Goal: Contribute content: Contribute content

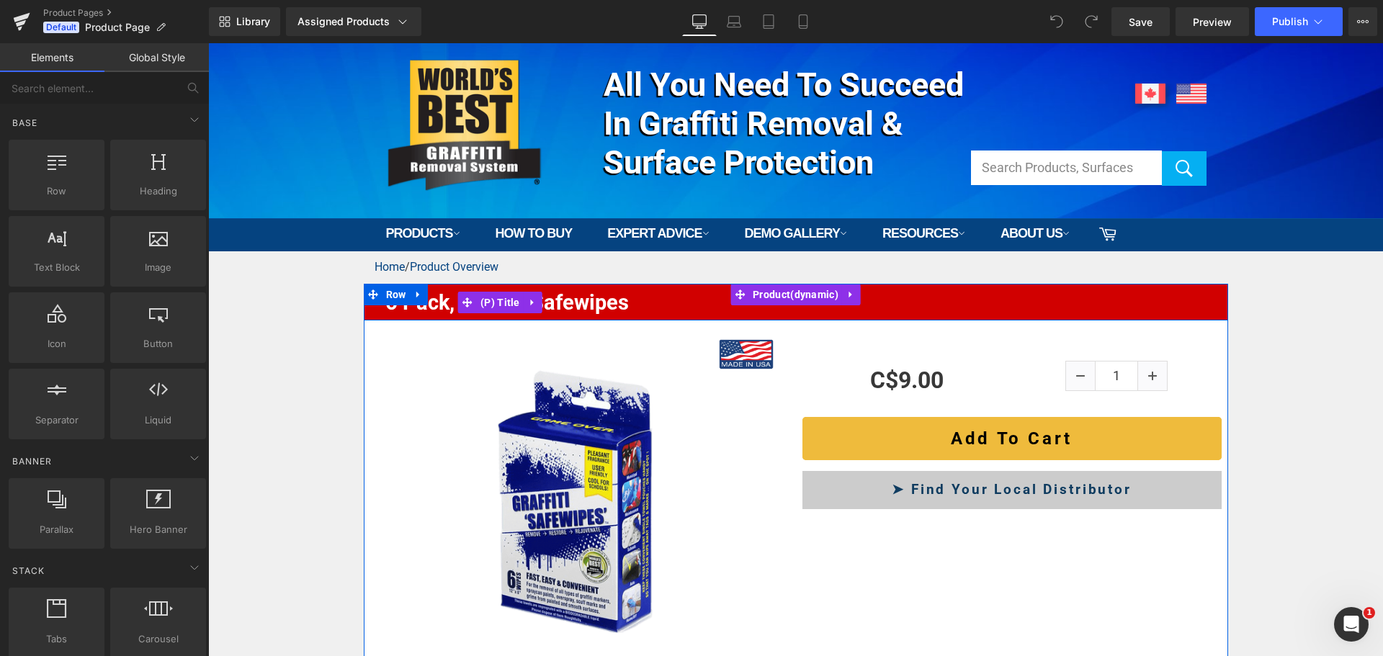
click at [597, 302] on link "6 Pack, Graffiti Safewipes" at bounding box center [502, 303] width 254 height 36
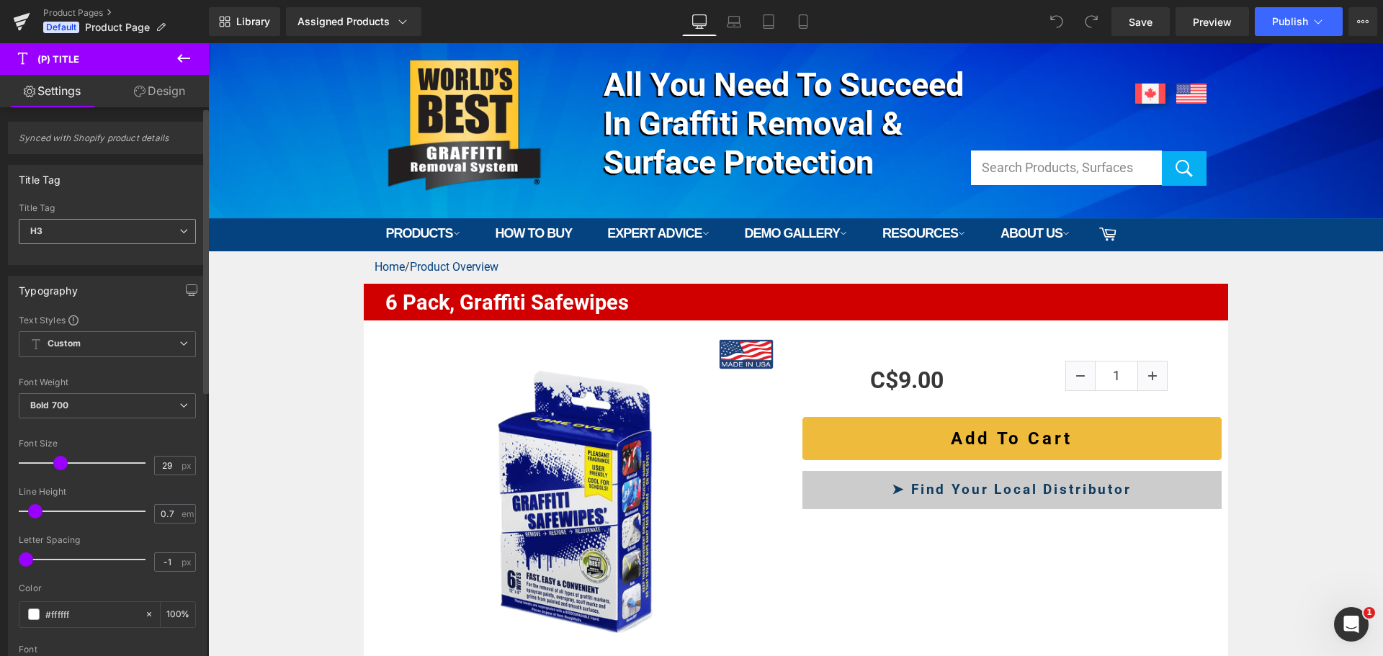
click at [128, 228] on span "H3" at bounding box center [107, 231] width 177 height 25
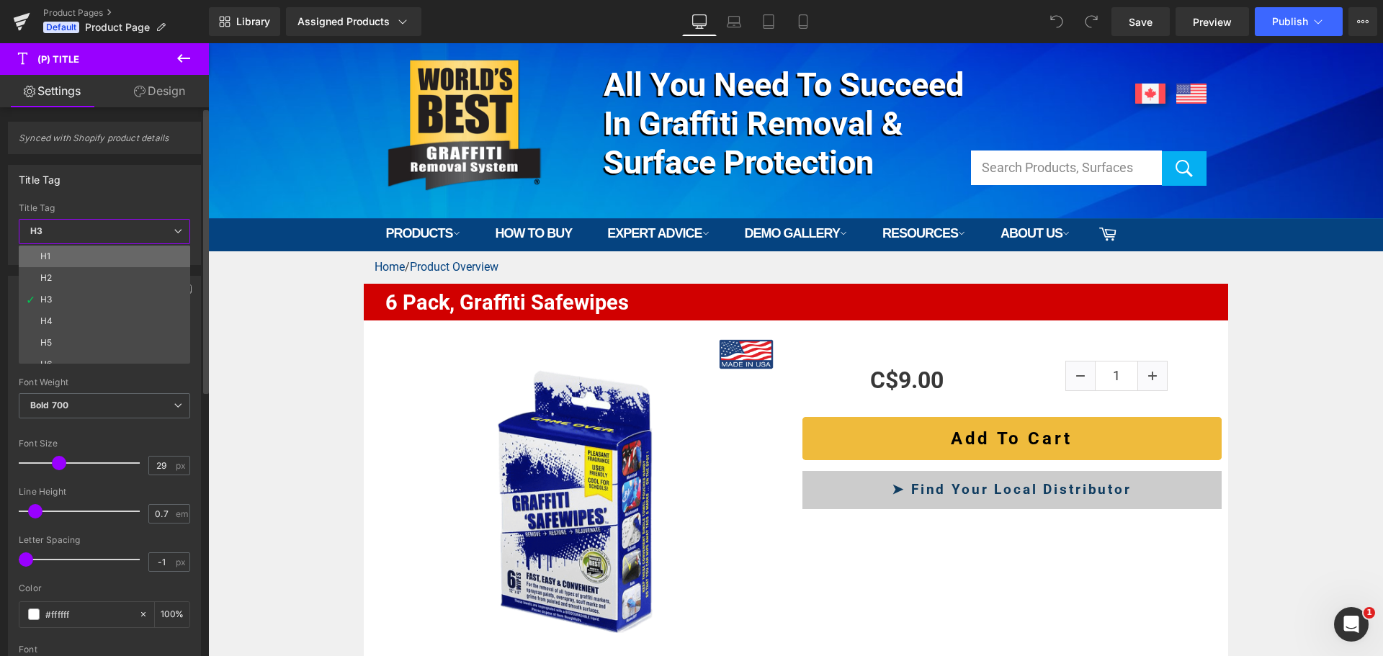
click at [95, 257] on li "H1" at bounding box center [108, 257] width 178 height 22
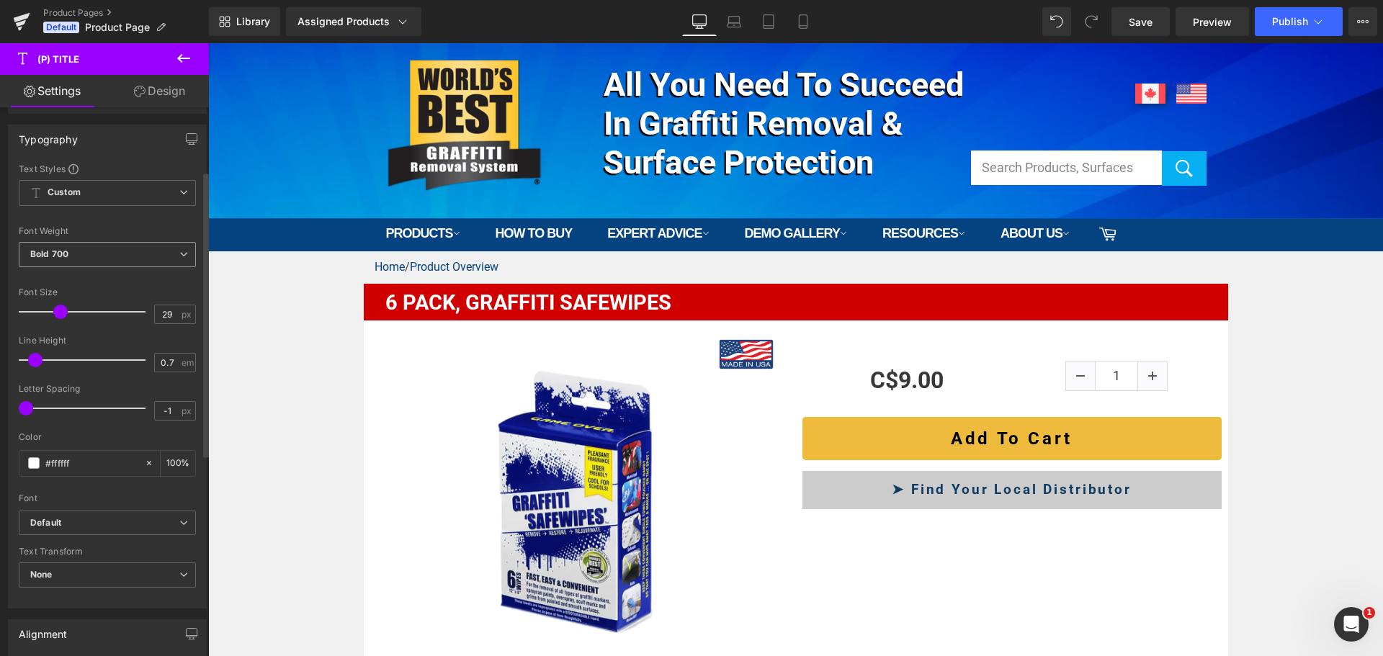
scroll to position [216, 0]
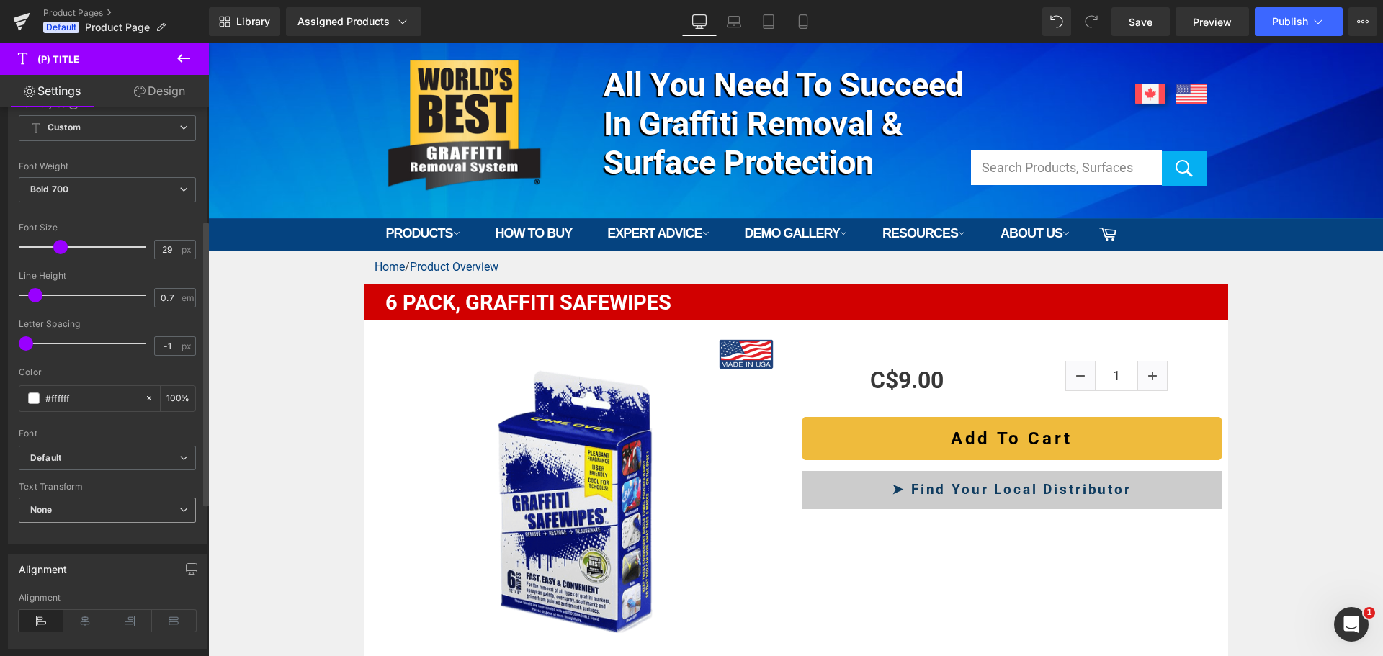
click at [87, 499] on span "None" at bounding box center [107, 510] width 177 height 25
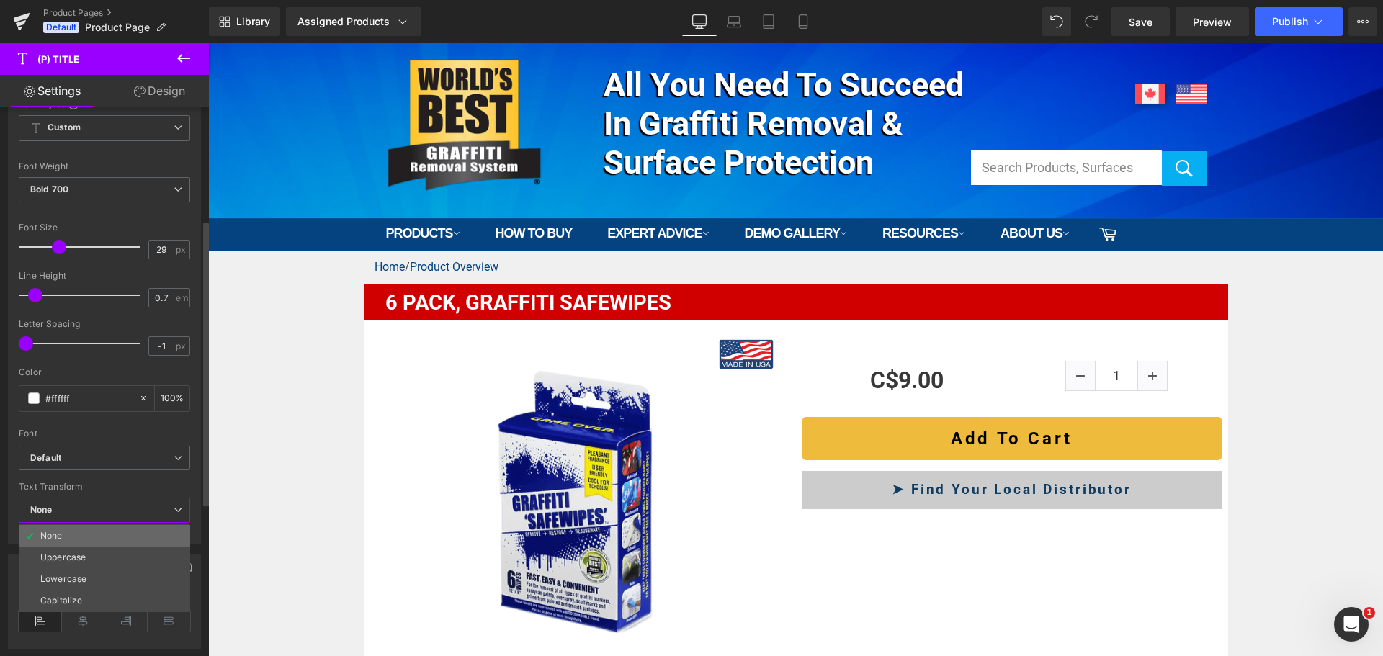
click at [78, 536] on li "None" at bounding box center [104, 536] width 171 height 22
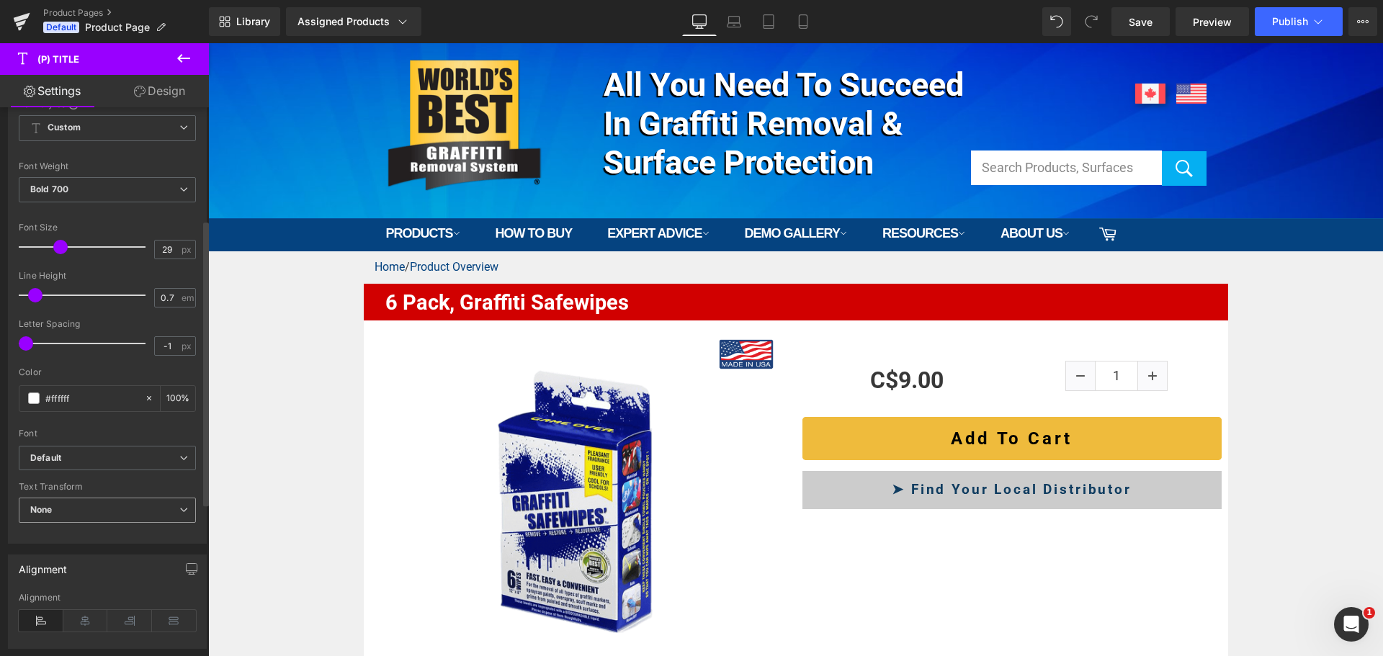
click at [104, 514] on span "None" at bounding box center [107, 510] width 177 height 25
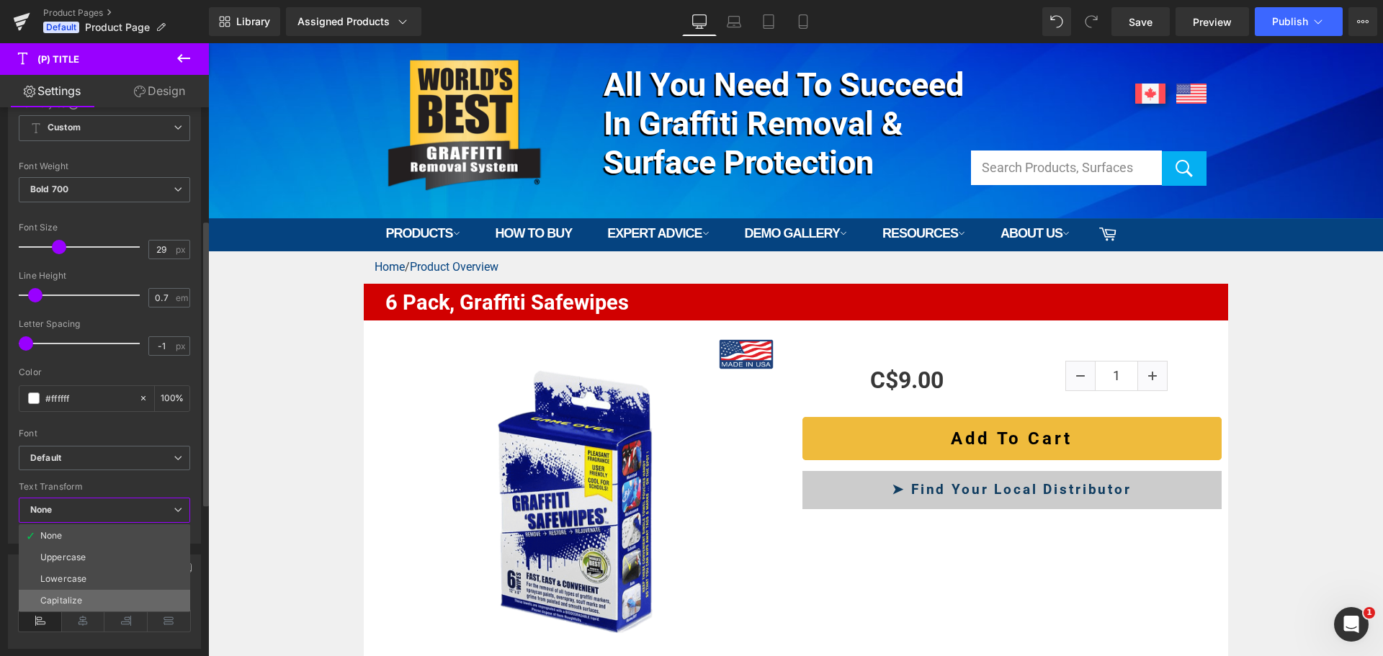
click at [81, 605] on div "Capitalize" at bounding box center [61, 601] width 42 height 10
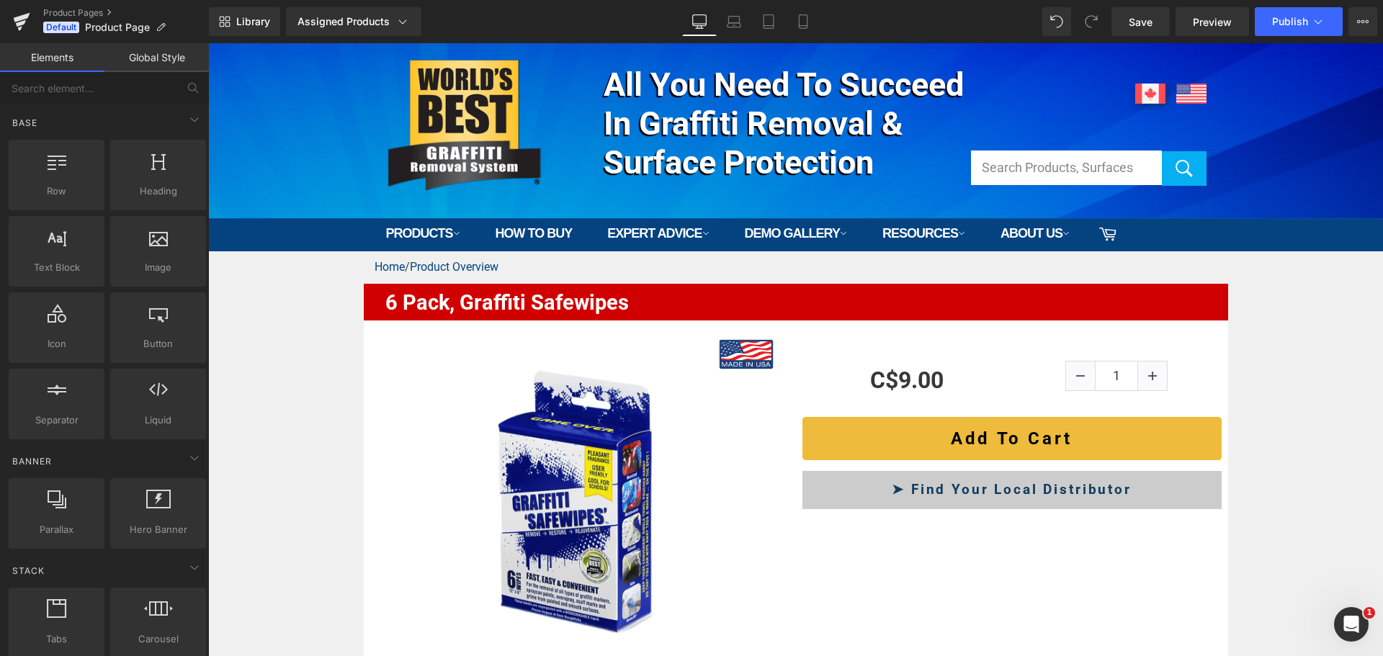
click at [297, 338] on div "Home / Product Overview Text Block Row 6 Pack, Graffiti Safewipes (P) Title Row…" at bounding box center [795, 619] width 1175 height 737
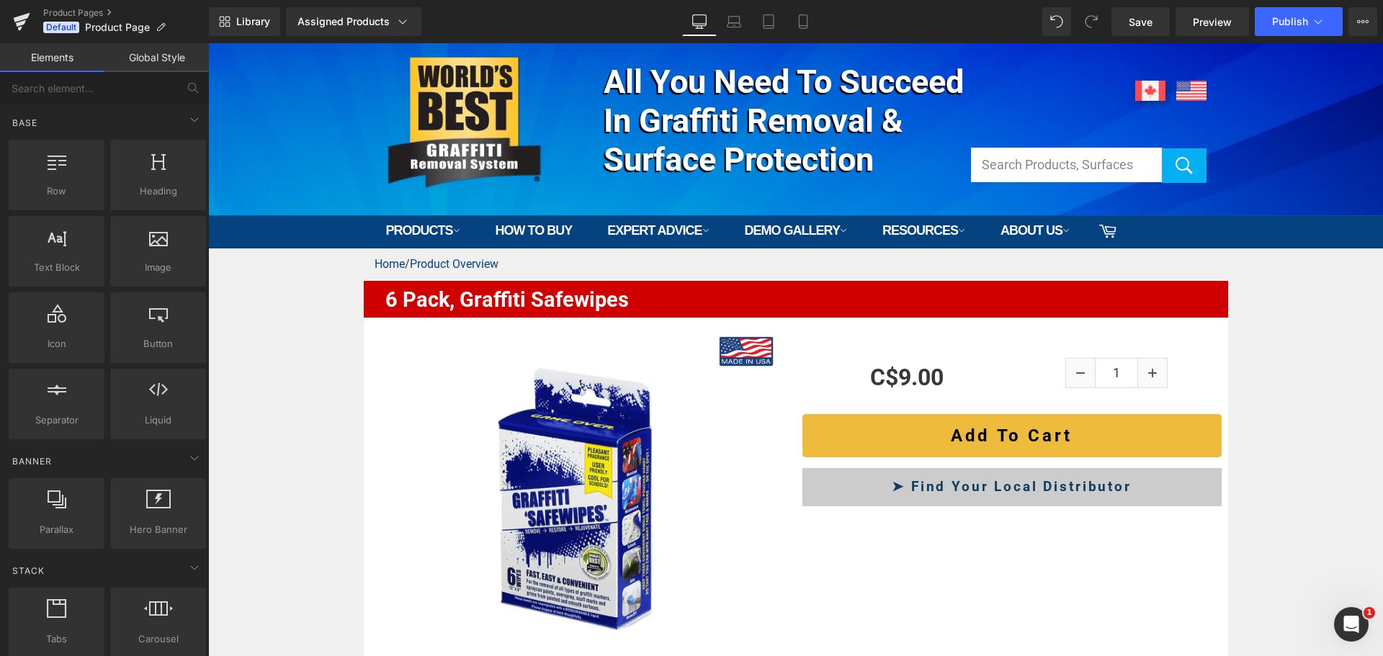
scroll to position [0, 0]
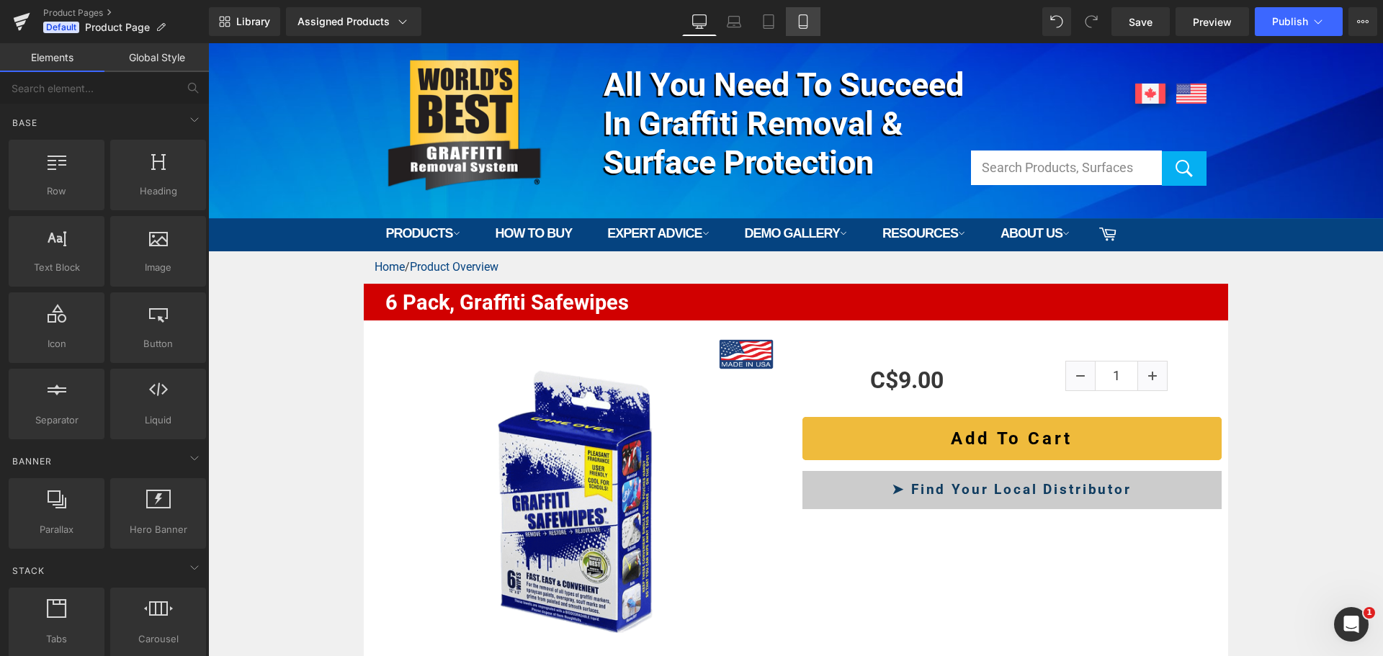
click at [817, 24] on link "Mobile" at bounding box center [803, 21] width 35 height 29
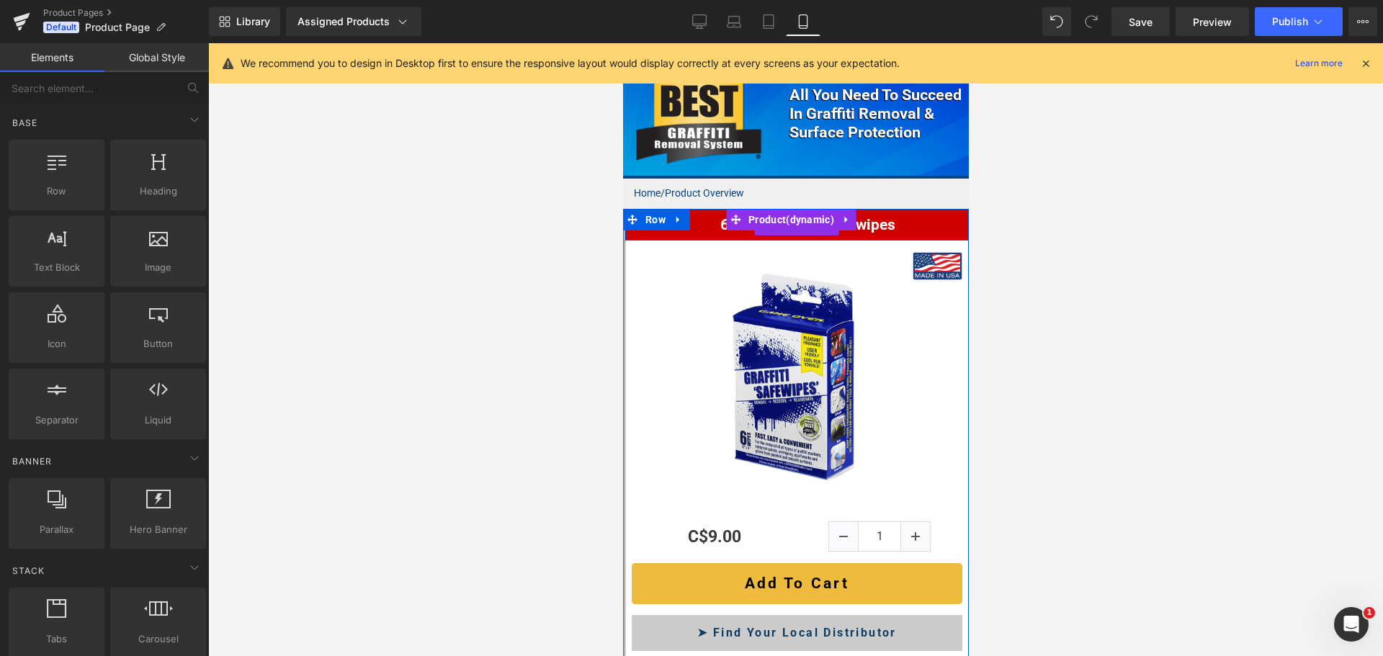
click at [709, 220] on link "6 Pack, Graffiti Safewipes" at bounding box center [802, 225] width 186 height 32
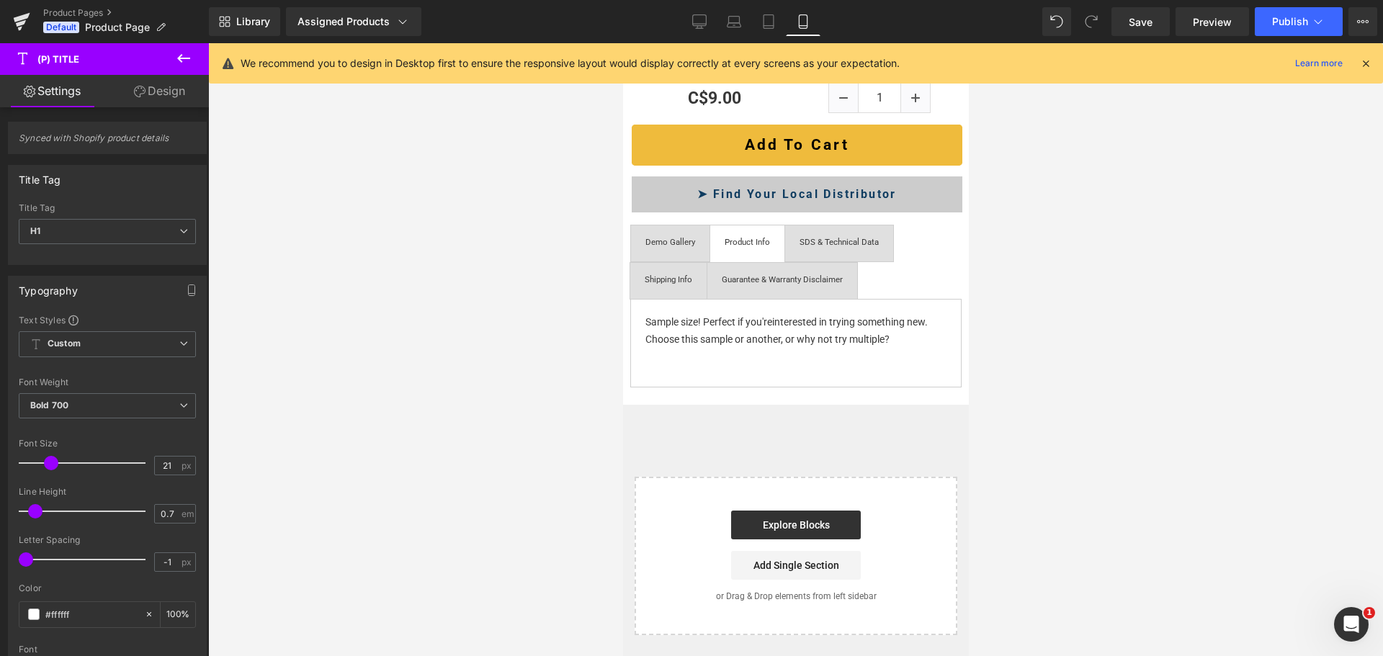
scroll to position [576, 0]
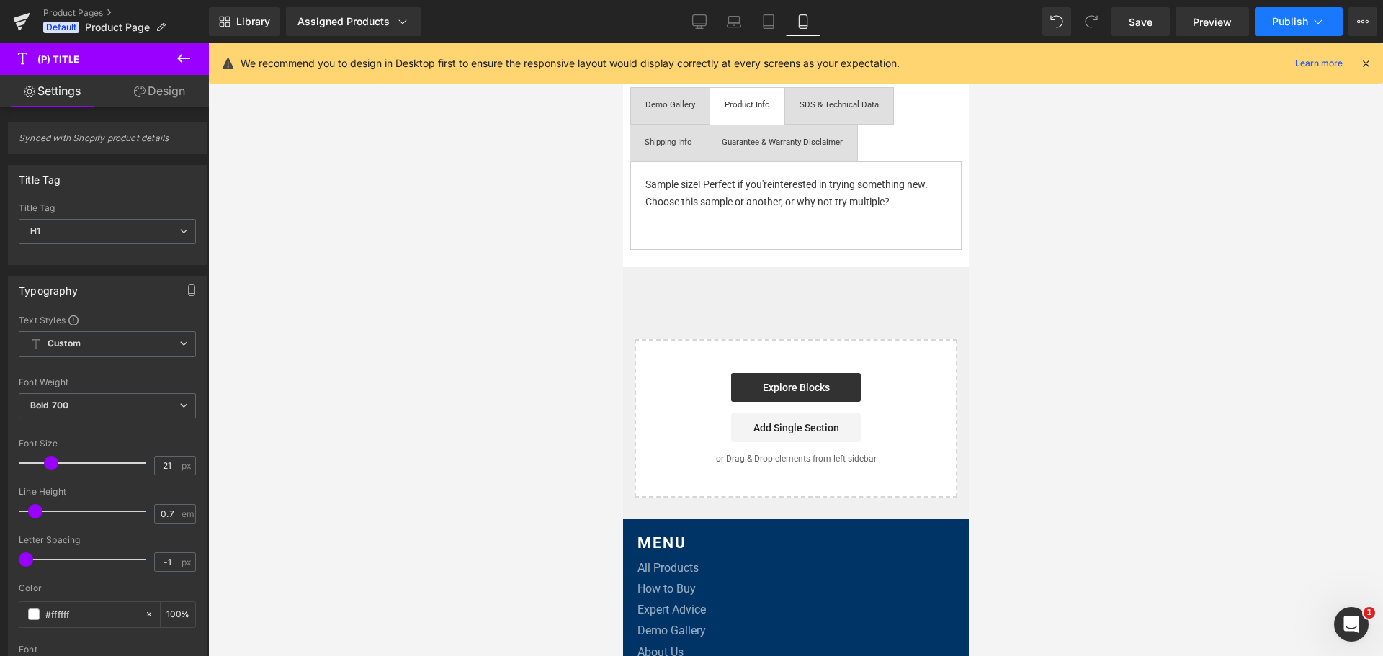
click at [1269, 24] on button "Publish" at bounding box center [1299, 21] width 88 height 29
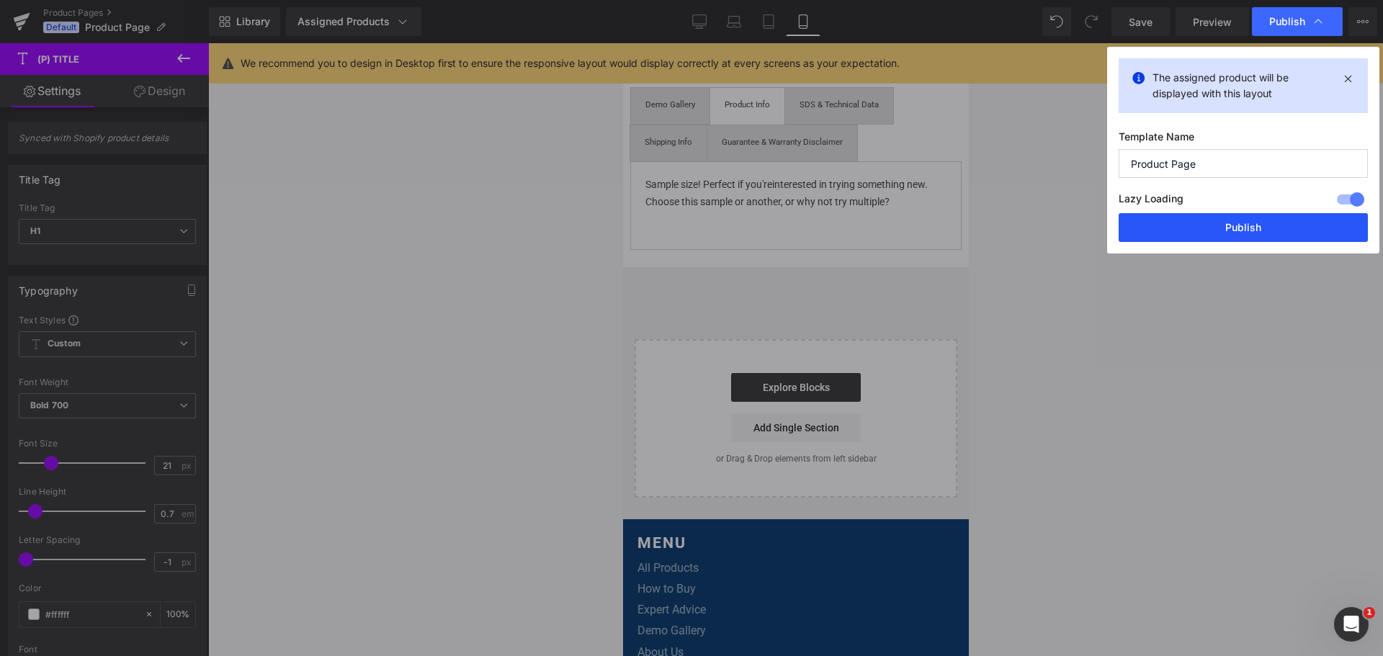
click at [0, 0] on button "Publish" at bounding box center [0, 0] width 0 height 0
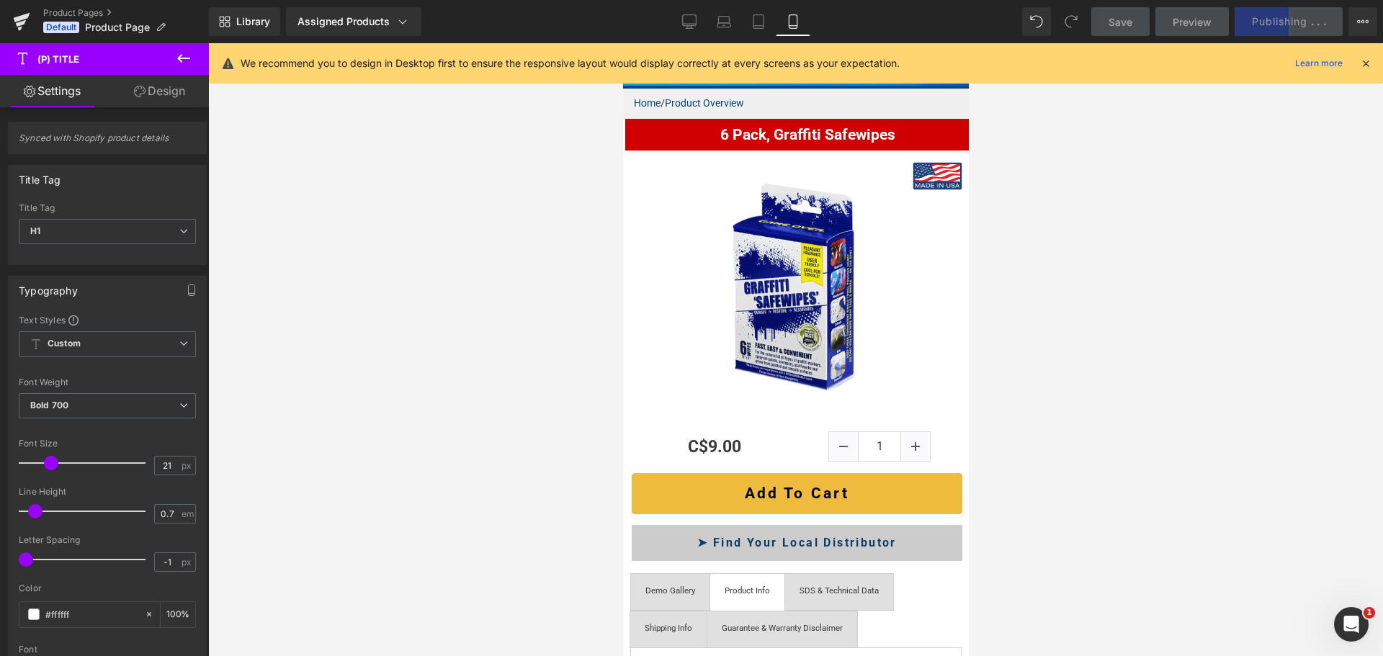
scroll to position [0, 0]
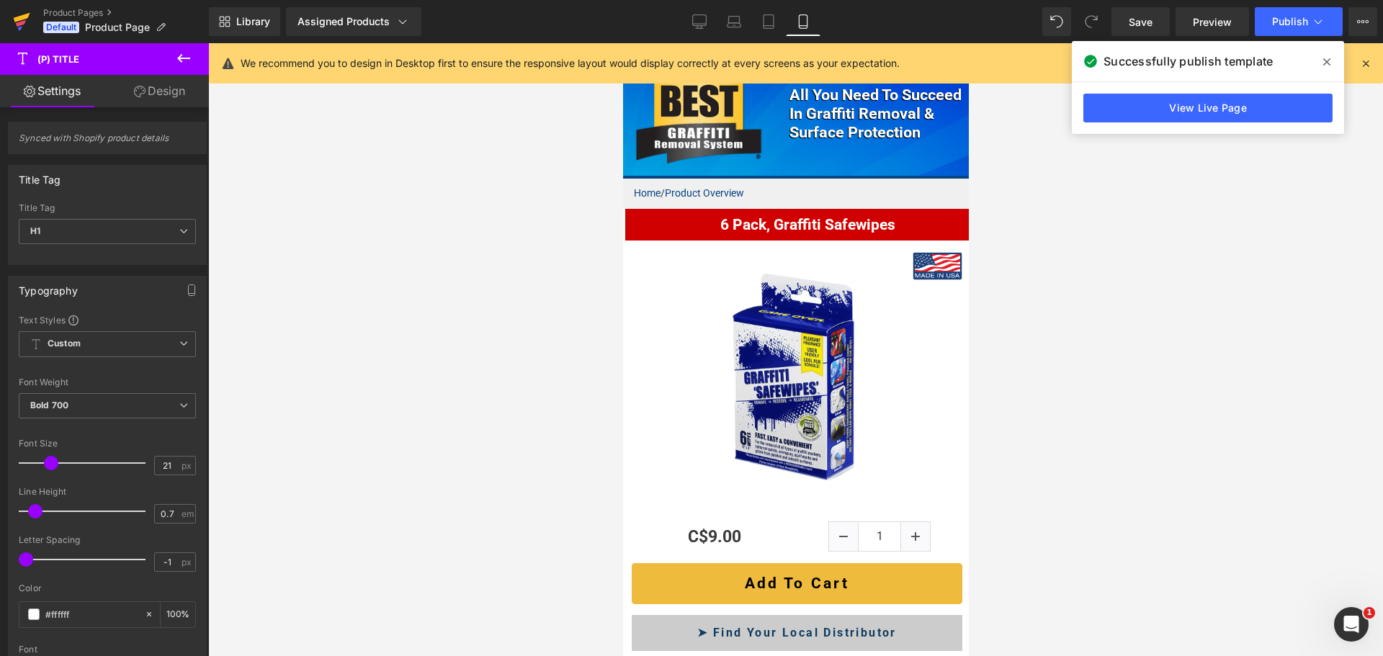
click at [22, 22] on icon at bounding box center [21, 23] width 10 height 6
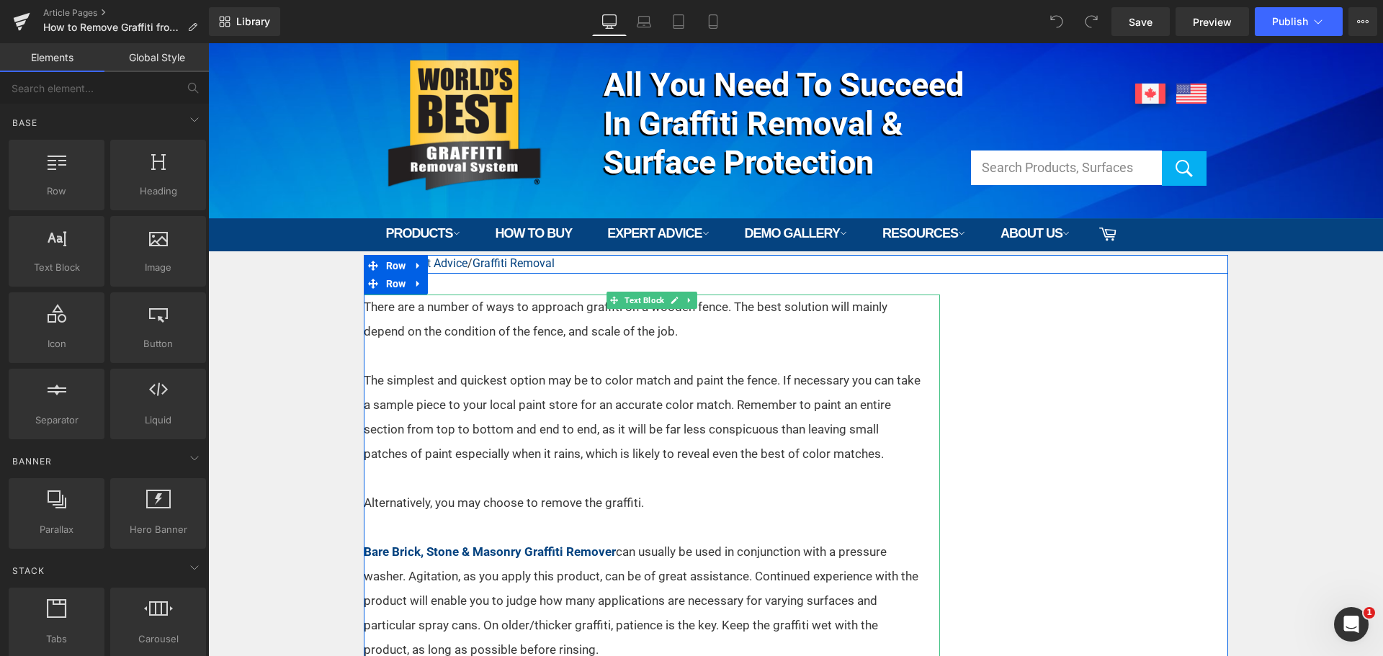
click at [692, 330] on p "There are a number of ways to approach graffiti on a wooden fence. The best sol…" at bounding box center [643, 319] width 558 height 49
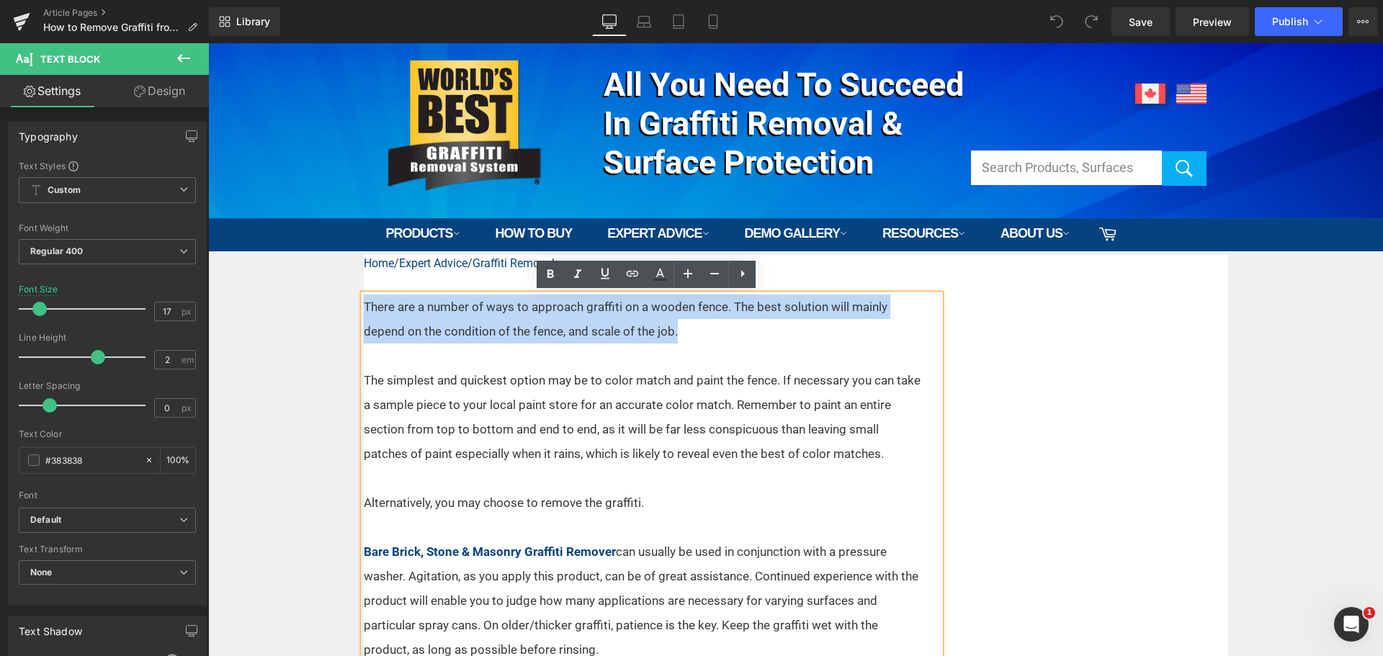
drag, startPoint x: 658, startPoint y: 329, endPoint x: 359, endPoint y: 289, distance: 301.7
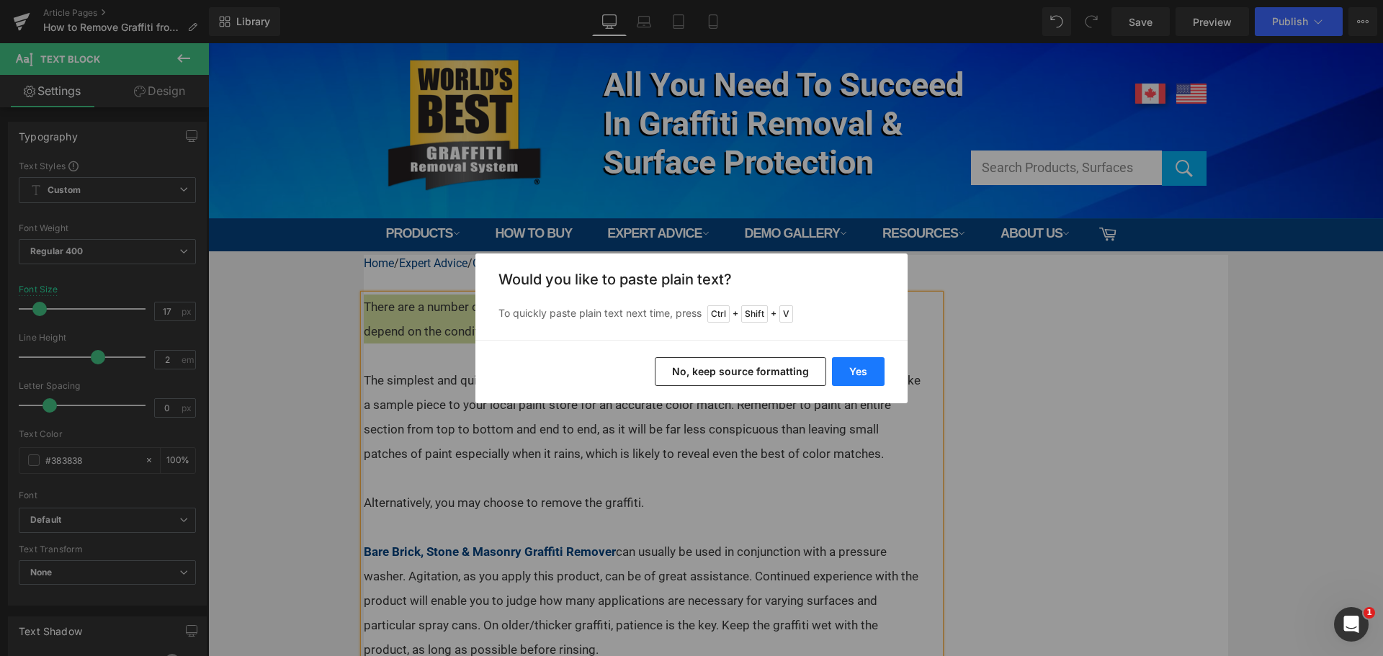
click at [0, 0] on div "Yes No, keep source formatting" at bounding box center [0, 0] width 0 height 0
click at [871, 373] on button "Yes" at bounding box center [858, 371] width 53 height 29
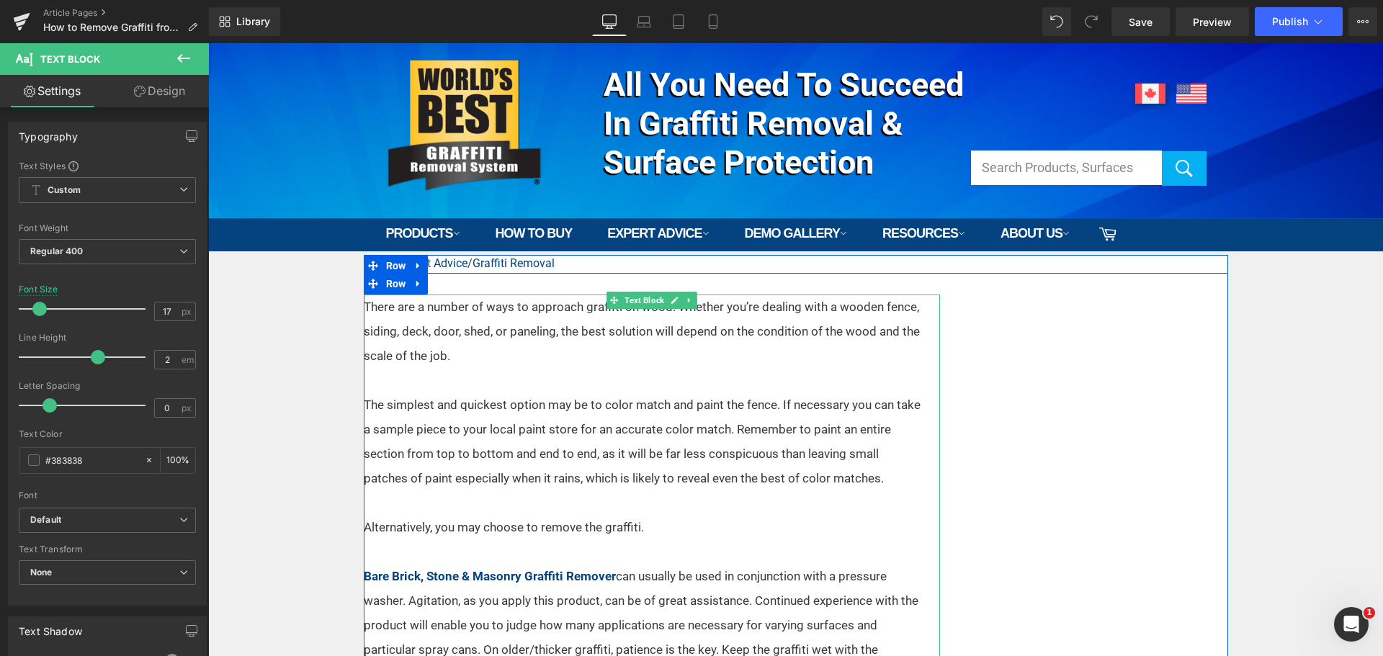
click at [663, 487] on p "The simplest and quickest option may be to color match and paint the fence. If …" at bounding box center [643, 442] width 558 height 98
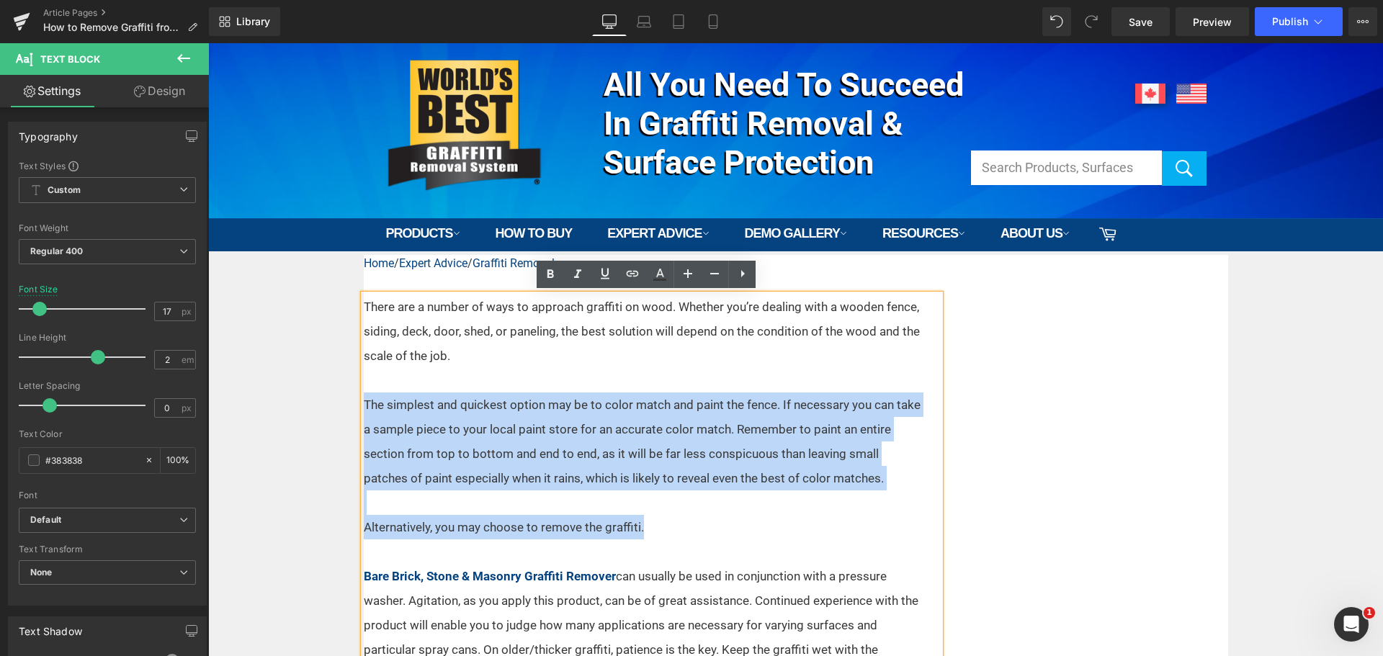
drag, startPoint x: 646, startPoint y: 534, endPoint x: 352, endPoint y: 404, distance: 321.6
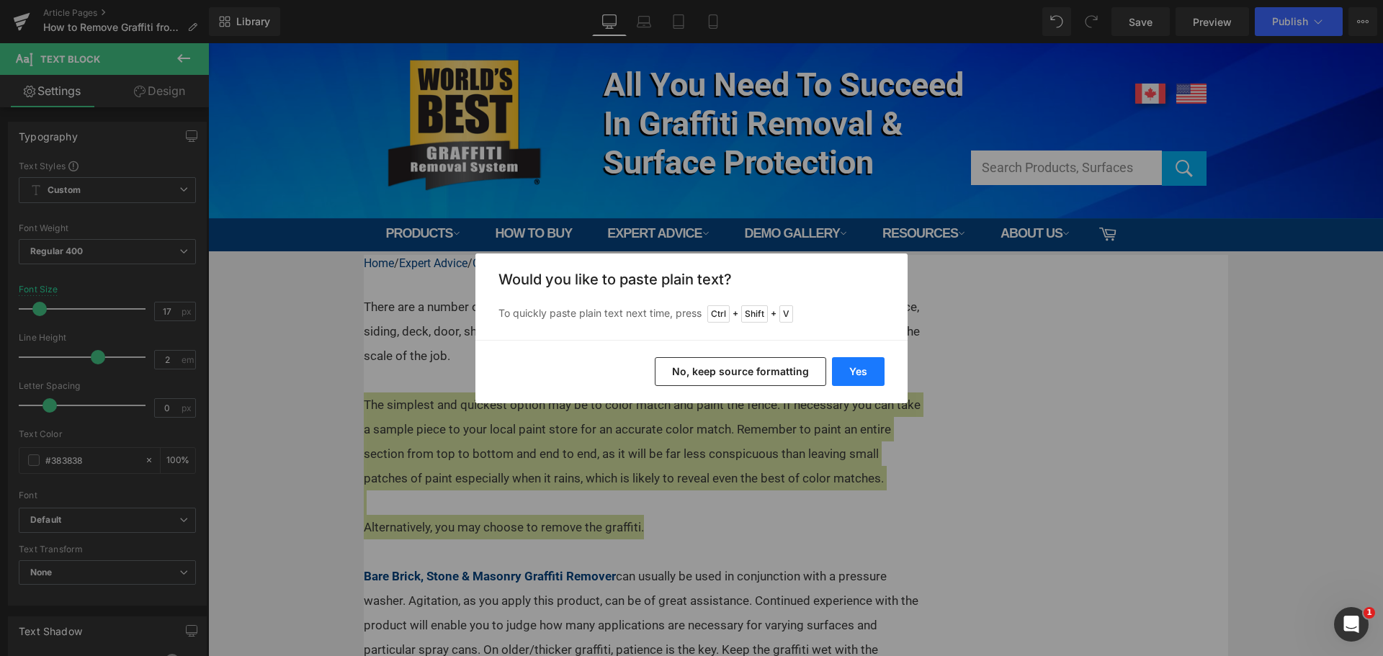
click at [863, 374] on button "Yes" at bounding box center [858, 371] width 53 height 29
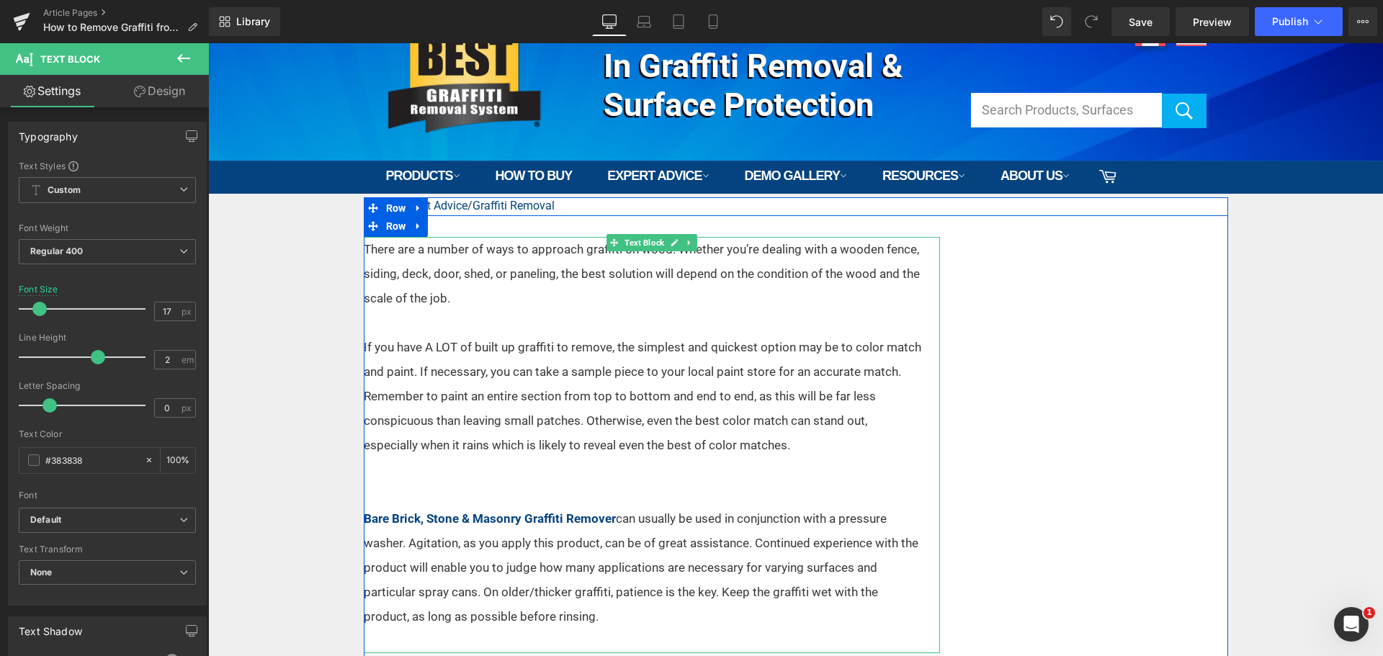
scroll to position [144, 0]
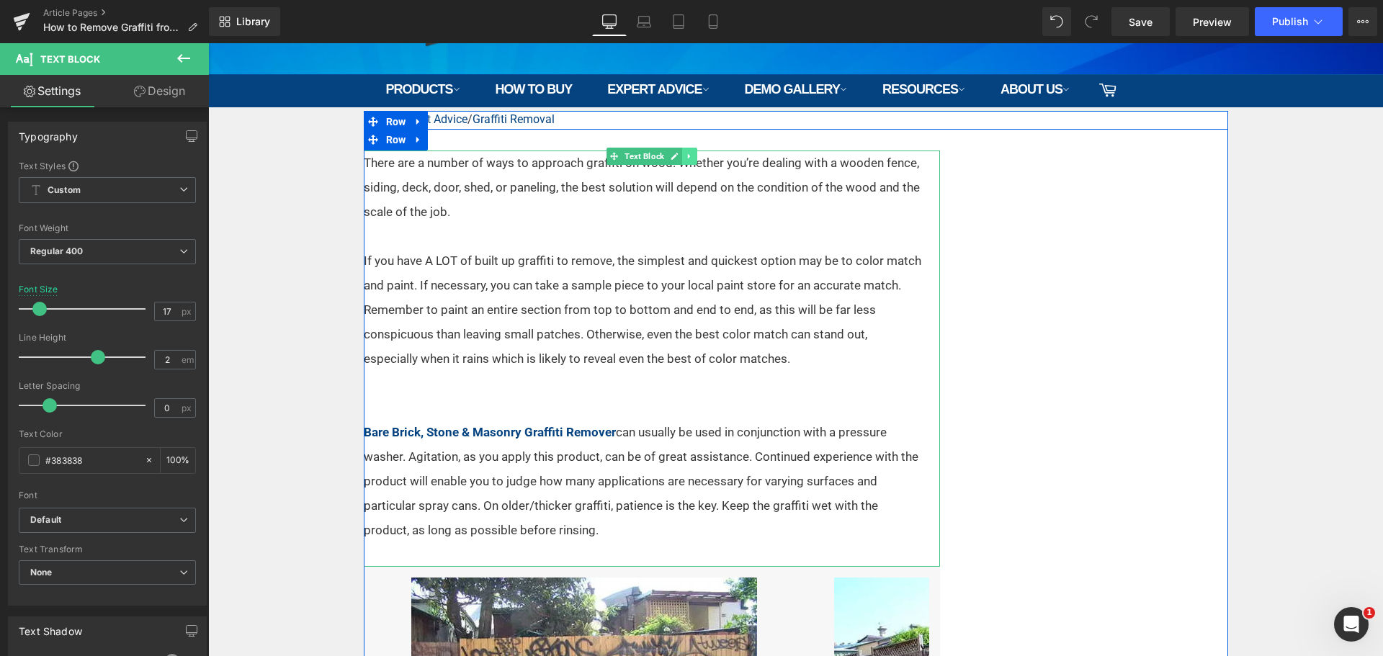
click at [685, 152] on icon at bounding box center [689, 156] width 8 height 9
click at [678, 153] on icon at bounding box center [682, 156] width 8 height 9
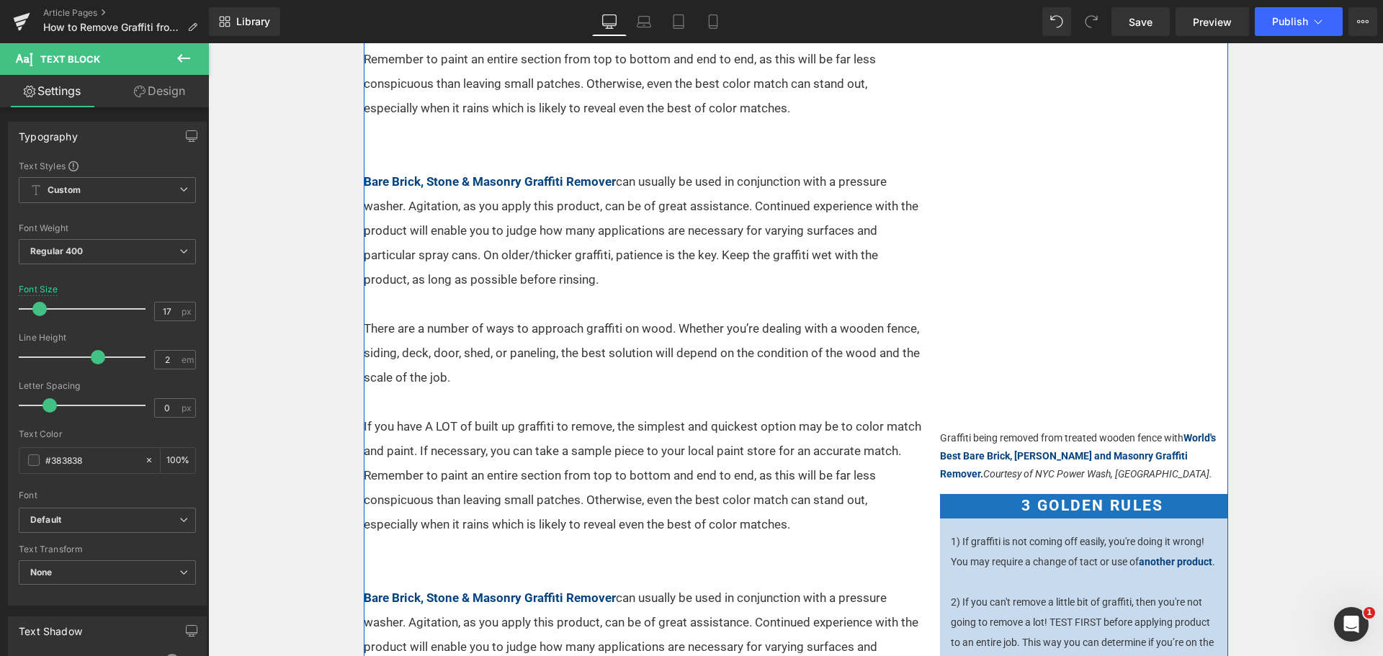
scroll to position [393, 0]
click at [630, 281] on p "Bare Brick, Stone & Masonry Graffiti Remover can usually be used in conjunction…" at bounding box center [643, 232] width 558 height 122
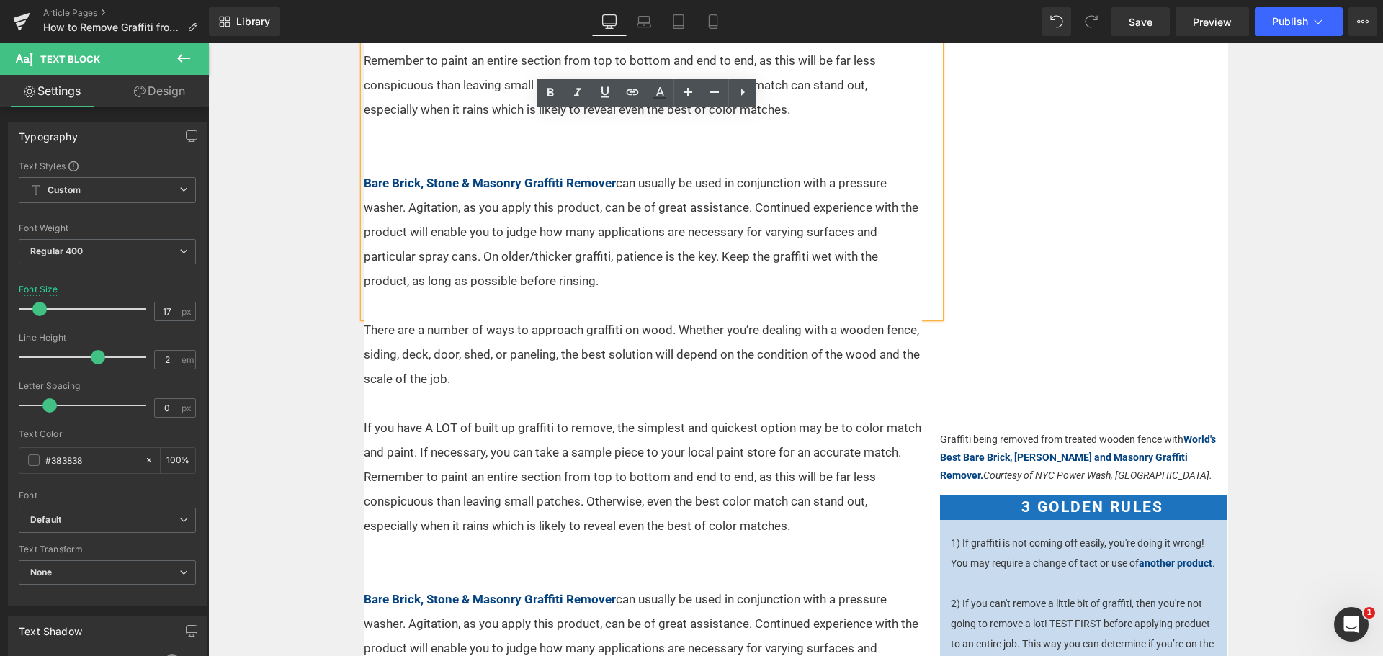
drag, startPoint x: 620, startPoint y: 287, endPoint x: 347, endPoint y: 165, distance: 300.0
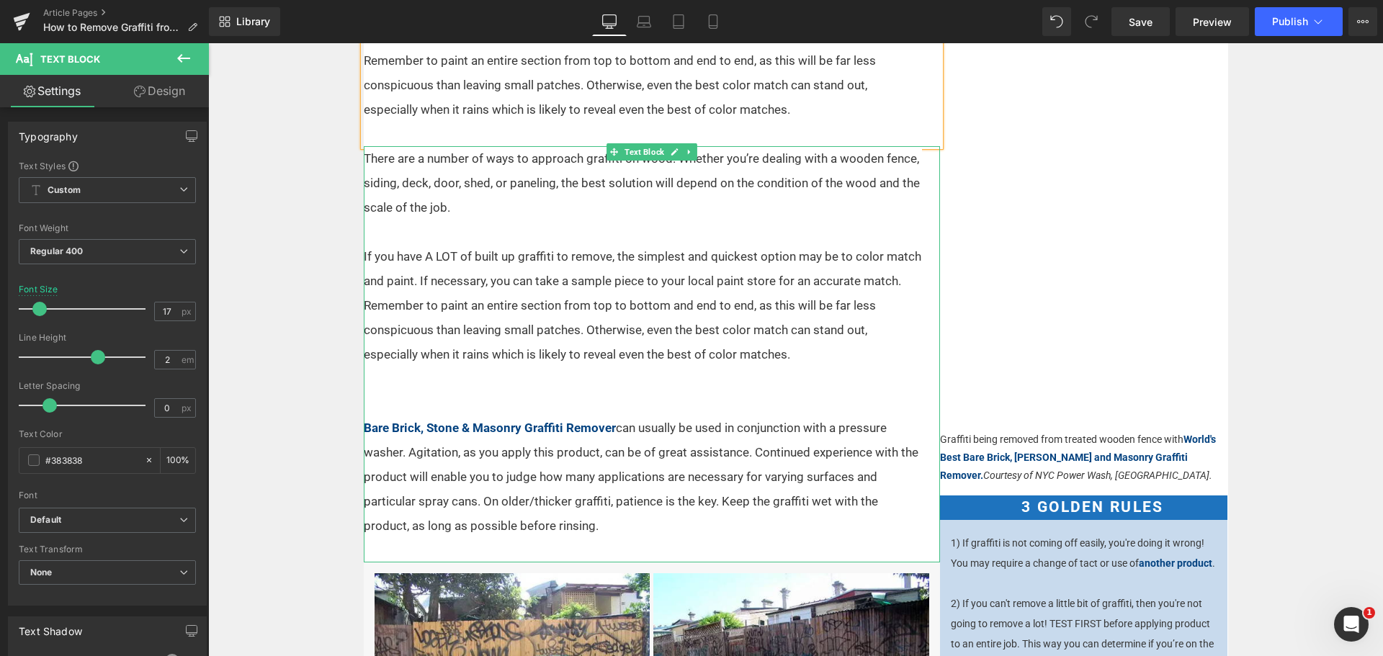
click at [758, 215] on p "There are a number of ways to approach graffiti on wood. Whether you’re dealing…" at bounding box center [643, 182] width 558 height 73
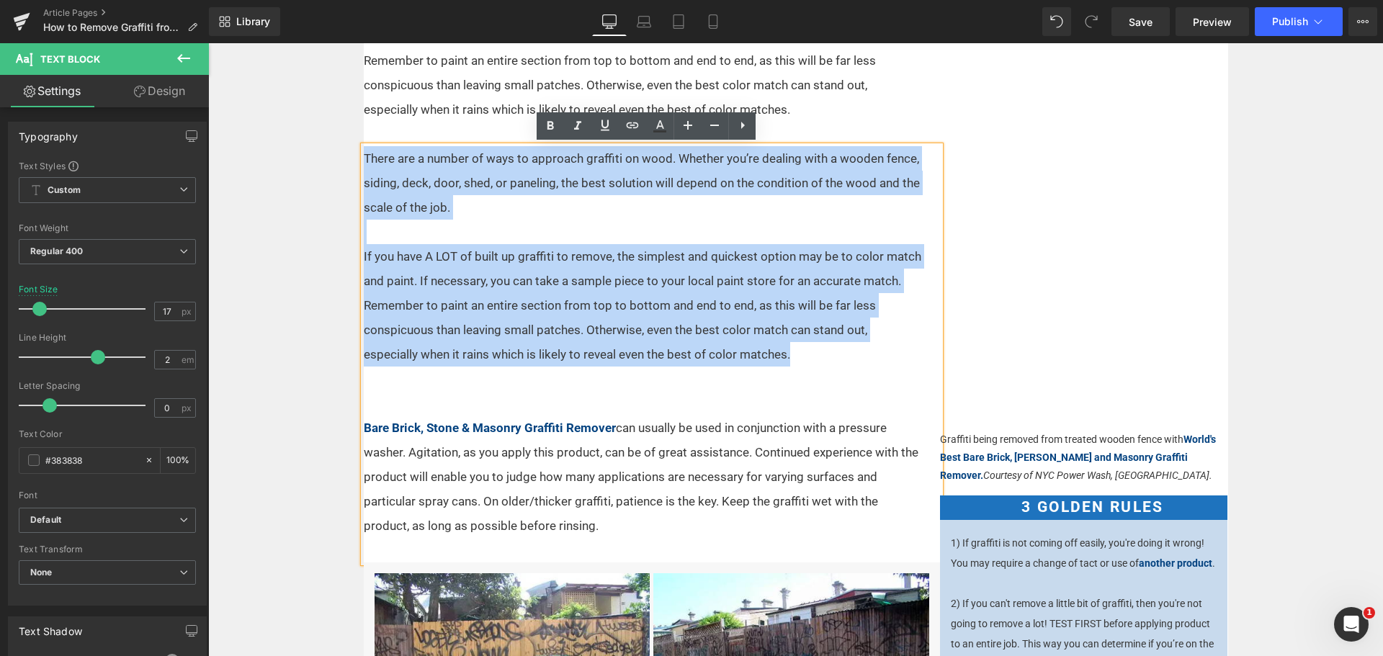
drag, startPoint x: 795, startPoint y: 355, endPoint x: 346, endPoint y: 163, distance: 488.8
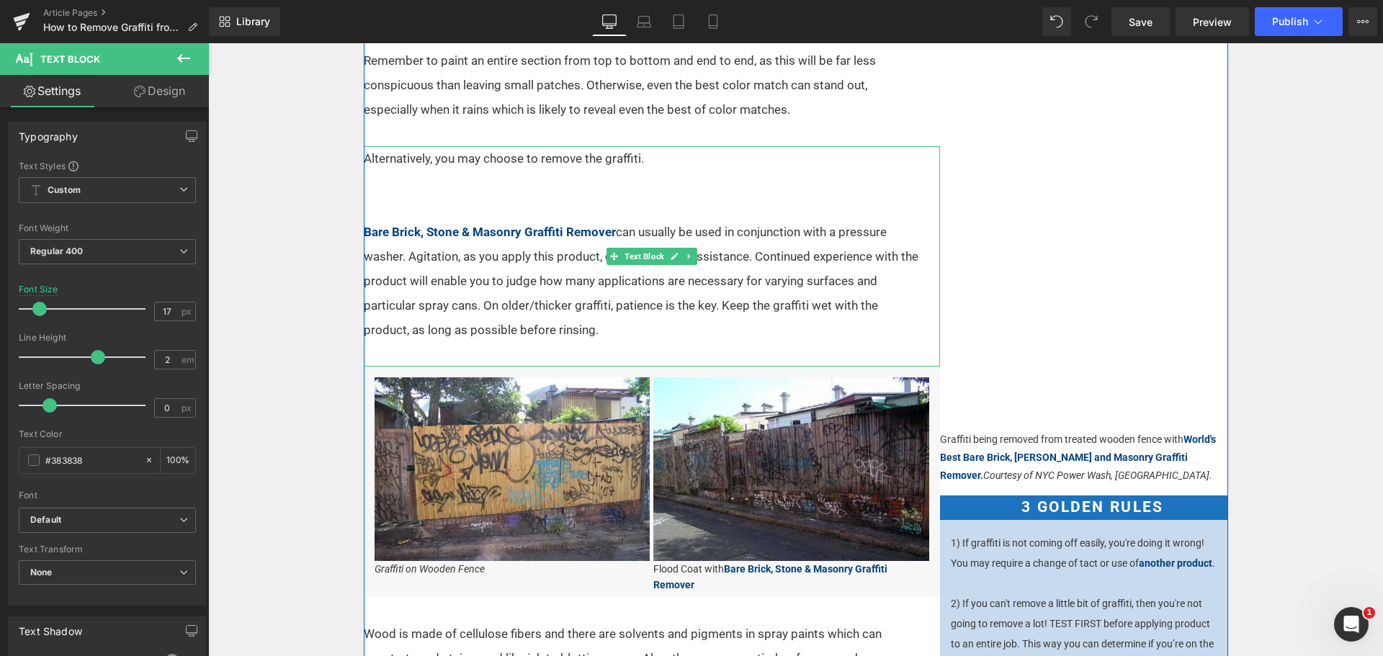
click at [634, 240] on p "Bare Brick, Stone & Masonry Graffiti Remover can usually be used in conjunction…" at bounding box center [643, 281] width 558 height 122
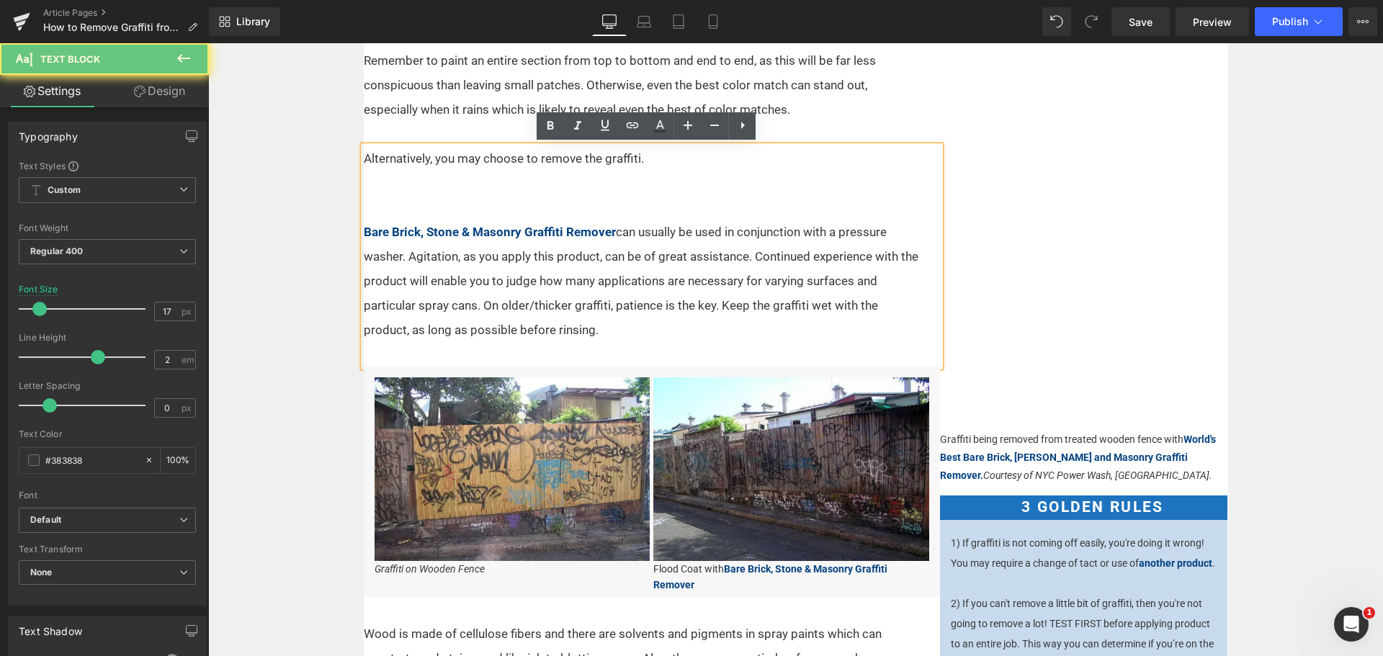
click at [634, 213] on p at bounding box center [643, 207] width 558 height 24
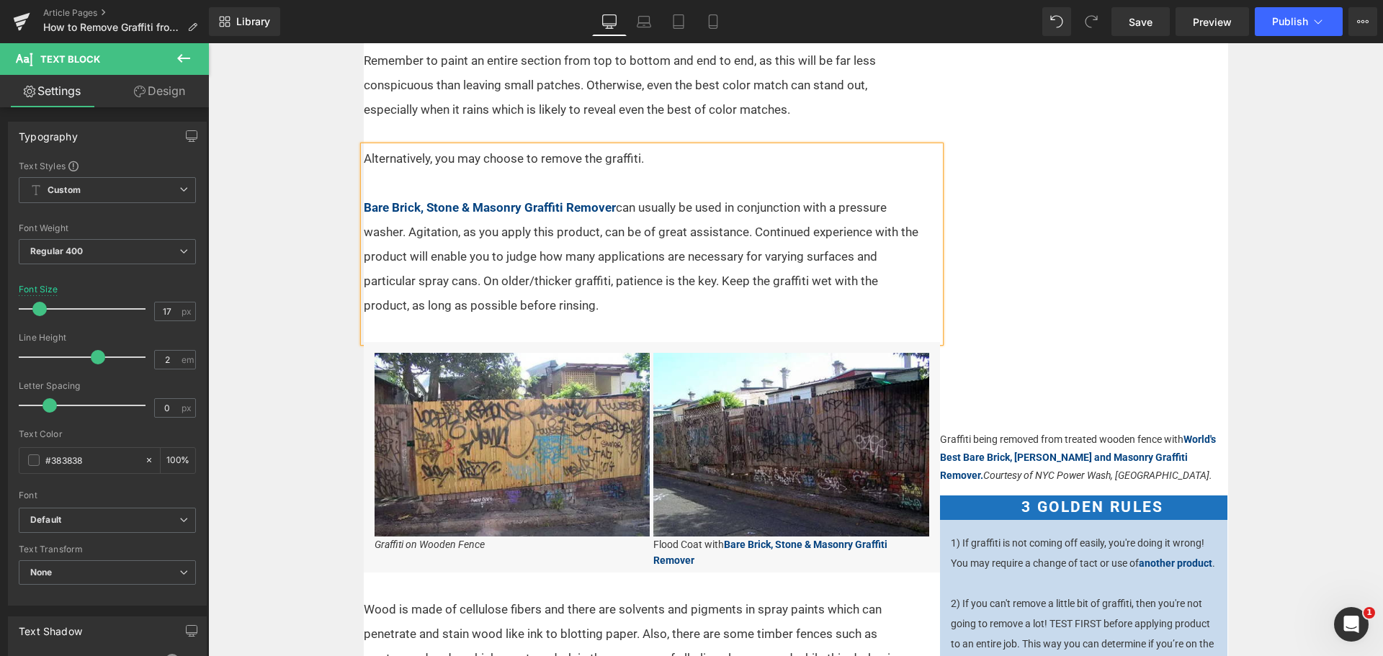
drag, startPoint x: 589, startPoint y: 303, endPoint x: 609, endPoint y: 301, distance: 19.5
click at [590, 303] on p "Bare Brick, Stone & Masonry Graffiti Remover can usually be used in conjunction…" at bounding box center [643, 256] width 558 height 122
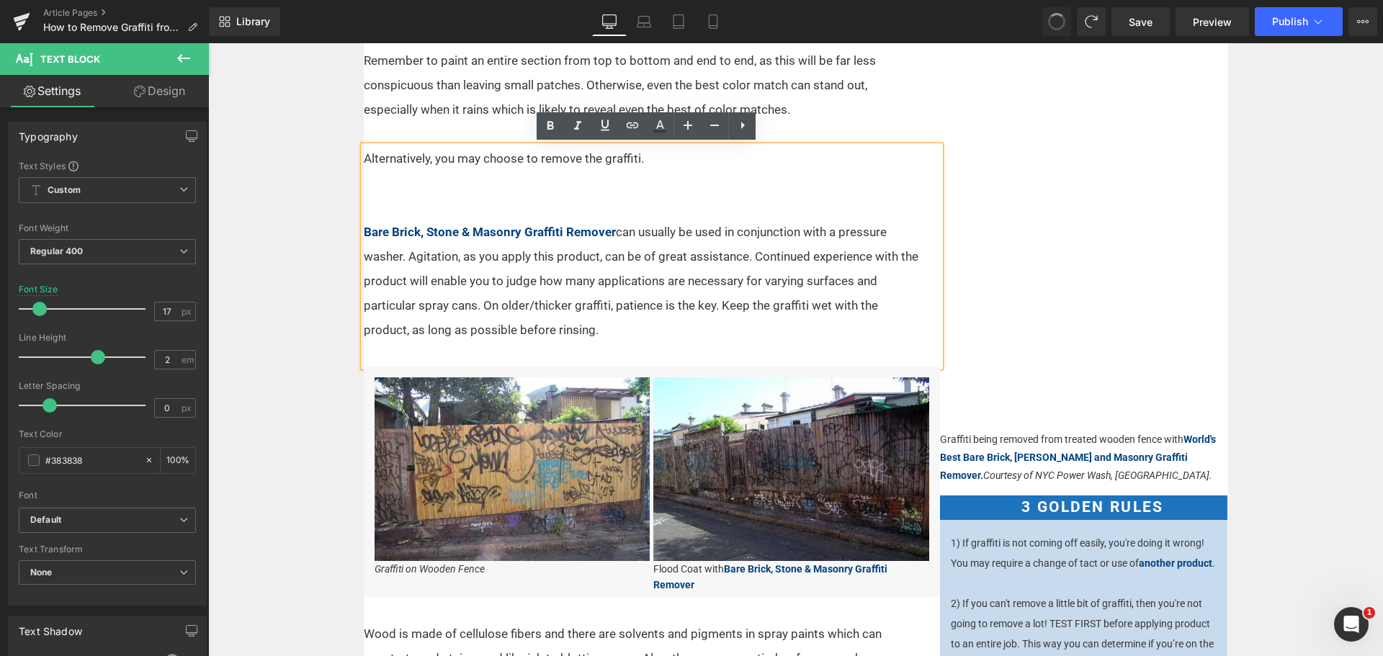
click at [637, 300] on p "Bare Brick, Stone & Masonry Graffiti Remover can usually be used in conjunction…" at bounding box center [643, 281] width 558 height 122
drag, startPoint x: 618, startPoint y: 339, endPoint x: 642, endPoint y: 233, distance: 108.0
click at [642, 233] on p "Bare Brick, Stone & Masonry Graffiti Remover can usually be used in conjunction…" at bounding box center [643, 281] width 558 height 122
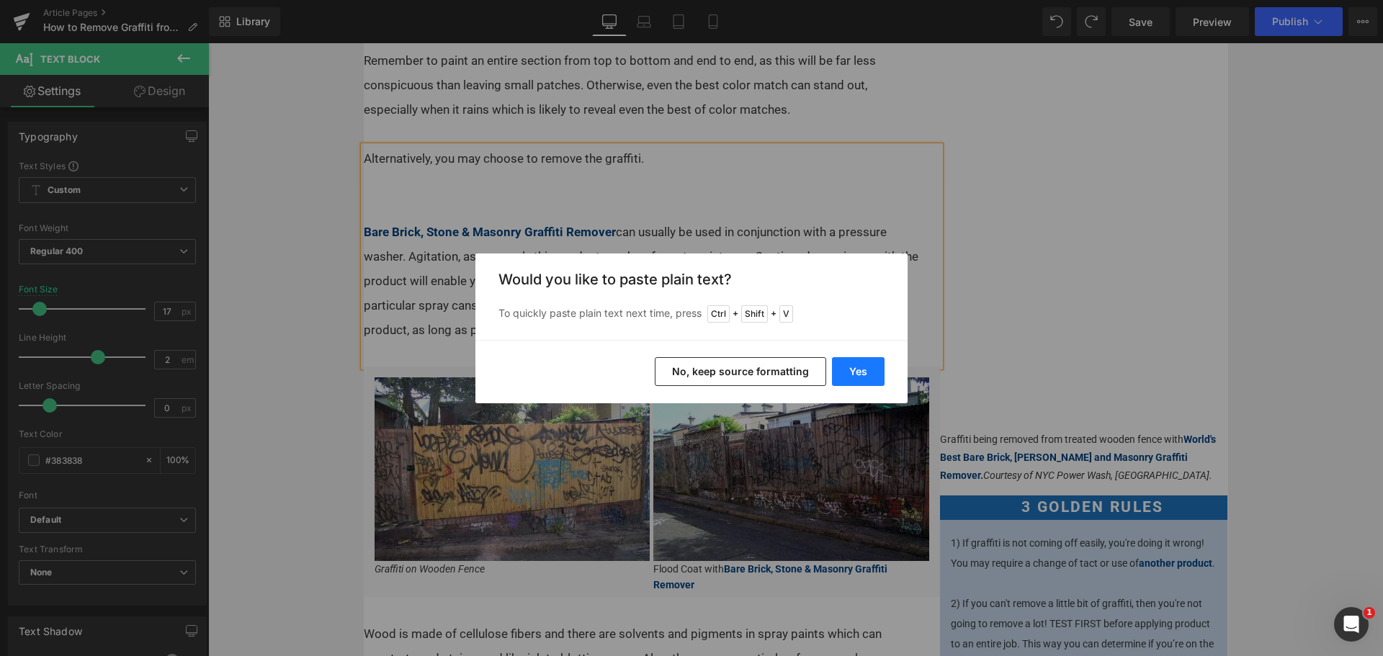
click at [859, 364] on button "Yes" at bounding box center [858, 371] width 53 height 29
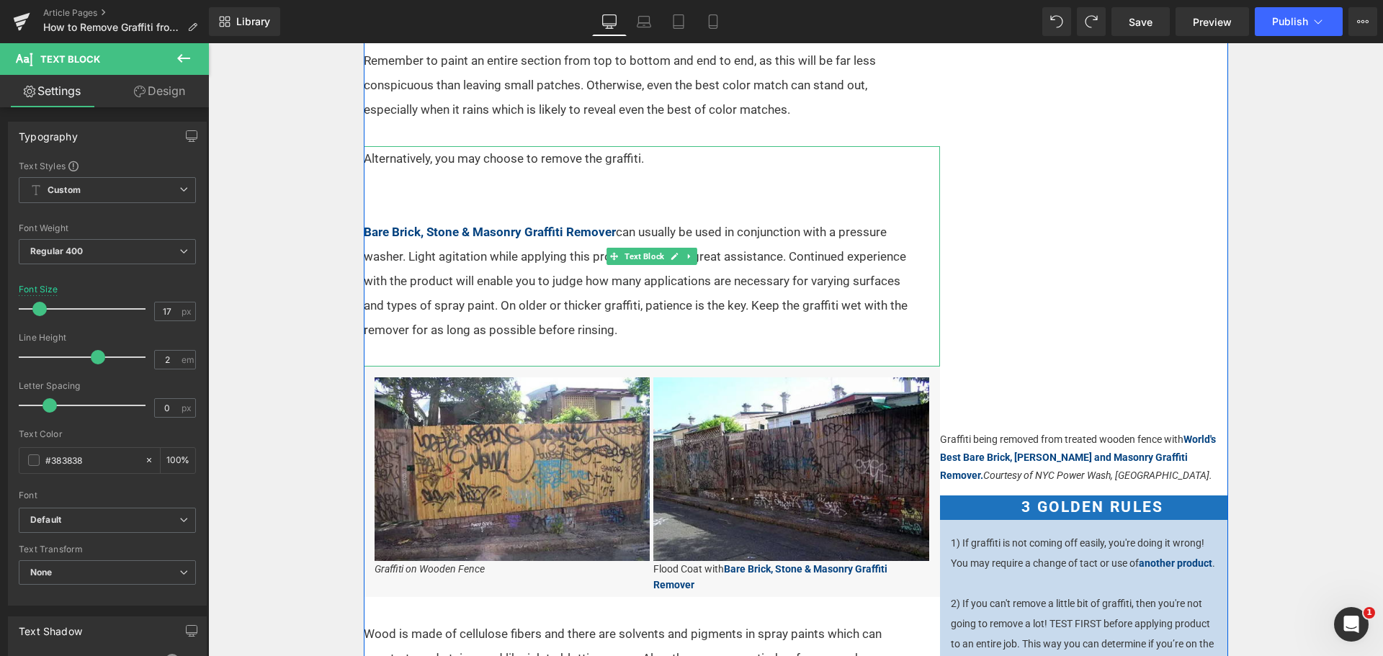
click at [700, 327] on p "Bare Brick, Stone & Masonry Graffiti Remover can usually be used in conjunction…" at bounding box center [643, 281] width 558 height 122
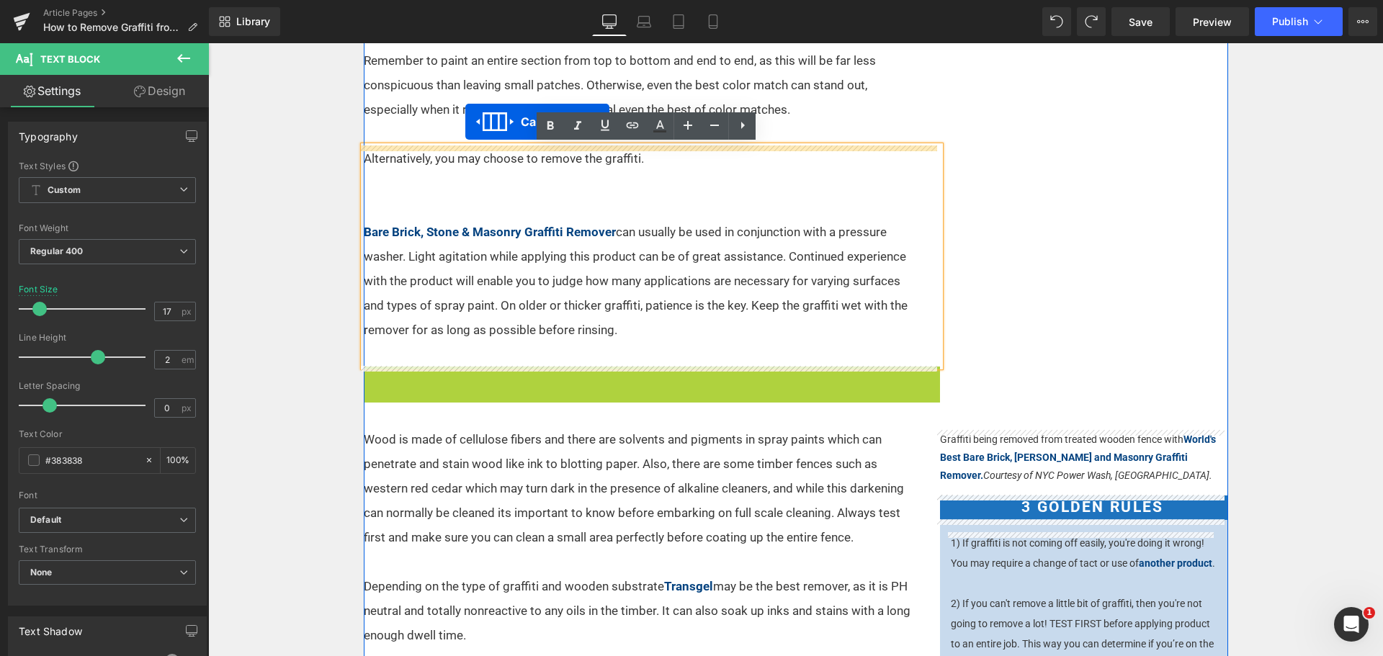
drag, startPoint x: 612, startPoint y: 376, endPoint x: 465, endPoint y: 122, distance: 293.4
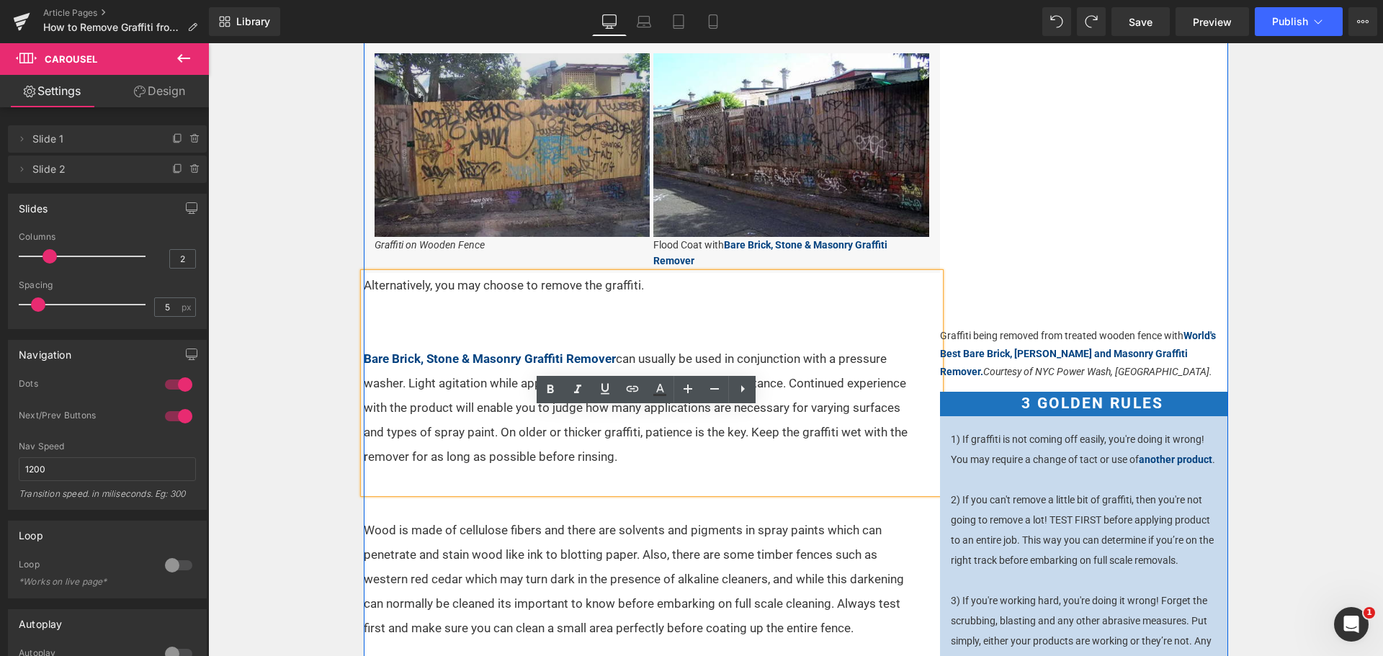
scroll to position [336, 0]
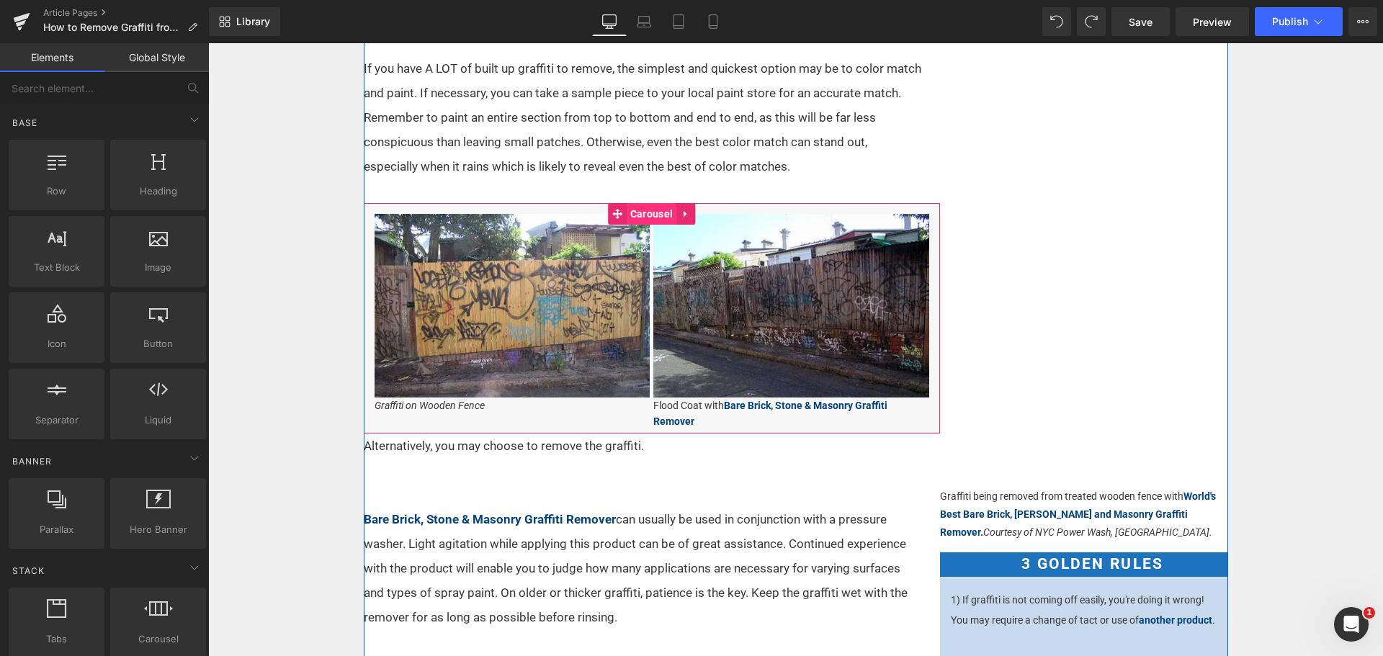
click at [648, 213] on span "Carousel" at bounding box center [652, 214] width 50 height 22
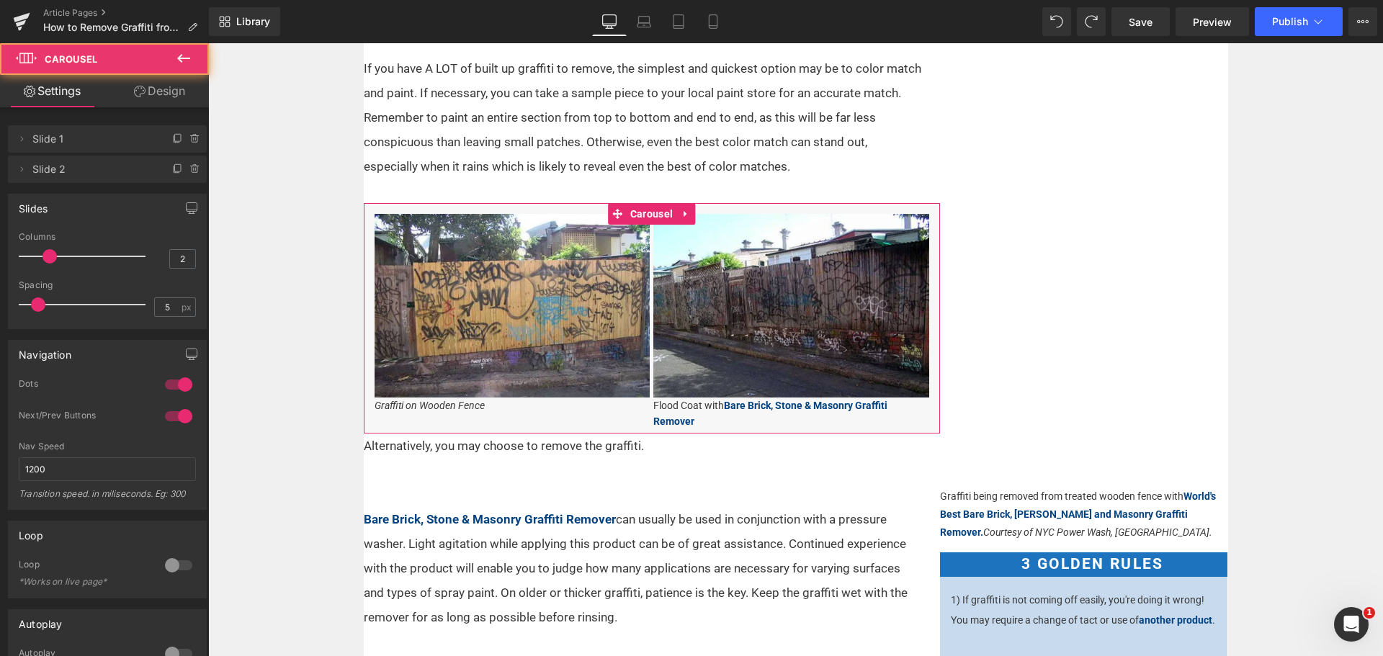
drag, startPoint x: 182, startPoint y: 94, endPoint x: 119, endPoint y: 142, distance: 78.7
click at [182, 94] on link "Design" at bounding box center [159, 91] width 104 height 32
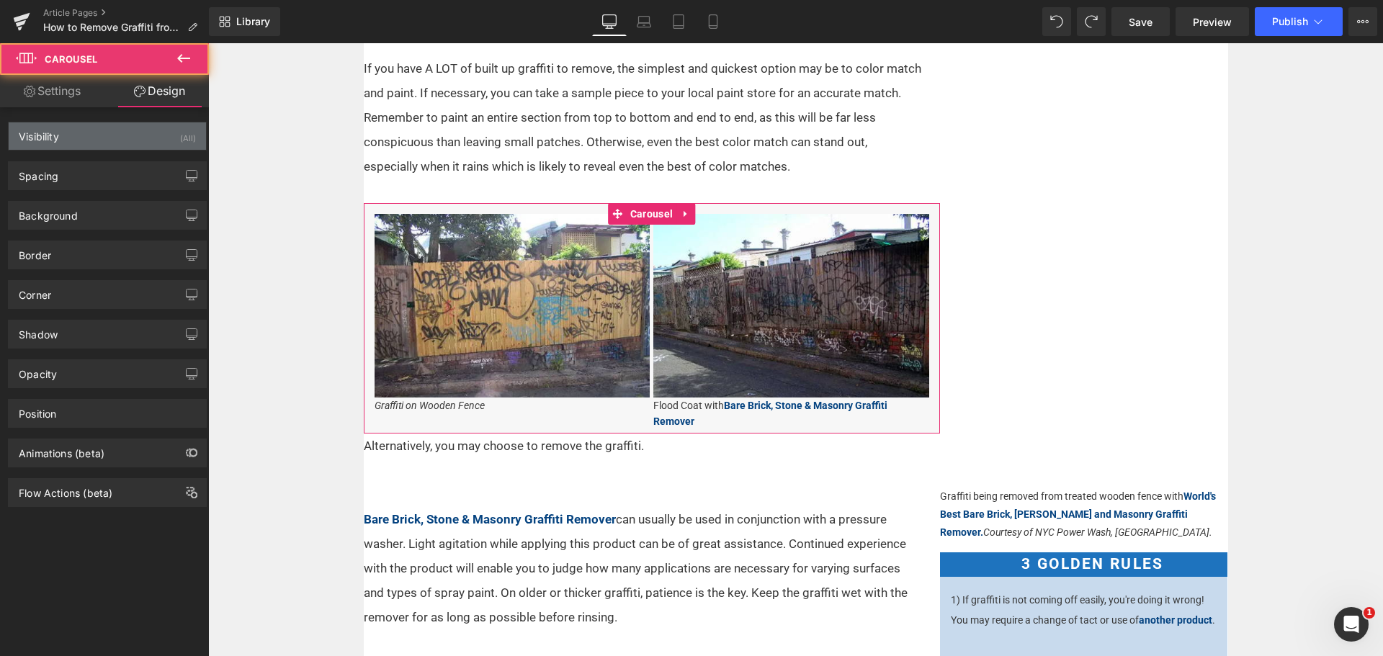
type input "0"
type input "15"
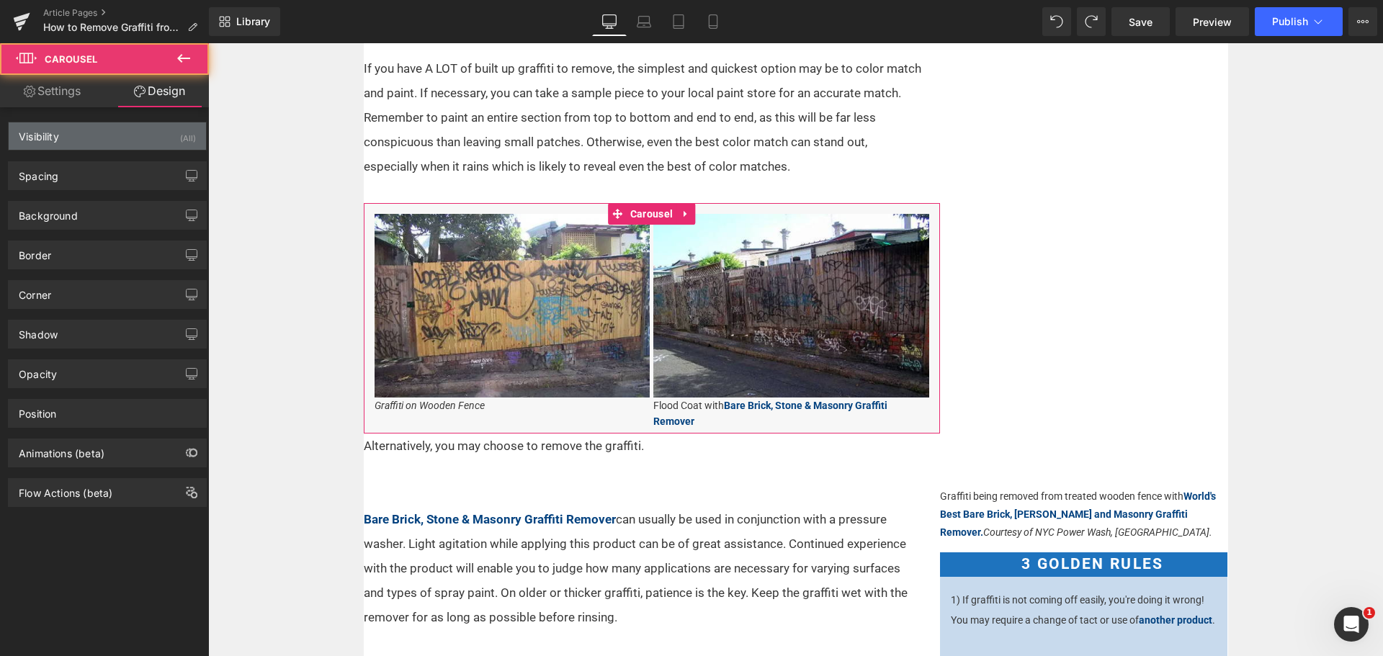
type input "15"
type input "6"
type input "15"
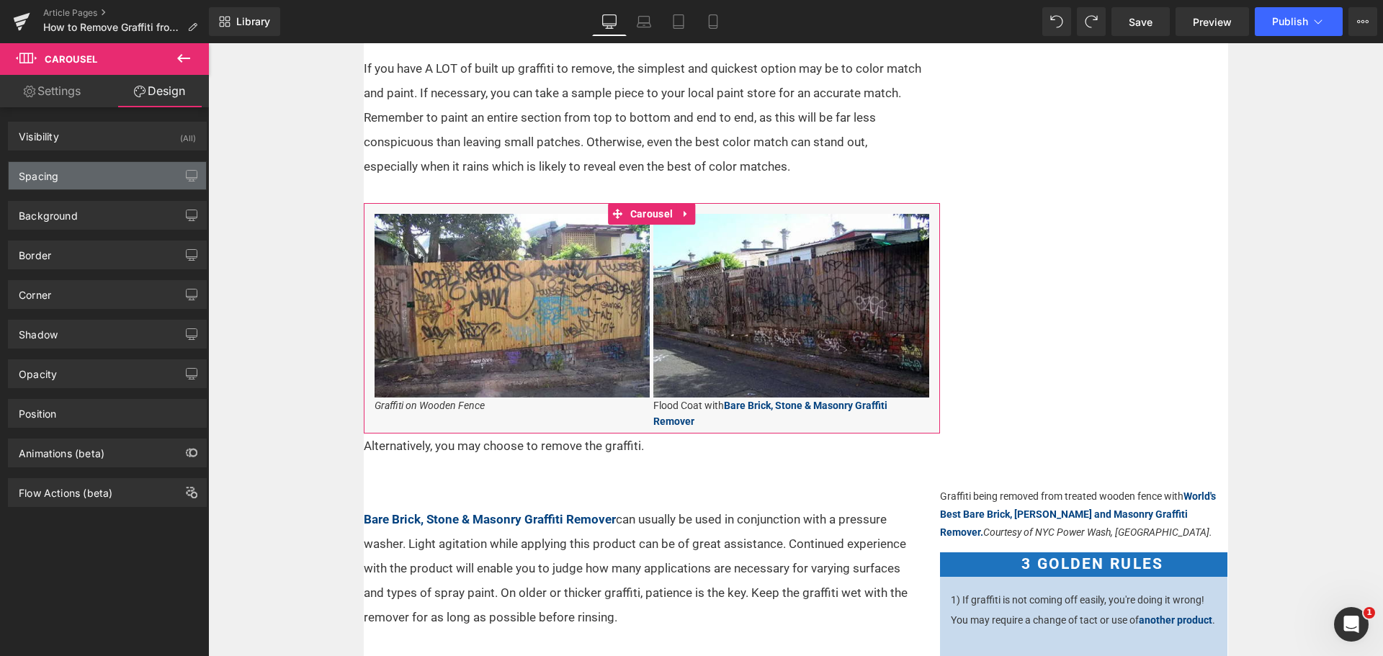
click at [92, 178] on div "Spacing" at bounding box center [107, 175] width 197 height 27
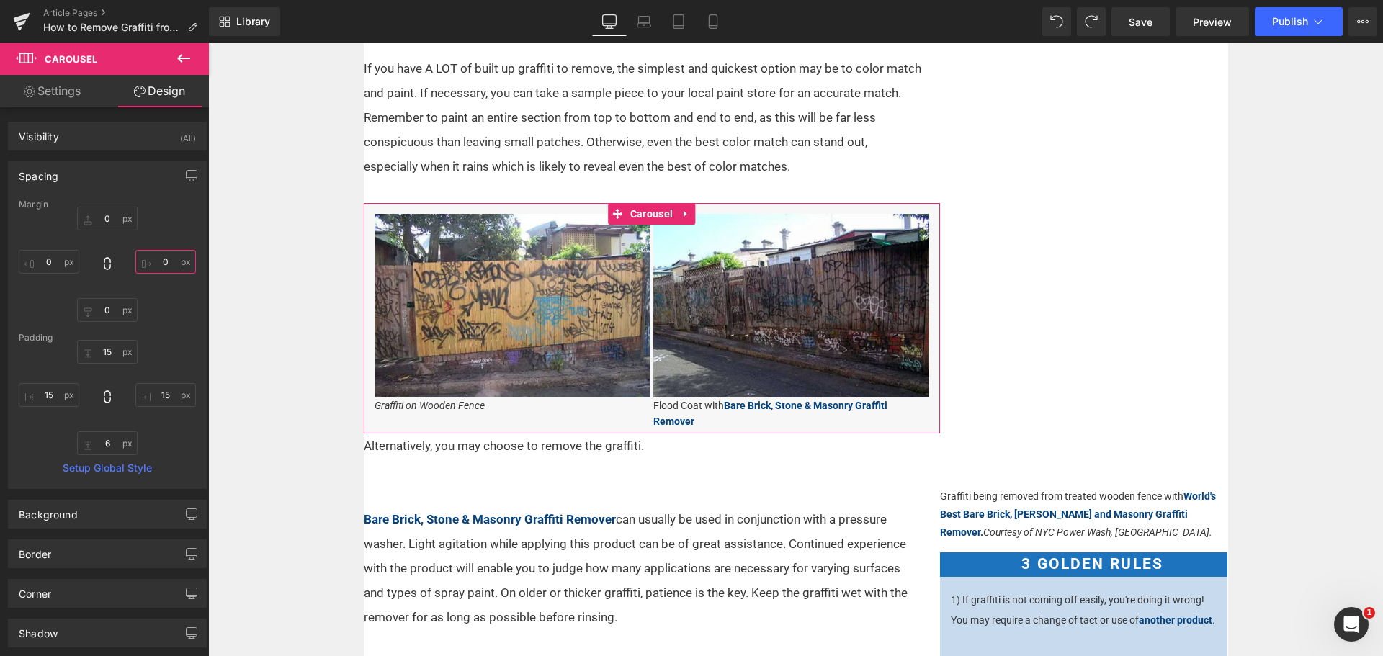
click at [166, 260] on input "0" at bounding box center [165, 262] width 61 height 24
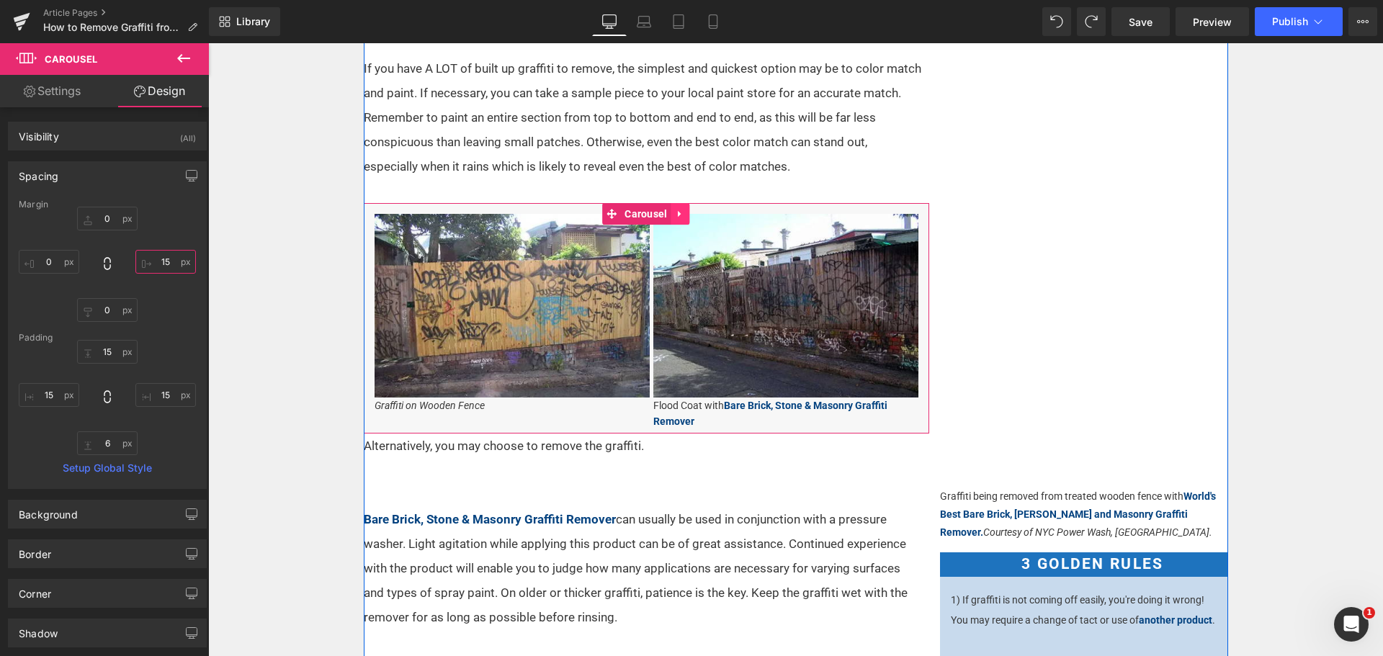
type input "15"
click at [678, 214] on icon at bounding box center [679, 213] width 3 height 6
click at [667, 214] on icon at bounding box center [671, 214] width 10 height 10
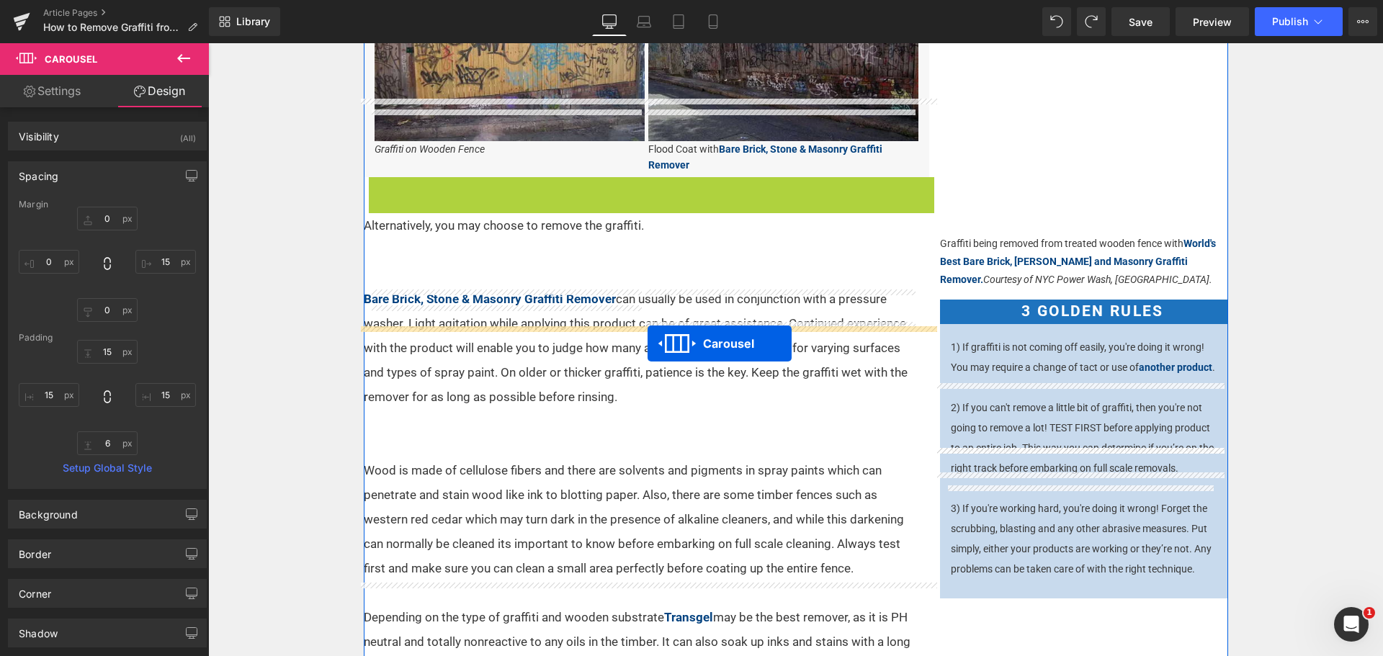
scroll to position [625, 0]
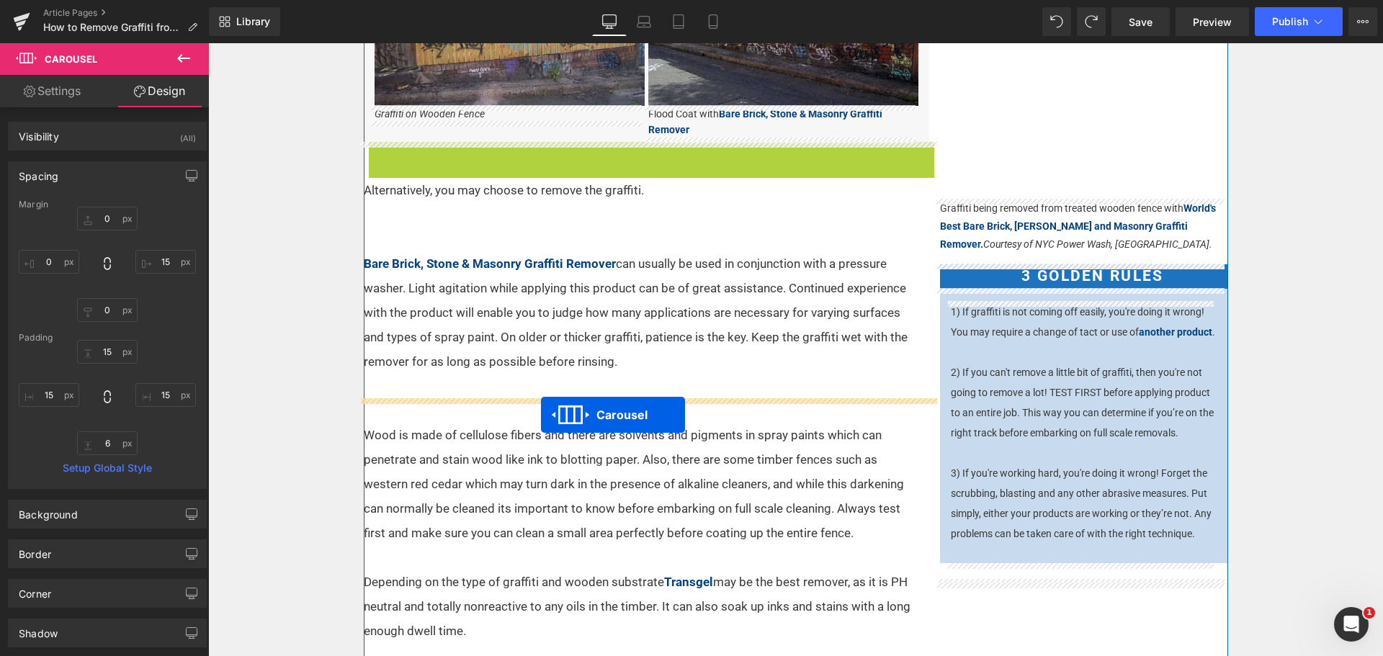
drag, startPoint x: 605, startPoint y: 438, endPoint x: 541, endPoint y: 415, distance: 67.5
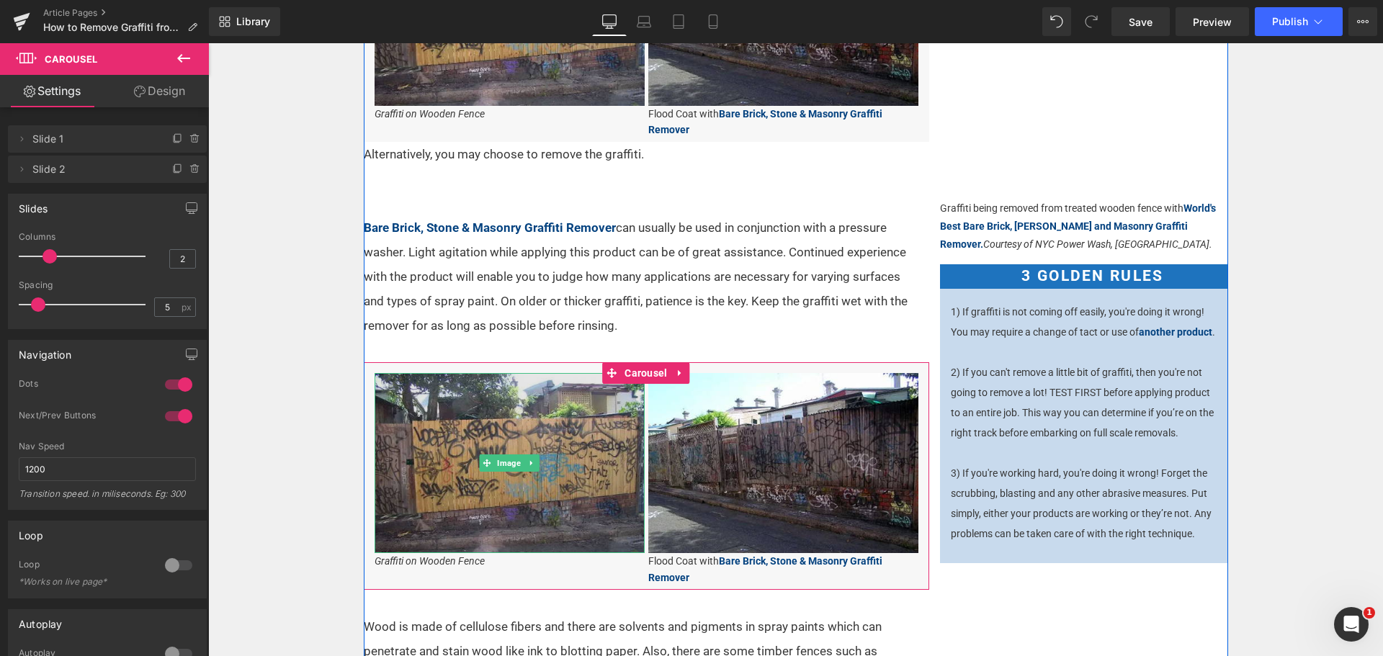
click at [463, 471] on img at bounding box center [510, 463] width 270 height 180
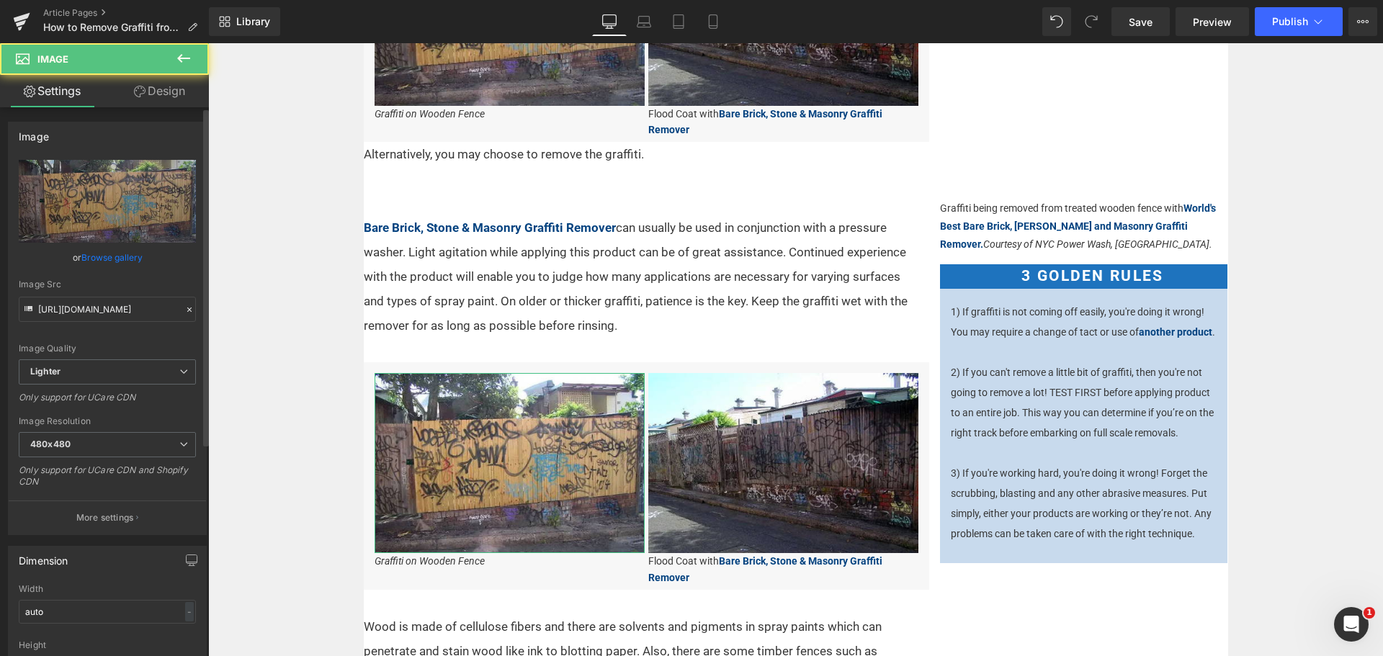
click at [116, 257] on link "Browse gallery" at bounding box center [111, 257] width 61 height 25
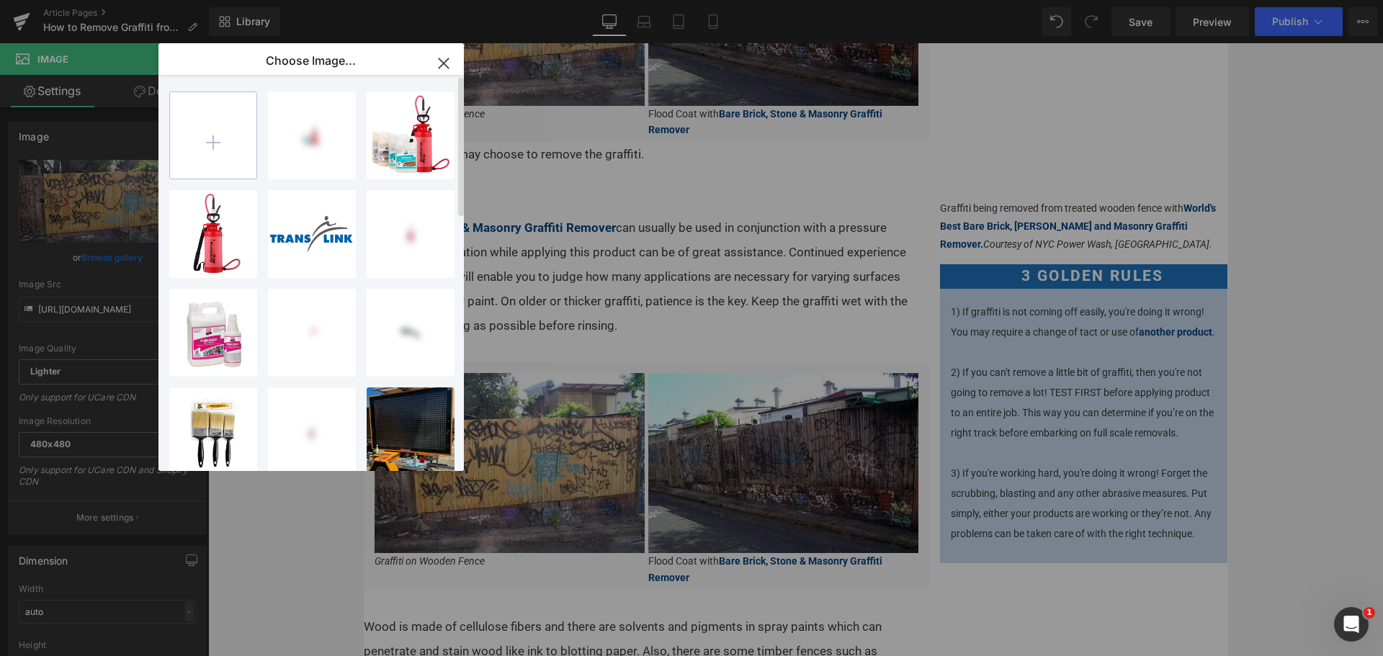
click at [213, 144] on input "file" at bounding box center [213, 135] width 86 height 86
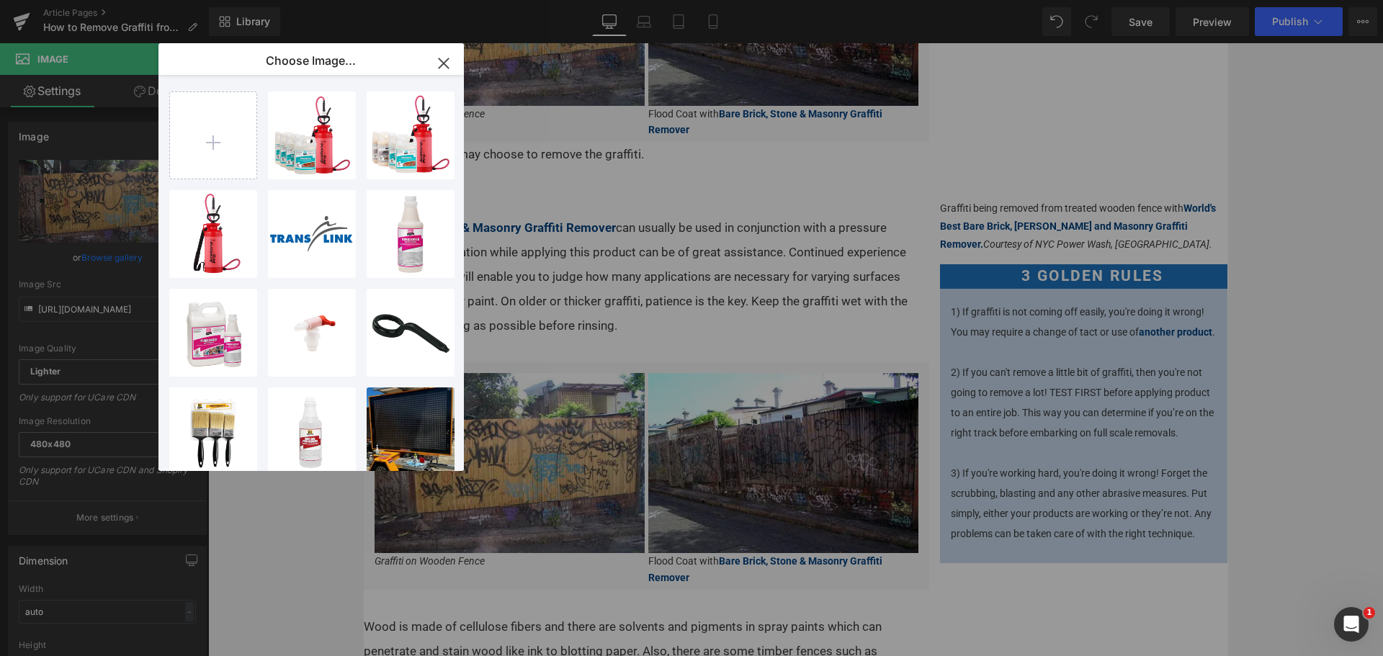
type input "C:\fakepath\WoodSlatBefore.JPG"
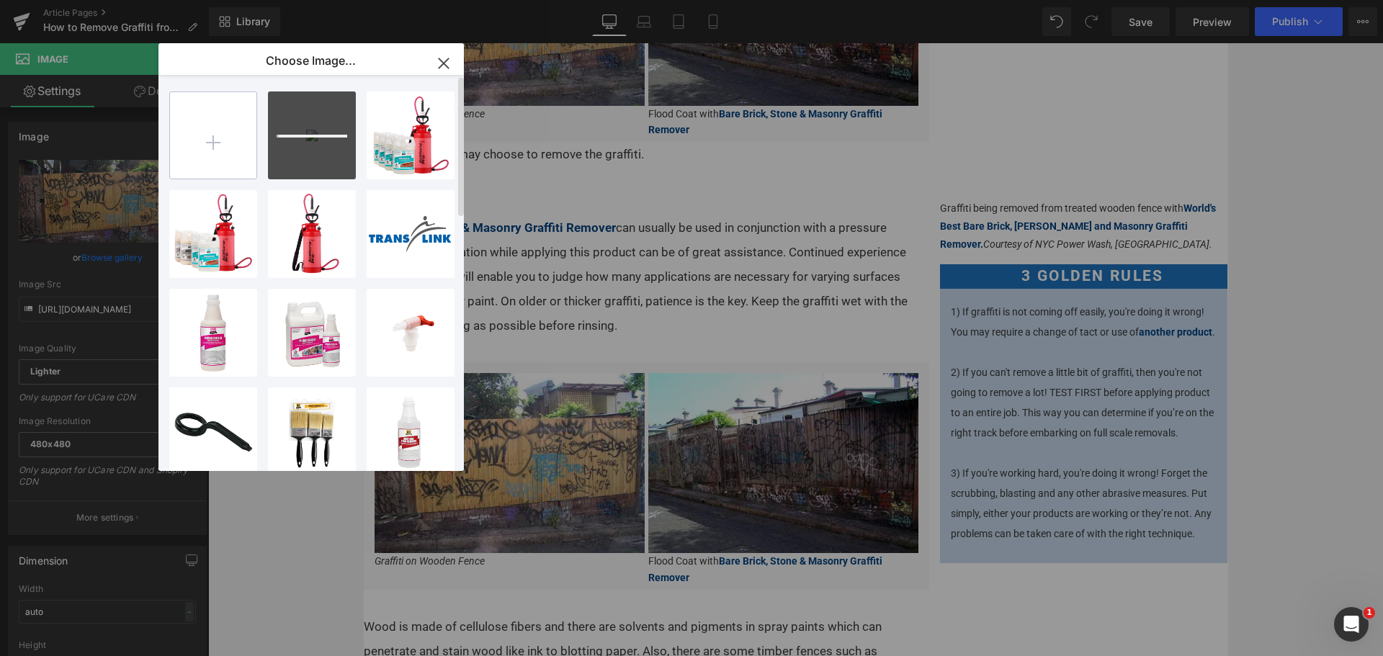
click at [215, 143] on input "file" at bounding box center [213, 135] width 86 height 86
type input "C:\fakepath\WoodSlatAfter.JPG"
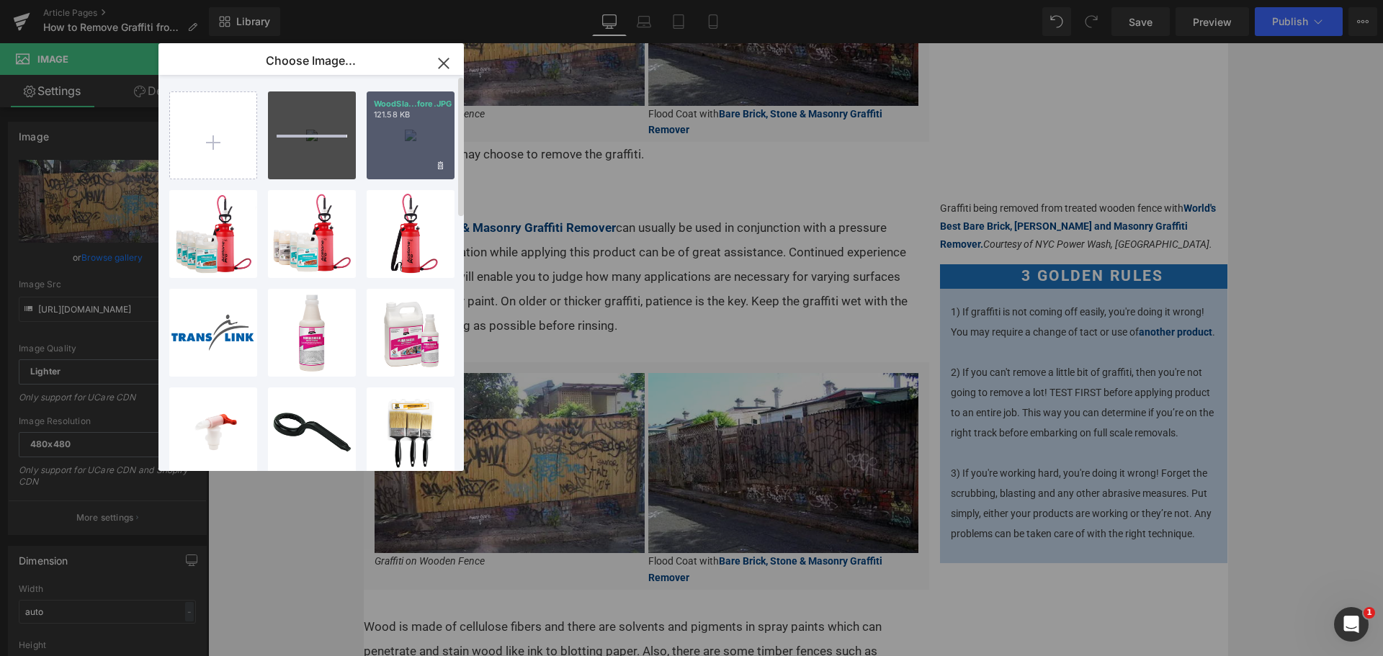
click at [419, 148] on div "WoodSla...fore.JPG 121.58 KB" at bounding box center [411, 136] width 88 height 88
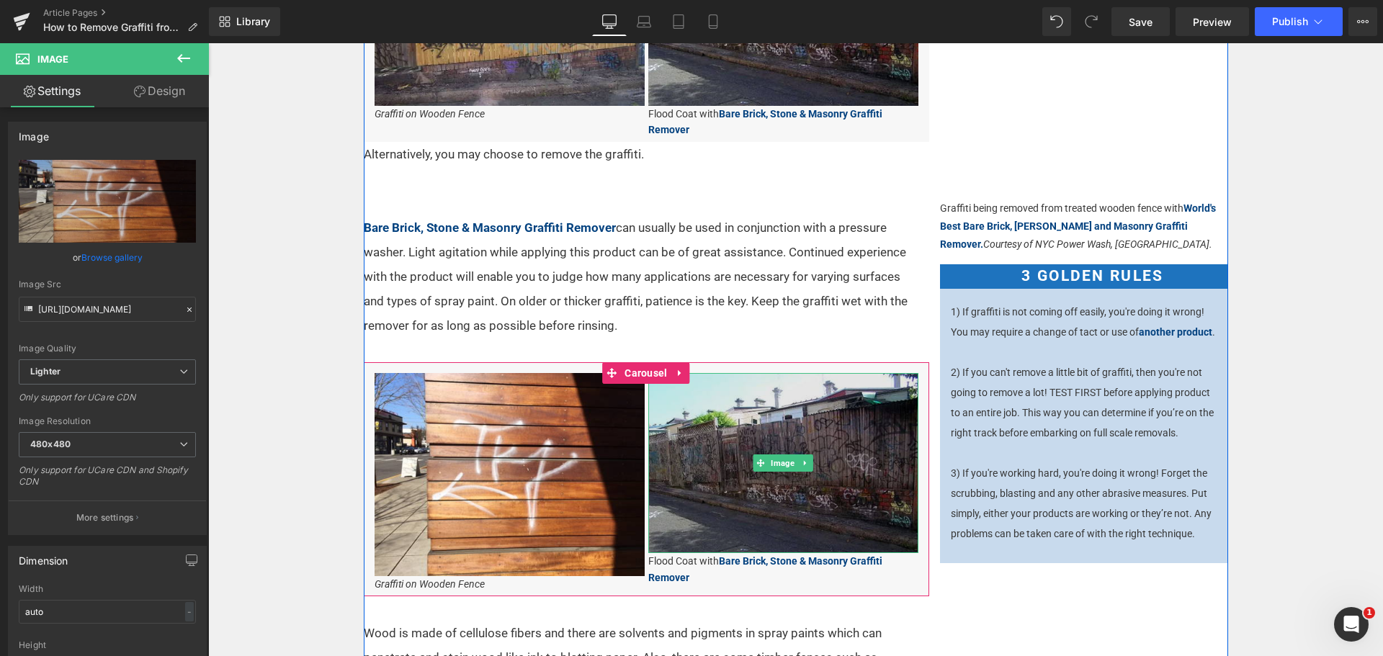
type input "[URL][DOMAIN_NAME]"
click at [715, 461] on img at bounding box center [783, 463] width 270 height 180
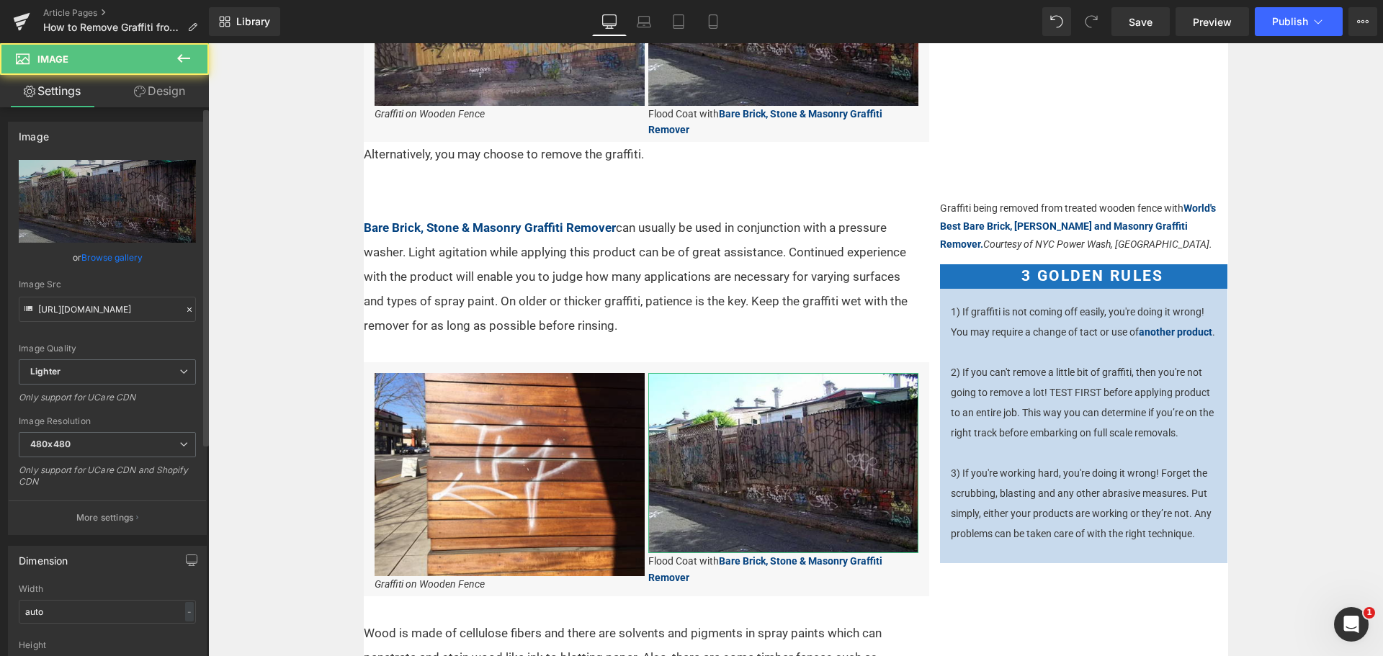
click at [105, 249] on link "Browse gallery" at bounding box center [111, 257] width 61 height 25
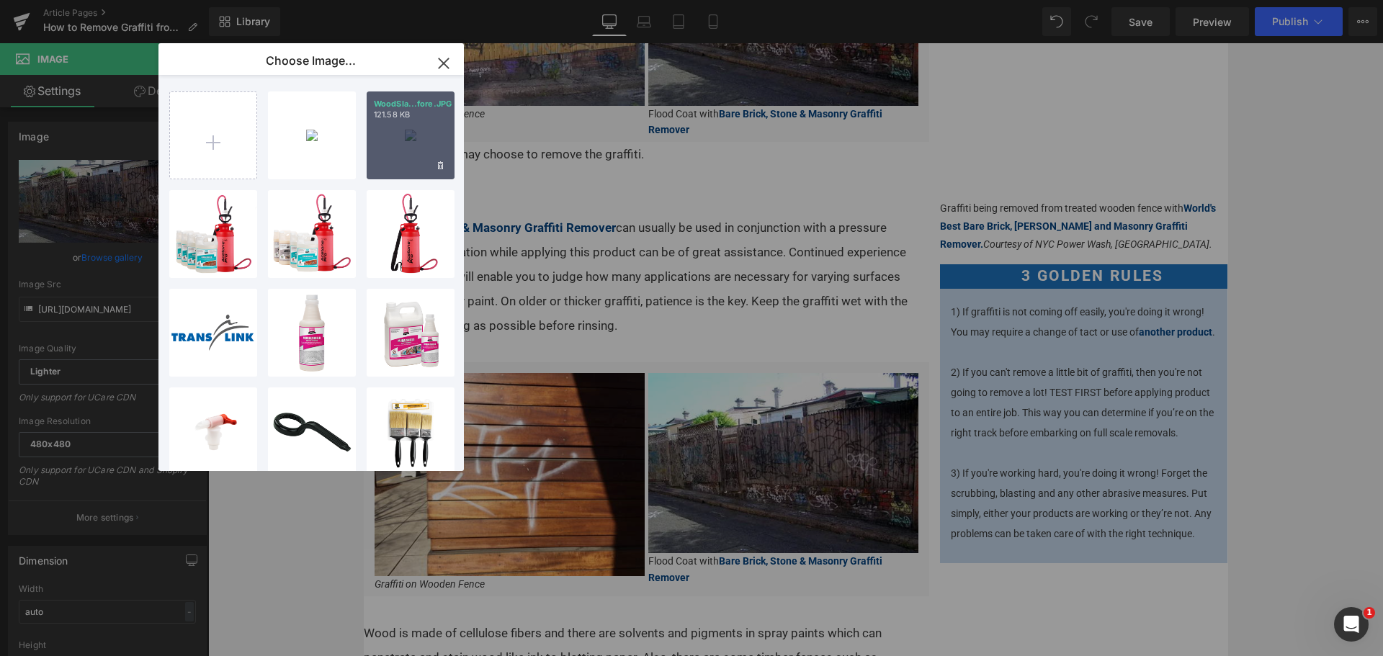
click at [383, 137] on div "WoodSla...fore.JPG 121.58 KB" at bounding box center [411, 136] width 88 height 88
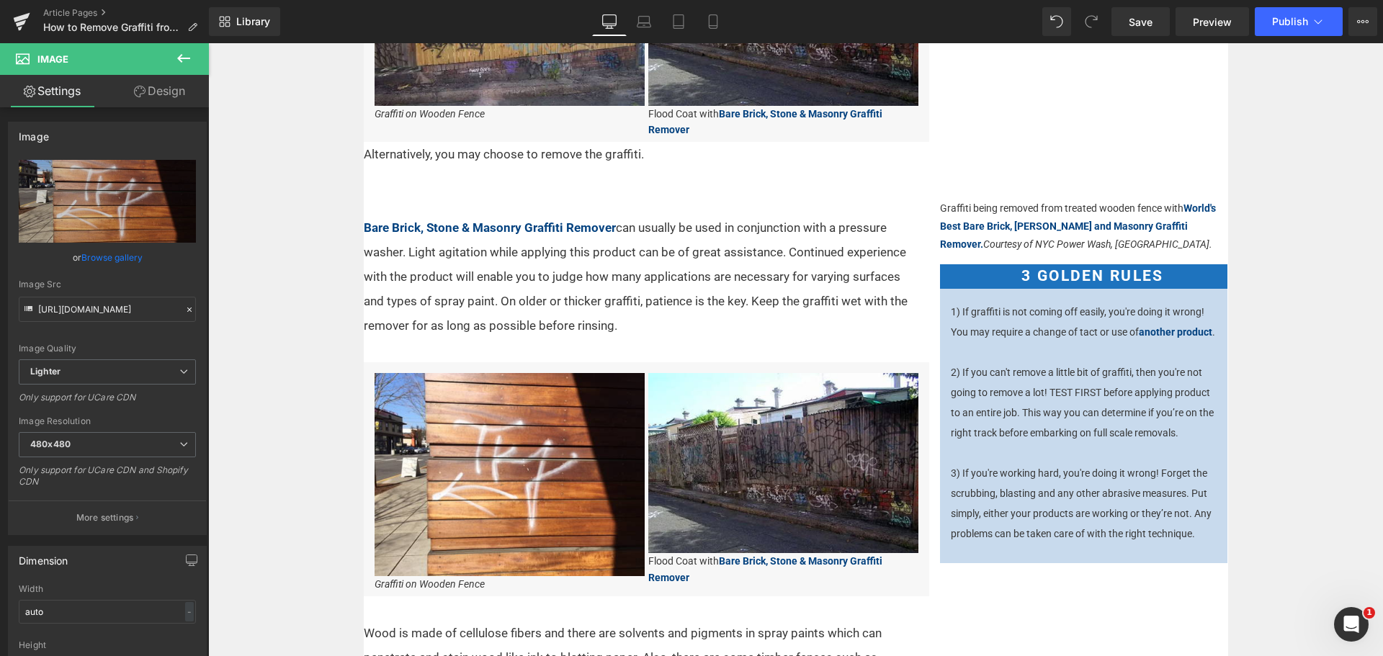
type input "[URL][DOMAIN_NAME]"
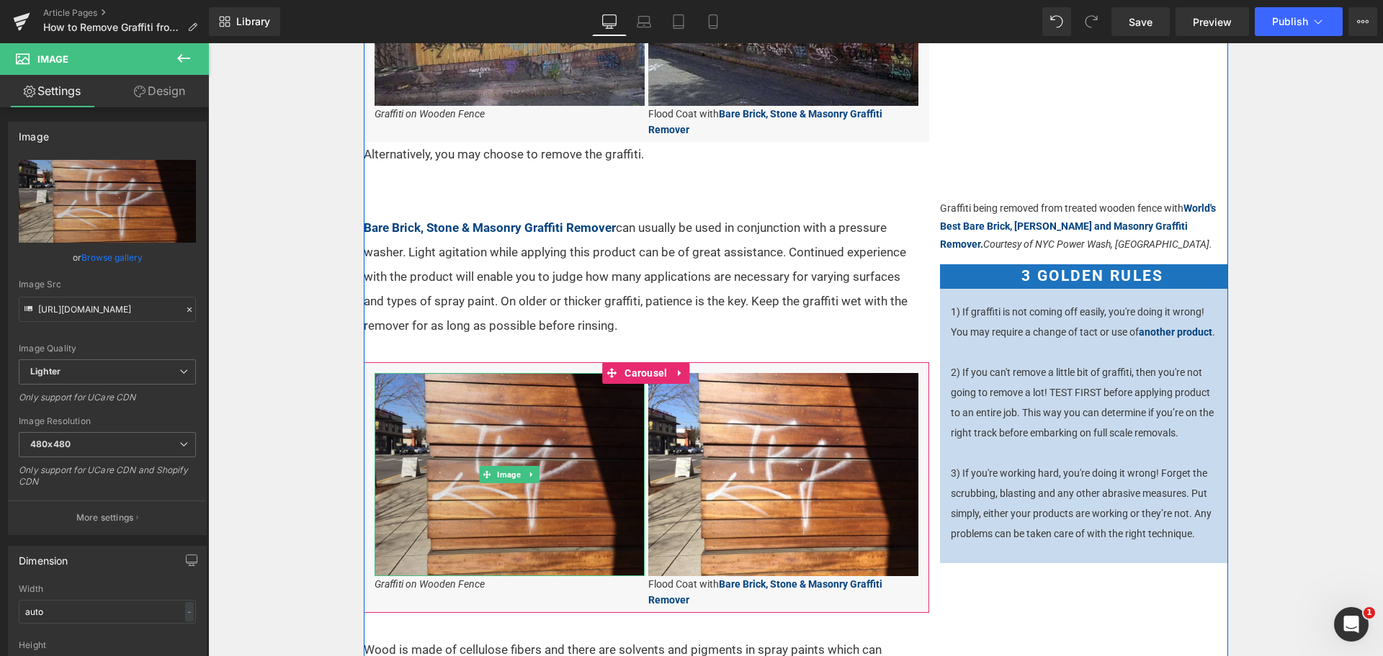
click at [563, 464] on img at bounding box center [510, 474] width 270 height 202
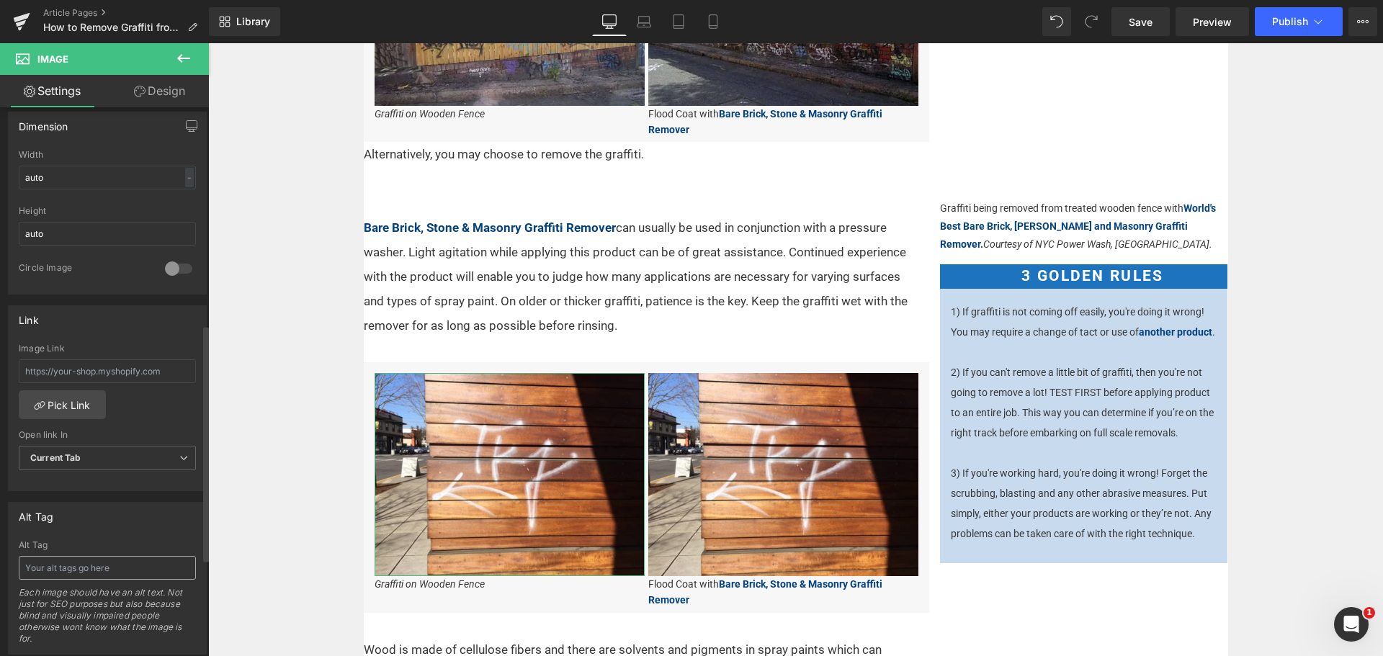
scroll to position [504, 0]
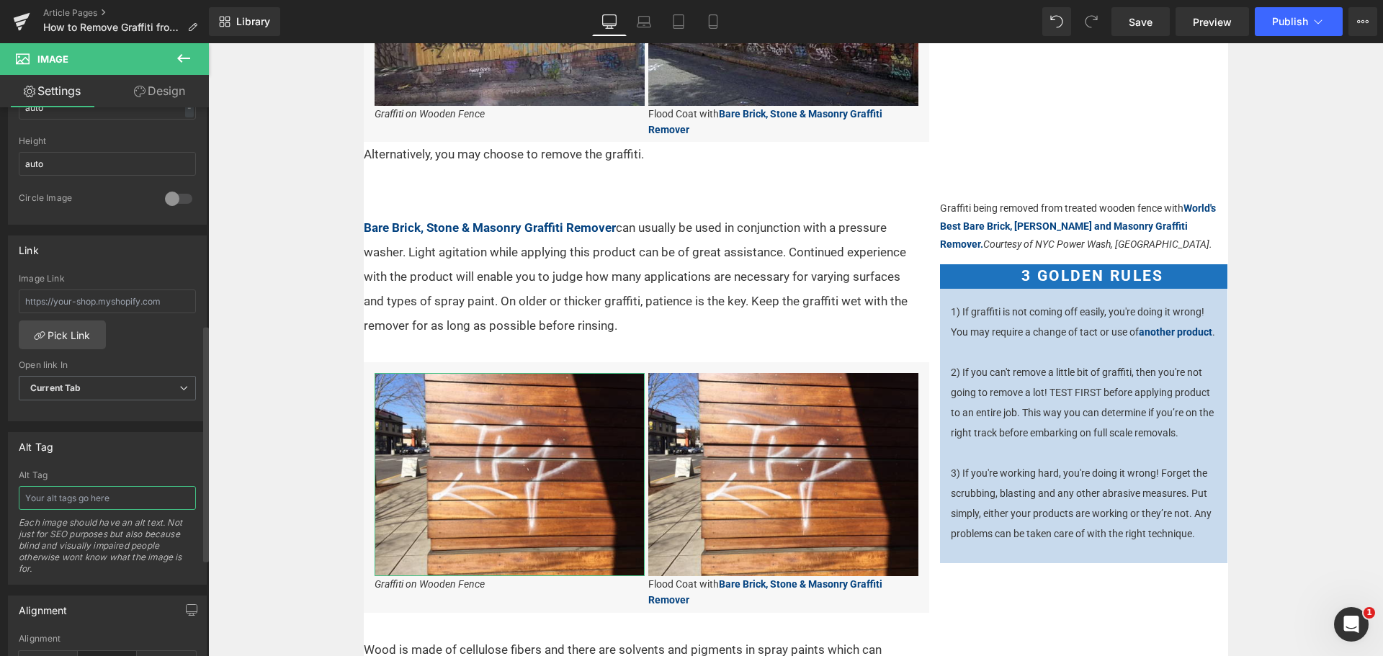
click at [89, 487] on input "text" at bounding box center [107, 498] width 177 height 24
type input "Wood Slat with Graffiti"
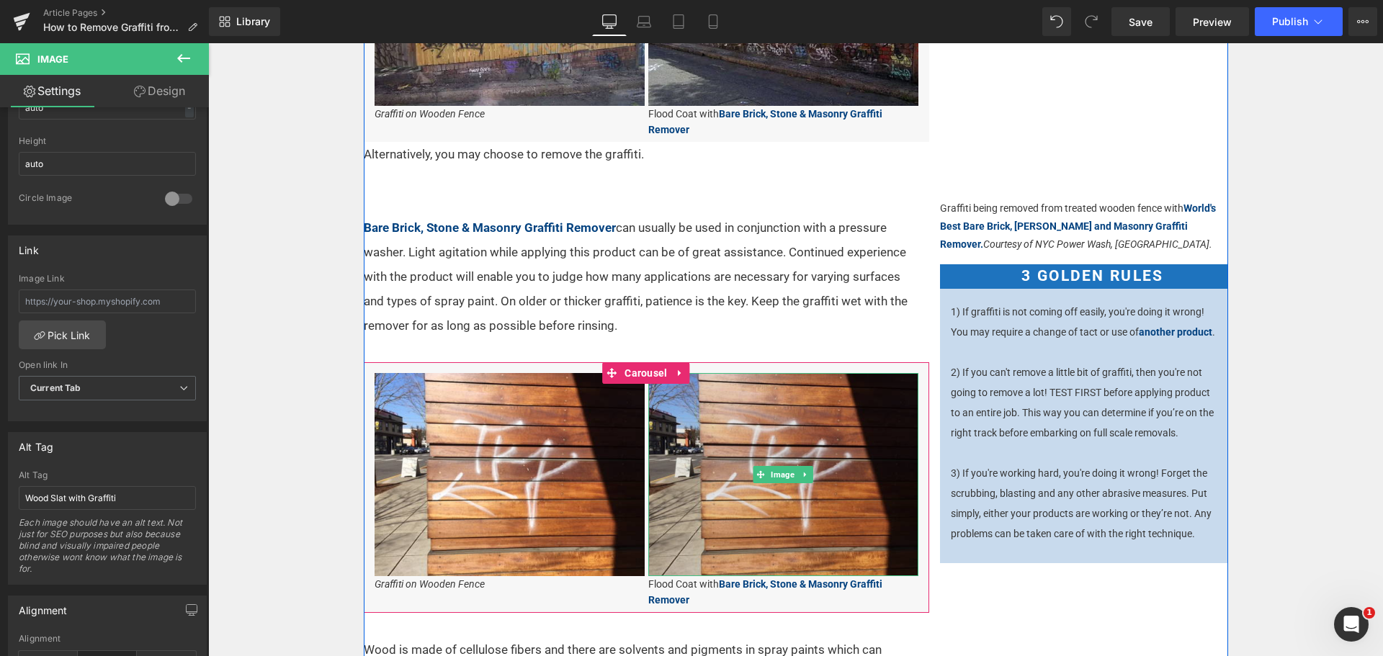
click at [728, 454] on img at bounding box center [783, 474] width 270 height 202
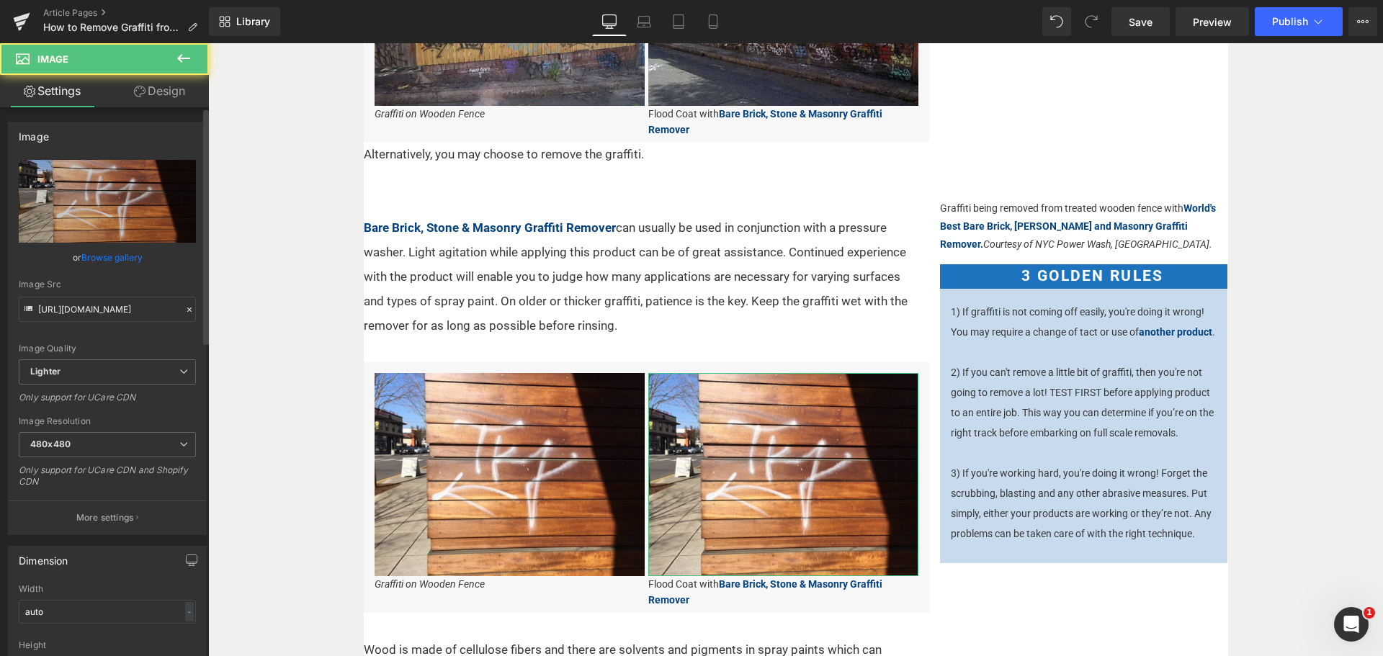
click at [96, 250] on link "Browse gallery" at bounding box center [111, 257] width 61 height 25
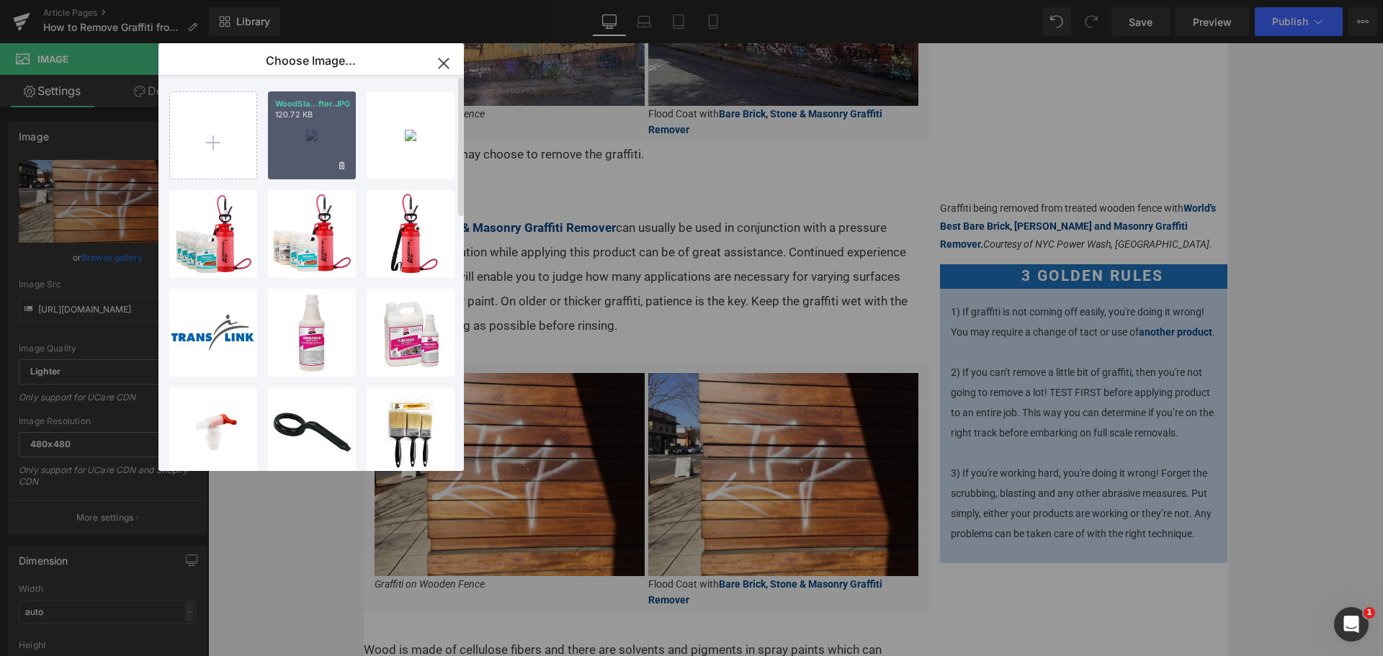
click at [309, 124] on div "WoodSla...fter.JPG 120.72 KB" at bounding box center [312, 136] width 88 height 88
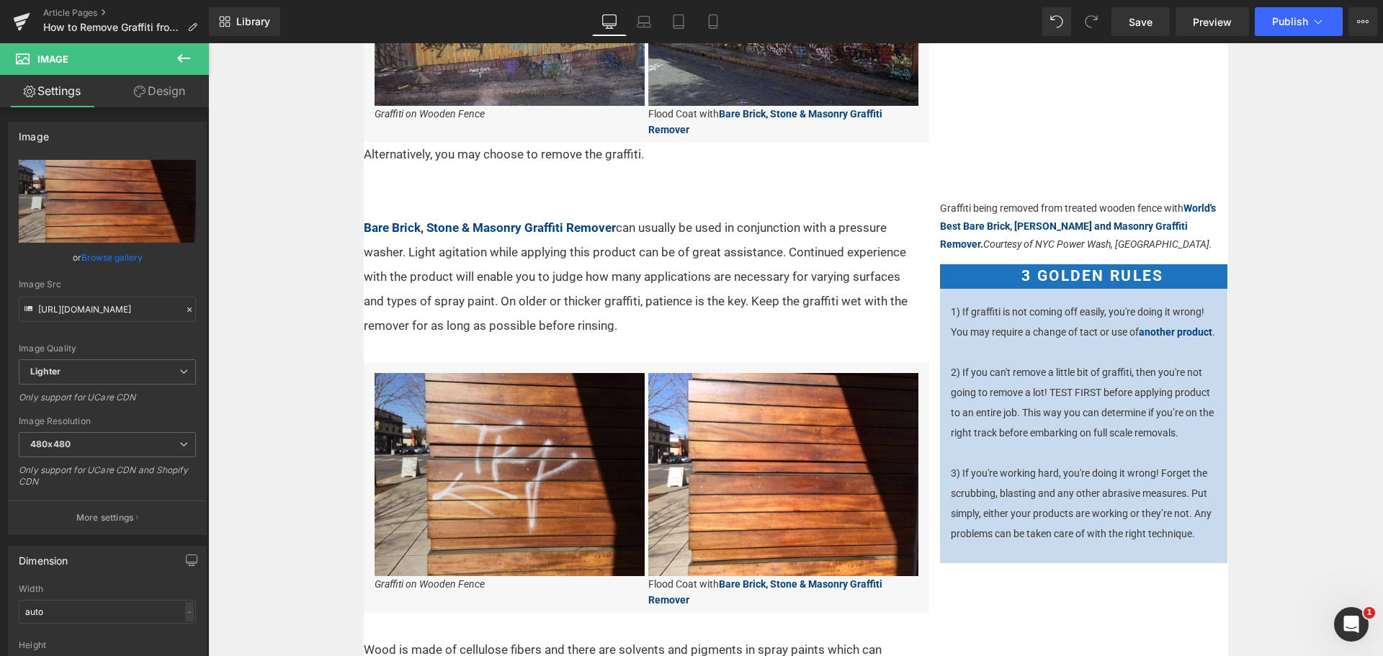
type input "[URL][DOMAIN_NAME]"
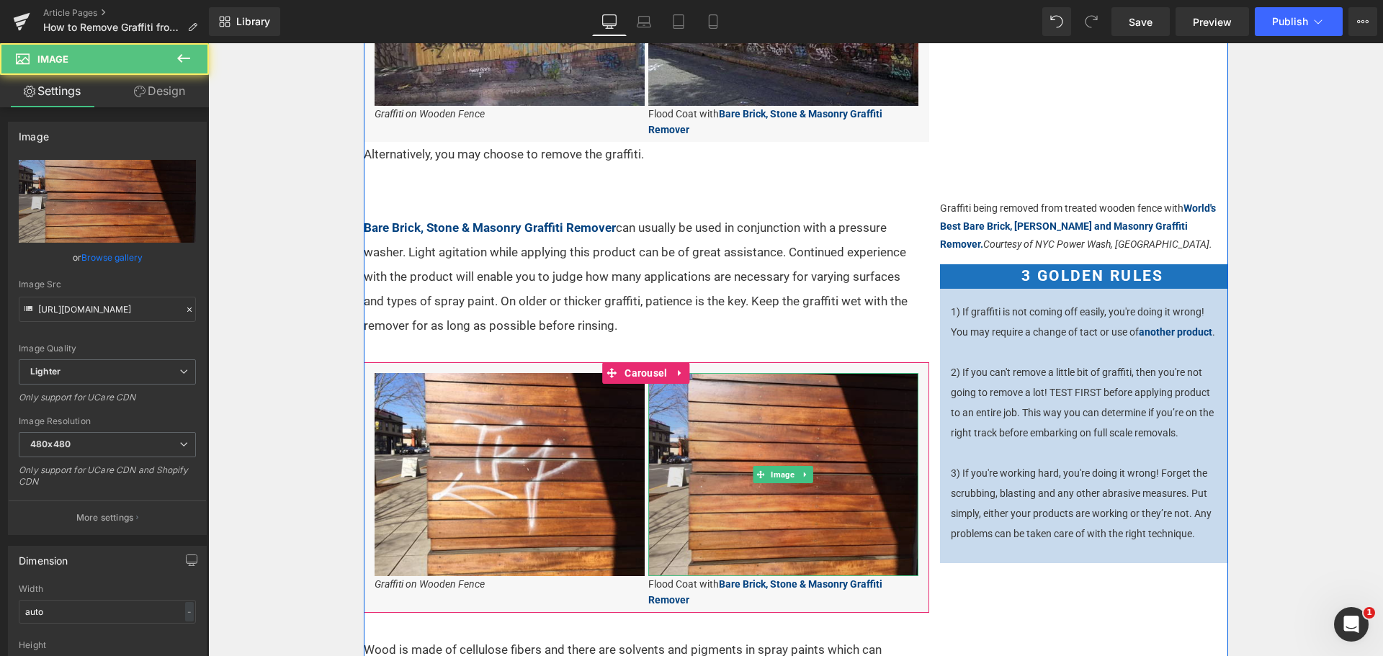
click at [781, 487] on img at bounding box center [783, 474] width 270 height 202
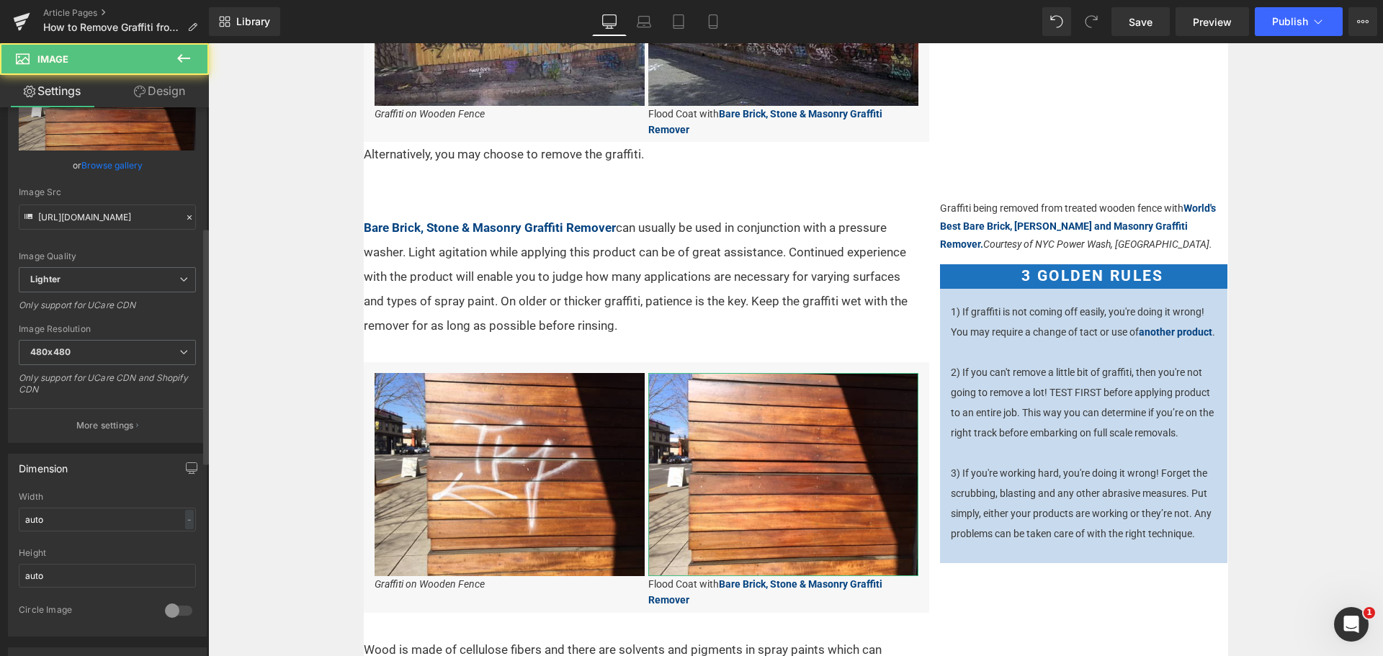
scroll to position [360, 0]
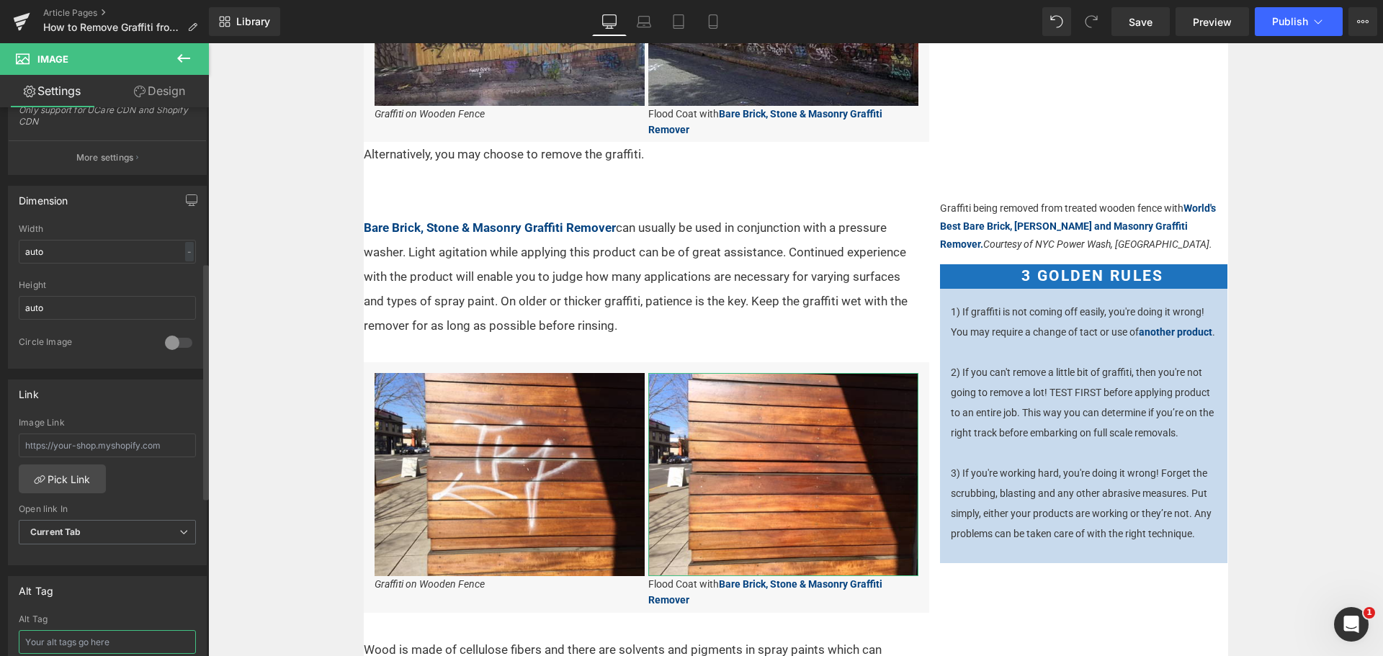
click at [66, 638] on input "text" at bounding box center [107, 642] width 177 height 24
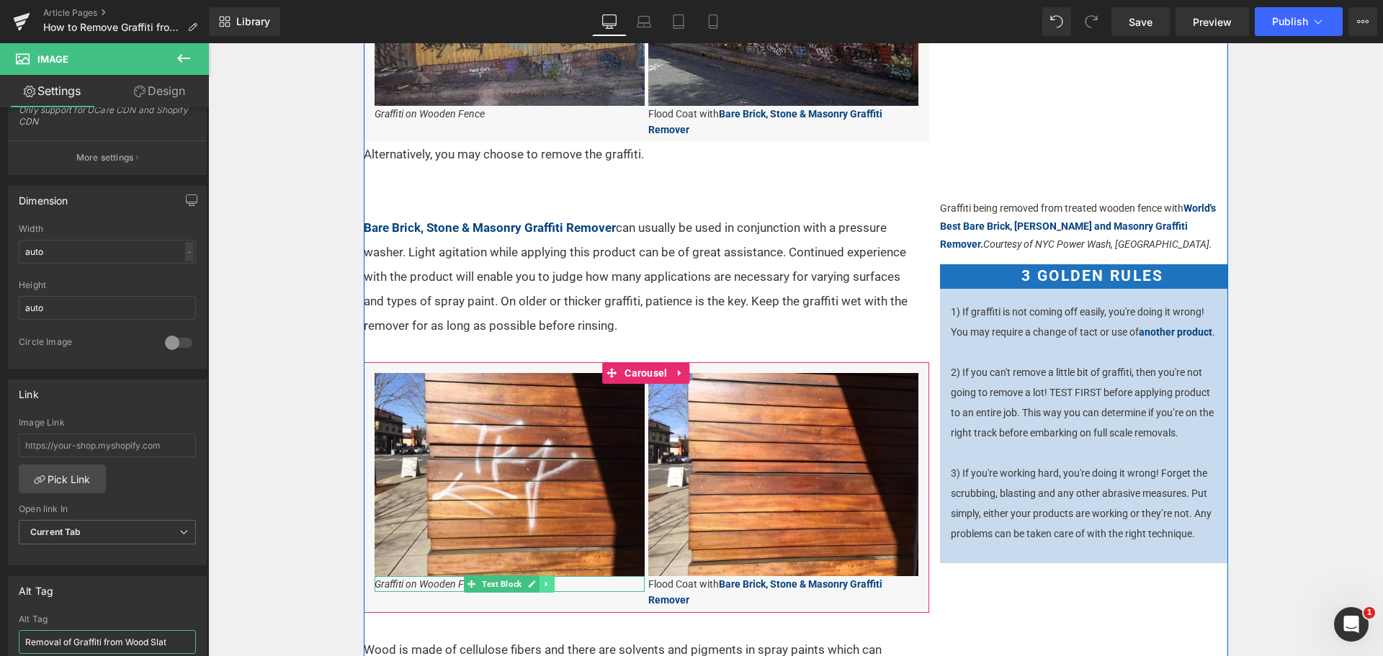
type input "Removal of Graffiti from Wood Slat"
click at [543, 582] on icon at bounding box center [547, 584] width 8 height 9
click at [553, 577] on link at bounding box center [554, 584] width 15 height 17
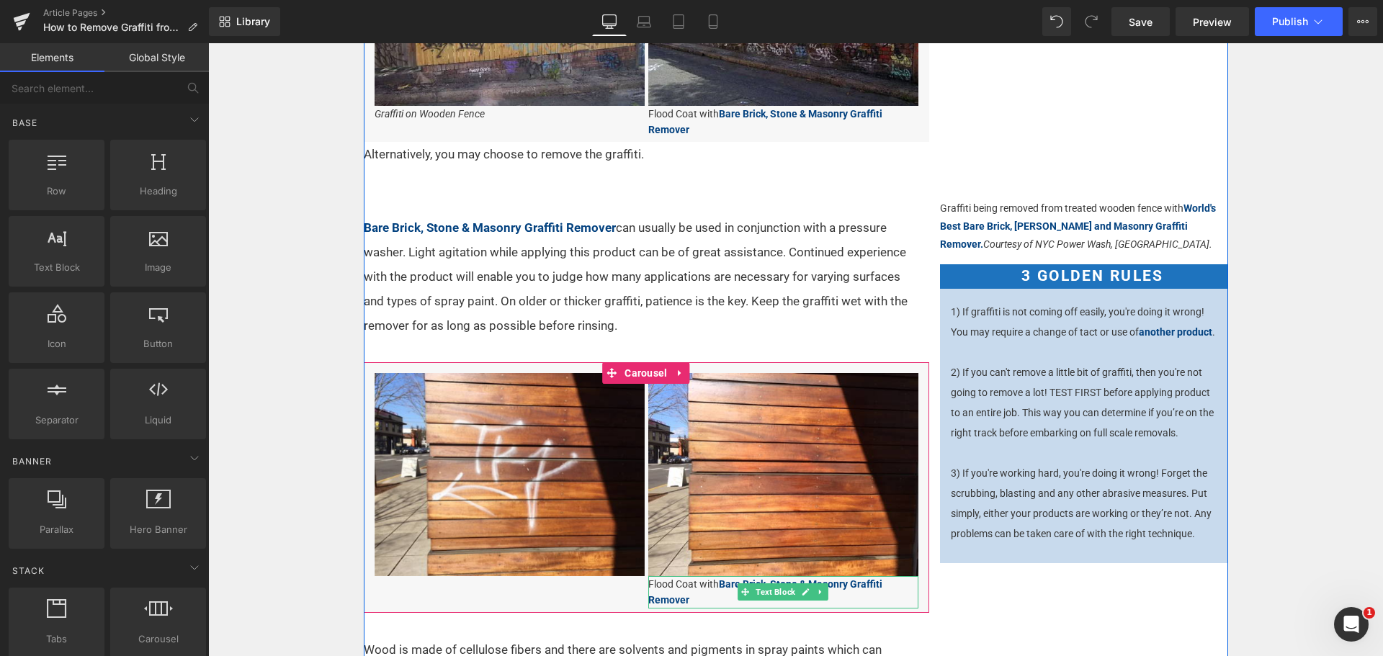
click at [819, 592] on icon at bounding box center [820, 592] width 2 height 5
click at [828, 589] on link at bounding box center [828, 592] width 15 height 17
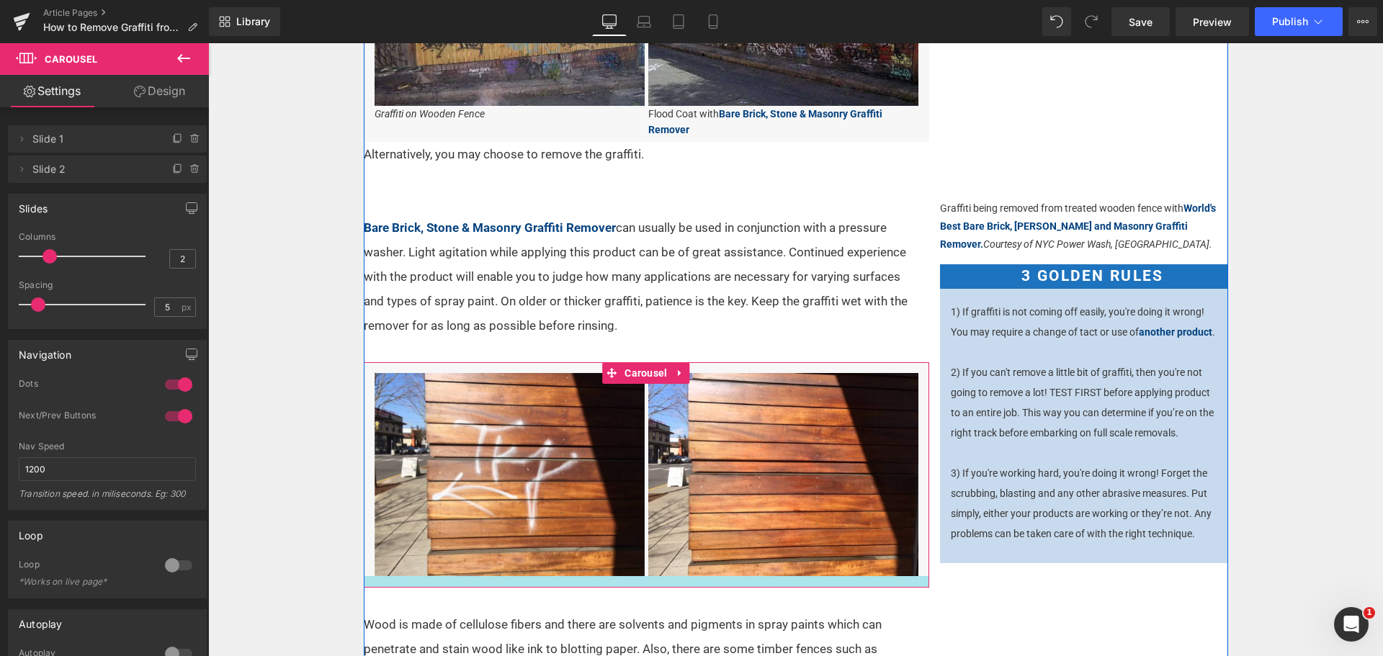
drag, startPoint x: 502, startPoint y: 578, endPoint x: 504, endPoint y: 585, distance: 7.5
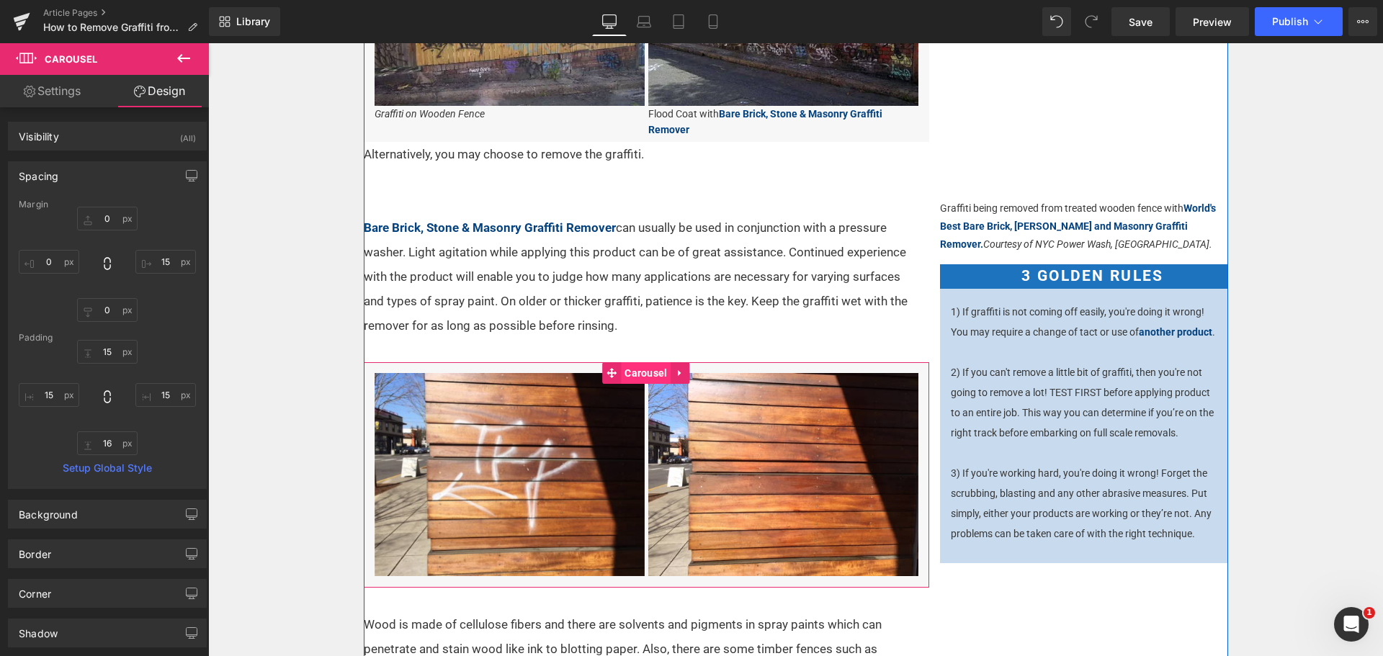
click at [622, 377] on span "Carousel" at bounding box center [646, 373] width 50 height 22
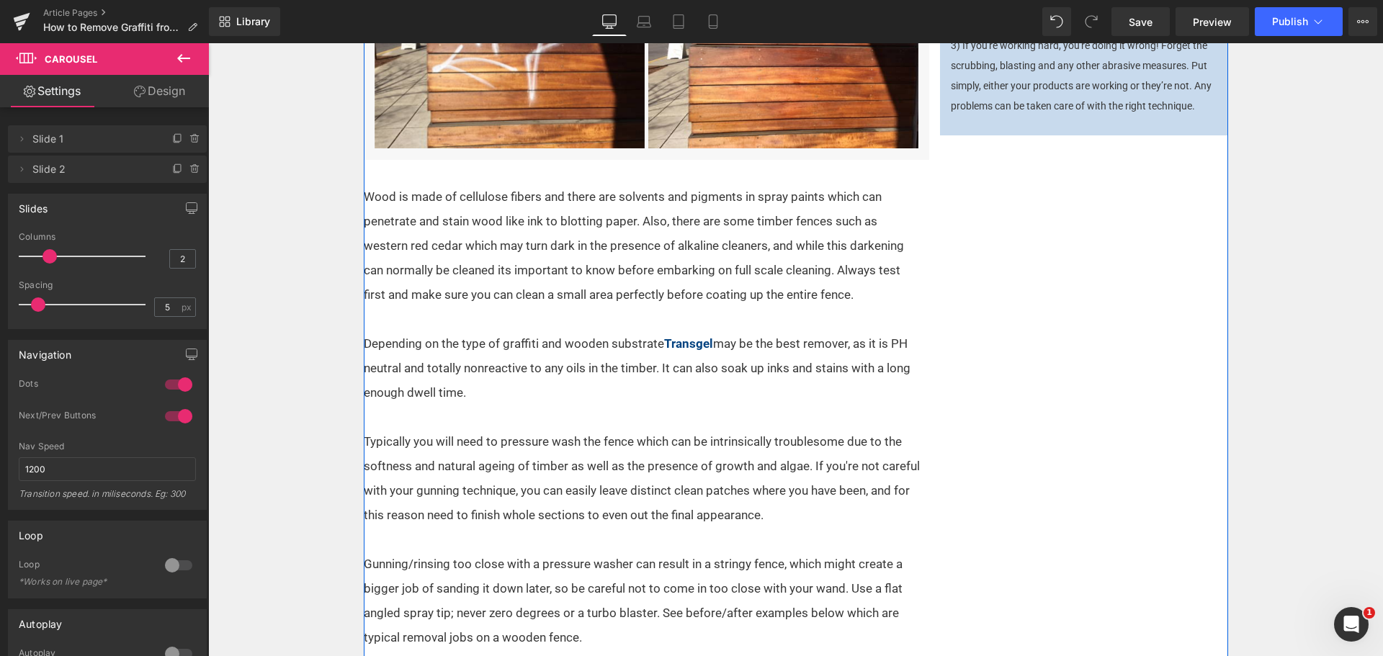
scroll to position [1057, 0]
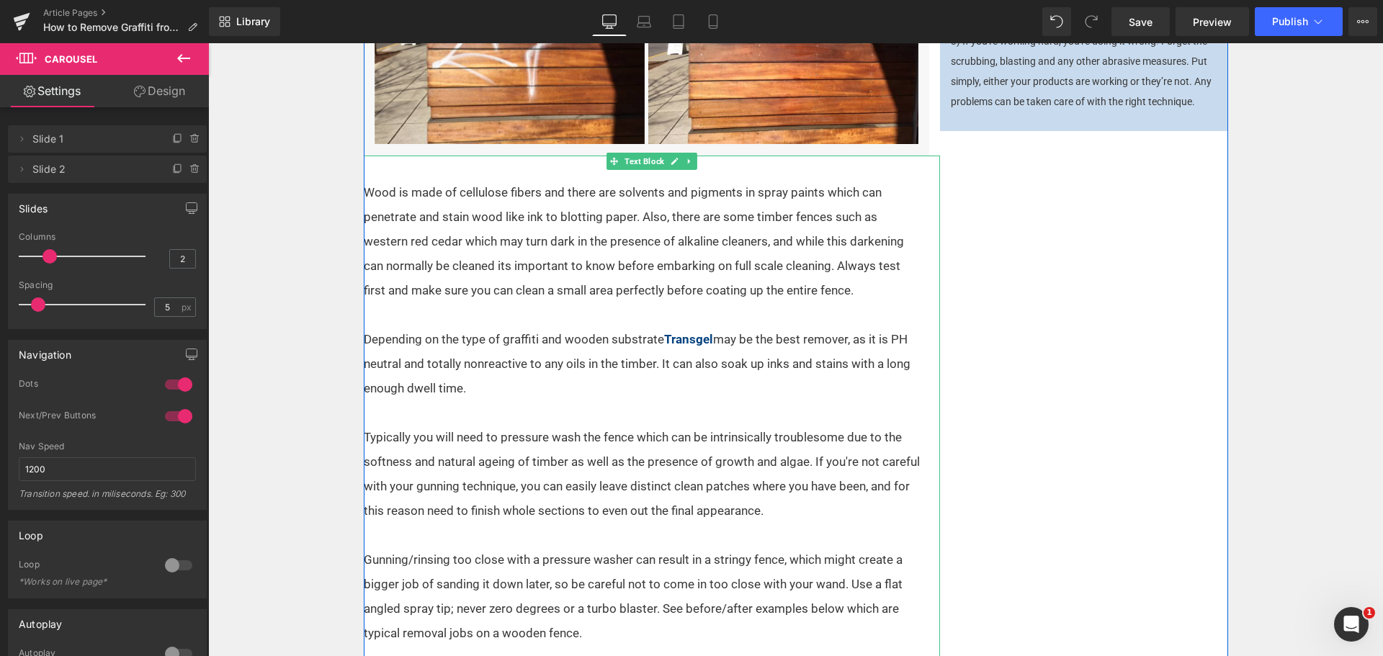
click at [690, 294] on p "Wood is made of cellulose fibers and there are solvents and pigments in spray p…" at bounding box center [643, 241] width 559 height 122
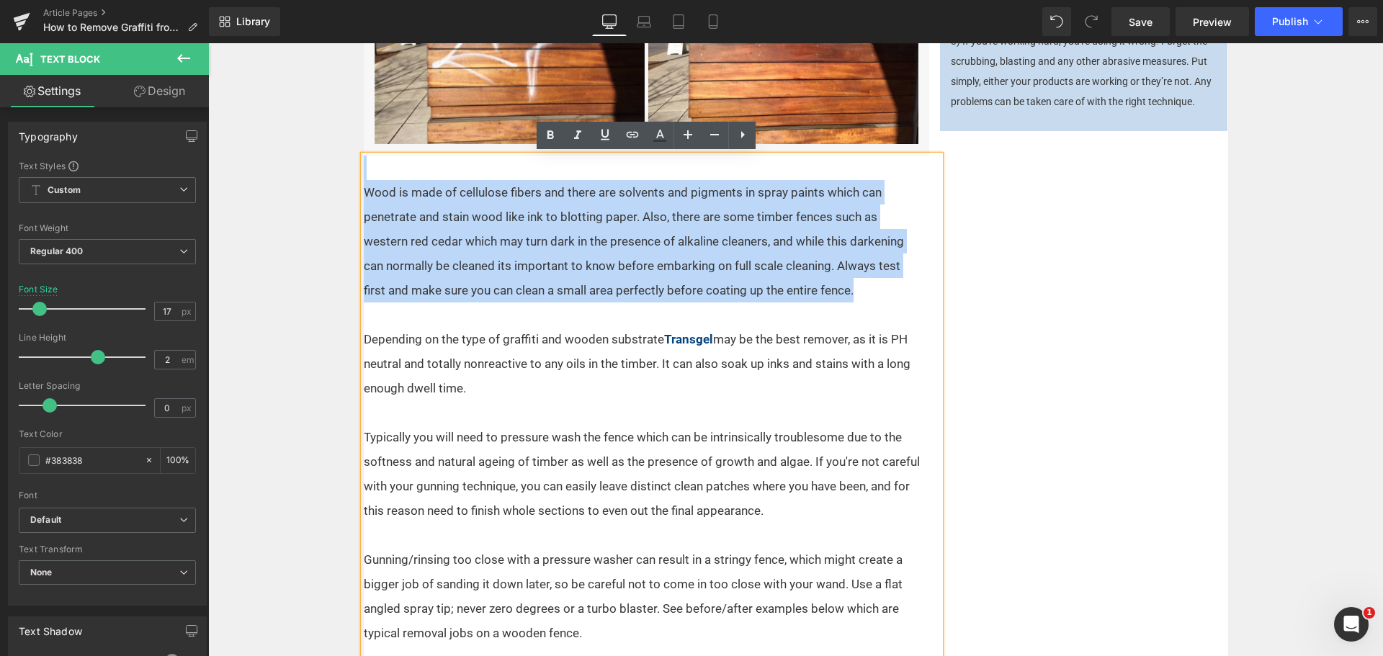
drag, startPoint x: 836, startPoint y: 293, endPoint x: 349, endPoint y: 165, distance: 503.0
click at [349, 165] on div "Text Block Home / Expert Advice / Graffiti Removal Text Block There are a numbe…" at bounding box center [795, 584] width 1175 height 2781
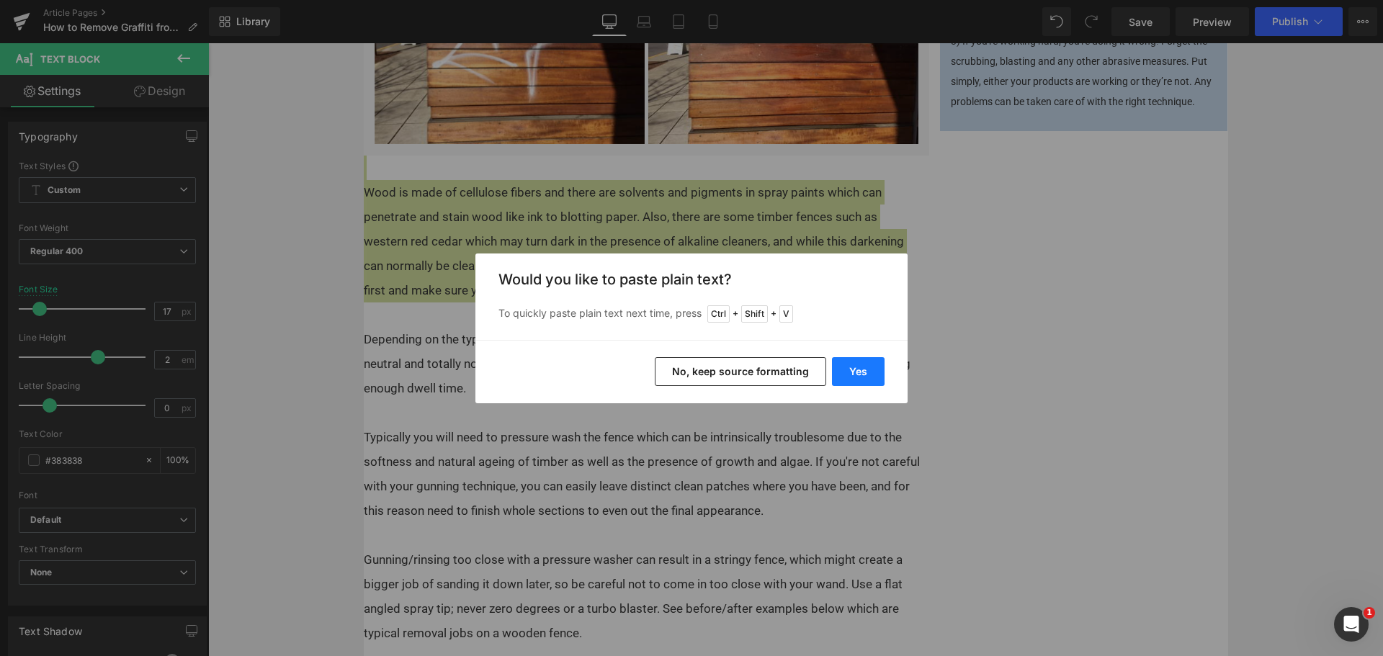
click at [862, 377] on button "Yes" at bounding box center [858, 371] width 53 height 29
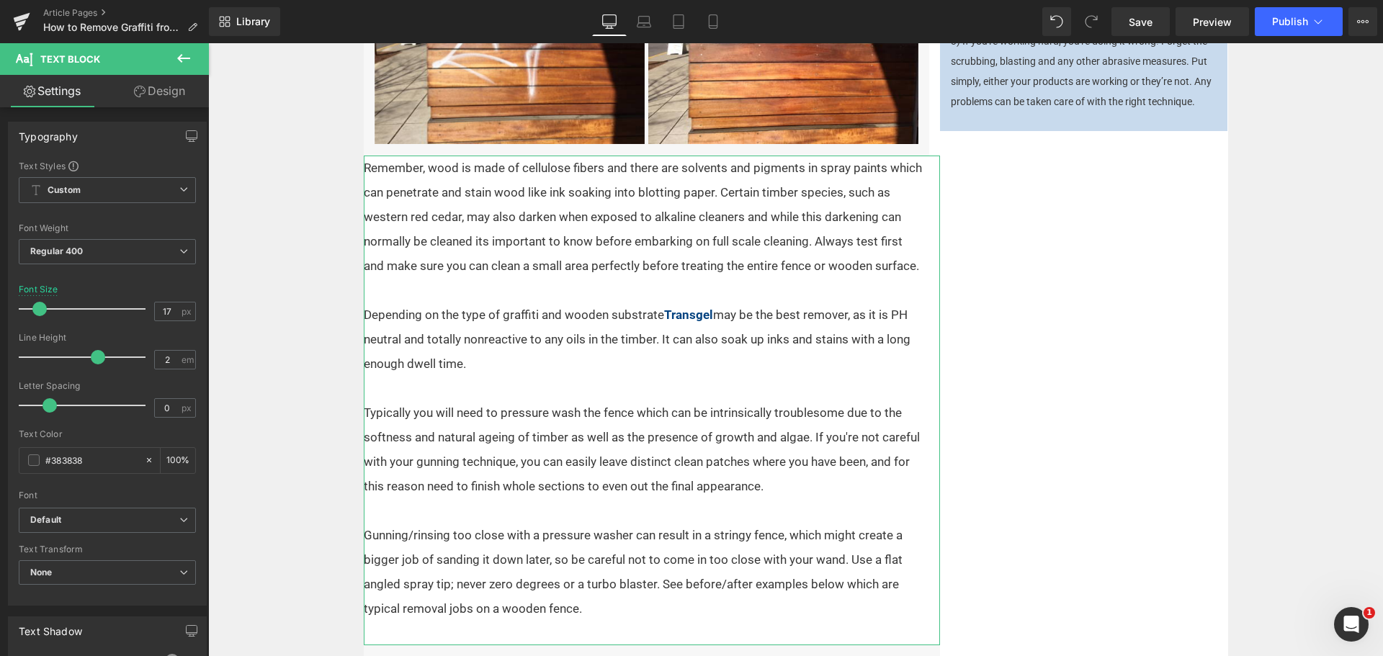
click at [174, 90] on link "Design" at bounding box center [159, 91] width 104 height 32
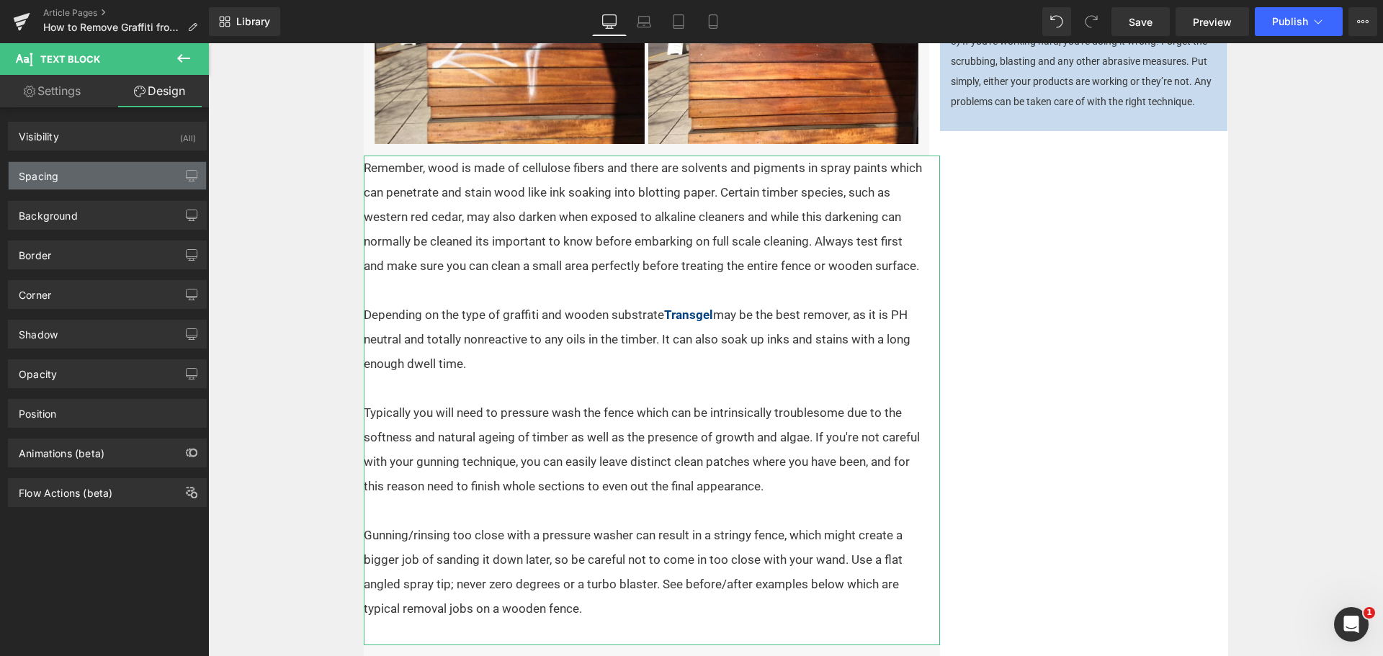
click at [109, 179] on div "Spacing" at bounding box center [107, 175] width 197 height 27
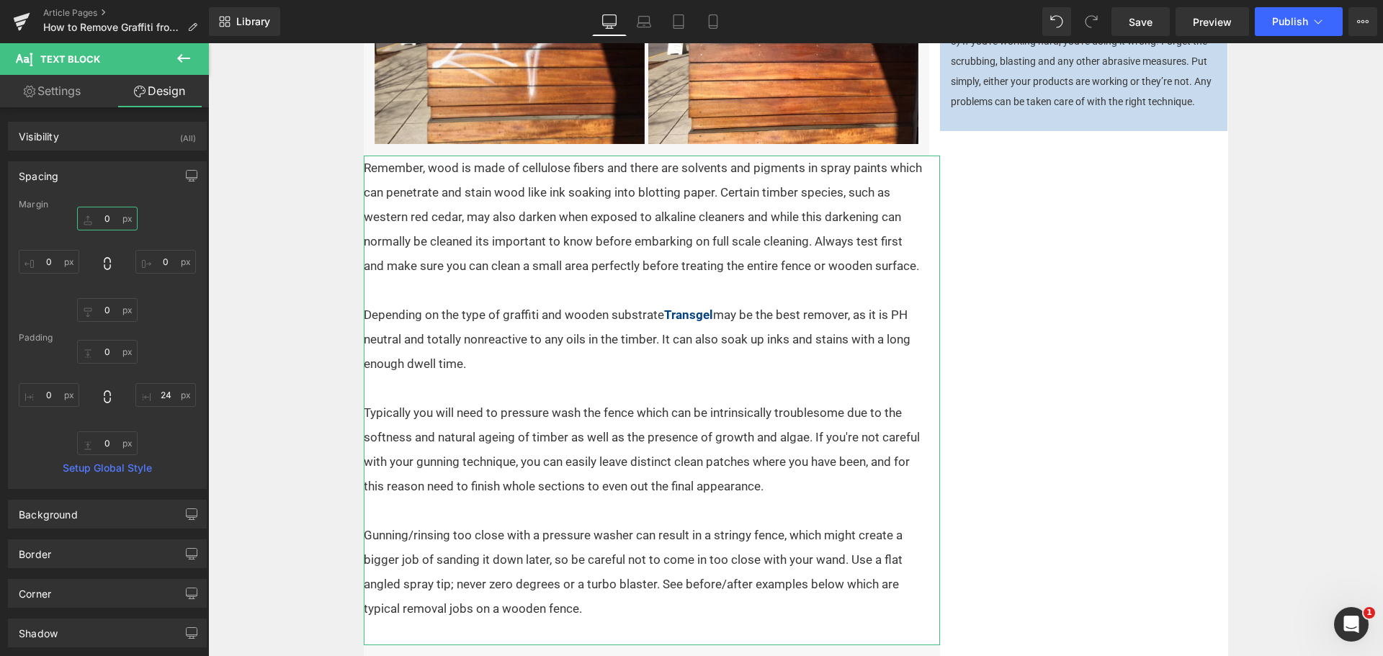
click at [110, 221] on input "0" at bounding box center [107, 219] width 61 height 24
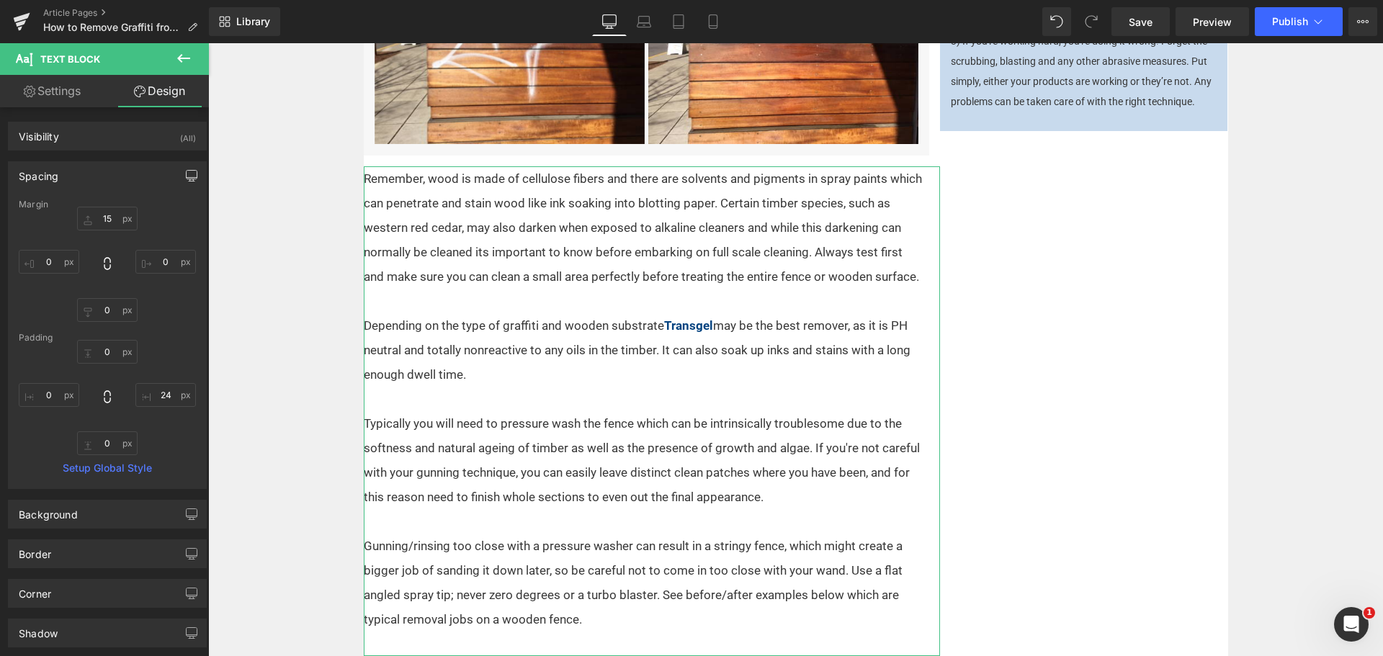
click at [186, 174] on icon "button" at bounding box center [192, 176] width 12 height 12
click at [91, 209] on button "Laptop" at bounding box center [80, 207] width 45 height 24
type input "15"
type input "0"
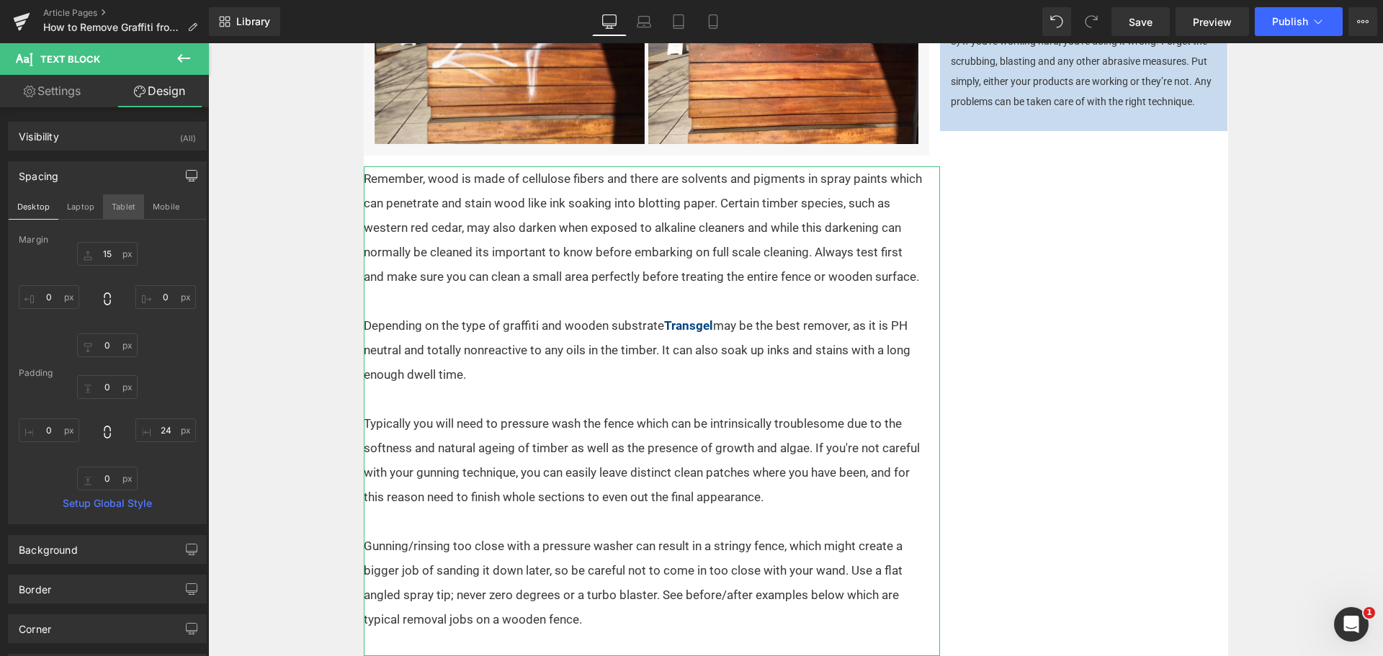
type input "0"
type input "22"
type input "0"
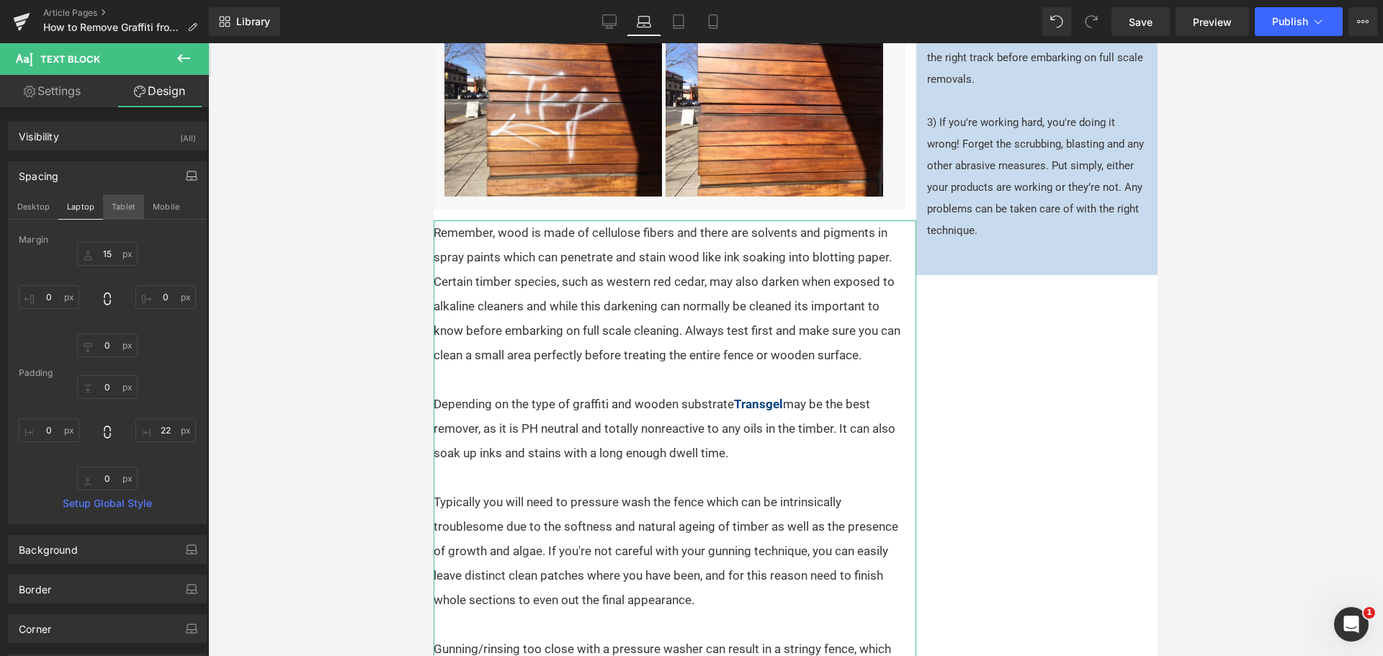
click at [119, 206] on button "Tablet" at bounding box center [123, 207] width 41 height 24
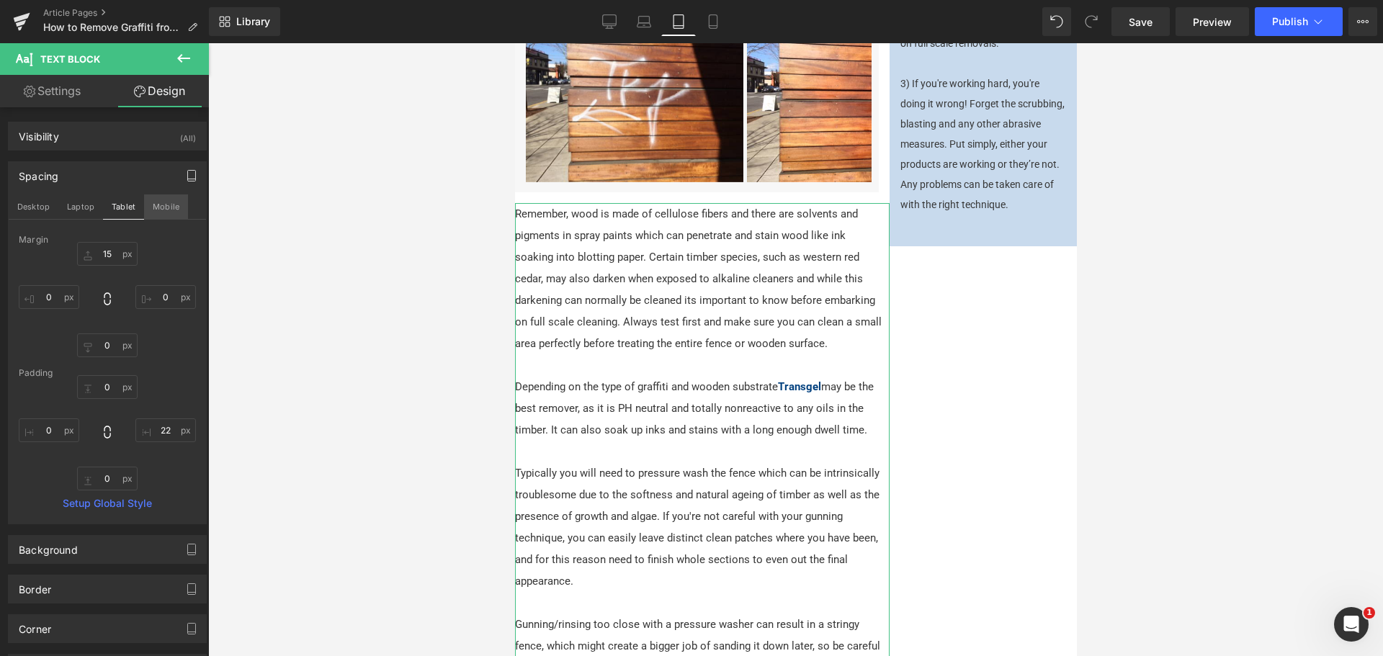
type input "15"
type input "0"
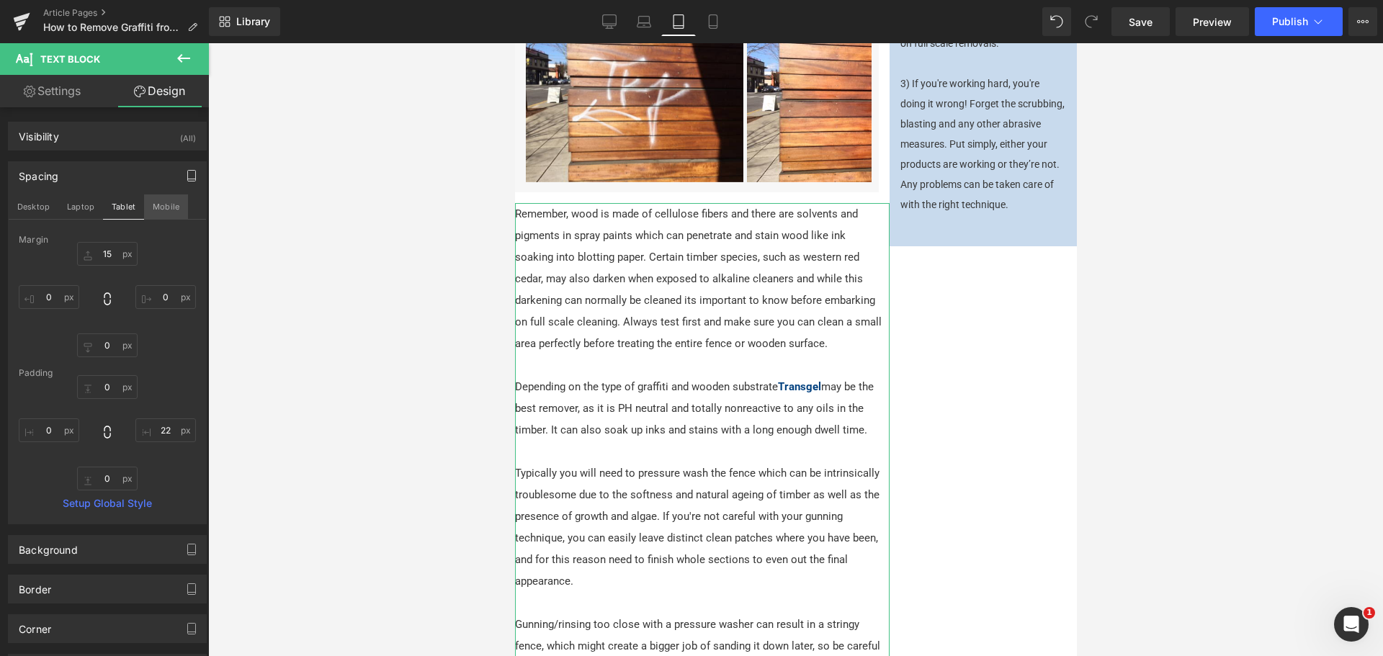
type input "10"
type input "0"
click at [153, 205] on button "Mobile" at bounding box center [166, 207] width 44 height 24
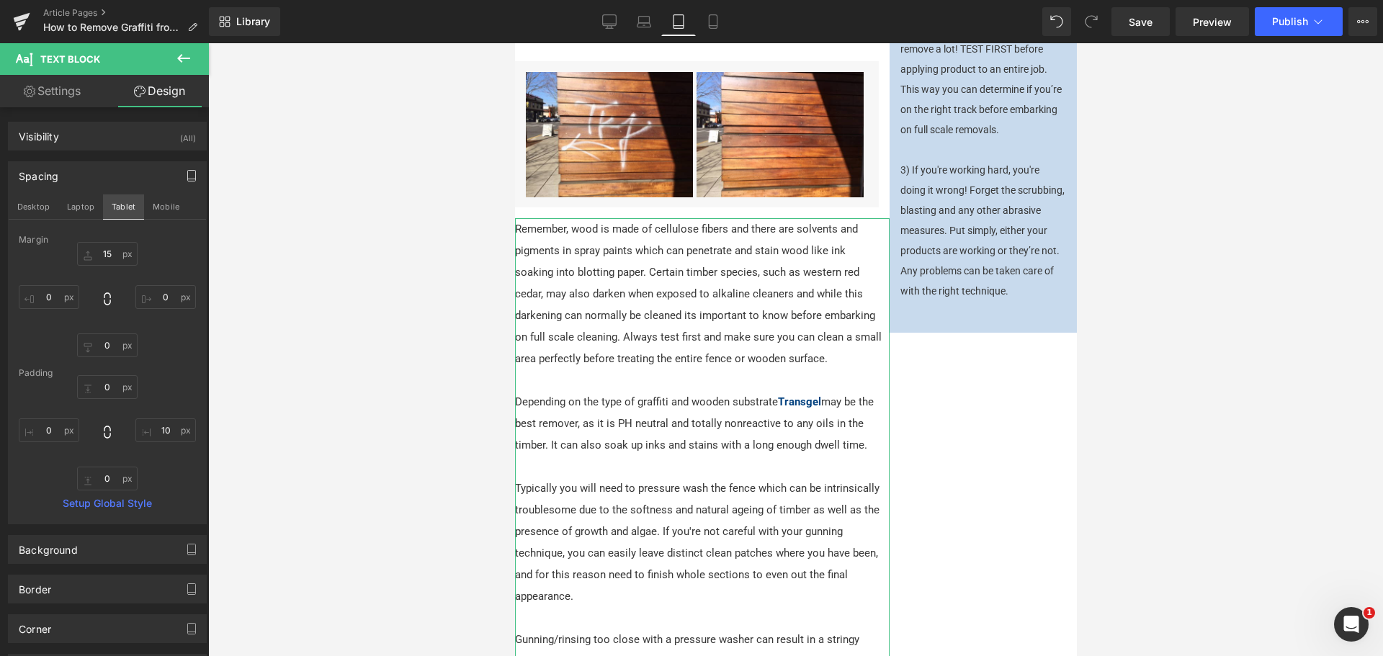
type input "15"
type input "0"
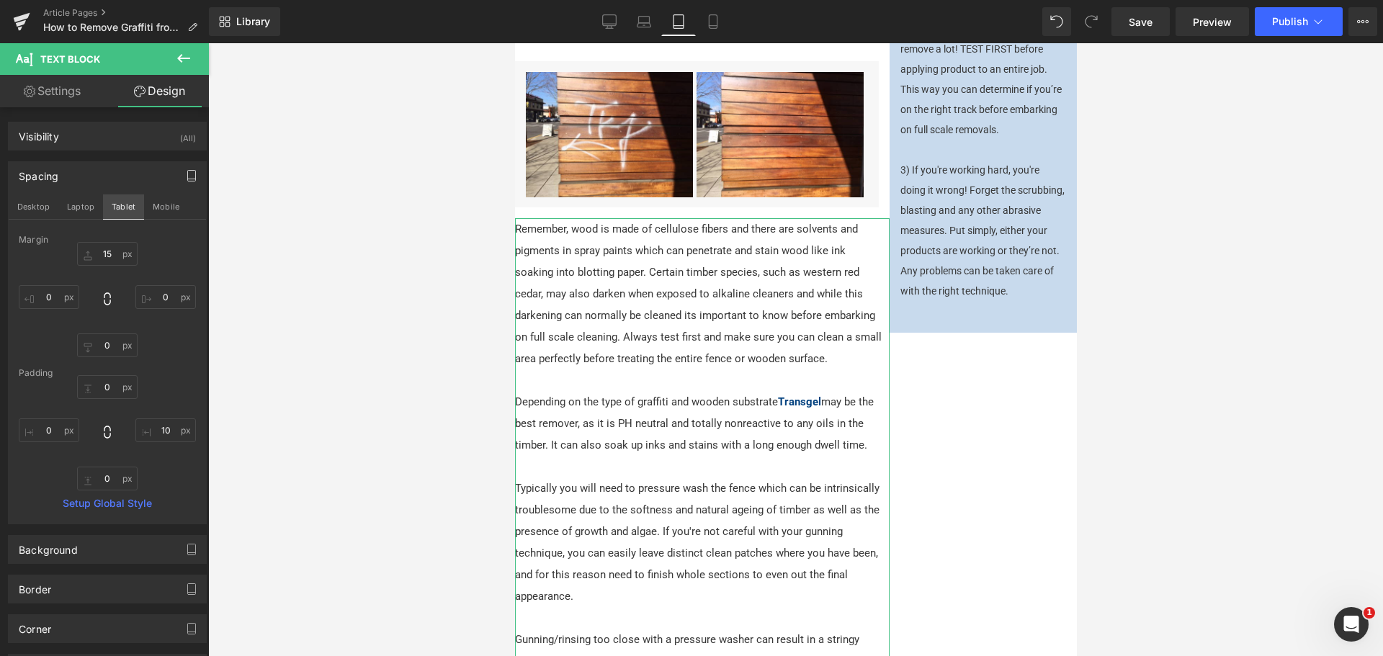
type input "2.2"
type input "0"
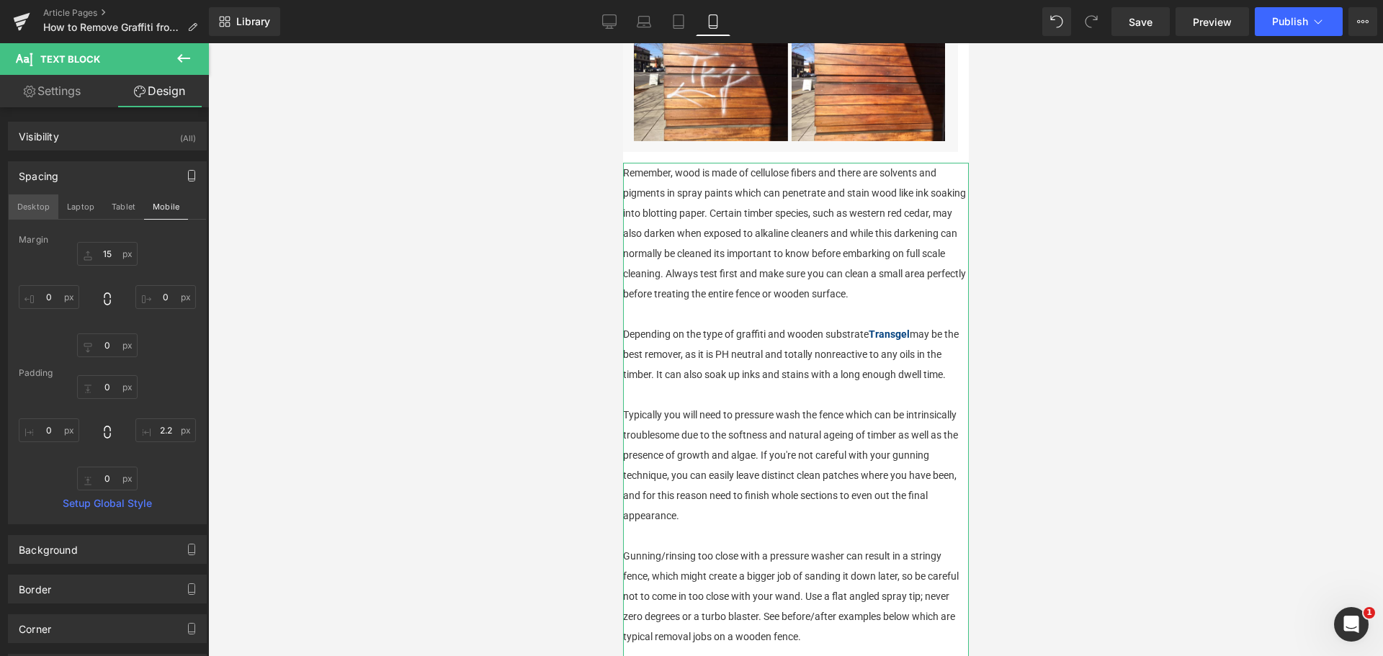
click at [26, 197] on button "Desktop" at bounding box center [34, 207] width 50 height 24
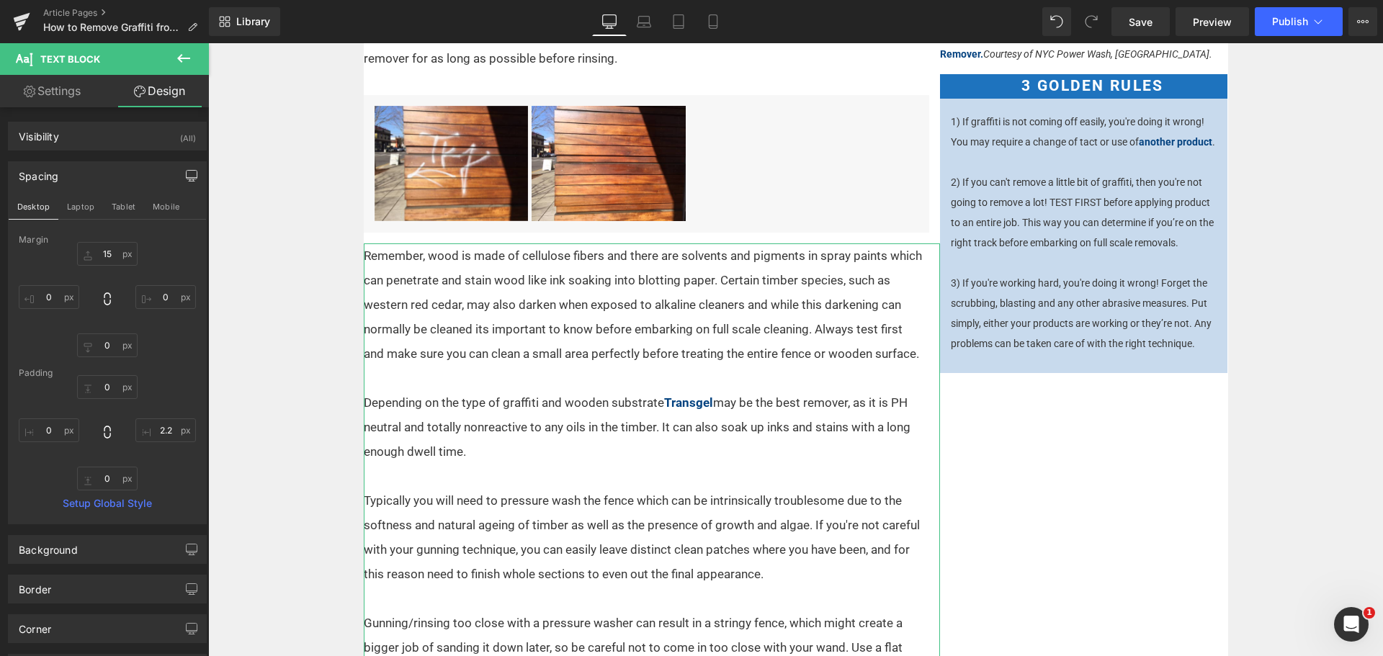
type input "15"
type input "0"
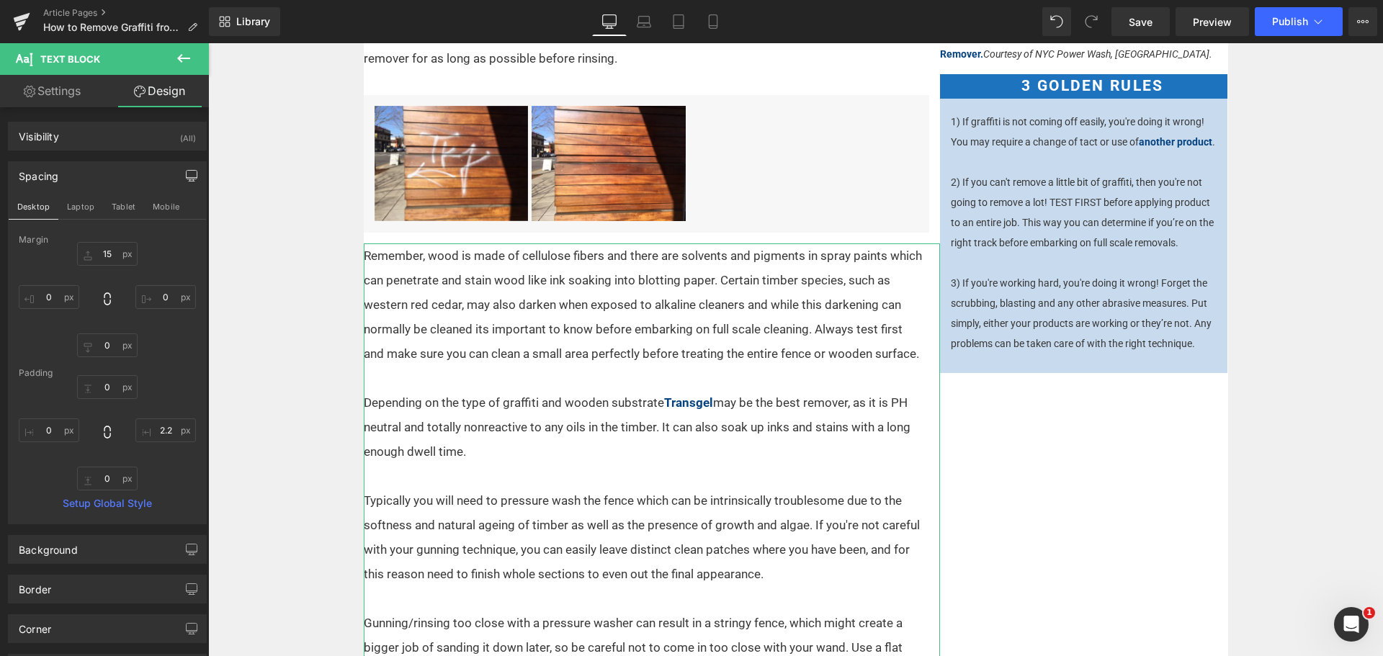
type input "24"
type input "0"
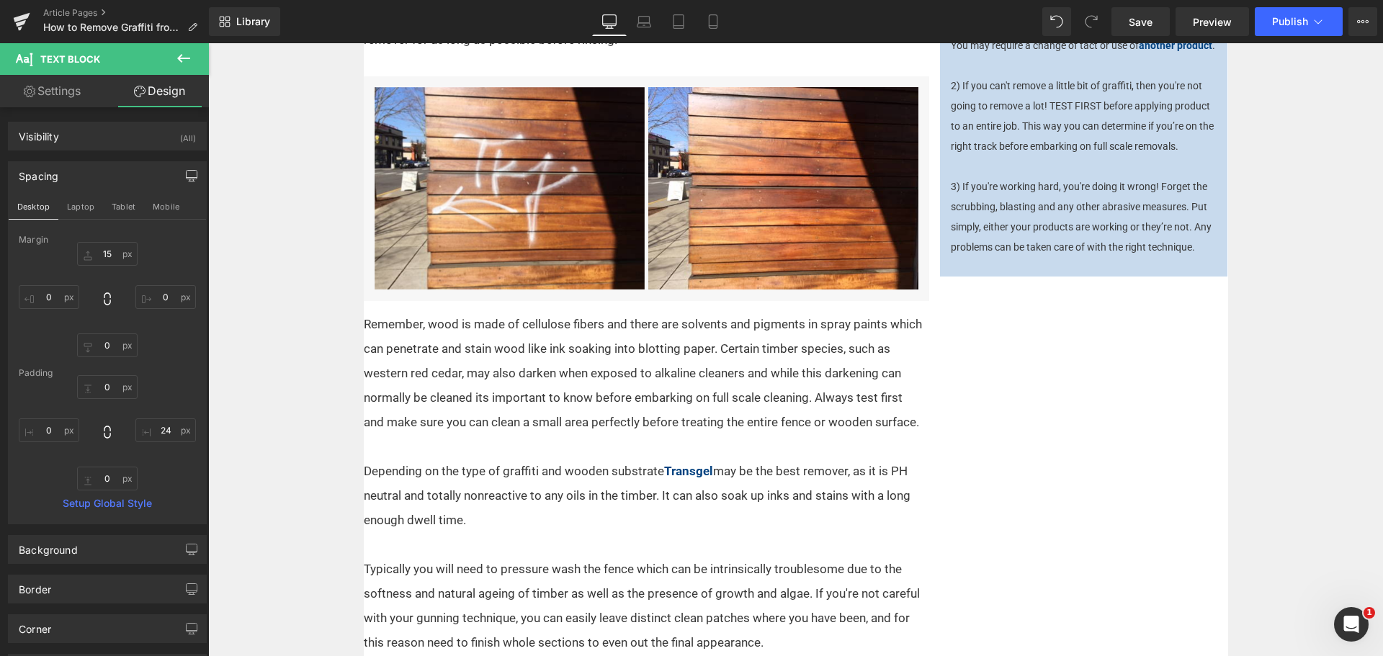
scroll to position [989, 0]
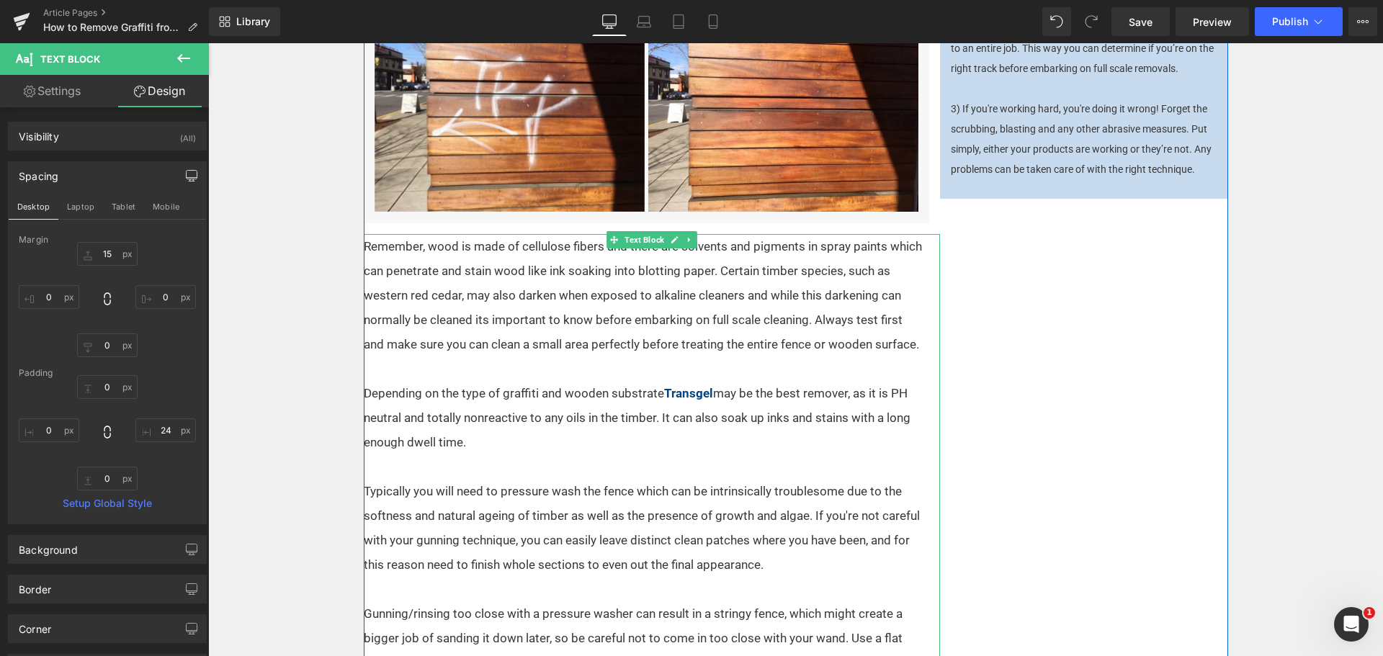
click at [685, 429] on p "Depending on the type of graffiti and wooden substrate Transgel may be the best…" at bounding box center [643, 417] width 559 height 73
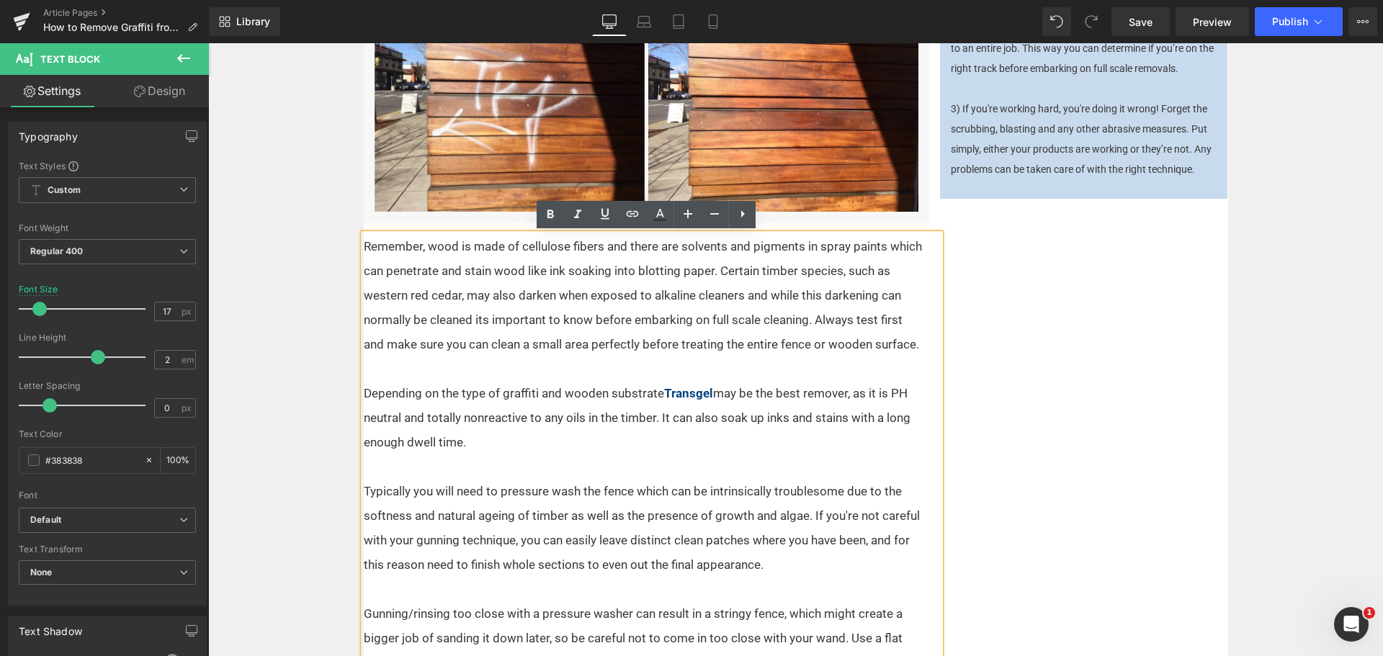
drag, startPoint x: 728, startPoint y: 447, endPoint x: 735, endPoint y: 391, distance: 56.6
click at [735, 391] on p "Depending on the type of graffiti and wooden substrate Transgel may be the best…" at bounding box center [643, 417] width 559 height 73
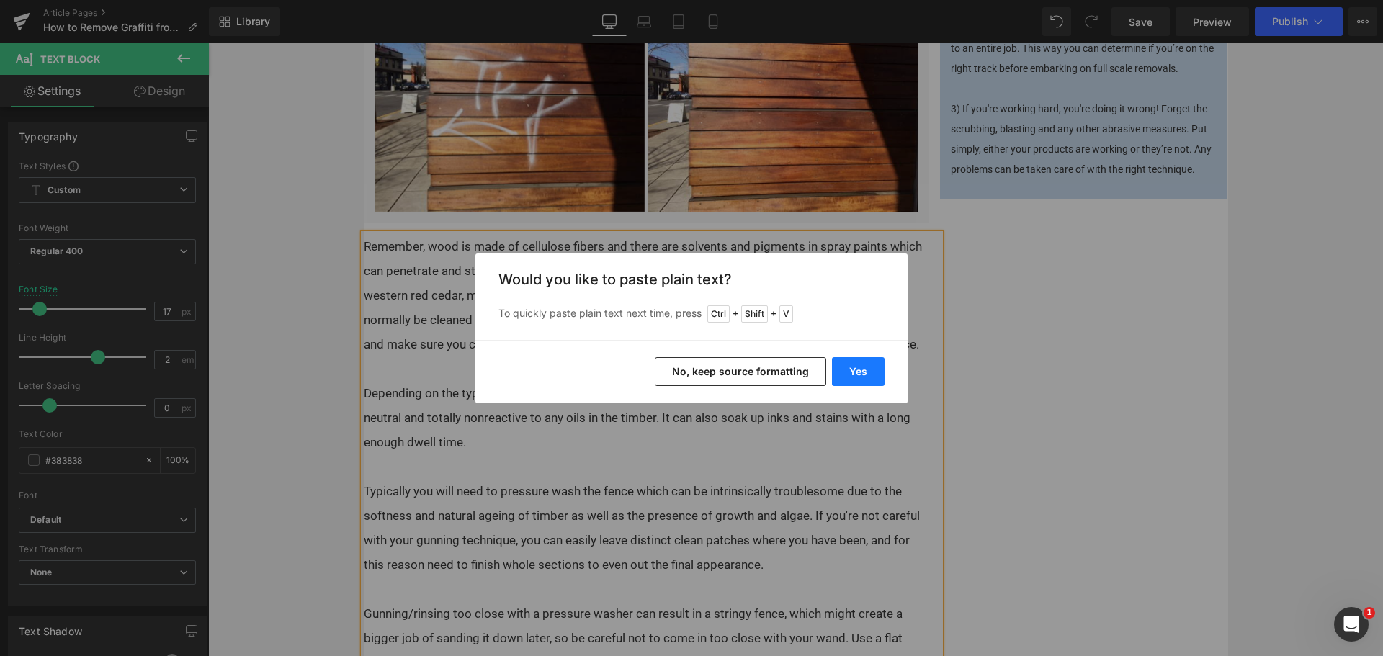
click at [856, 367] on button "Yes" at bounding box center [858, 371] width 53 height 29
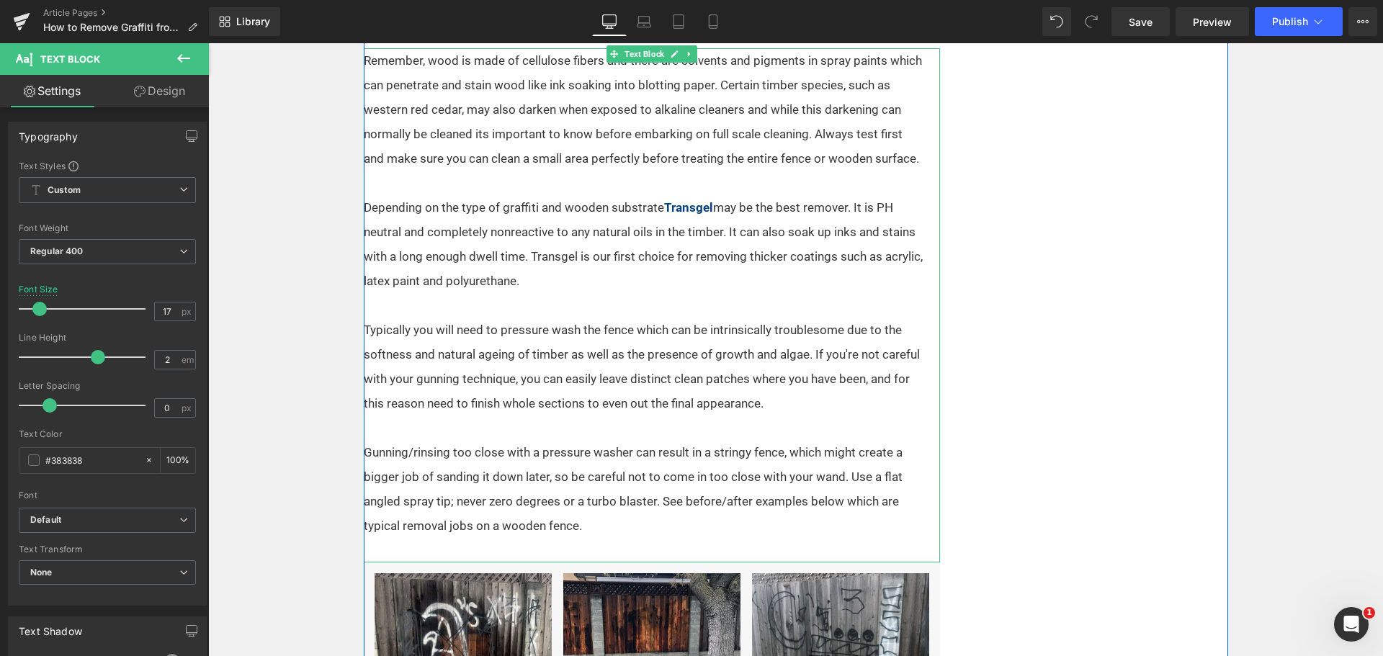
scroll to position [1205, 0]
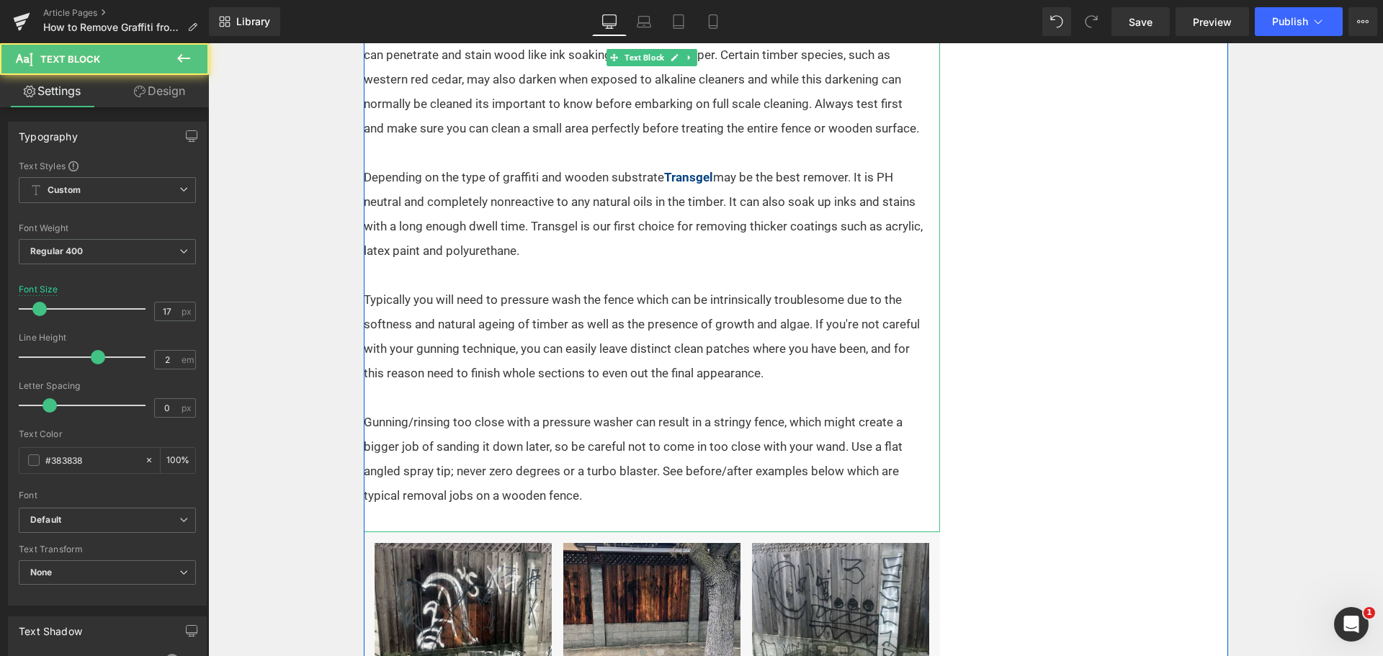
drag, startPoint x: 708, startPoint y: 388, endPoint x: 663, endPoint y: 434, distance: 64.7
click at [708, 388] on p at bounding box center [643, 397] width 559 height 24
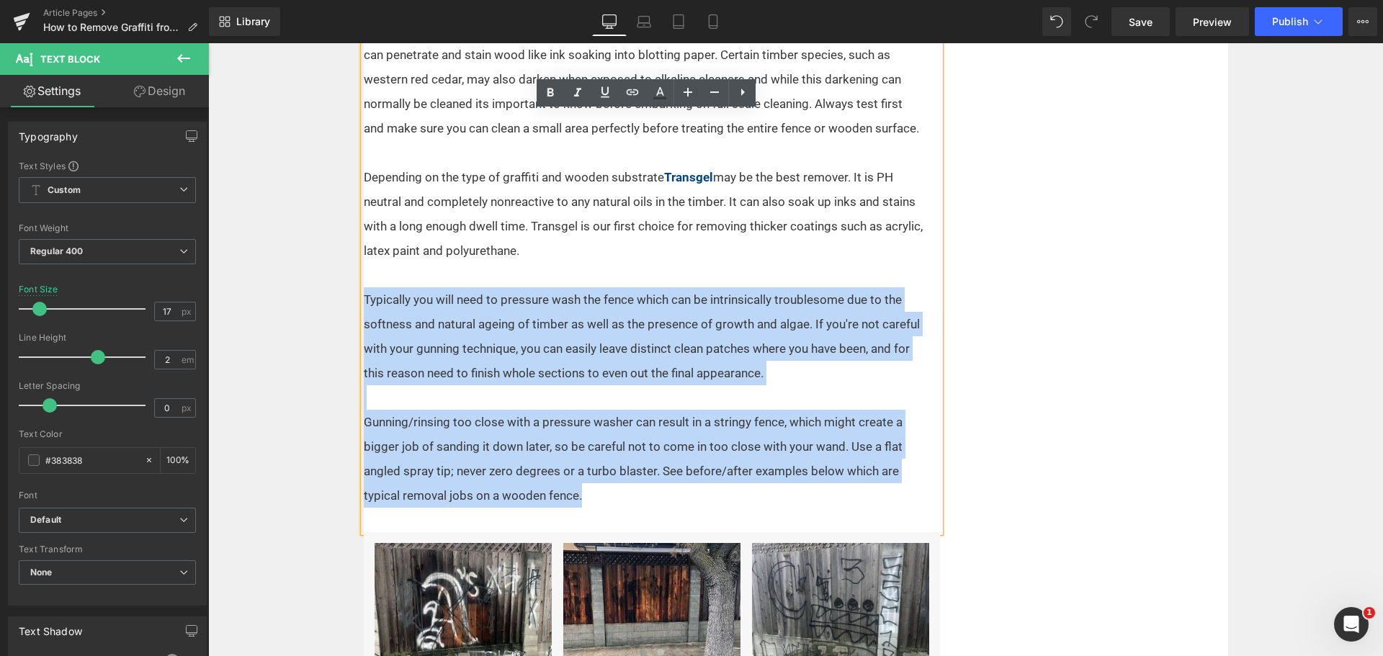
drag, startPoint x: 544, startPoint y: 455, endPoint x: 349, endPoint y: 301, distance: 247.8
click at [349, 301] on div "Text Block Home / Expert Advice / Graffiti Removal Text Block There are a numbe…" at bounding box center [795, 442] width 1175 height 2793
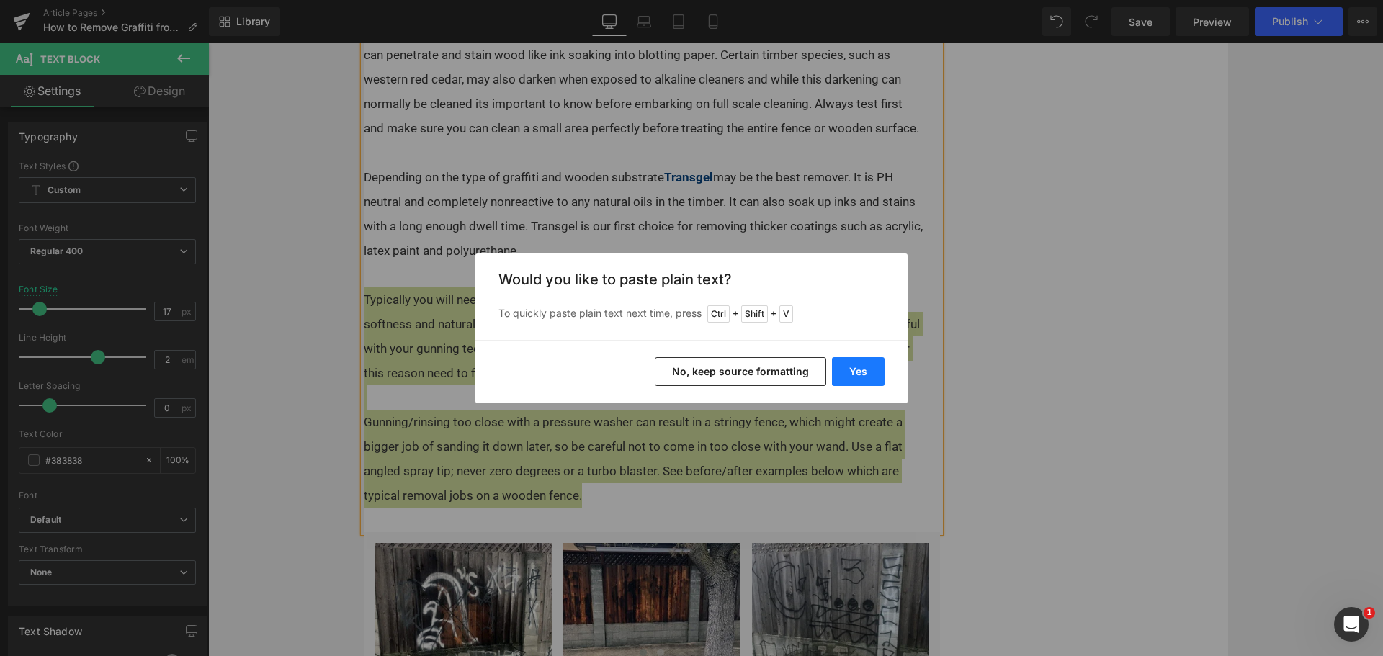
click at [847, 367] on button "Yes" at bounding box center [858, 371] width 53 height 29
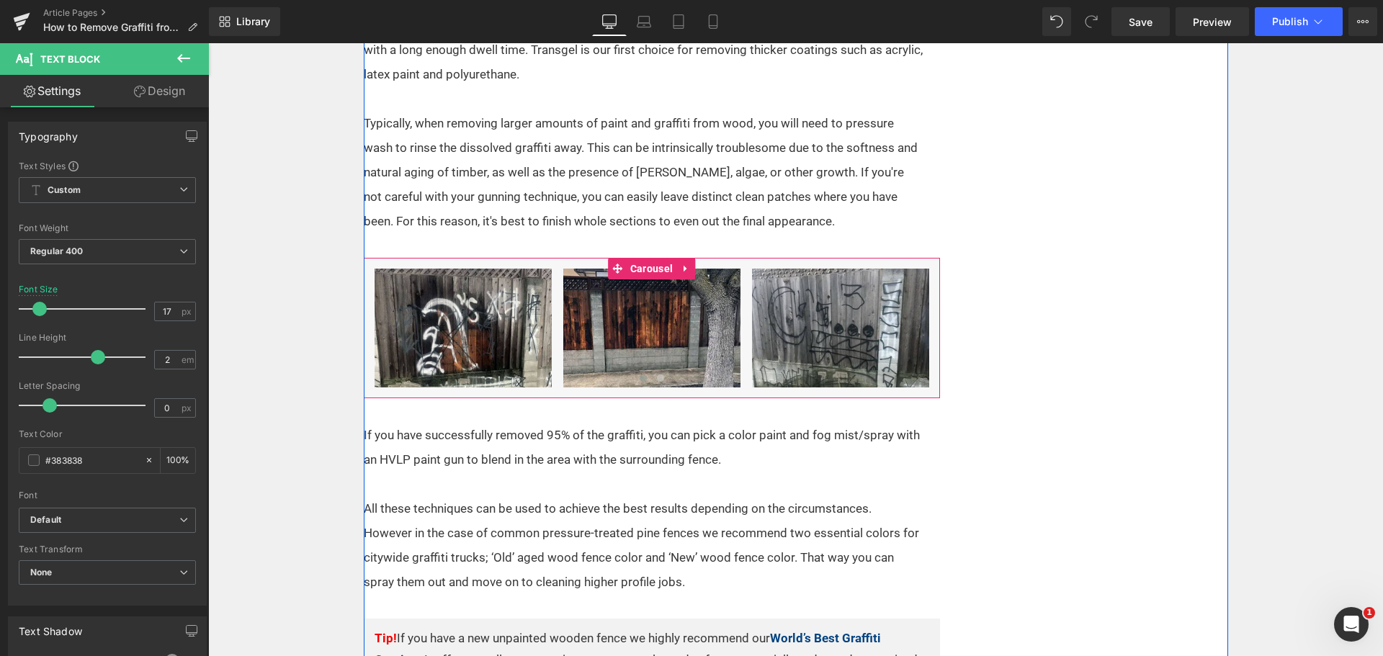
scroll to position [1422, 0]
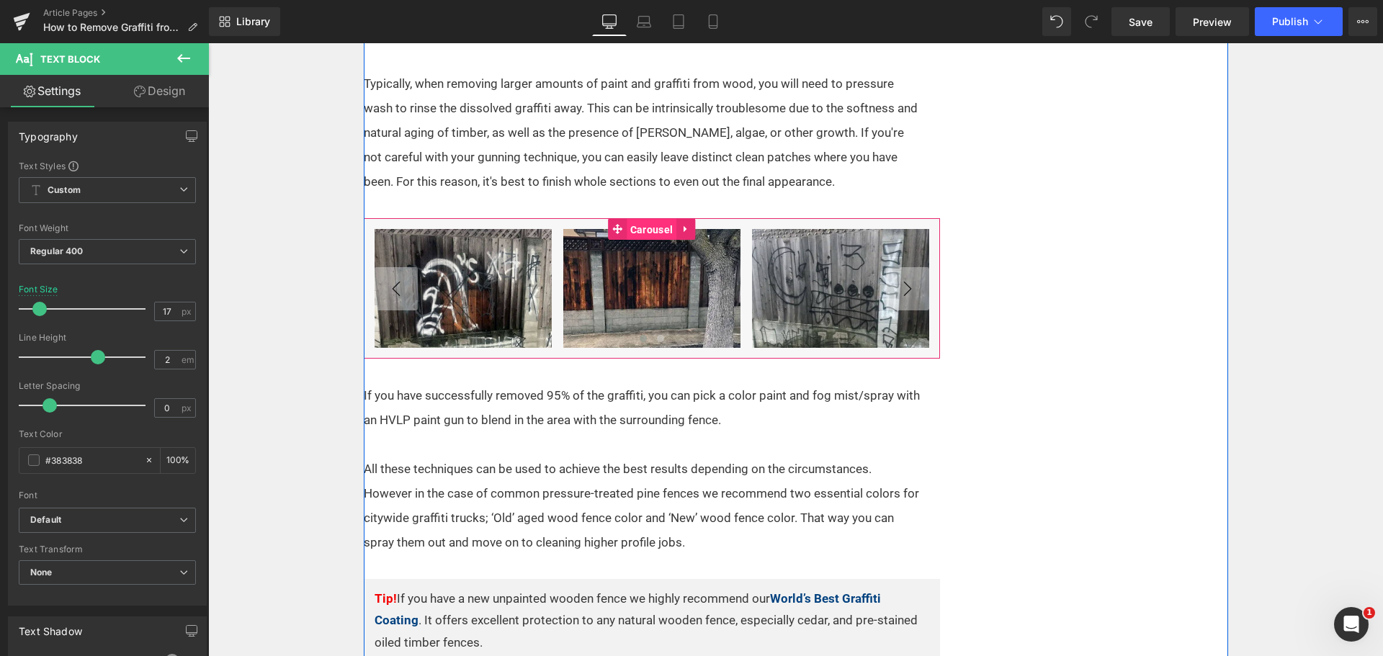
click at [659, 233] on span "Carousel" at bounding box center [652, 230] width 50 height 22
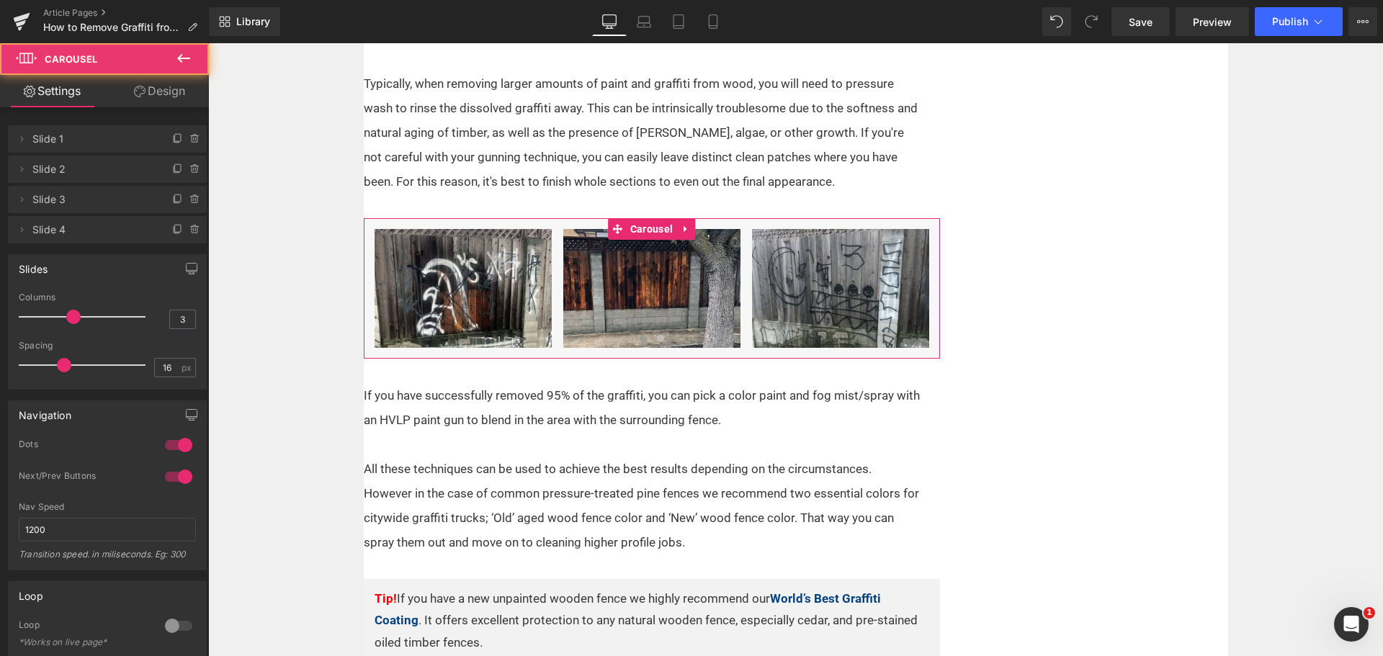
type input "2"
click at [50, 313] on div at bounding box center [86, 317] width 120 height 29
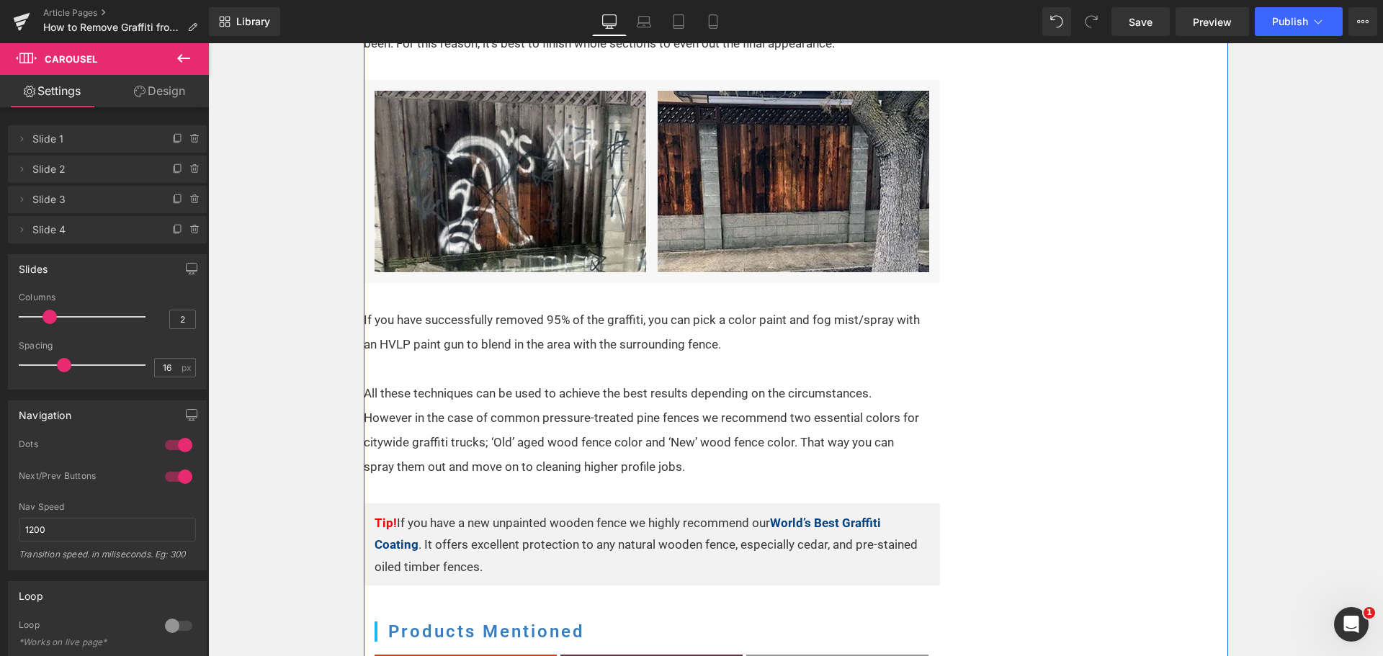
scroll to position [1566, 0]
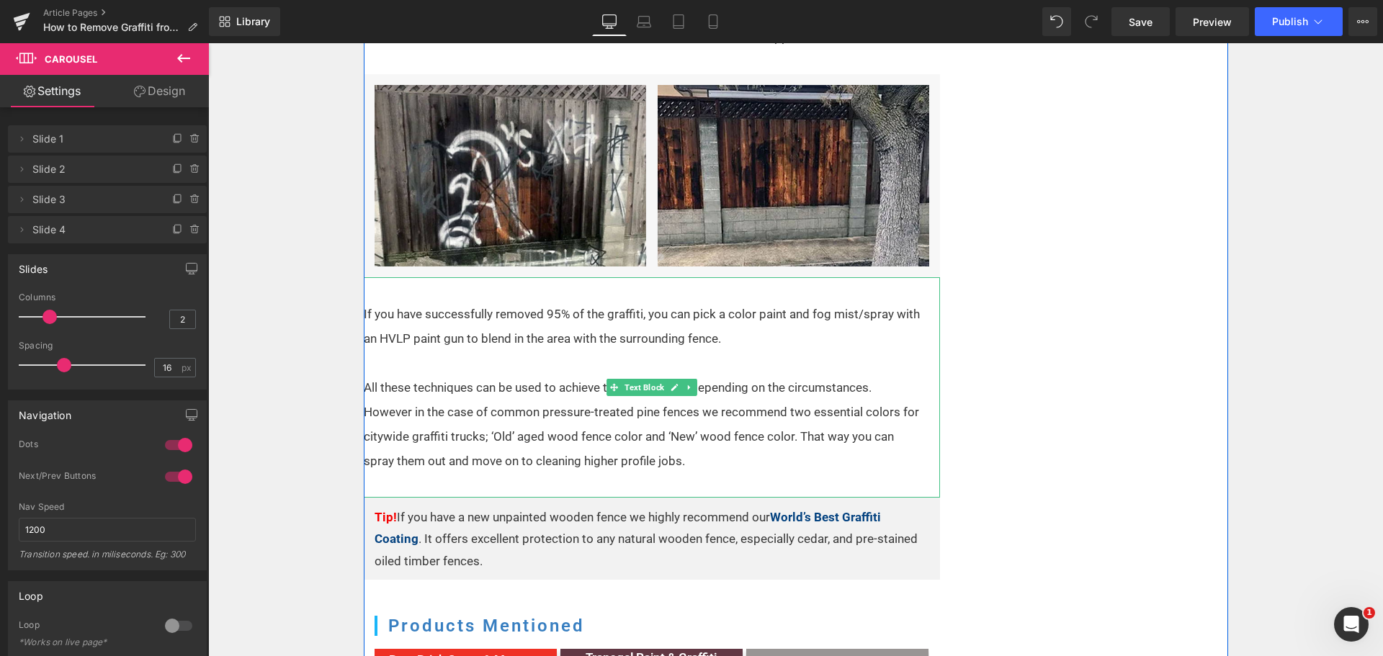
click at [762, 401] on p "All these techniques can be used to achieve the best results depending on the c…" at bounding box center [643, 424] width 558 height 98
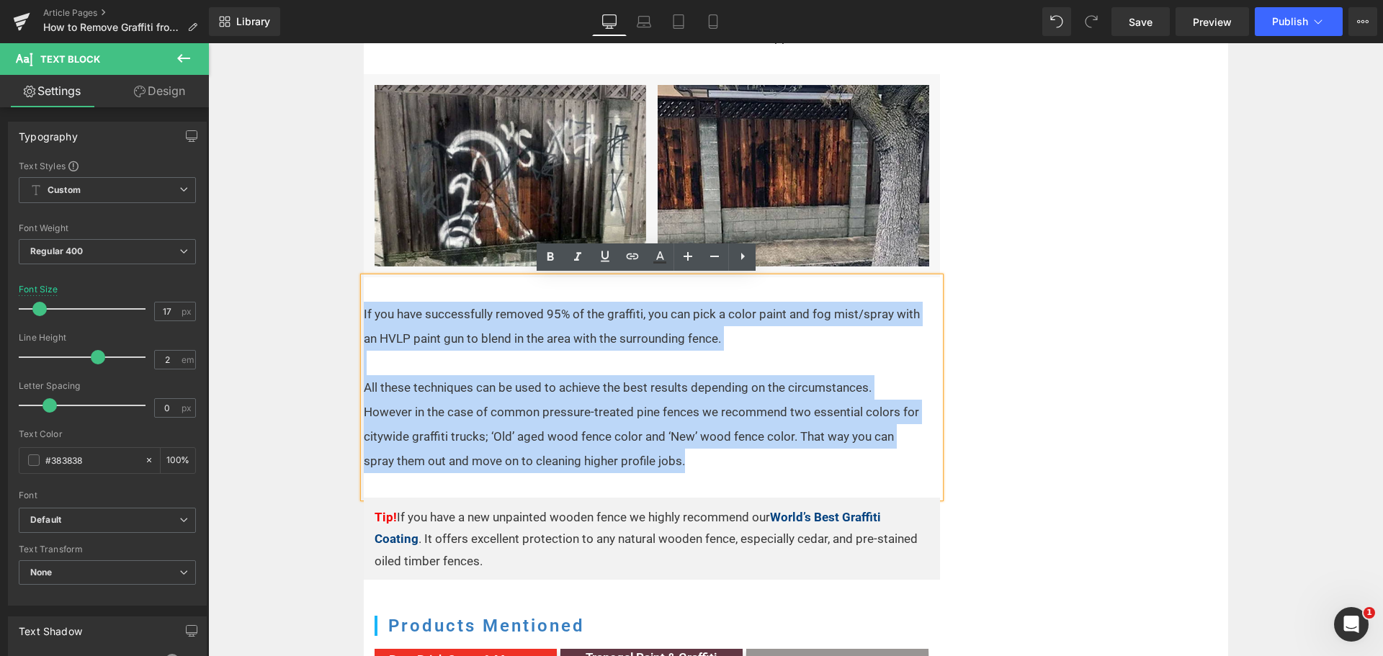
drag, startPoint x: 716, startPoint y: 463, endPoint x: 352, endPoint y: 312, distance: 394.7
click at [352, 312] on div "Text Block Home / Expert Advice / Graffiti Removal Text Block There are a numbe…" at bounding box center [795, 65] width 1175 height 2758
paste div
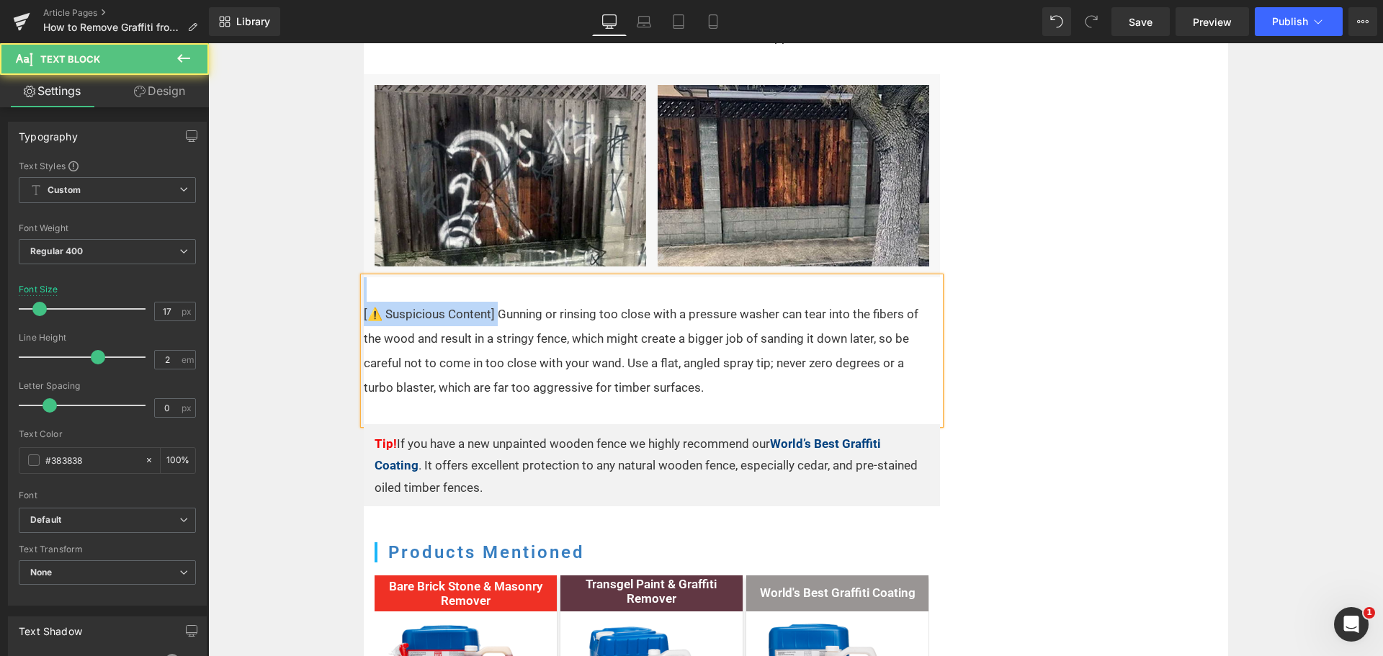
drag, startPoint x: 494, startPoint y: 314, endPoint x: 352, endPoint y: 291, distance: 143.8
click at [352, 291] on div "Text Block Home / Expert Advice / Graffiti Removal Text Block There are a numbe…" at bounding box center [795, 28] width 1175 height 2684
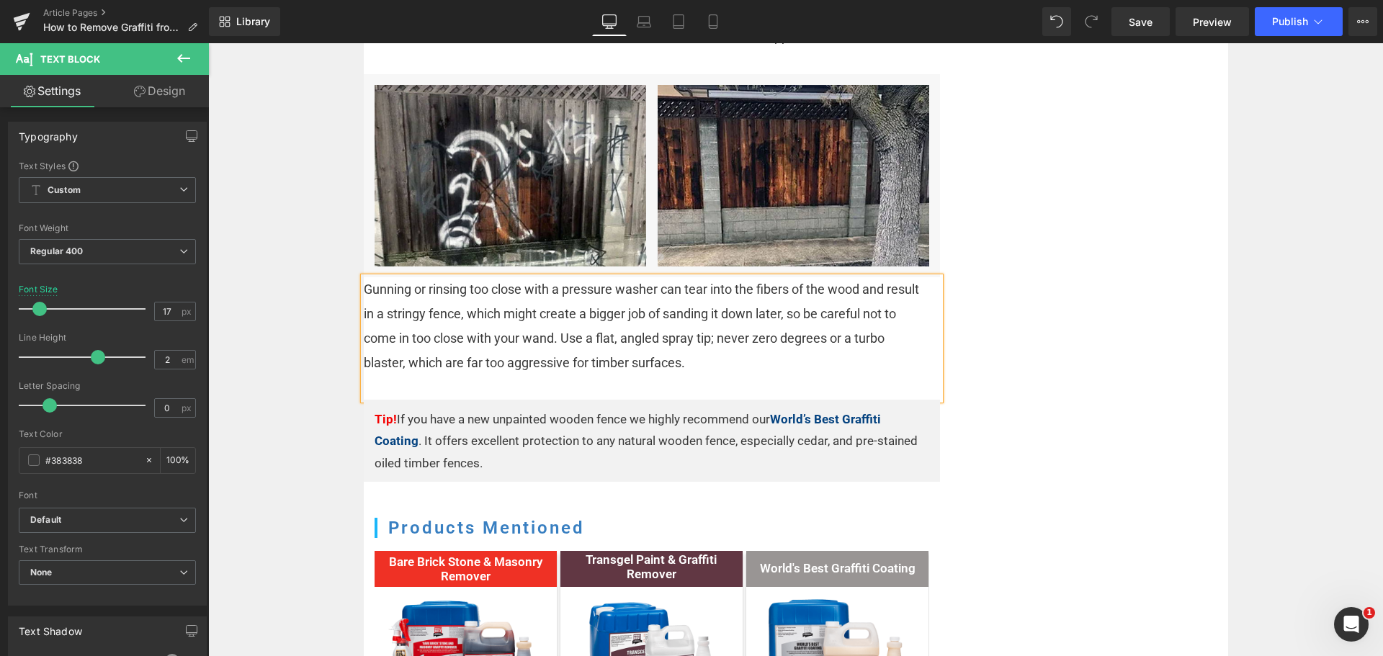
click at [317, 292] on div "Text Block Home / Expert Advice / Graffiti Removal Text Block There are a numbe…" at bounding box center [795, 16] width 1175 height 2660
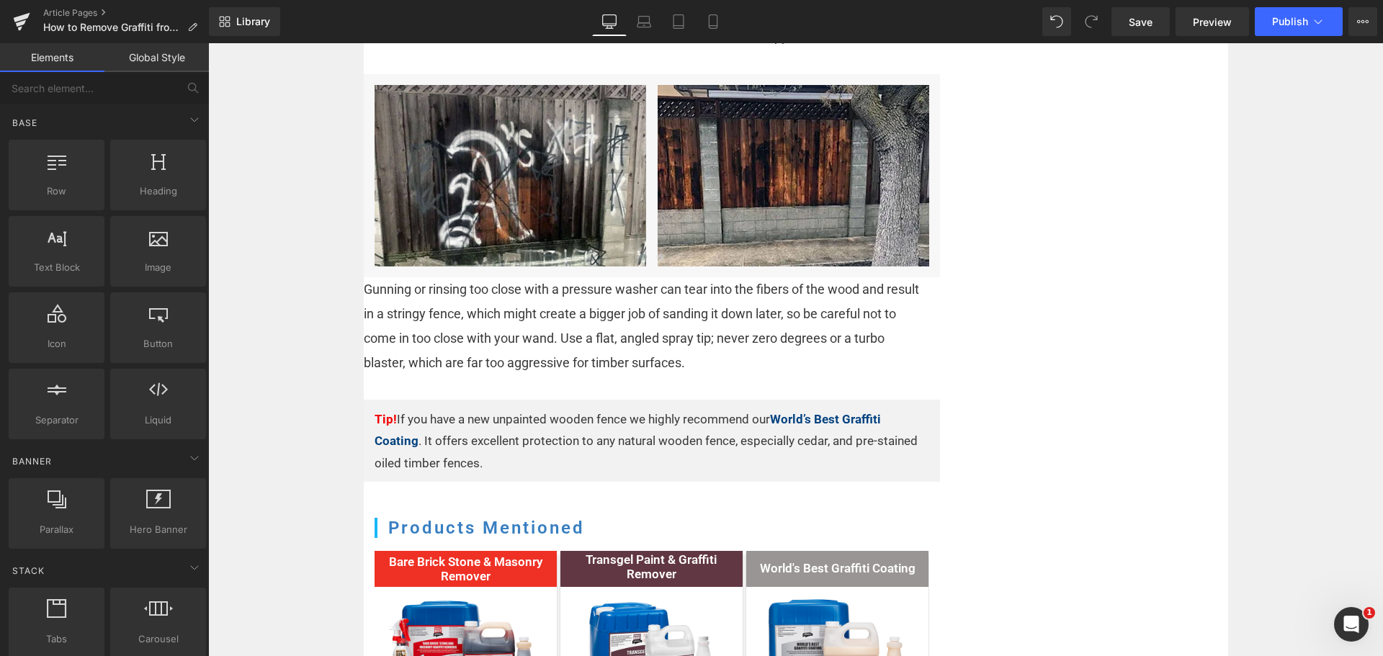
click at [540, 318] on span "Gunning or rinsing too close with a pressure washer can tear into the fibers of…" at bounding box center [642, 326] width 556 height 89
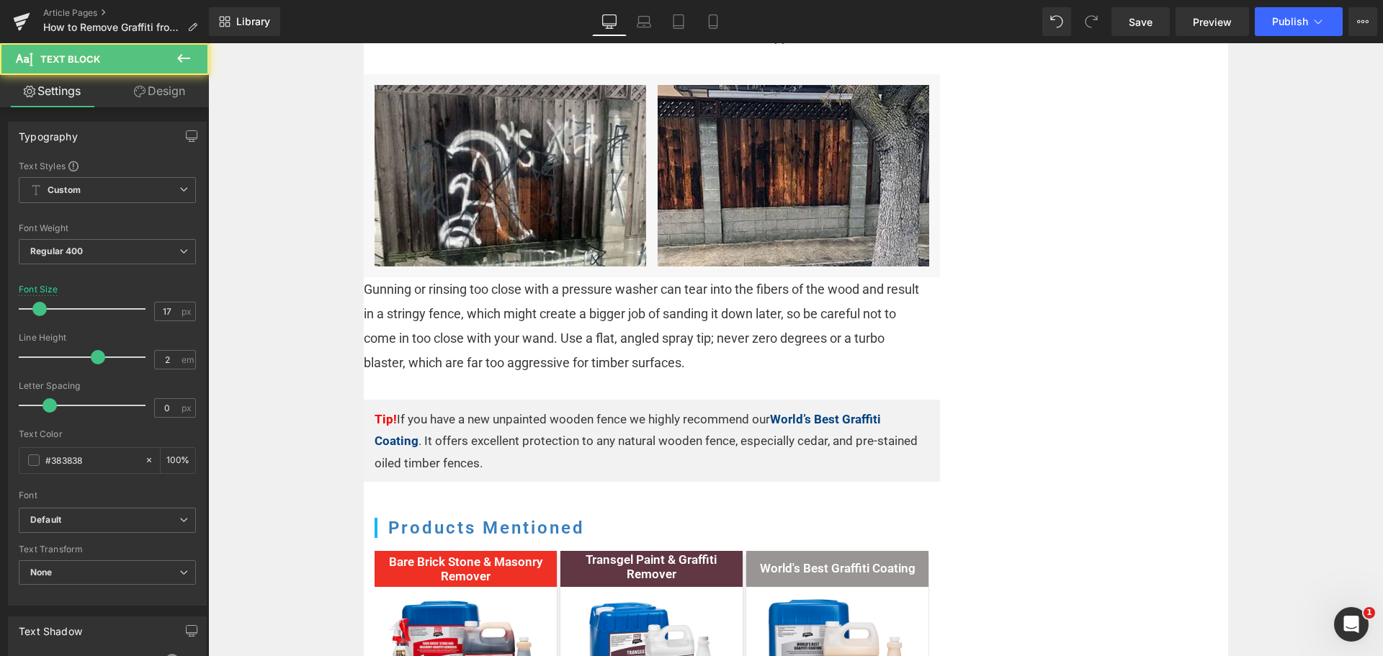
click at [167, 92] on link "Design" at bounding box center [159, 91] width 104 height 32
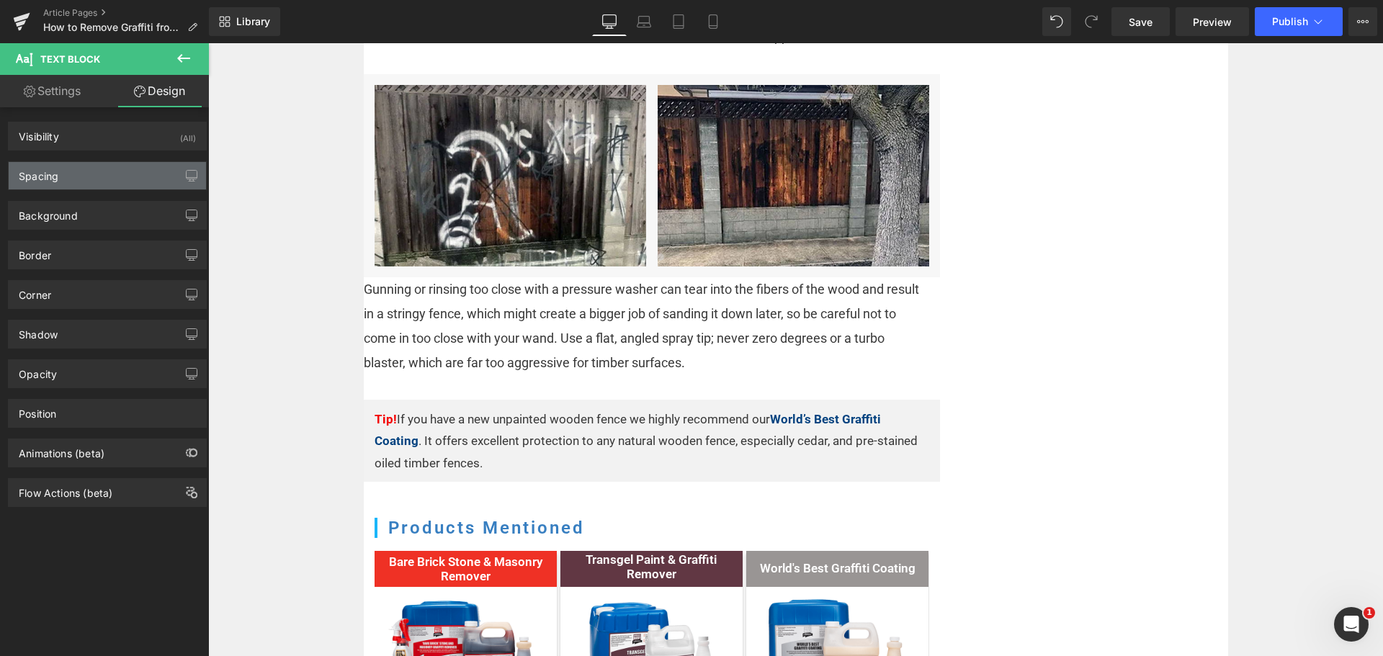
click at [108, 186] on div "Spacing" at bounding box center [107, 175] width 197 height 27
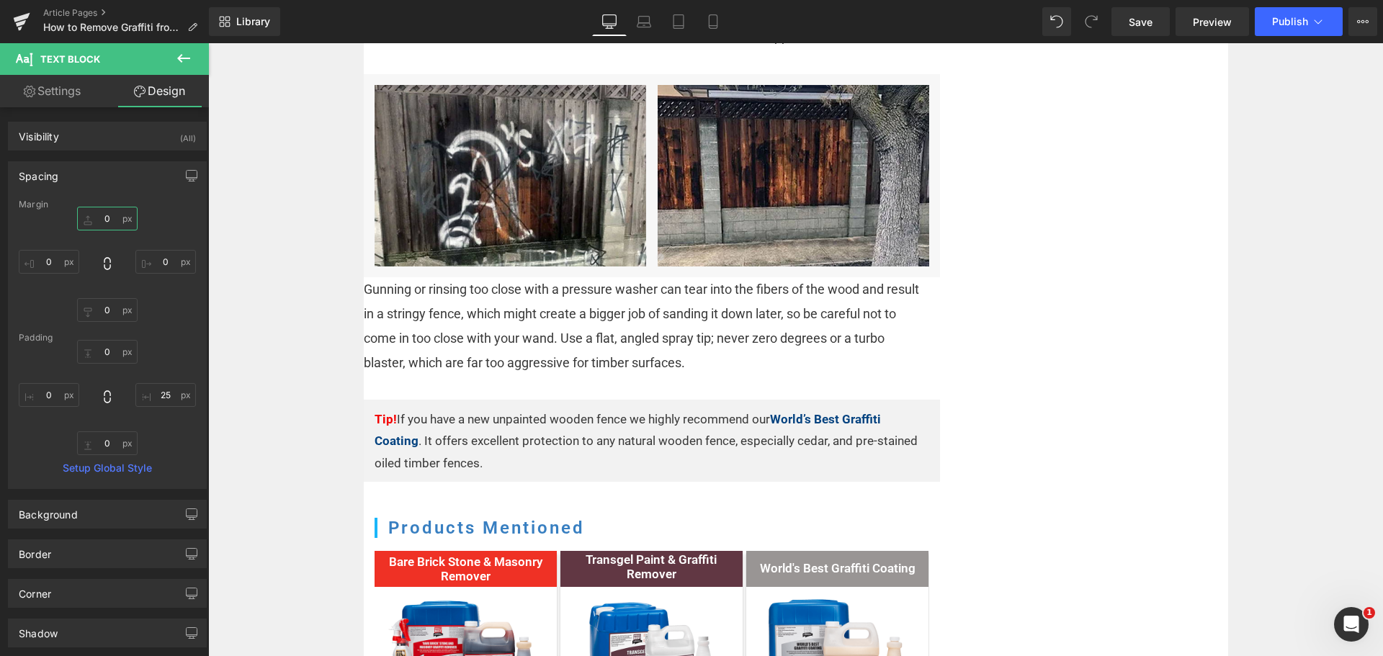
click at [113, 223] on input "0" at bounding box center [107, 219] width 61 height 24
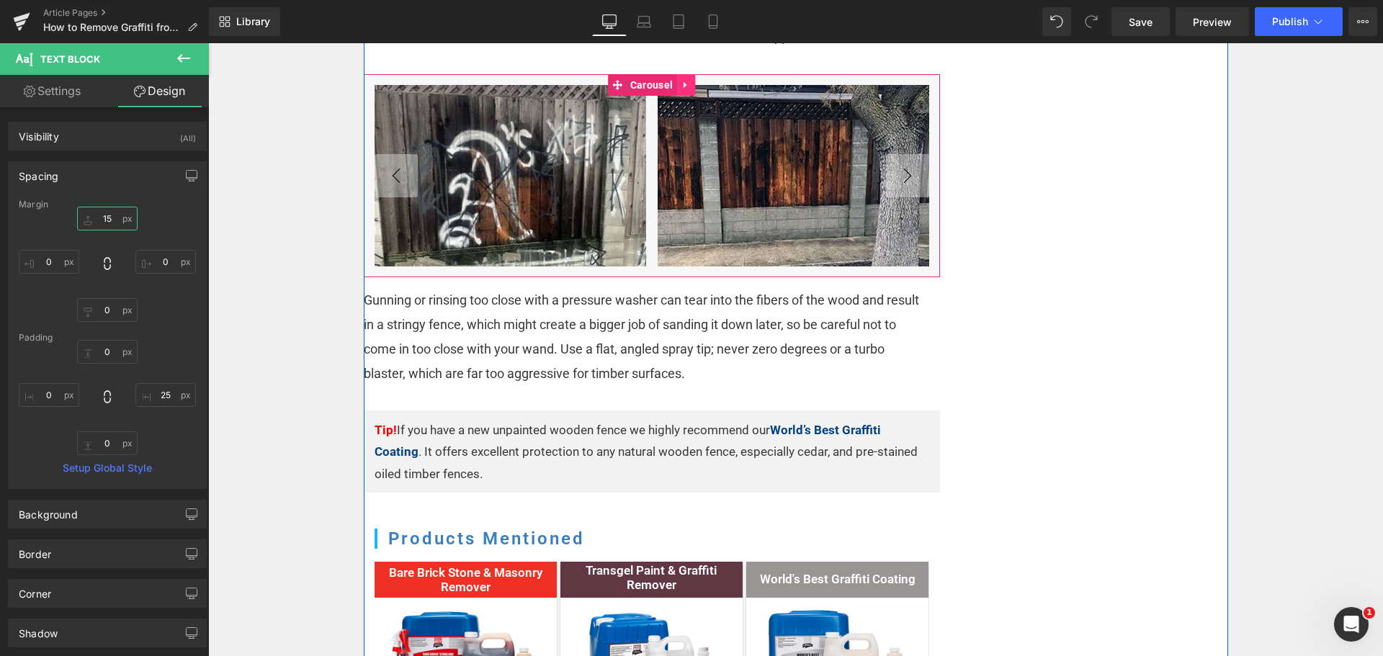
type input "15"
click at [679, 91] on link at bounding box center [686, 85] width 19 height 22
click at [667, 85] on link at bounding box center [676, 85] width 19 height 22
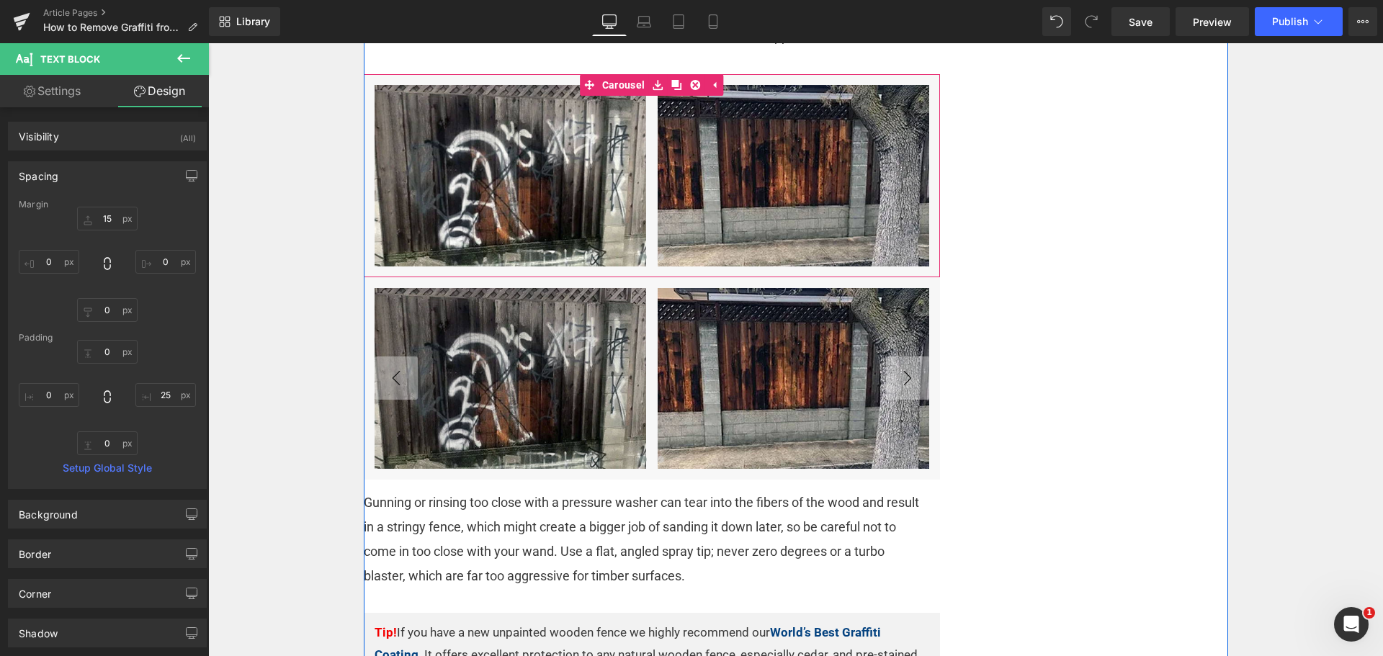
scroll to position [1565, 0]
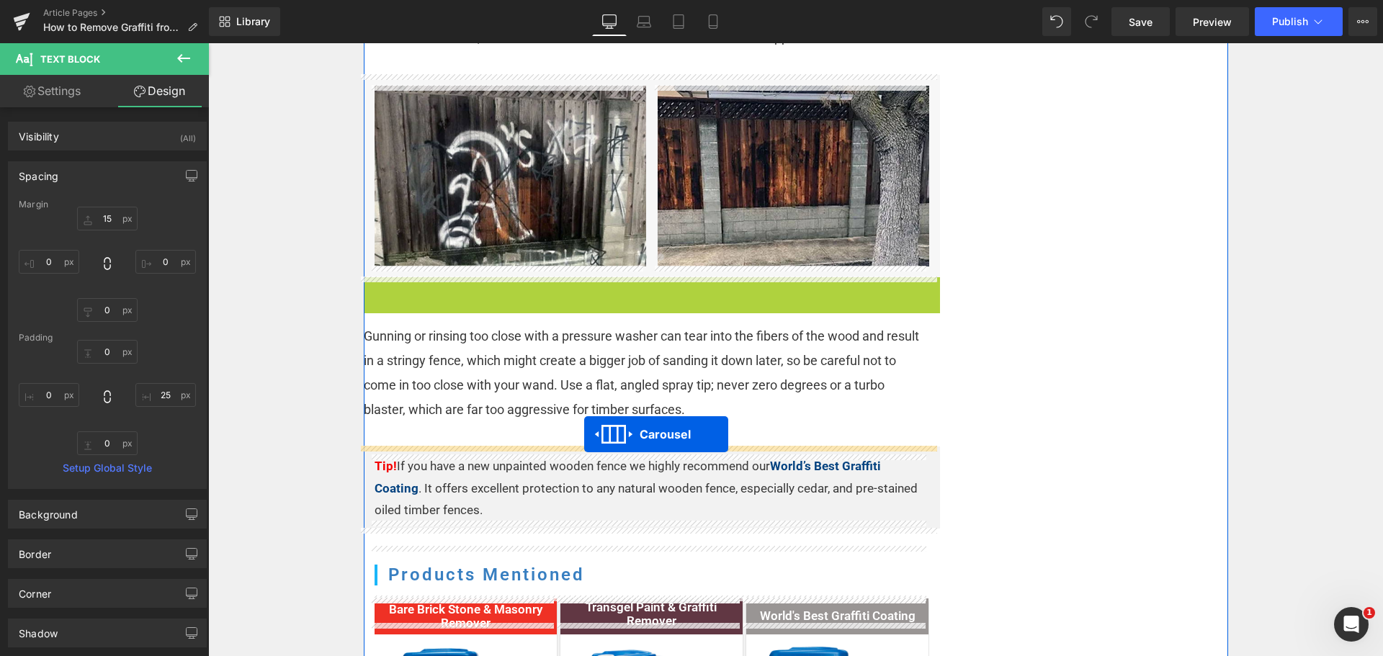
drag, startPoint x: 638, startPoint y: 286, endPoint x: 584, endPoint y: 434, distance: 158.0
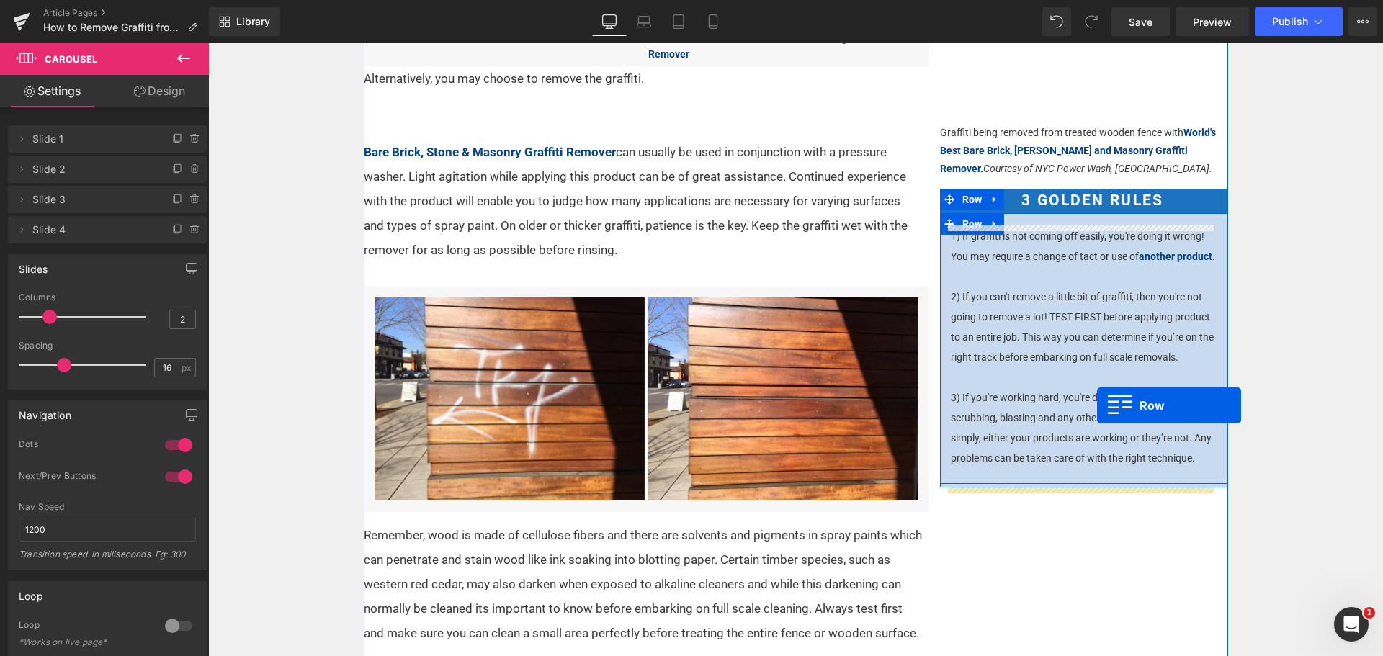
scroll to position [412, 0]
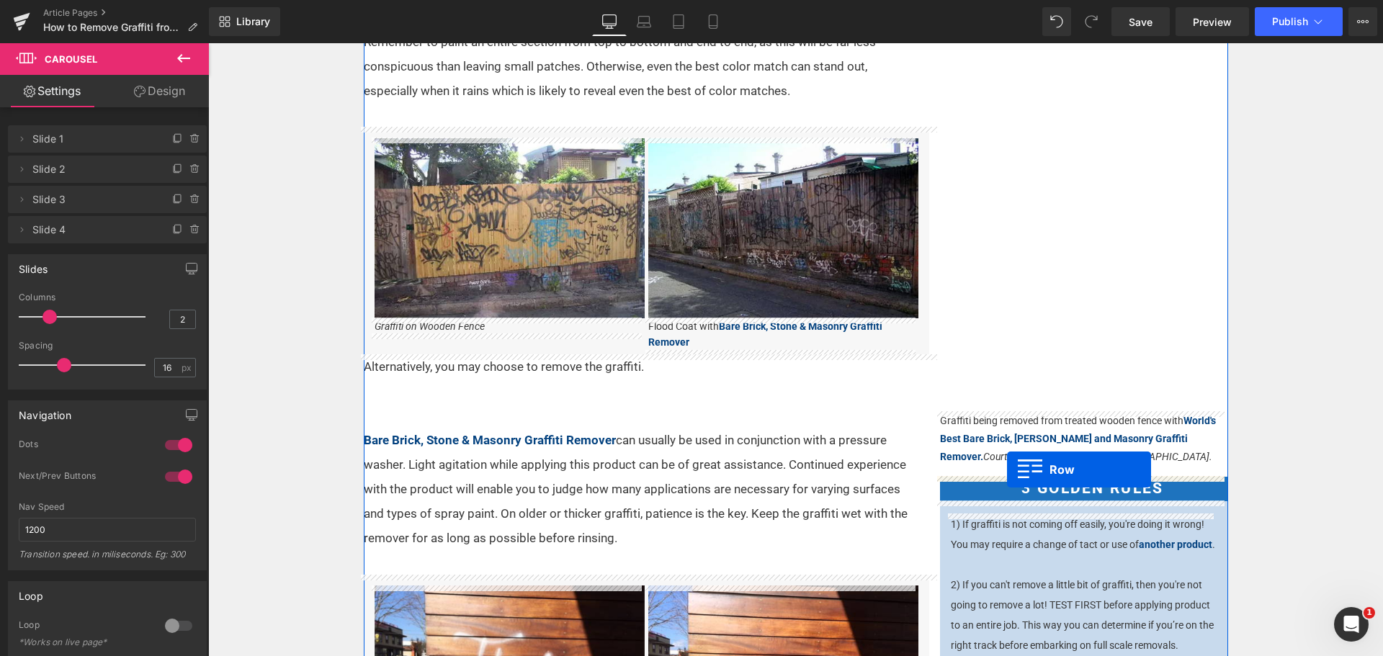
drag, startPoint x: 391, startPoint y: 334, endPoint x: 1007, endPoint y: 470, distance: 630.8
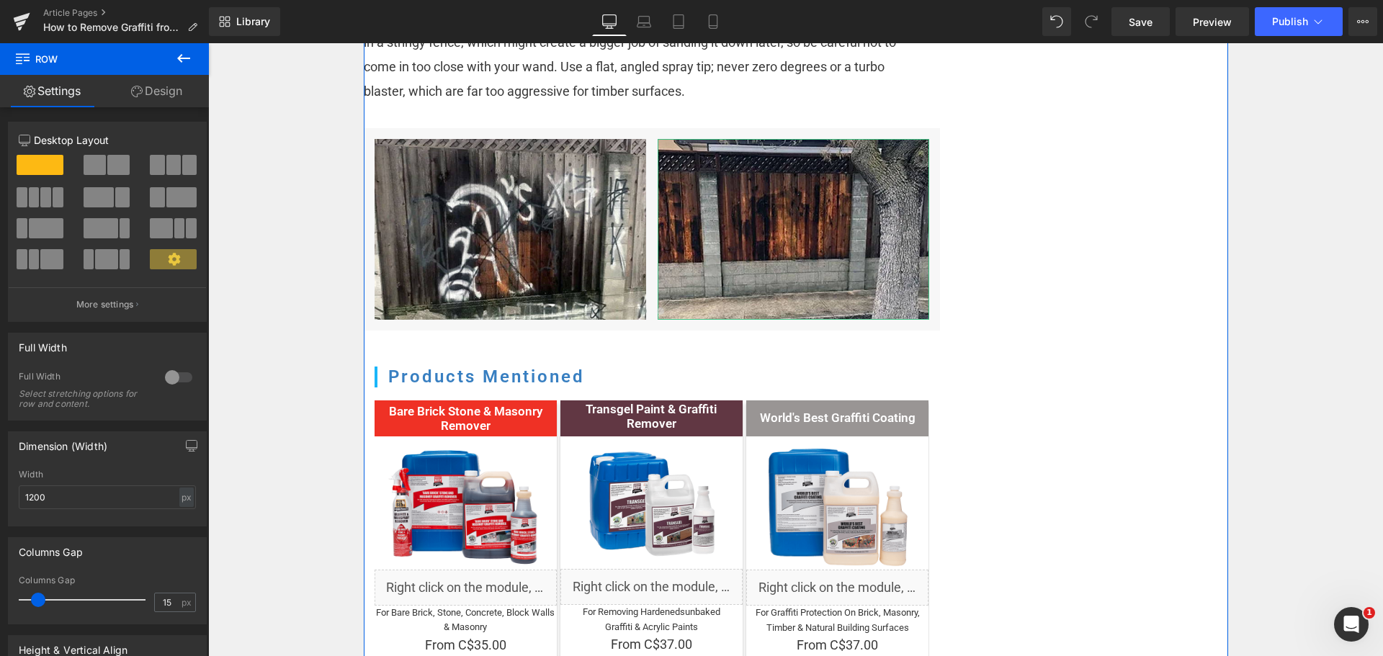
scroll to position [1781, 0]
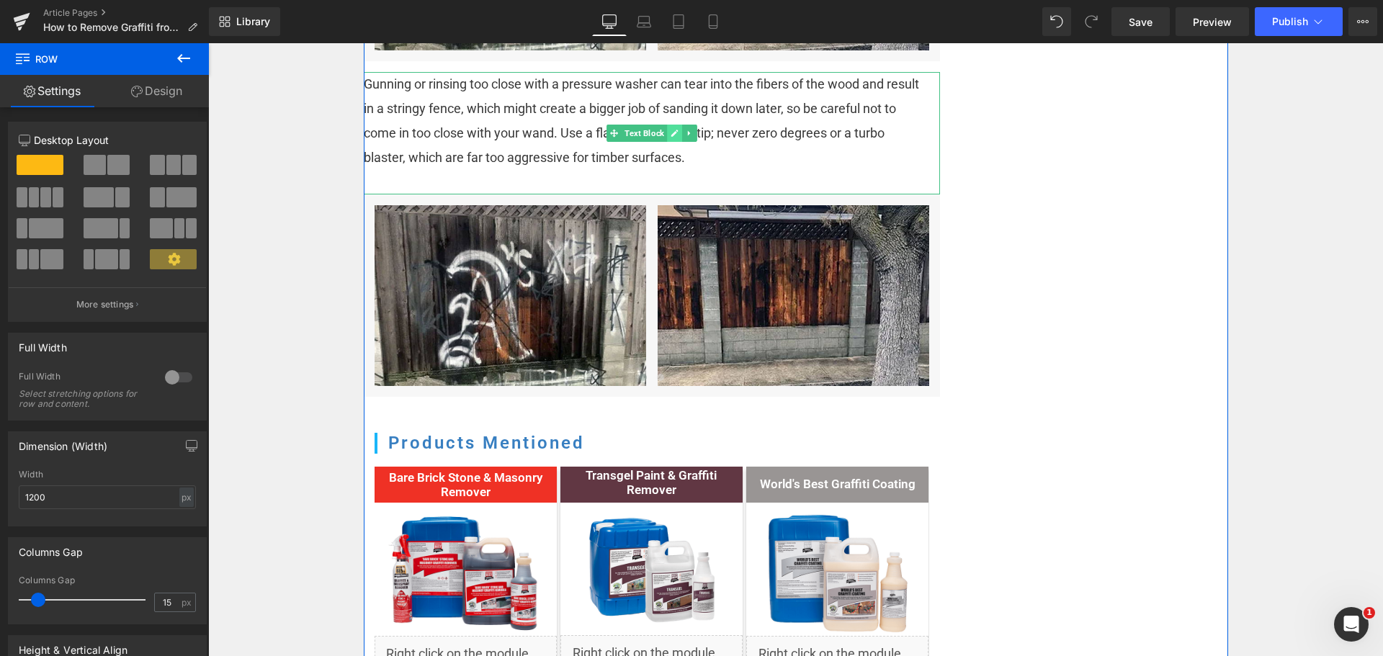
drag, startPoint x: 684, startPoint y: 133, endPoint x: 641, endPoint y: 135, distance: 42.6
click at [687, 133] on icon at bounding box center [688, 133] width 2 height 5
click at [678, 131] on icon at bounding box center [682, 133] width 8 height 8
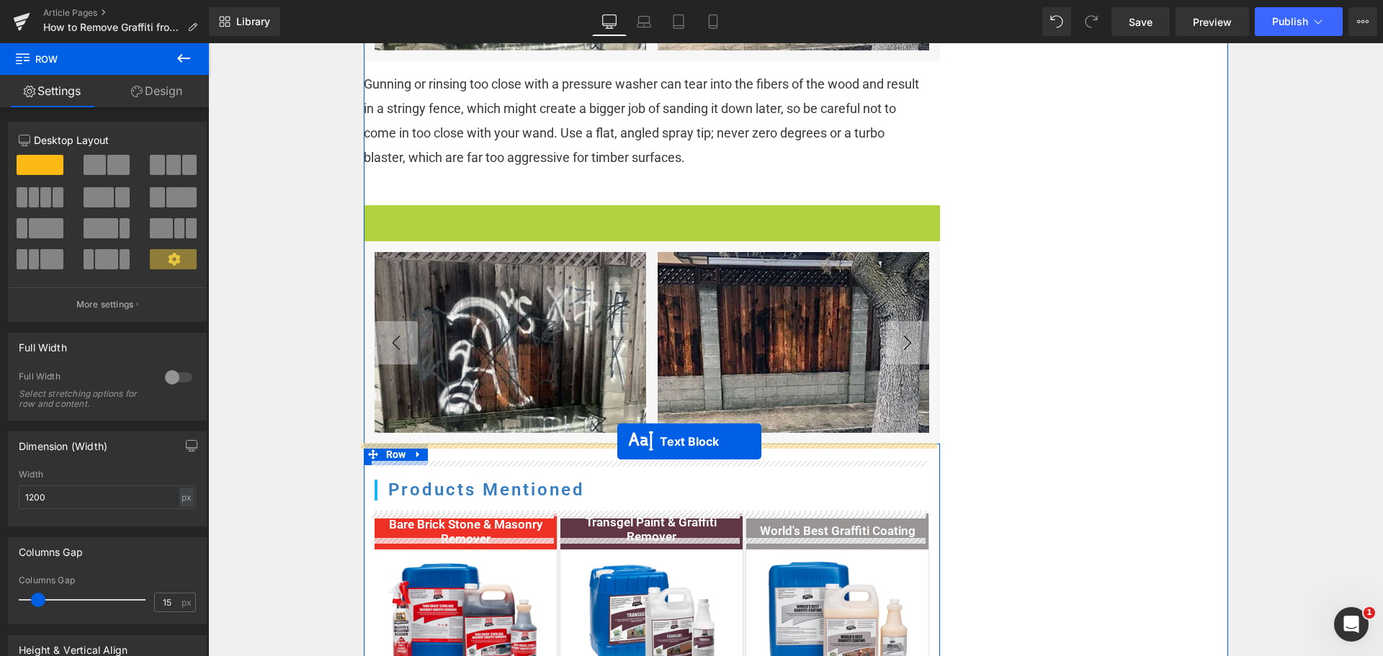
drag, startPoint x: 607, startPoint y: 270, endPoint x: 618, endPoint y: 442, distance: 171.8
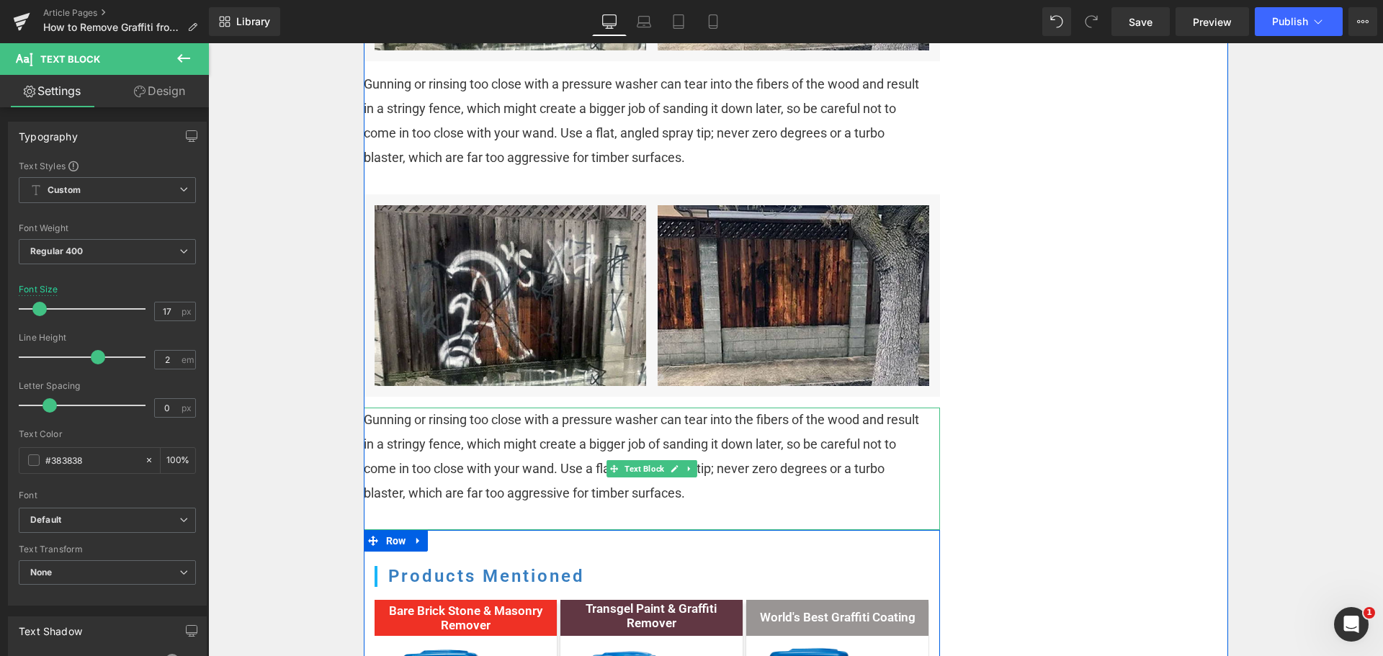
click at [569, 463] on span "Gunning or rinsing too close with a pressure washer can tear into the fibers of…" at bounding box center [642, 456] width 556 height 89
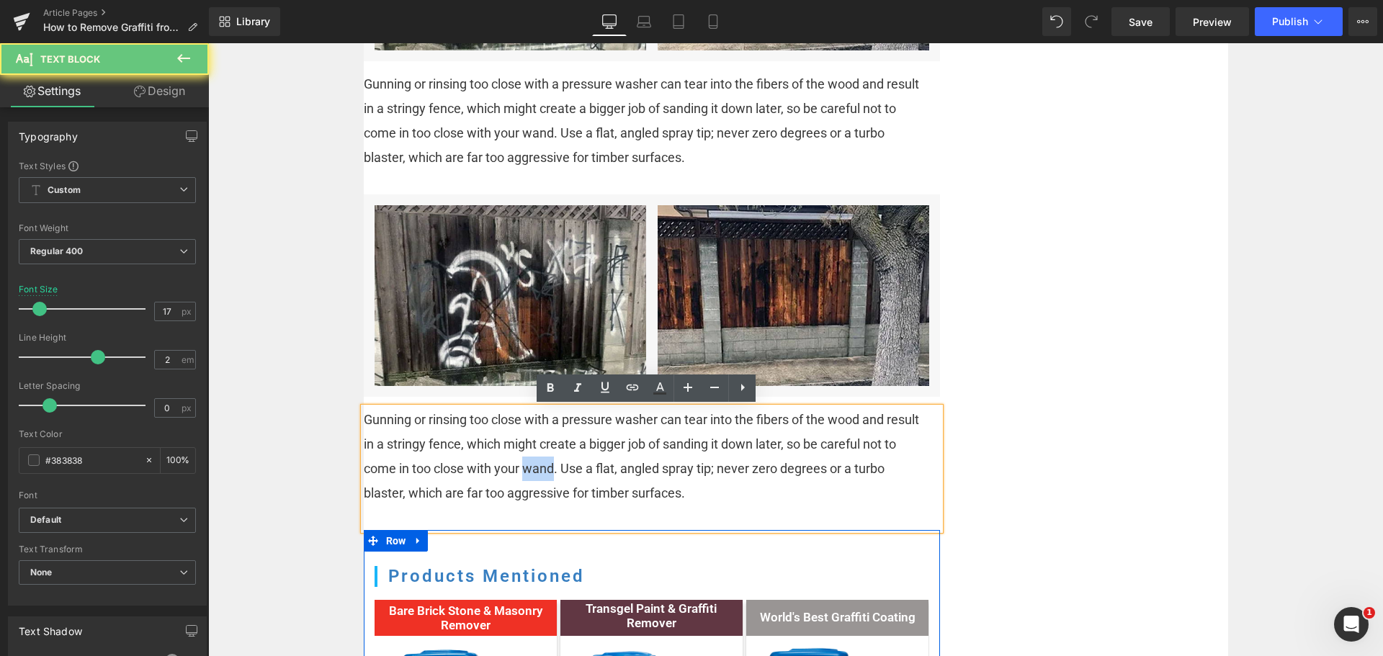
click at [569, 463] on span "Gunning or rinsing too close with a pressure washer can tear into the fibers of…" at bounding box center [642, 456] width 556 height 89
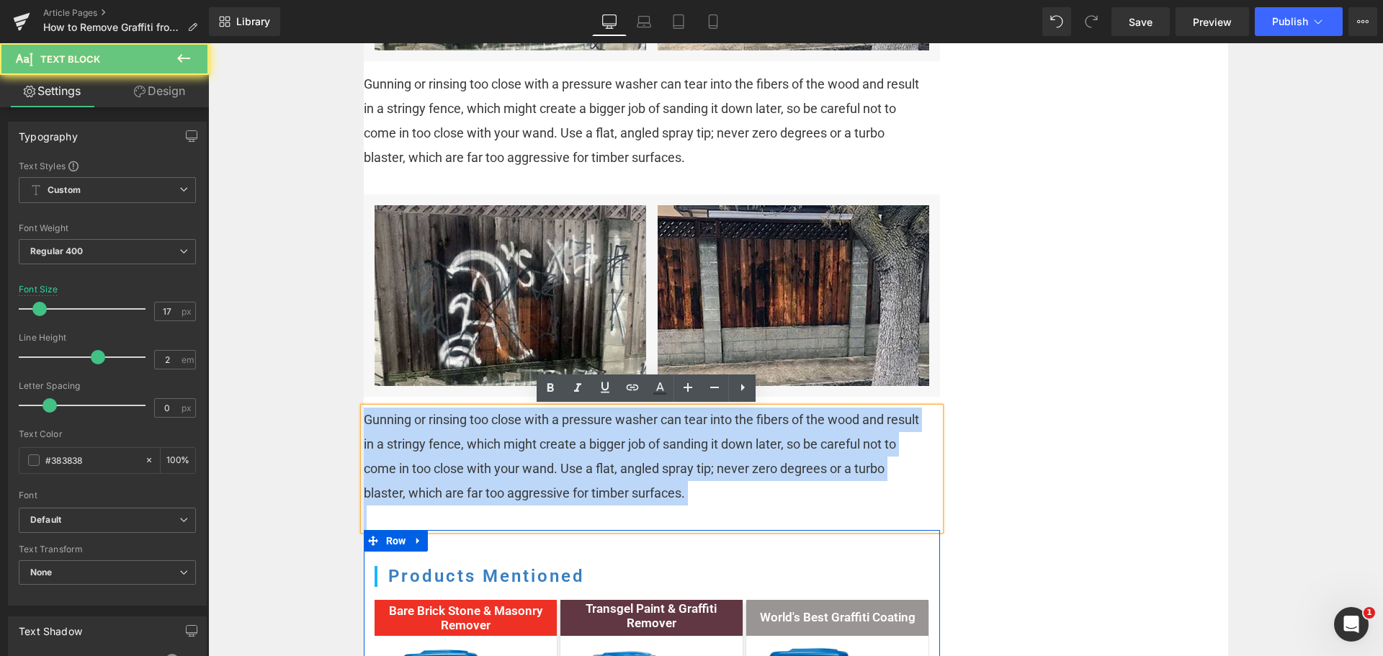
click at [569, 463] on span "Gunning or rinsing too close with a pressure washer can tear into the fibers of…" at bounding box center [642, 456] width 556 height 89
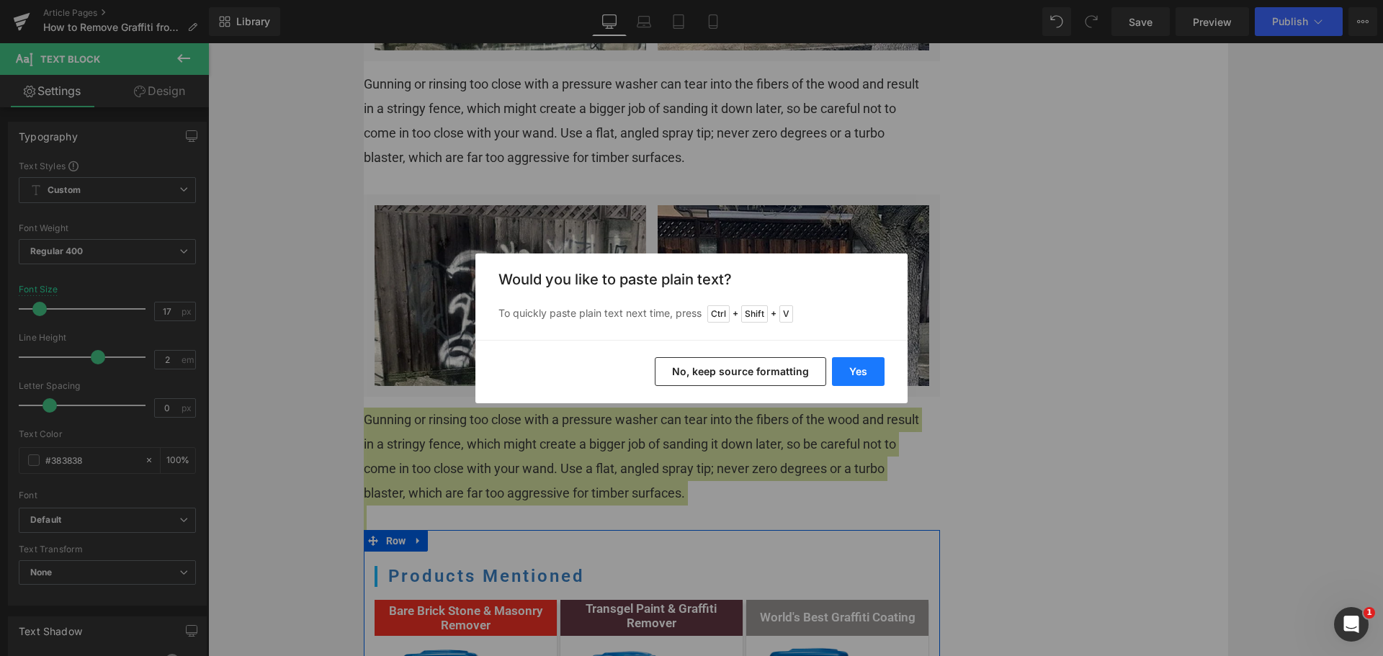
click at [866, 370] on button "Yes" at bounding box center [858, 371] width 53 height 29
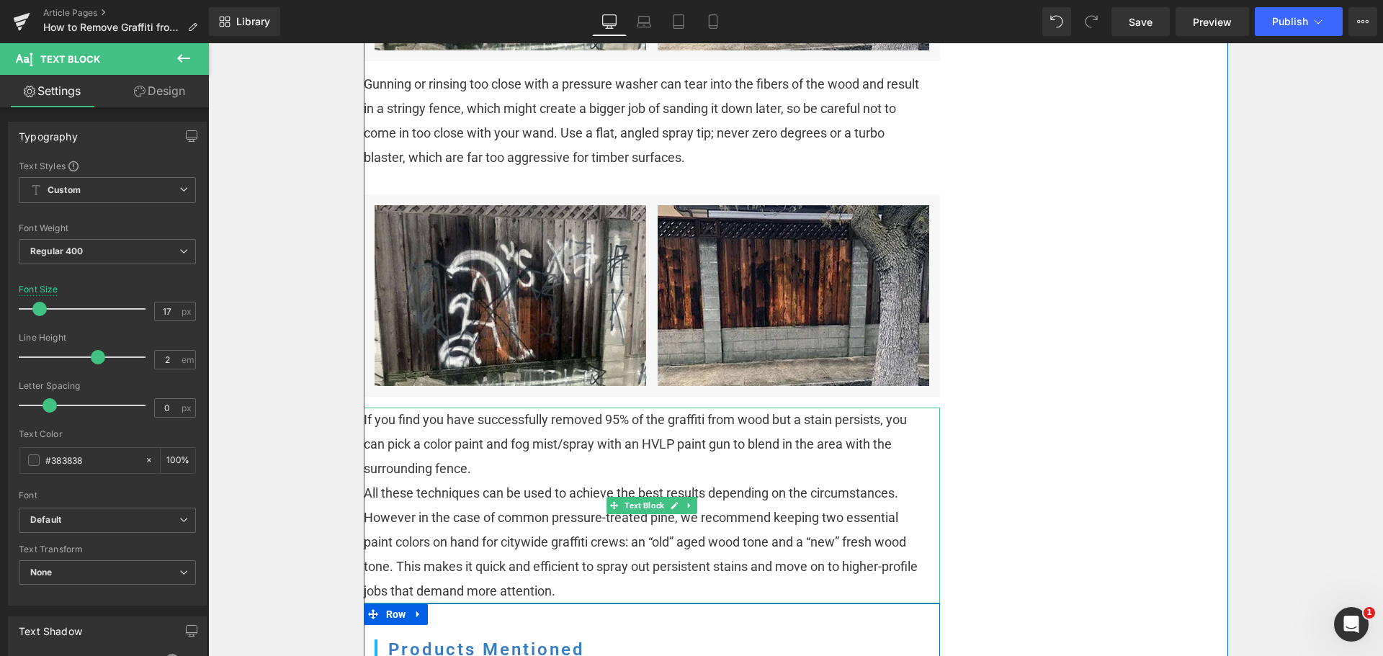
click at [523, 481] on p "All these techniques can be used to achieve the best results depending on the c…" at bounding box center [643, 542] width 558 height 122
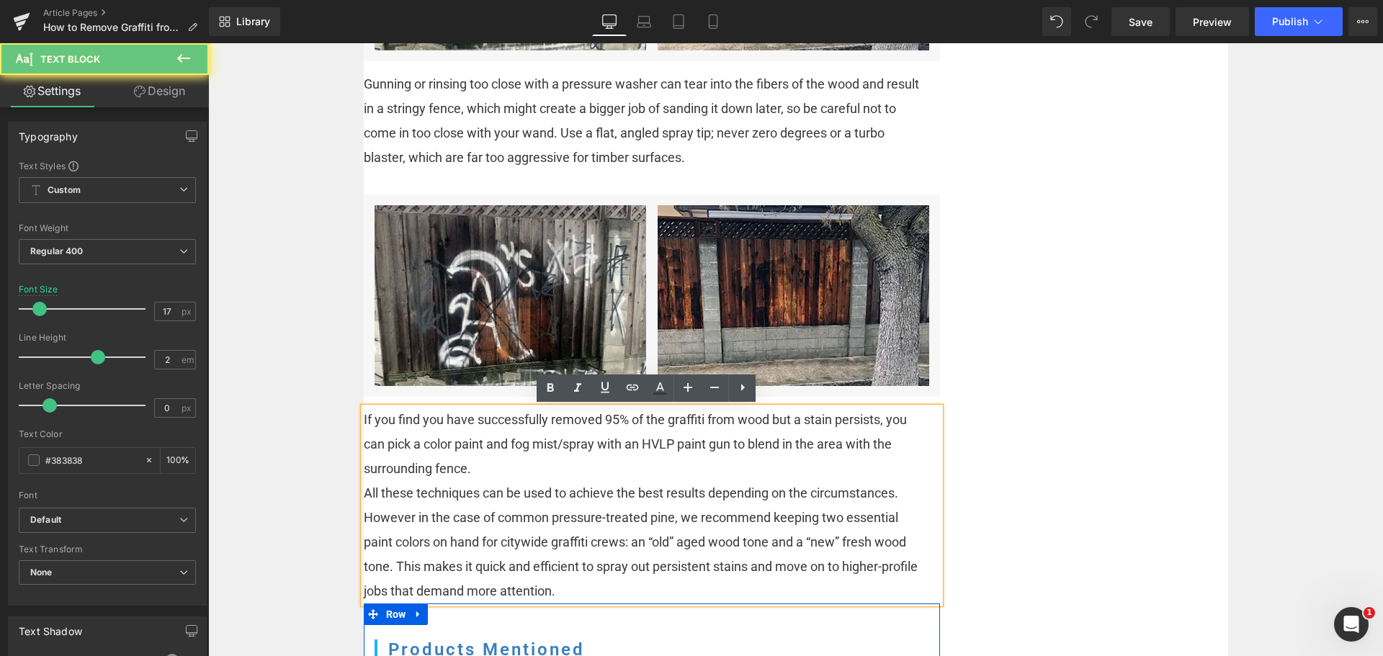
click at [523, 467] on p "If you find you have successfully removed 95% of the graffiti from wood but a s…" at bounding box center [643, 444] width 558 height 73
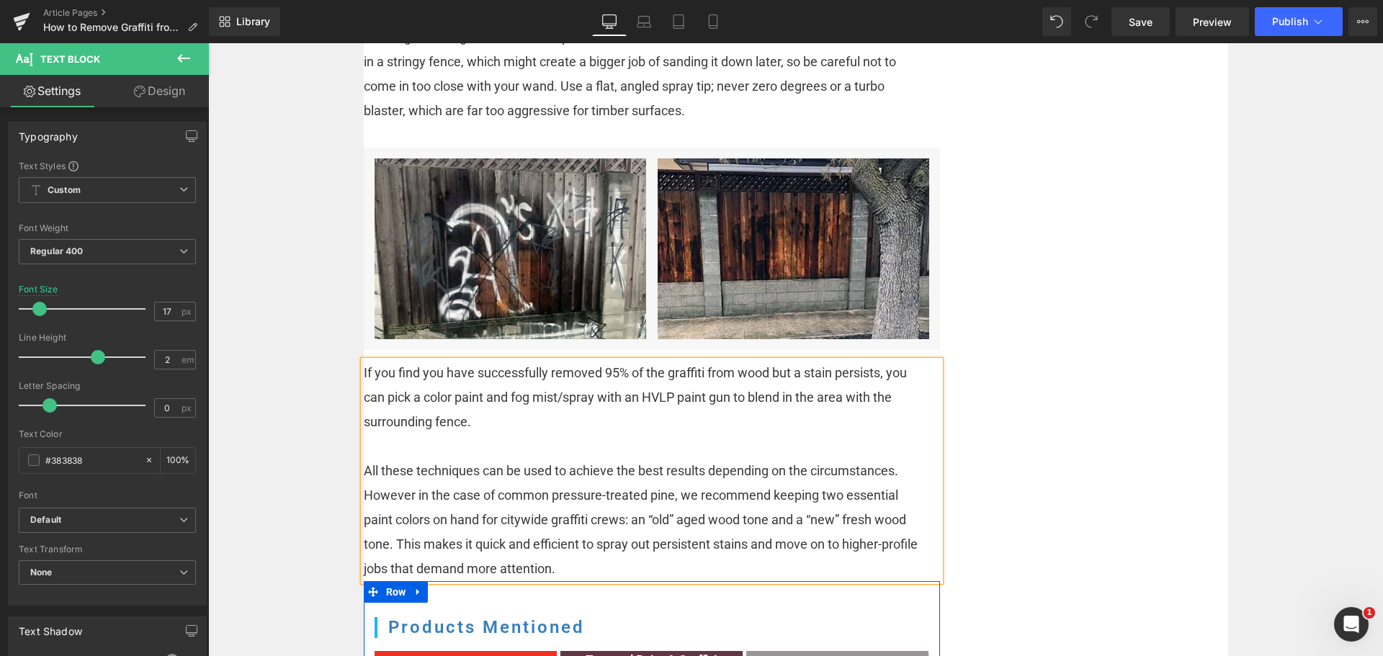
scroll to position [1853, 0]
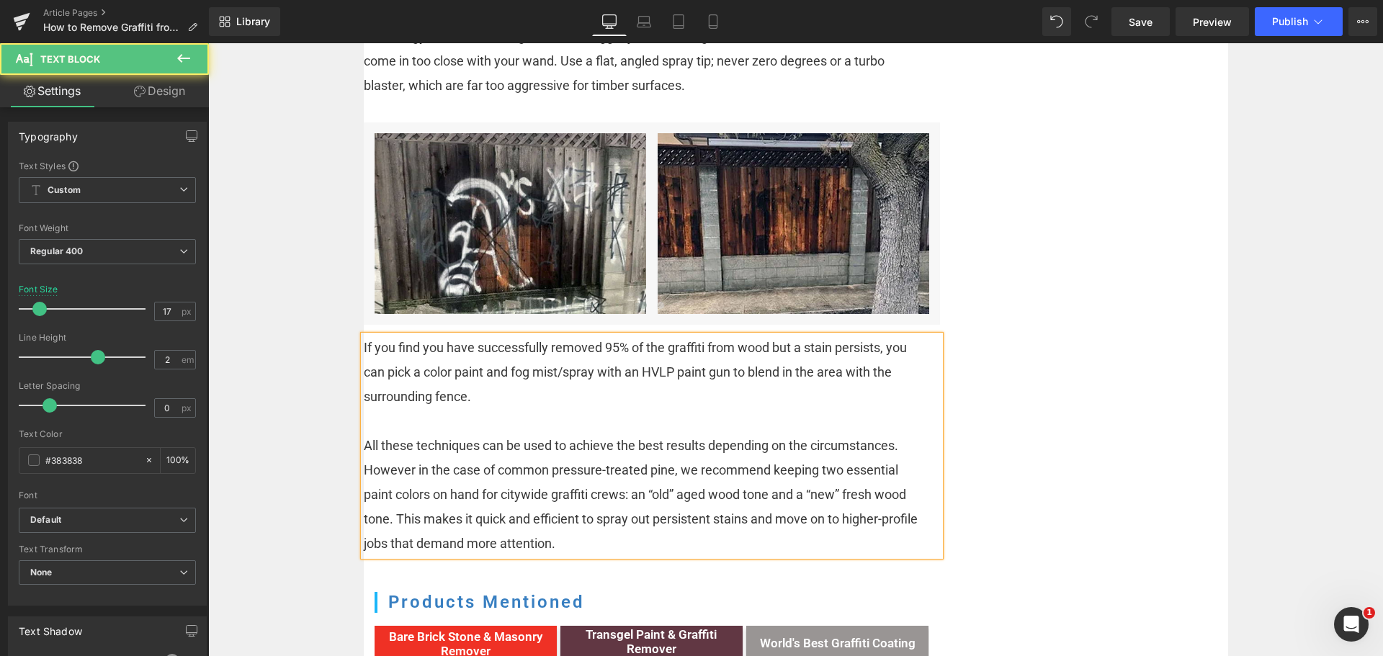
click at [634, 541] on p "All these techniques can be used to achieve the best results depending on the c…" at bounding box center [643, 495] width 558 height 122
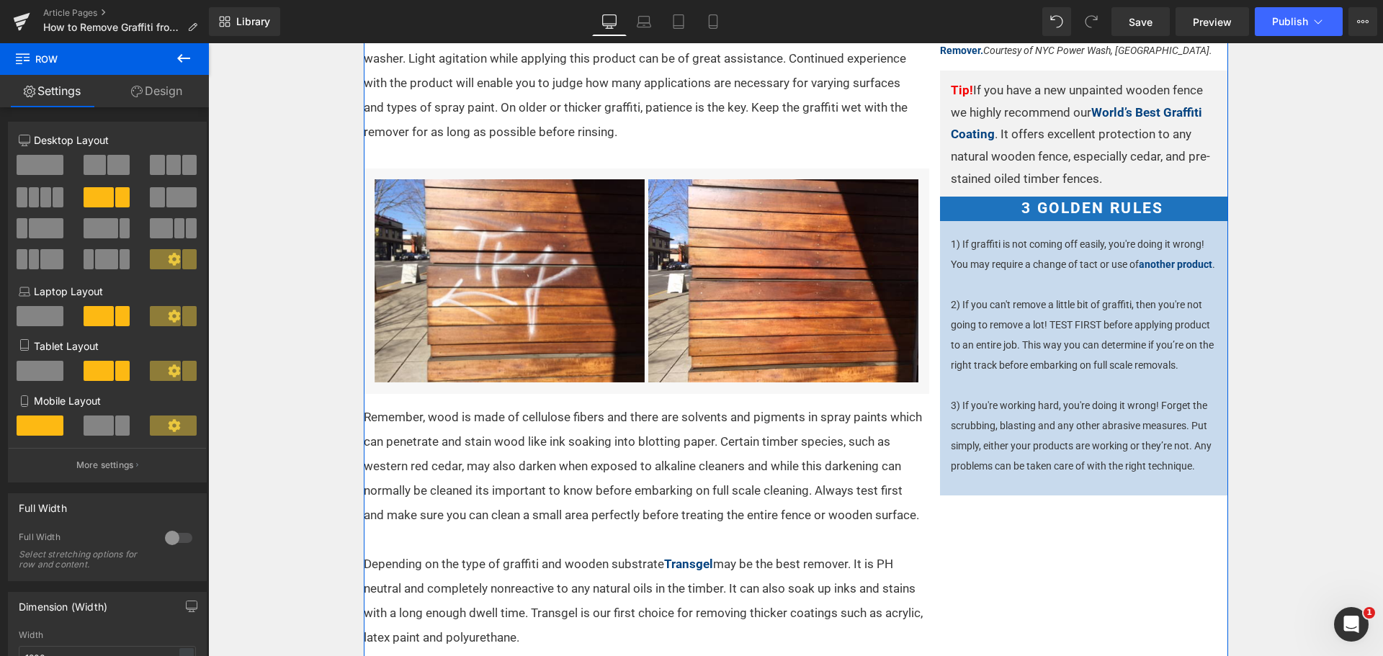
scroll to position [556, 0]
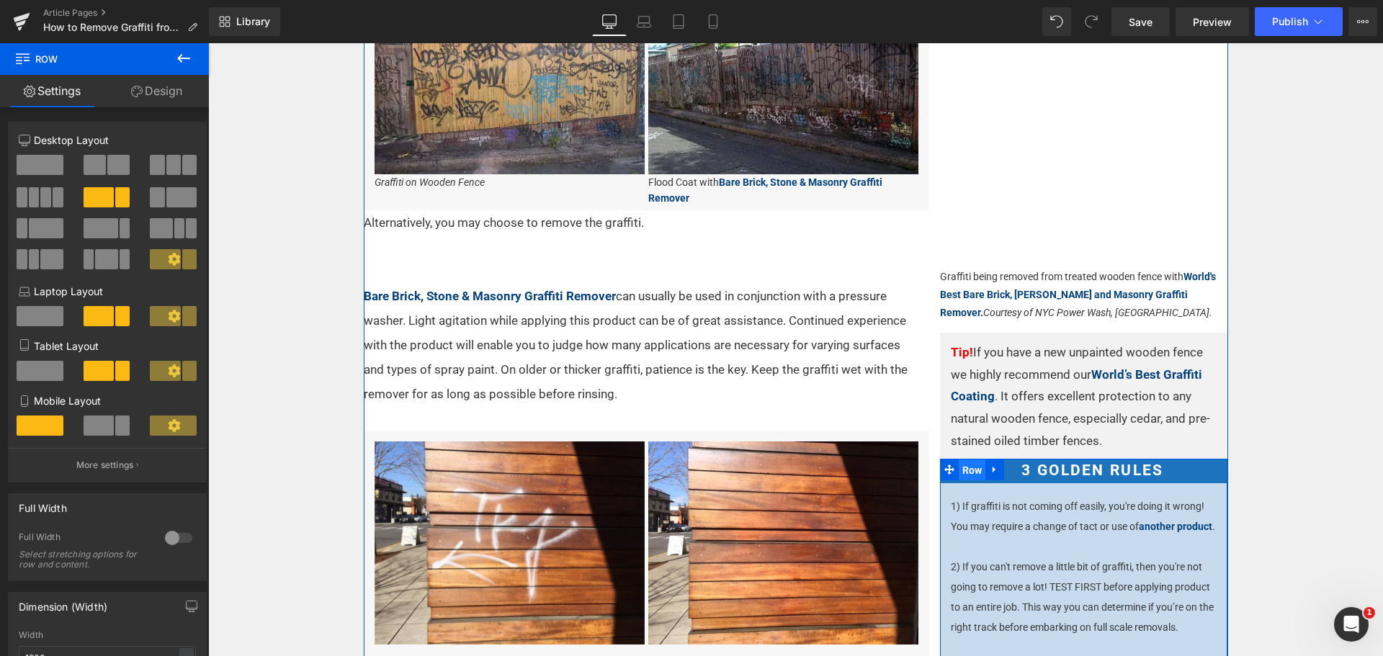
click at [959, 470] on span "Row" at bounding box center [972, 471] width 27 height 22
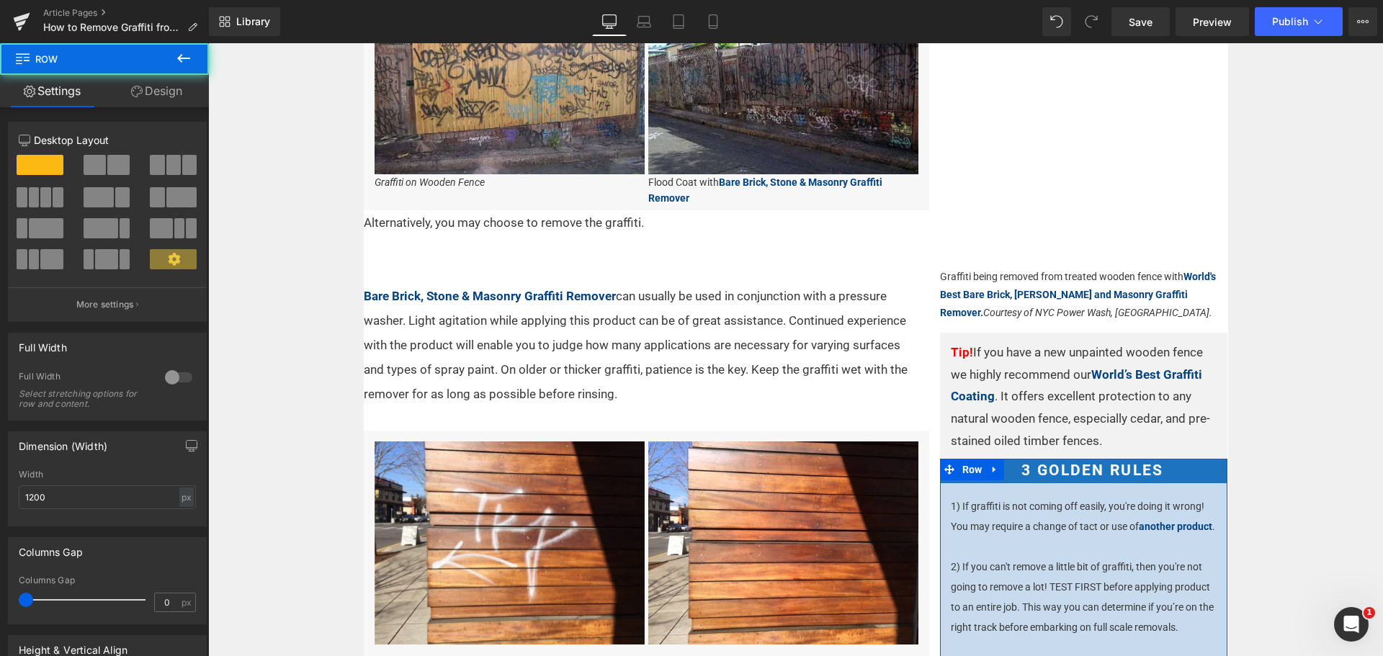
drag, startPoint x: 1, startPoint y: 59, endPoint x: 165, endPoint y: 90, distance: 167.2
click at [165, 90] on link "Design" at bounding box center [156, 91] width 104 height 32
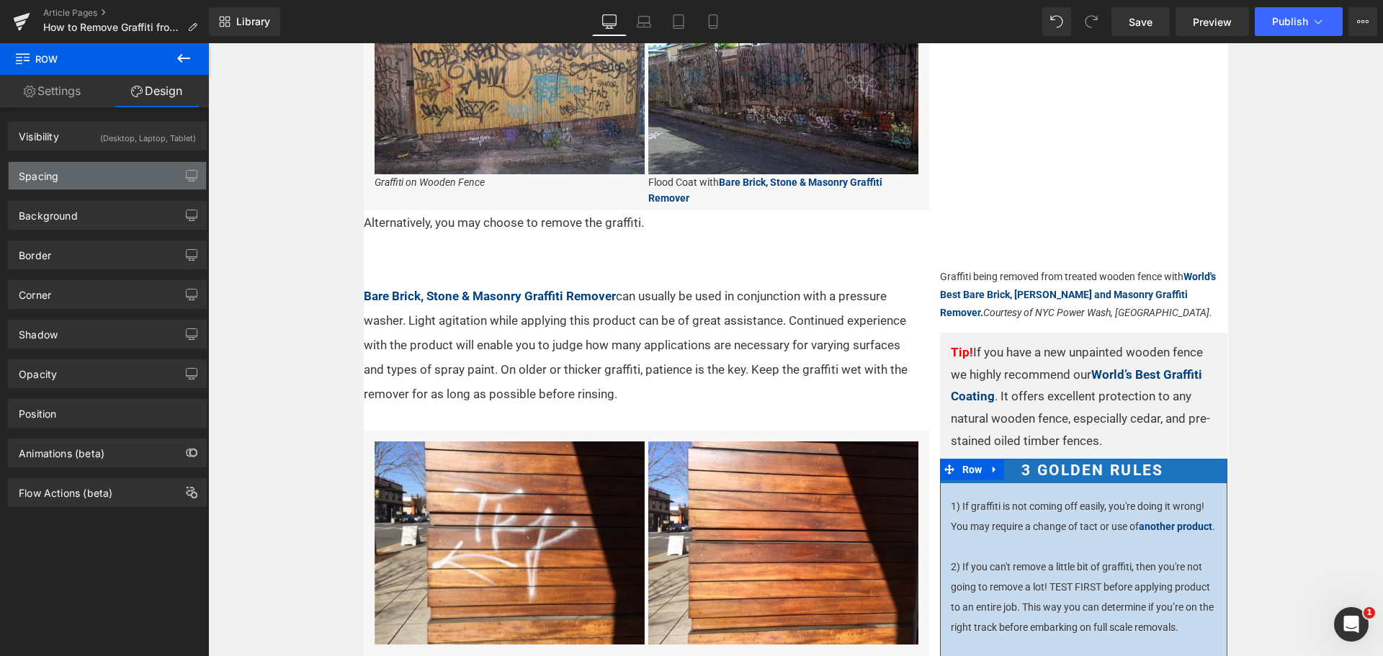
click at [99, 170] on div "Spacing" at bounding box center [107, 175] width 197 height 27
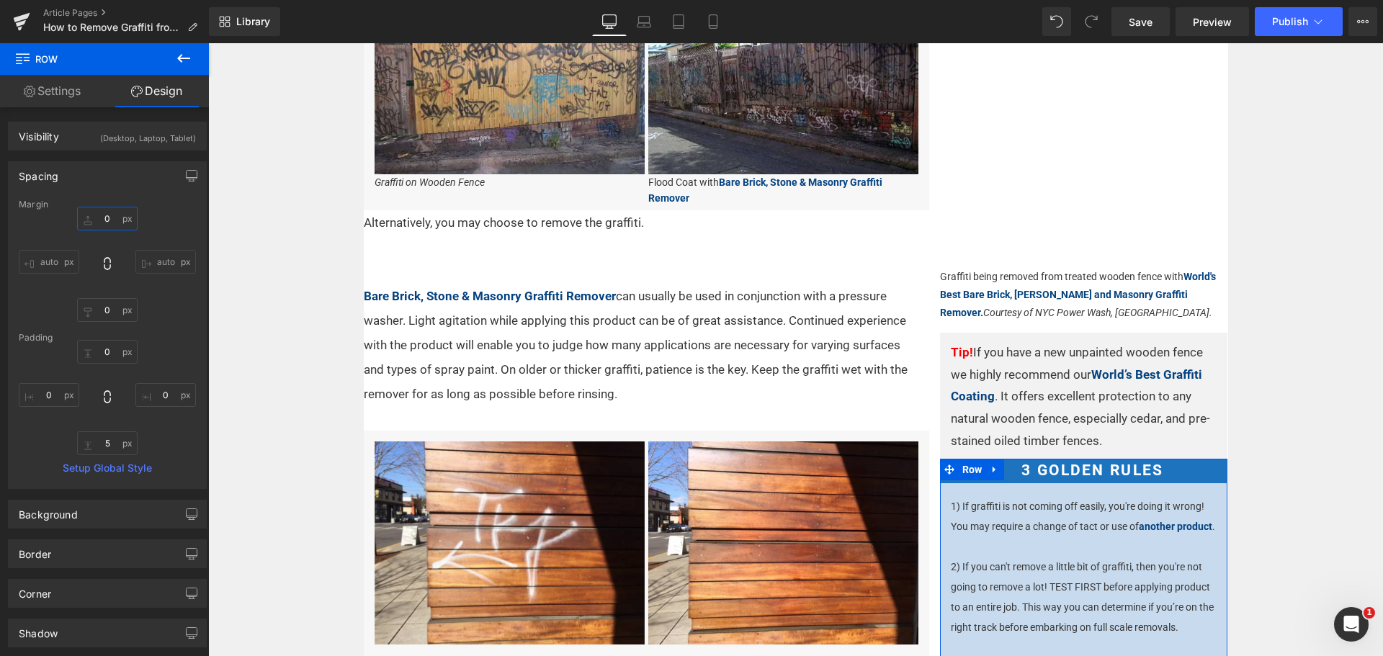
click at [114, 218] on input "0" at bounding box center [107, 219] width 61 height 24
type input "15"
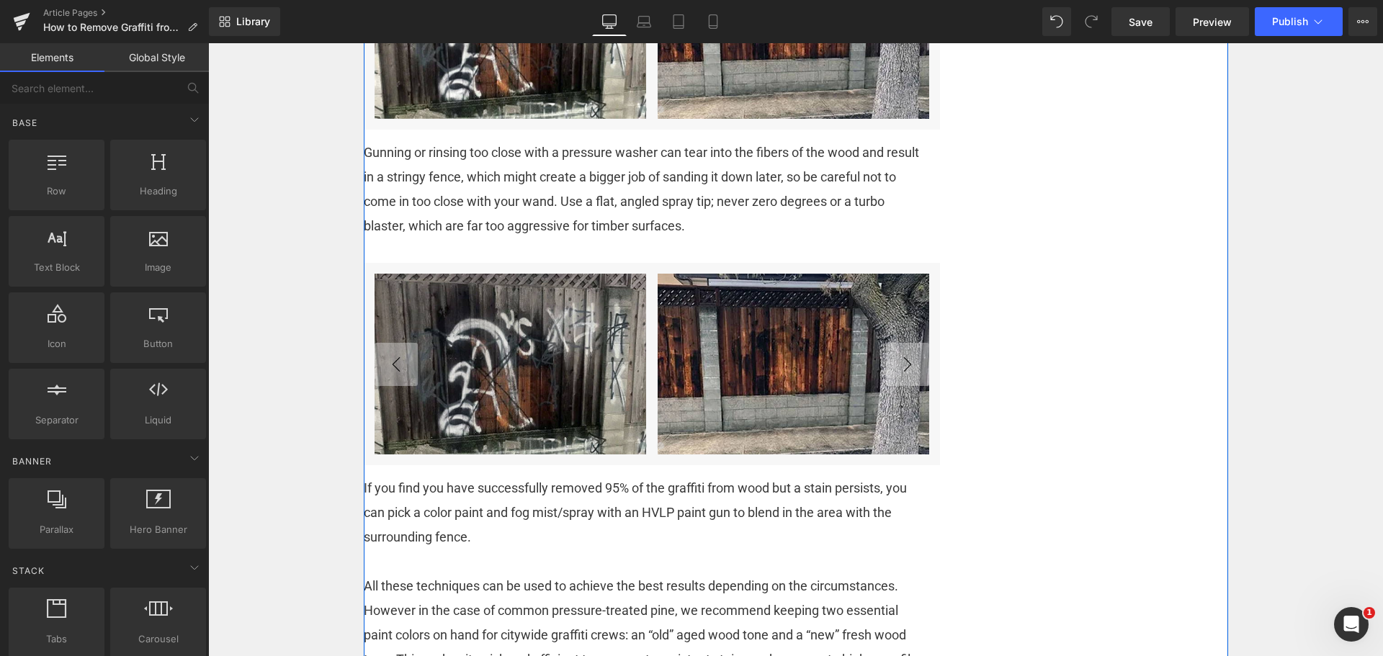
scroll to position [1709, 0]
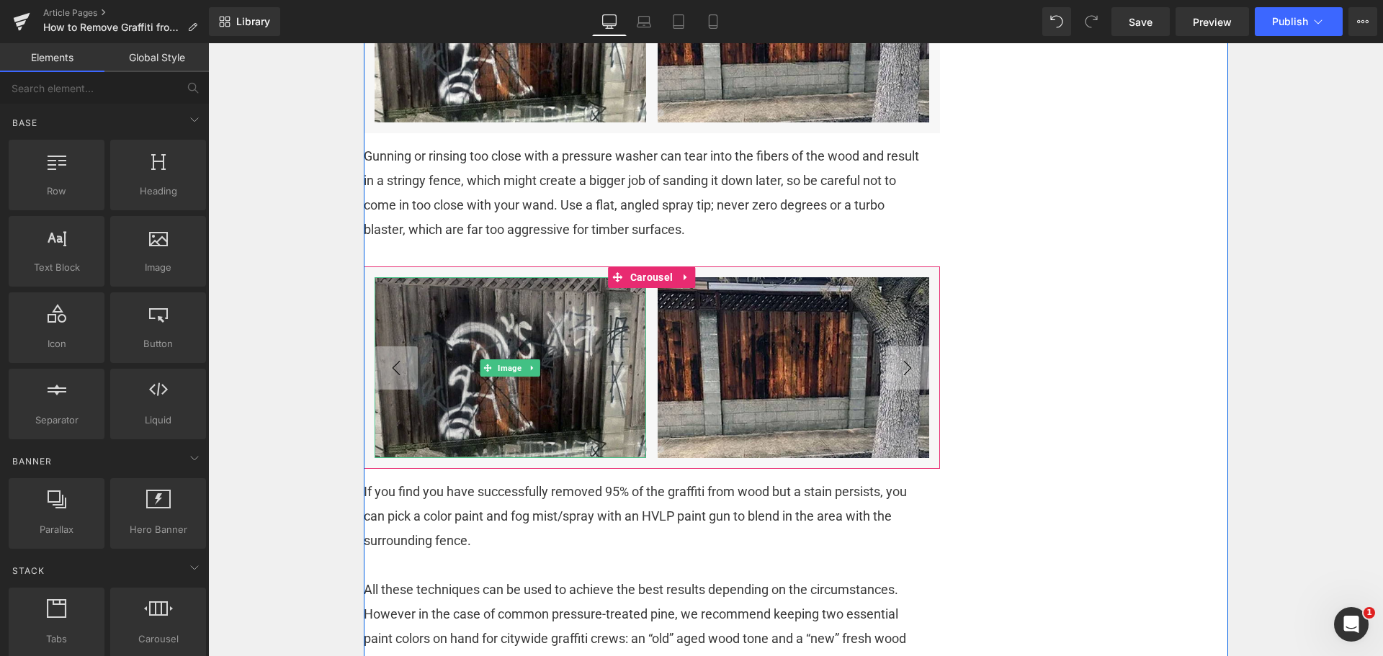
click at [475, 427] on img at bounding box center [511, 367] width 272 height 181
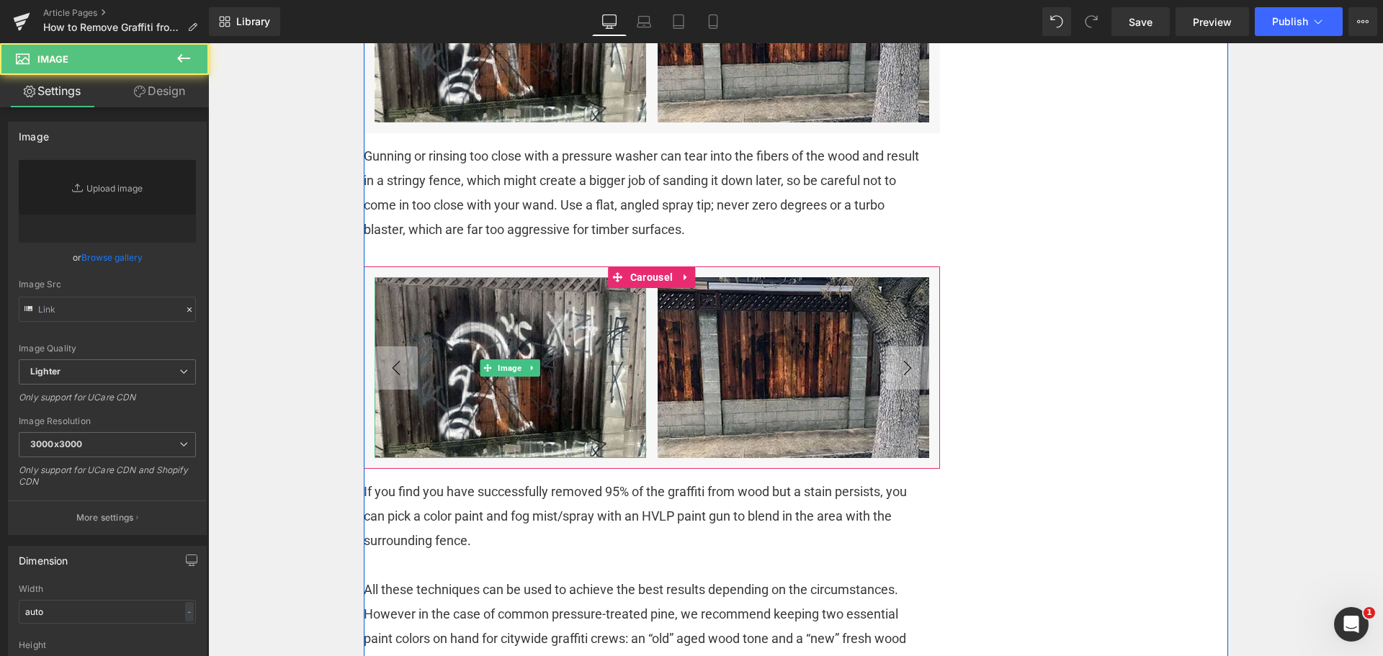
type input "[URL][DOMAIN_NAME]"
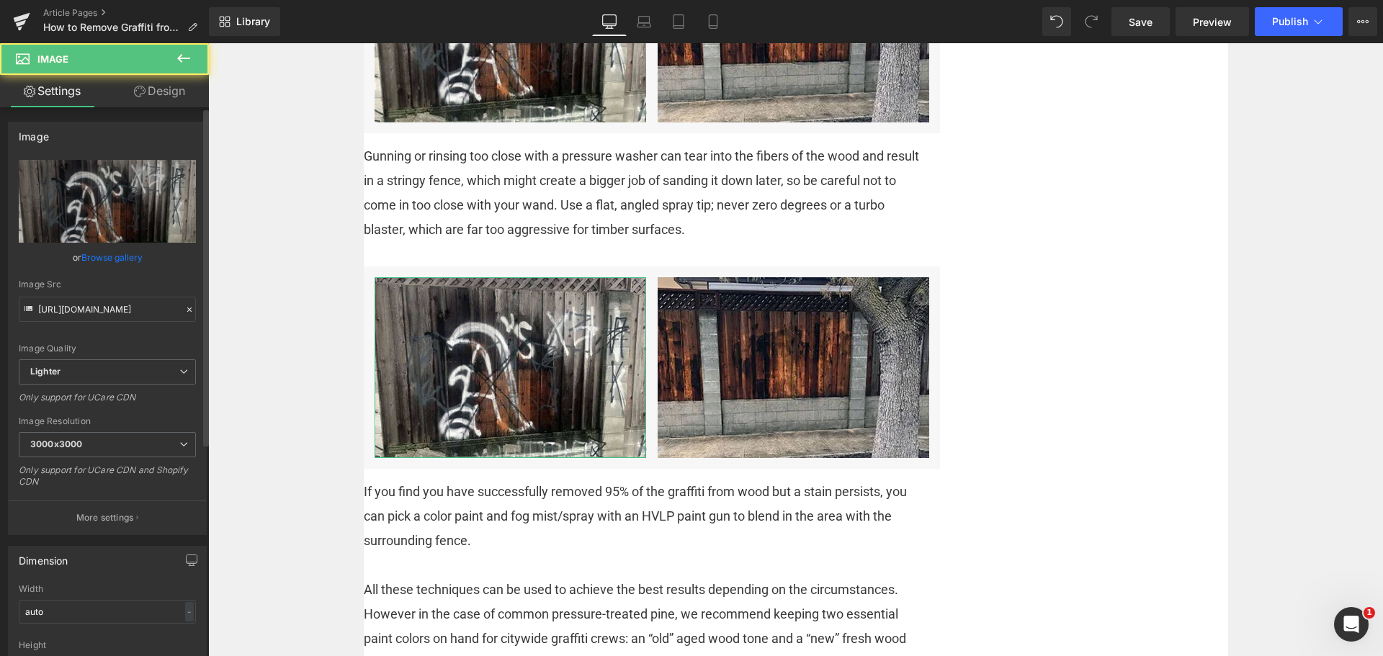
click at [120, 263] on link "Browse gallery" at bounding box center [111, 257] width 61 height 25
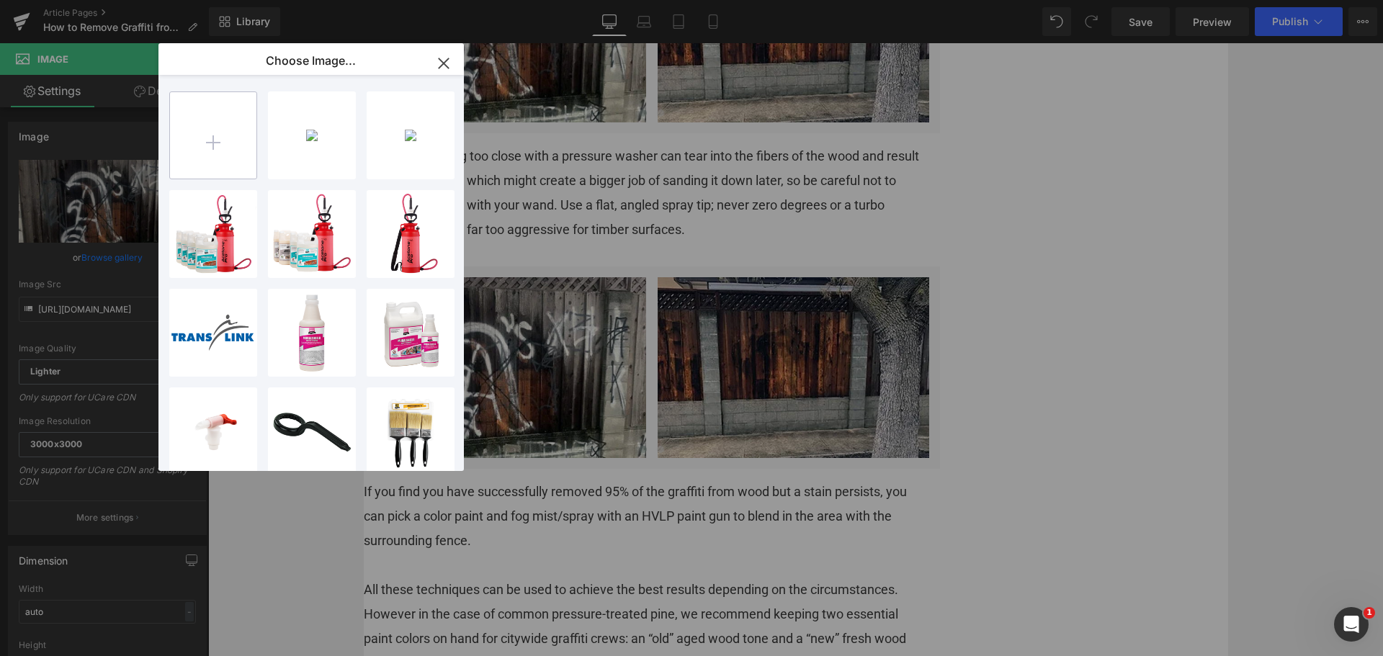
click at [224, 122] on input "file" at bounding box center [213, 135] width 86 height 86
type input "C:\fakepath\H2o wood panel home graffiti removal before.png"
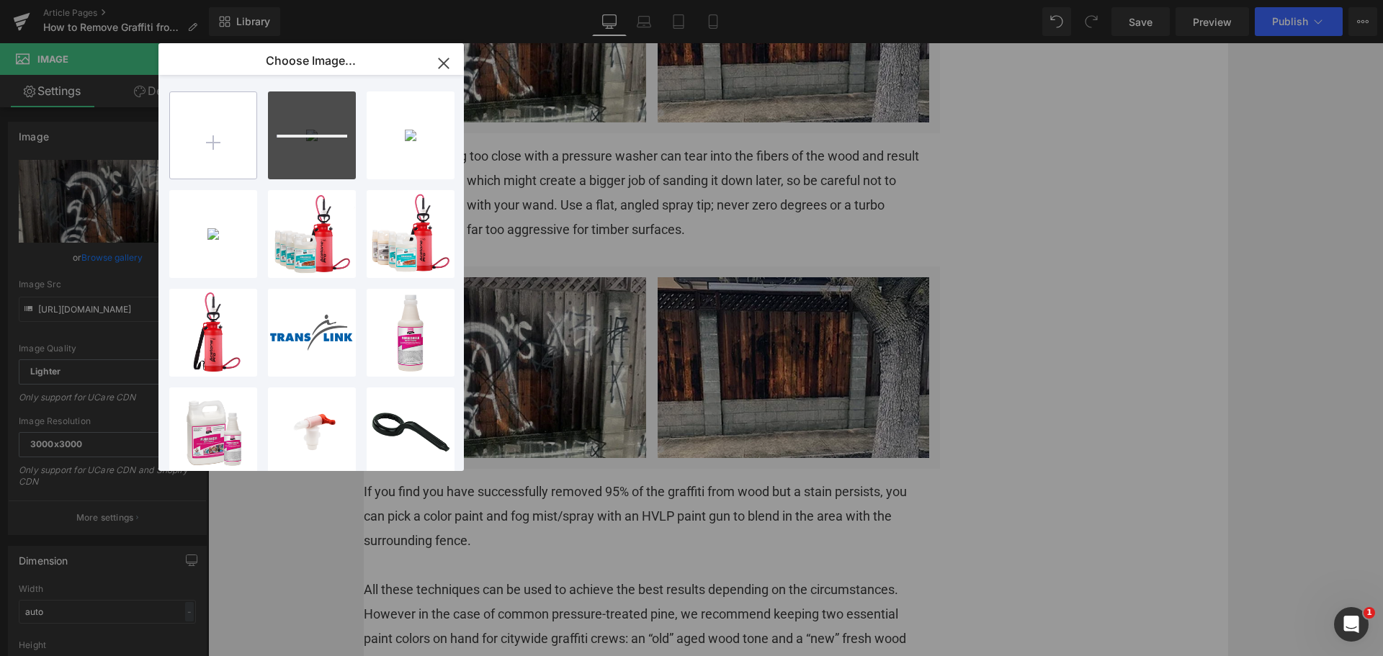
click at [205, 133] on input "file" at bounding box center [213, 135] width 86 height 86
type input "C:\fakepath\H2o wood panel home graffiti removal after.png"
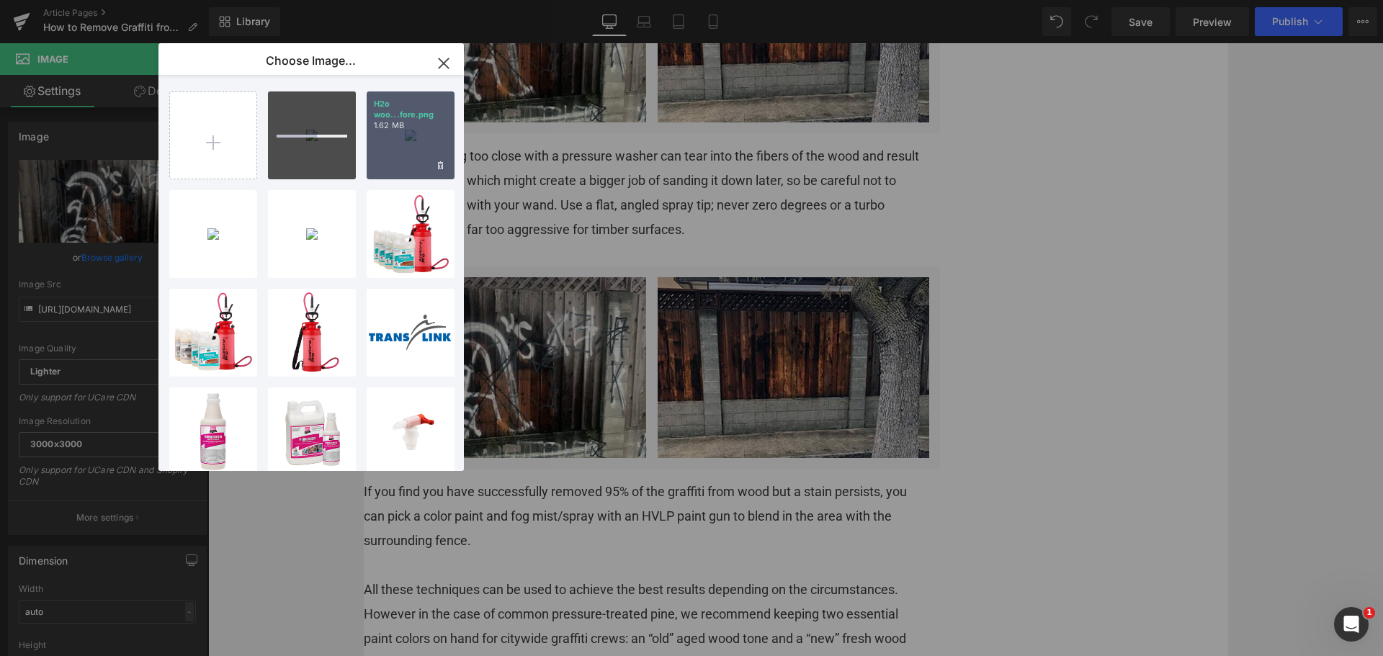
click at [412, 128] on p "1.62 MB" at bounding box center [410, 125] width 73 height 11
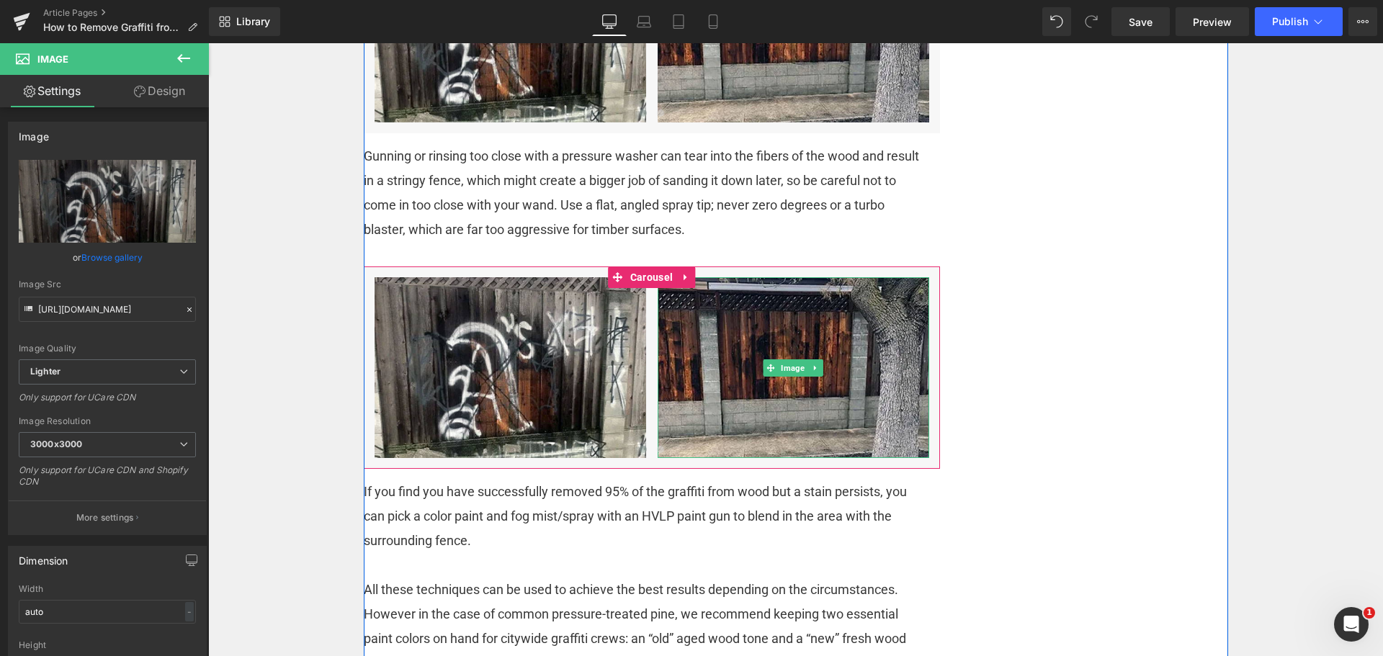
click at [780, 370] on span "Image" at bounding box center [793, 368] width 30 height 17
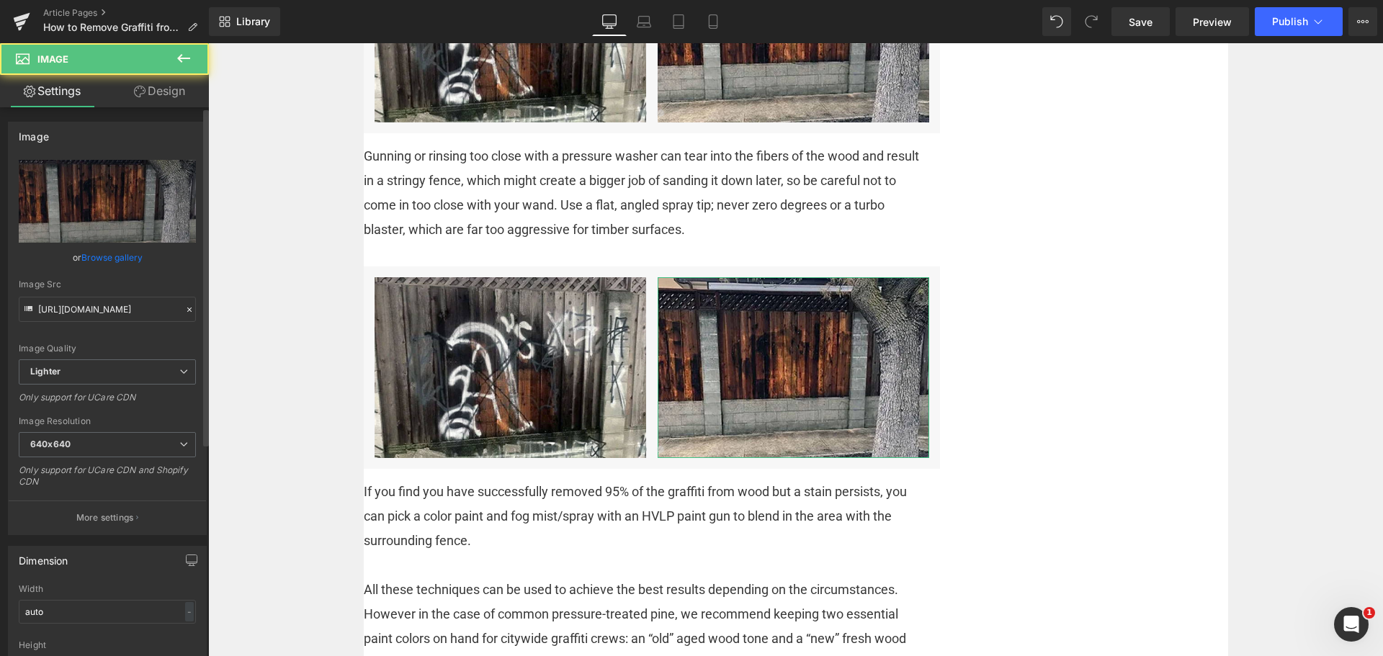
click at [121, 265] on link "Browse gallery" at bounding box center [111, 257] width 61 height 25
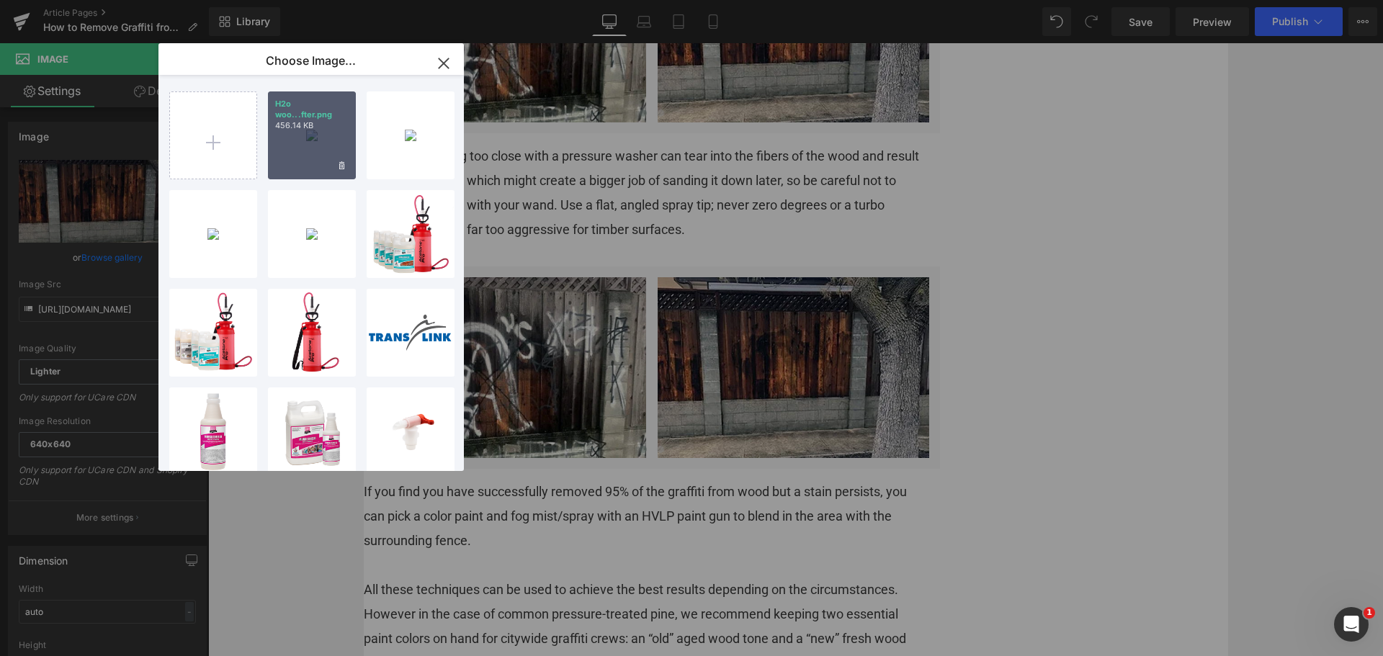
click at [313, 125] on p "456.14 KB" at bounding box center [311, 125] width 73 height 11
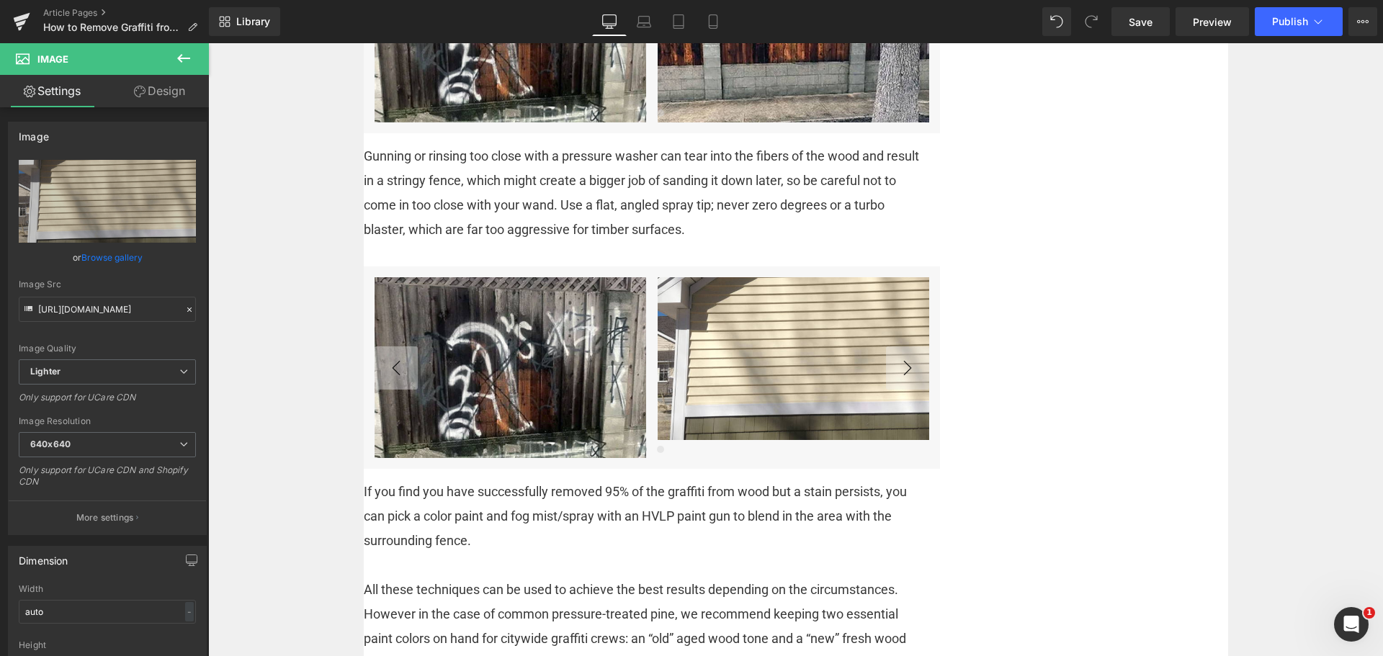
type input "[URL][DOMAIN_NAME]"
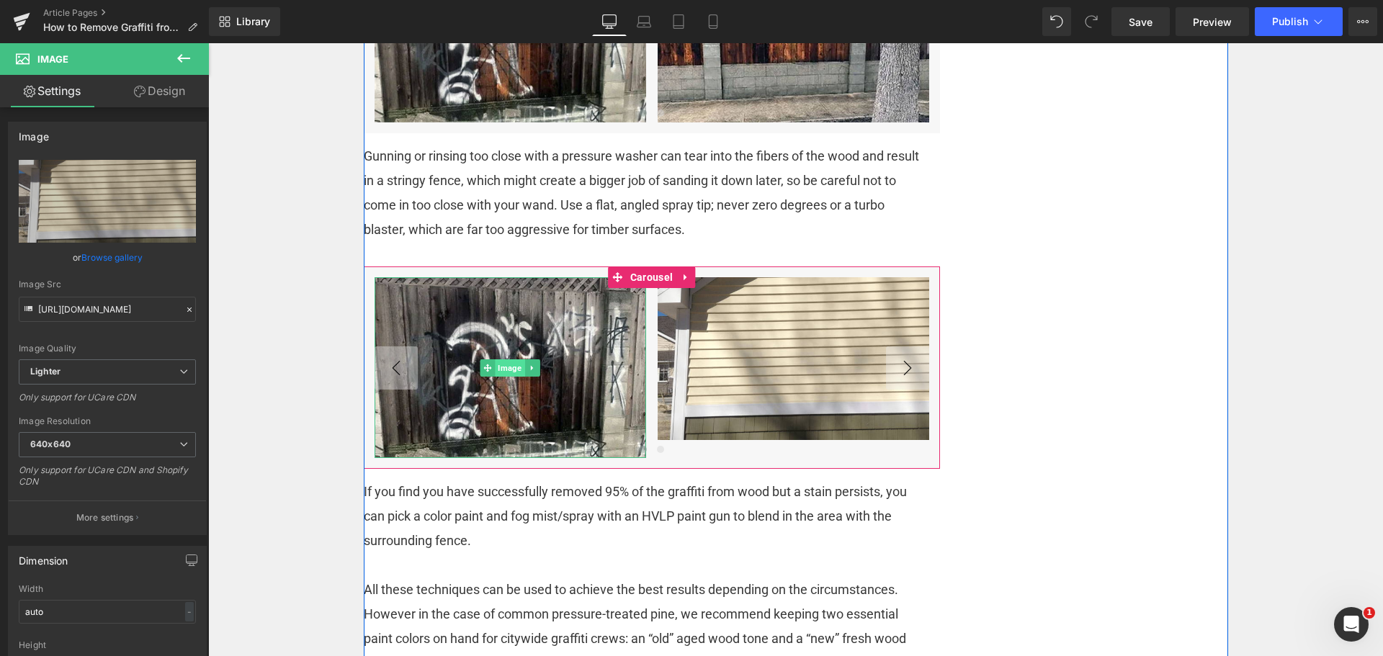
click at [510, 365] on span "Image" at bounding box center [510, 368] width 30 height 17
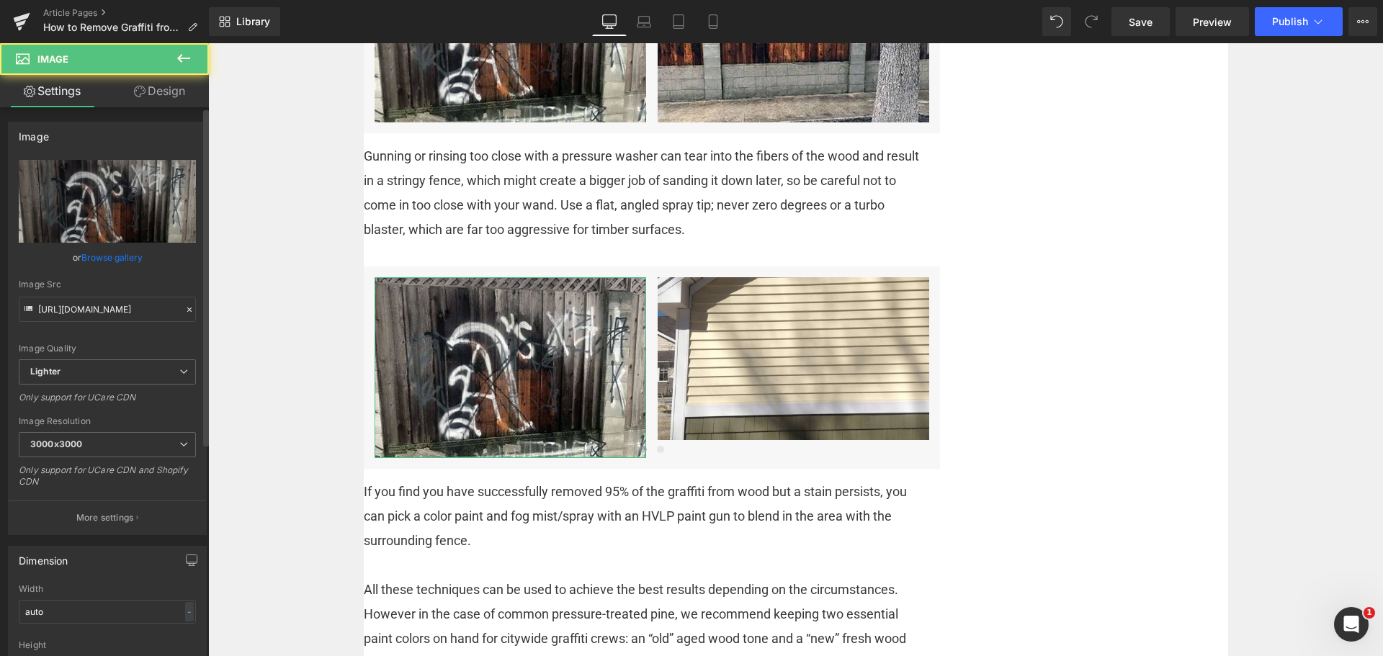
click at [105, 251] on link "Browse gallery" at bounding box center [111, 257] width 61 height 25
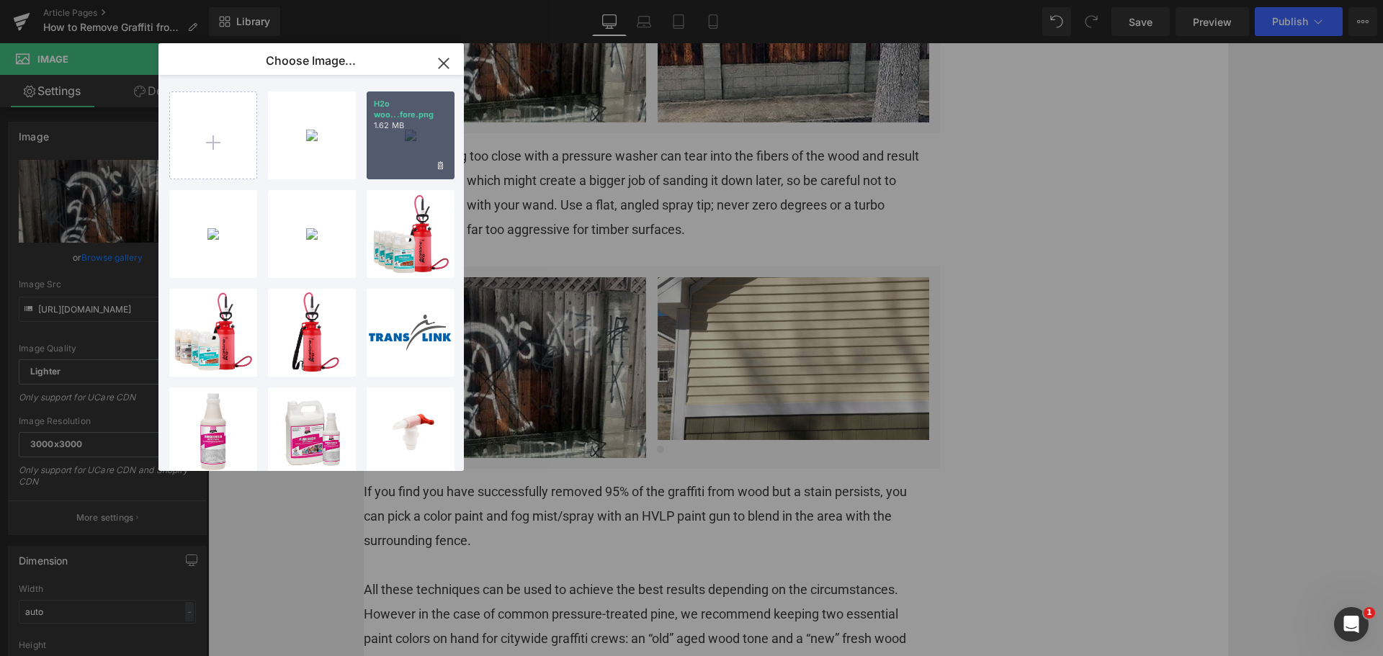
click at [420, 123] on p "1.62 MB" at bounding box center [410, 125] width 73 height 11
type input "[URL][DOMAIN_NAME]"
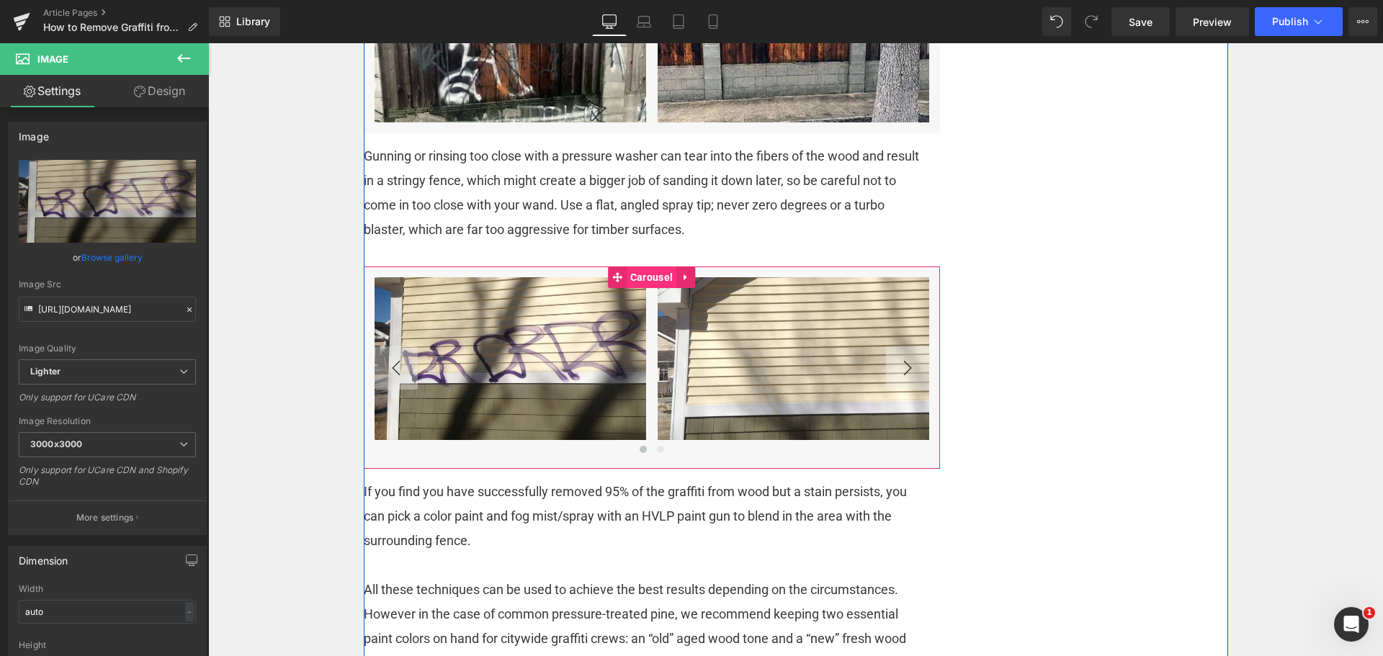
click at [627, 284] on span "Carousel" at bounding box center [652, 278] width 50 height 22
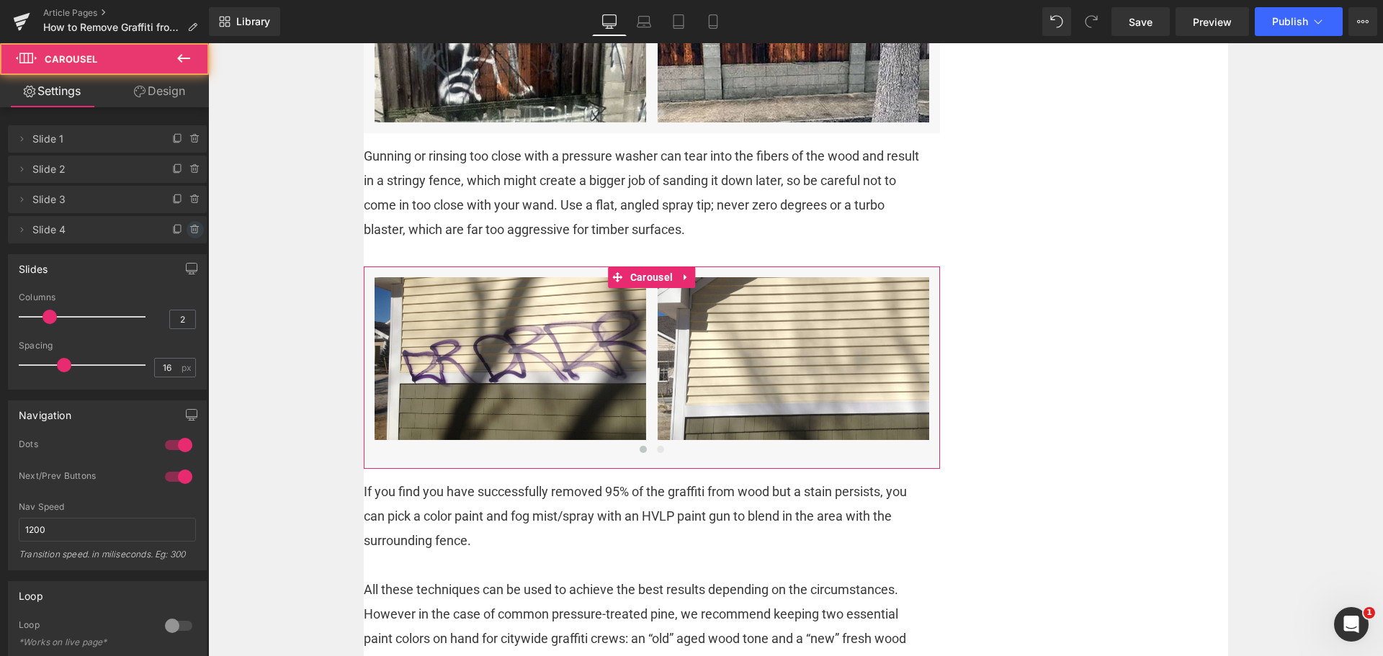
click at [190, 227] on icon at bounding box center [194, 227] width 8 height 0
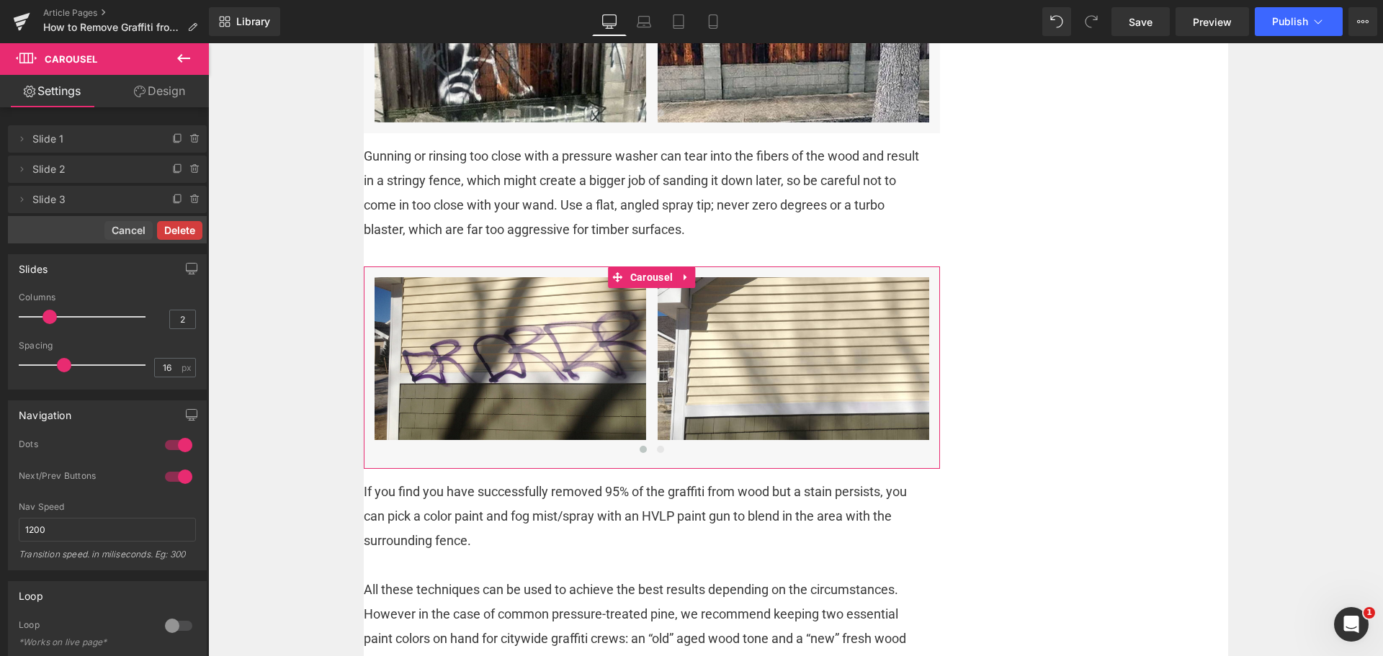
click at [190, 231] on button "Delete" at bounding box center [179, 230] width 45 height 19
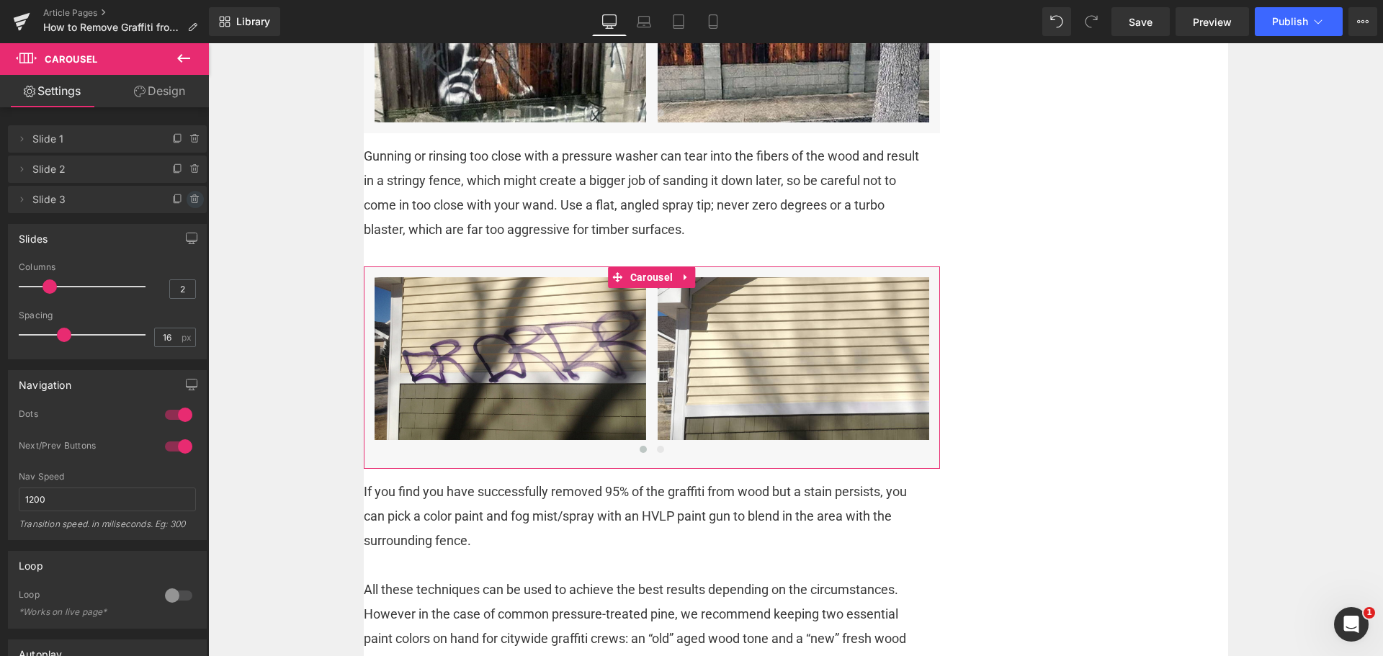
click at [190, 201] on icon at bounding box center [196, 200] width 12 height 12
click at [190, 201] on button "Delete" at bounding box center [179, 200] width 45 height 19
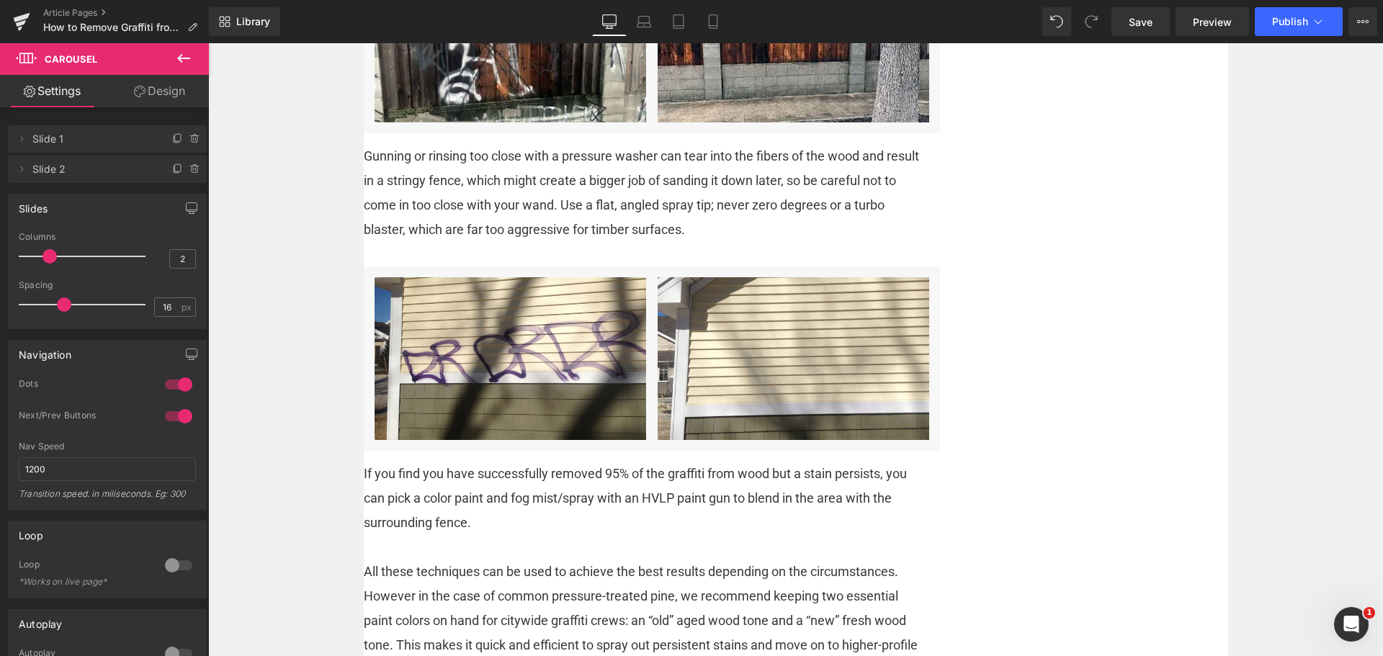
click at [195, 63] on button at bounding box center [184, 59] width 50 height 32
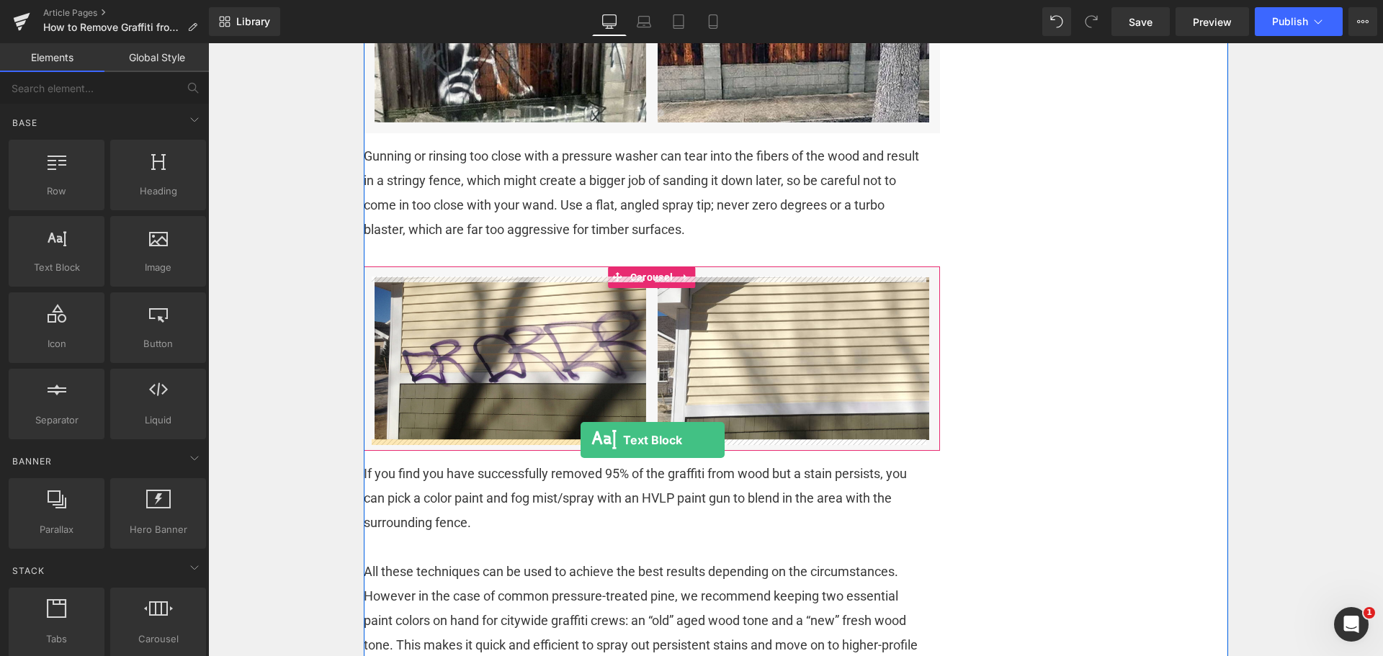
drag, startPoint x: 271, startPoint y: 294, endPoint x: 581, endPoint y: 440, distance: 342.6
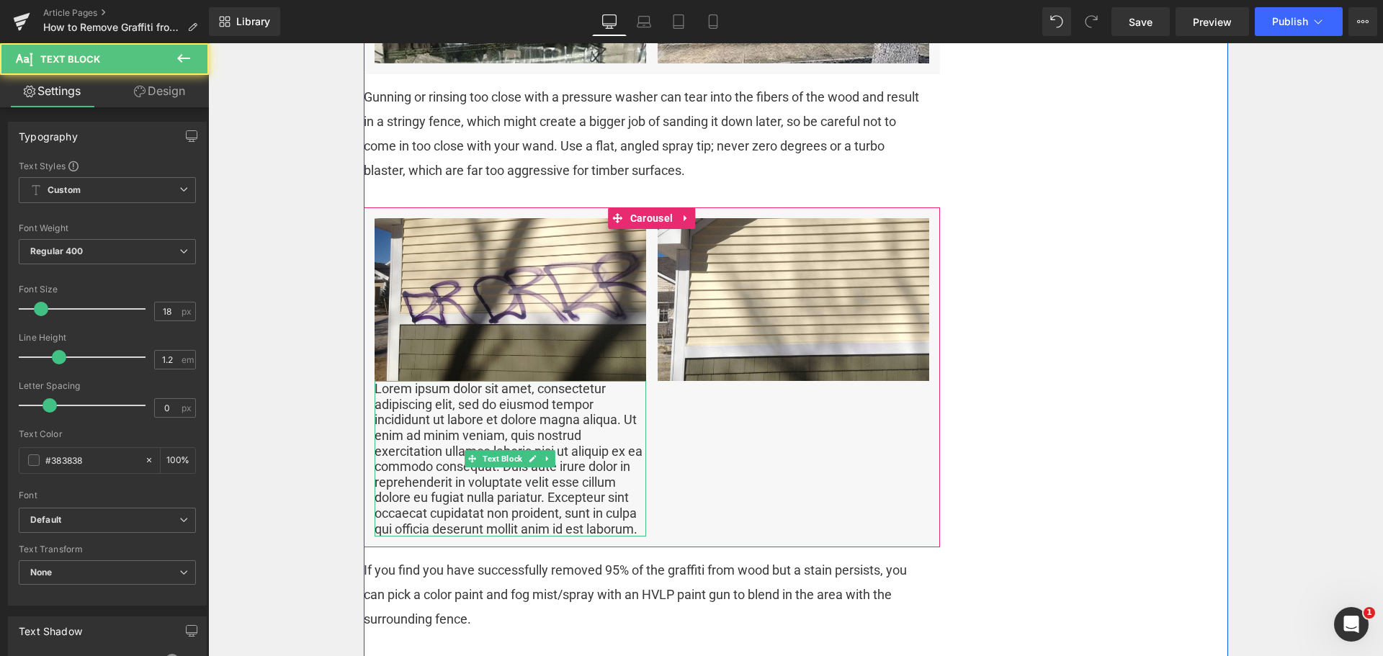
scroll to position [1853, 0]
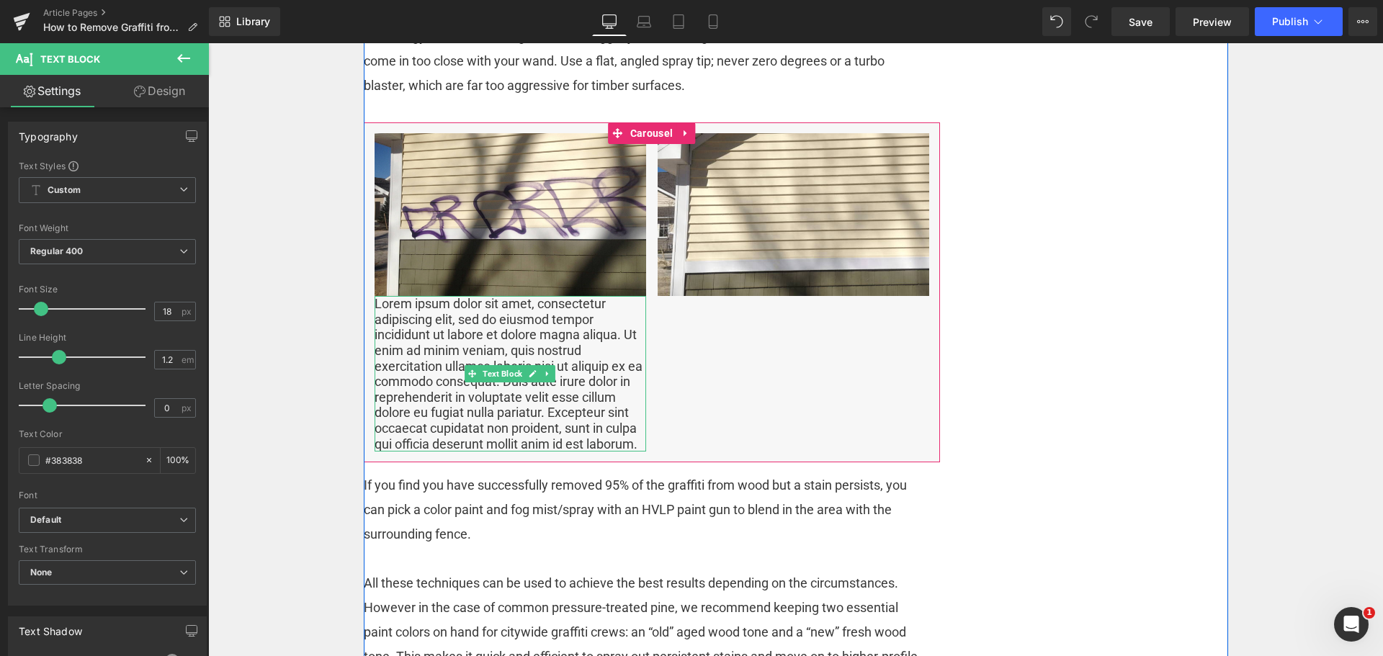
click at [507, 365] on p "Lorem ipsum dolor sit amet, consectetur adipiscing elit, sed do eiusmod tempor …" at bounding box center [511, 374] width 272 height 156
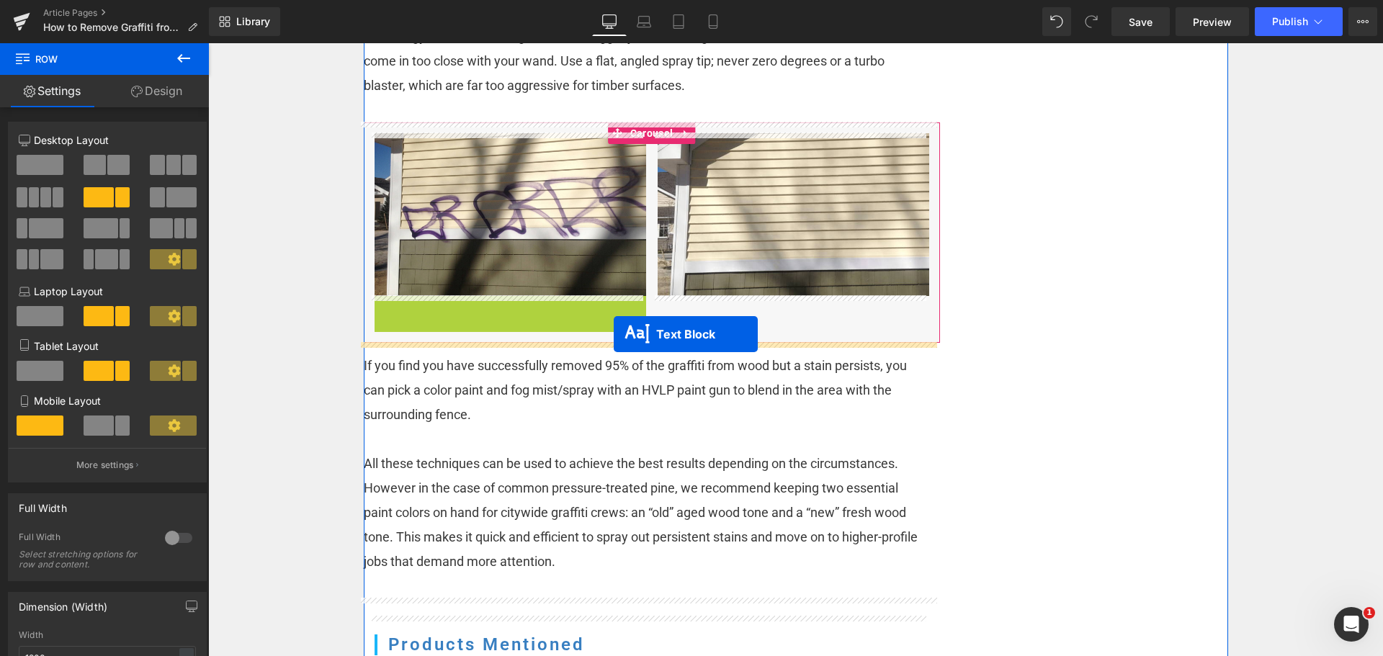
drag, startPoint x: 511, startPoint y: 376, endPoint x: 614, endPoint y: 339, distance: 109.6
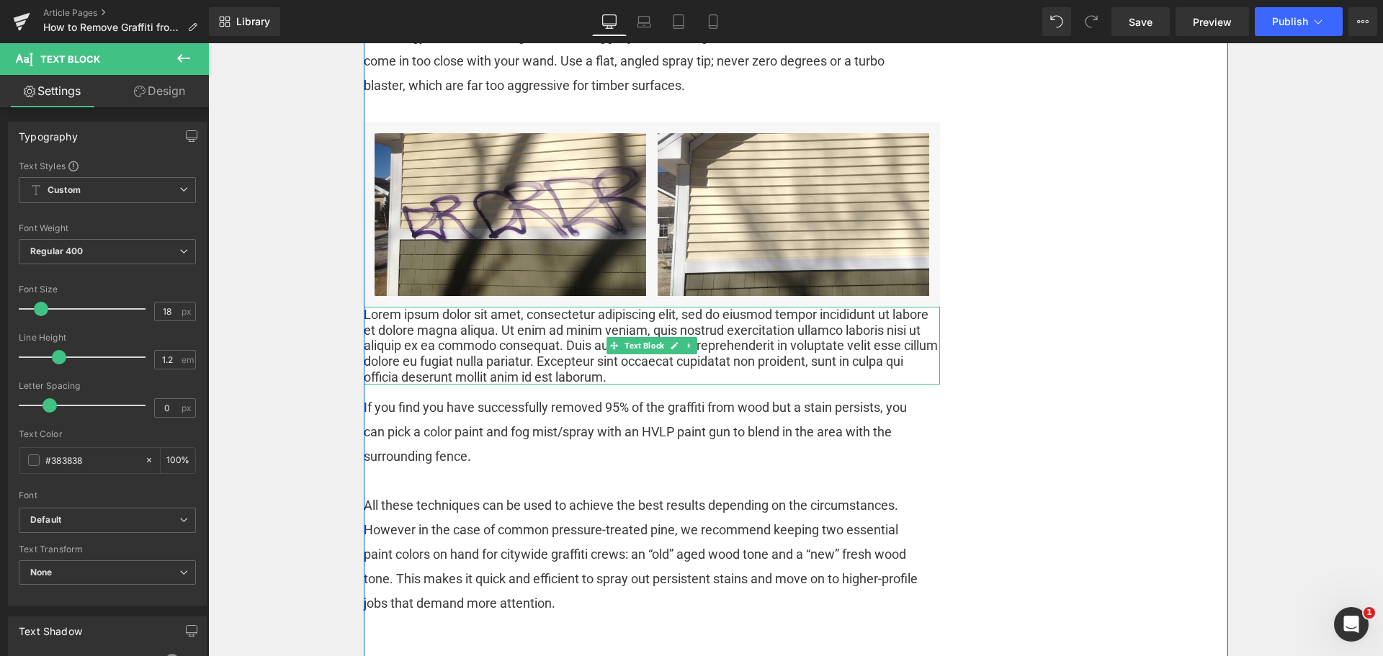
click at [613, 361] on p "Lorem ipsum dolor sit amet, consectetur adipiscing elit, sed do eiusmod tempor …" at bounding box center [652, 346] width 576 height 78
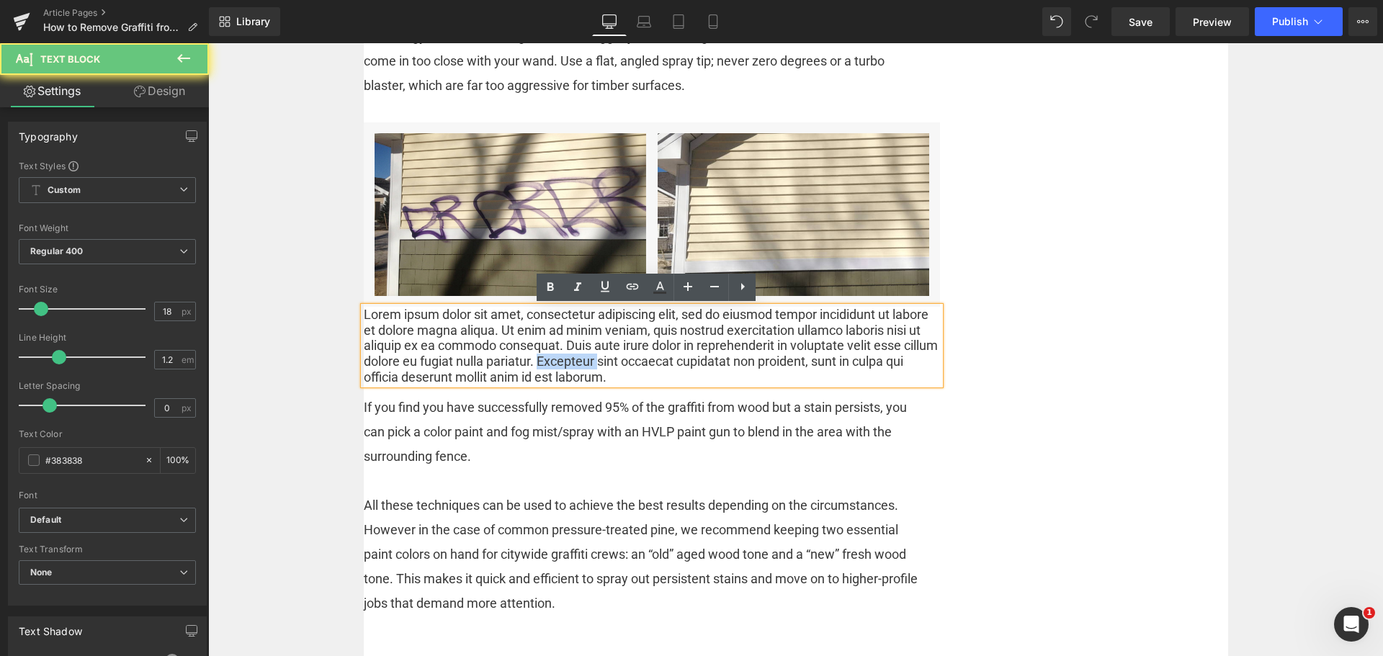
click at [613, 361] on p "Lorem ipsum dolor sit amet, consectetur adipiscing elit, sed do eiusmod tempor …" at bounding box center [652, 346] width 576 height 78
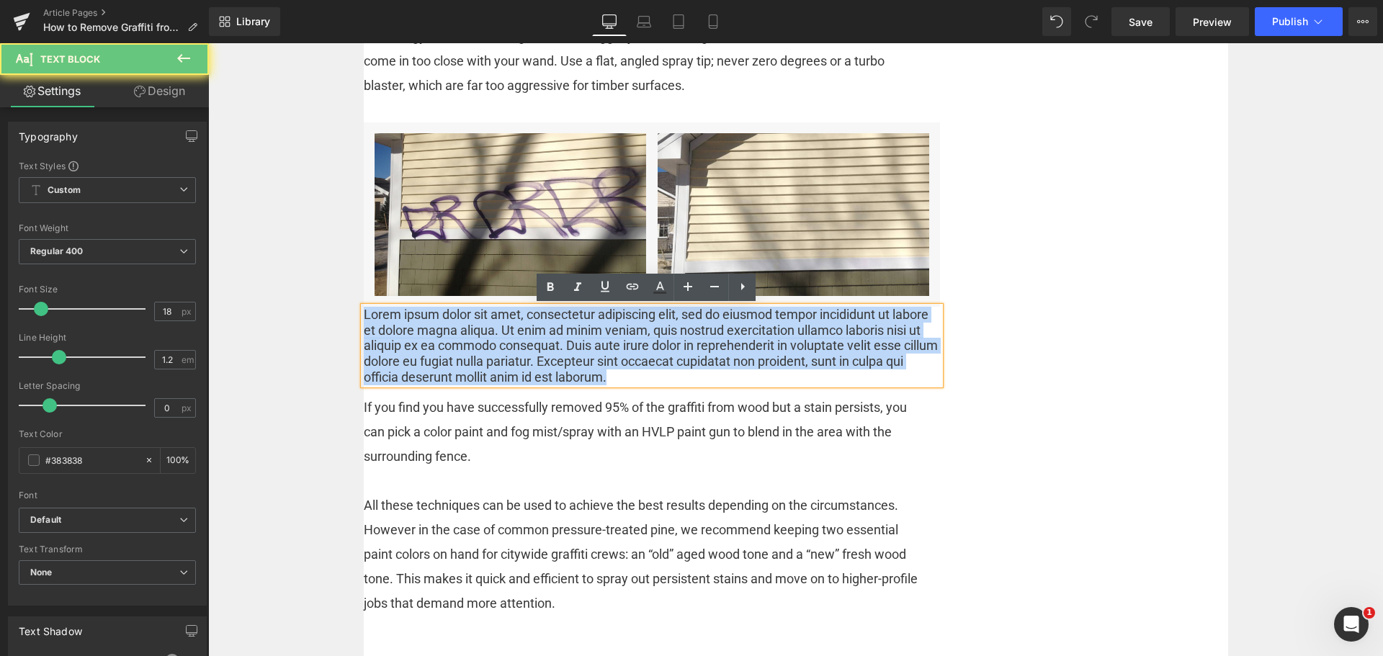
click at [613, 361] on p "Lorem ipsum dolor sit amet, consectetur adipiscing elit, sed do eiusmod tempor …" at bounding box center [652, 346] width 576 height 78
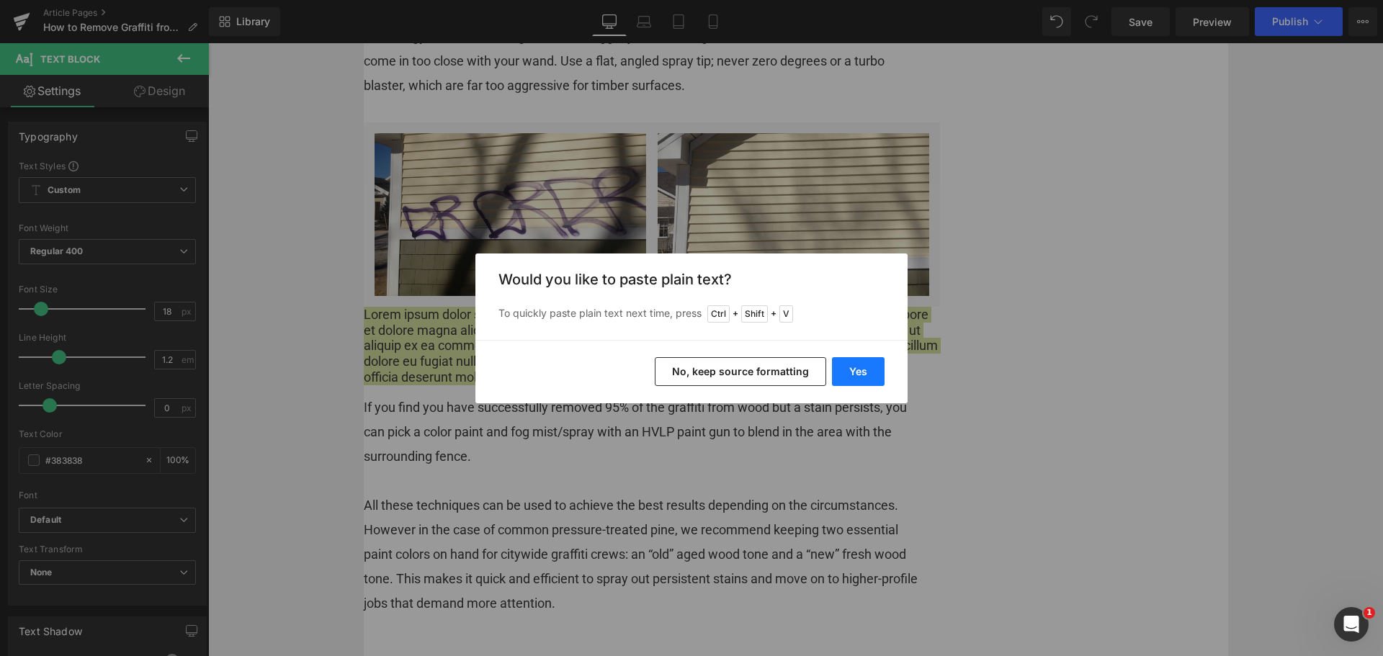
click at [868, 365] on button "Yes" at bounding box center [858, 371] width 53 height 29
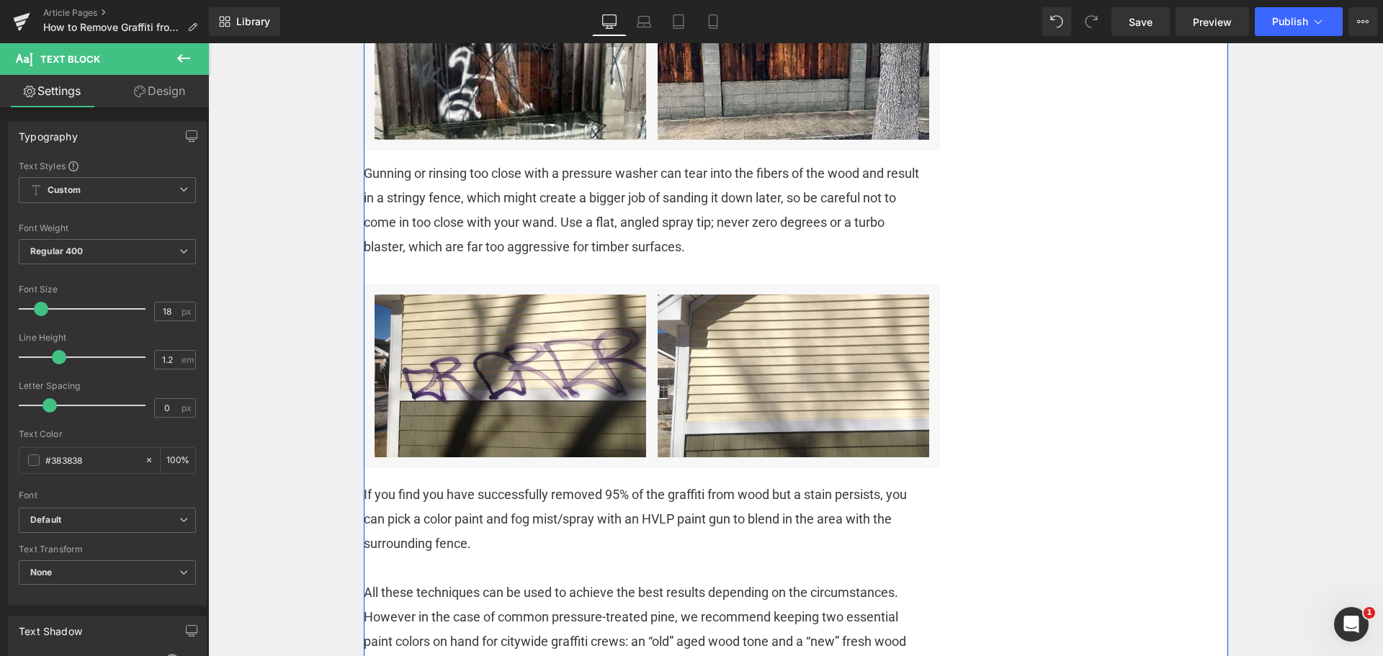
scroll to position [1925, 0]
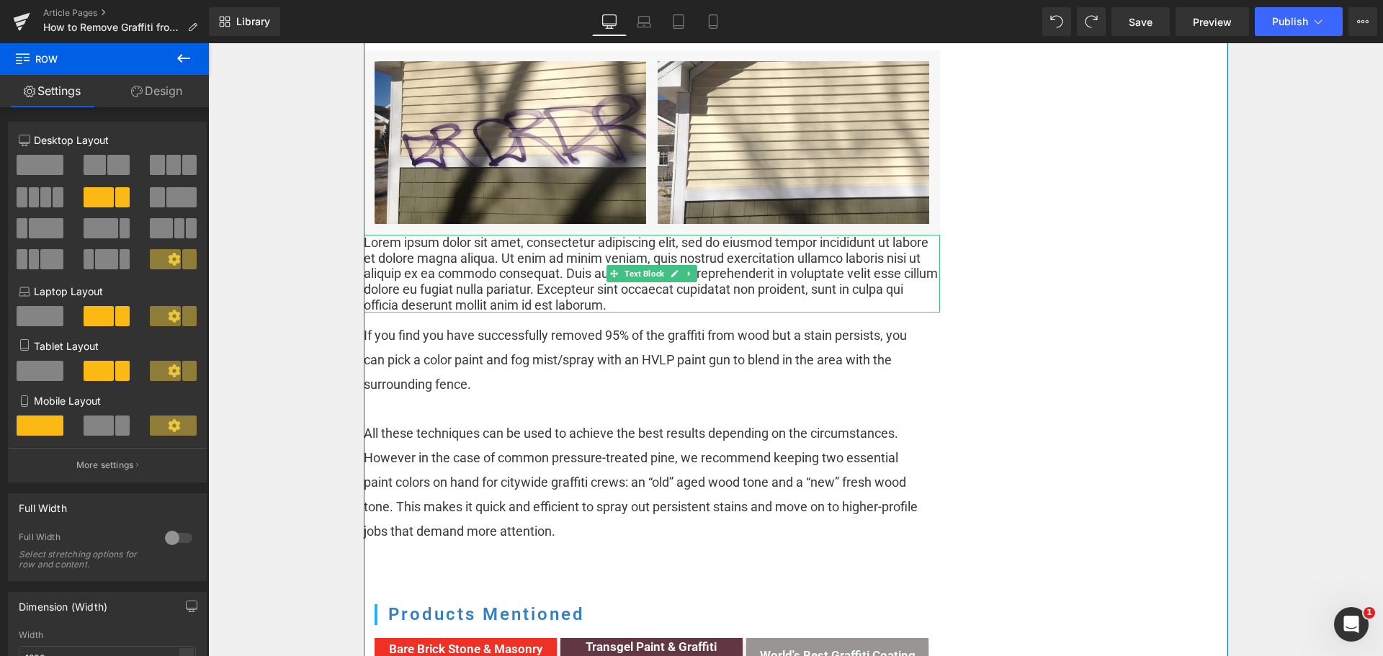
click at [667, 296] on p "Lorem ipsum dolor sit amet, consectetur adipiscing elit, sed do eiusmod tempor …" at bounding box center [652, 274] width 576 height 78
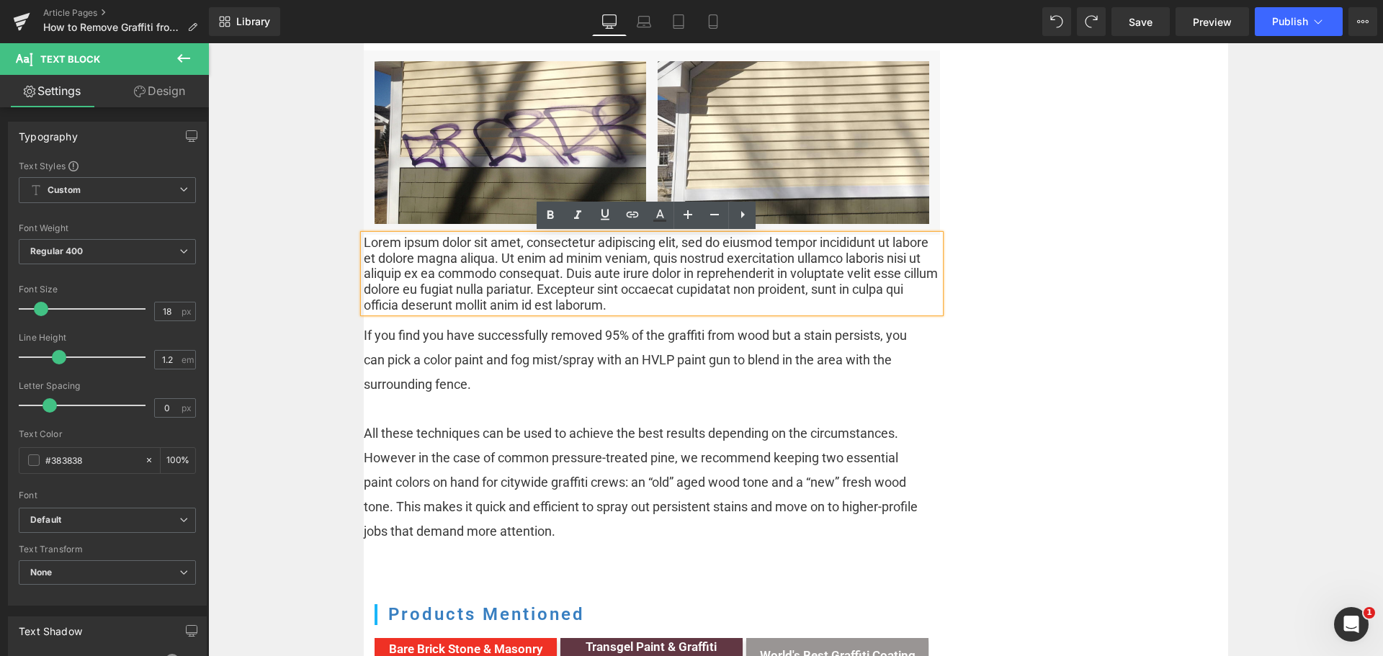
drag, startPoint x: 636, startPoint y: 306, endPoint x: 357, endPoint y: 241, distance: 285.6
click at [364, 241] on div "Lorem ipsum dolor sit amet, consectetur adipiscing elit, sed do eiusmod tempor …" at bounding box center [652, 274] width 576 height 78
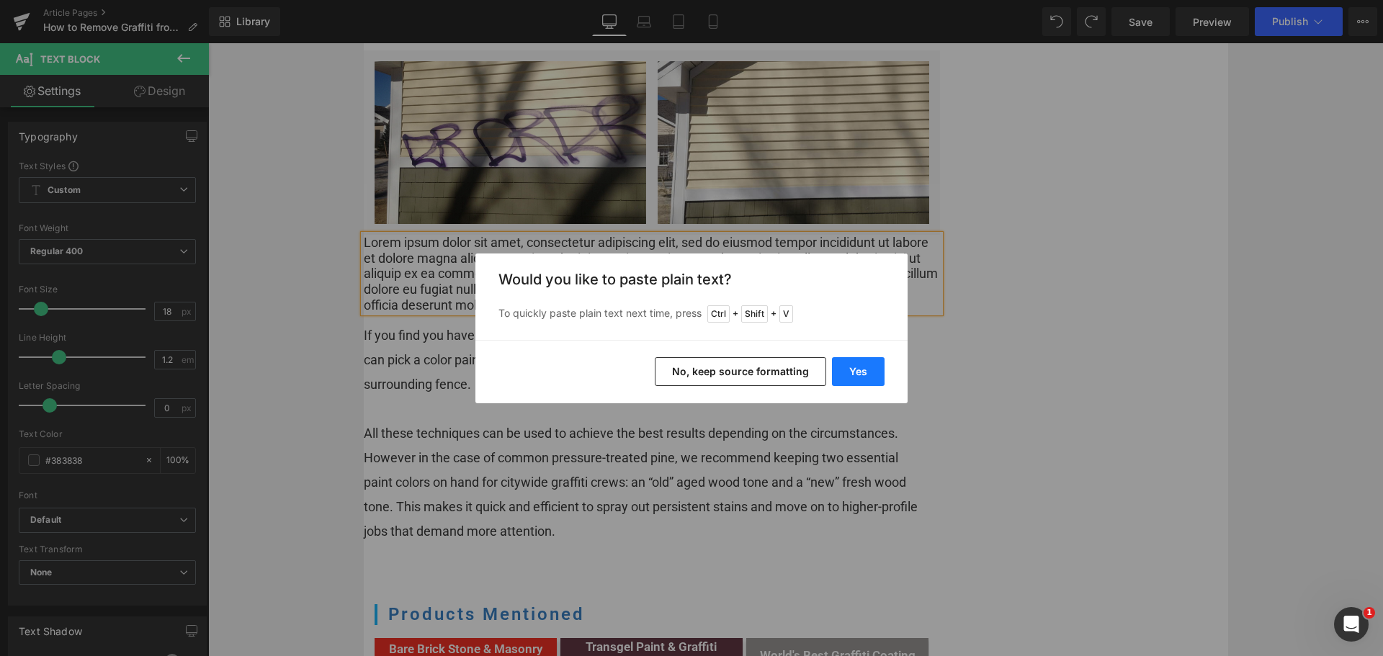
click at [857, 370] on button "Yes" at bounding box center [858, 371] width 53 height 29
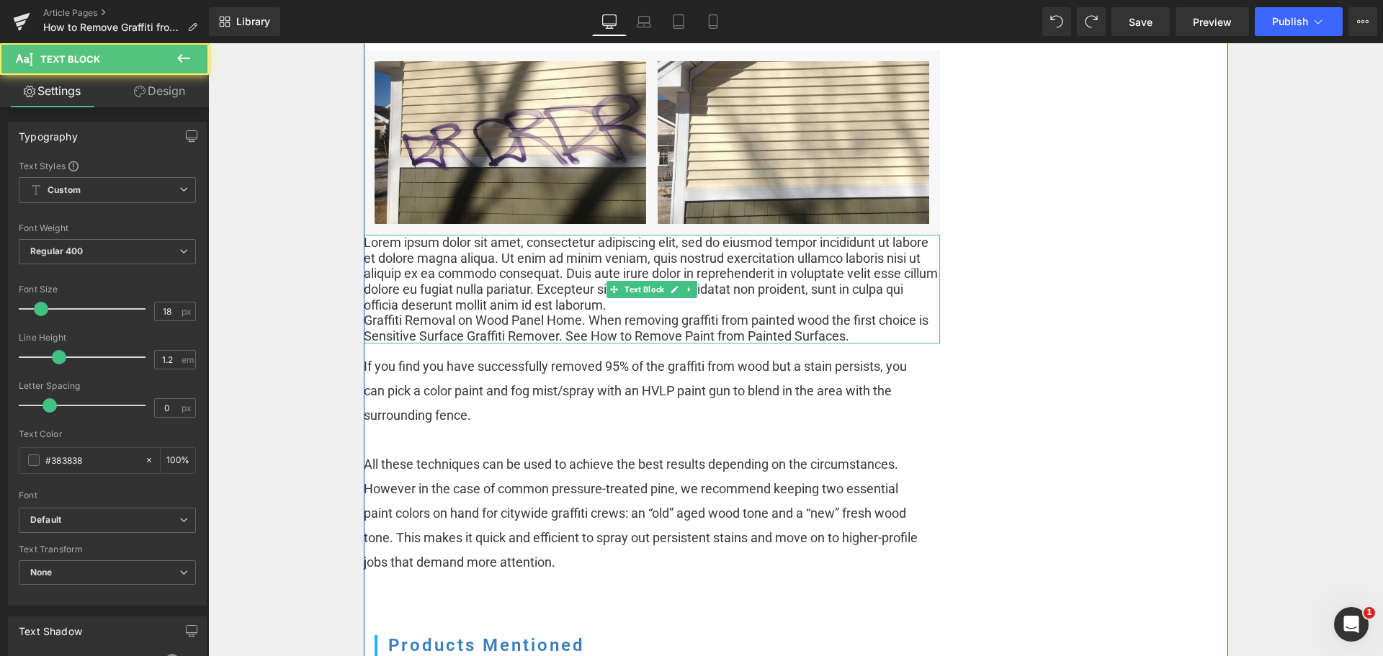
click at [639, 313] on p "Graffiti Removal on Wood Panel Home. When removing graffiti from painted wood t…" at bounding box center [652, 328] width 576 height 31
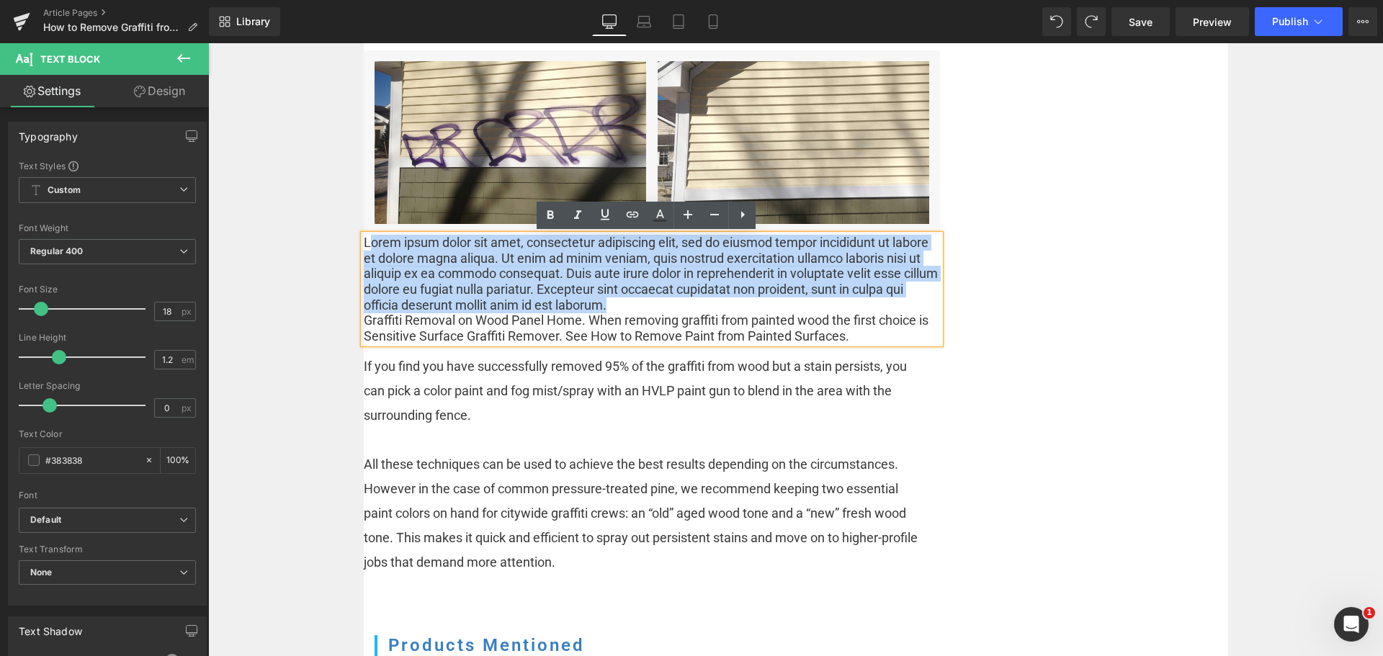
drag, startPoint x: 657, startPoint y: 303, endPoint x: 364, endPoint y: 237, distance: 300.7
click at [364, 237] on p "Lorem ipsum dolor sit amet, consectetur adipiscing elit, sed do eiusmod tempor …" at bounding box center [652, 274] width 576 height 78
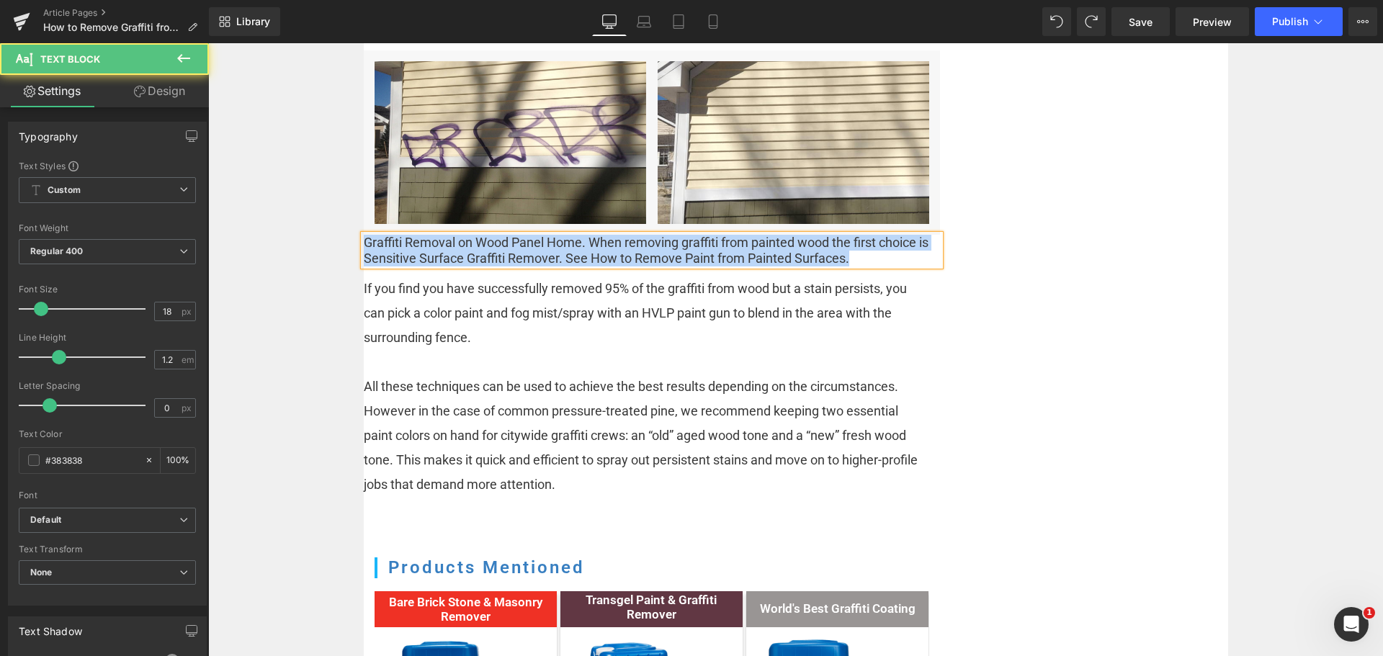
drag, startPoint x: 883, startPoint y: 257, endPoint x: 303, endPoint y: 241, distance: 580.3
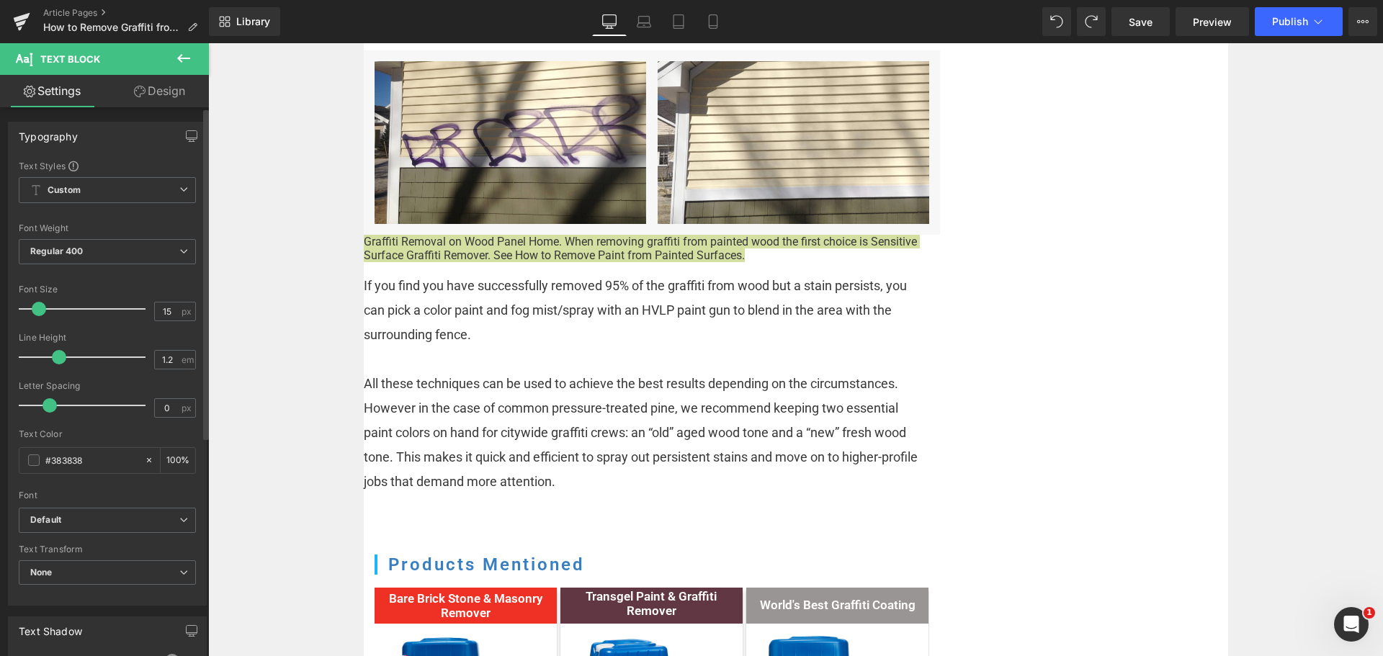
type input "14"
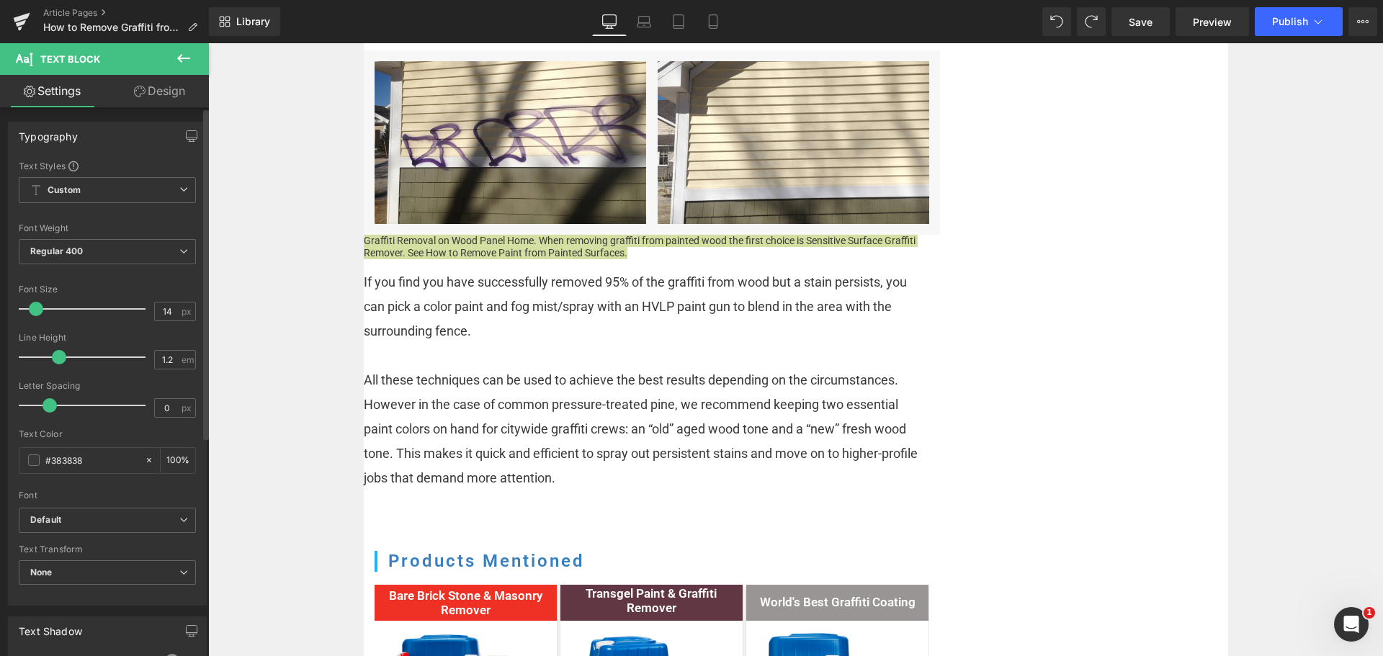
click at [37, 306] on span at bounding box center [36, 309] width 14 height 14
drag, startPoint x: 188, startPoint y: 90, endPoint x: 124, endPoint y: 176, distance: 107.1
click at [188, 90] on link "Design" at bounding box center [159, 91] width 104 height 32
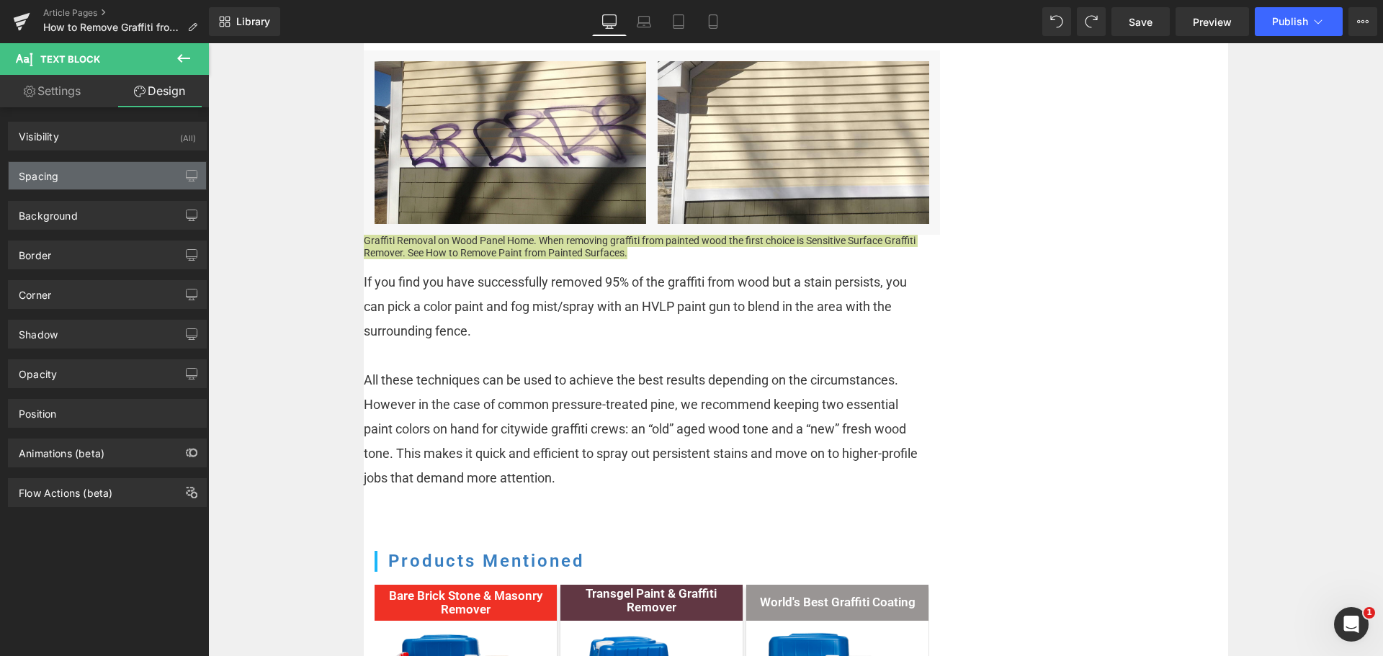
type input "0"
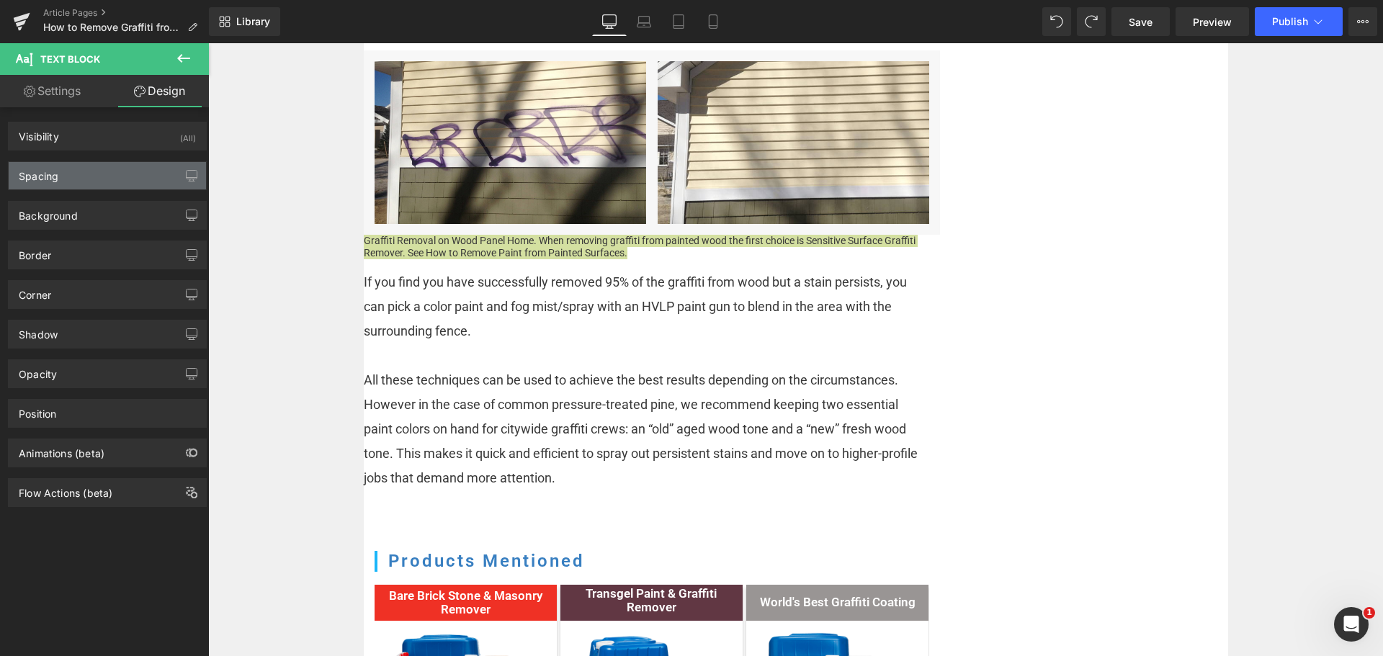
type input "0"
click at [123, 180] on div "Spacing" at bounding box center [107, 175] width 197 height 27
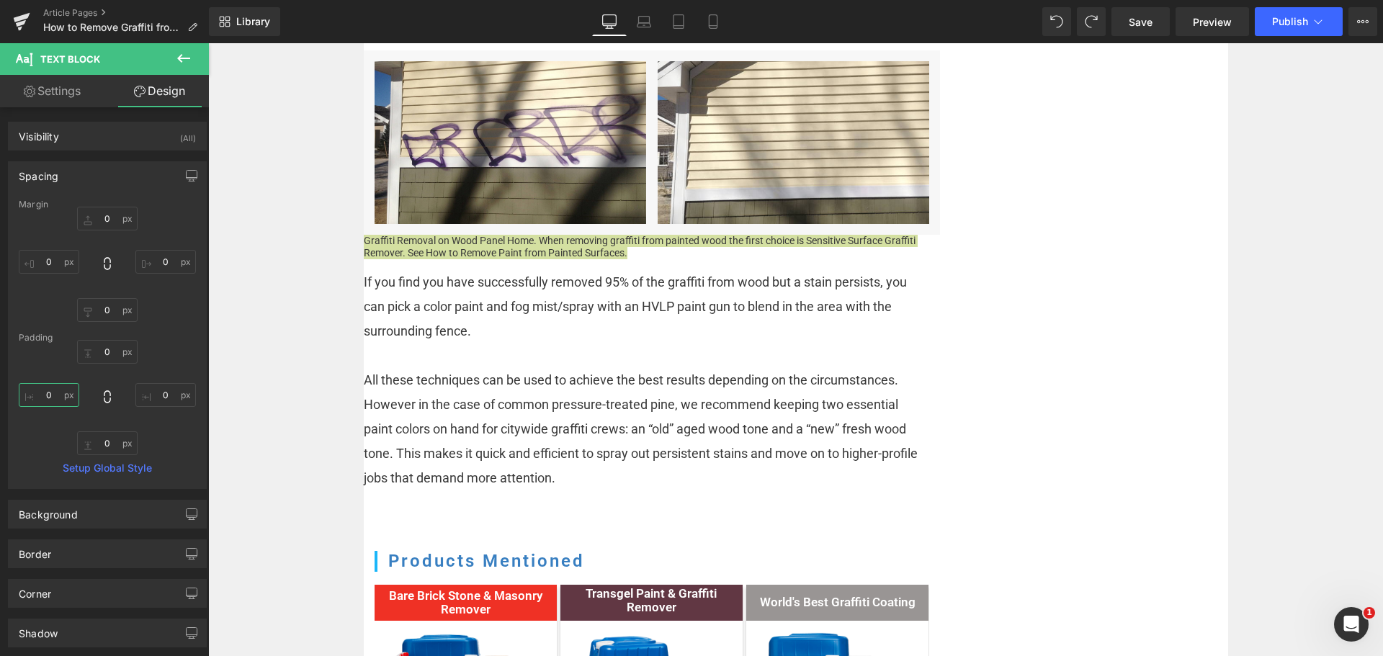
click at [50, 393] on input "0" at bounding box center [49, 395] width 61 height 24
type input "15"
click at [153, 393] on input "0" at bounding box center [165, 395] width 61 height 24
type input "15"
click at [104, 438] on input "0" at bounding box center [107, 444] width 61 height 24
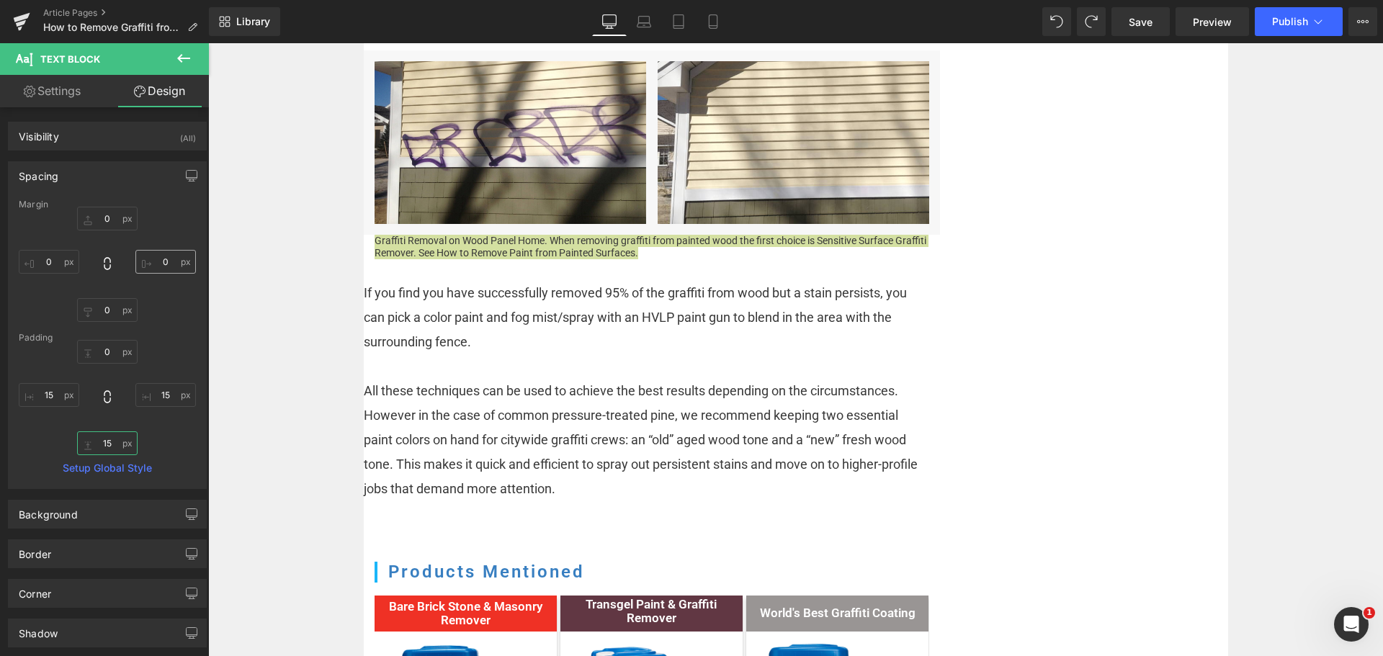
type input "15"
click at [164, 260] on input "0" at bounding box center [165, 262] width 61 height 24
type input "15"
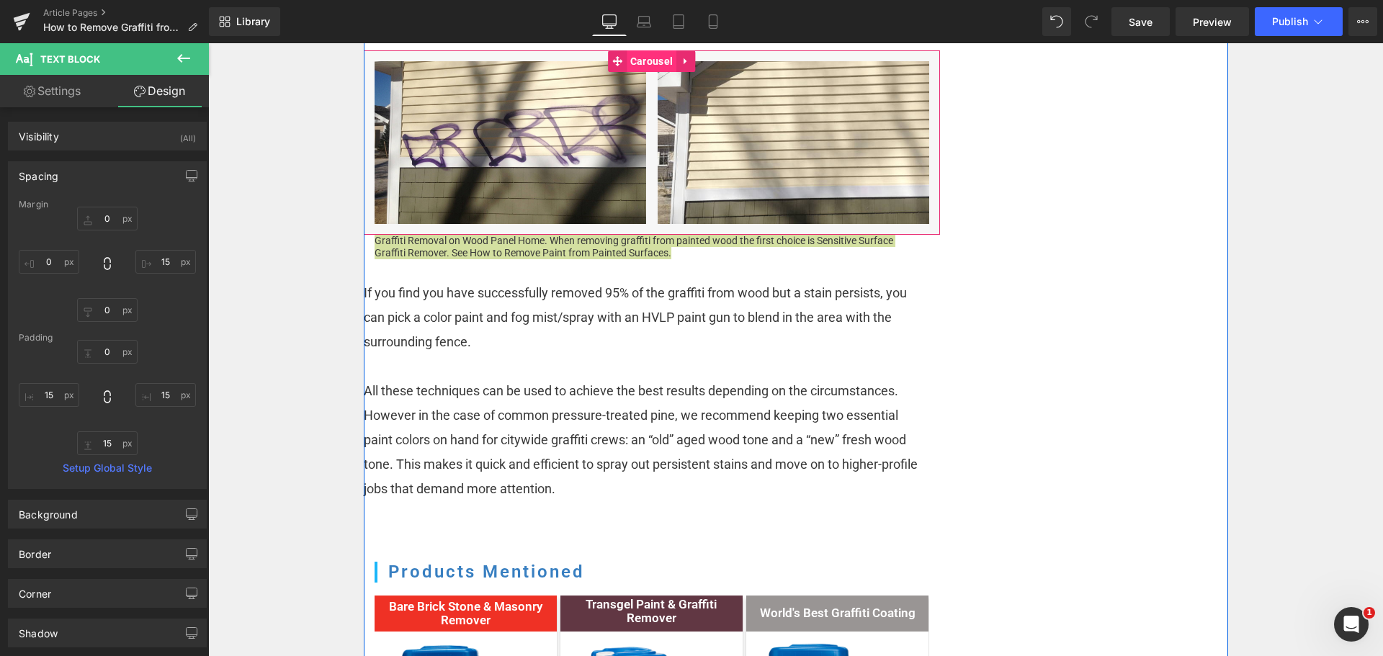
click at [632, 63] on span "Carousel" at bounding box center [652, 61] width 50 height 22
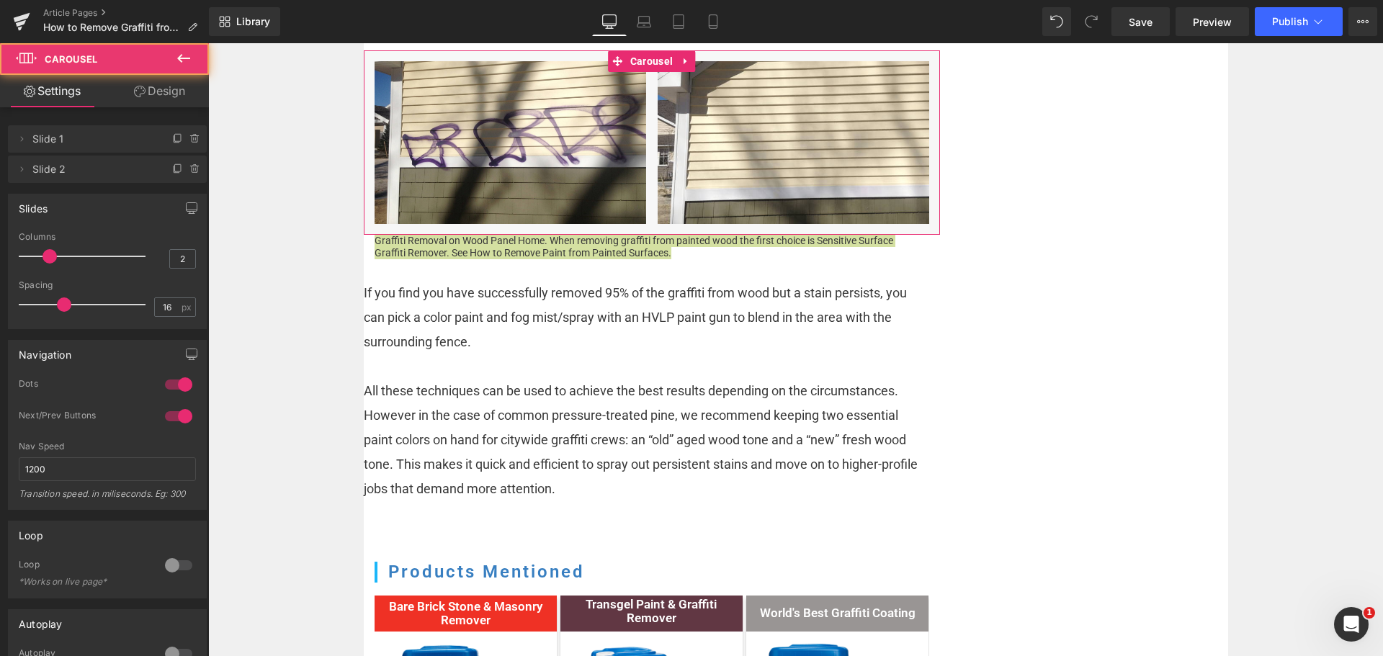
click at [142, 89] on icon at bounding box center [140, 92] width 12 height 12
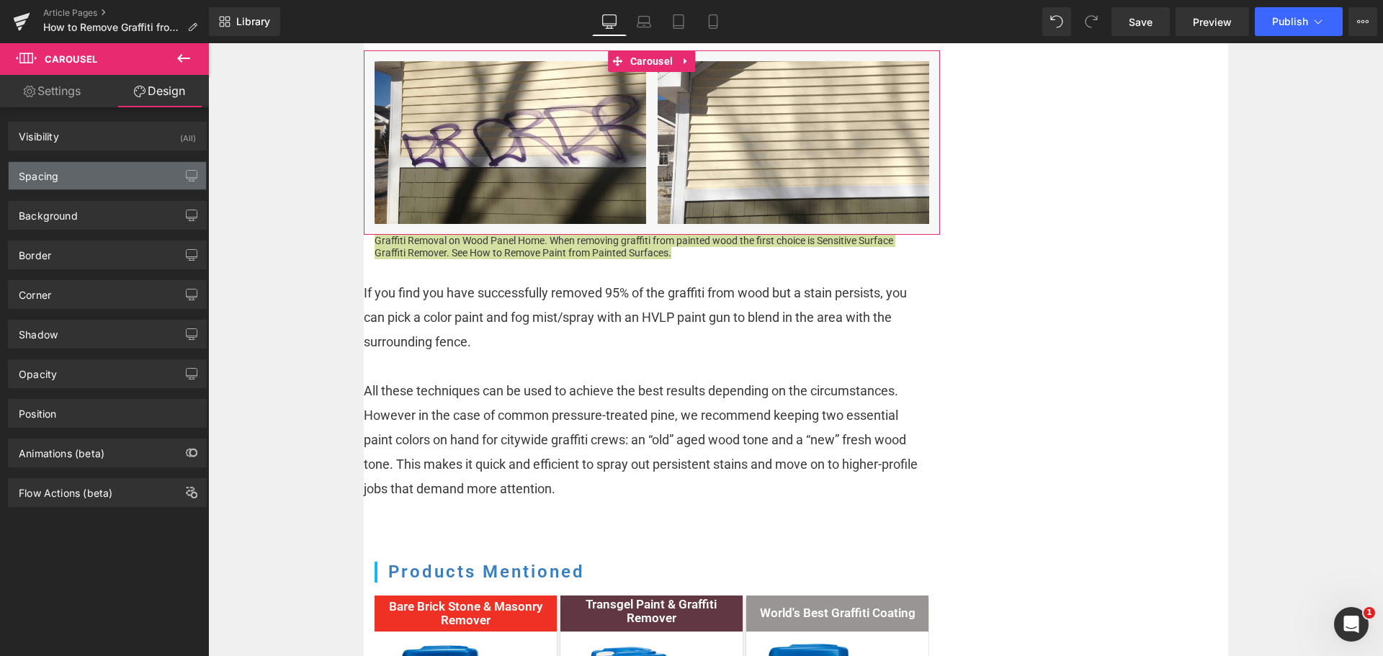
click at [73, 169] on div "Spacing" at bounding box center [107, 175] width 197 height 27
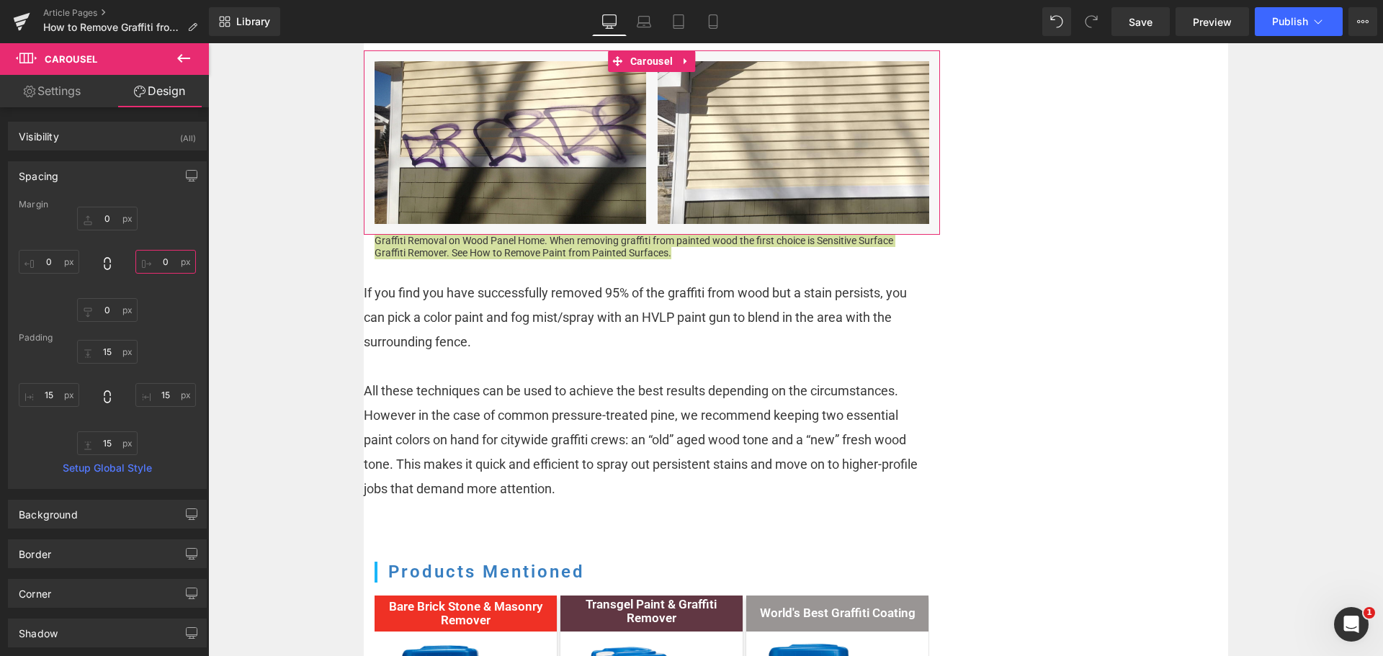
click at [155, 262] on input "0" at bounding box center [165, 262] width 61 height 24
type input "15"
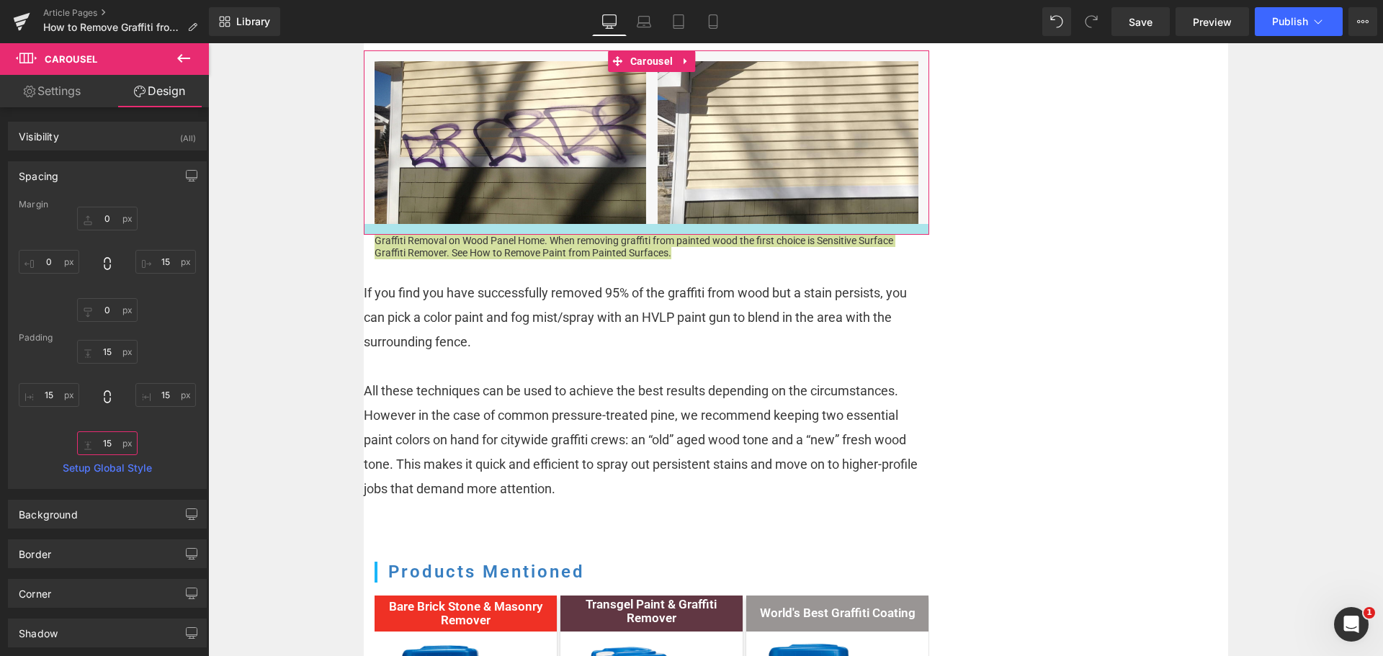
click at [110, 440] on input "15" at bounding box center [107, 444] width 61 height 24
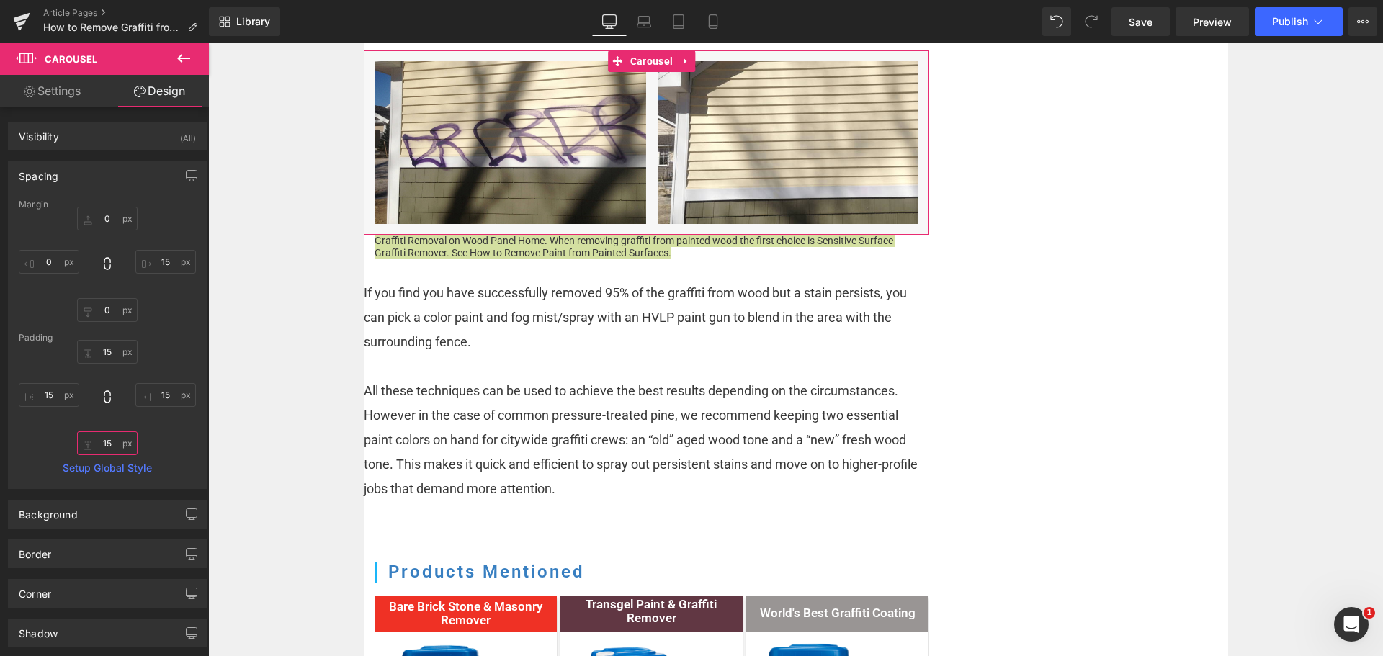
type input "5"
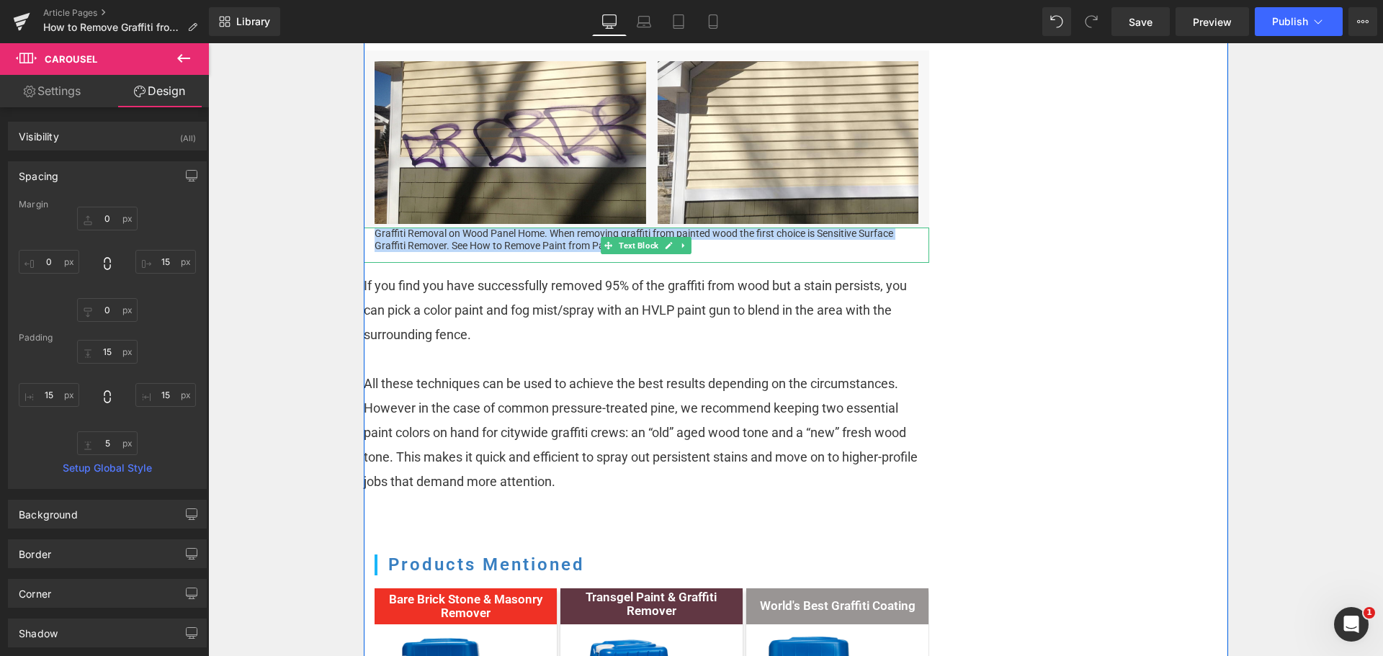
click at [388, 236] on span "Graffiti Removal on Wood Panel Home. When removing graffiti from painted wood t…" at bounding box center [634, 240] width 519 height 24
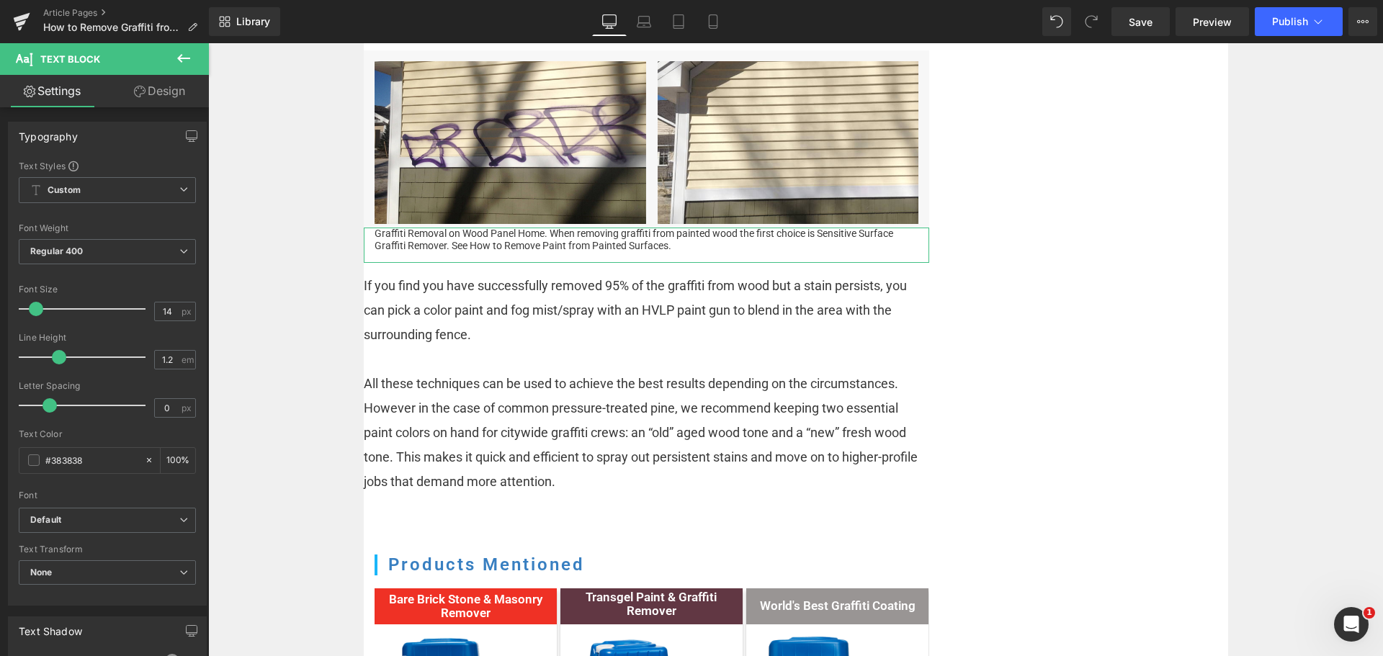
click at [148, 90] on link "Design" at bounding box center [159, 91] width 104 height 32
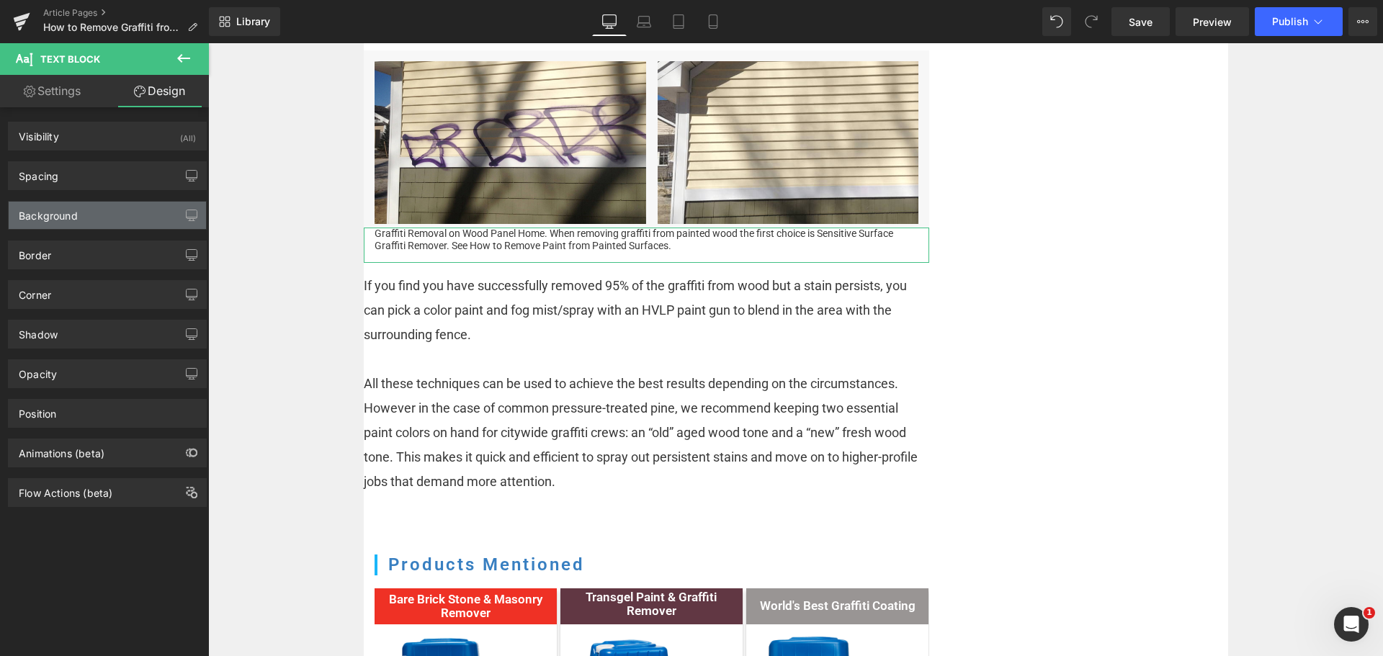
click at [97, 208] on div "Background" at bounding box center [107, 215] width 197 height 27
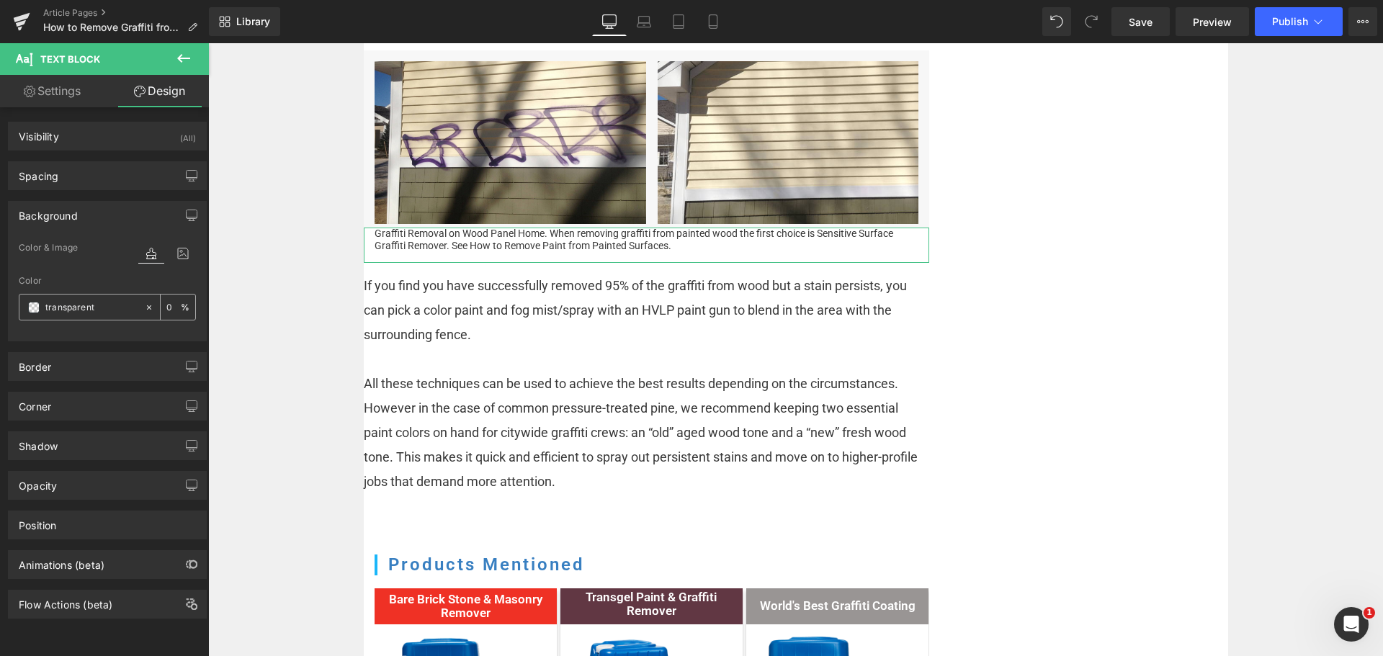
click at [33, 311] on span at bounding box center [34, 308] width 12 height 12
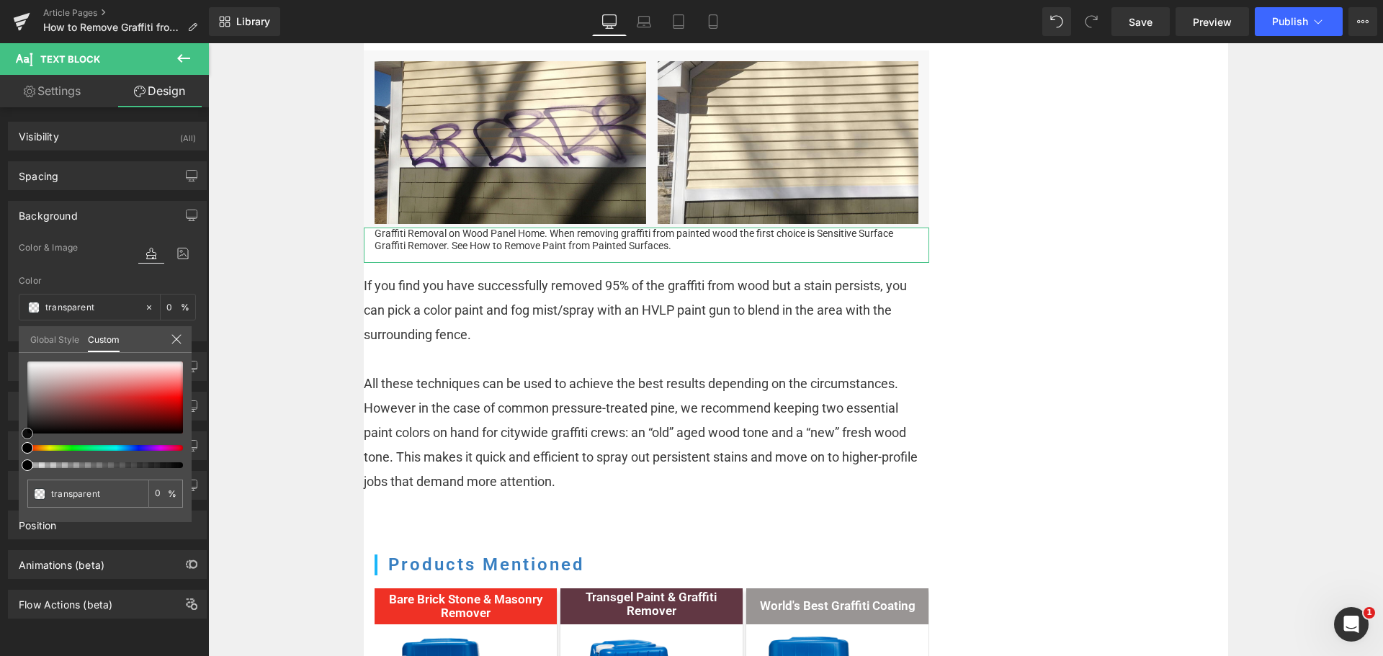
type input "#d1c6c6"
type input "100"
type input "#d1c6c6"
type input "100"
type input "#cbc1c1"
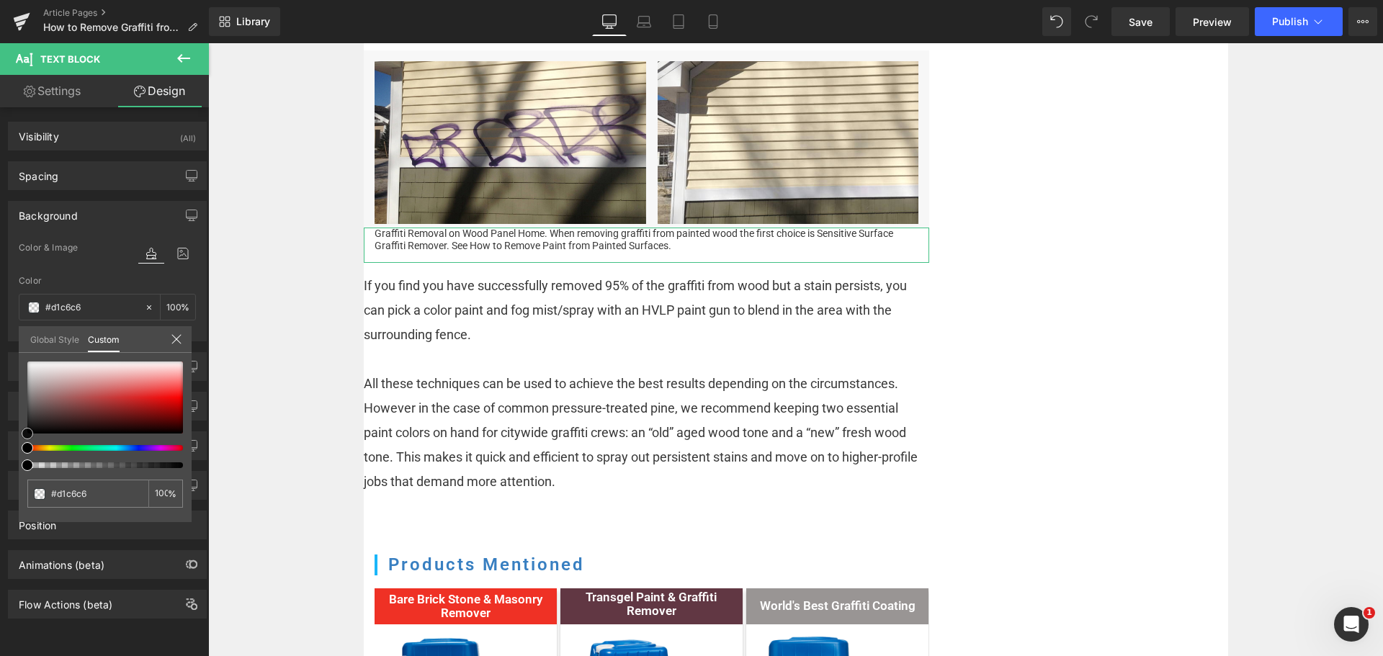
type input "#cbc1c1"
type input "#c6c2c2"
type input "#bfbfbf"
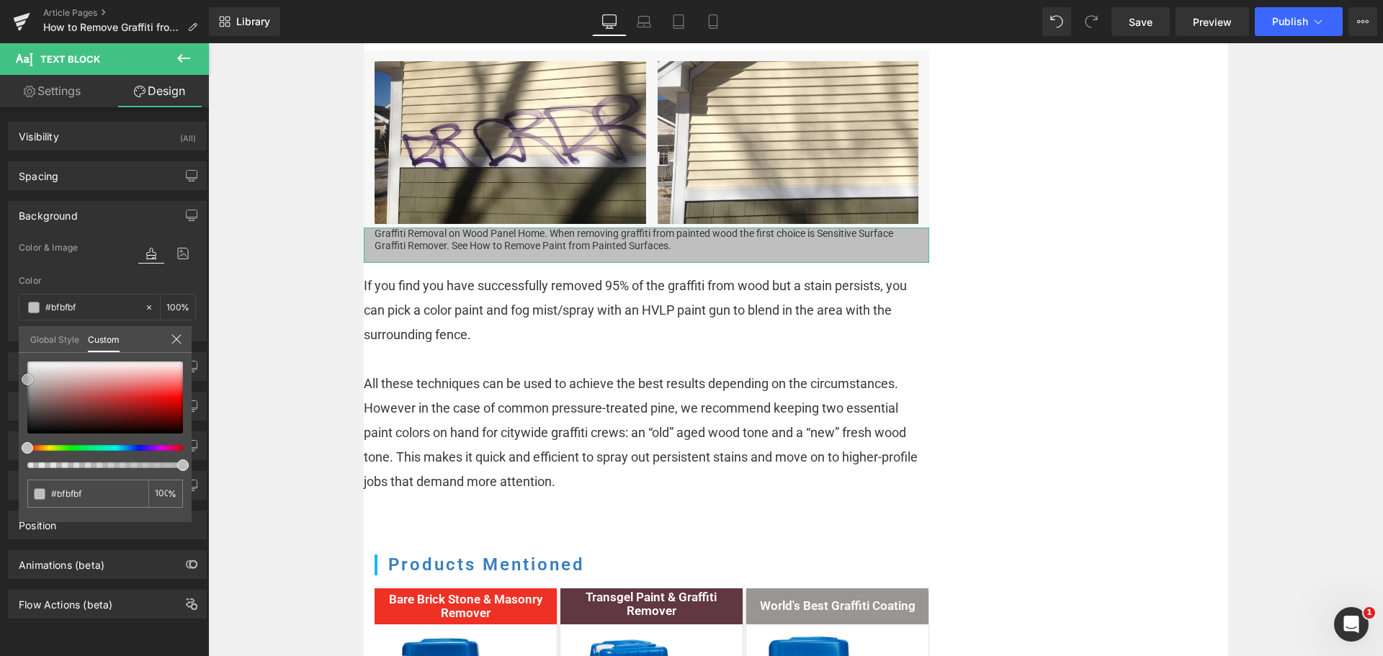
type input "#c9c9c9"
type input "#cccccc"
type input "#cecece"
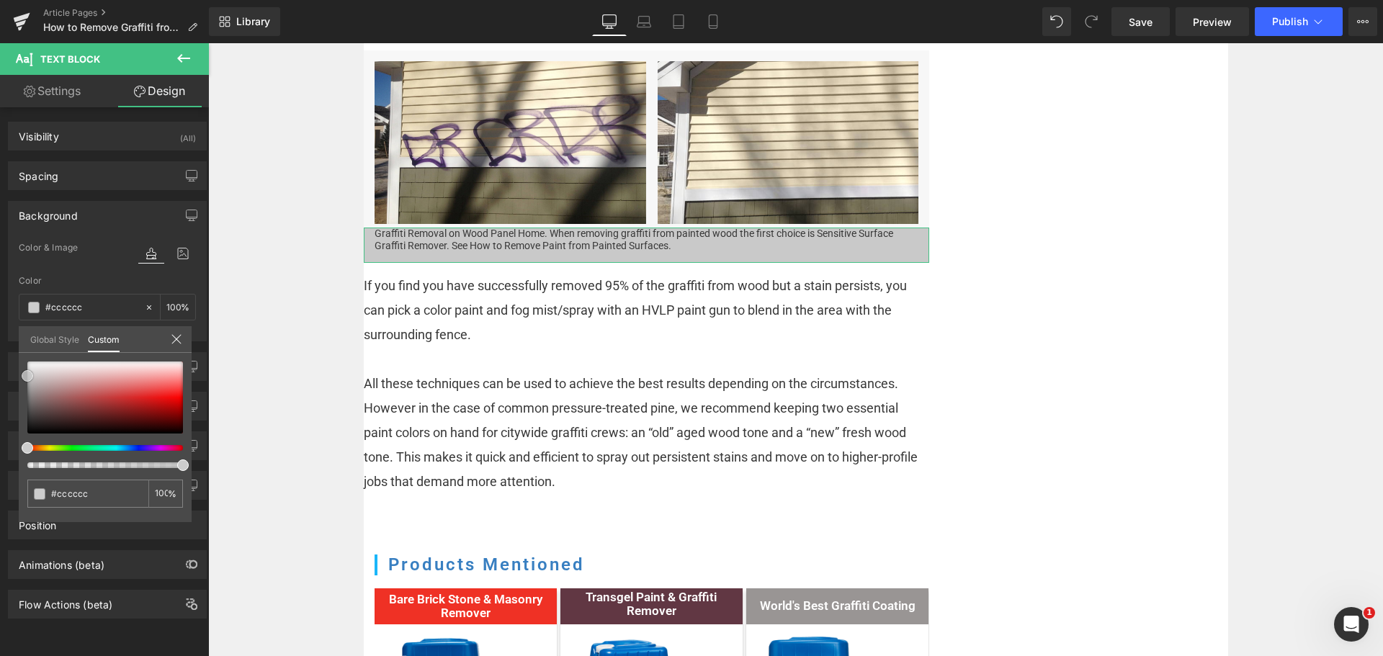
type input "#cecece"
type input "#d3d3d3"
type input "#d6d6d6"
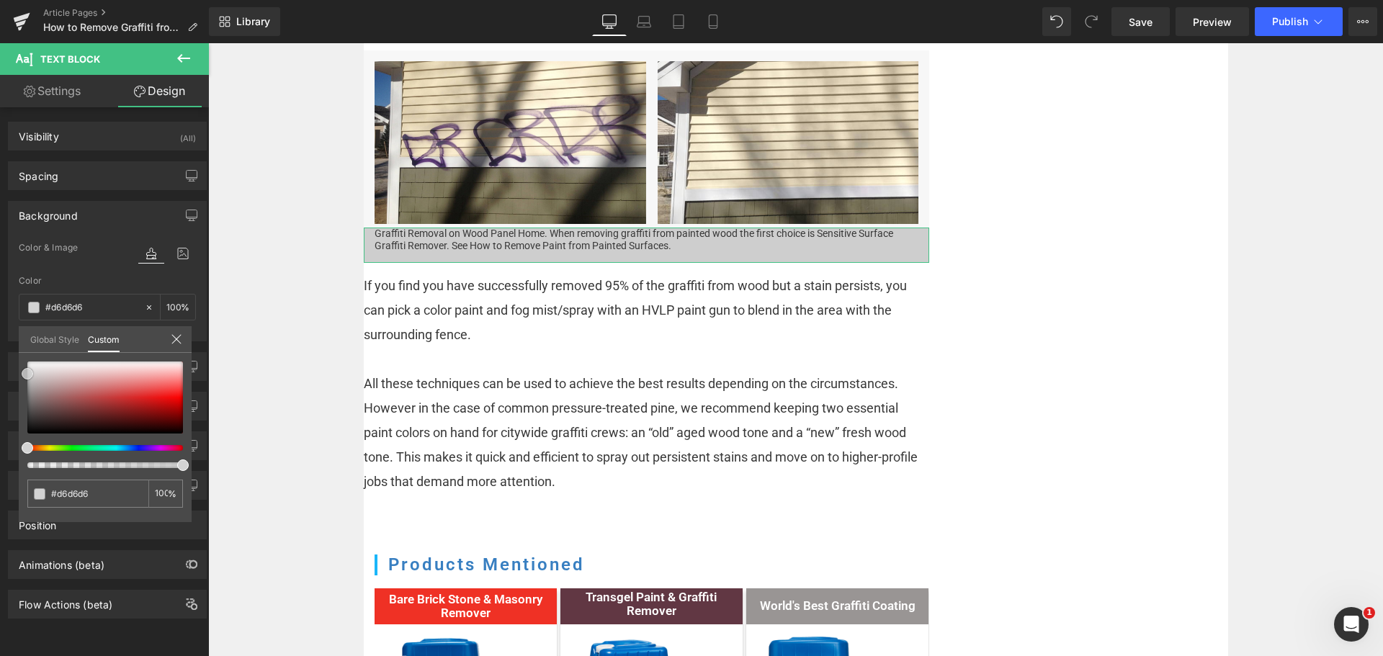
type input "#dbdbdb"
type input "#dddddd"
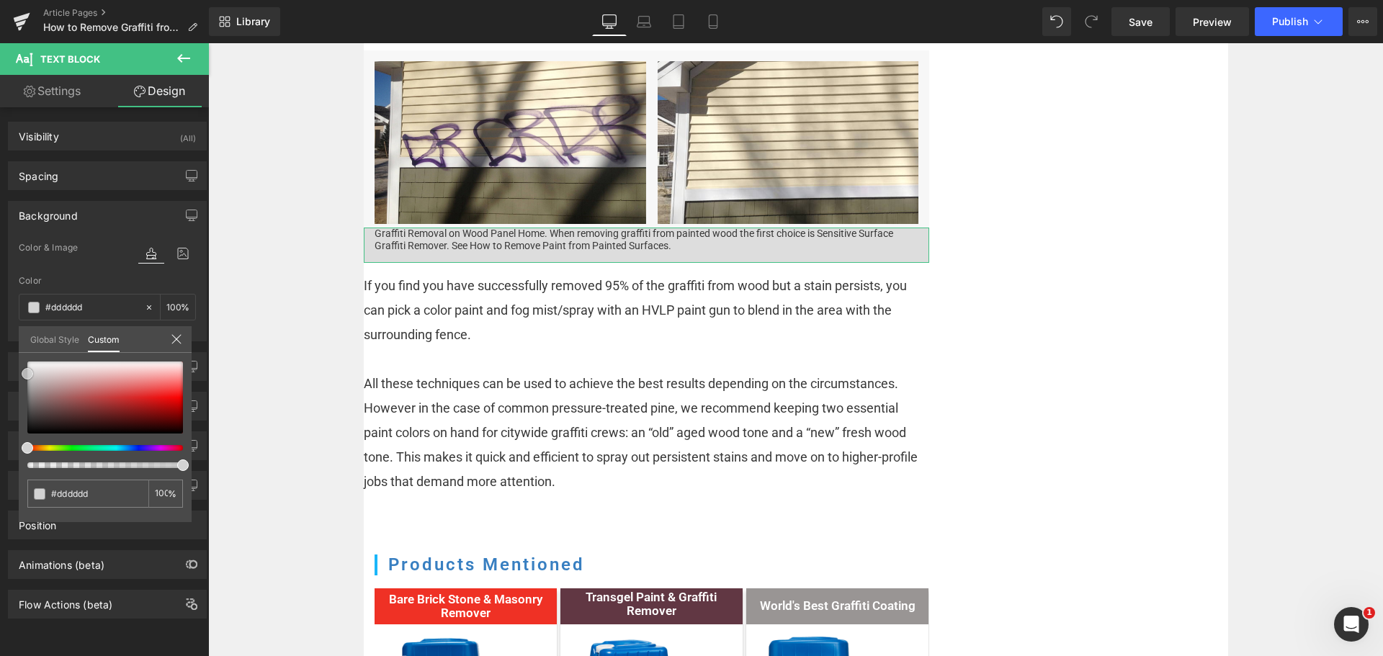
type input "#e0e0e0"
type input "#e2e2e2"
type input "#eaeaea"
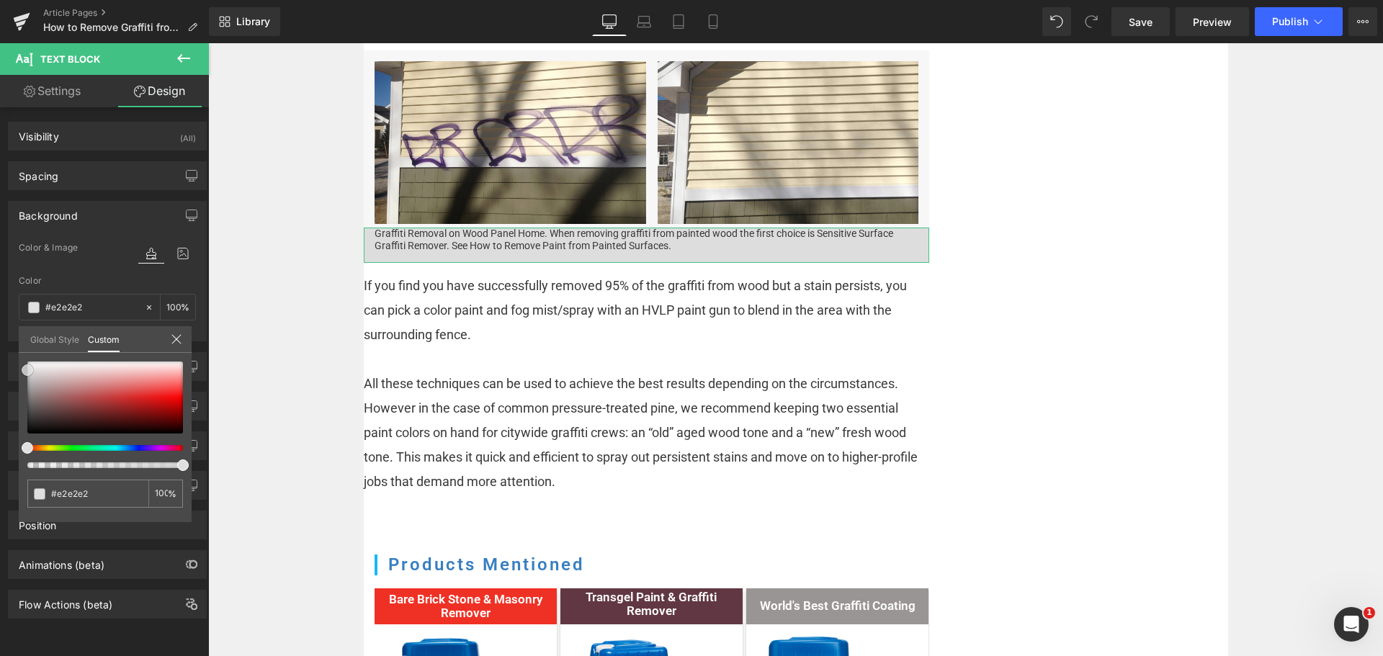
type input "#eaeaea"
type input "#efefef"
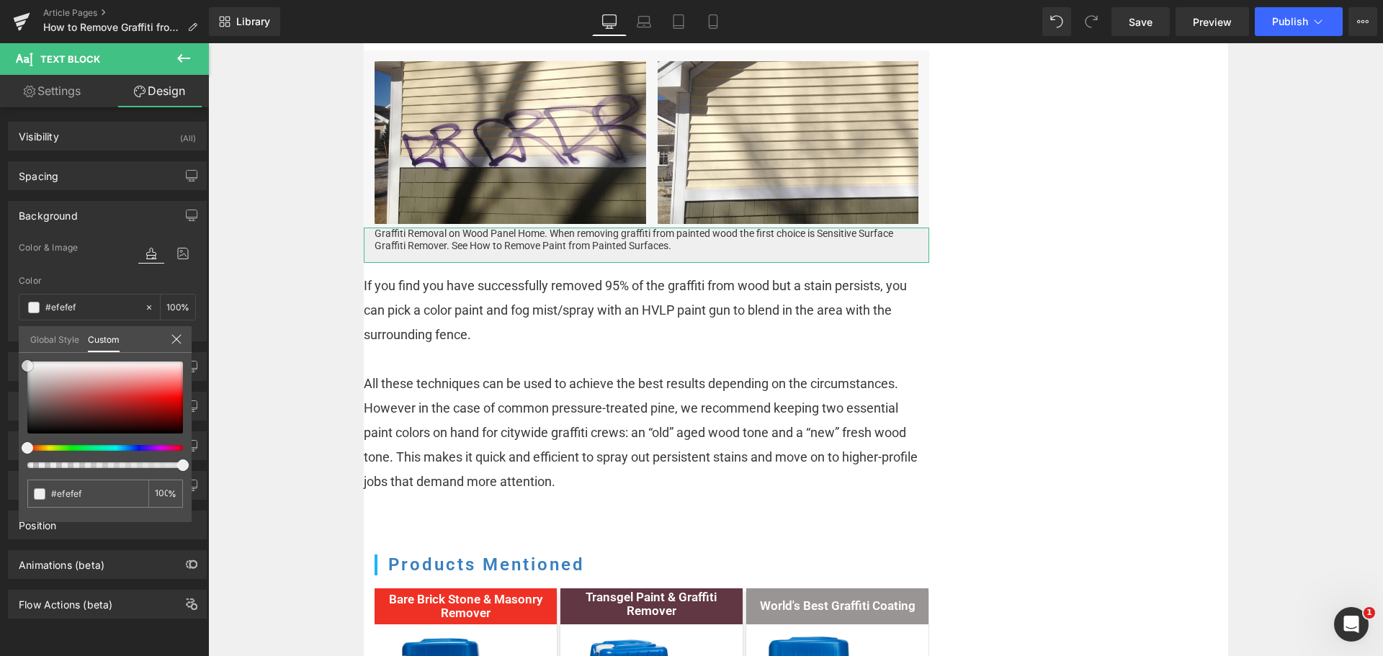
drag, startPoint x: 22, startPoint y: 380, endPoint x: 14, endPoint y: 366, distance: 15.5
click at [14, 342] on div "Background Color & Image color rgba(239, 239, 239, 1) Color #efefef 100 % Image…" at bounding box center [107, 265] width 215 height 151
type input "#f2f2f2"
type input "#f7f7f7"
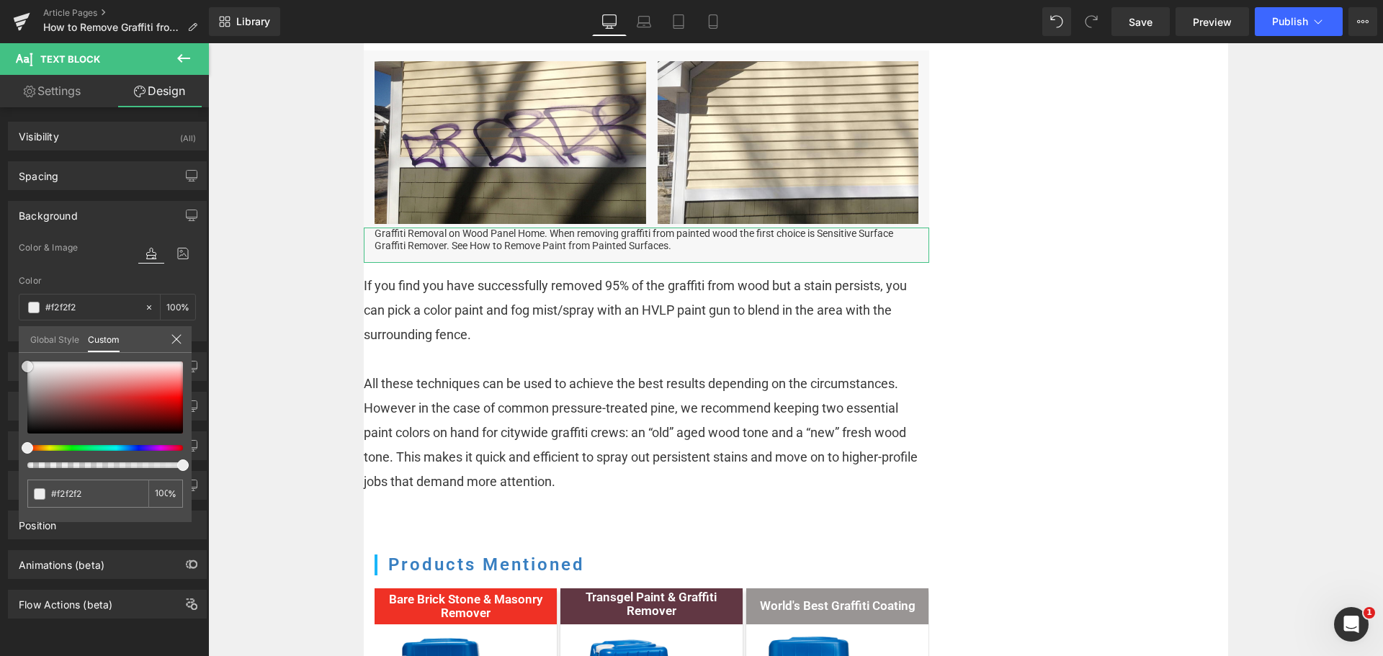
type input "#f7f7f7"
drag, startPoint x: 27, startPoint y: 365, endPoint x: 396, endPoint y: 309, distance: 373.9
click at [22, 363] on span at bounding box center [28, 364] width 12 height 12
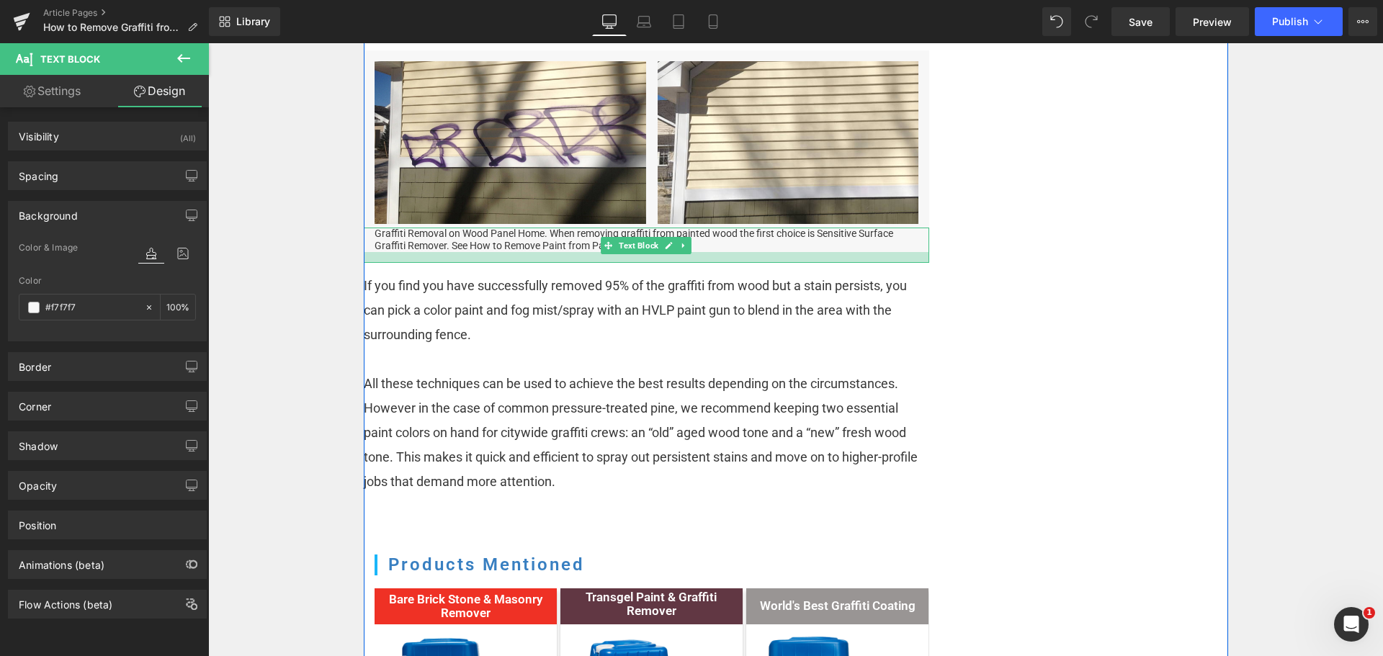
click at [744, 246] on p "Graffiti Removal on Wood Panel Home. When removing graffiti from painted wood t…" at bounding box center [647, 240] width 544 height 24
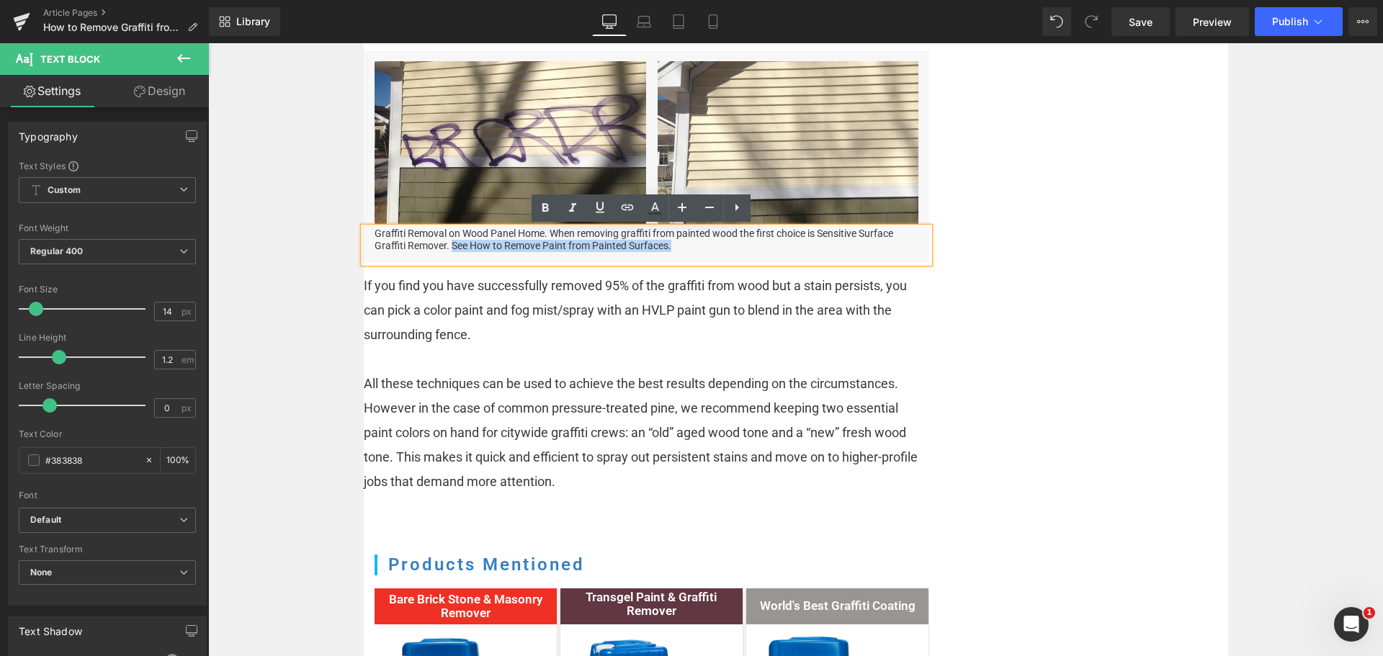
drag, startPoint x: 746, startPoint y: 244, endPoint x: 447, endPoint y: 249, distance: 298.3
click at [447, 249] on p "Graffiti Removal on Wood Panel Home. When removing graffiti from painted wood t…" at bounding box center [647, 240] width 544 height 24
click at [626, 213] on icon at bounding box center [627, 207] width 17 height 17
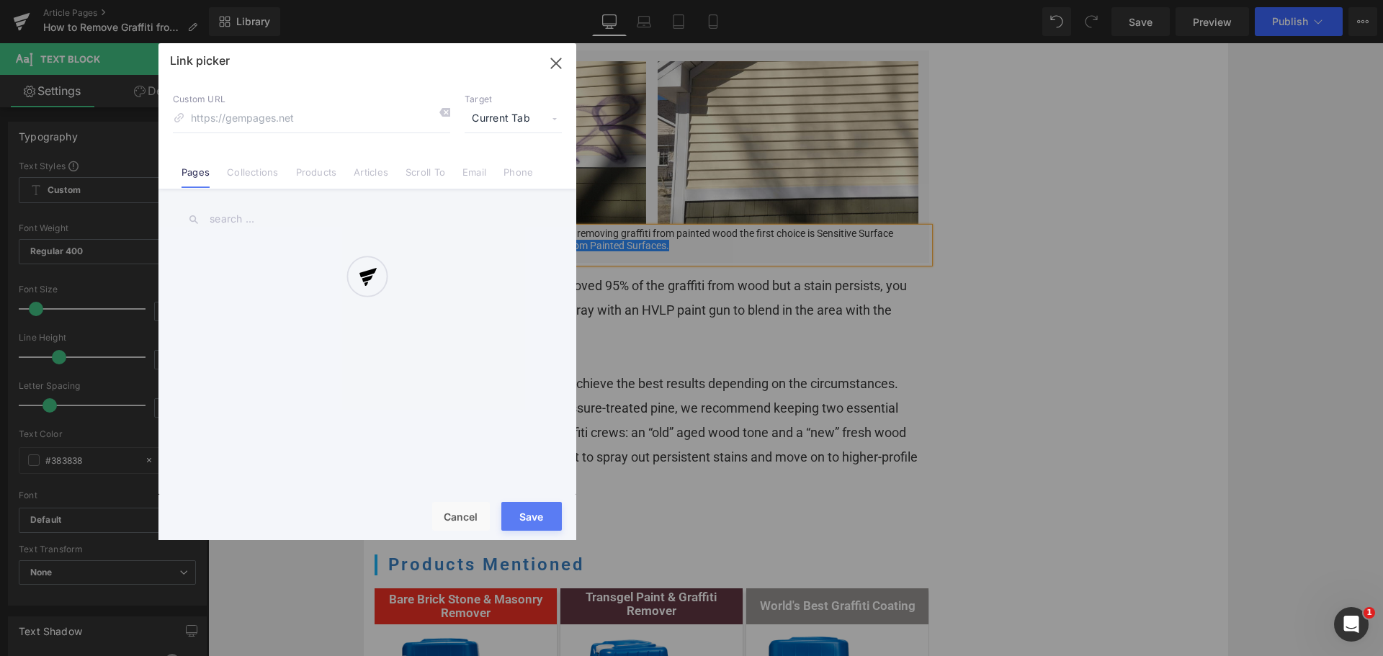
click at [763, 0] on div "Text Color Highlight Color #333333 Edit or remove link: Edit - Unlink - Cancel …" at bounding box center [691, 0] width 1383 height 0
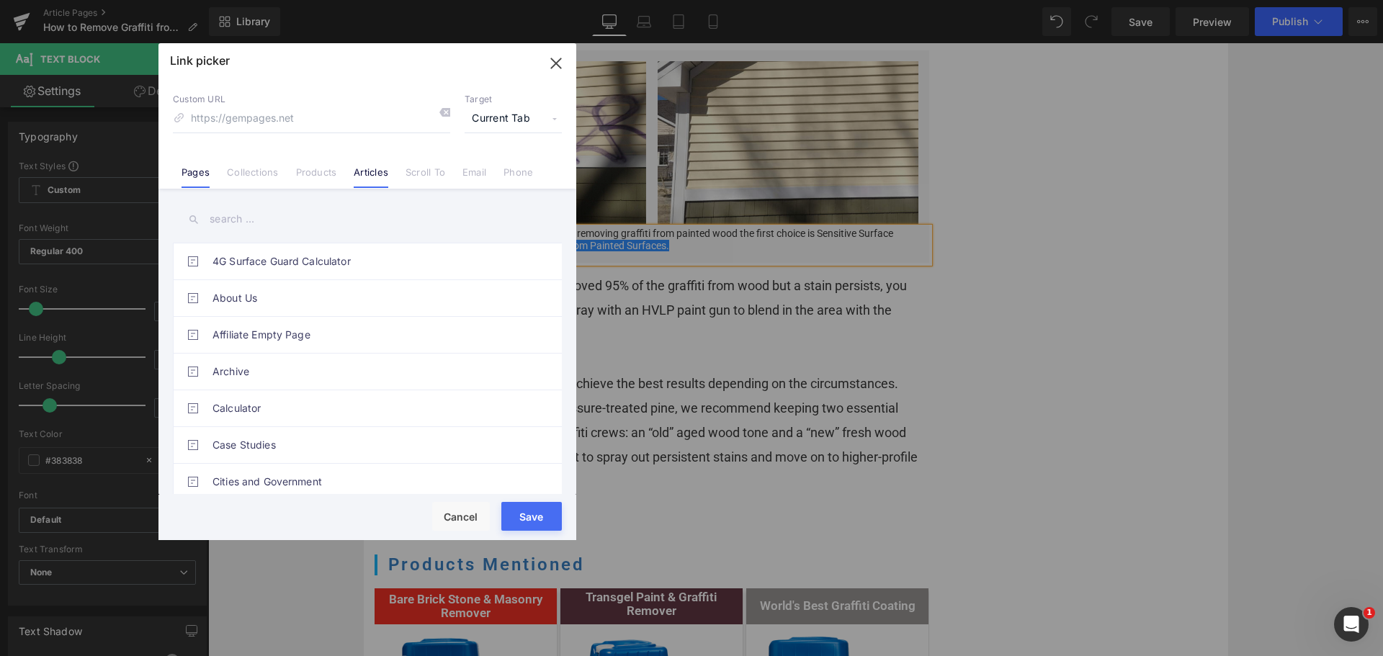
click at [369, 171] on link "Articles" at bounding box center [371, 177] width 35 height 22
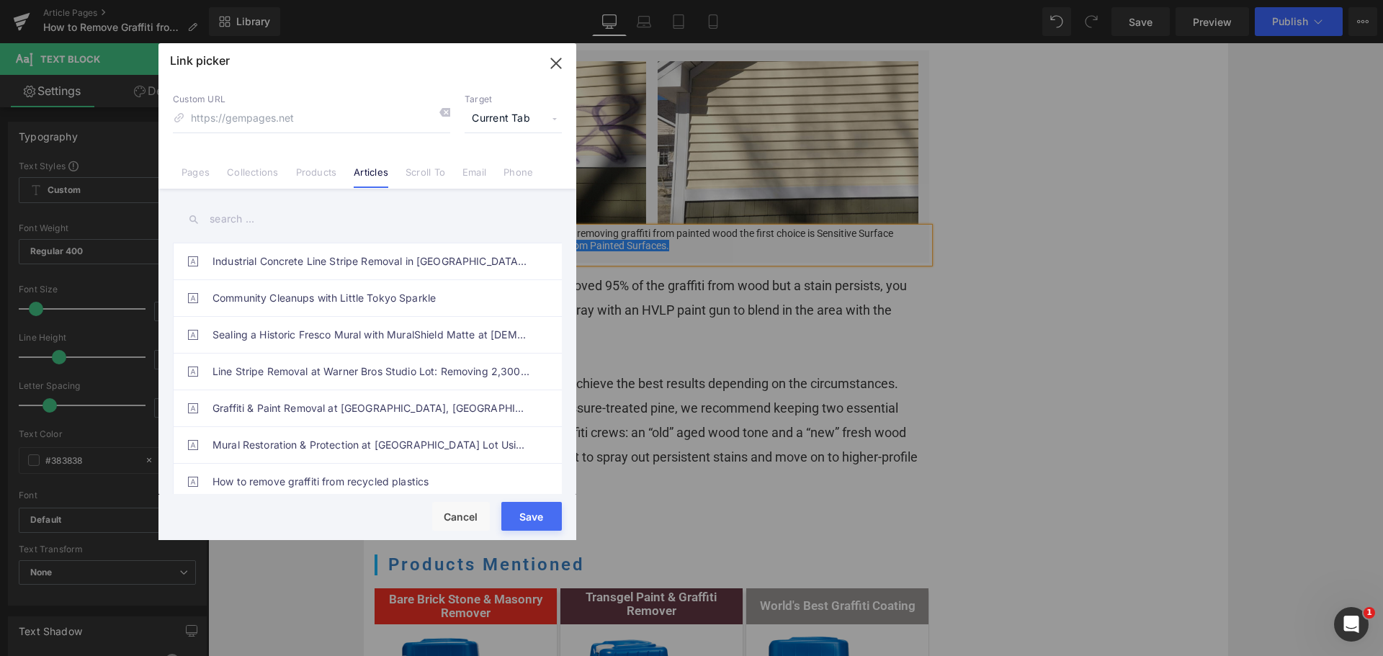
click at [299, 220] on input "text" at bounding box center [367, 219] width 389 height 32
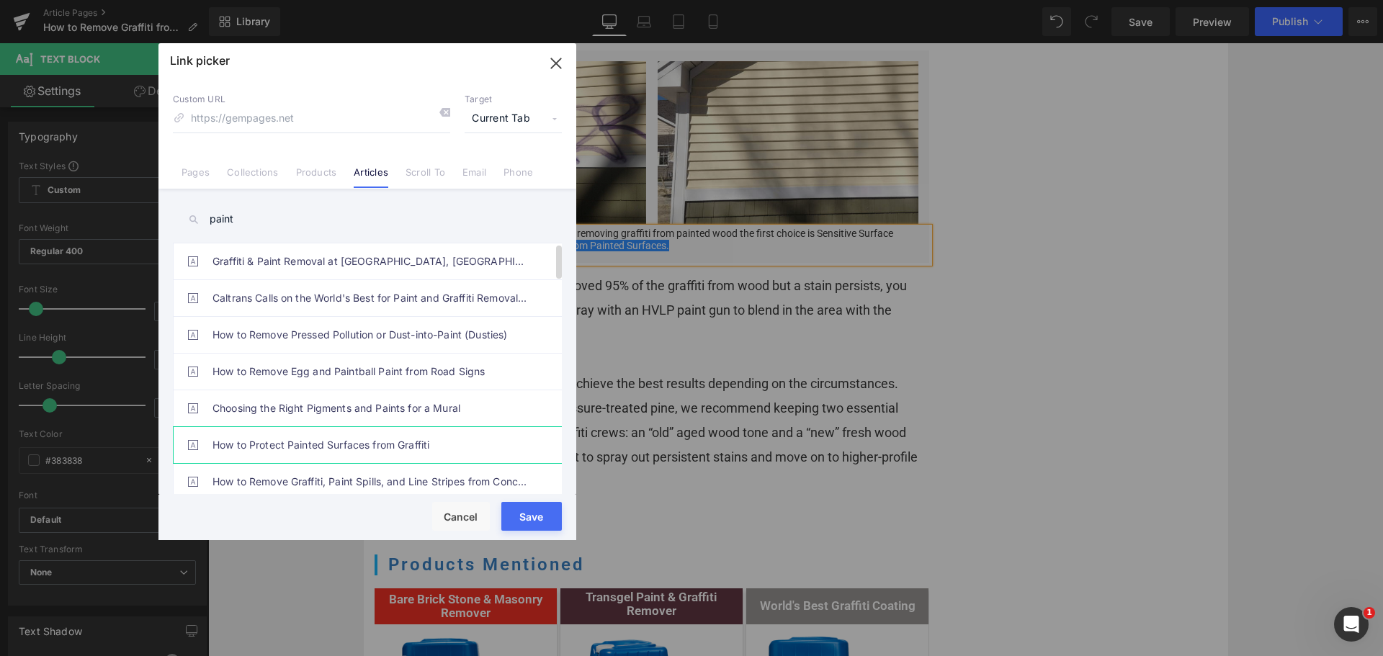
type input "paint"
click at [393, 448] on link "How to Protect Painted Surfaces from Graffiti" at bounding box center [371, 445] width 317 height 36
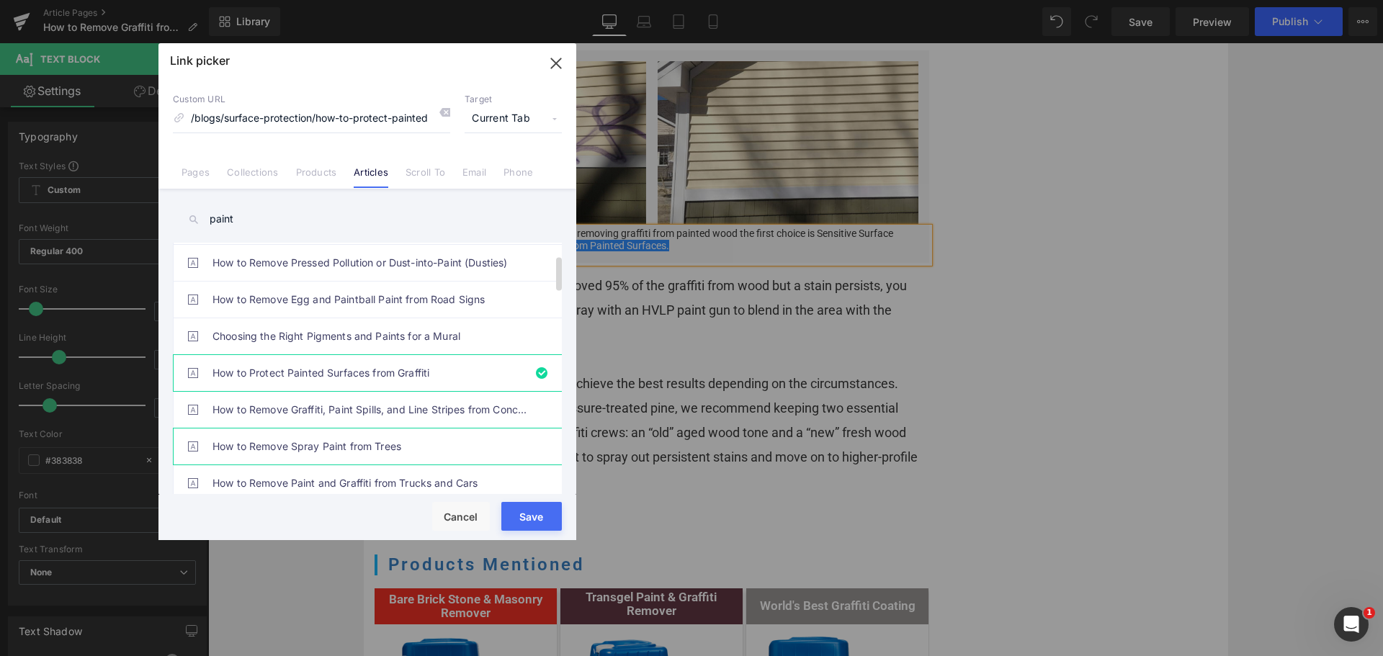
scroll to position [144, 0]
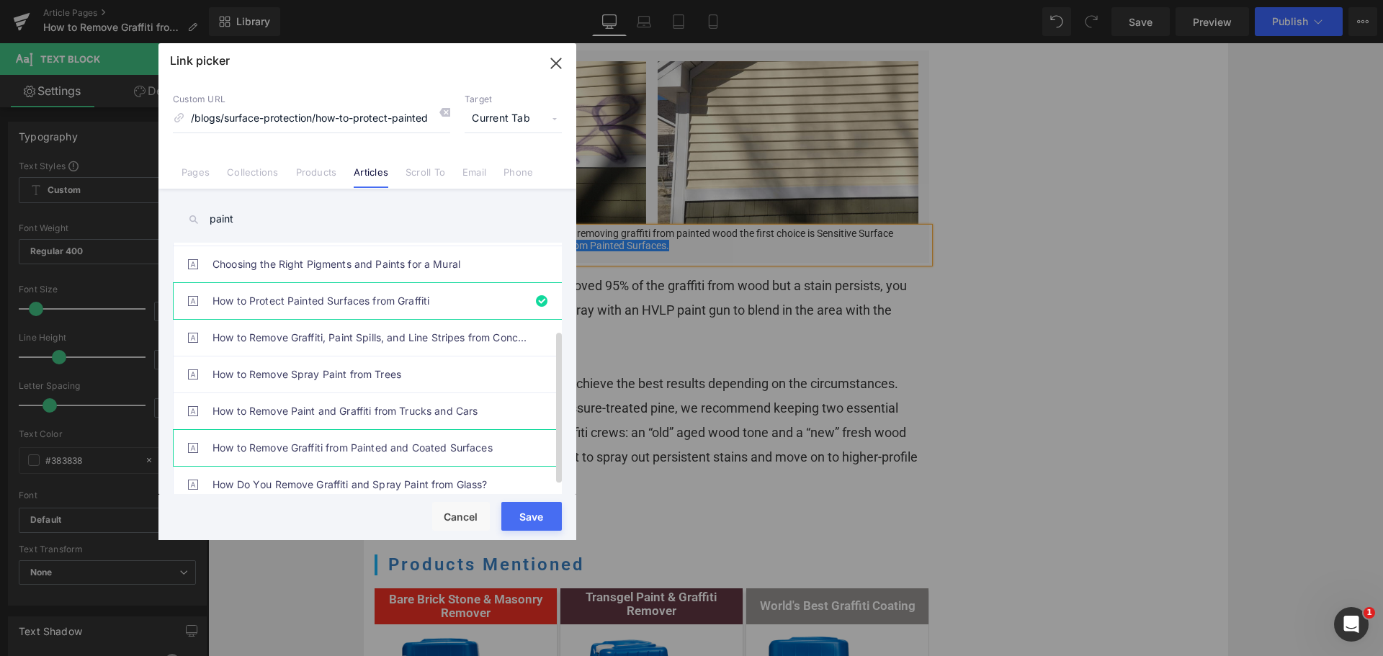
click at [444, 453] on link "How to Remove Graffiti from Painted and Coated Surfaces" at bounding box center [371, 448] width 317 height 36
type input "/blogs/graffiti-removal/how-to-remove-graffiti-from-painted-and-coated-surfaces"
click at [527, 512] on button "Save" at bounding box center [531, 516] width 61 height 29
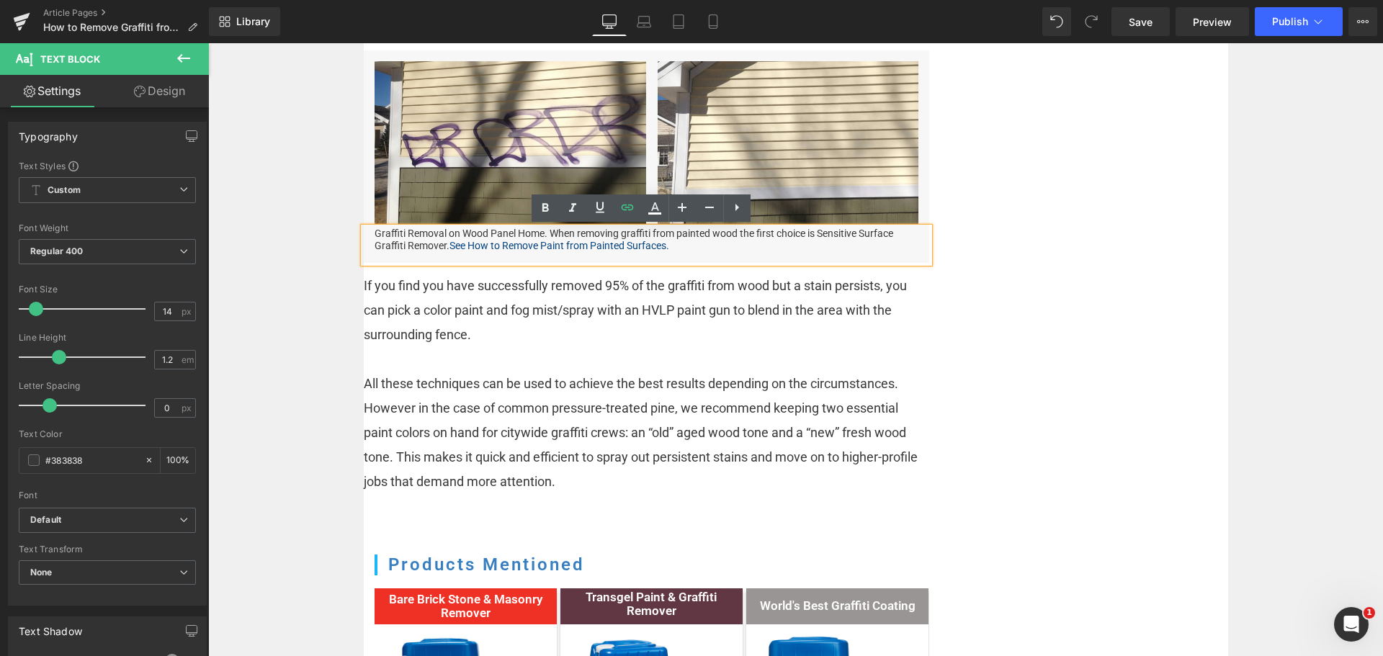
click at [696, 248] on p "Graffiti Removal on Wood Panel Home. When removing graffiti from painted wood t…" at bounding box center [647, 240] width 544 height 24
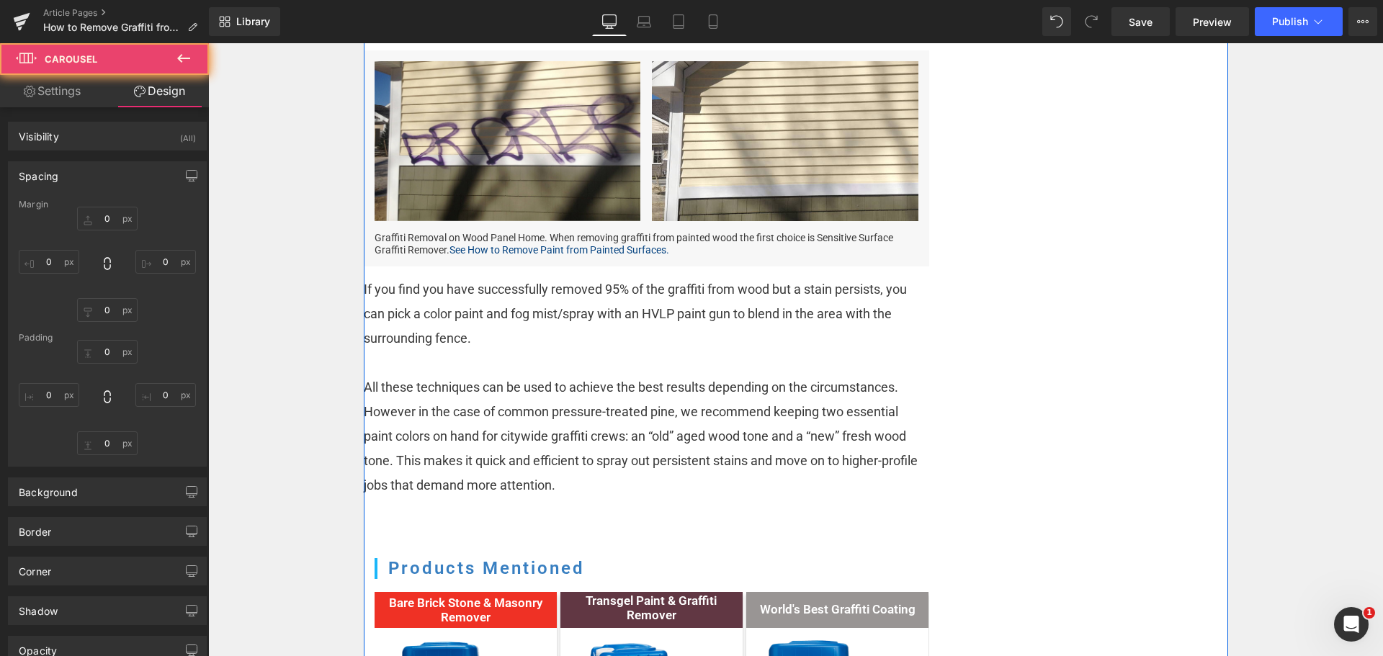
type input "0"
type input "15"
type input "0"
type input "15"
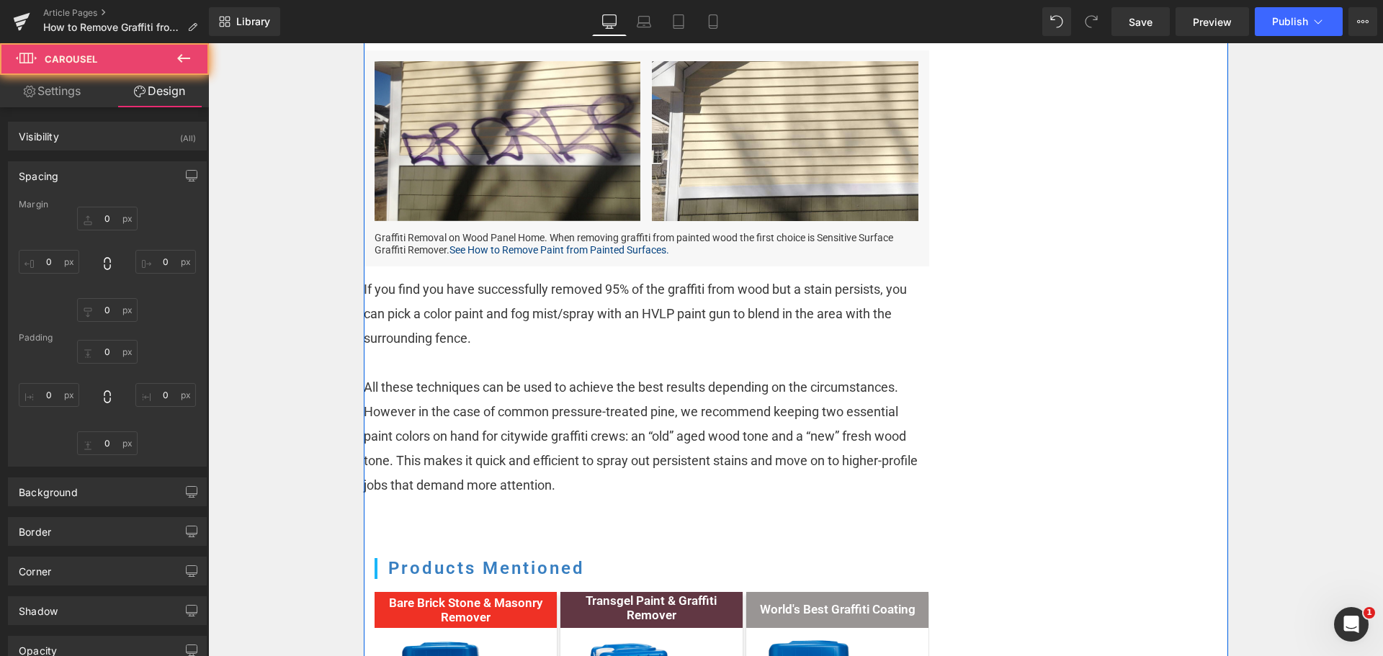
type input "15"
type input "14.9033"
type input "15"
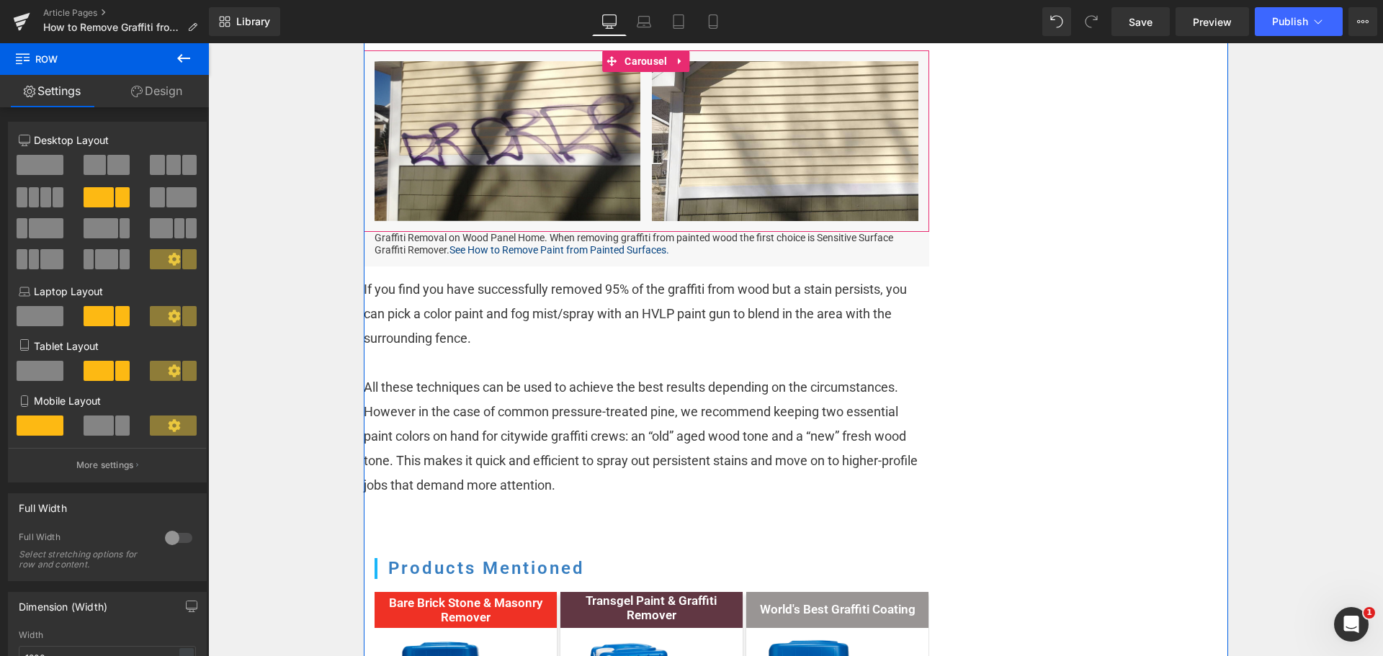
click at [919, 143] on div "Image Image ‹ › [GEOGRAPHIC_DATA]" at bounding box center [647, 141] width 566 height 182
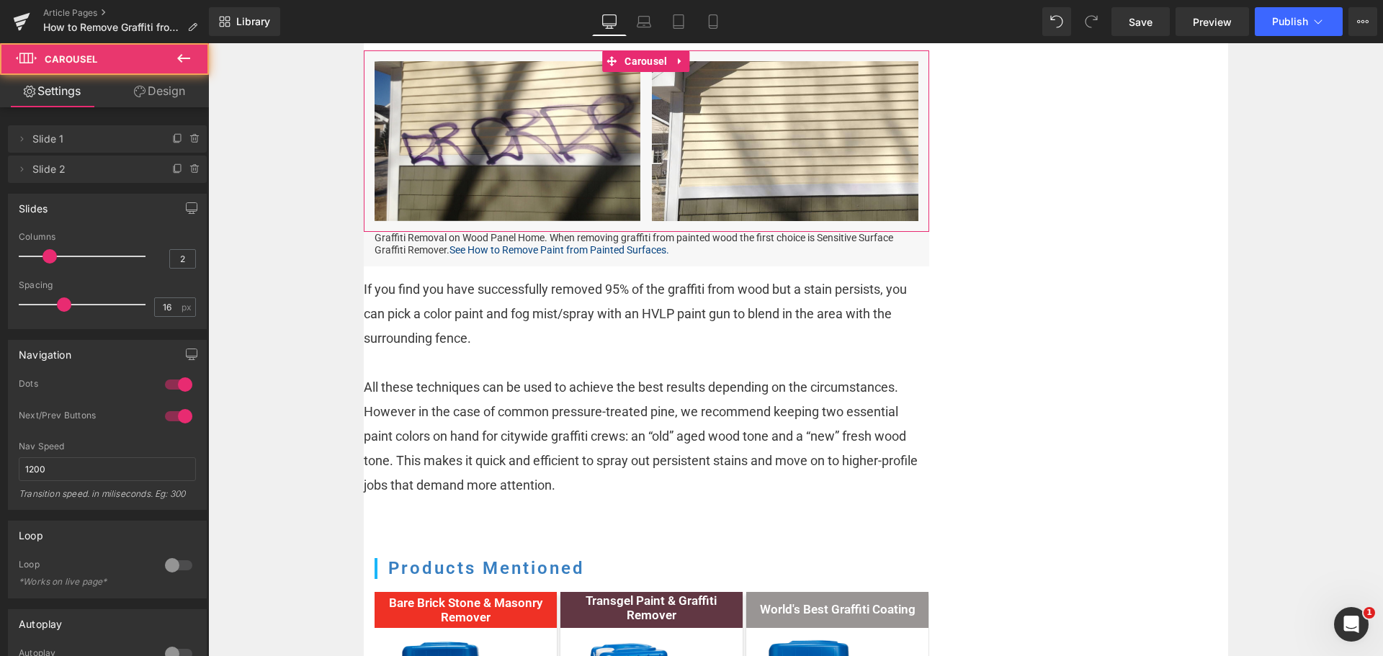
click at [174, 98] on link "Design" at bounding box center [159, 91] width 104 height 32
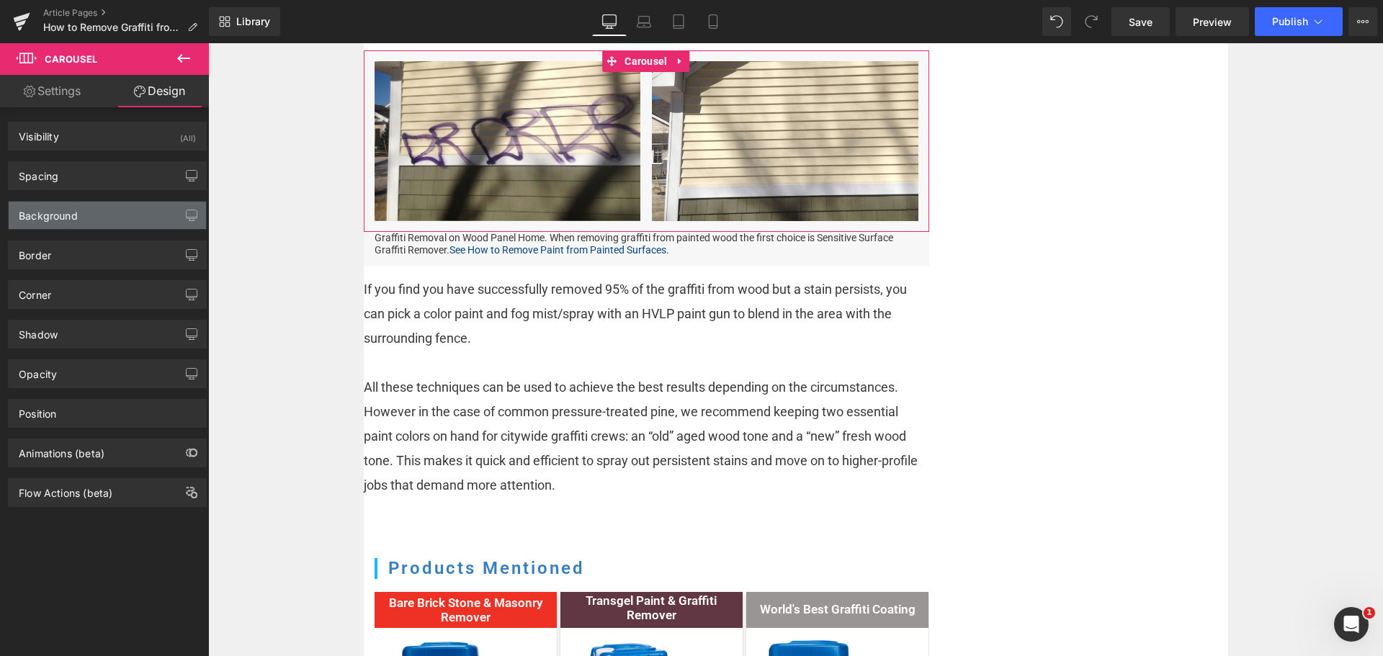
click at [97, 210] on div "Background" at bounding box center [107, 215] width 197 height 27
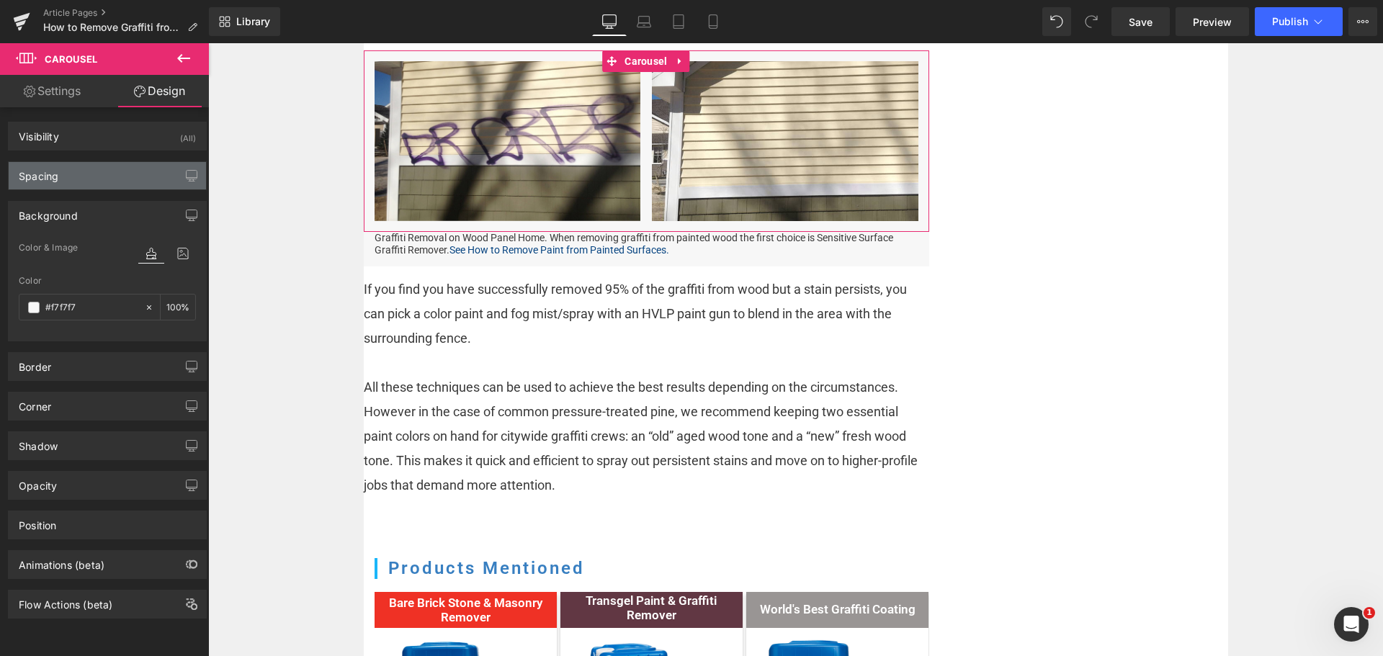
click at [104, 183] on div "Spacing" at bounding box center [107, 175] width 197 height 27
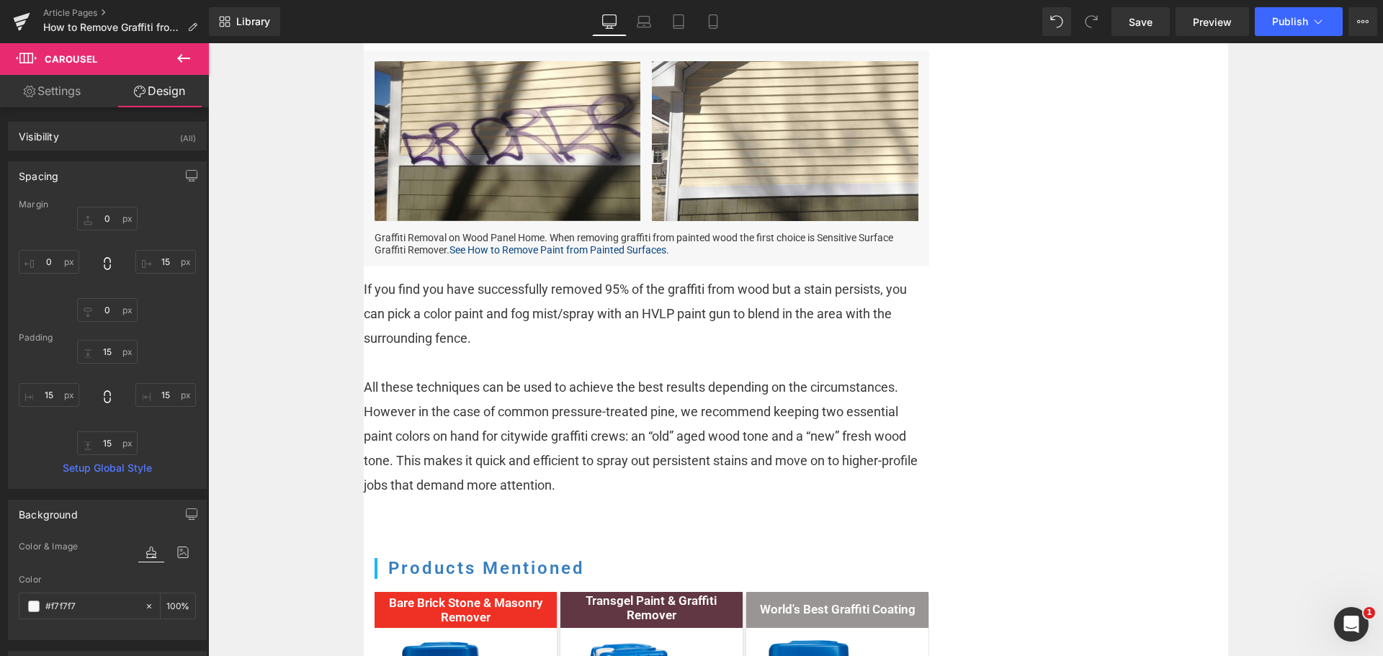
click at [886, 312] on span "If you find you have successfully removed 95% of the graffiti from wood but a s…" at bounding box center [635, 314] width 543 height 64
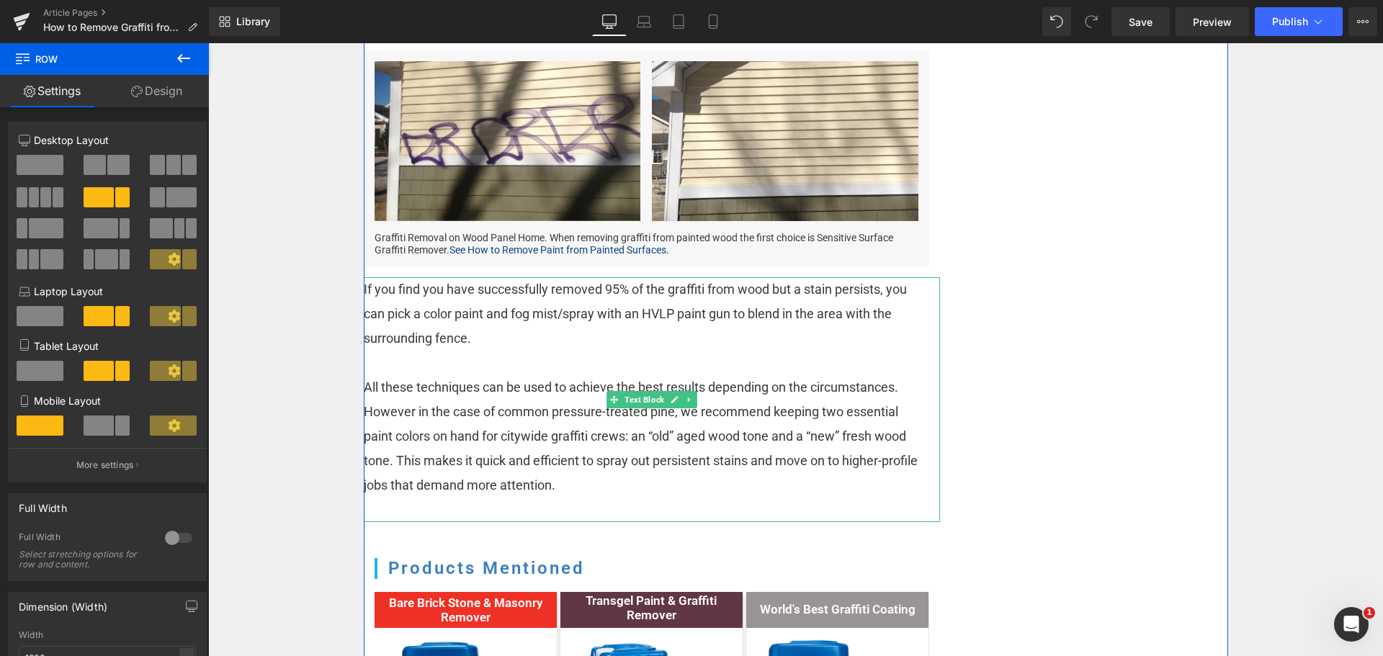
click at [527, 431] on span "All these techniques can be used to achieve the best results depending on the c…" at bounding box center [641, 436] width 554 height 113
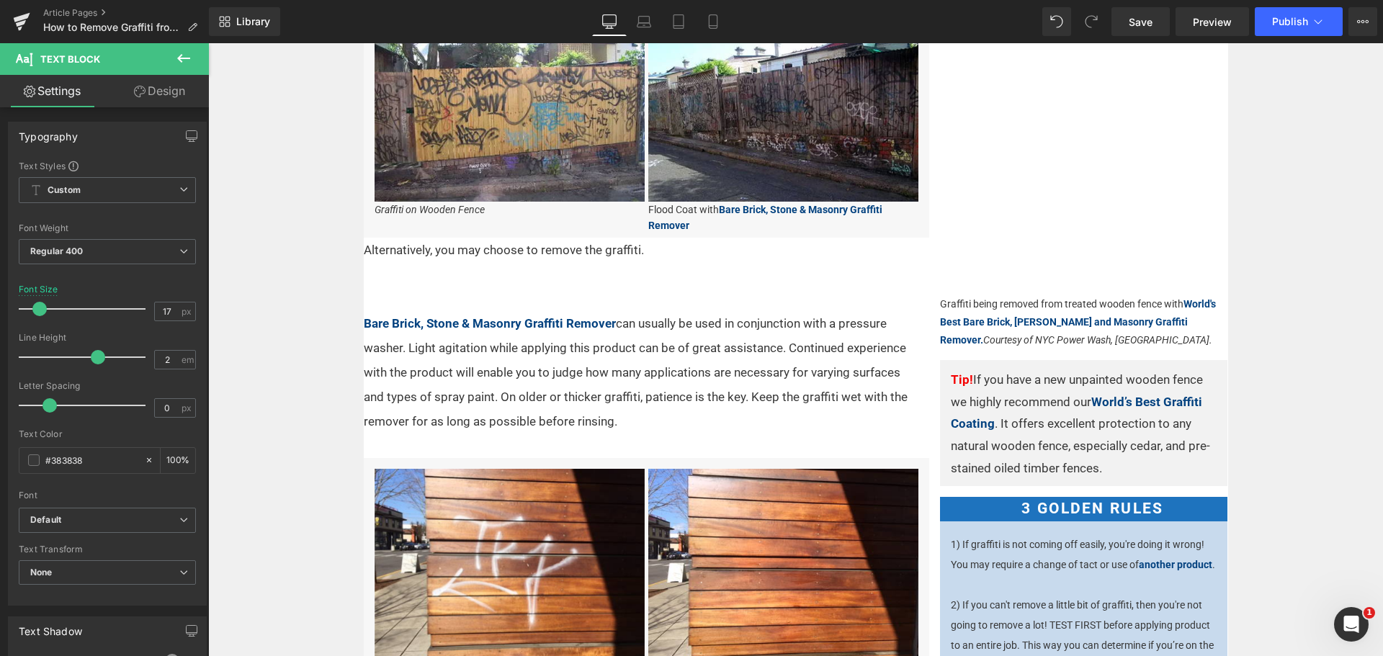
scroll to position [700, 0]
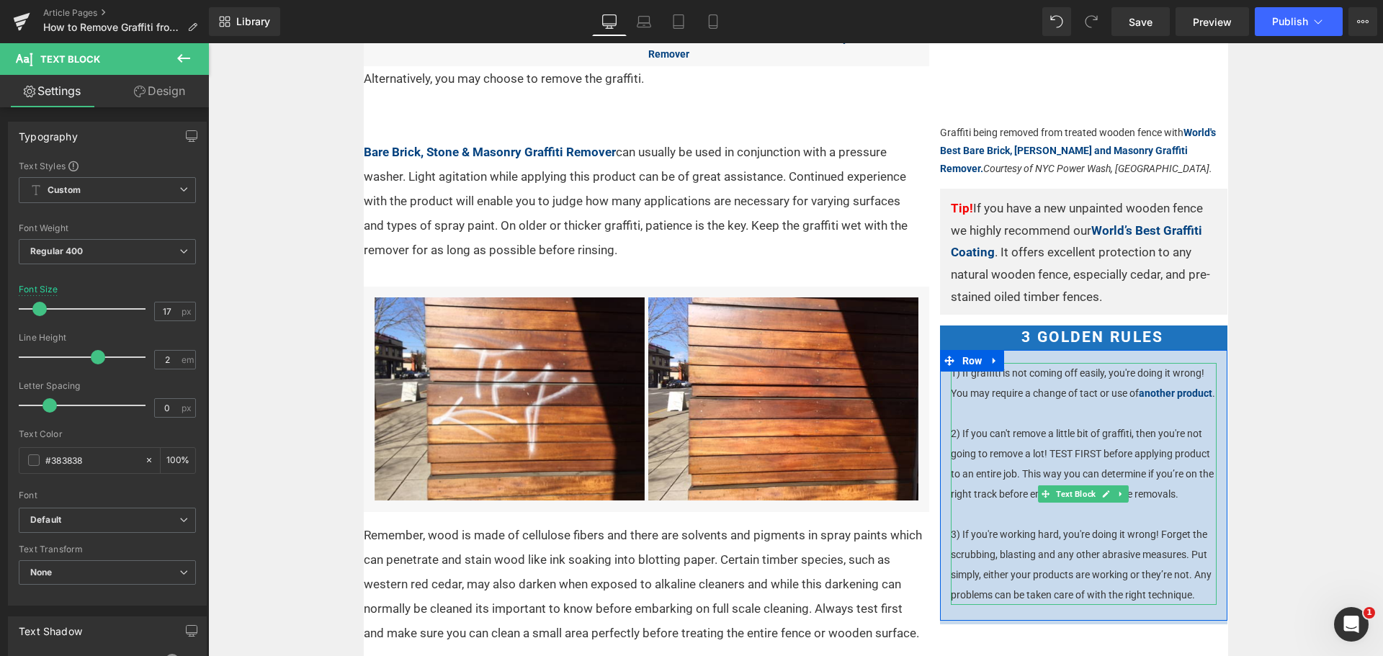
click at [1099, 448] on p "1) If graffiti is not coming off easily, you're doing it wrong! You may require…" at bounding box center [1084, 484] width 267 height 242
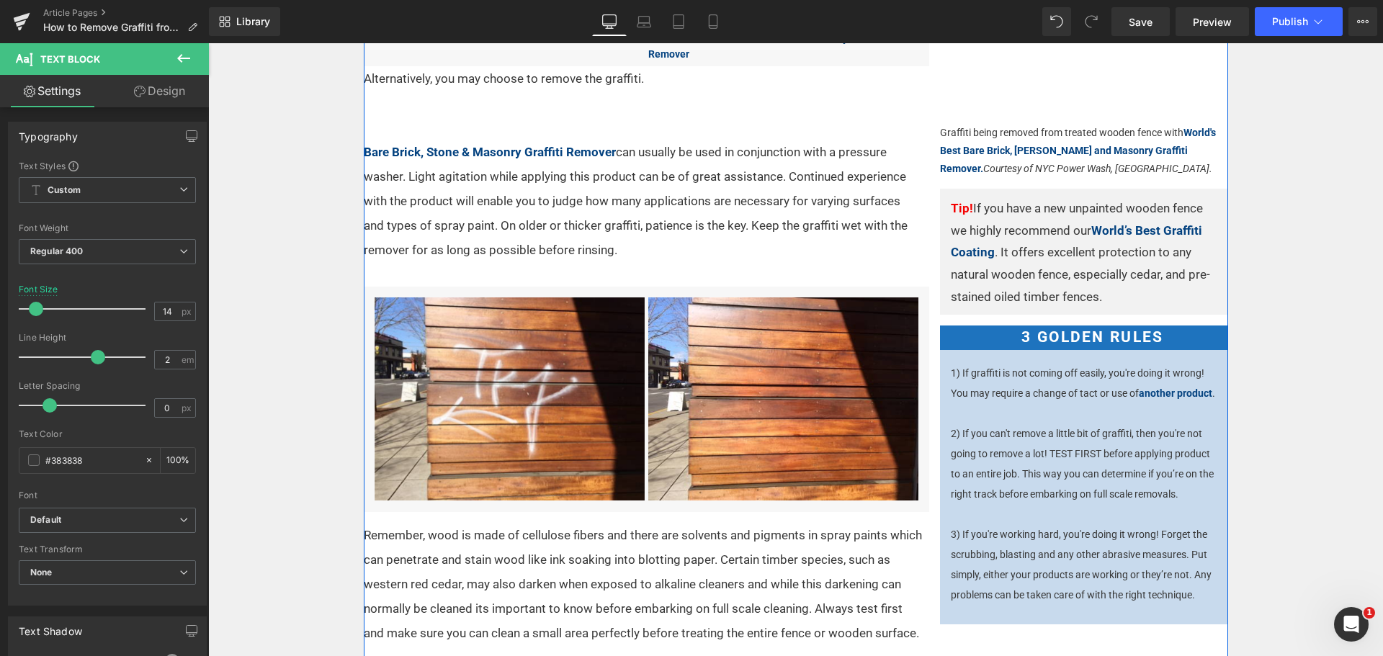
click at [1049, 238] on p "Tip! If you have a new unpainted wooden fence we highly recommend our World’s B…" at bounding box center [1084, 252] width 267 height 110
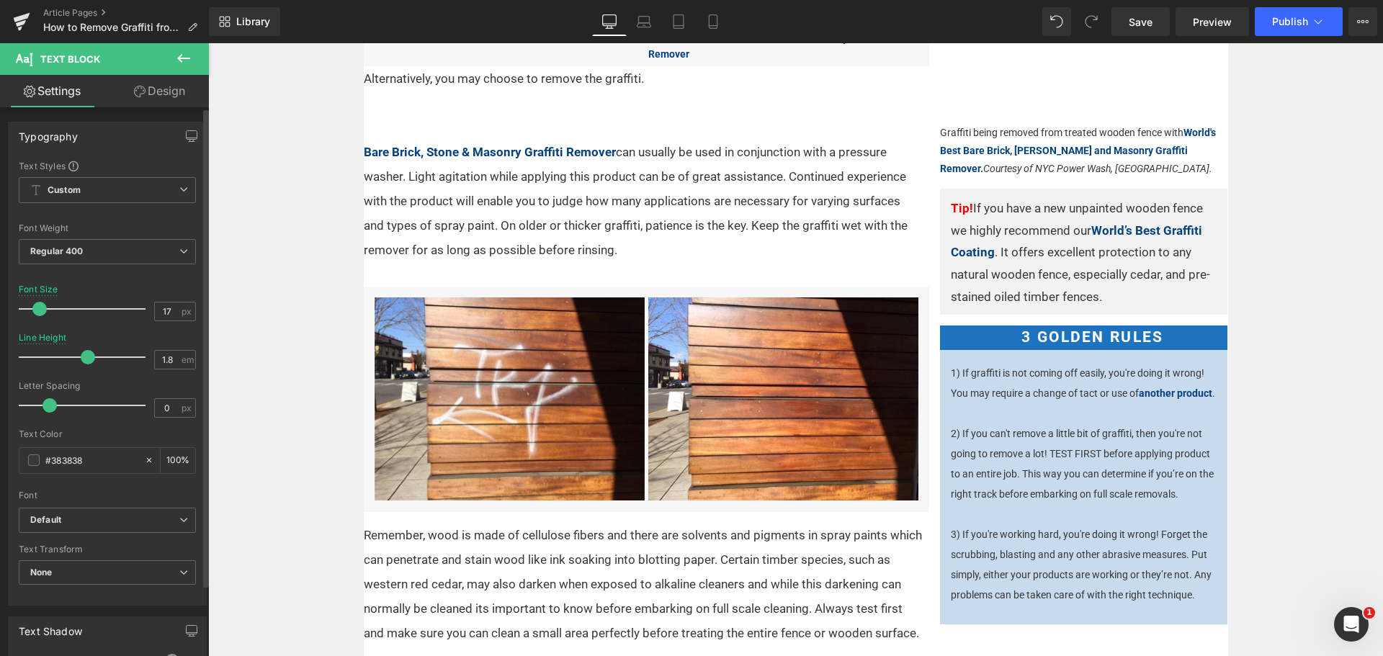
type input "16"
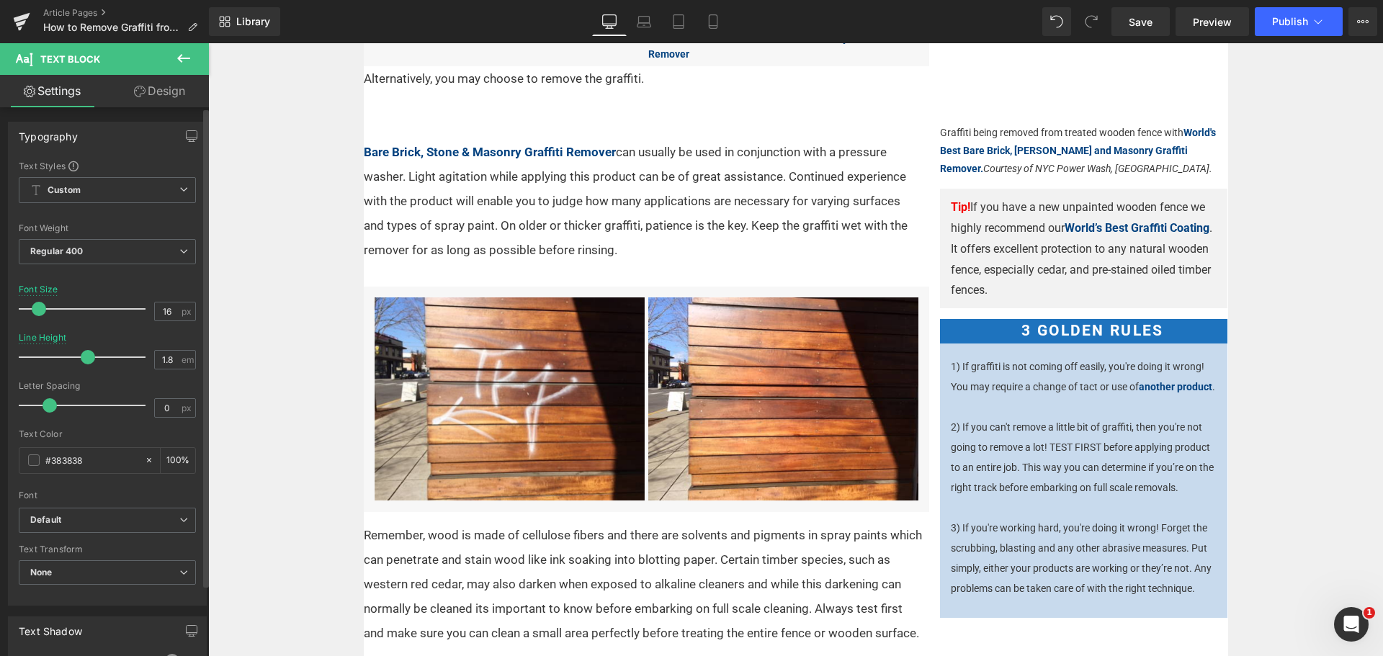
click at [37, 307] on span at bounding box center [39, 309] width 14 height 14
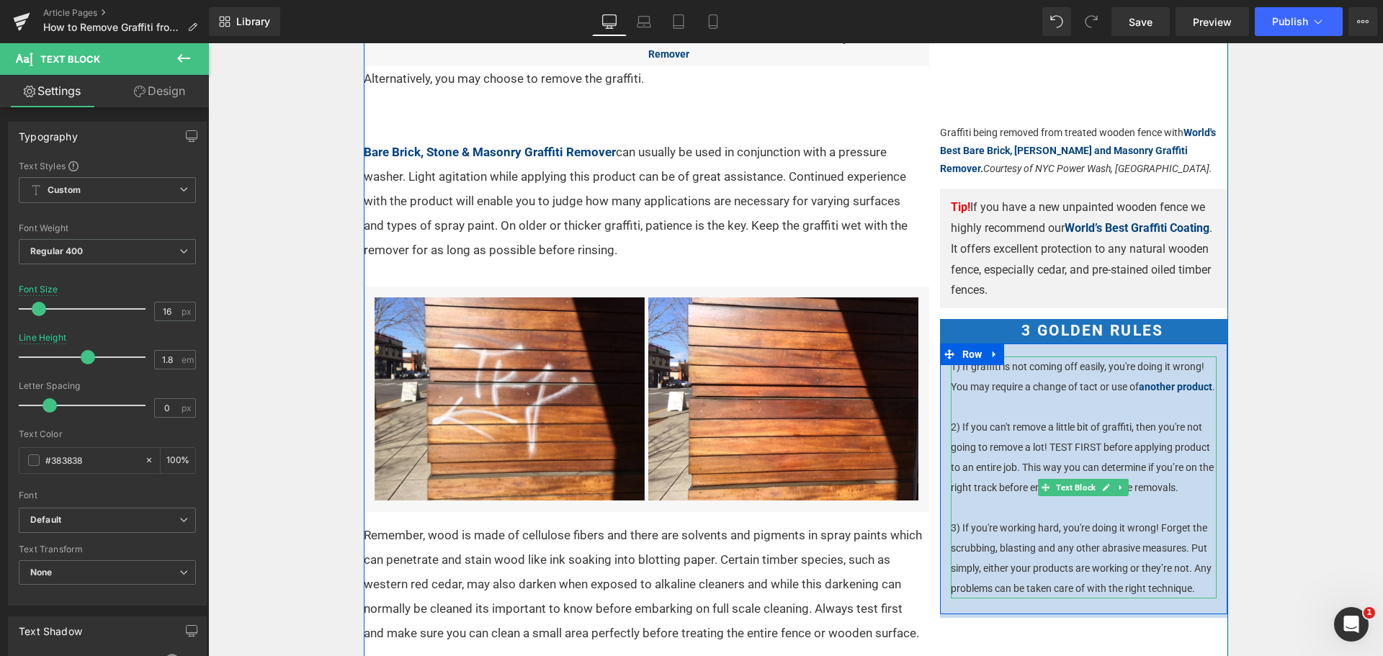
click at [1136, 476] on p "1) If graffiti is not coming off easily, you're doing it wrong! You may require…" at bounding box center [1084, 478] width 267 height 242
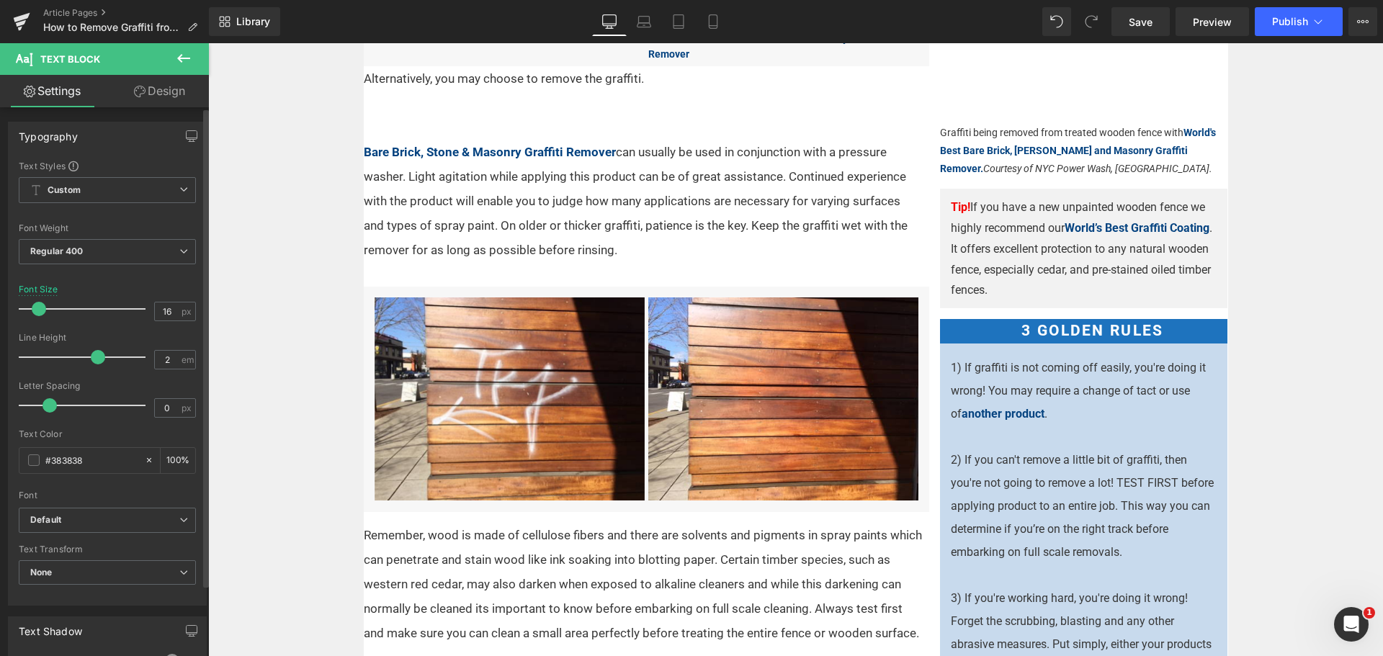
click at [40, 304] on span at bounding box center [39, 309] width 14 height 14
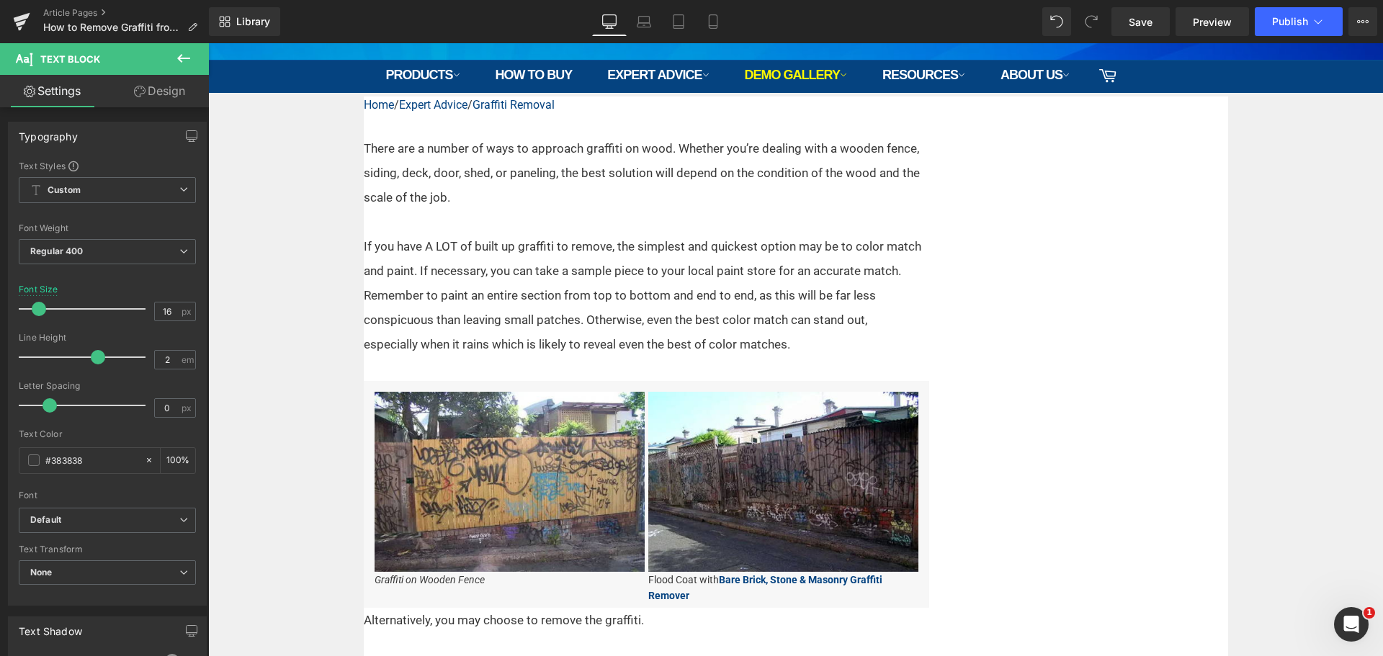
scroll to position [124, 0]
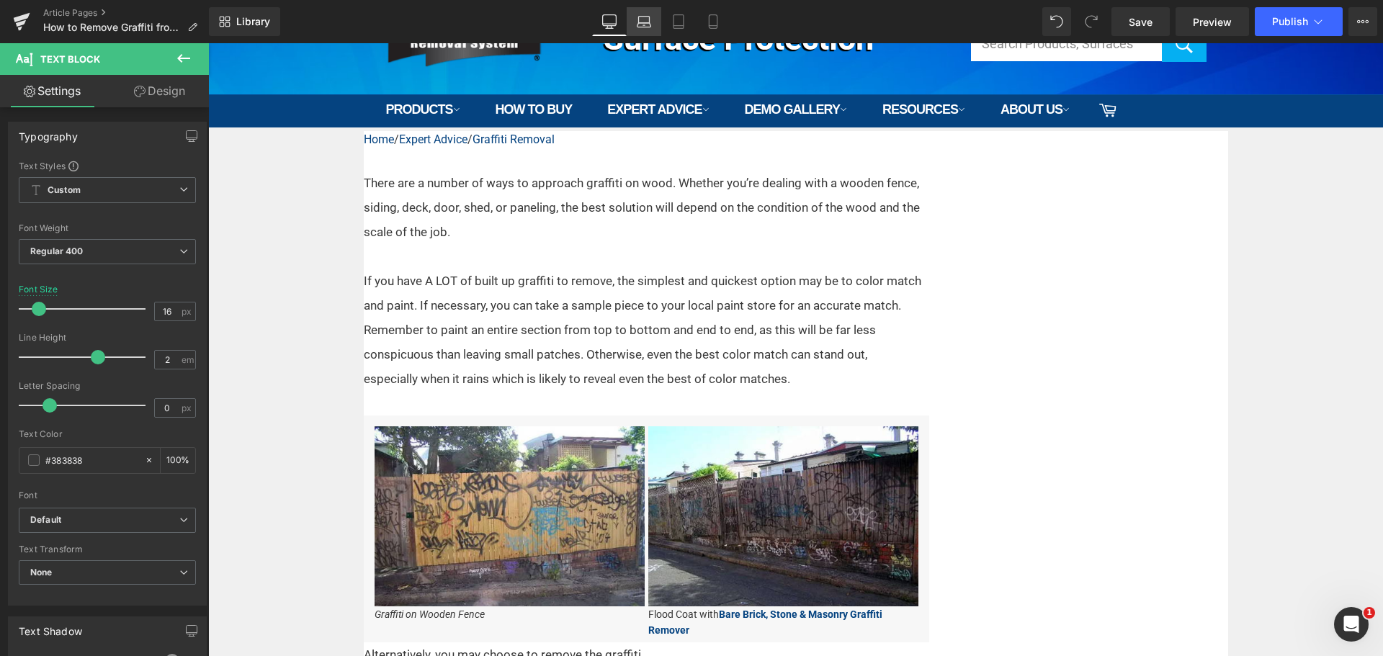
click at [646, 25] on icon at bounding box center [644, 25] width 2 height 0
type input "15"
type input "100"
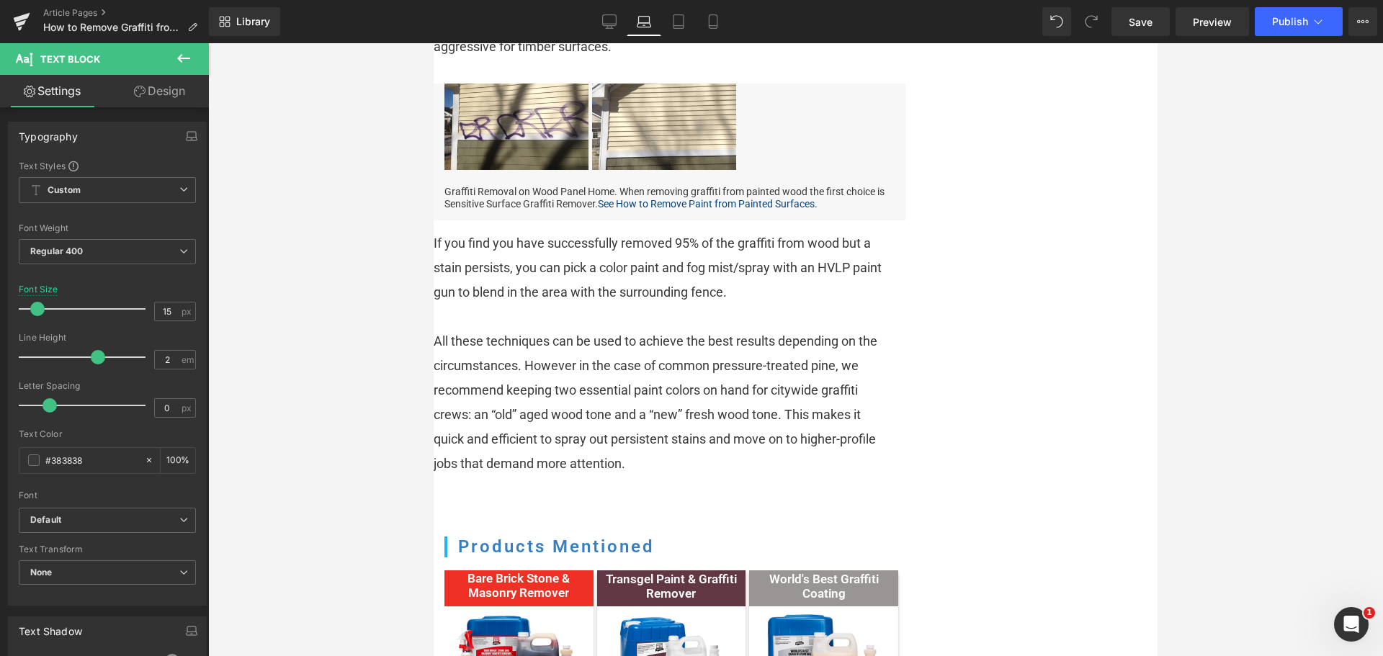
scroll to position [1682, 0]
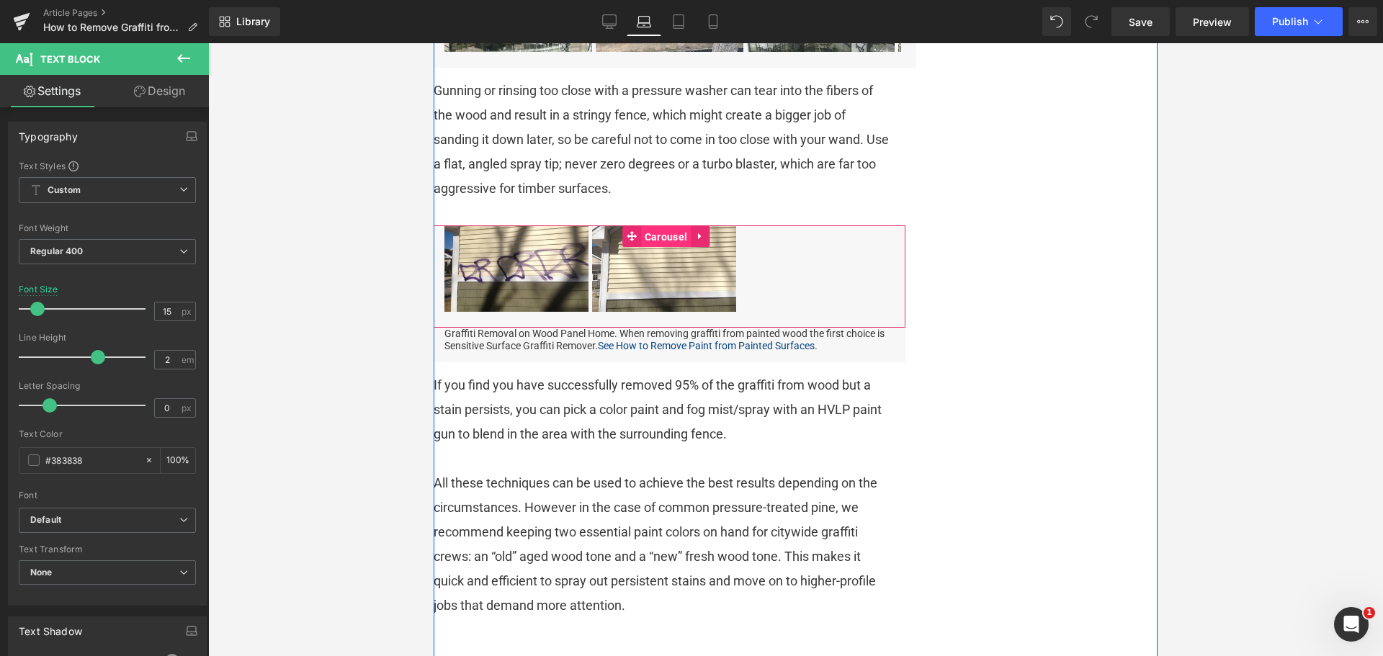
drag, startPoint x: 647, startPoint y: 254, endPoint x: 778, endPoint y: 374, distance: 177.5
click at [647, 248] on span "Carousel" at bounding box center [666, 237] width 50 height 22
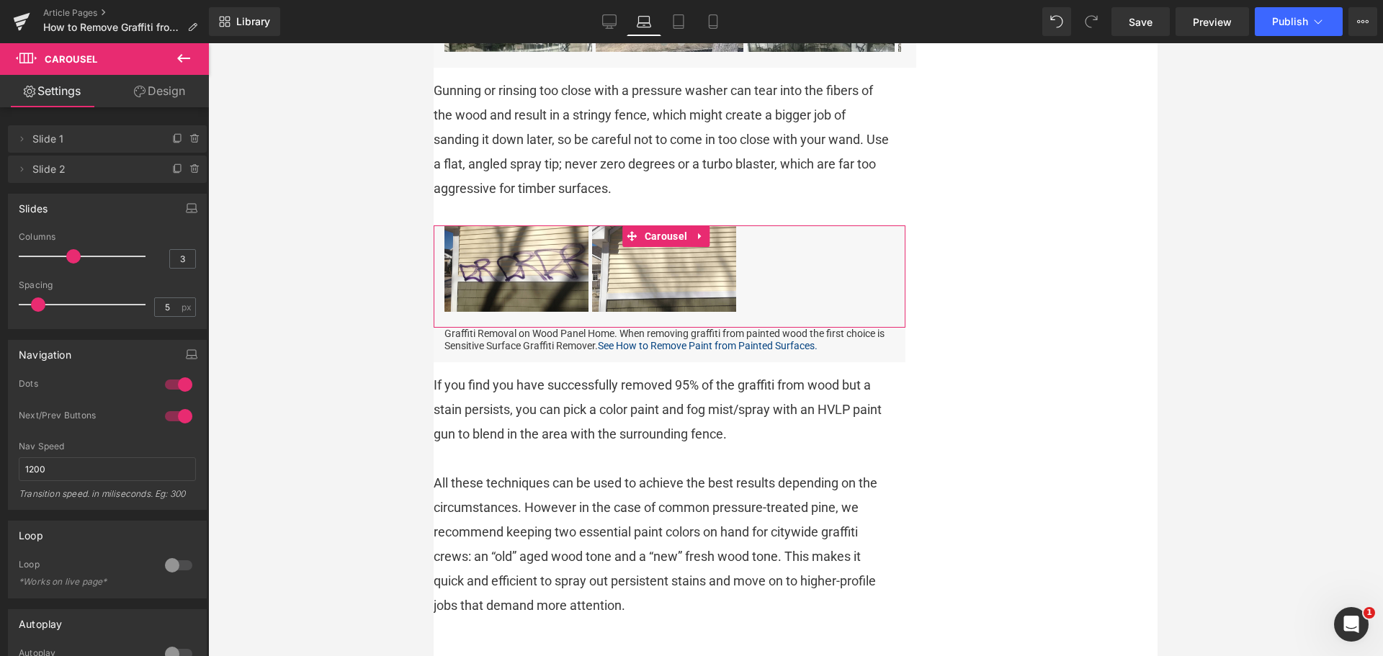
type input "2"
click at [53, 260] on div at bounding box center [86, 256] width 120 height 29
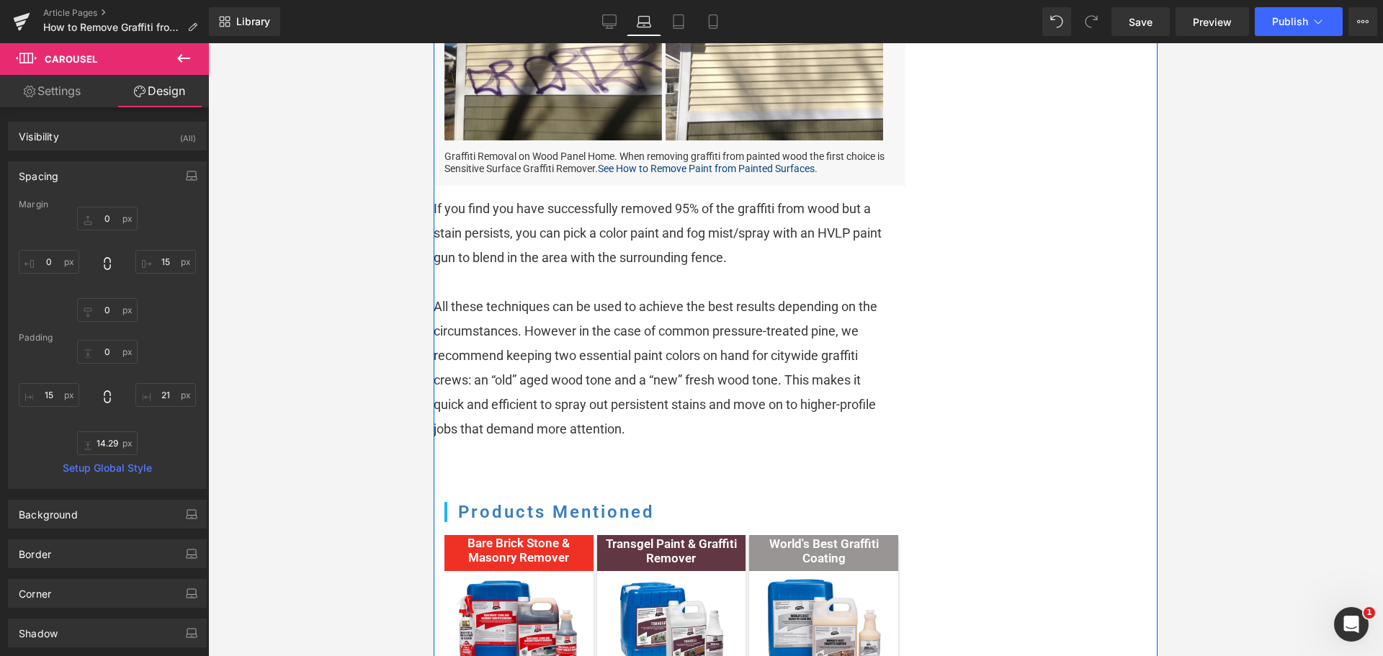
scroll to position [1899, 0]
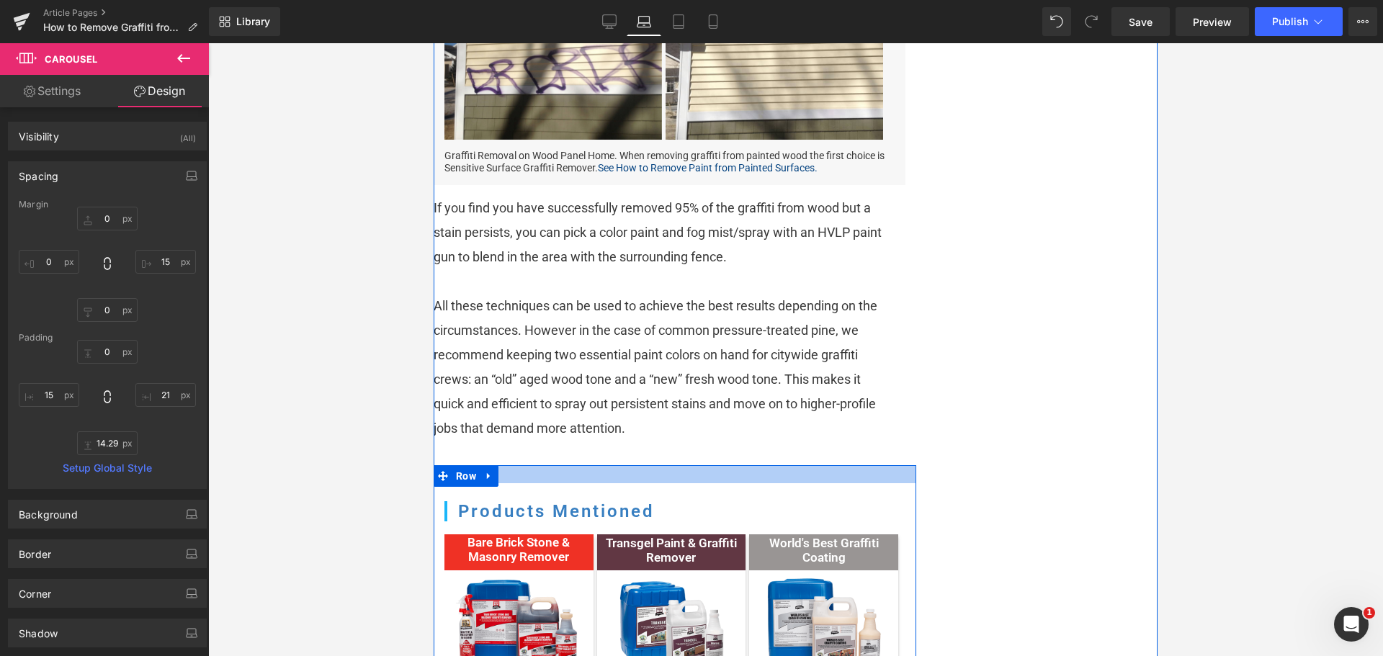
click at [584, 483] on div at bounding box center [675, 474] width 483 height 18
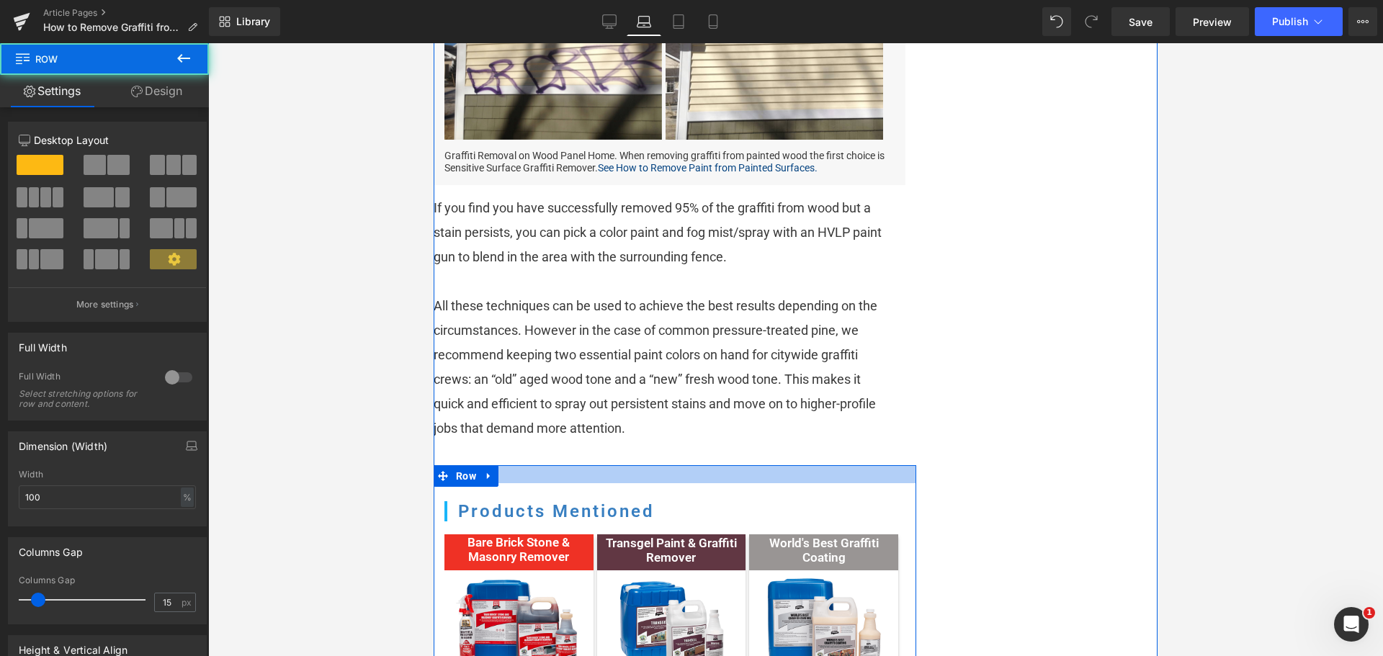
click at [584, 483] on div at bounding box center [675, 474] width 483 height 18
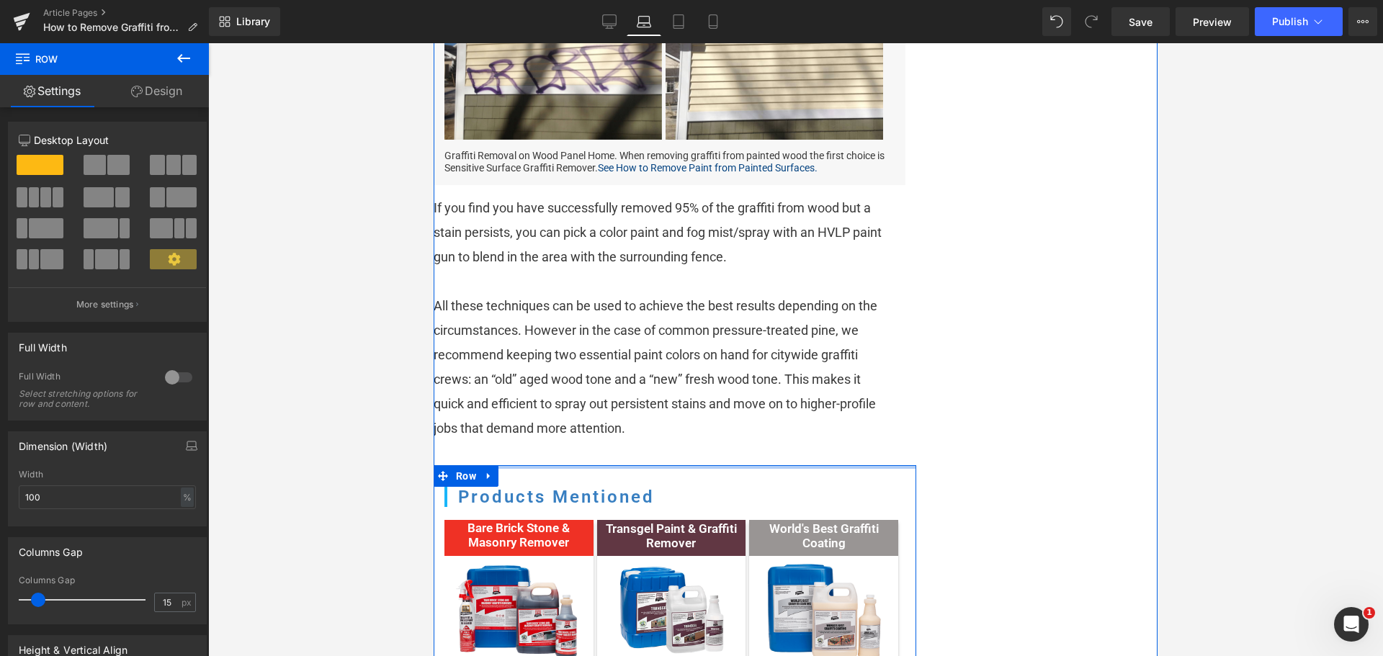
drag, startPoint x: 586, startPoint y: 501, endPoint x: 594, endPoint y: 477, distance: 26.0
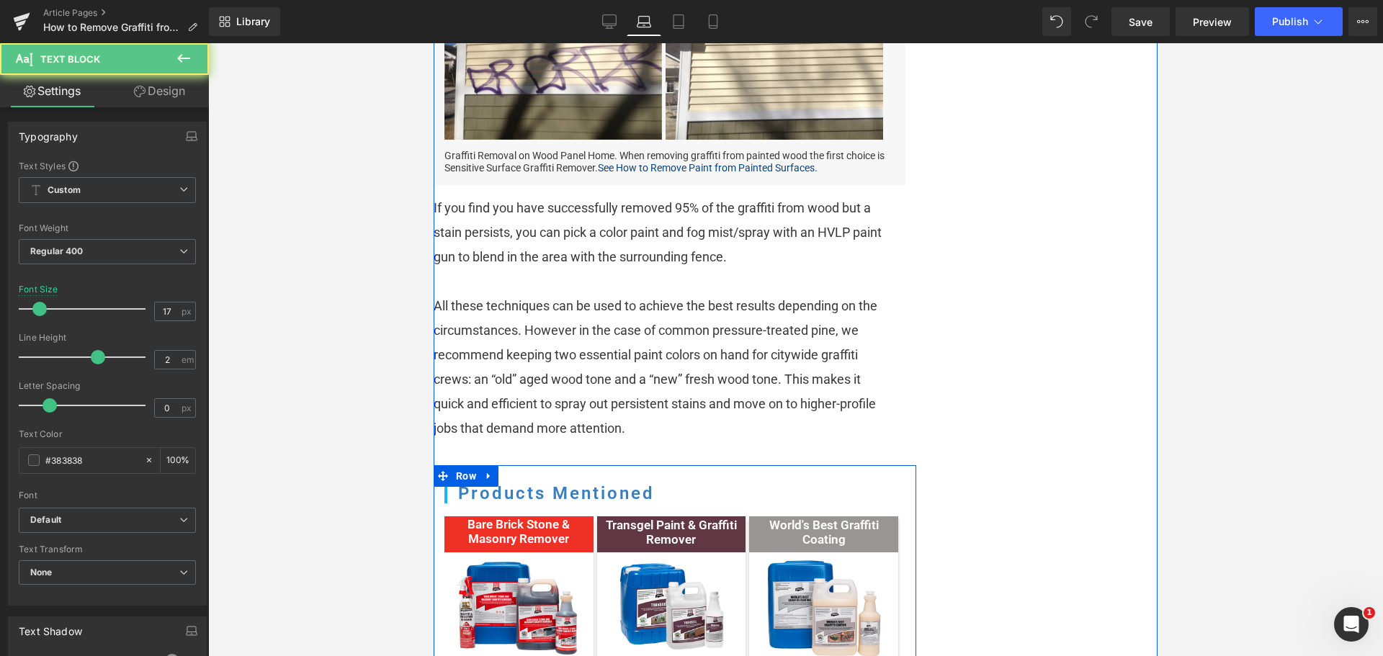
click at [581, 386] on span "All these techniques can be used to achieve the best results depending on the c…" at bounding box center [656, 367] width 444 height 138
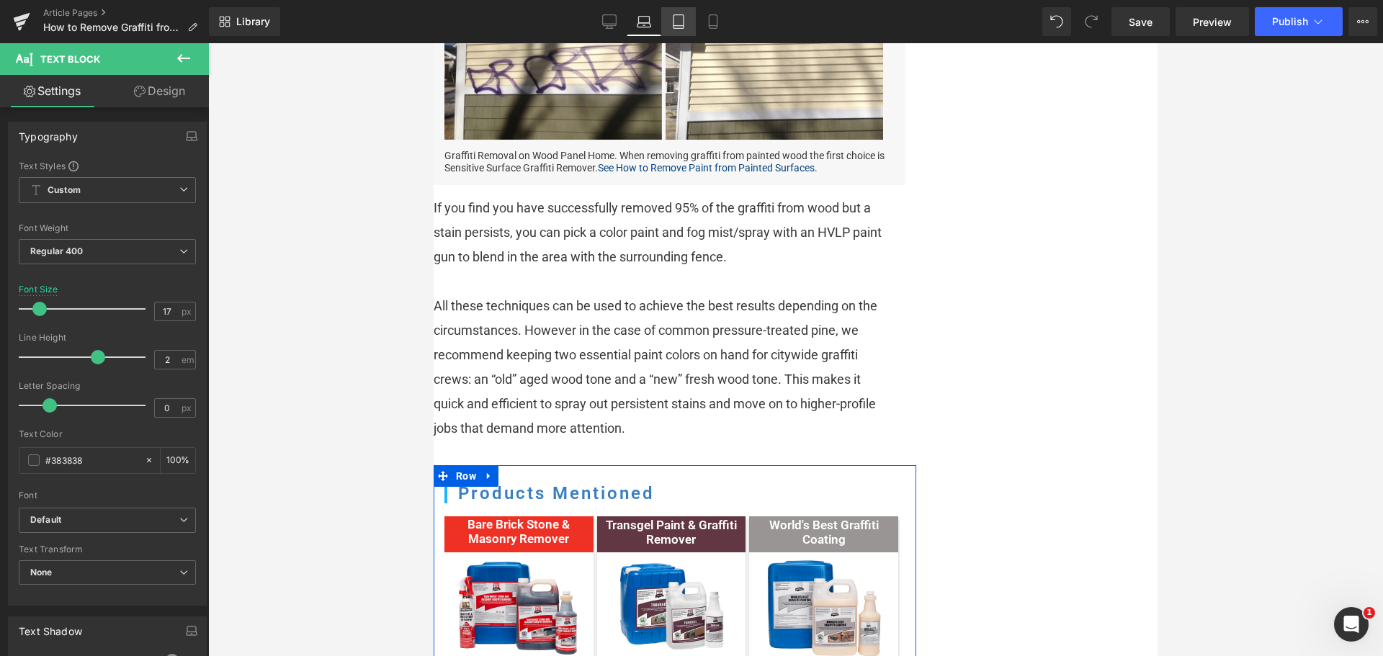
click at [678, 17] on icon at bounding box center [679, 21] width 14 height 14
type input "15"
type input "100"
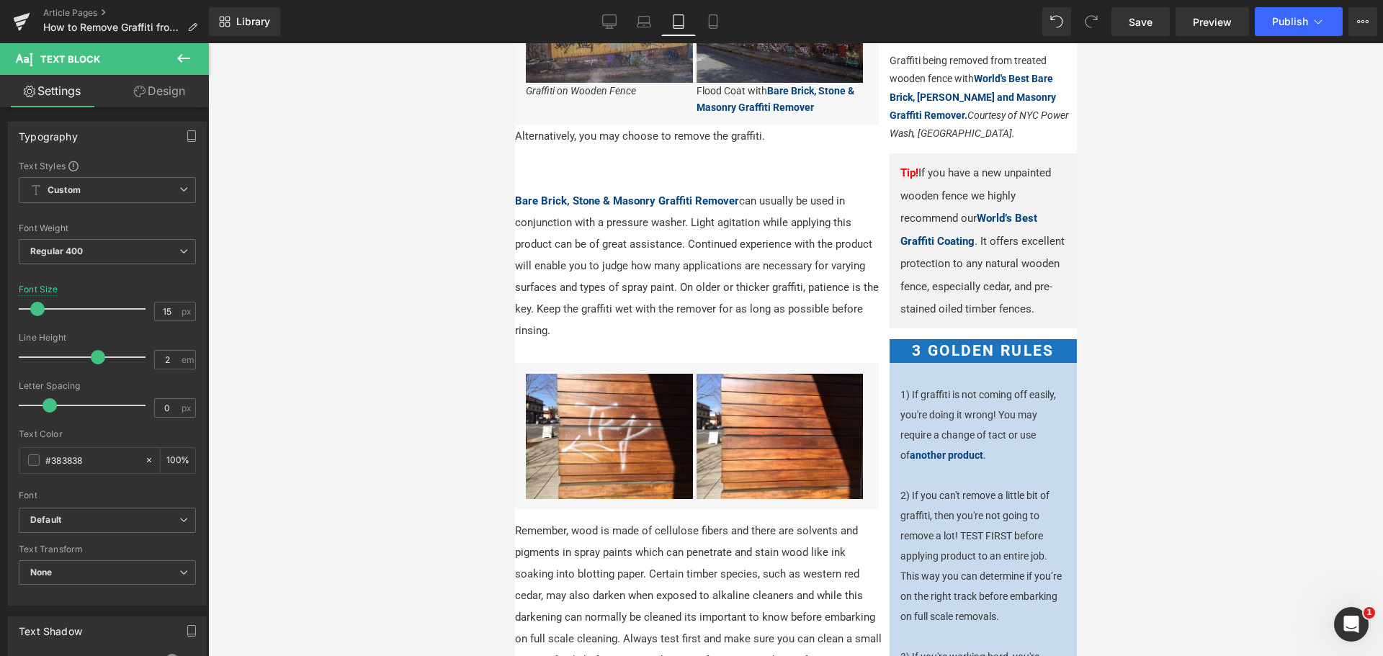
scroll to position [517, 0]
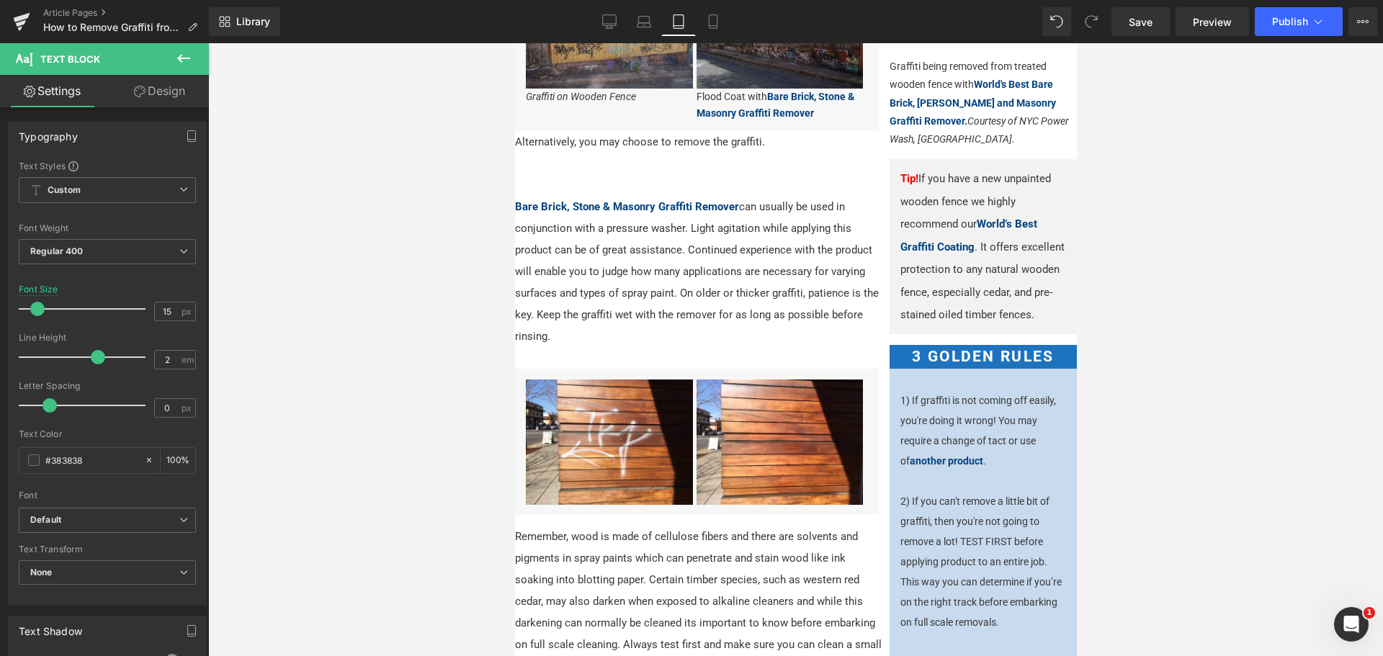
click at [734, 252] on div "Alternatively, you may choose to remove the graffiti. Bare Brick, Stone & Mason…" at bounding box center [701, 250] width 375 height 238
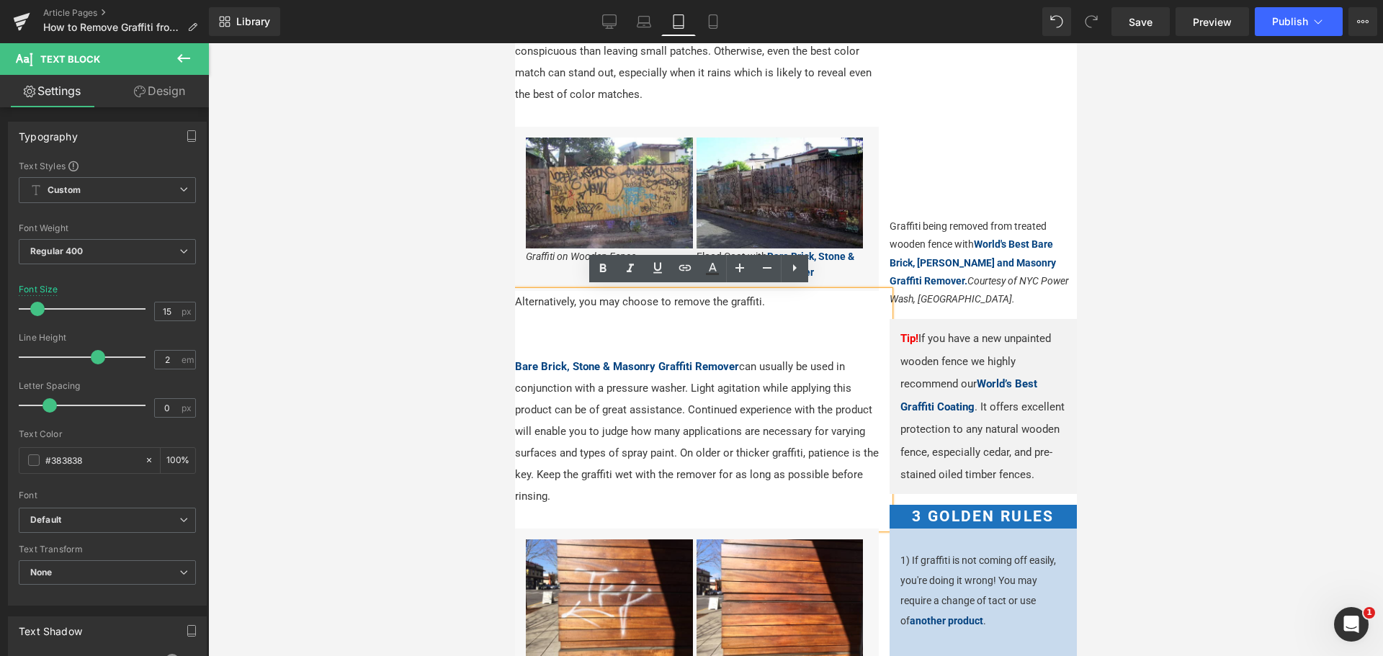
scroll to position [360, 0]
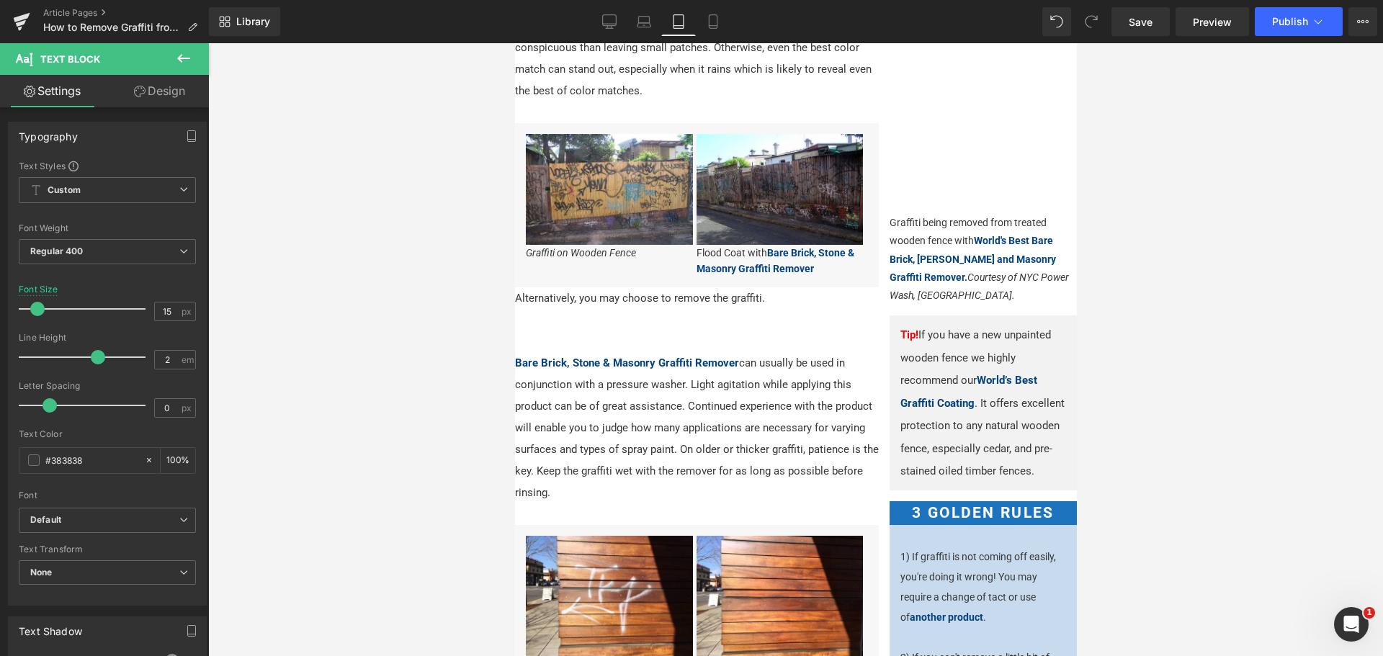
click at [174, 96] on link "Design" at bounding box center [159, 91] width 104 height 32
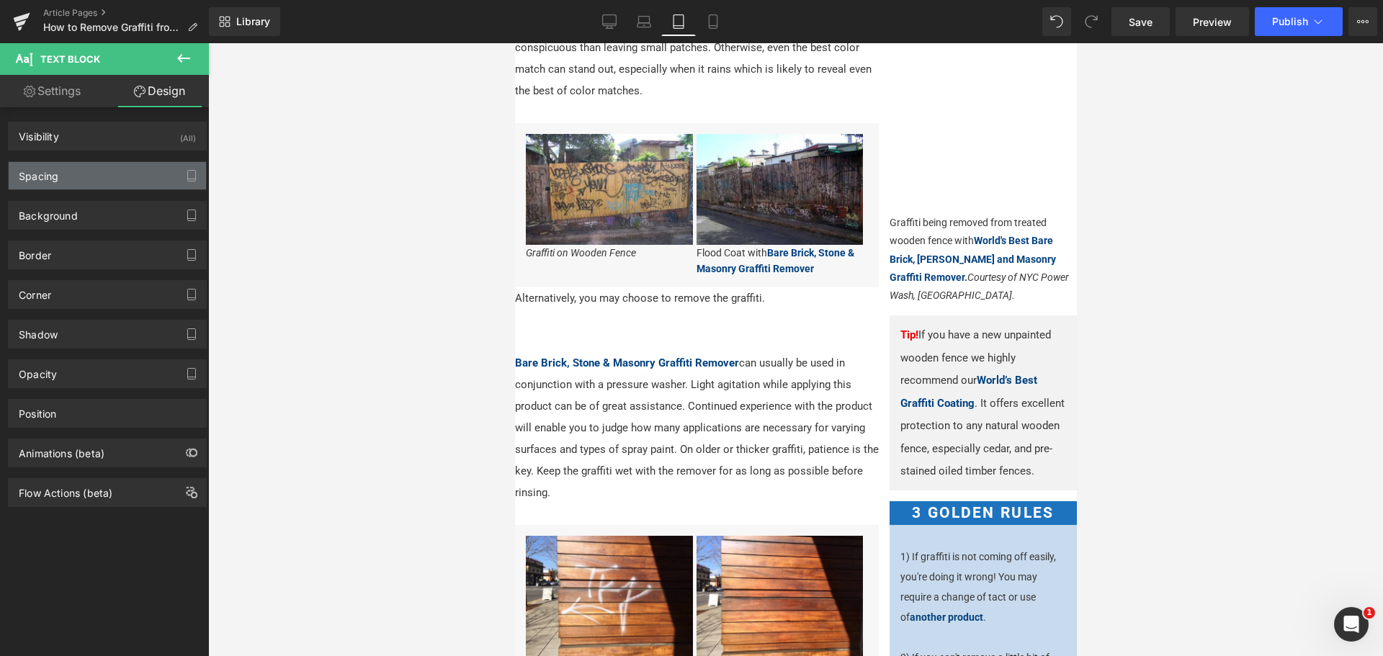
click at [106, 181] on div "Spacing" at bounding box center [107, 175] width 197 height 27
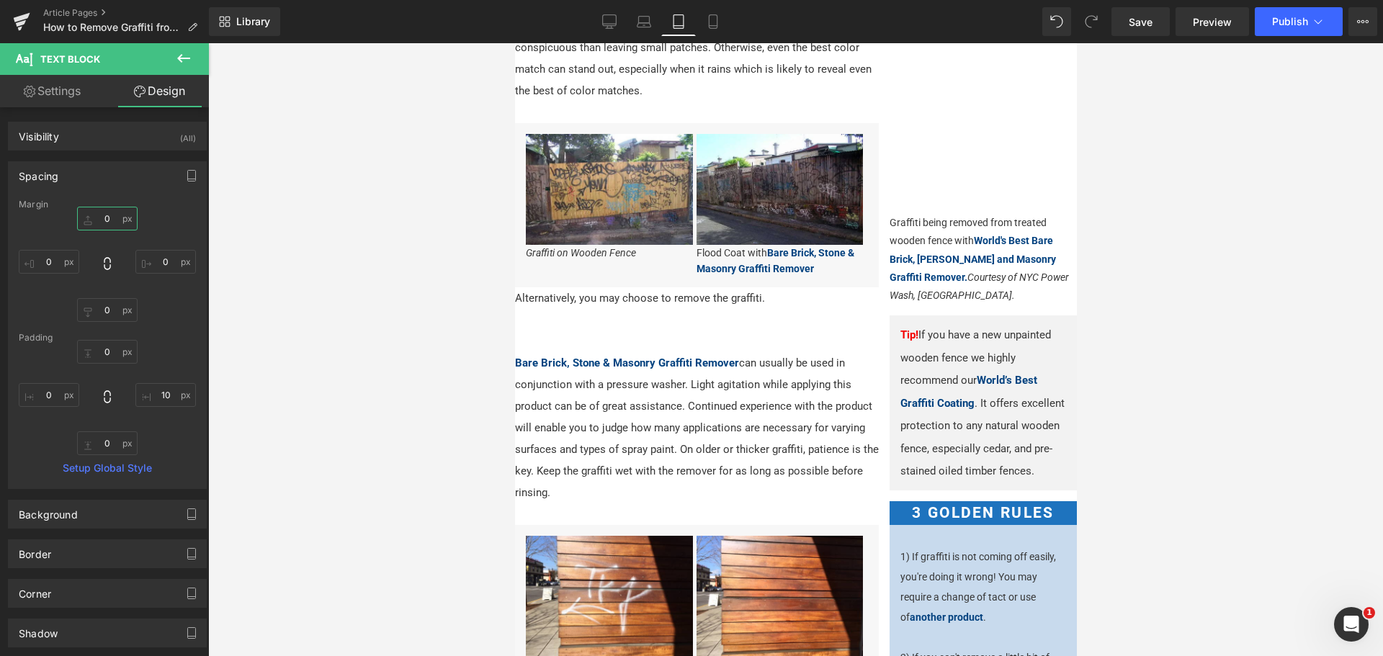
click at [110, 220] on input "0" at bounding box center [107, 219] width 61 height 24
type input "15"
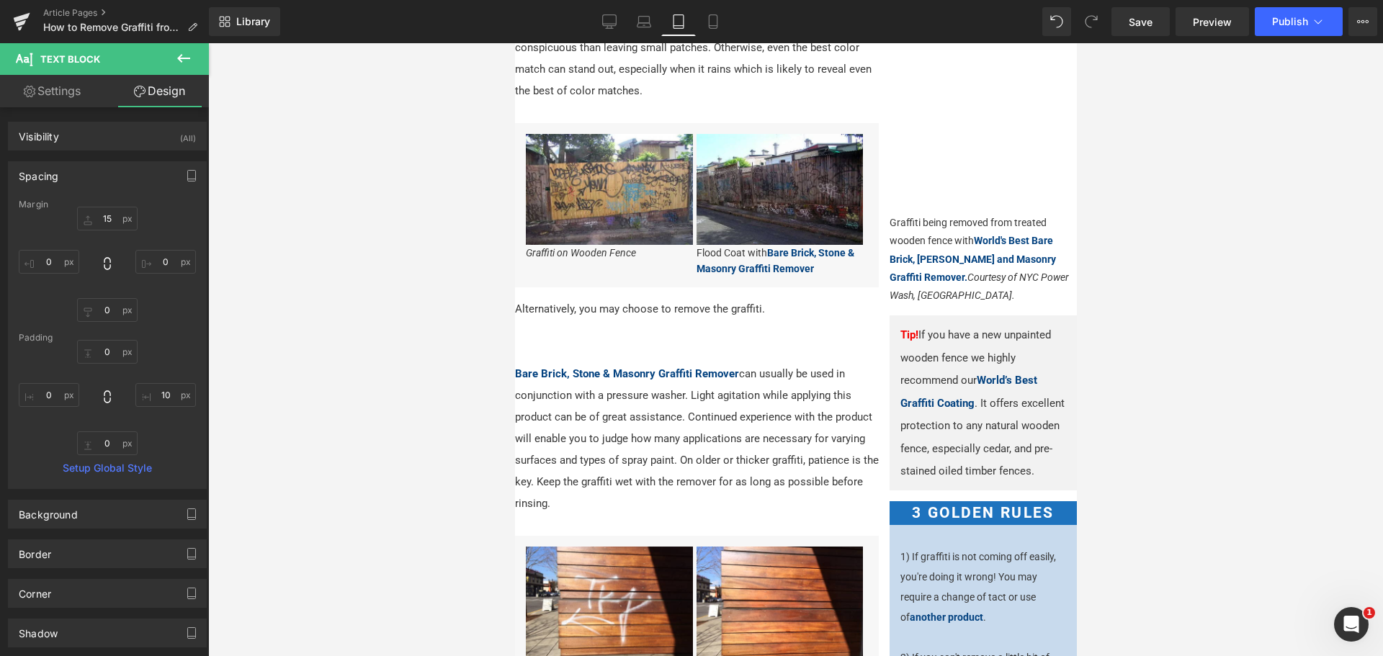
click at [557, 357] on p at bounding box center [697, 353] width 367 height 22
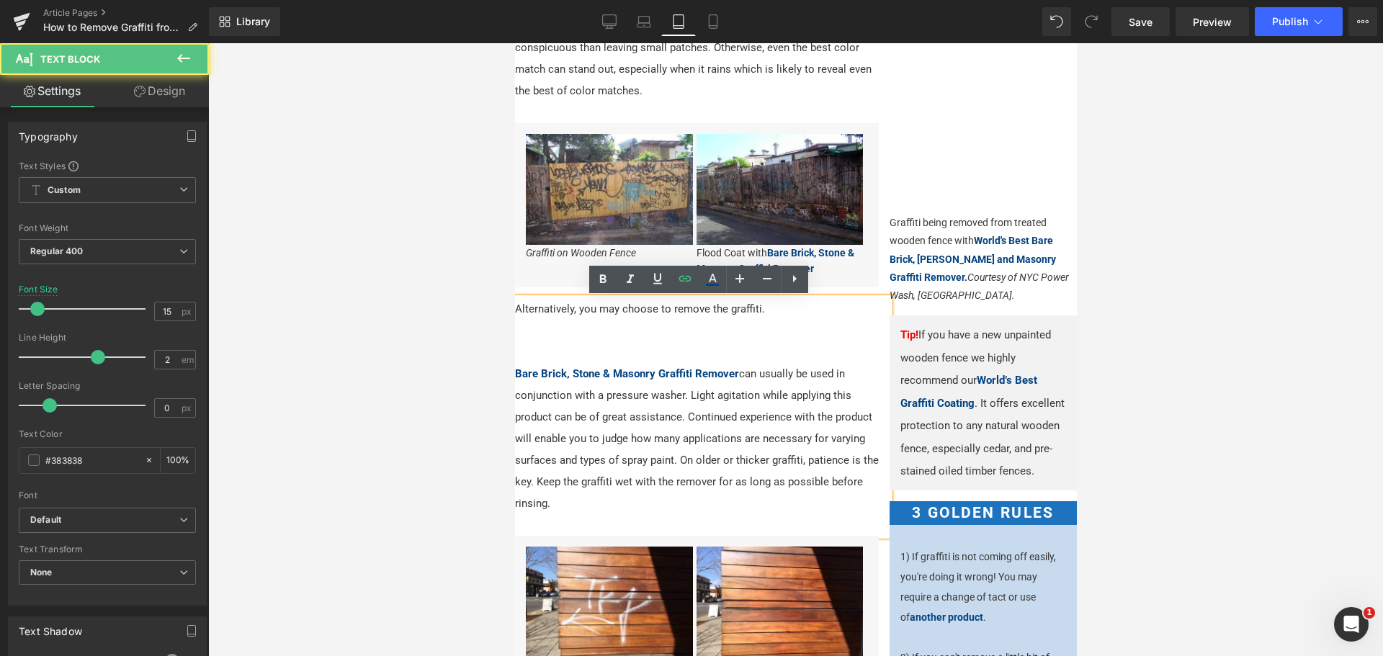
click at [557, 348] on p at bounding box center [697, 353] width 367 height 22
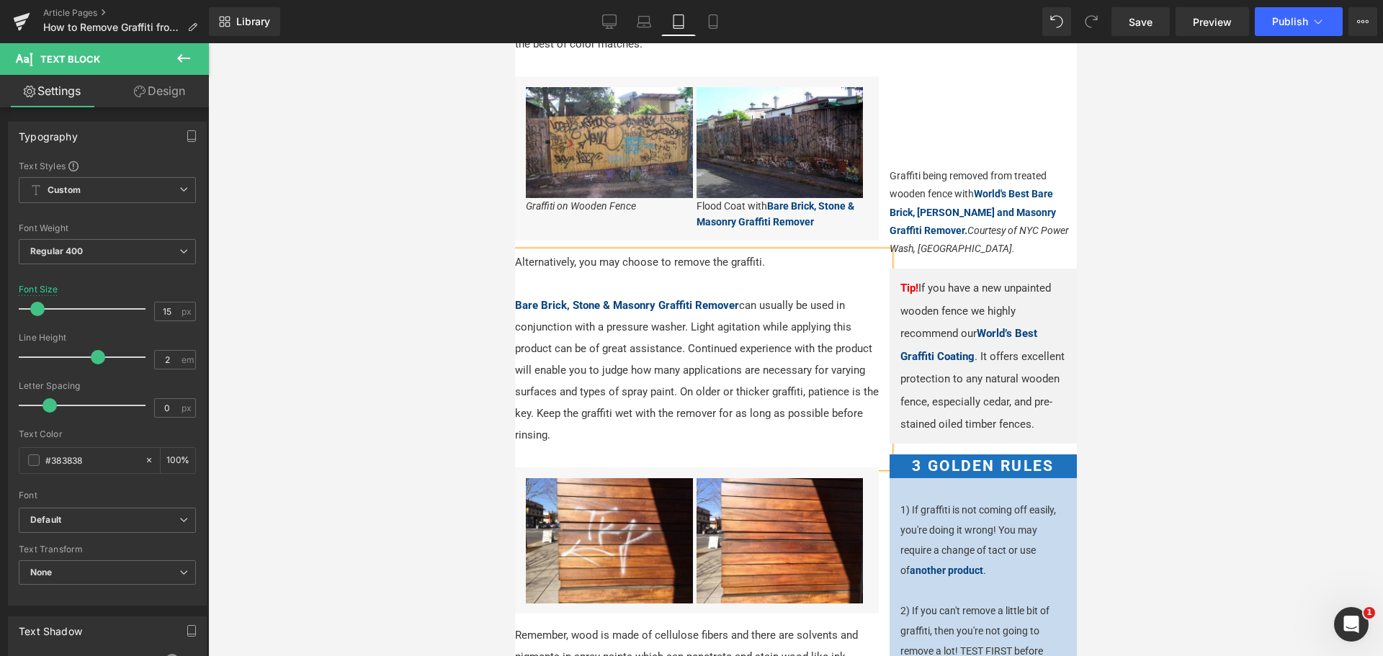
scroll to position [504, 0]
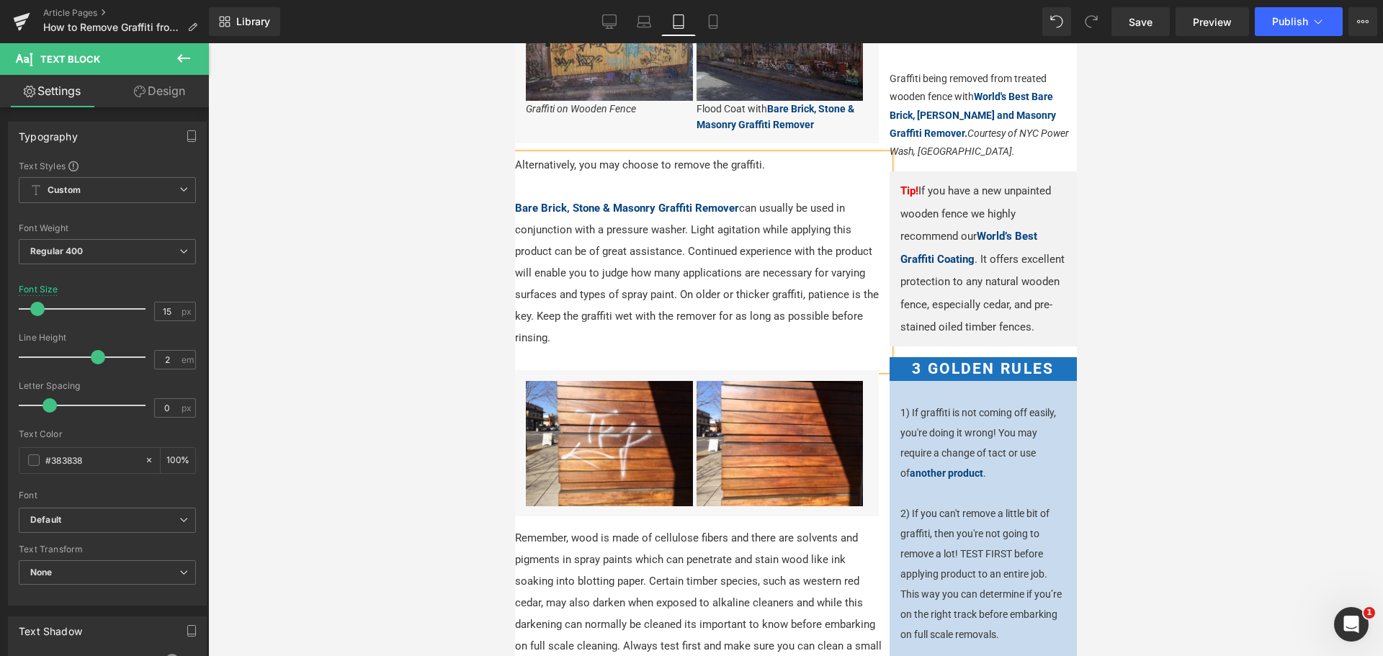
click at [432, 373] on div at bounding box center [795, 349] width 1175 height 613
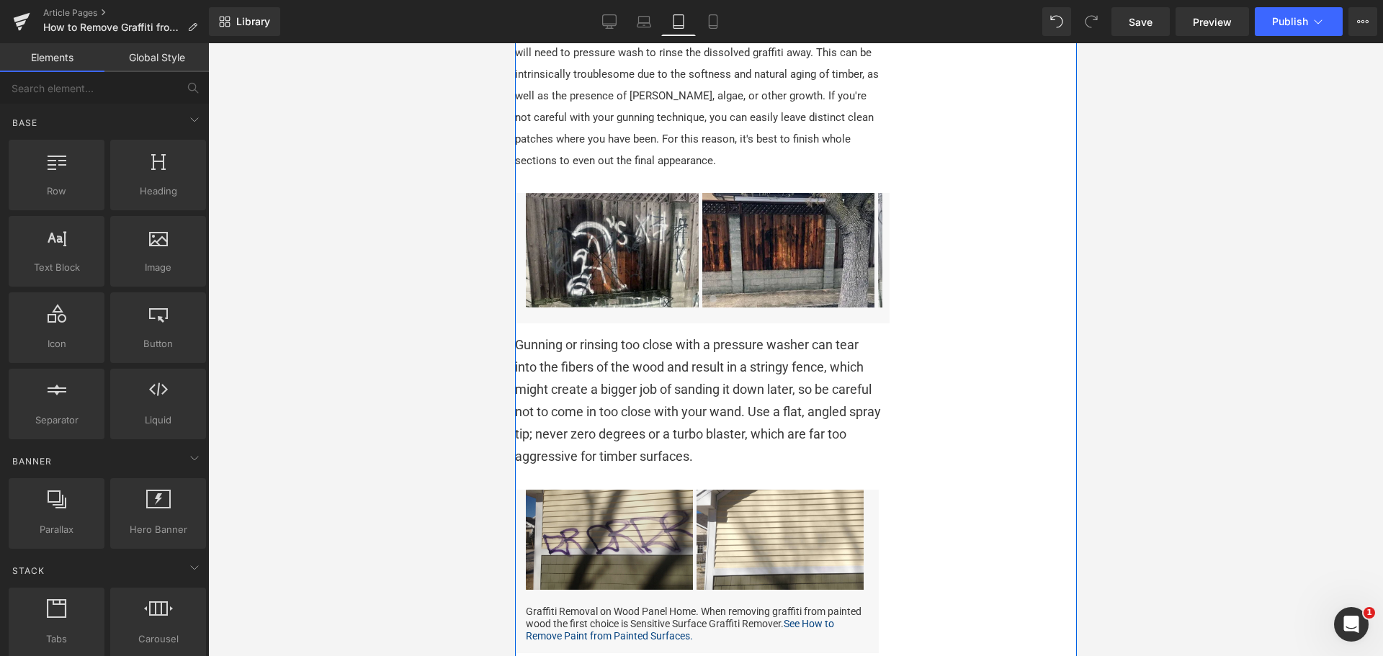
scroll to position [1441, 0]
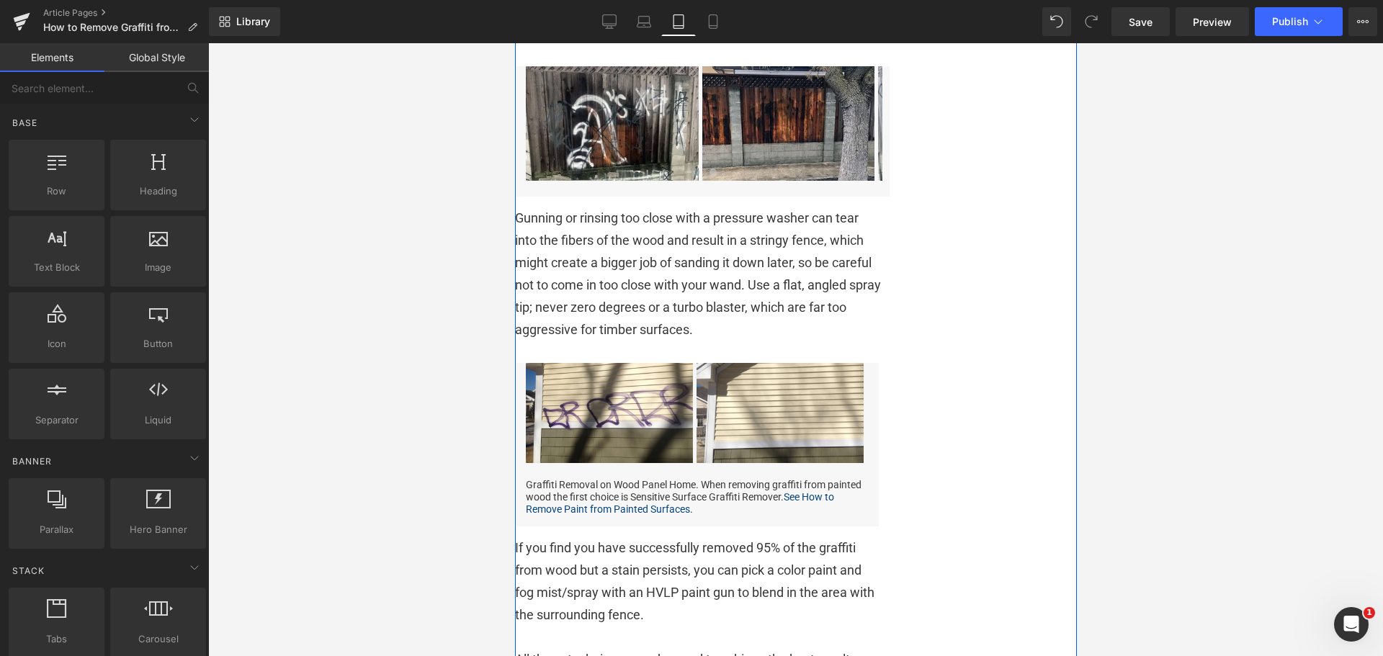
click at [613, 236] on span "Gunning or rinsing too close with a pressure washer can tear into the fibers of…" at bounding box center [697, 273] width 366 height 127
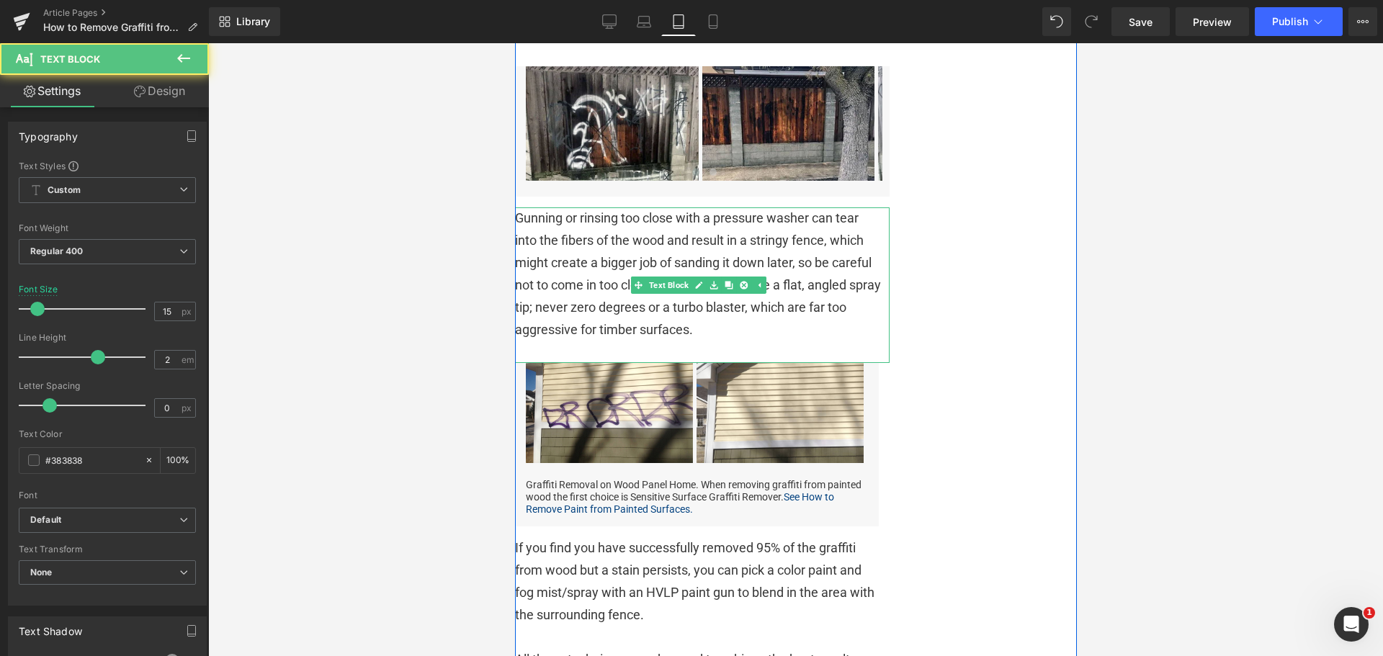
click at [609, 294] on p "Gunning or rinsing too close with a pressure washer can tear into the fibers of…" at bounding box center [697, 275] width 367 height 134
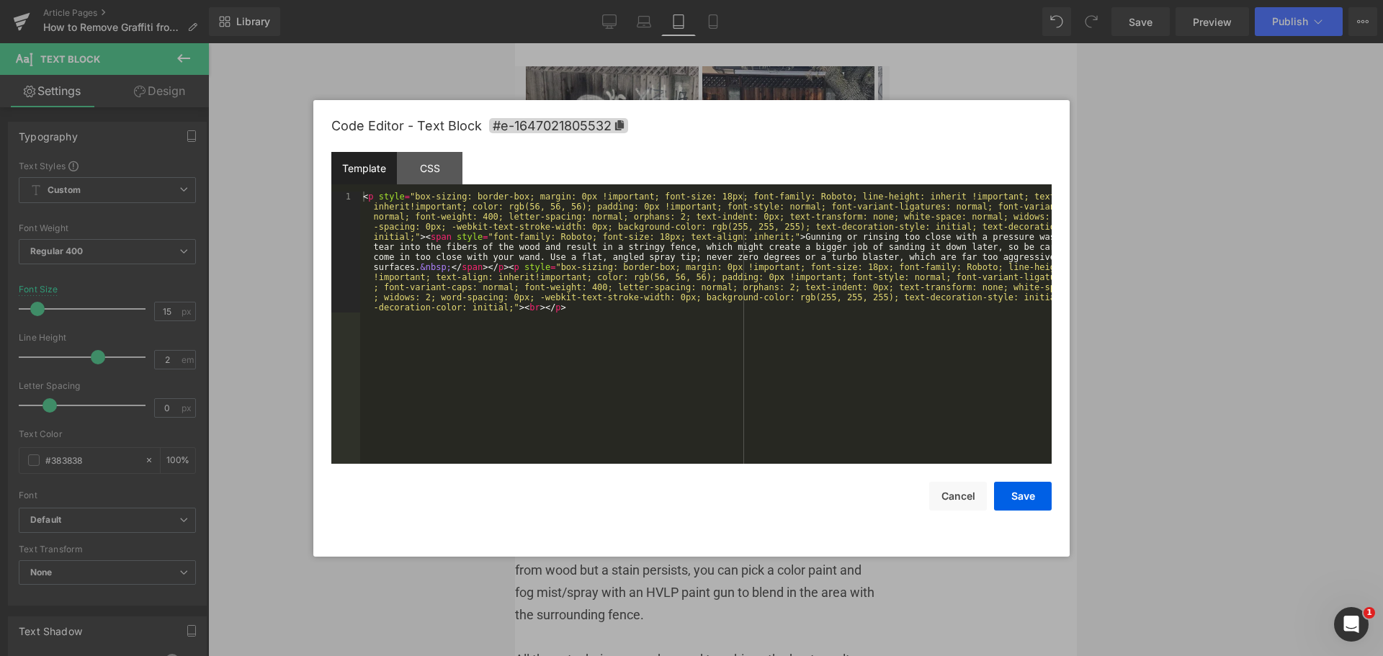
click at [551, 0] on div "Carousel You are previewing how the will restyle your page. You can not edit El…" at bounding box center [691, 0] width 1383 height 0
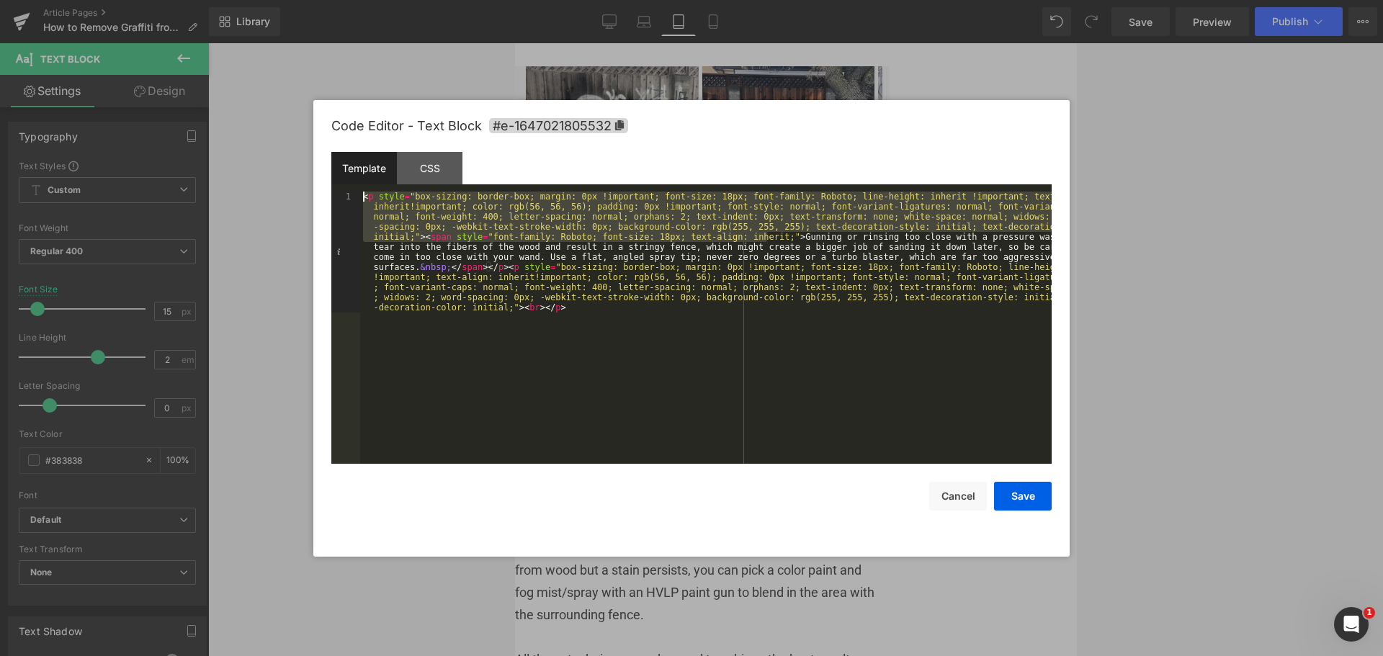
drag, startPoint x: 769, startPoint y: 234, endPoint x: 440, endPoint y: 231, distance: 329.3
click at [339, 186] on div "Template CSS 1 < p style = "box-sizing: border-box; margin: 0px !important; fon…" at bounding box center [691, 308] width 721 height 312
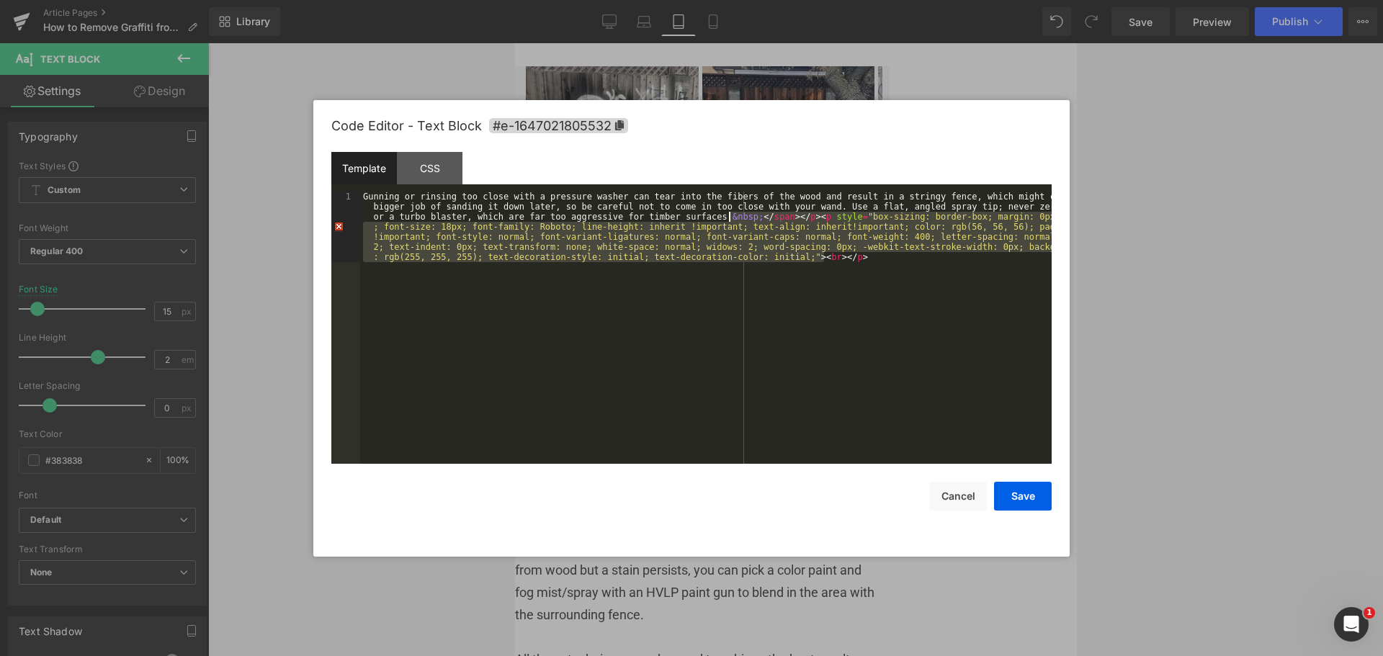
drag, startPoint x: 876, startPoint y: 275, endPoint x: 731, endPoint y: 216, distance: 157.1
click at [731, 216] on div "Gunning or rinsing too close with a pressure washer can tear into the fibers of…" at bounding box center [706, 399] width 692 height 414
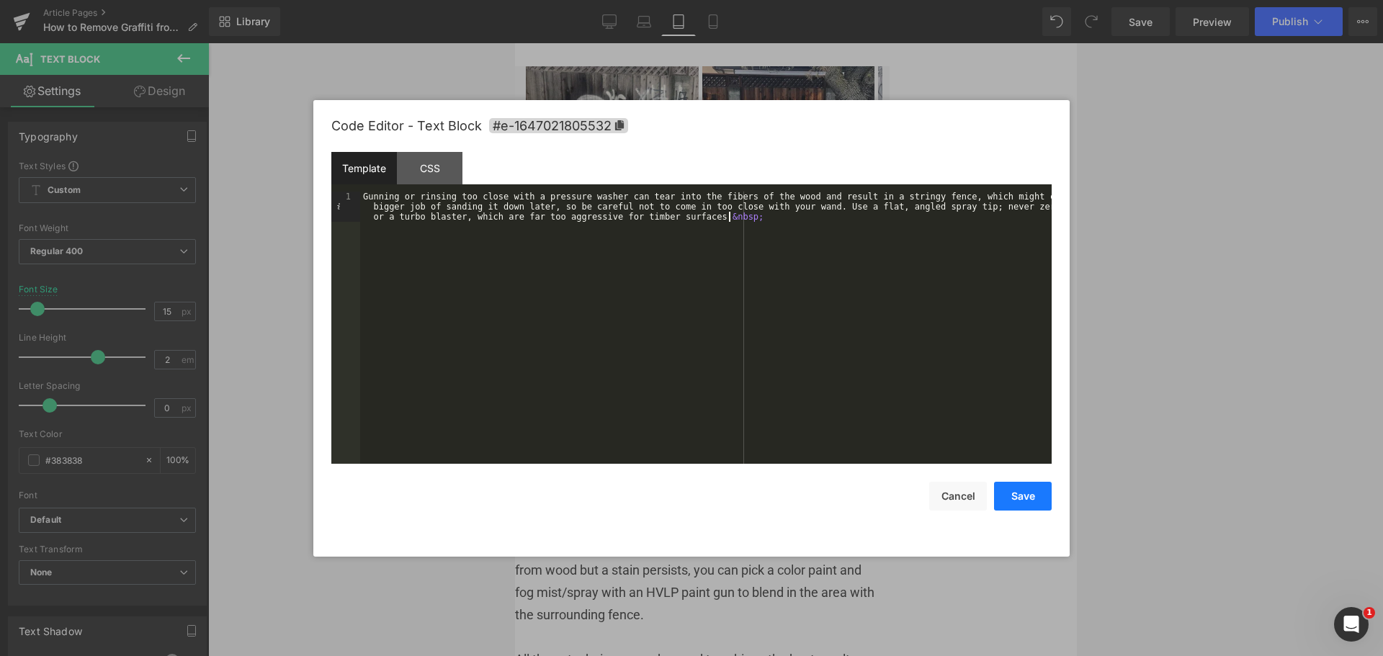
click at [1025, 493] on button "Save" at bounding box center [1023, 496] width 58 height 29
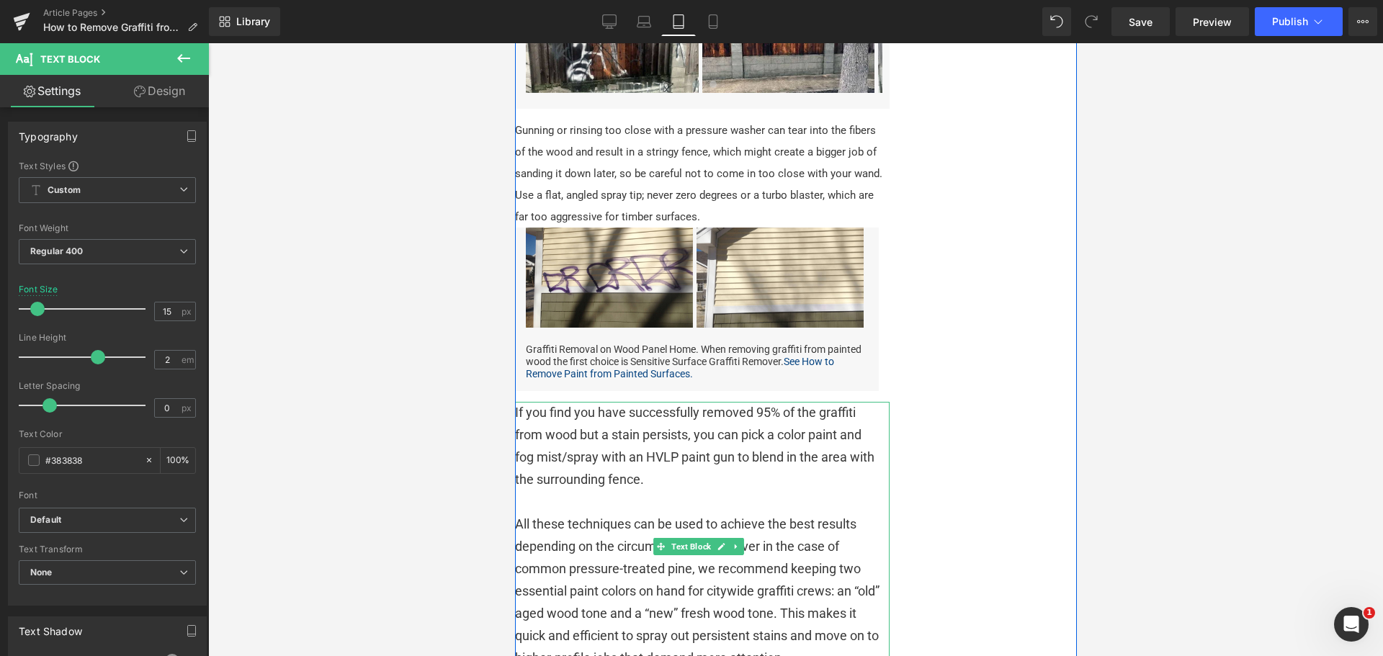
scroll to position [1657, 0]
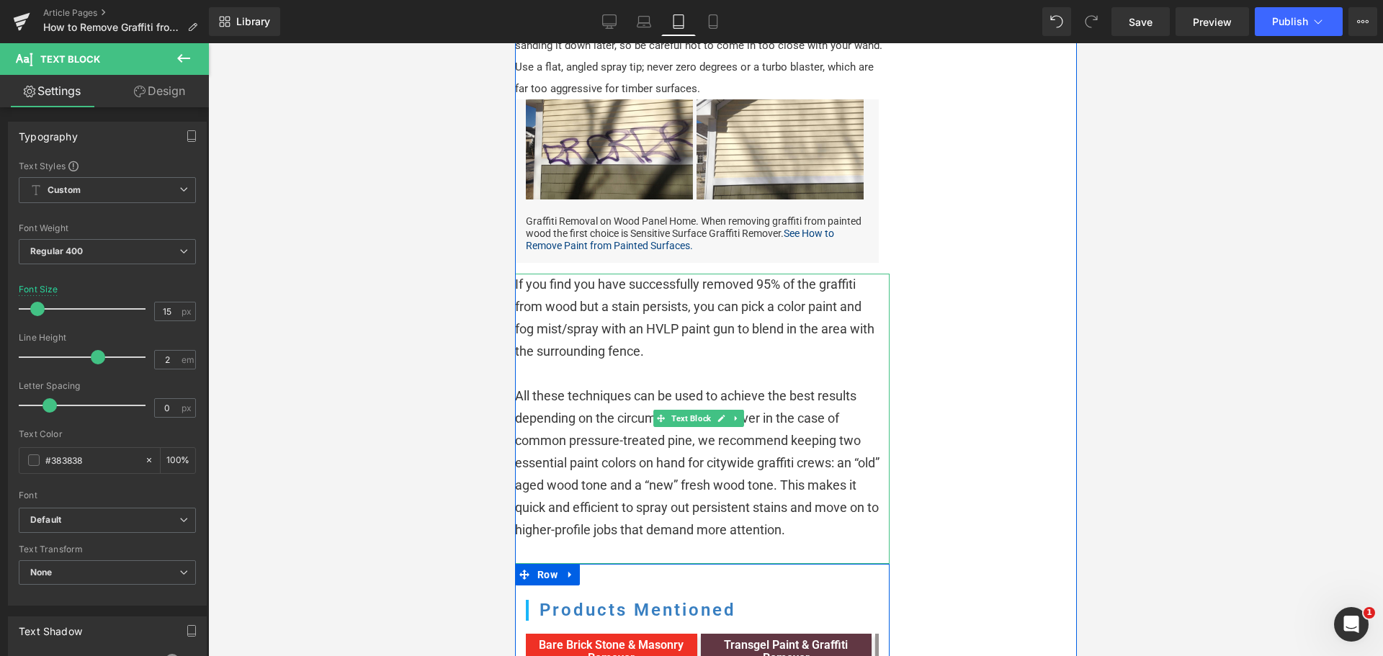
click at [619, 395] on span "All these techniques can be used to achieve the best results depending on the c…" at bounding box center [696, 462] width 365 height 149
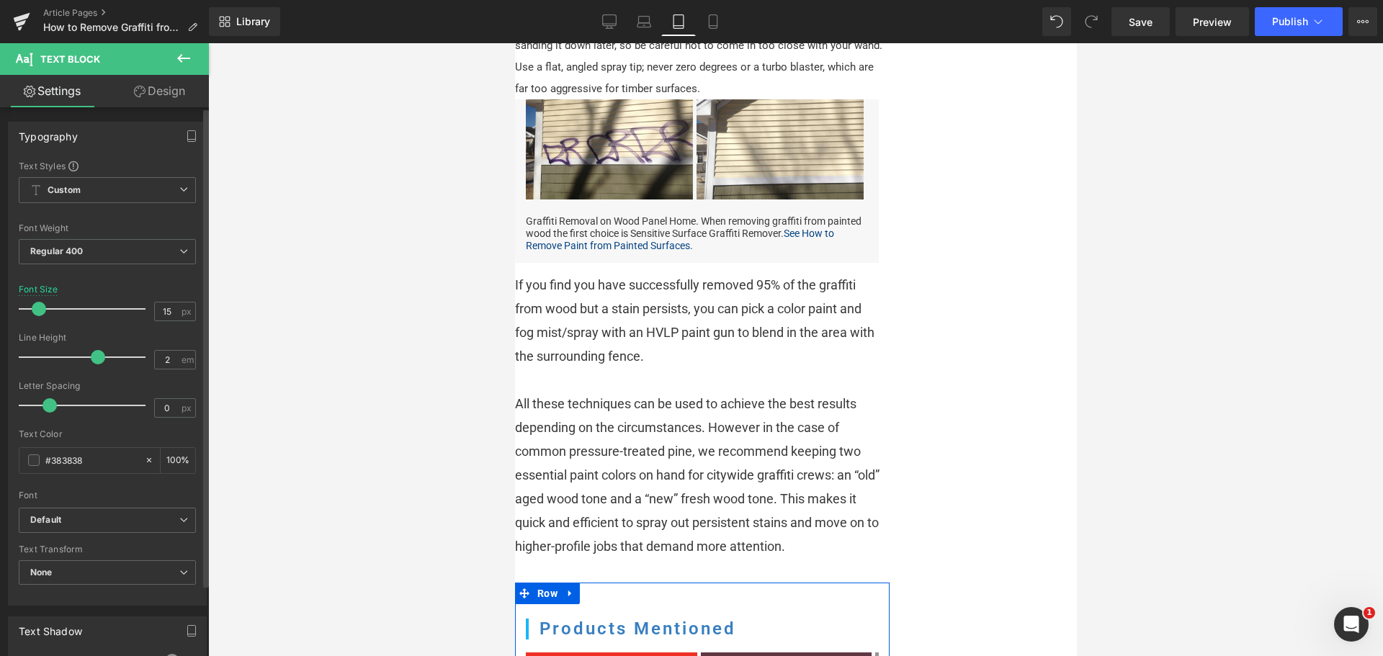
type input "14"
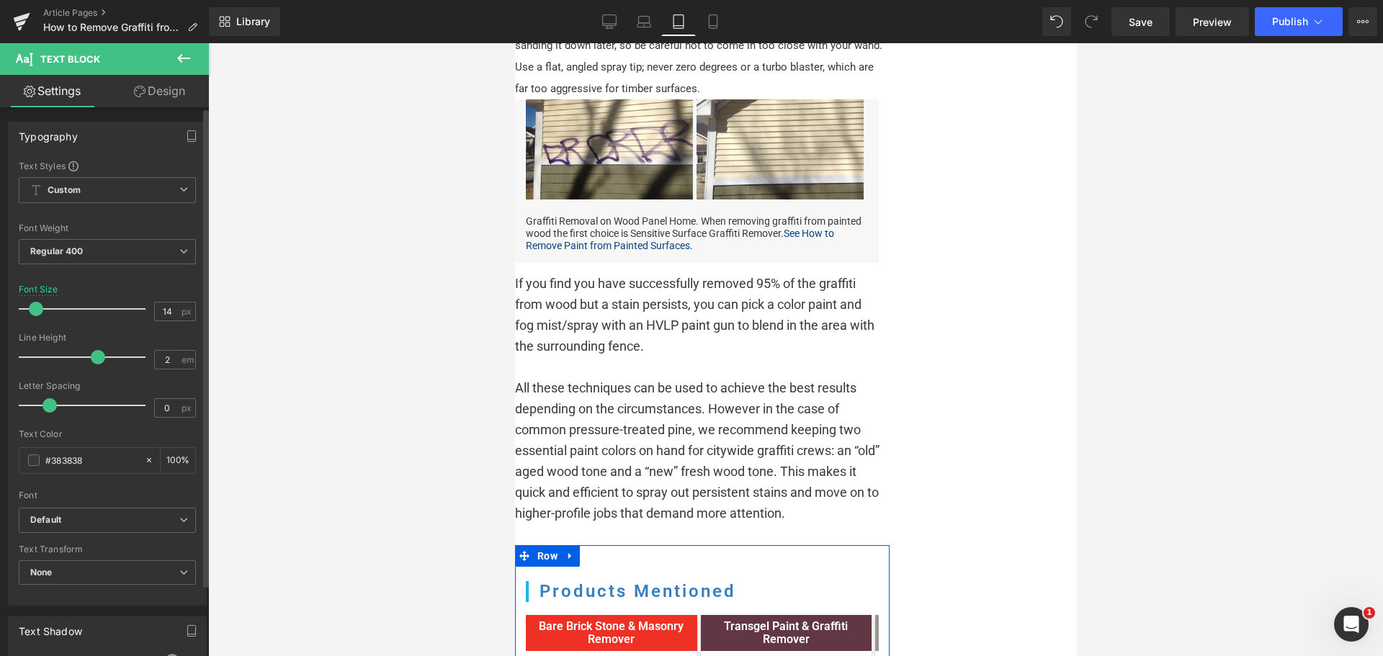
drag, startPoint x: 55, startPoint y: 309, endPoint x: 42, endPoint y: 312, distance: 13.3
click at [42, 312] on span at bounding box center [36, 309] width 14 height 14
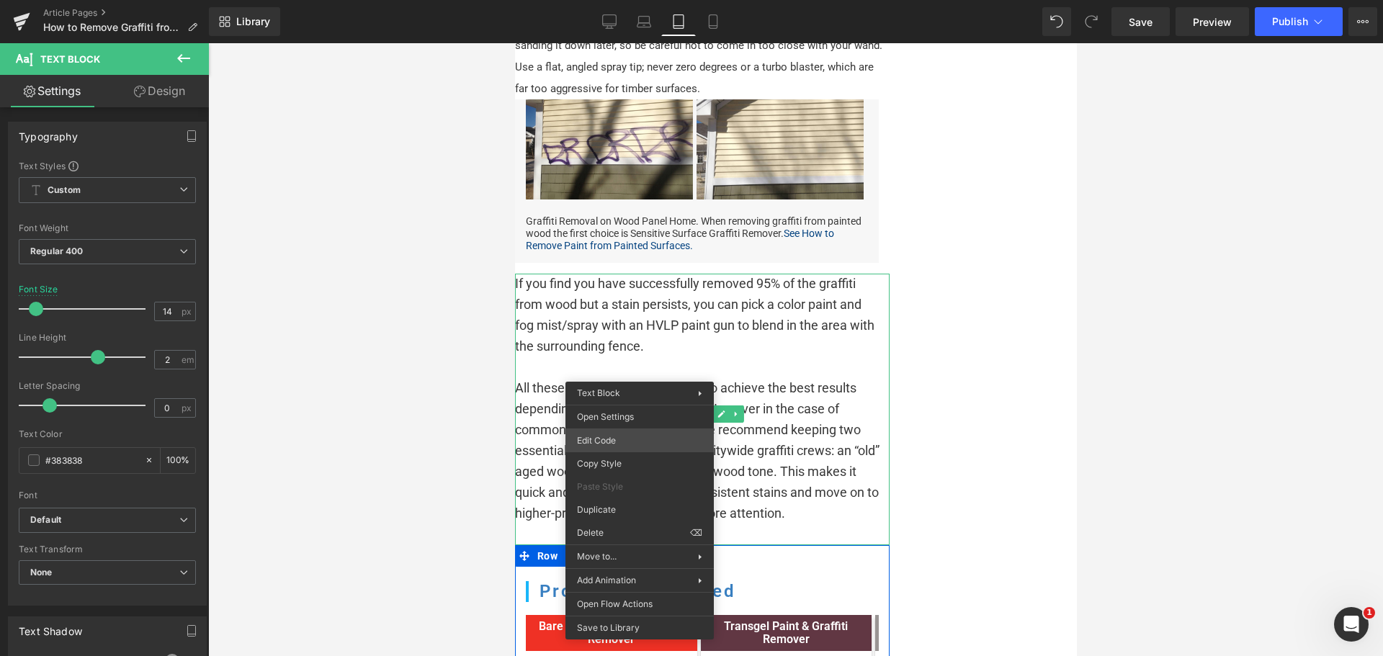
click at [600, 0] on div "Carousel You are previewing how the will restyle your page. You can not edit El…" at bounding box center [691, 0] width 1383 height 0
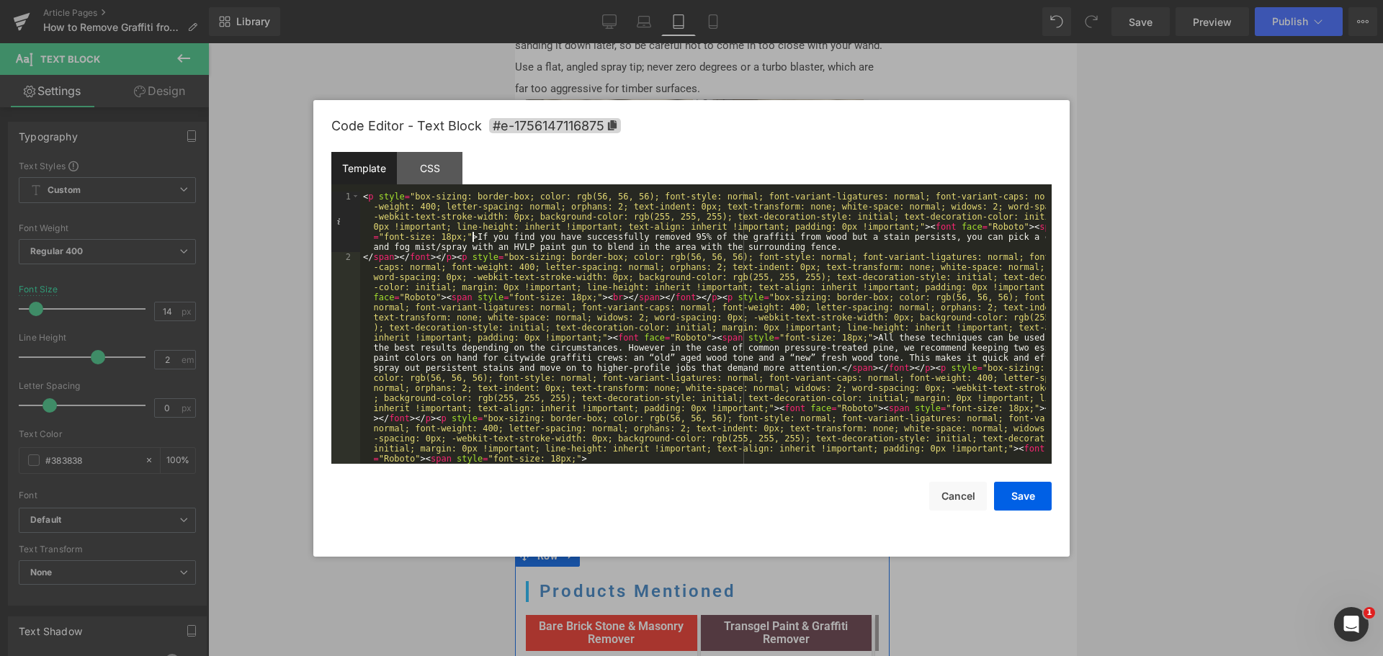
click at [473, 236] on div "< p style = "box-sizing: border-box; color: rgb(56, 56, 56); font-style: normal…" at bounding box center [703, 363] width 686 height 343
drag, startPoint x: 459, startPoint y: 232, endPoint x: 267, endPoint y: 178, distance: 199.8
click at [267, 178] on body "Carousel You are previewing how the will restyle your page. You can not edit El…" at bounding box center [691, 328] width 1383 height 656
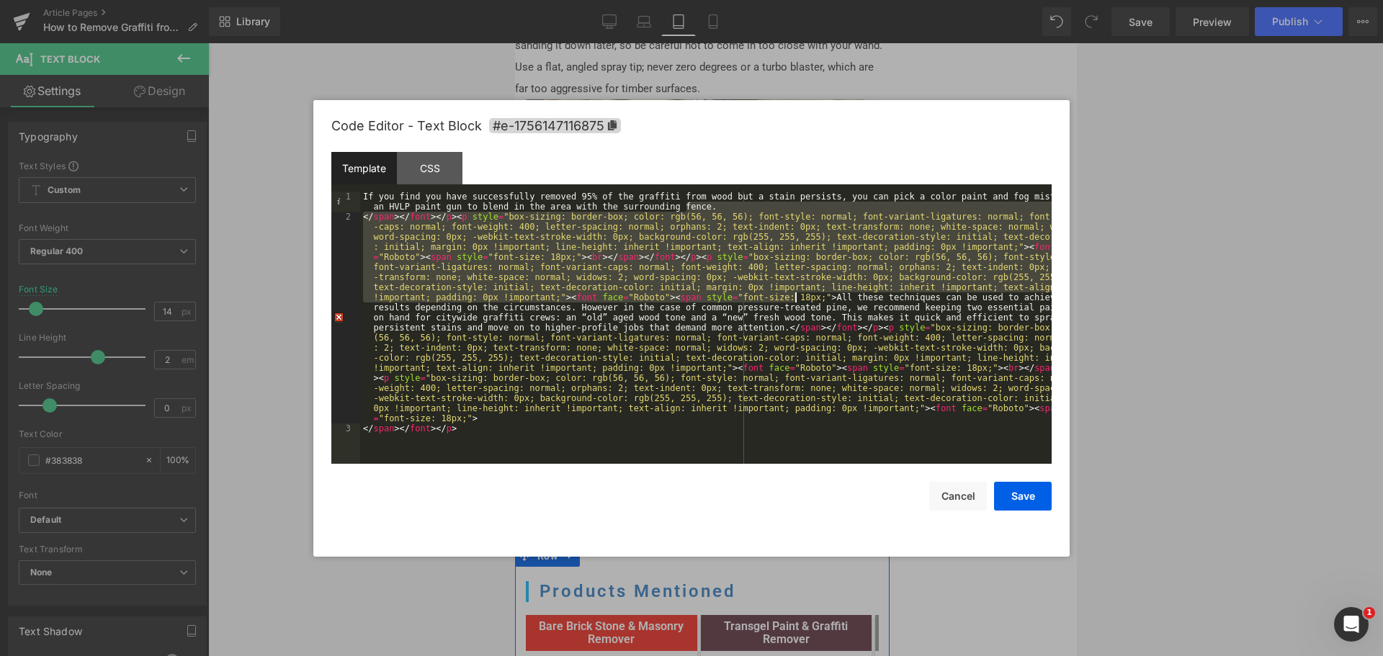
drag, startPoint x: 695, startPoint y: 208, endPoint x: 795, endPoint y: 295, distance: 132.8
click at [795, 295] on div "If you find you have successfully removed 95% of the graffiti from wood but a s…" at bounding box center [706, 343] width 692 height 303
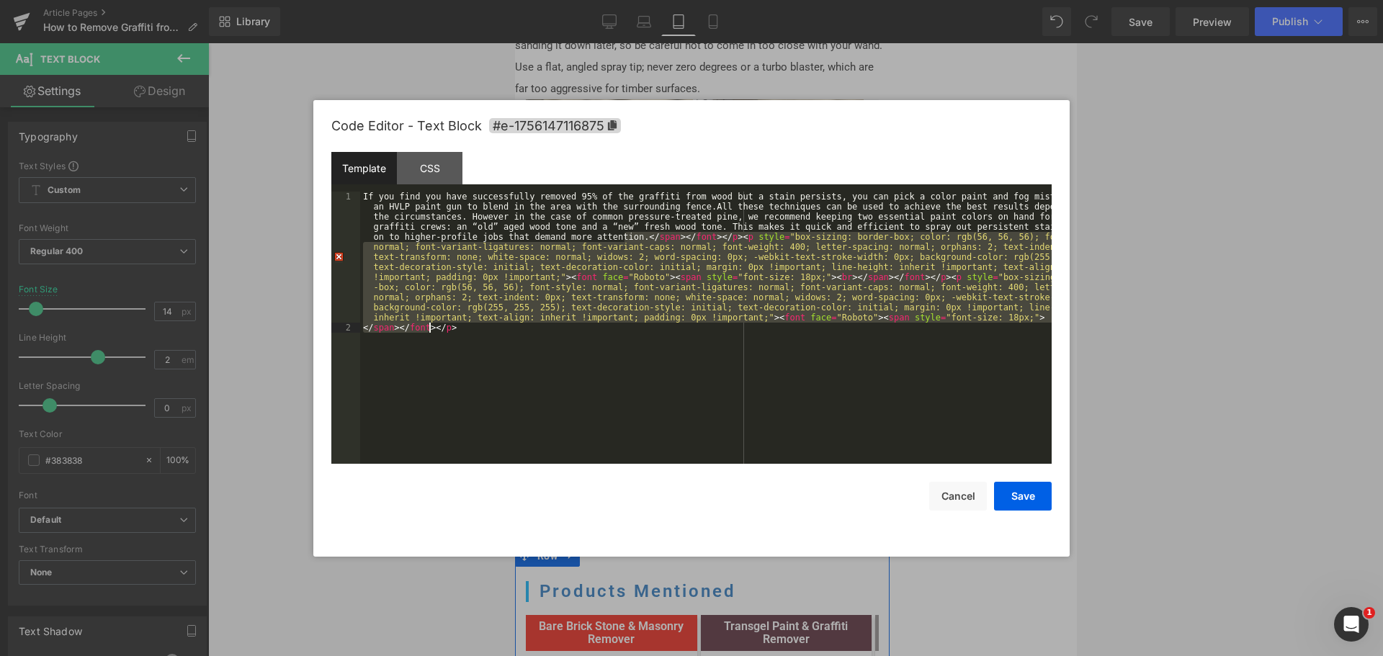
drag, startPoint x: 624, startPoint y: 238, endPoint x: 429, endPoint y: 329, distance: 214.7
click at [429, 329] on div "If you find you have successfully removed 95% of the graffiti from wood but a s…" at bounding box center [706, 399] width 692 height 414
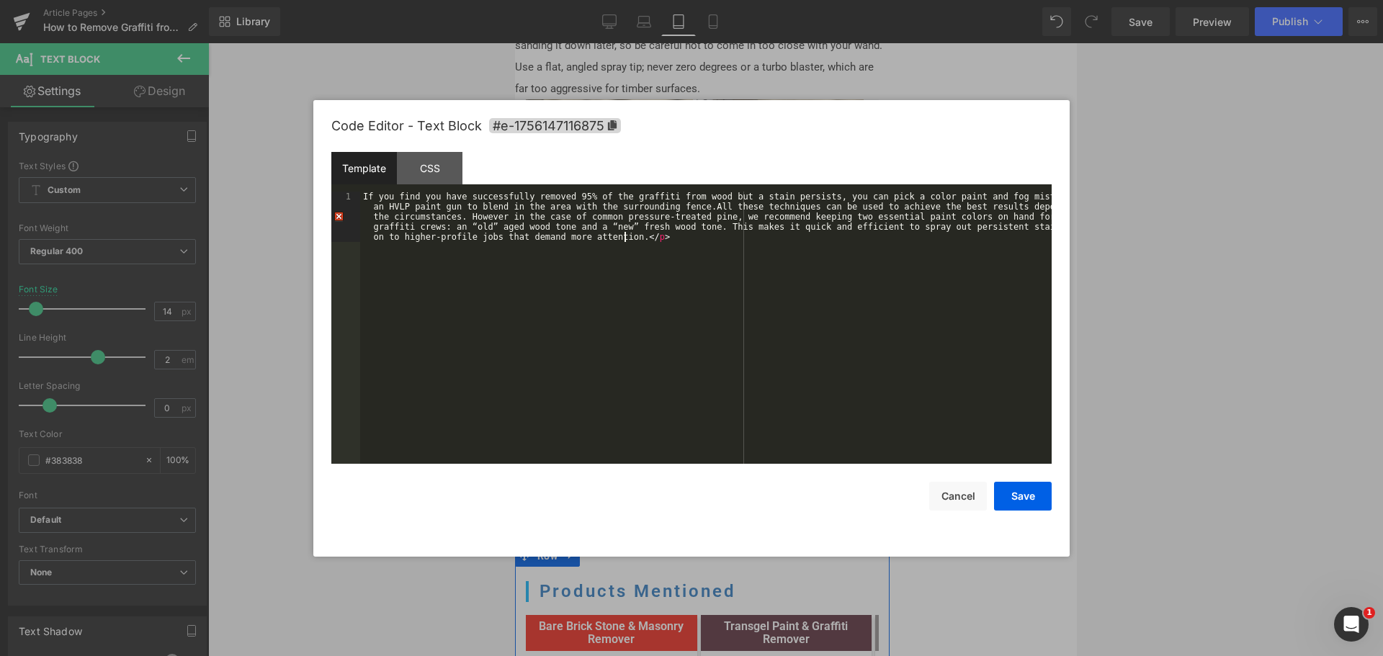
click at [365, 195] on div "If you find you have successfully removed 95% of the graffiti from wood but a s…" at bounding box center [706, 378] width 692 height 373
drag, startPoint x: 373, startPoint y: 209, endPoint x: 357, endPoint y: 209, distance: 15.1
click at [357, 209] on pre "1 If you find you have successfully removed 95% of the graffiti from wood but a…" at bounding box center [691, 328] width 721 height 272
click at [364, 196] on div "If you find you have successfully removed 95% of the graffiti from wood but a s…" at bounding box center [706, 378] width 692 height 373
click at [429, 164] on div "CSS" at bounding box center [430, 168] width 66 height 32
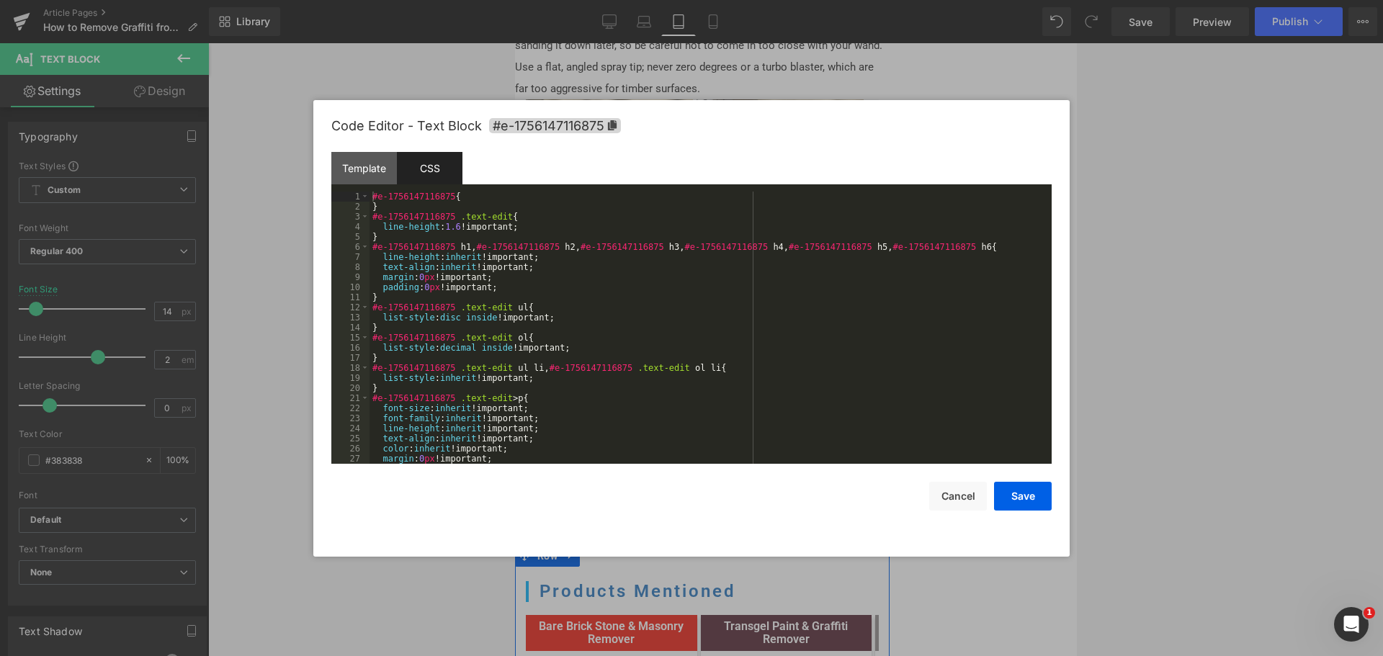
click at [633, 326] on div "#e-1756147116875 { } #e-1756147116875 .text-edit { line-height : 1.6 !important…" at bounding box center [708, 338] width 677 height 293
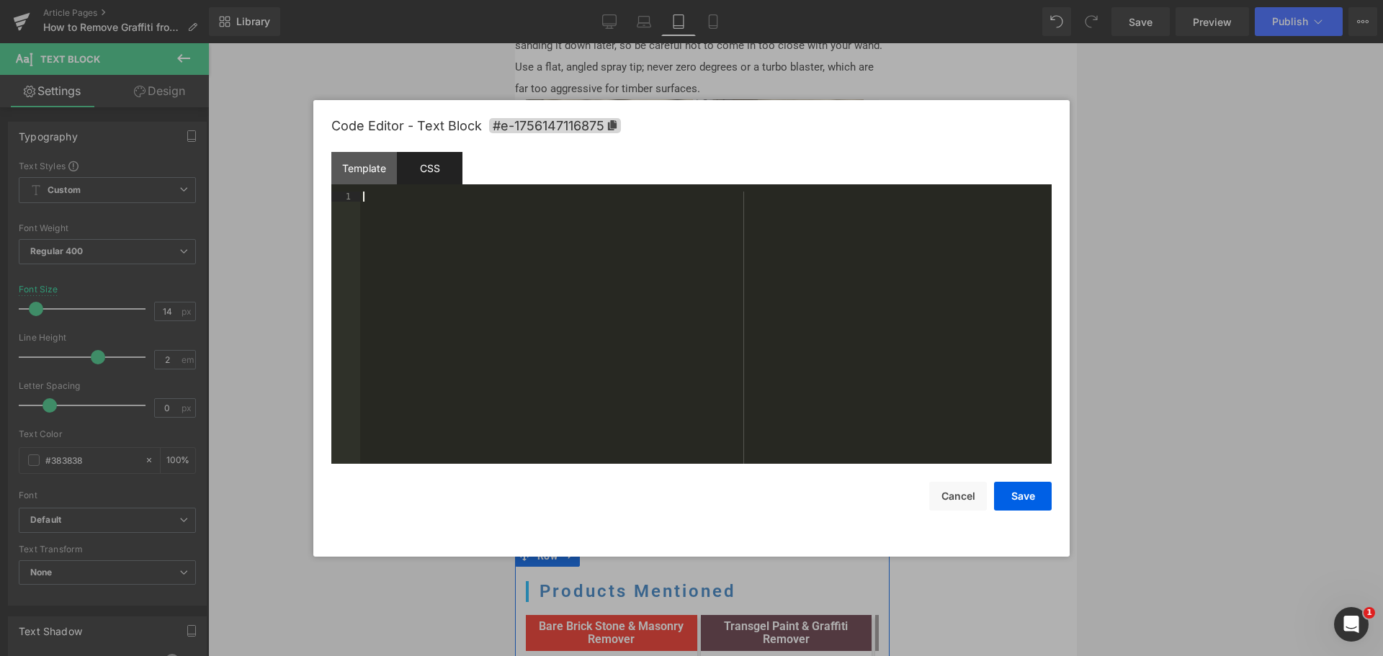
click at [743, 393] on div at bounding box center [706, 338] width 692 height 293
click at [1030, 490] on button "Save" at bounding box center [1023, 496] width 58 height 29
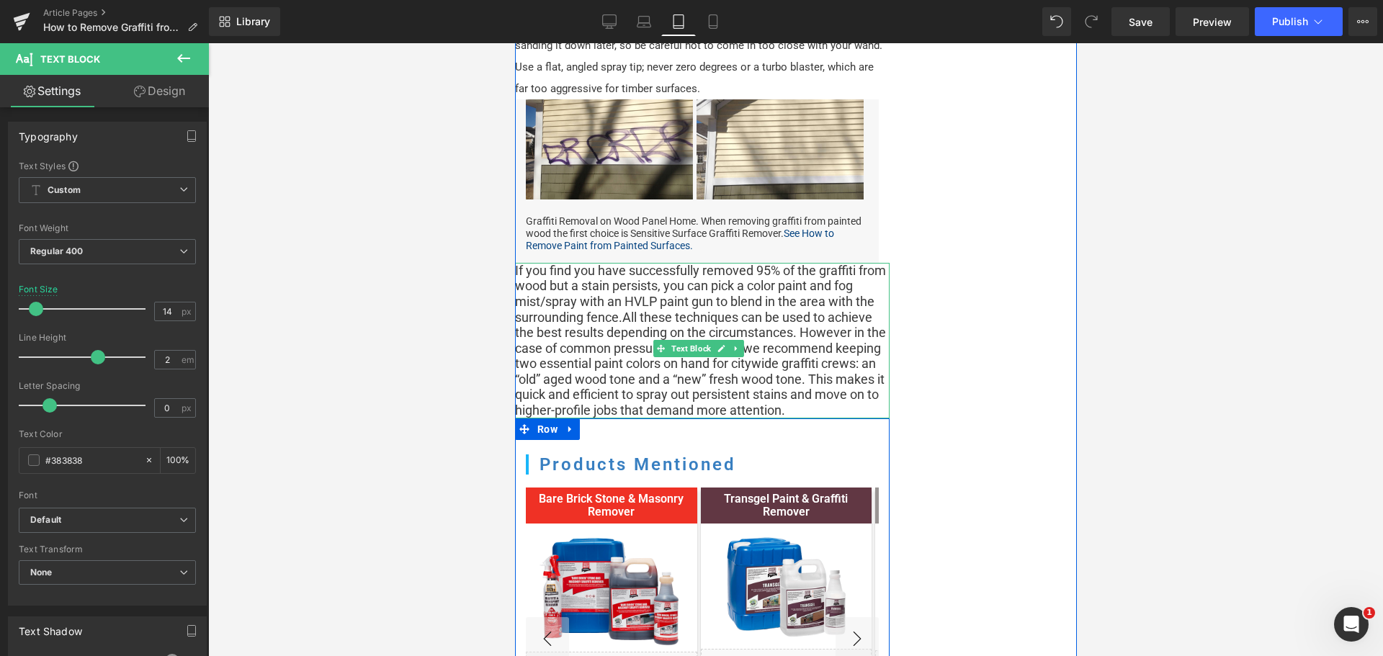
click at [729, 324] on p "If you find you have successfully removed 95% of the graffiti from wood but a s…" at bounding box center [701, 341] width 375 height 156
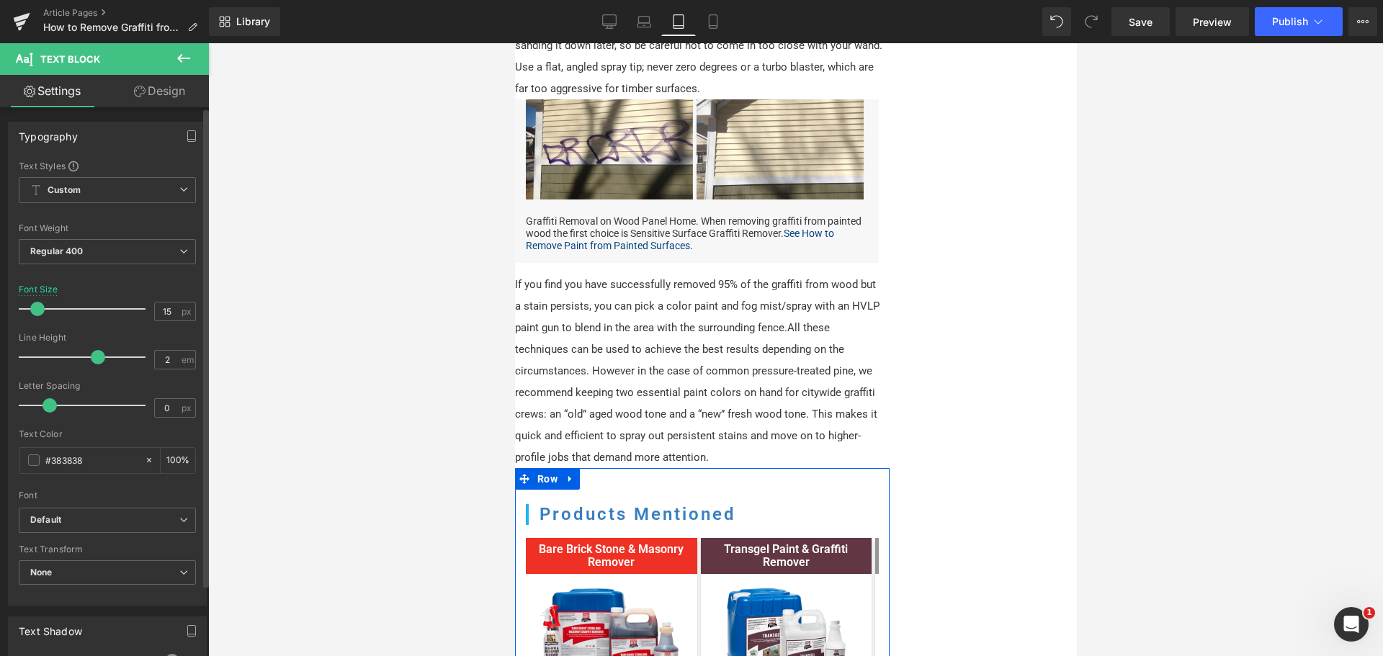
click at [43, 311] on span at bounding box center [37, 309] width 14 height 14
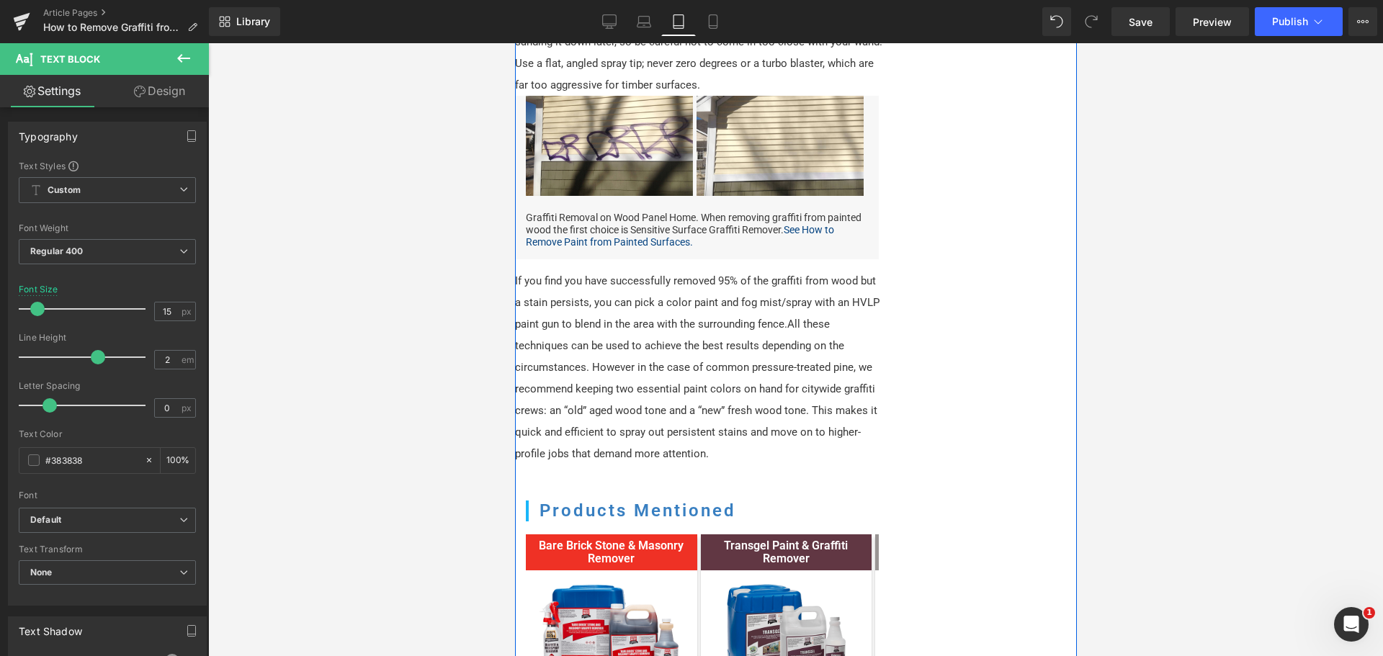
scroll to position [1441, 0]
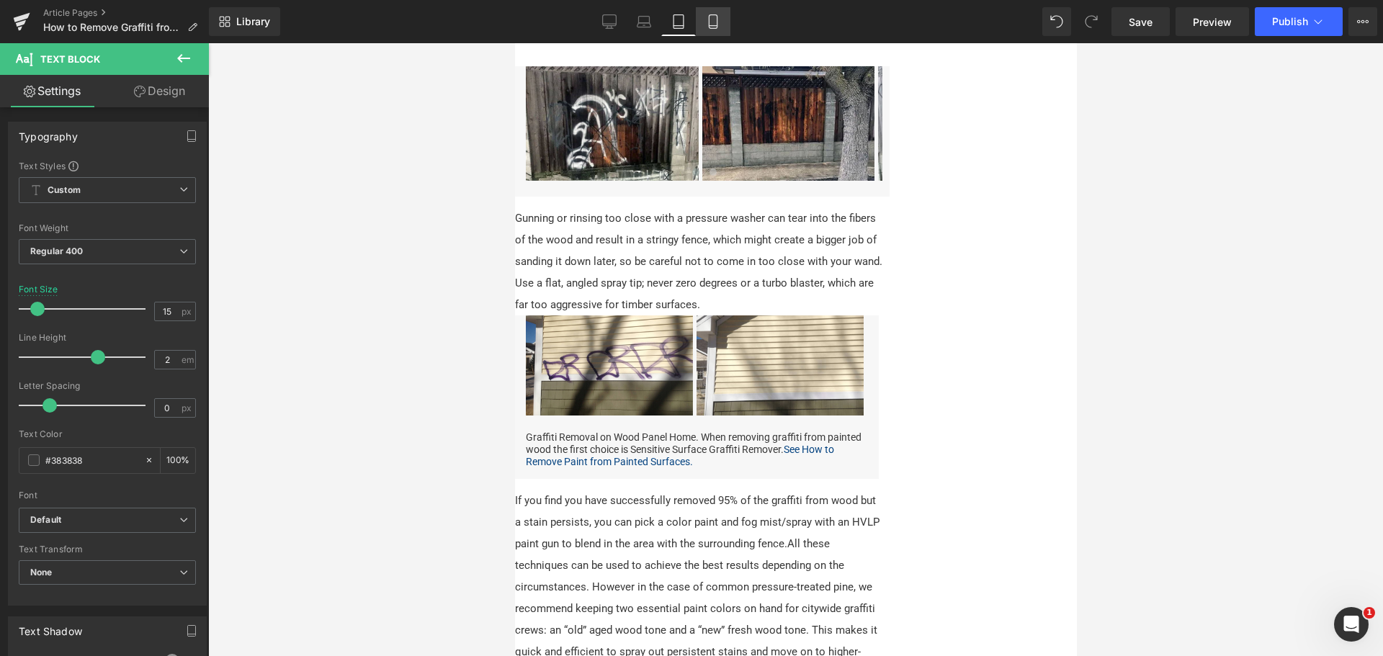
click at [710, 22] on icon at bounding box center [713, 22] width 8 height 14
type input "14"
type input "100"
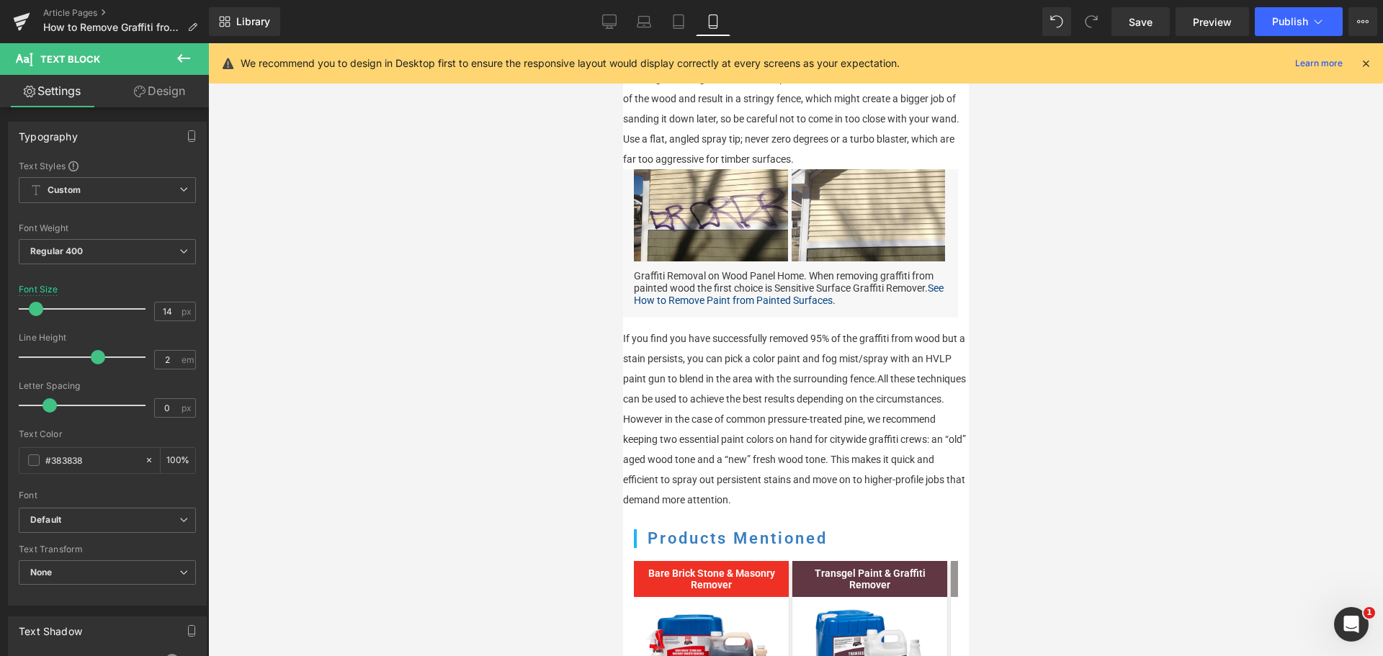
scroll to position [1554, 0]
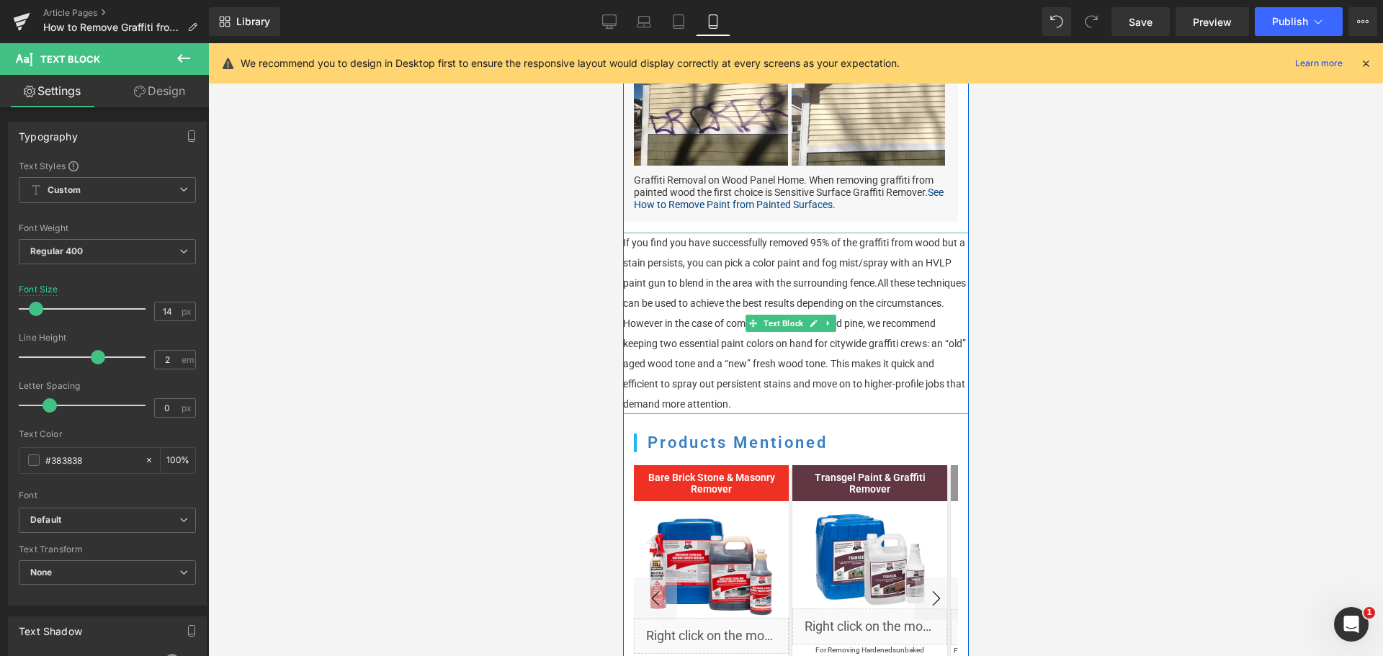
click at [746, 370] on p "If you find you have successfully removed 95% of the graffiti from wood but a s…" at bounding box center [795, 324] width 344 height 182
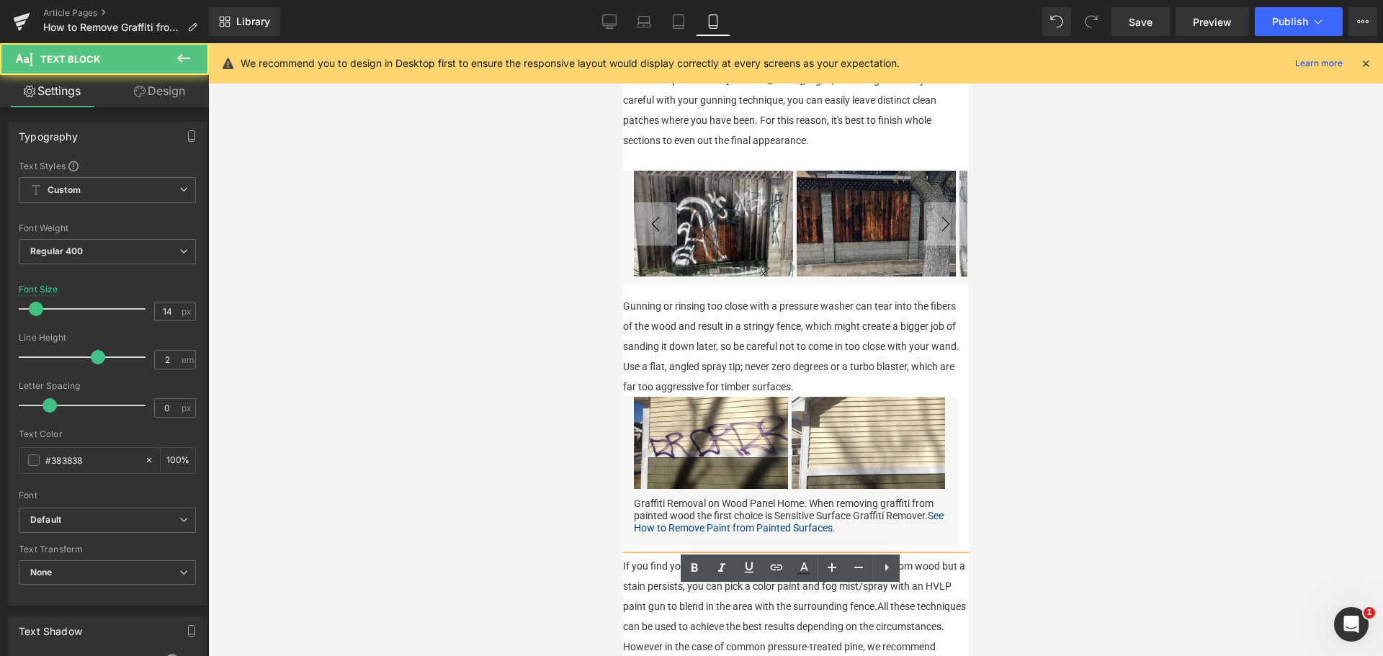
scroll to position [1194, 0]
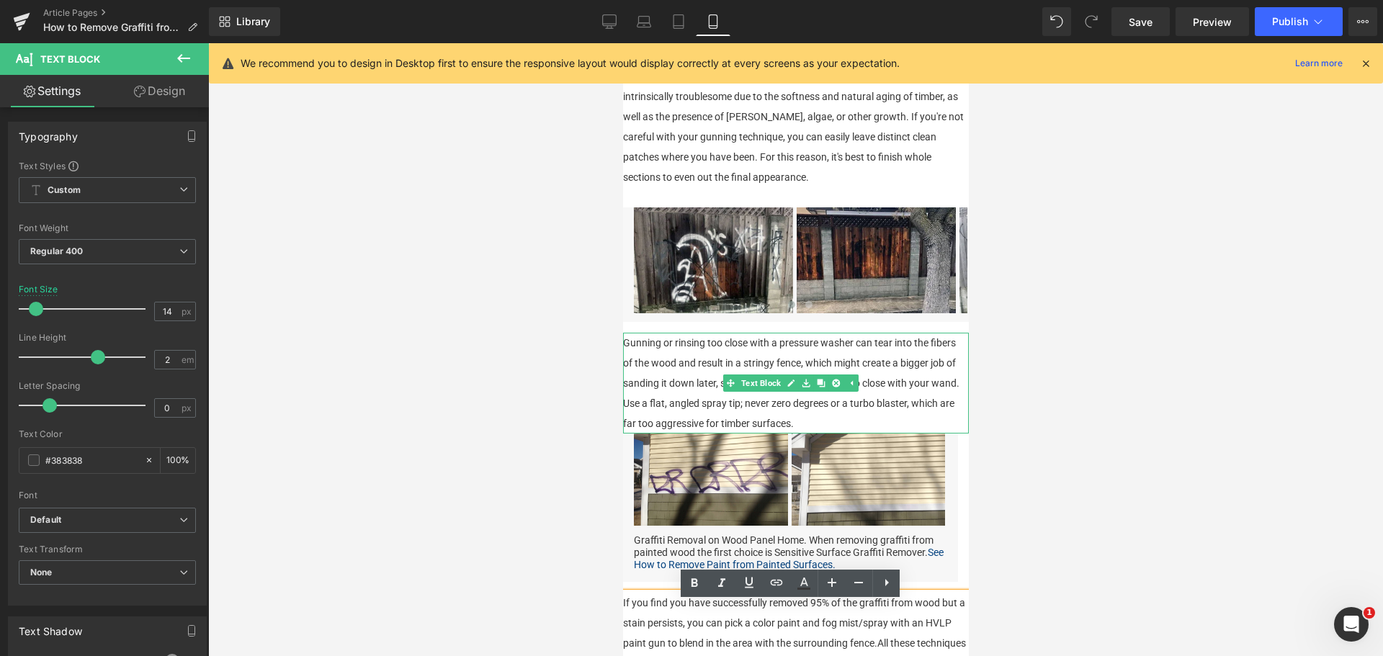
click at [882, 434] on div "Gunning or rinsing too close with a pressure washer can tear into the fibers of…" at bounding box center [796, 383] width 346 height 101
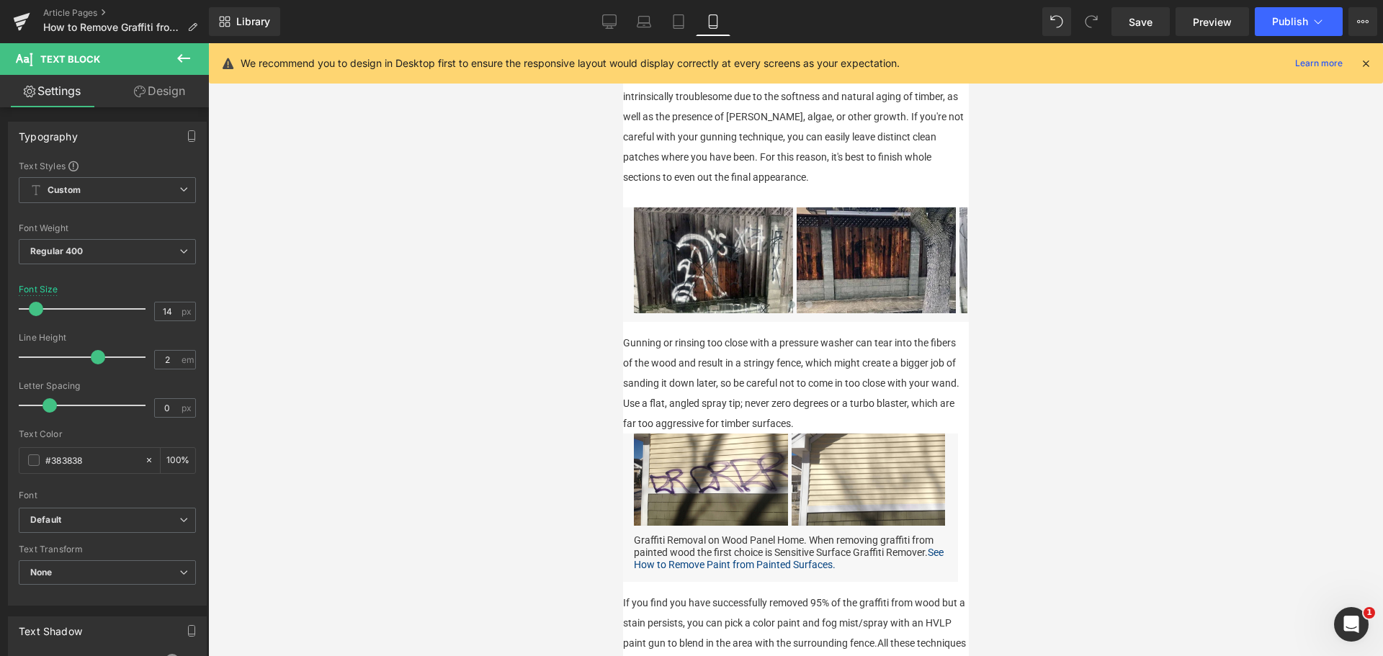
click at [156, 86] on link "Design" at bounding box center [159, 91] width 104 height 32
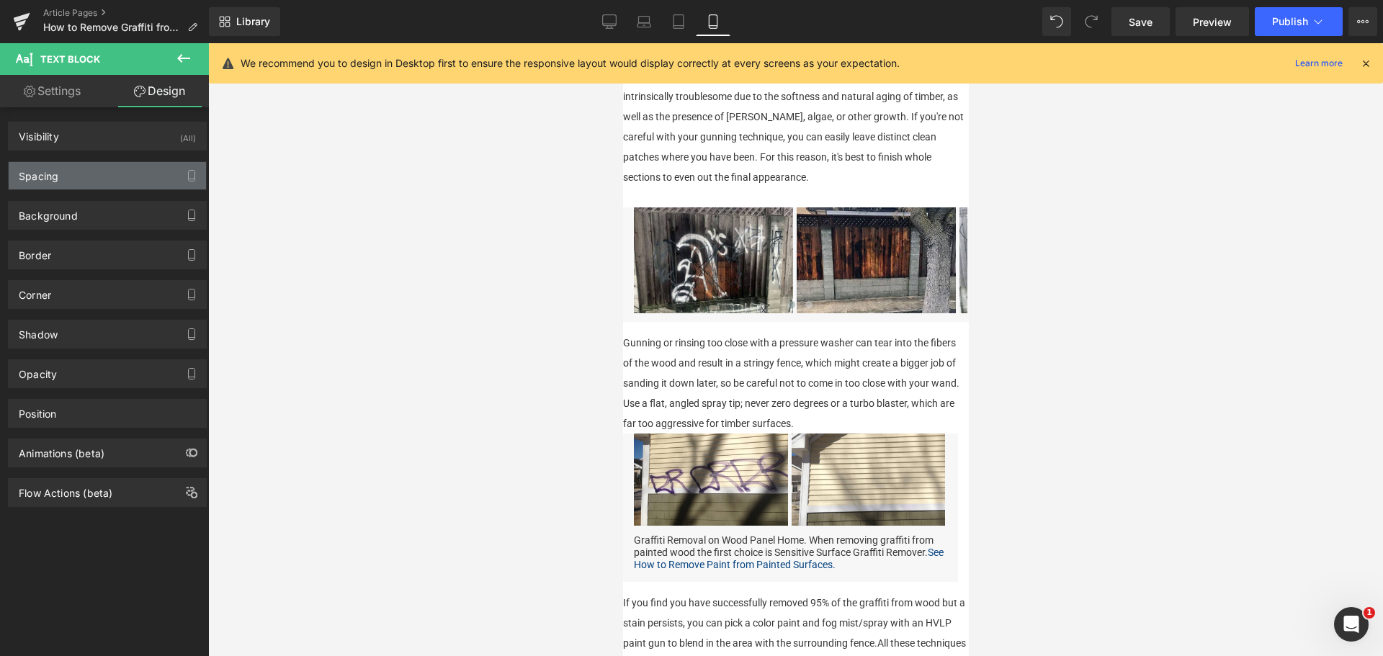
click at [55, 177] on div "Spacing" at bounding box center [39, 172] width 40 height 20
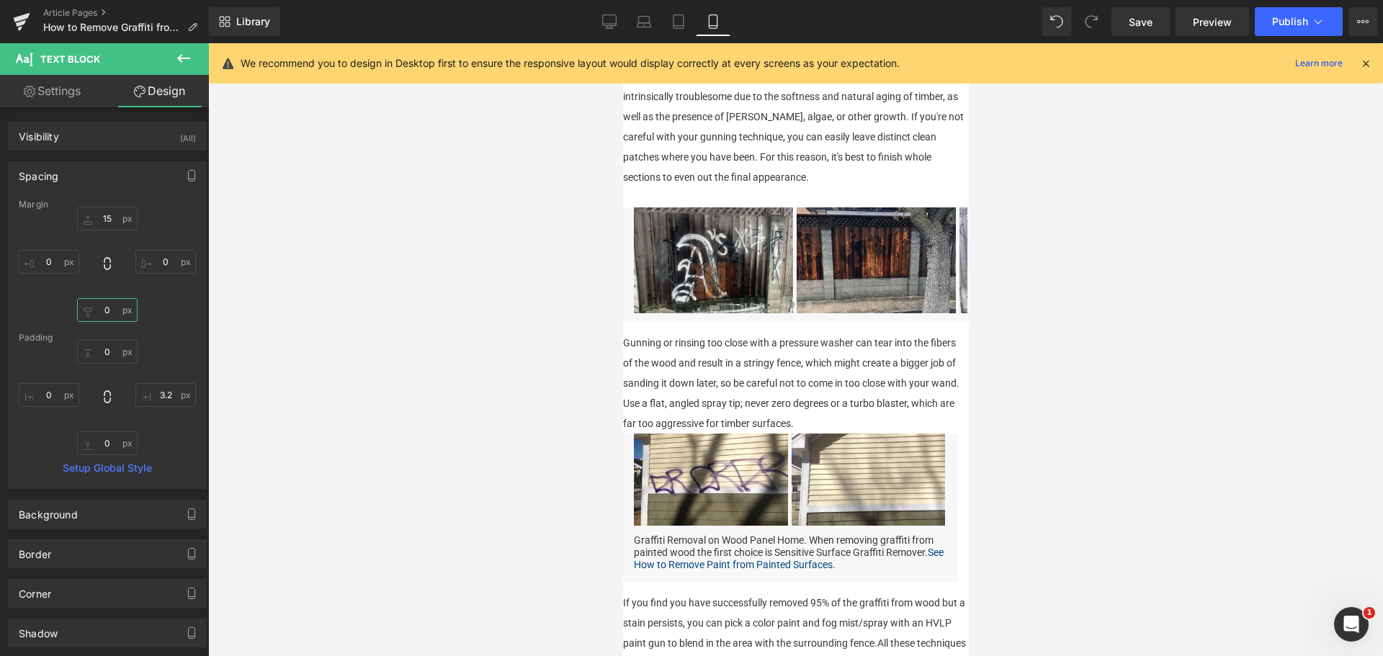
click at [125, 303] on input "0" at bounding box center [107, 310] width 61 height 24
type input "15"
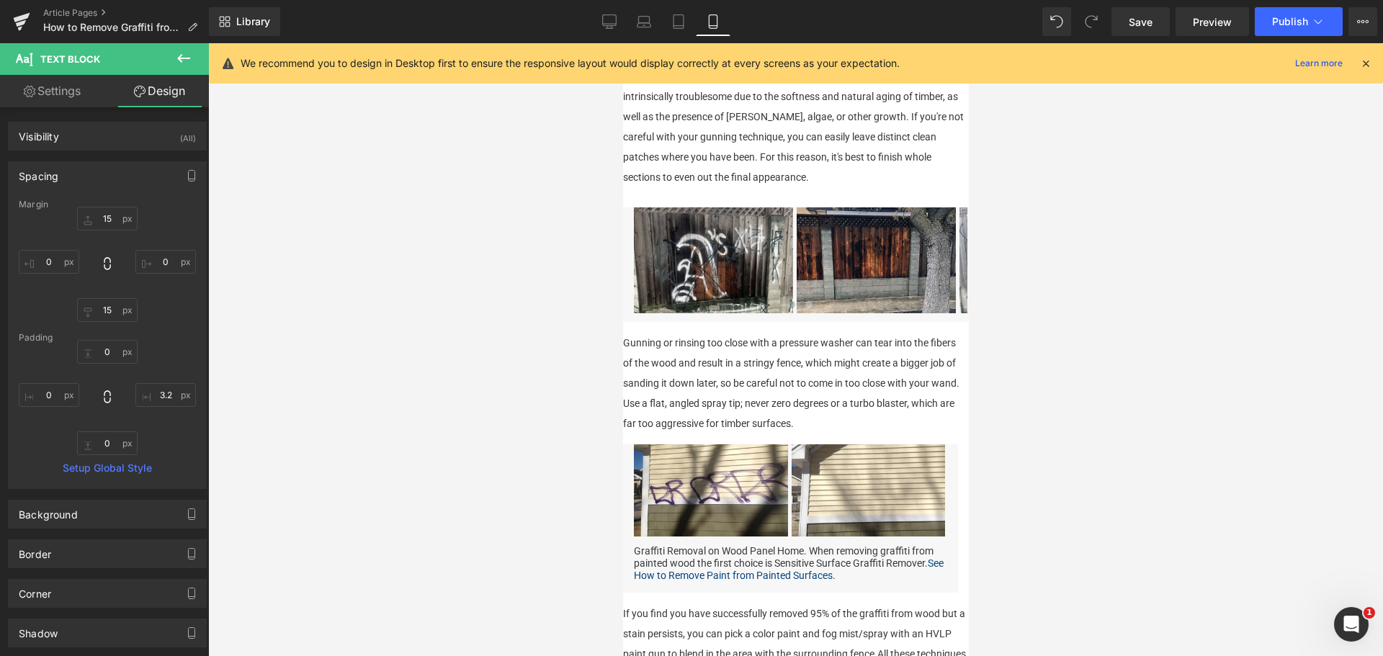
click at [1107, 420] on div at bounding box center [795, 349] width 1175 height 613
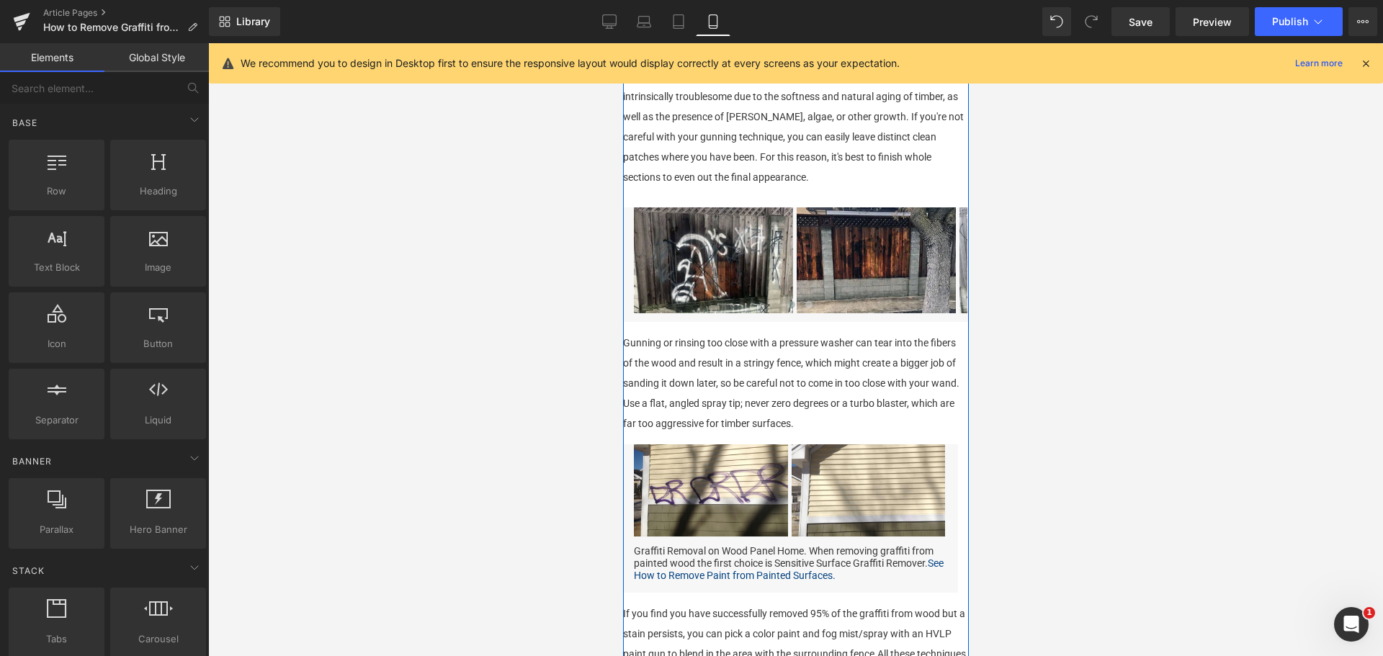
click at [832, 592] on div "Graffiti Removal on Wood Panel Home. When removing graffiti from painted wood t…" at bounding box center [790, 568] width 335 height 47
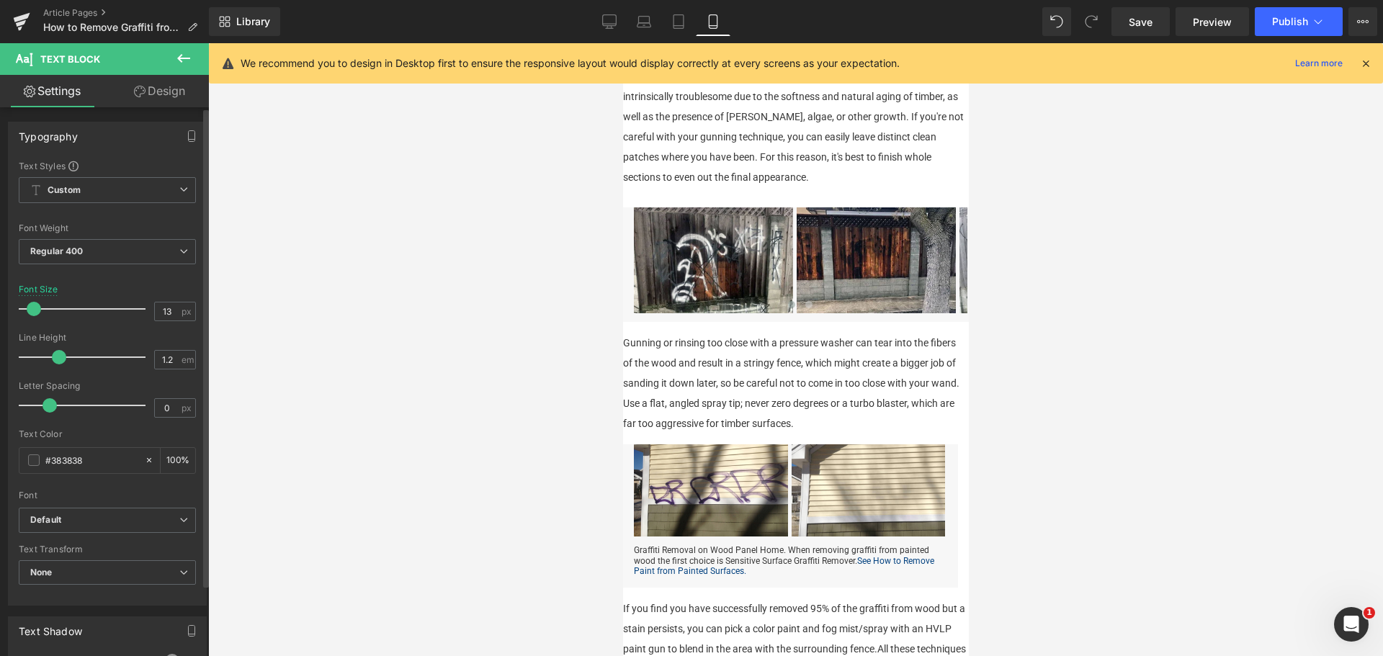
type input "14"
click at [36, 306] on span at bounding box center [36, 309] width 14 height 14
type input "1.3"
click at [63, 354] on span at bounding box center [64, 357] width 14 height 14
type input "13"
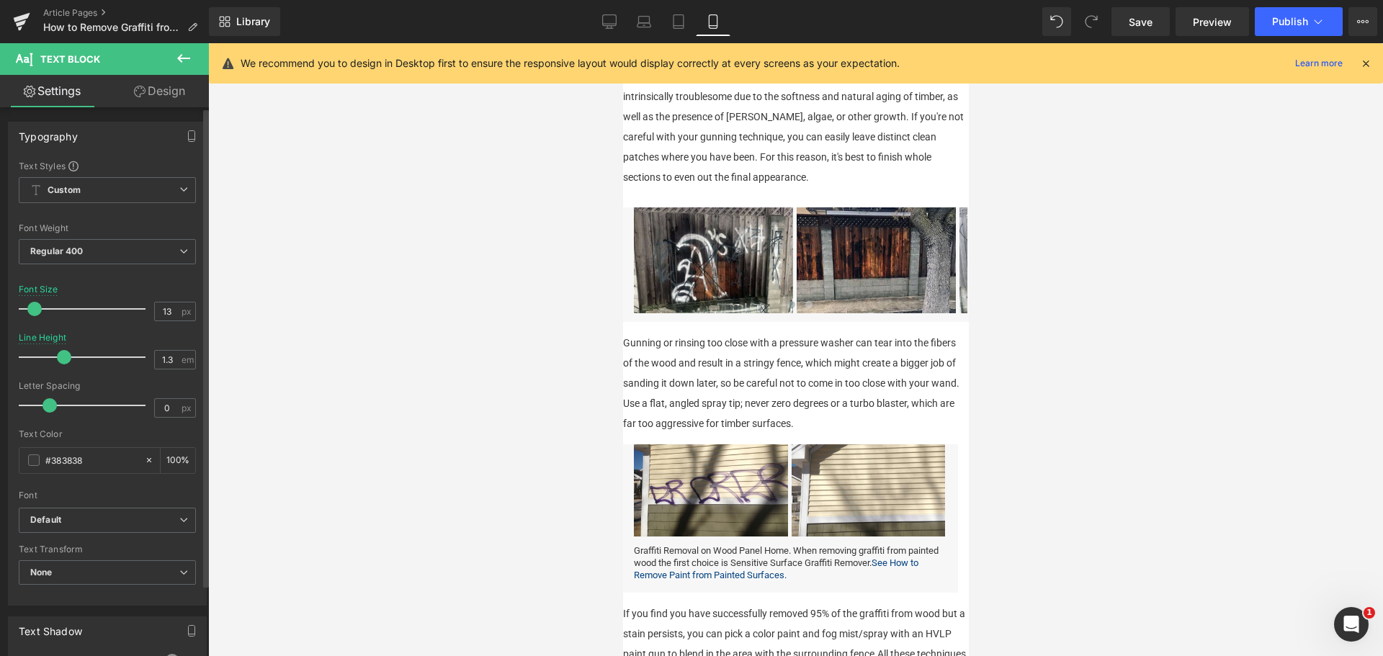
click at [33, 308] on span at bounding box center [34, 309] width 14 height 14
type input "1.6"
click at [77, 357] on div at bounding box center [86, 357] width 120 height 29
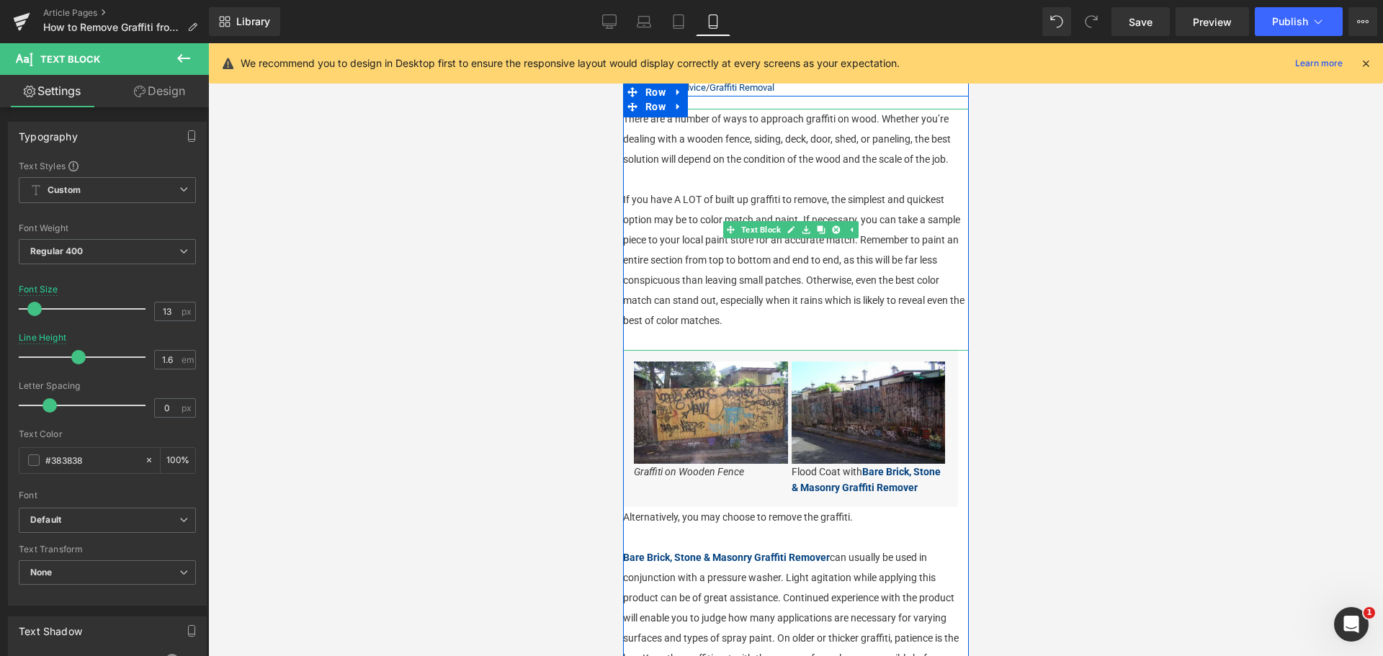
scroll to position [288, 0]
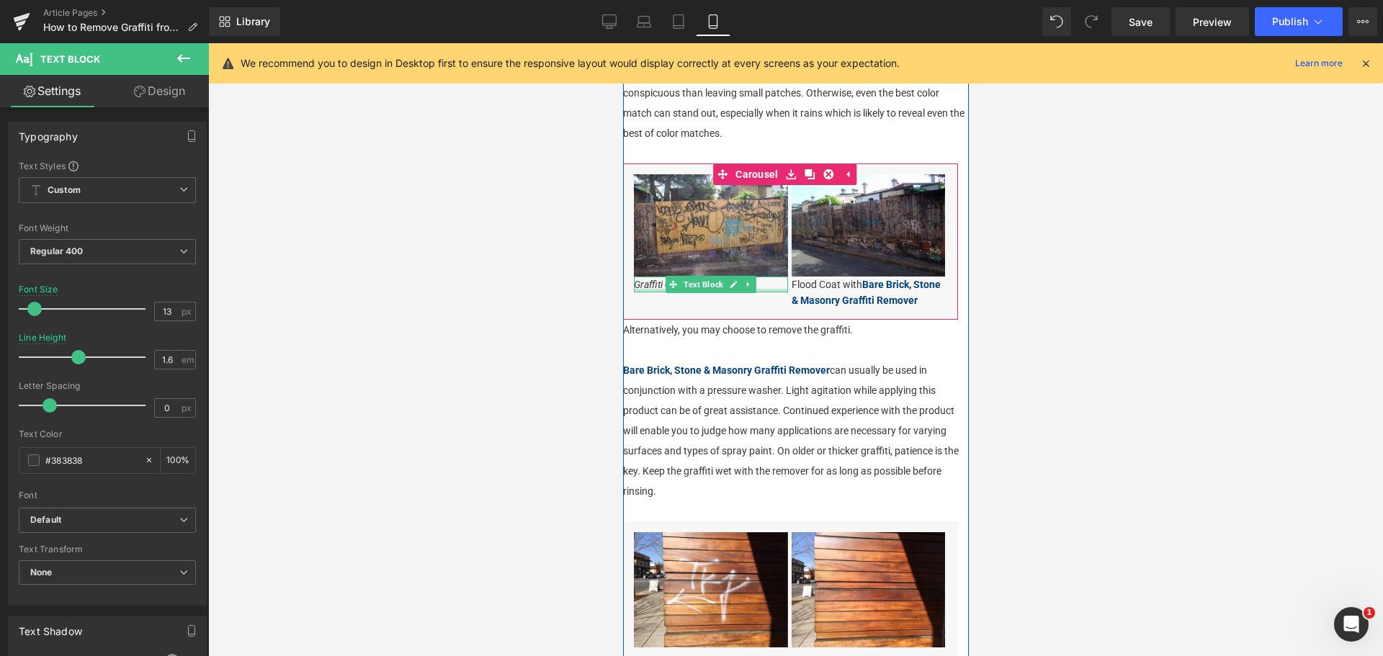
click at [769, 289] on div at bounding box center [710, 291] width 154 height 4
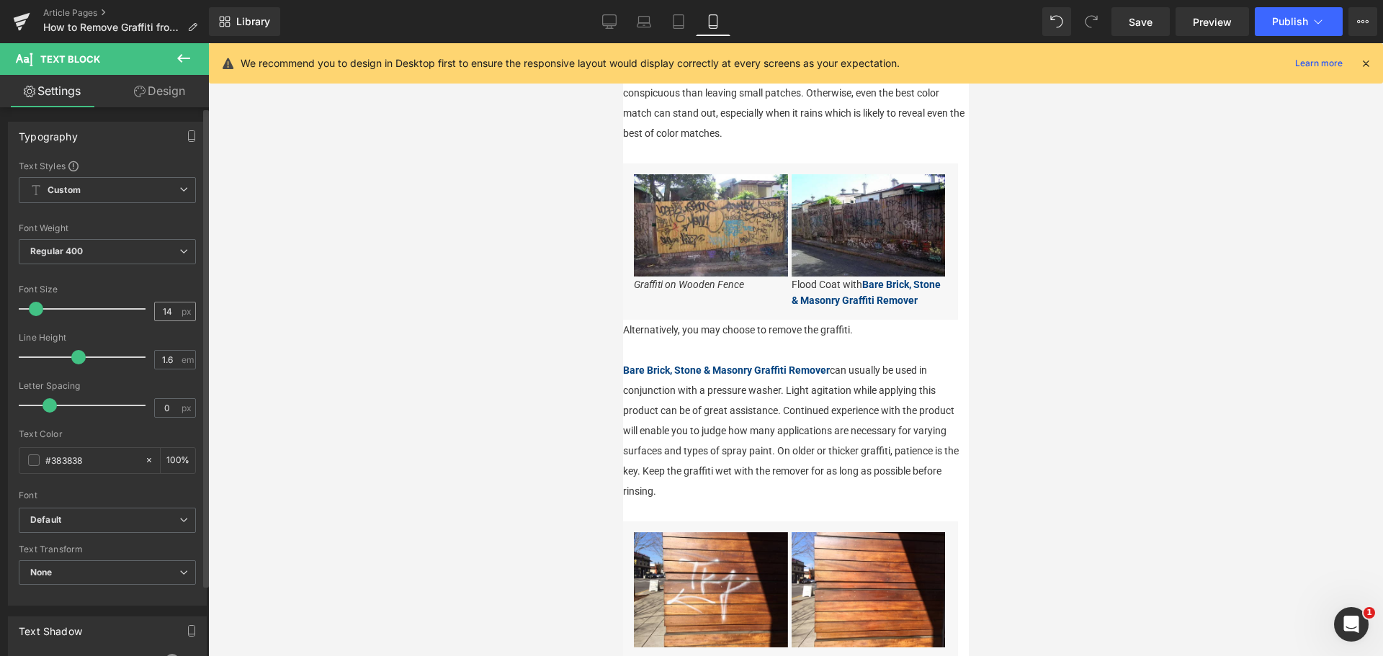
click at [169, 299] on div "Font Size 14 px" at bounding box center [107, 309] width 177 height 48
click at [174, 311] on input "14" at bounding box center [167, 312] width 25 height 18
type input "13"
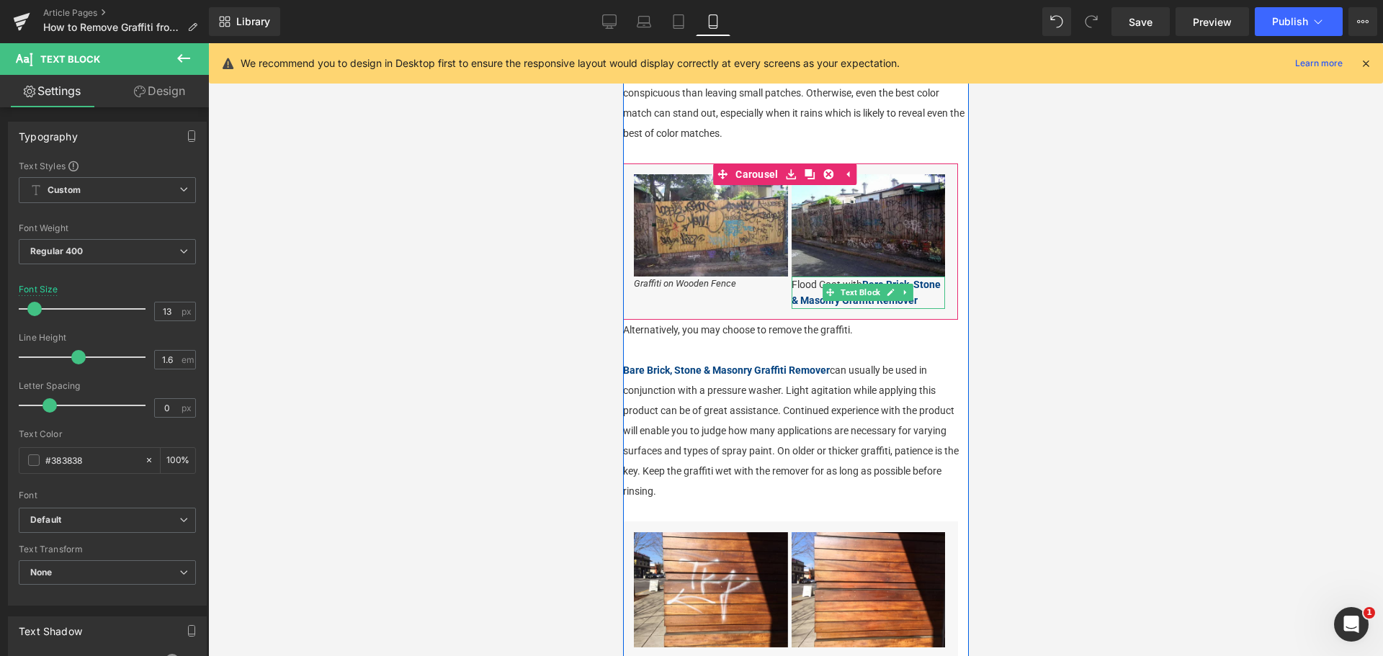
click at [811, 277] on p "Flood Coat with Bare Brick, Stone & Masonry Graffiti Remover" at bounding box center [868, 293] width 154 height 32
click at [808, 277] on p "Flood Coat with Bare Brick, Stone & Masonry Graffiti Remover" at bounding box center [868, 293] width 154 height 32
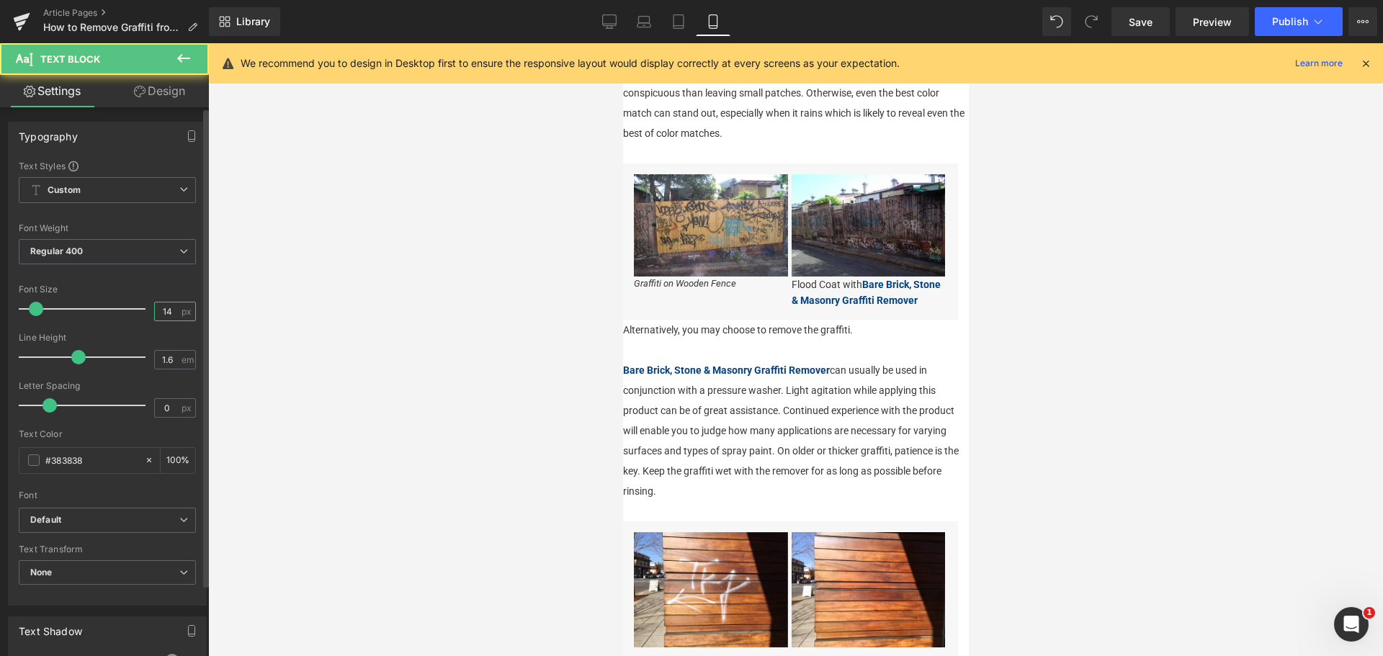
click at [161, 303] on input "14" at bounding box center [167, 312] width 25 height 18
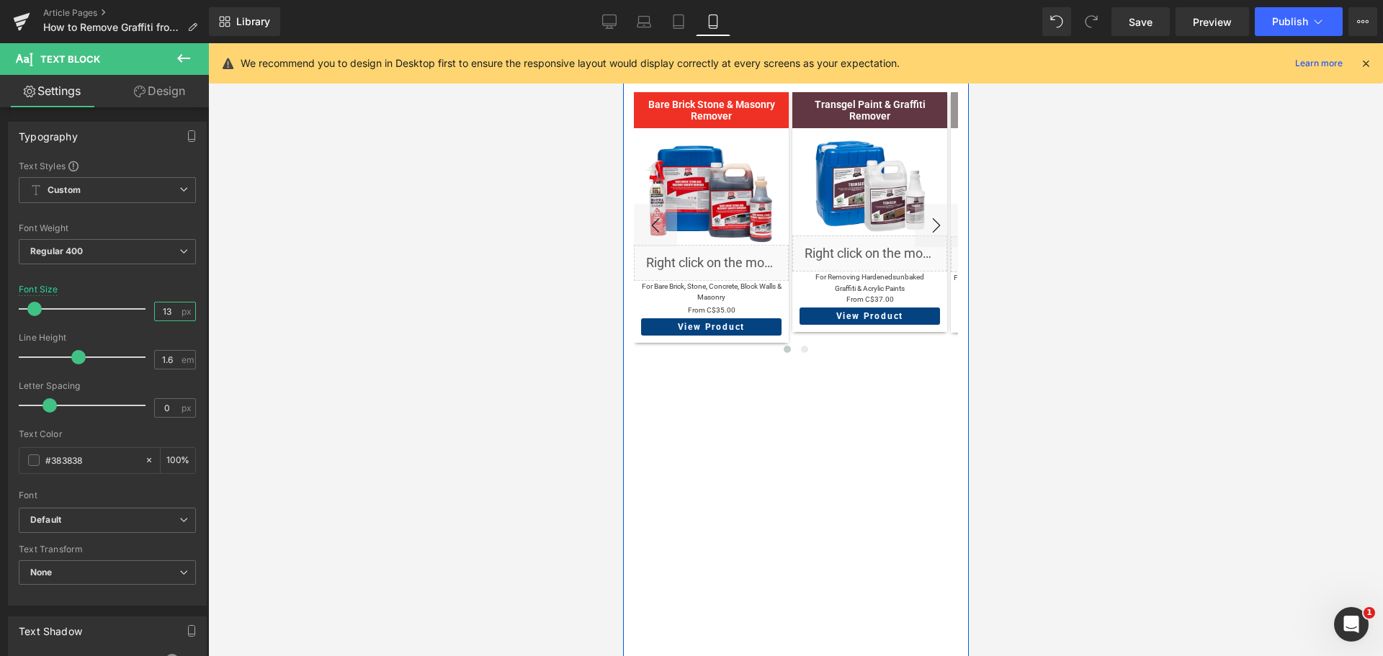
scroll to position [1945, 0]
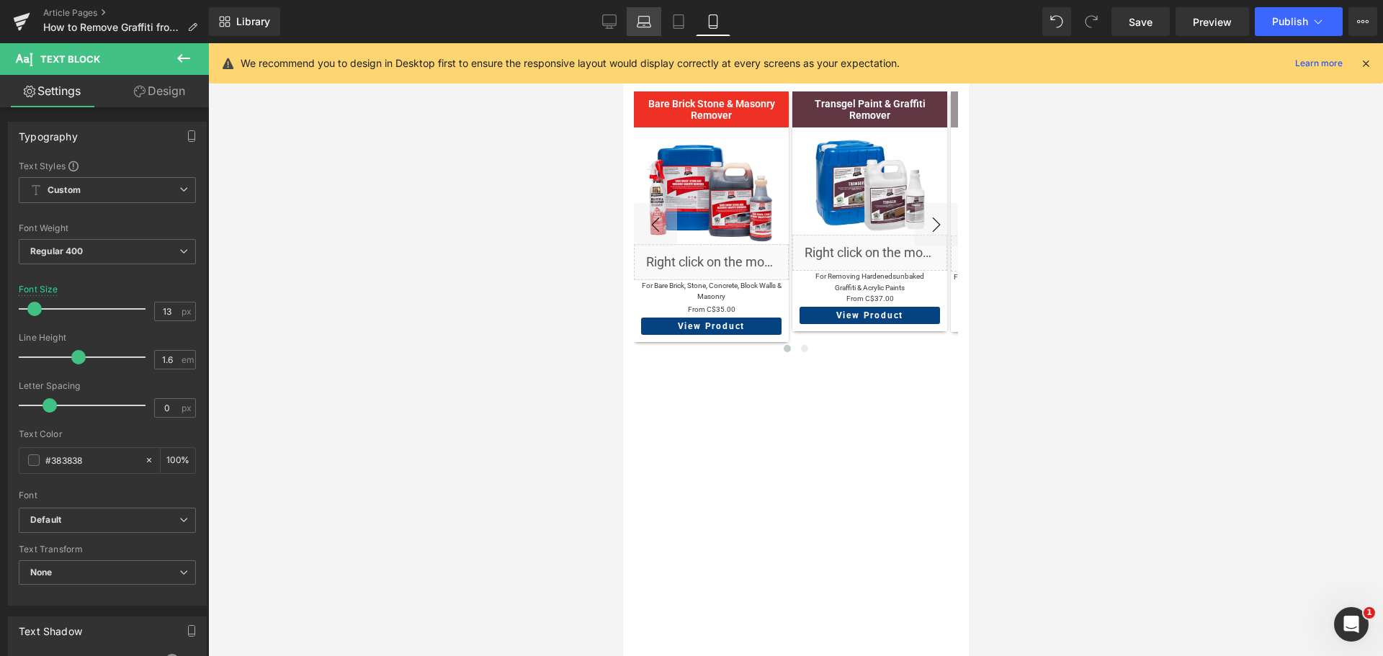
click at [648, 24] on icon at bounding box center [644, 21] width 14 height 14
type input "14"
type input "100"
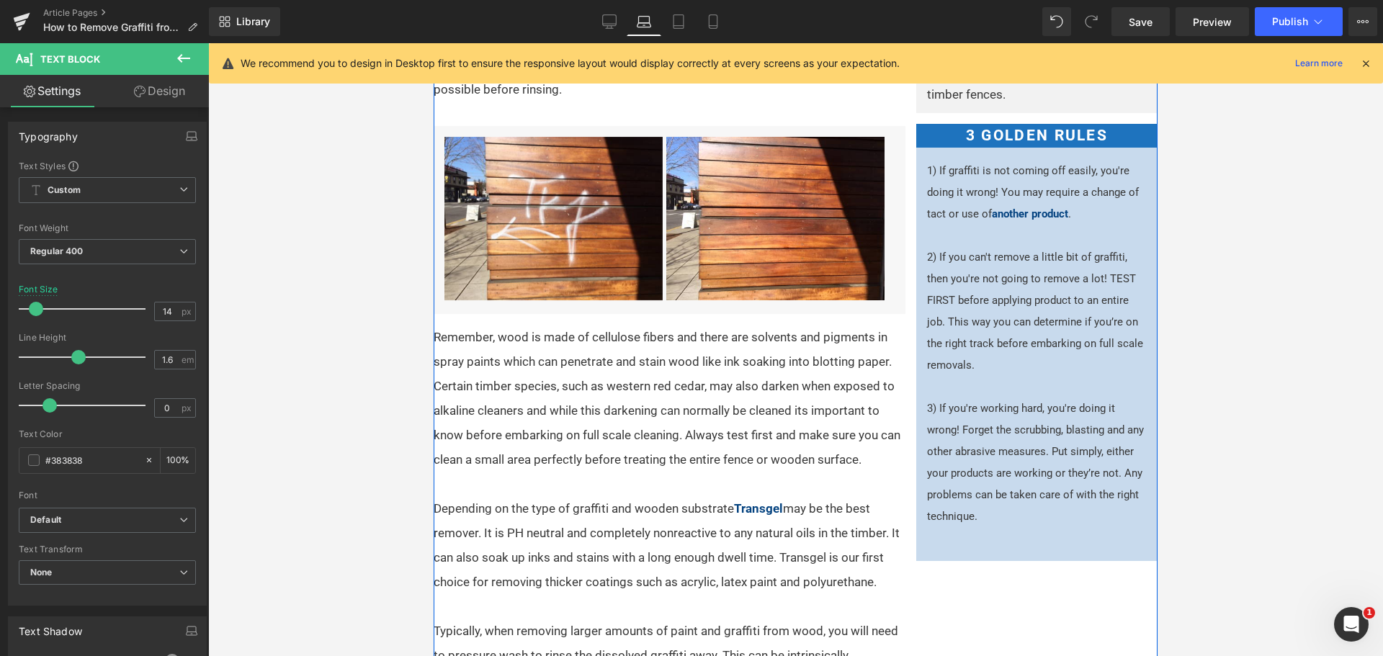
scroll to position [390, 0]
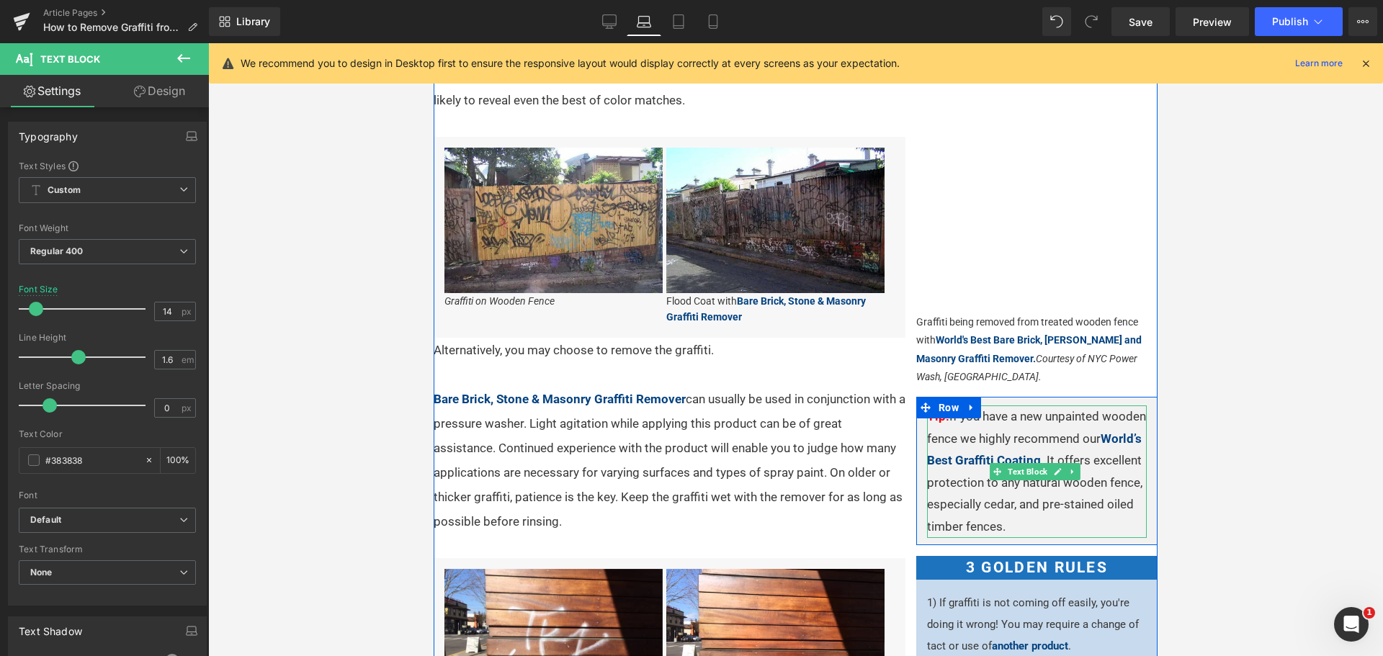
click at [1030, 468] on p "Tip! If you have a new unpainted wooden fence we highly recommend our World’s B…" at bounding box center [1037, 472] width 220 height 133
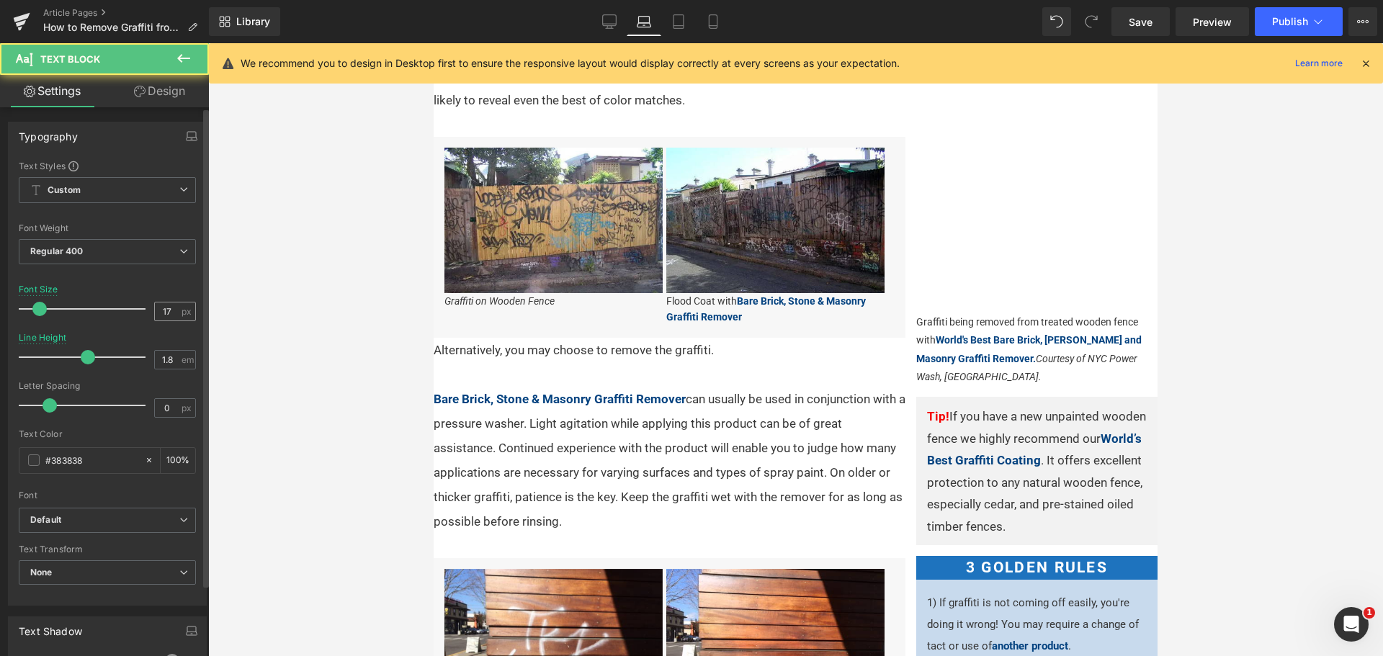
click at [164, 307] on input "17" at bounding box center [167, 312] width 25 height 18
type input "16"
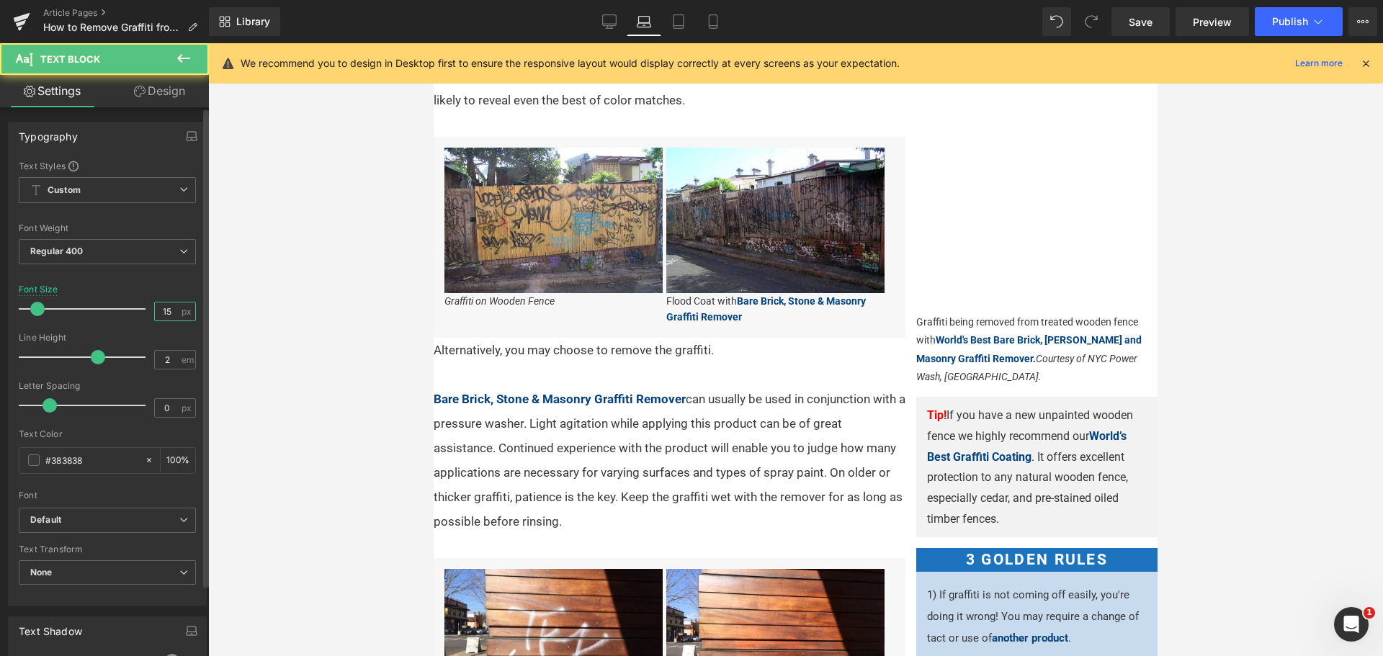
click at [167, 308] on input "15" at bounding box center [167, 312] width 25 height 18
type input "16"
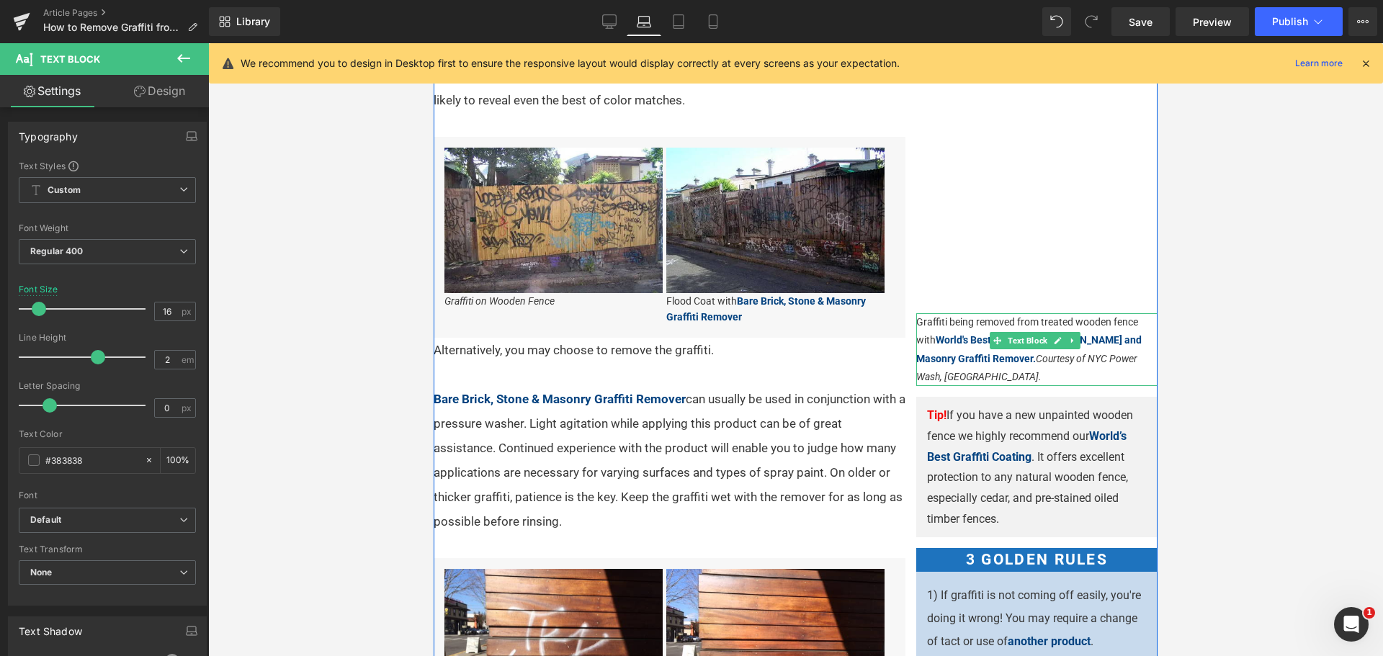
click at [1024, 313] on p "Graffiti being removed from treated wooden fence with World's Best Bare Brick, …" at bounding box center [1037, 349] width 241 height 73
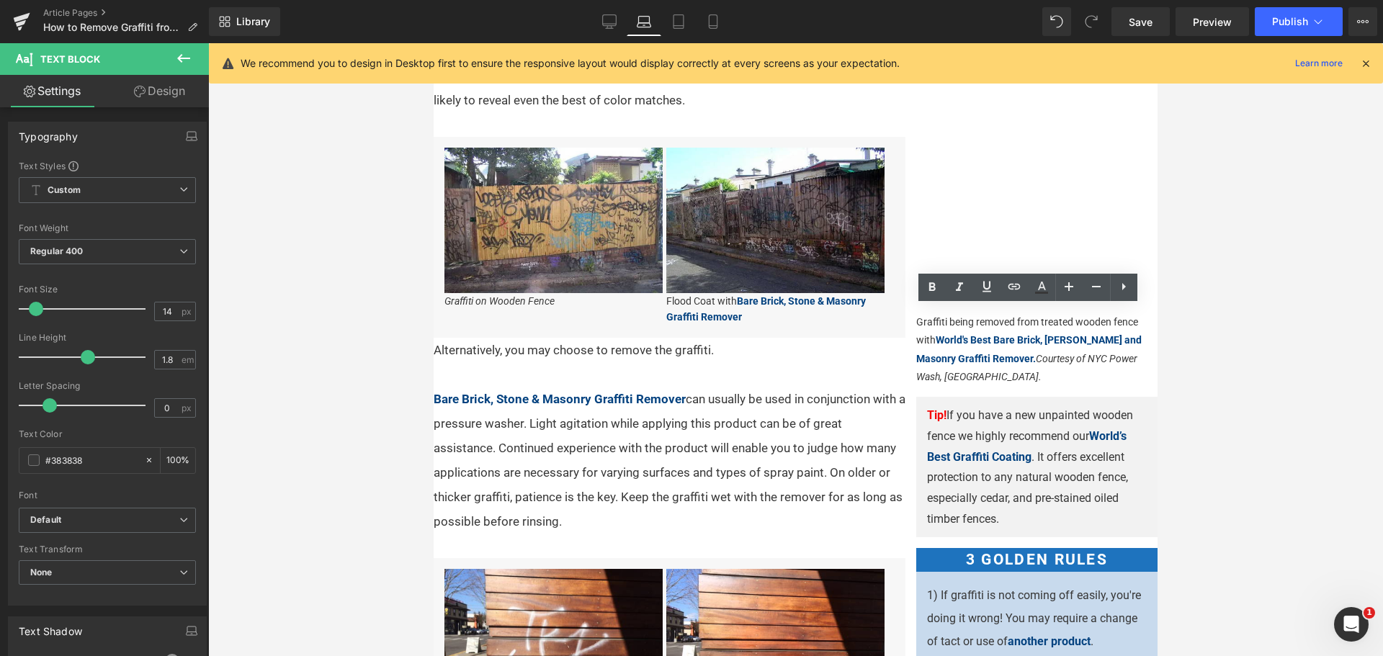
click at [1269, 476] on div at bounding box center [795, 349] width 1175 height 613
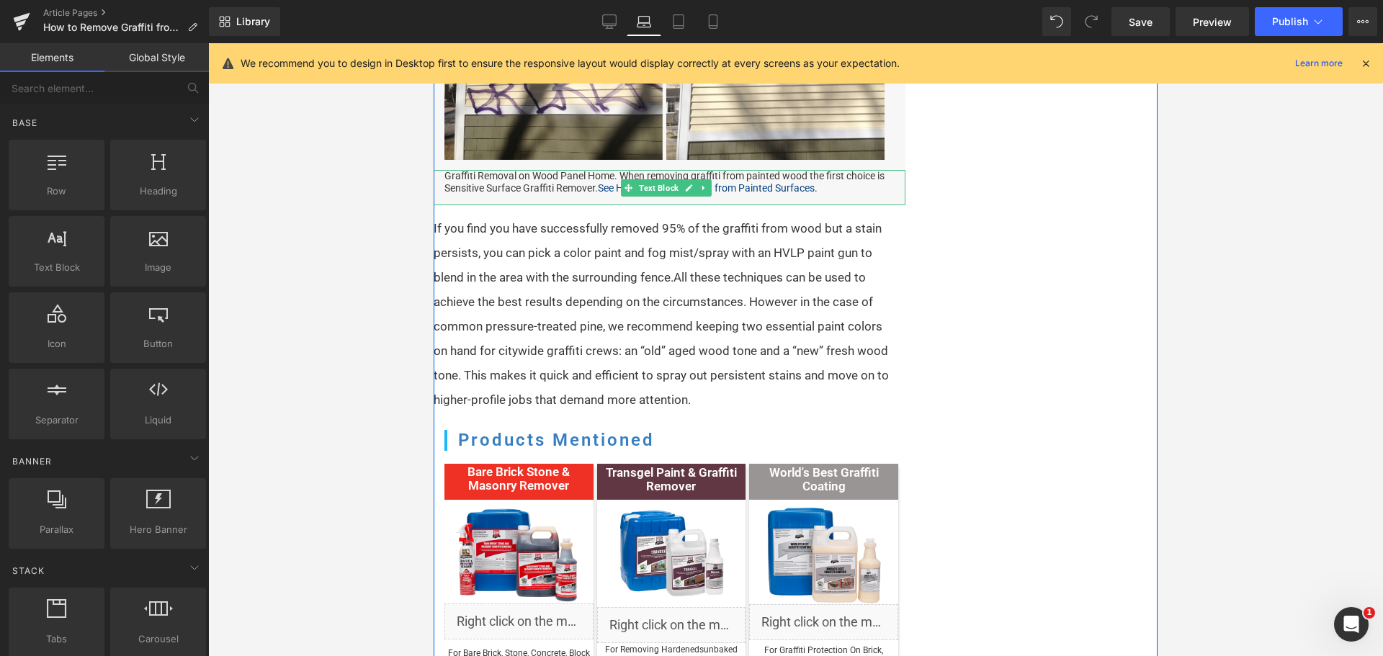
scroll to position [1543, 0]
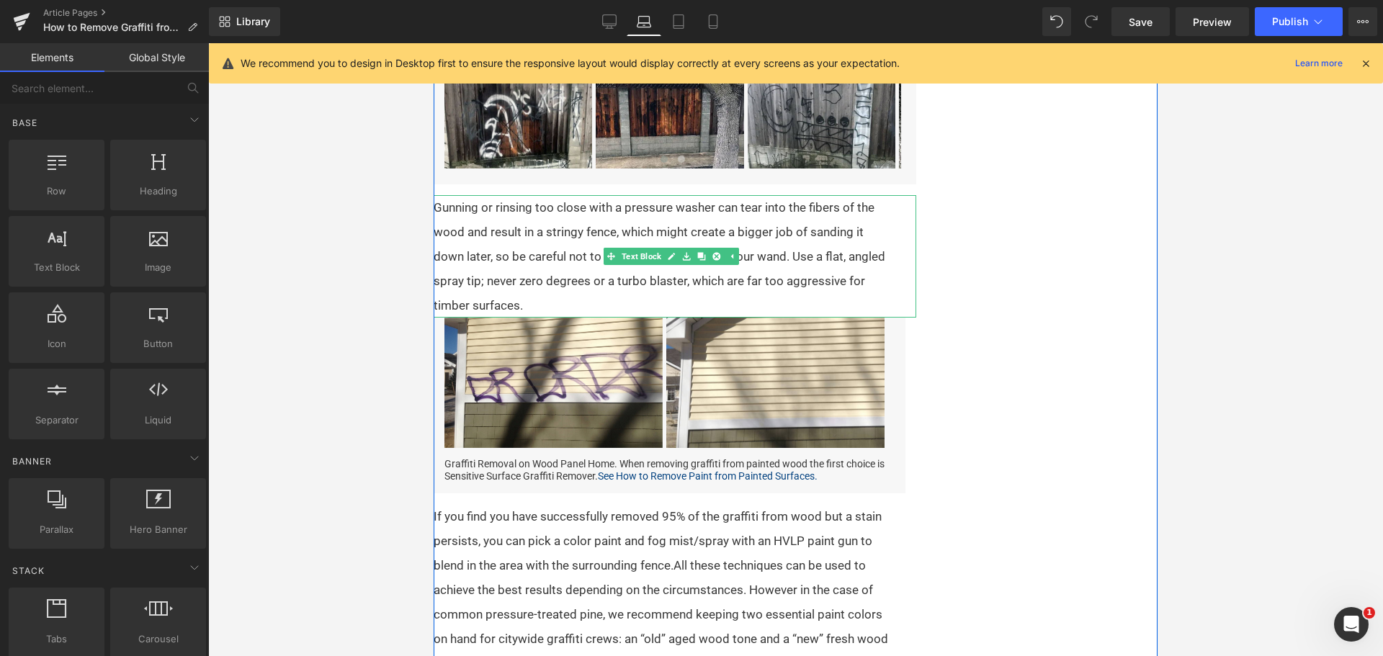
click at [586, 318] on div "Gunning or rinsing too close with a pressure washer can tear into the fibers of…" at bounding box center [675, 256] width 483 height 122
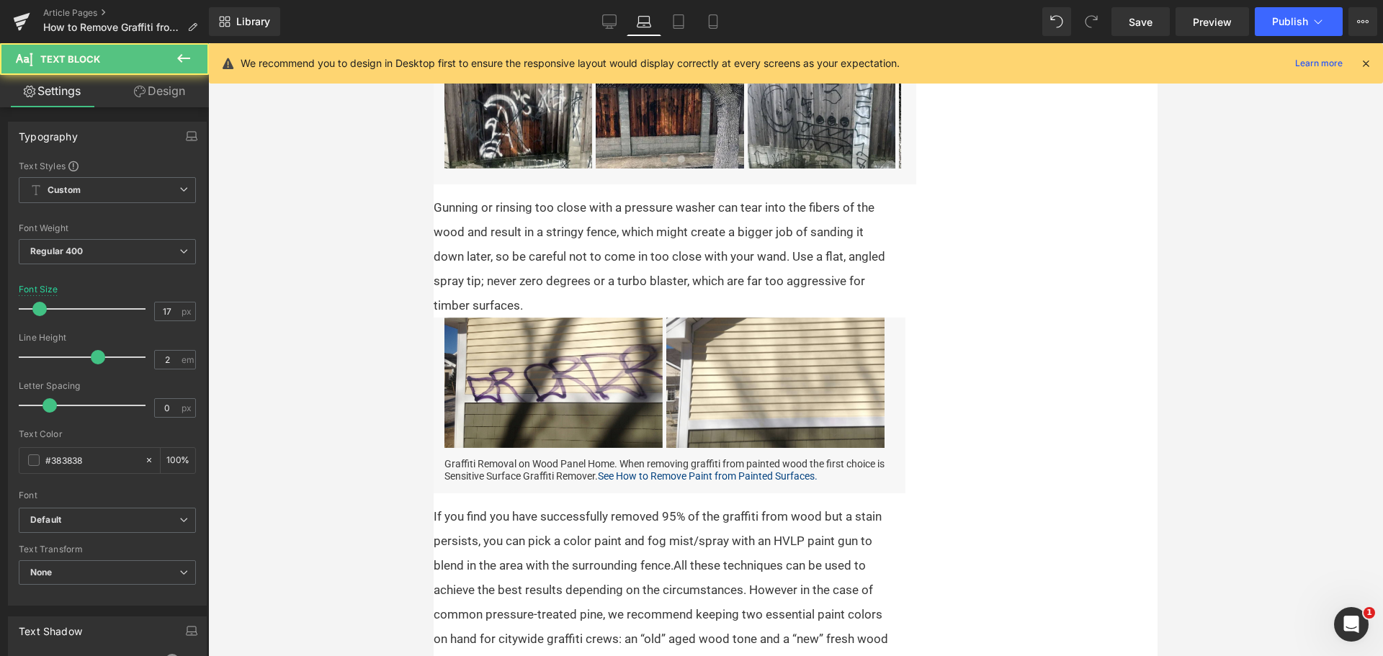
click at [171, 95] on link "Design" at bounding box center [159, 91] width 104 height 32
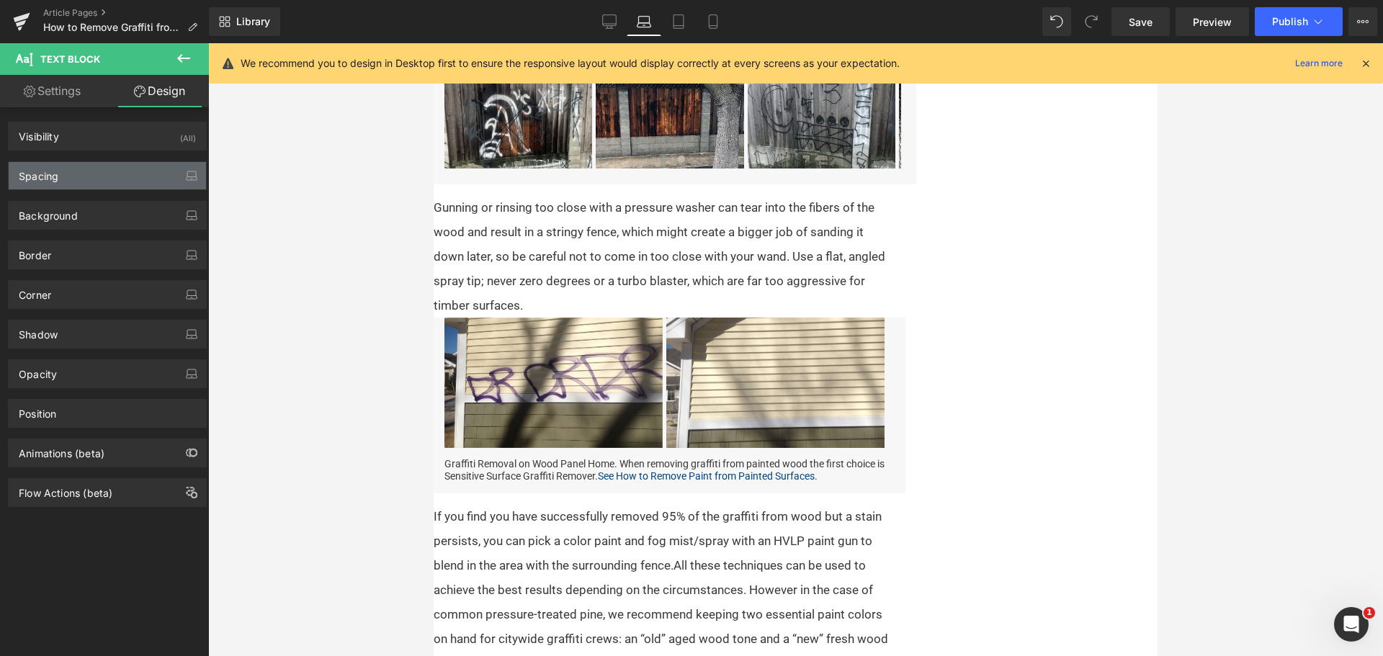
click at [64, 177] on div "Spacing" at bounding box center [107, 175] width 197 height 27
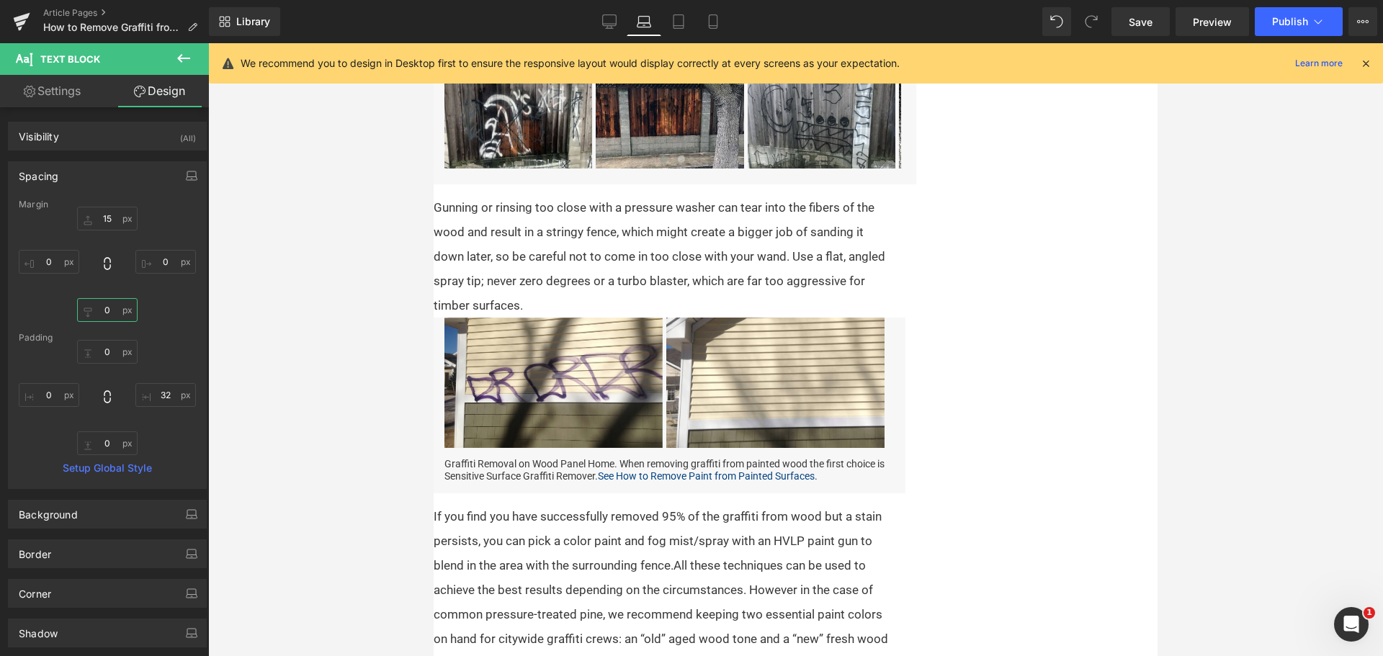
click at [110, 311] on input "0" at bounding box center [107, 310] width 61 height 24
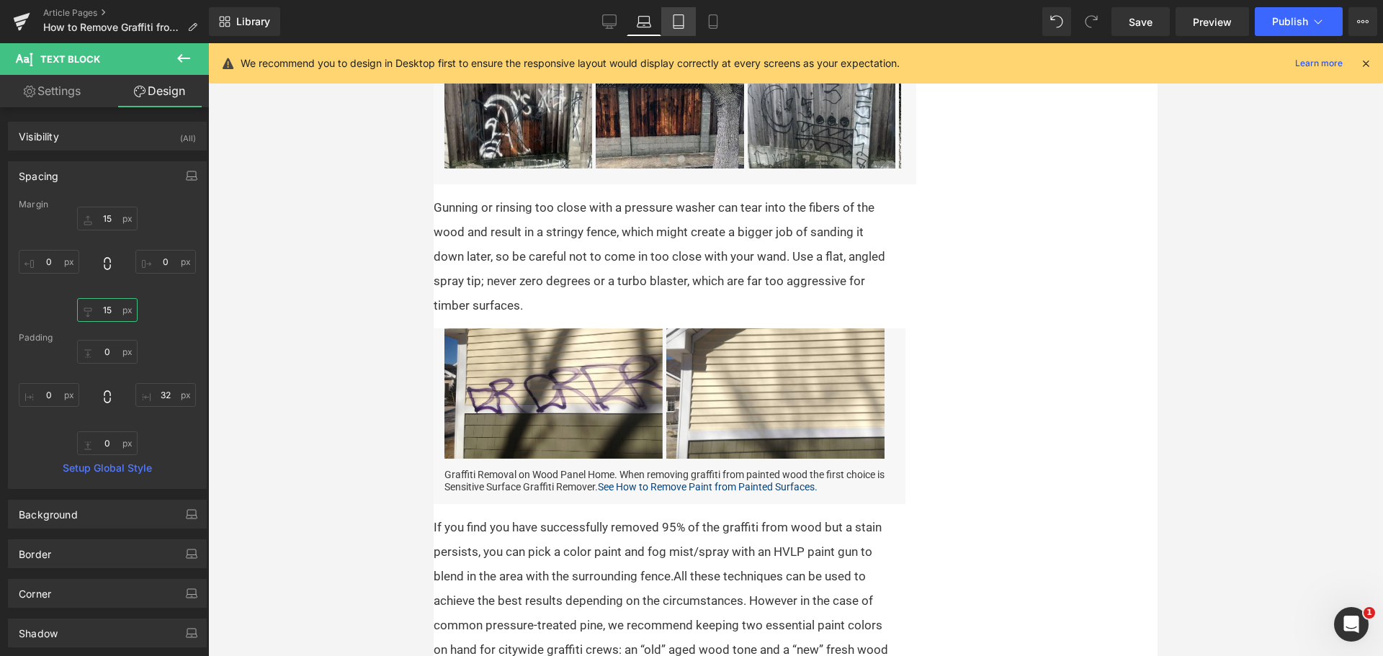
type input "15"
click at [675, 23] on icon at bounding box center [679, 21] width 14 height 14
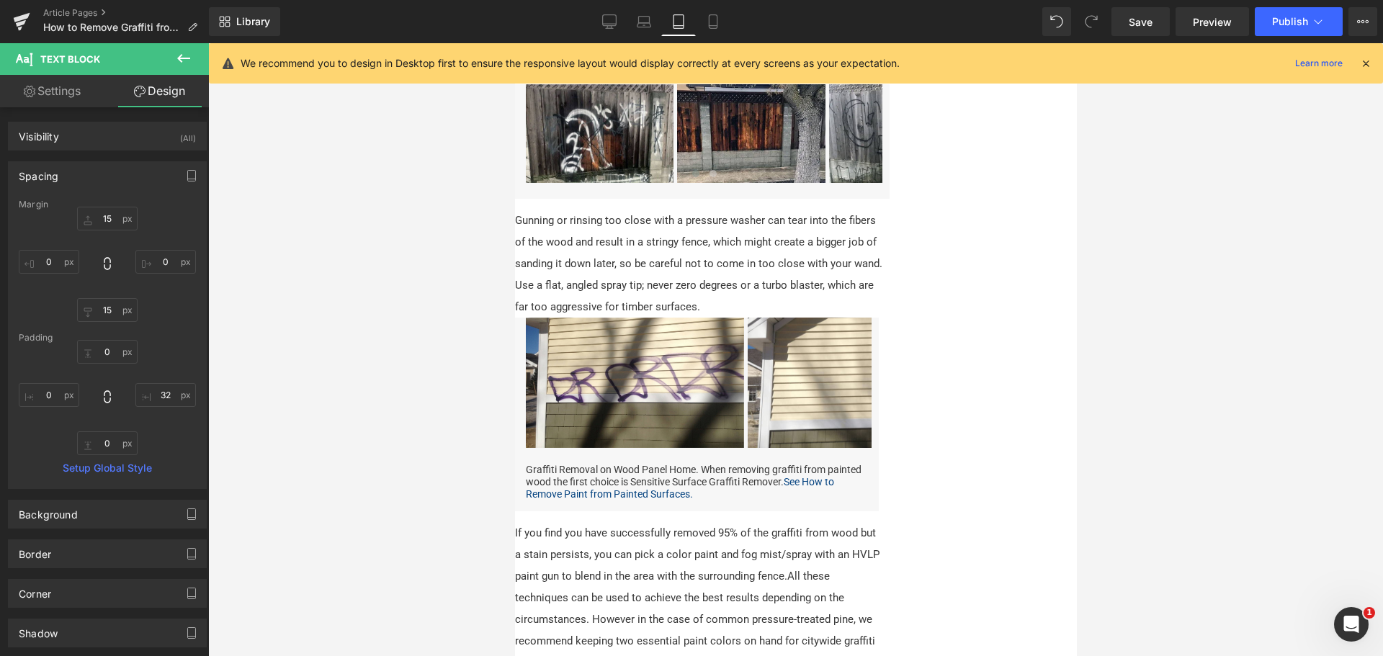
type input "15"
type input "0"
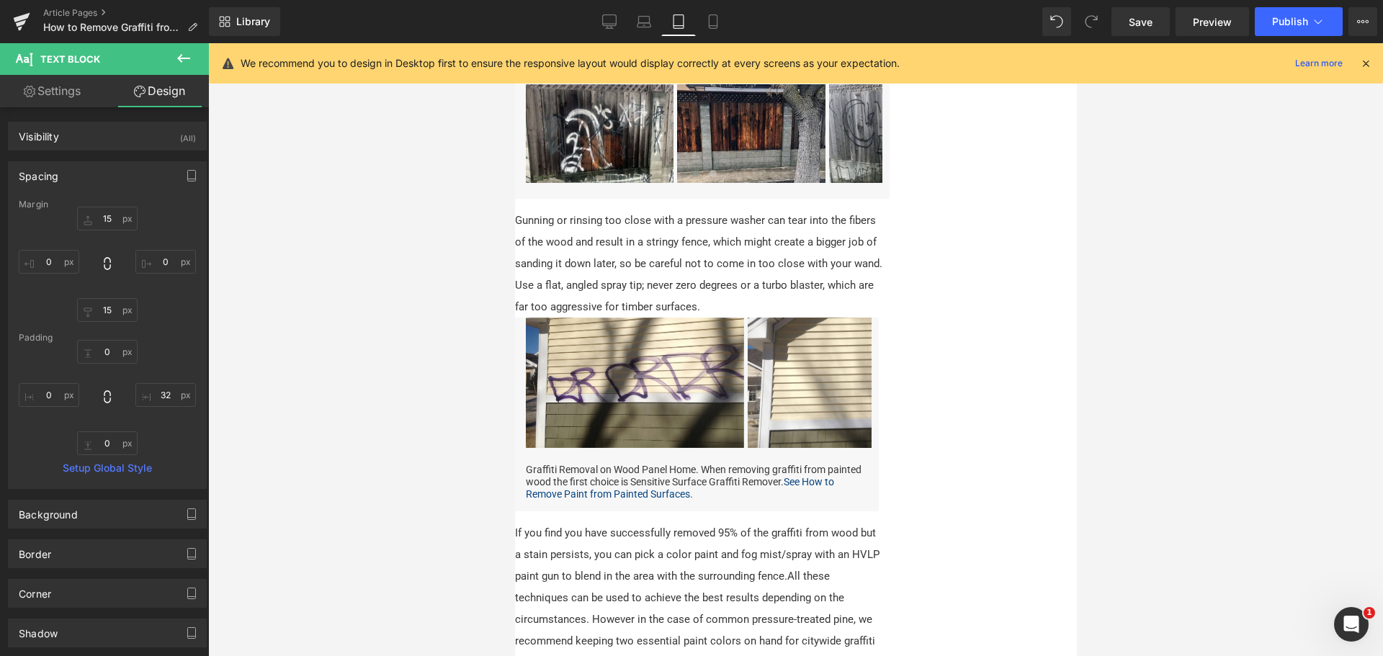
type input "10"
type input "0"
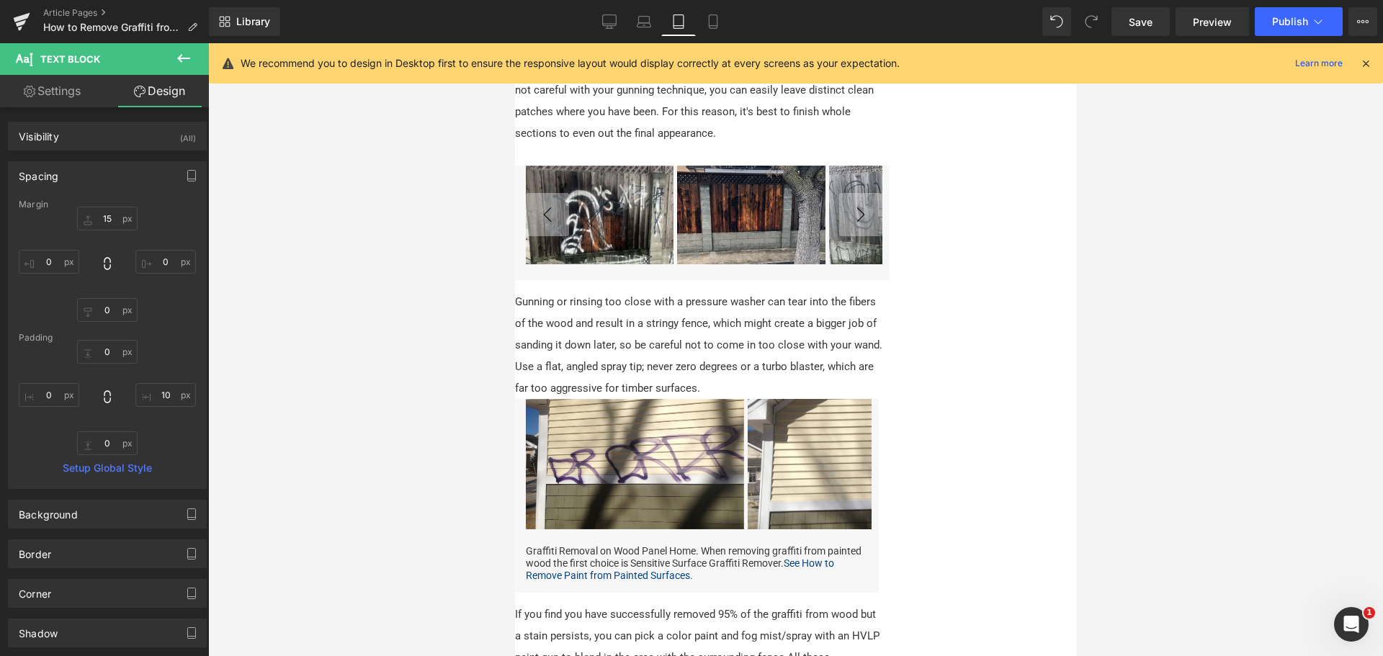
scroll to position [1413, 0]
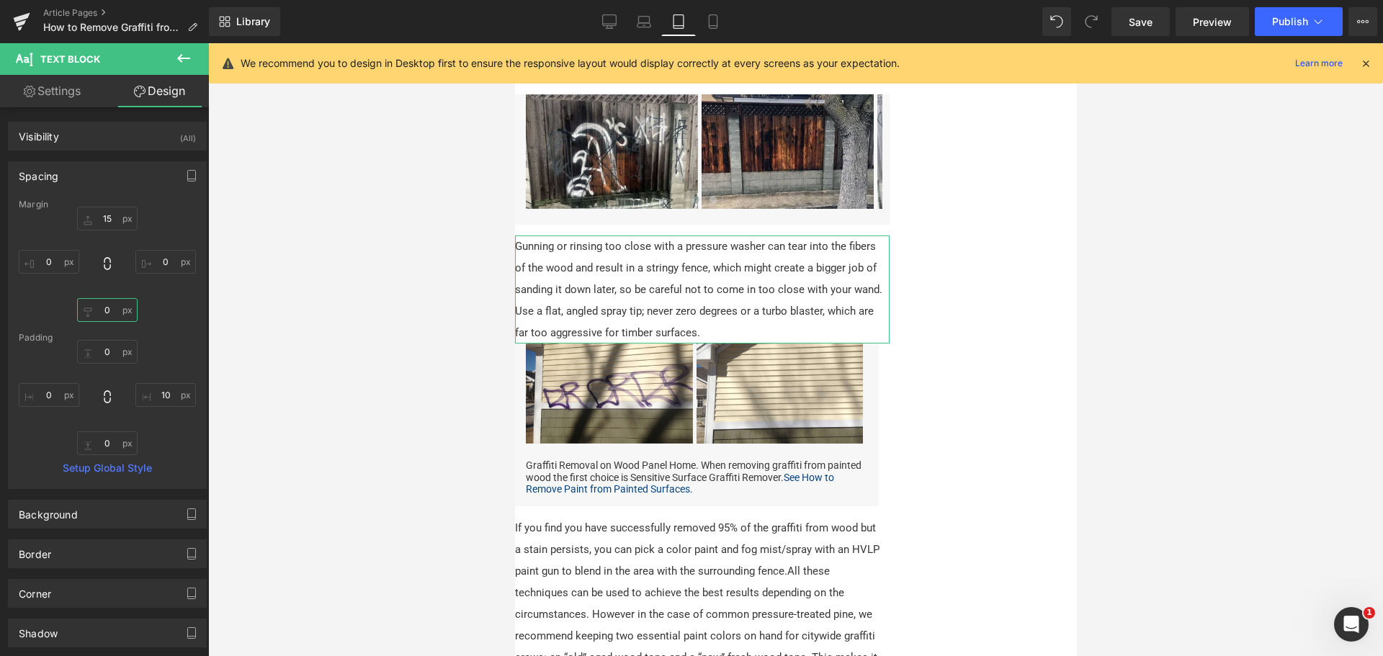
click at [98, 308] on input "0" at bounding box center [107, 310] width 61 height 24
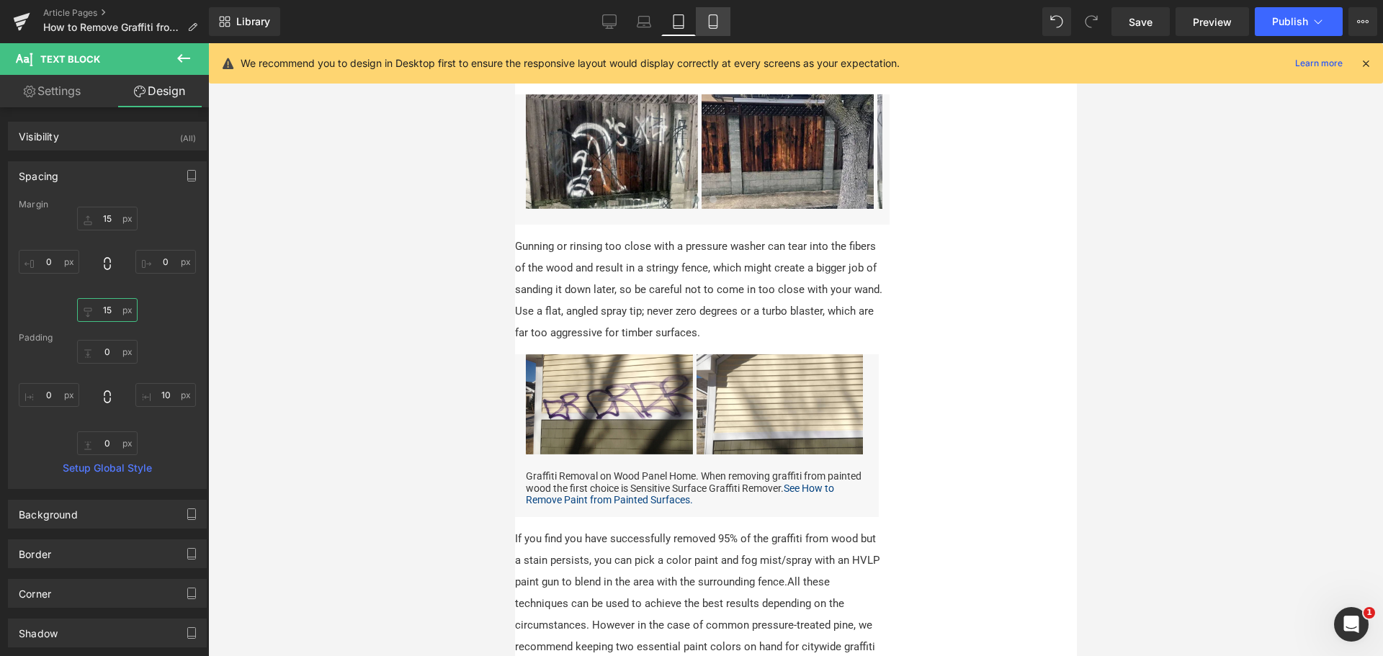
type input "15"
click at [719, 17] on icon at bounding box center [713, 21] width 14 height 14
type input "15"
type input "0"
type input "15"
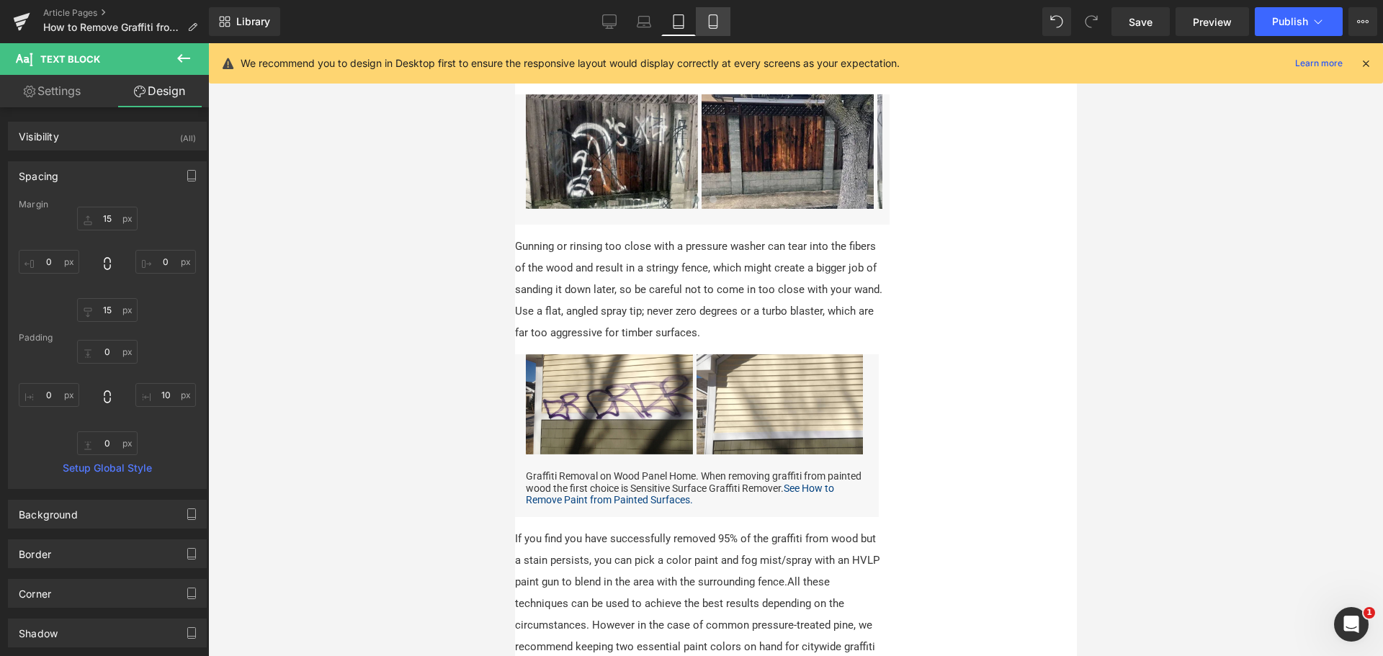
type input "0"
type input "3.2"
type input "0"
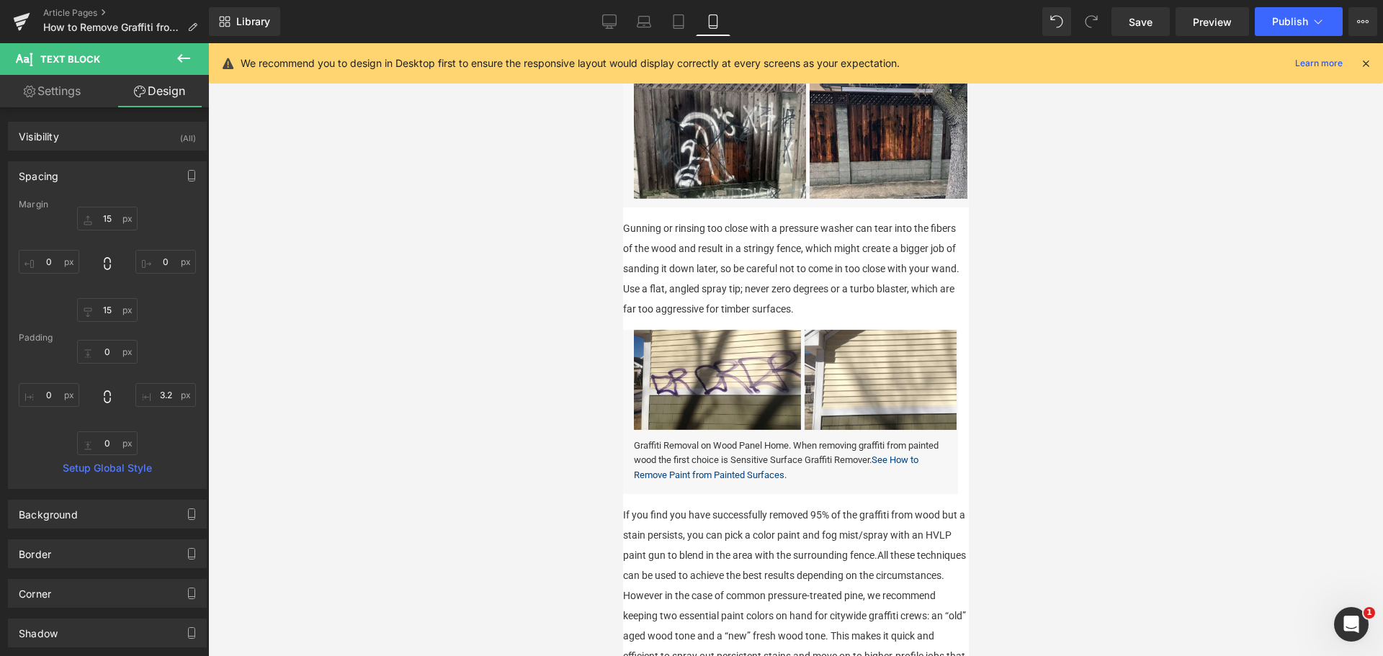
scroll to position [1315, 0]
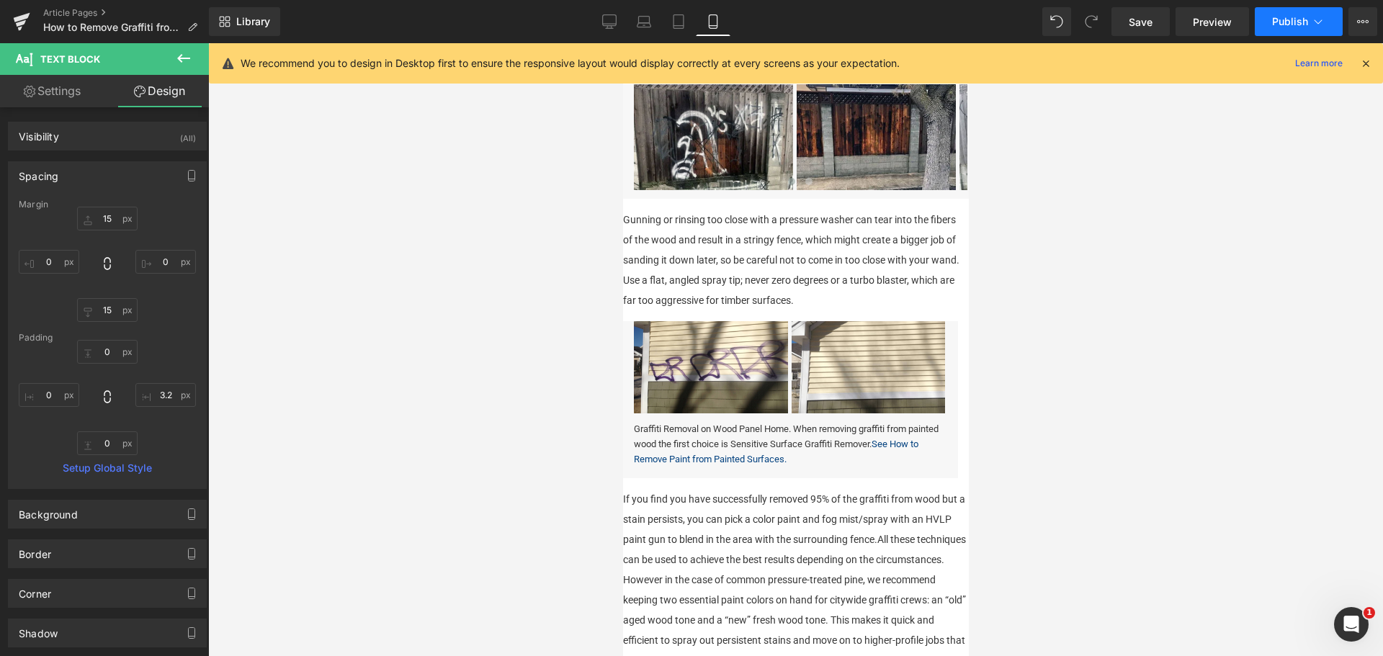
click at [1286, 20] on span "Publish" at bounding box center [1290, 22] width 36 height 12
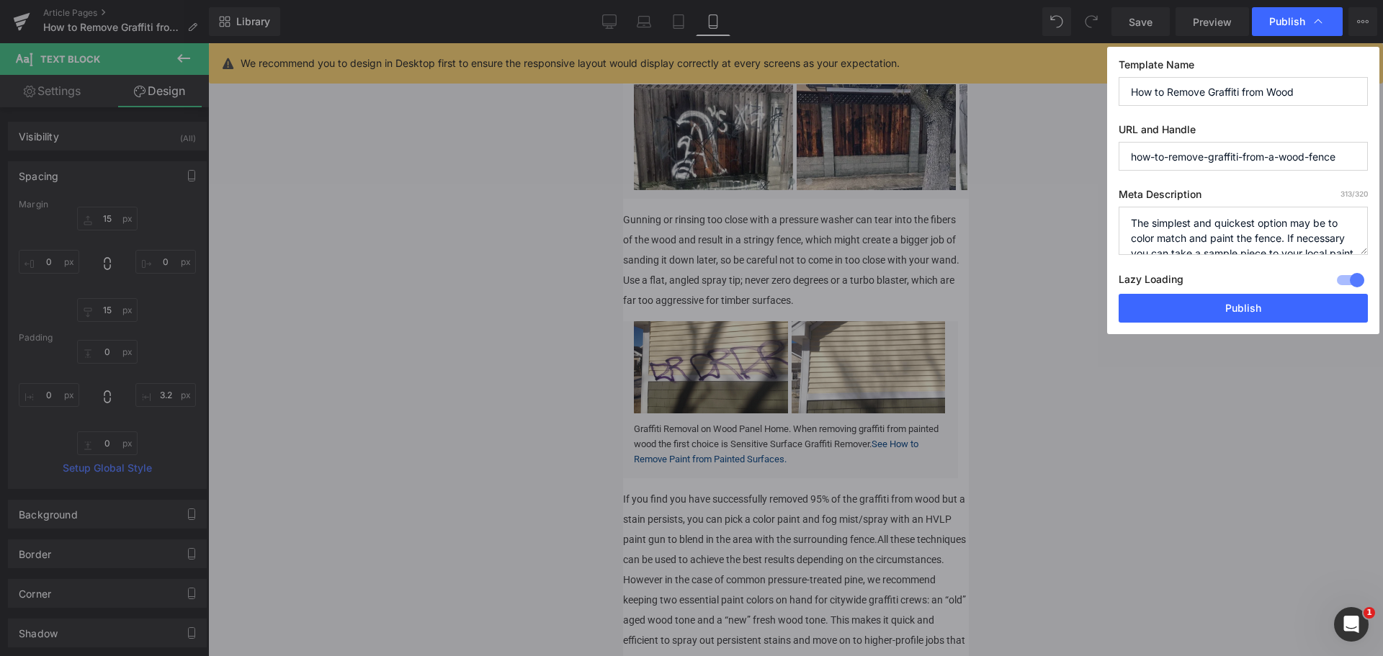
drag, startPoint x: 1345, startPoint y: 150, endPoint x: 1273, endPoint y: 159, distance: 71.9
click at [1273, 159] on input "how-to-remove-graffiti-from-a-wood-fence" at bounding box center [1243, 156] width 249 height 29
type input "how-to-remove-graffiti-from-wood"
click at [1283, 300] on button "Publish" at bounding box center [1243, 308] width 249 height 29
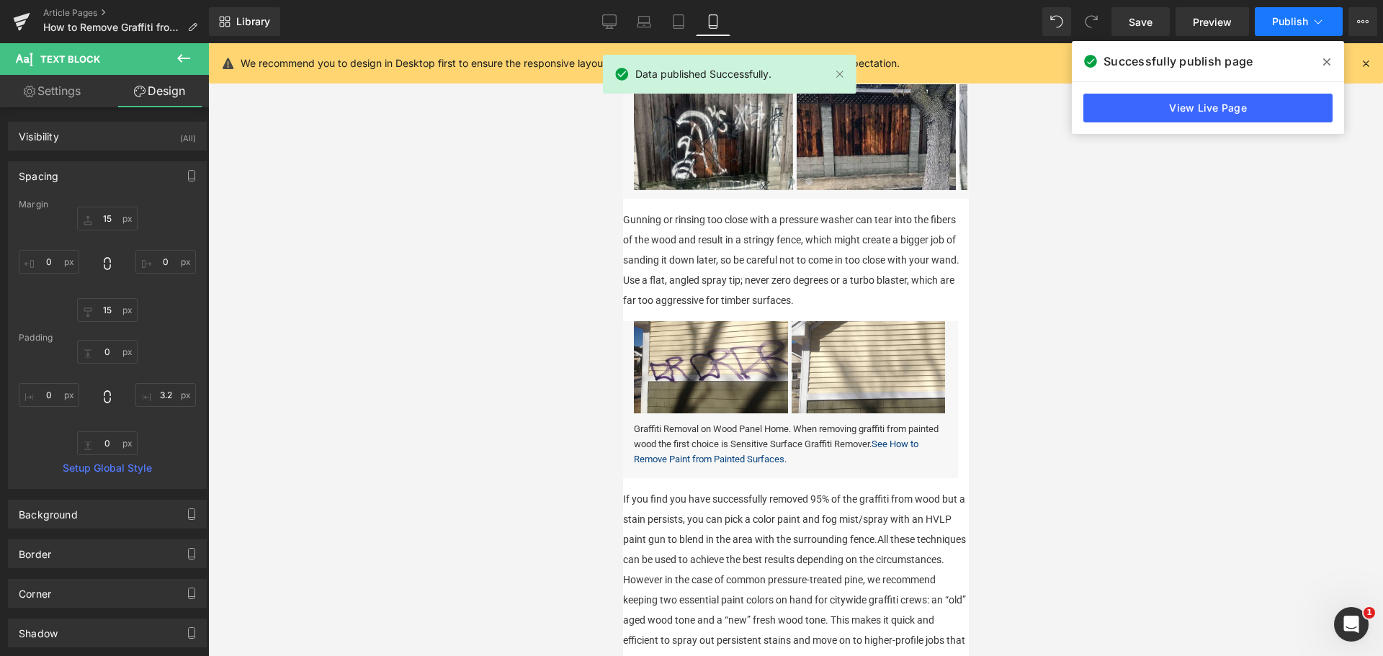
click at [1293, 26] on span "Publish" at bounding box center [1290, 22] width 36 height 12
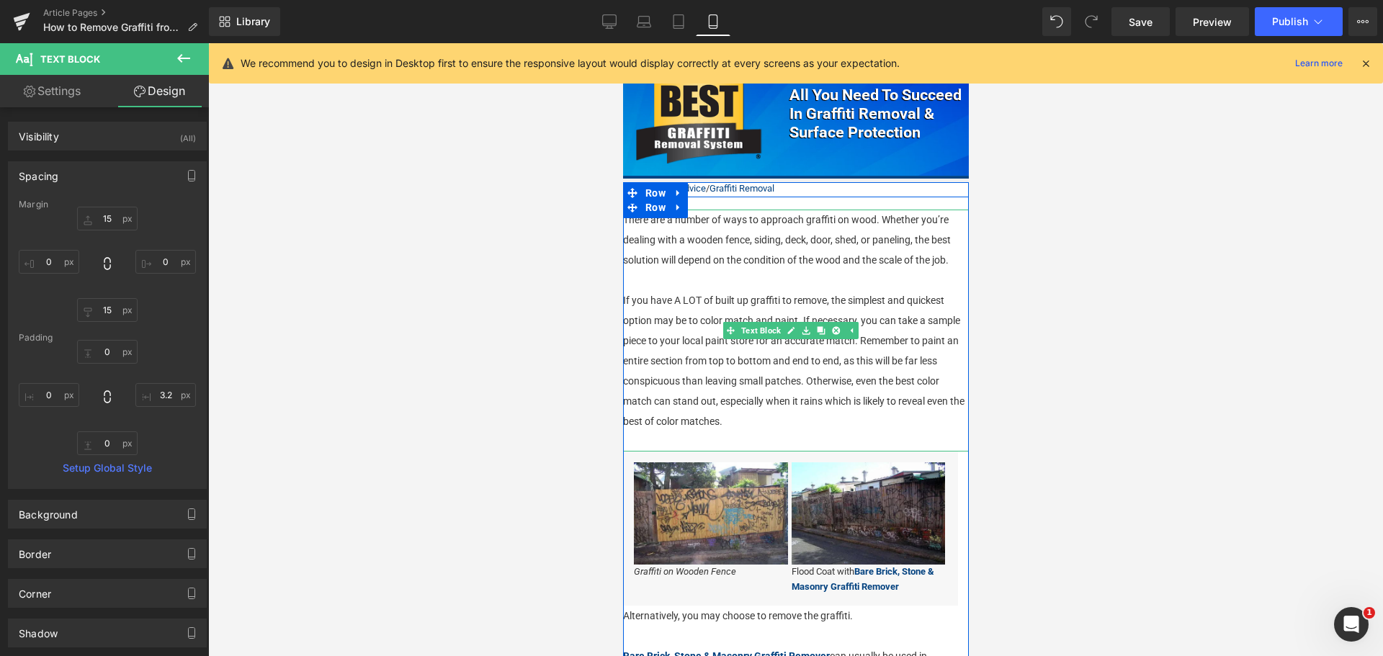
click at [768, 355] on p "If you have A LOT of built up graffiti to remove, the simplest and quickest opt…" at bounding box center [796, 360] width 346 height 141
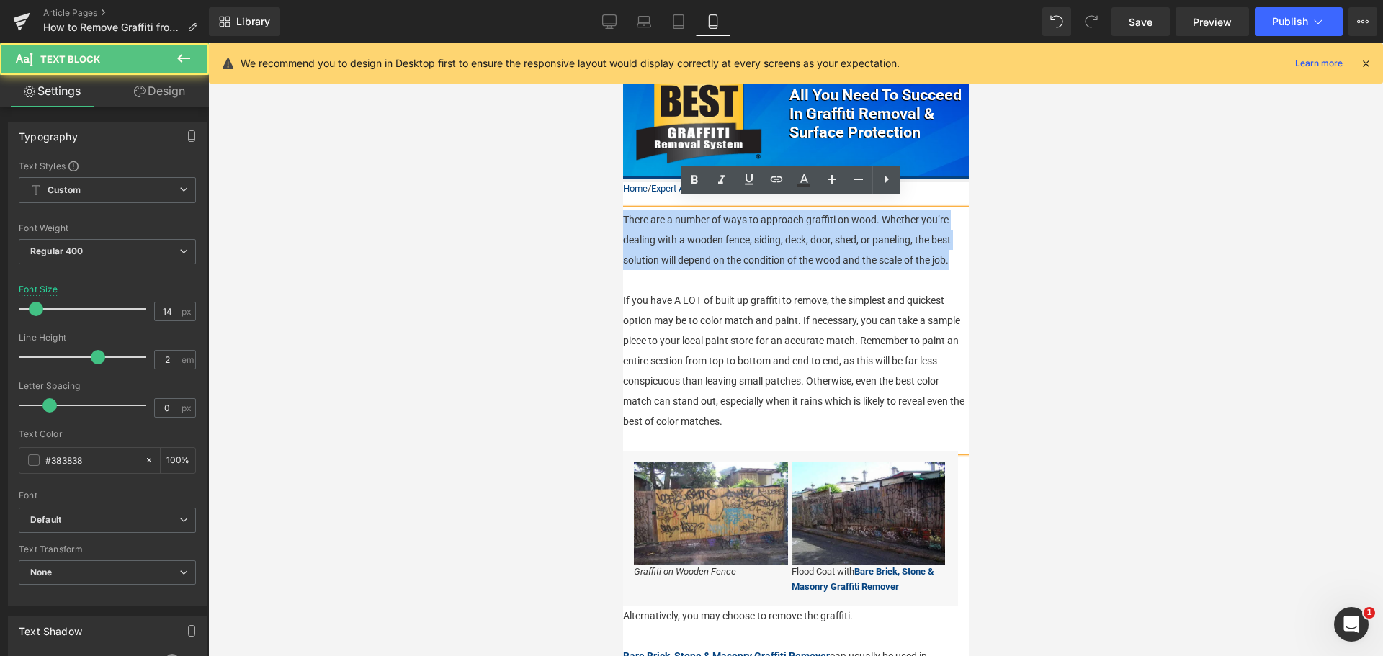
drag, startPoint x: 955, startPoint y: 252, endPoint x: 950, endPoint y: 161, distance: 90.9
copy p "There are a number of ways to approach graffiti on wood. Whether you’re dealing…"
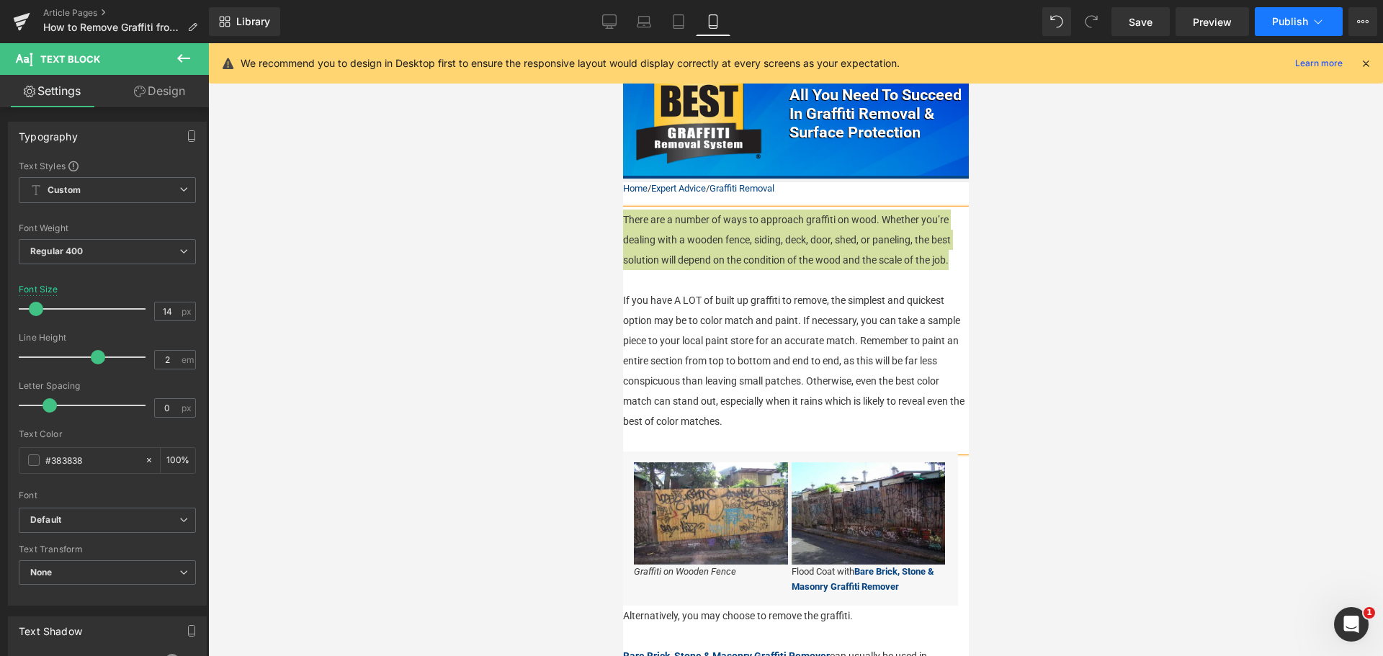
click at [1328, 22] on button "Publish" at bounding box center [1299, 21] width 88 height 29
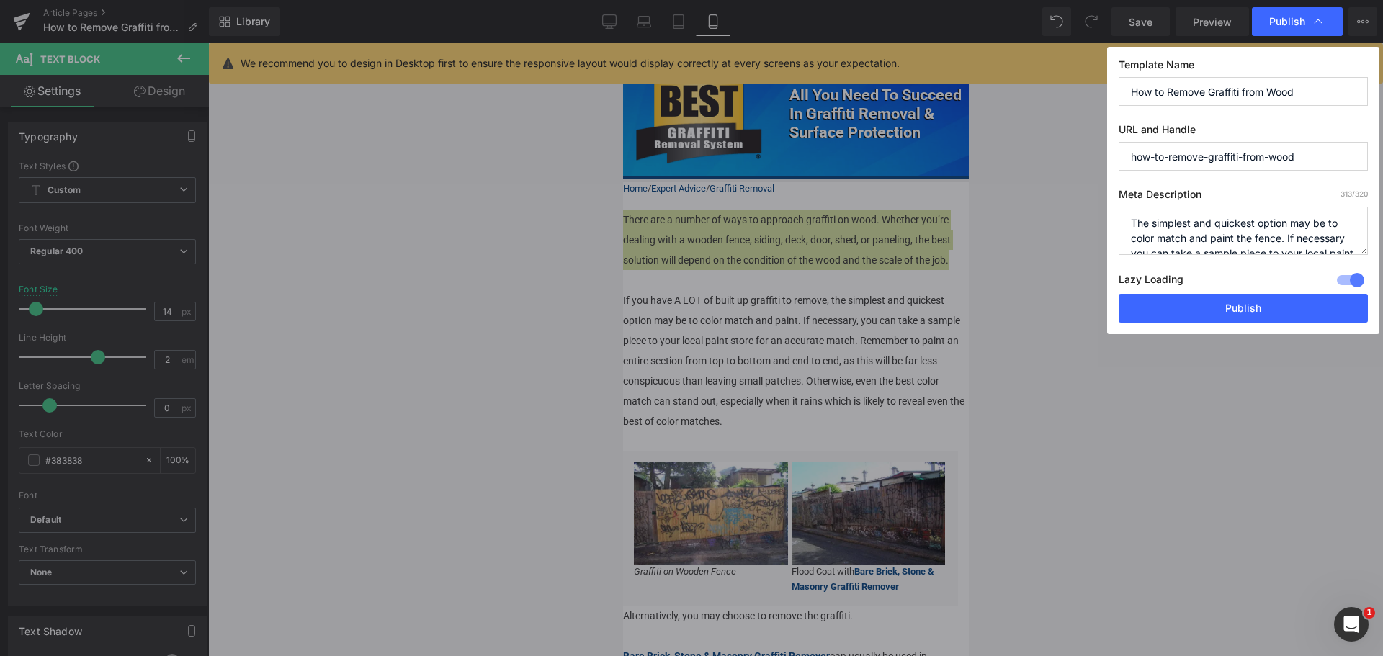
click at [1234, 241] on textarea "The simplest and quickest option may be to color match and paint the fence. If …" at bounding box center [1243, 231] width 249 height 48
click at [1234, 240] on textarea "The simplest and quickest option may be to color match and paint the fence. If …" at bounding box center [1243, 231] width 249 height 48
paste textarea "re are a number of ways to approach graffiti on wood. Whether you’re dealing wi…"
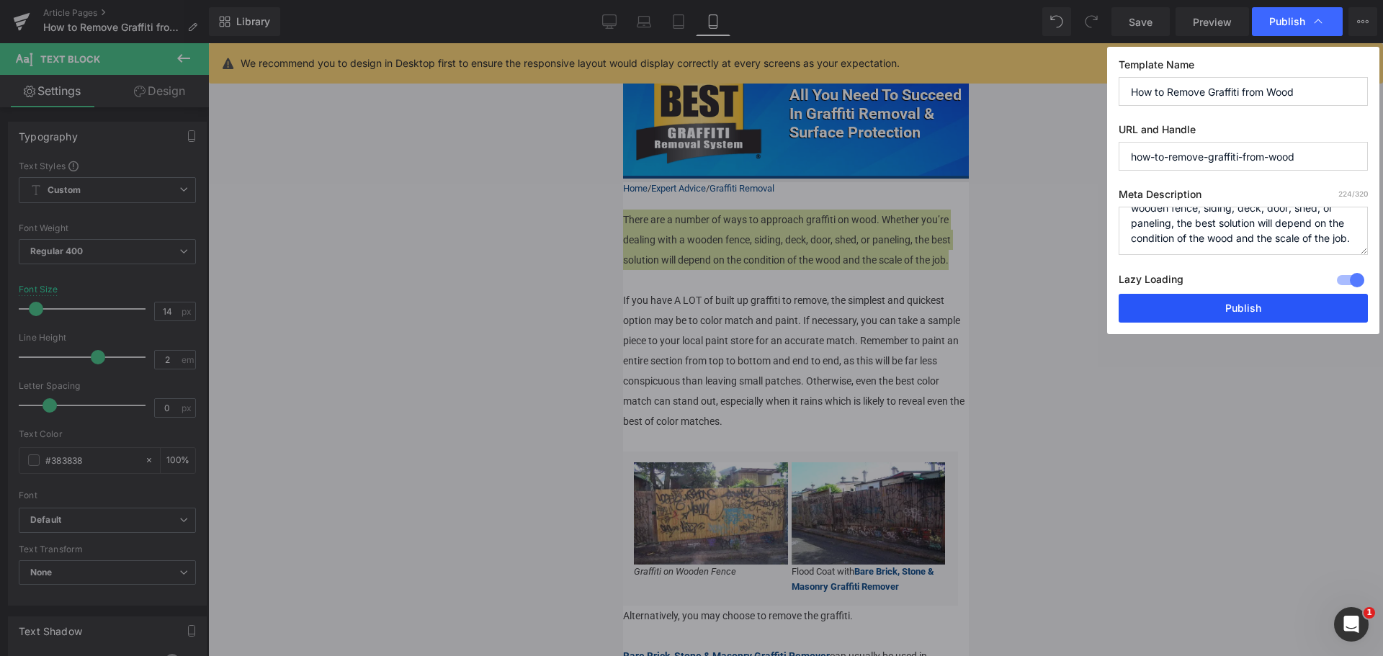
type textarea "There are a number of ways to approach graffiti on wood. Whether you’re dealing…"
click at [1249, 307] on button "Publish" at bounding box center [1243, 308] width 249 height 29
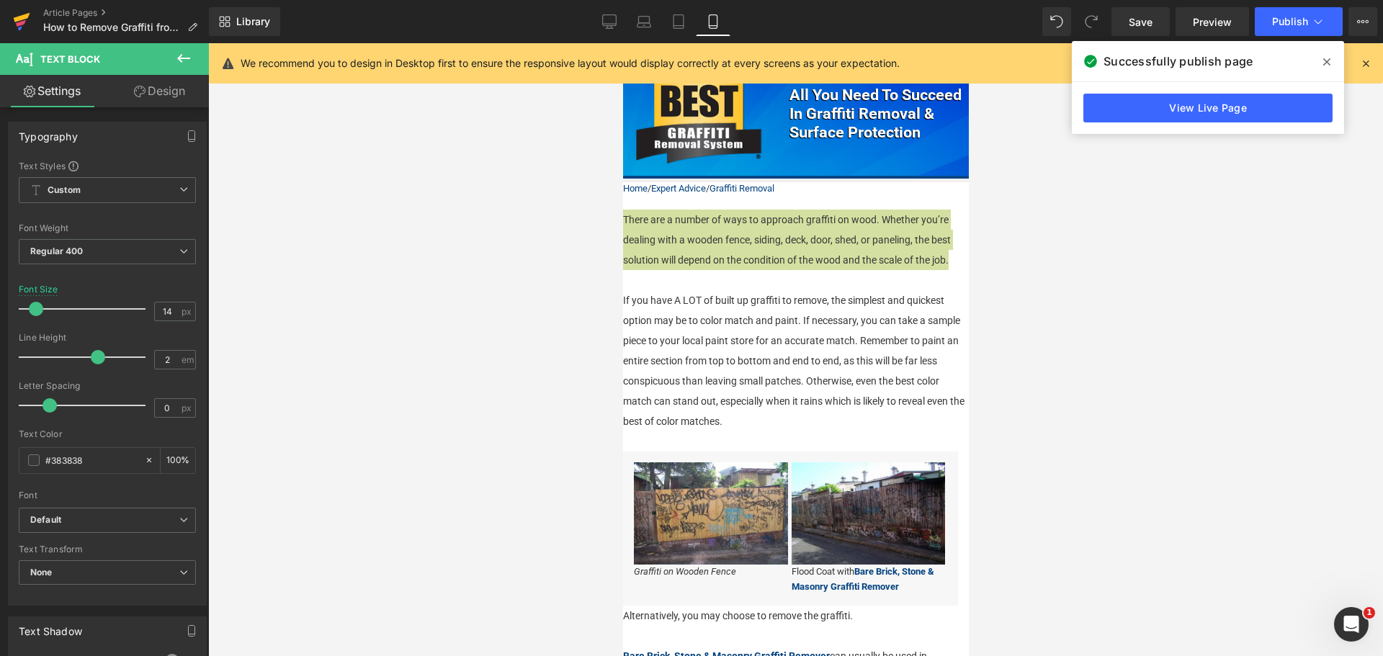
click at [17, 27] on icon at bounding box center [21, 22] width 17 height 36
